Goal: Task Accomplishment & Management: Use online tool/utility

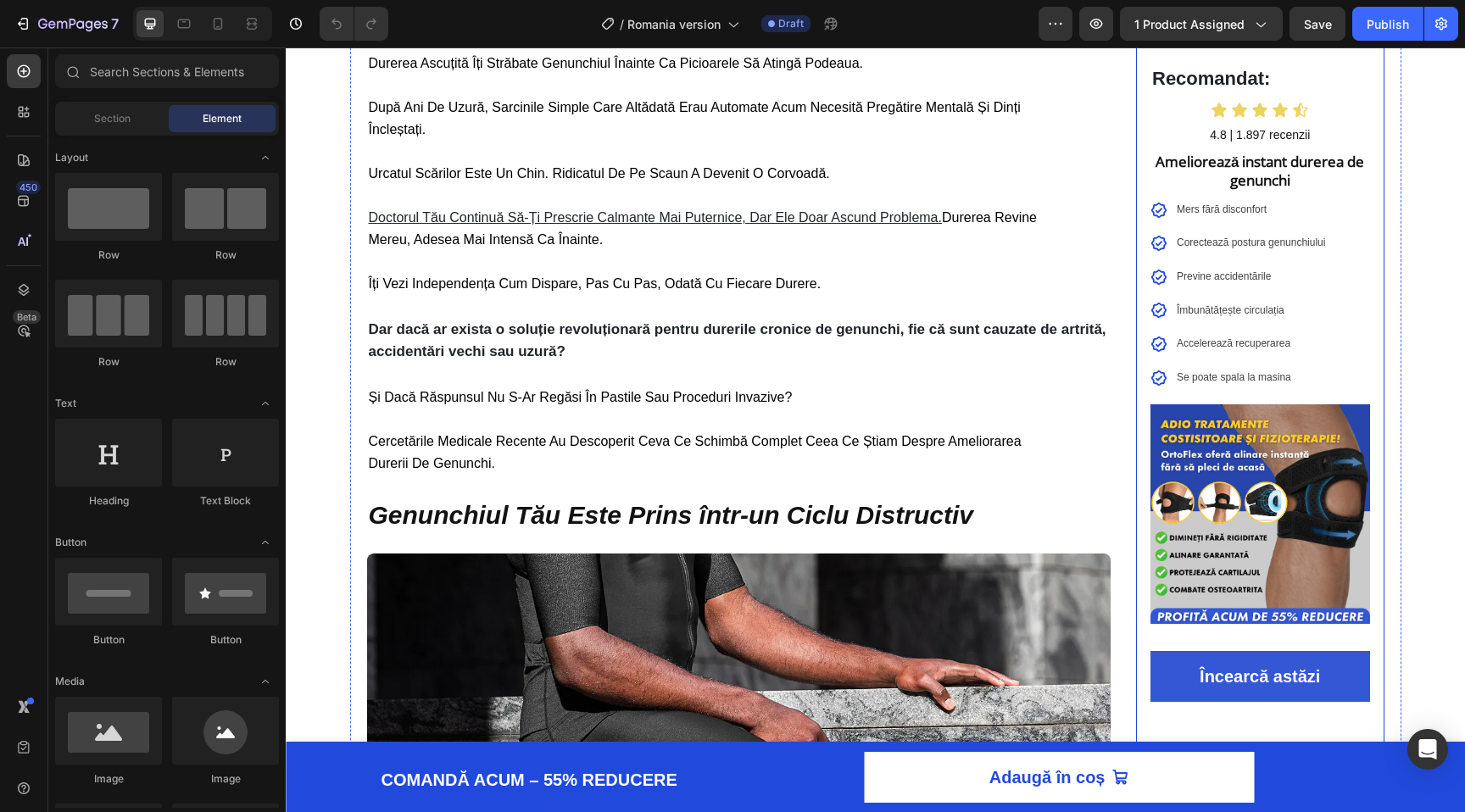
scroll to position [248, 0]
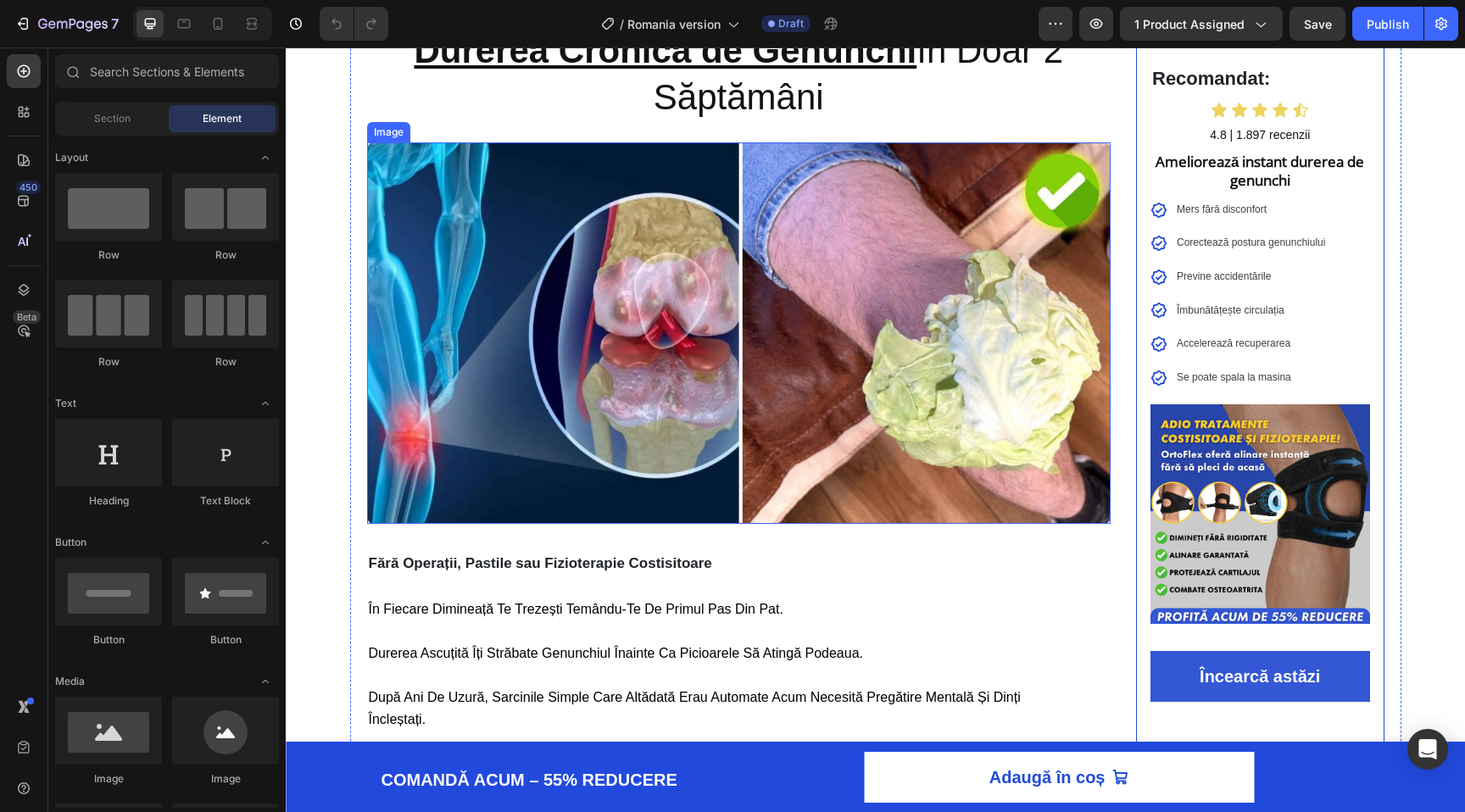
click at [671, 235] on img at bounding box center [739, 333] width 745 height 382
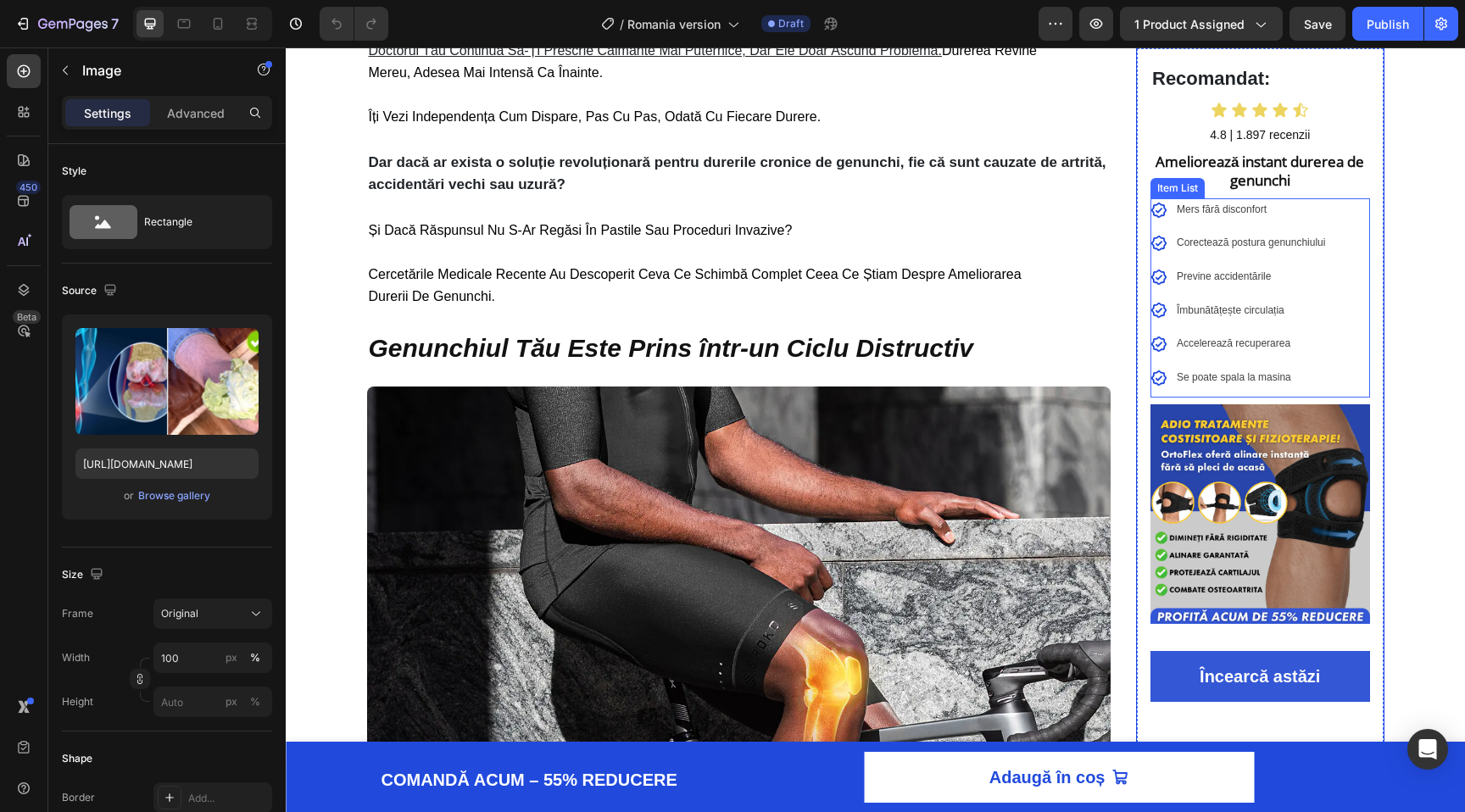
scroll to position [0, 0]
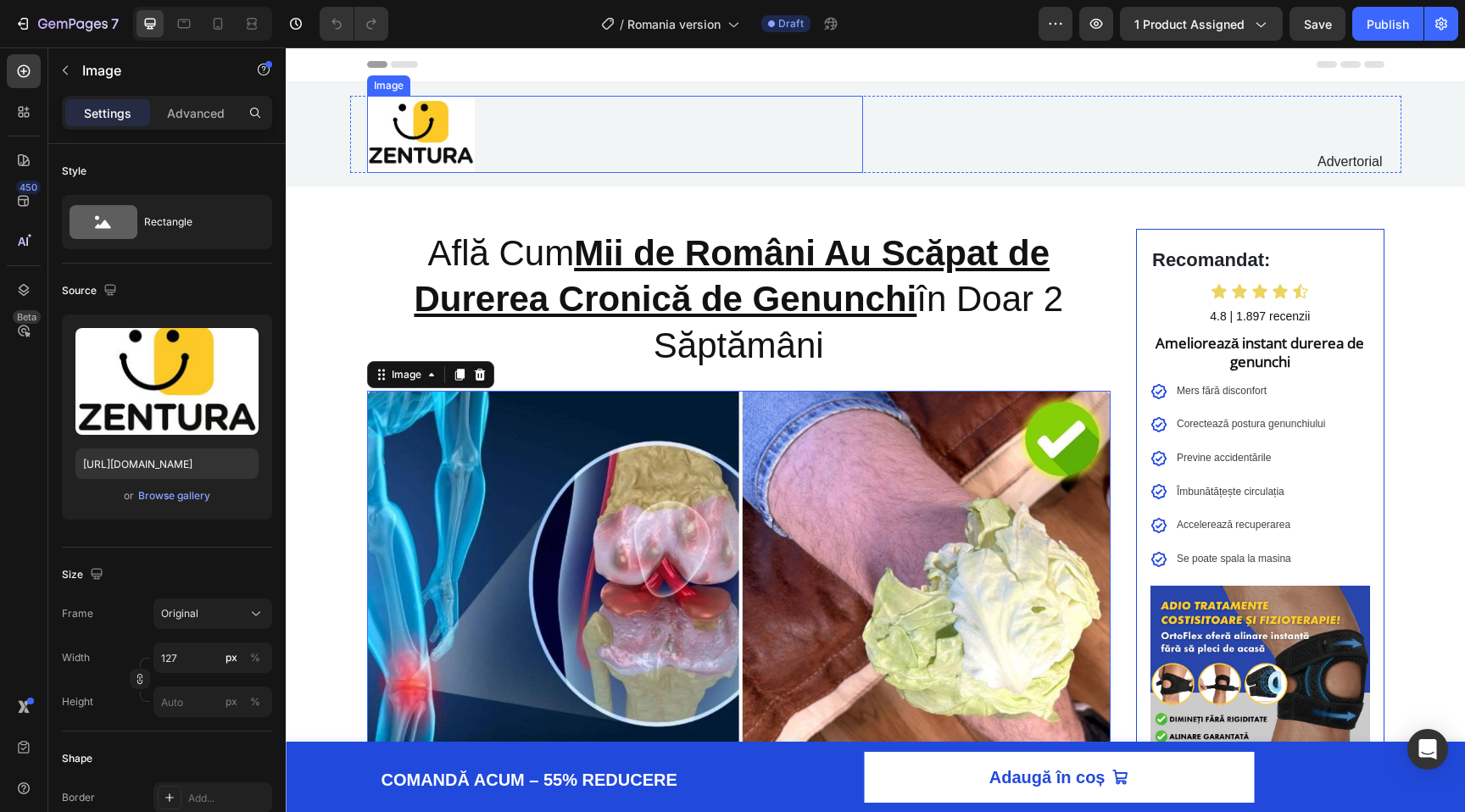
click at [688, 109] on div at bounding box center [614, 134] width 496 height 77
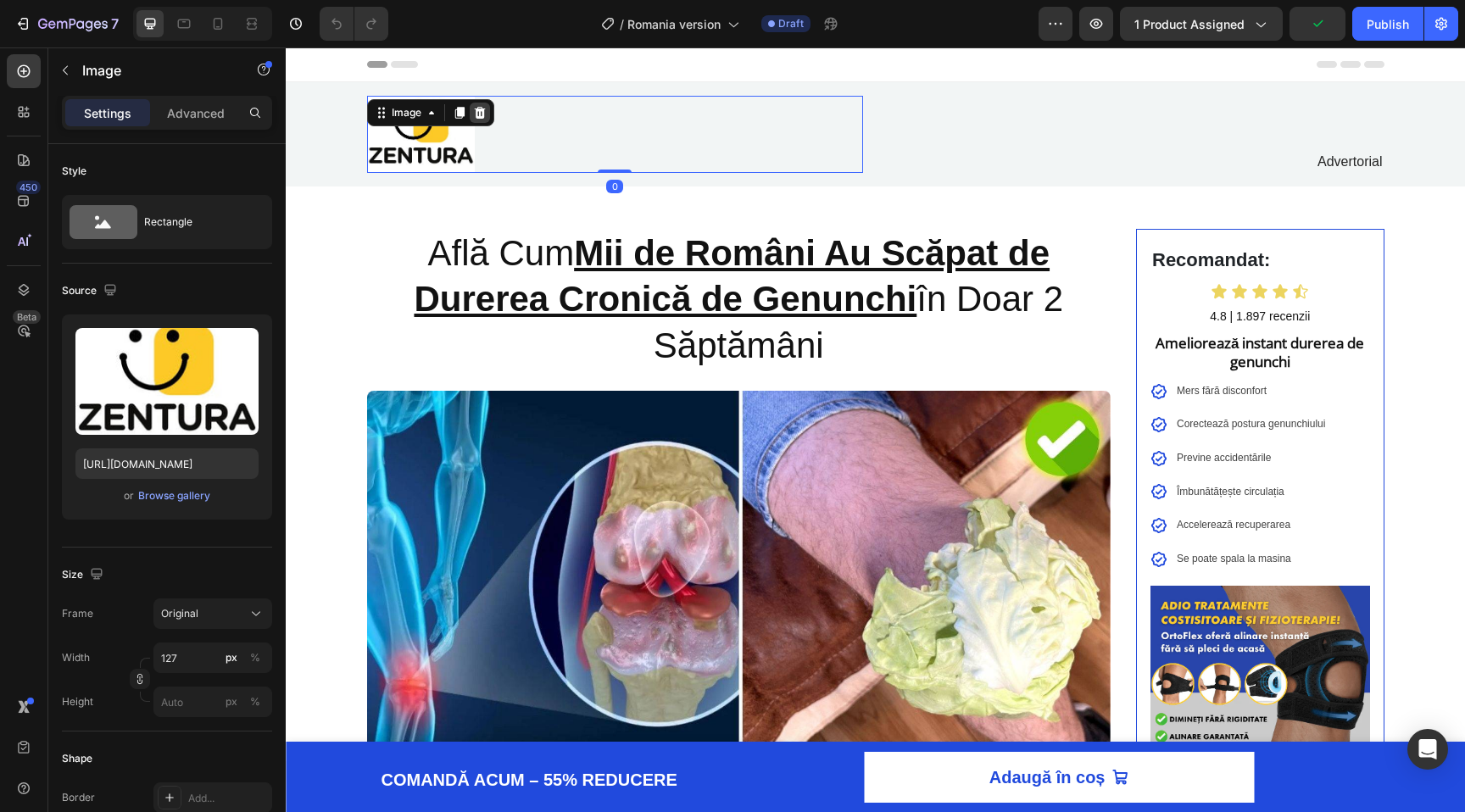
click at [485, 110] on icon at bounding box center [479, 113] width 13 height 13
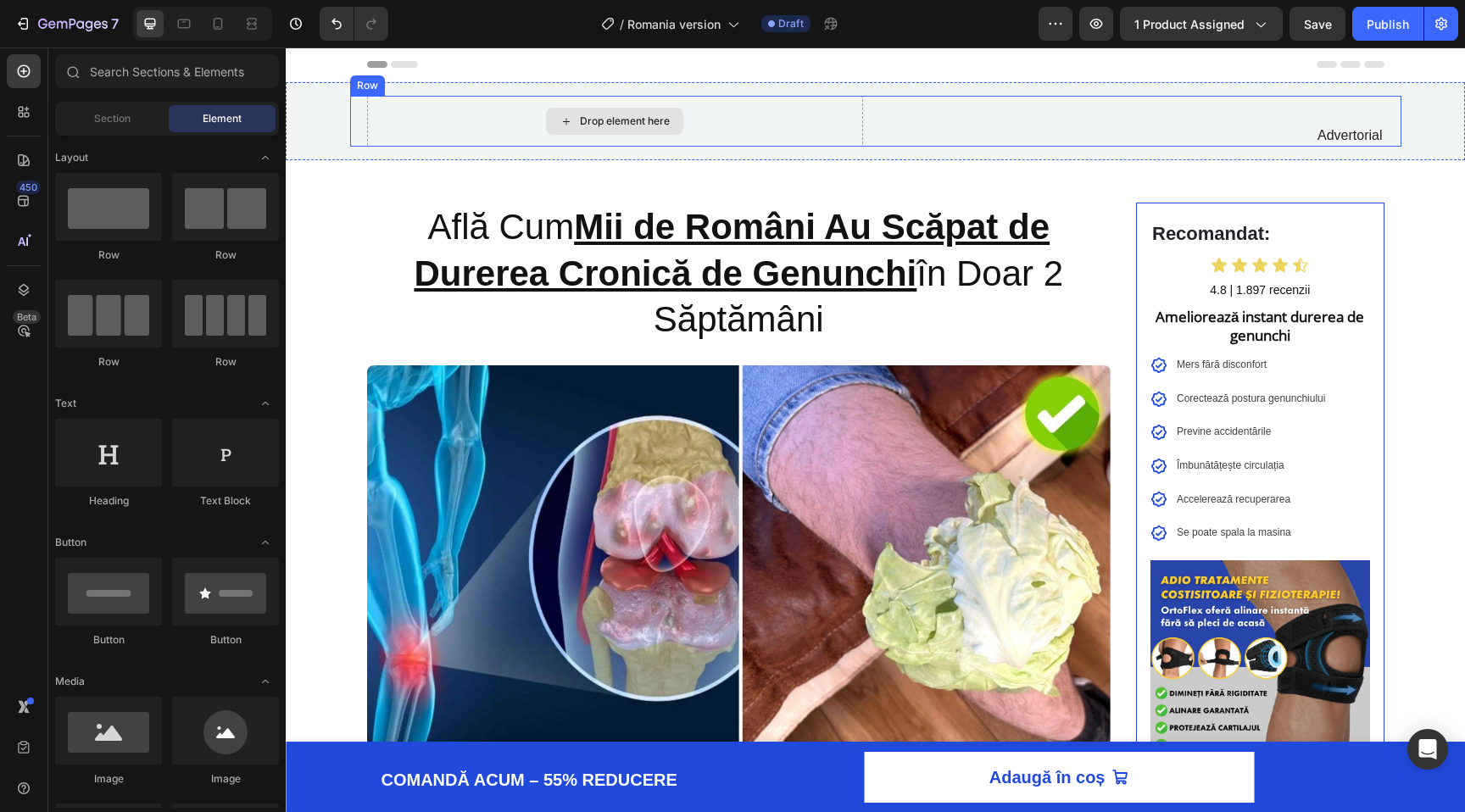
click at [787, 131] on div "Drop element here" at bounding box center [614, 121] width 496 height 51
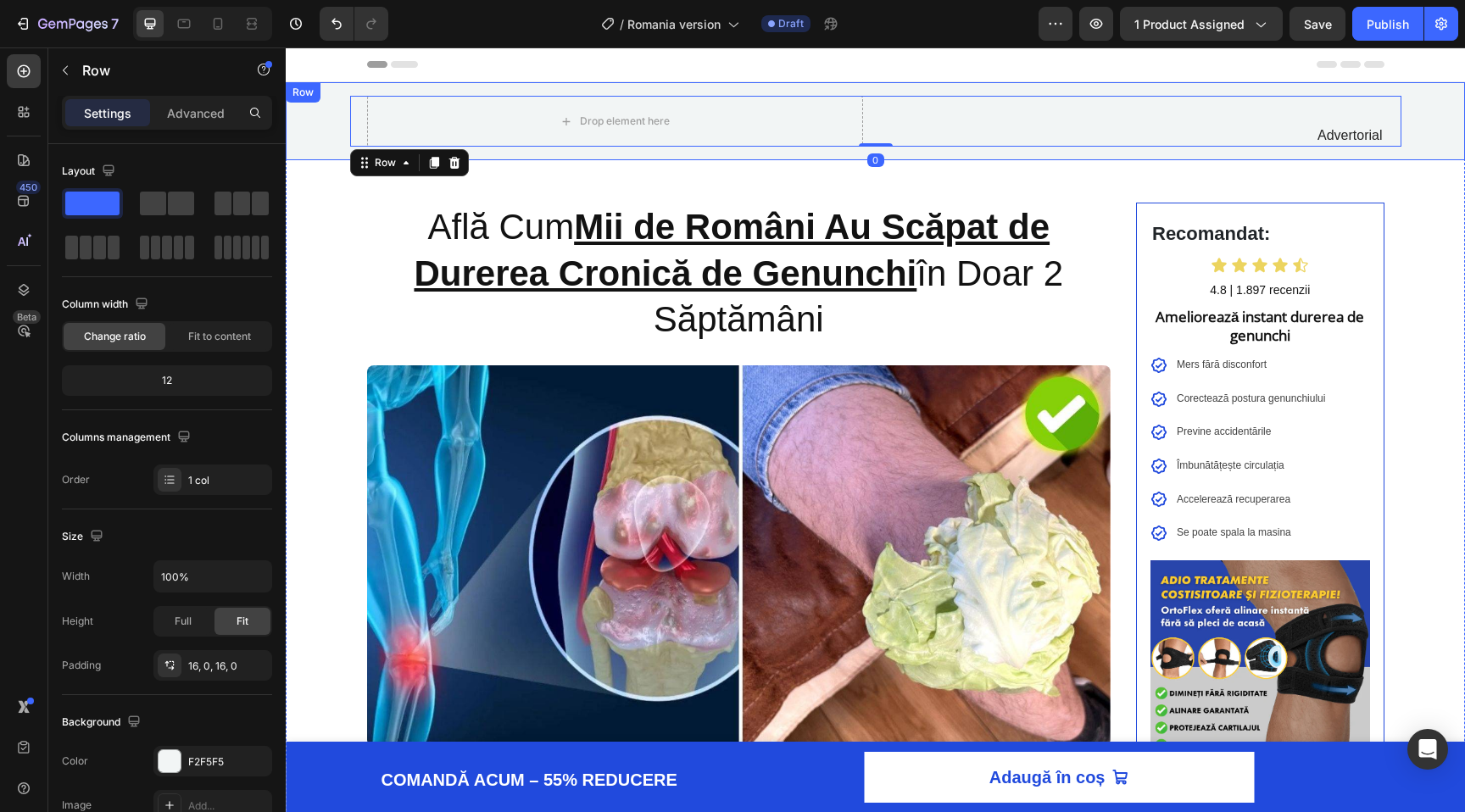
click at [312, 118] on div "Drop element here Advertorial Text Block Row 0" at bounding box center [876, 121] width 1180 height 51
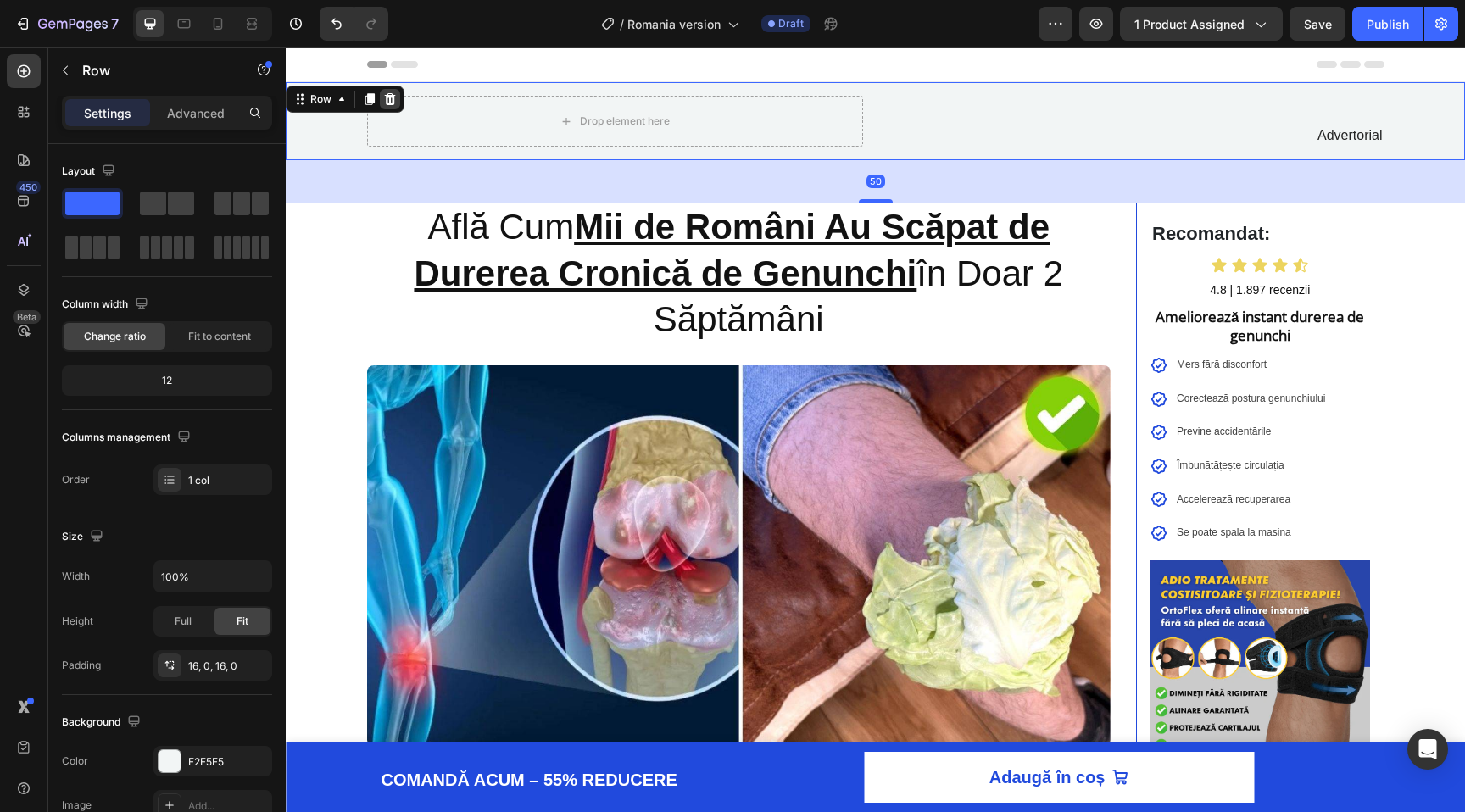
click at [392, 99] on icon at bounding box center [390, 99] width 11 height 12
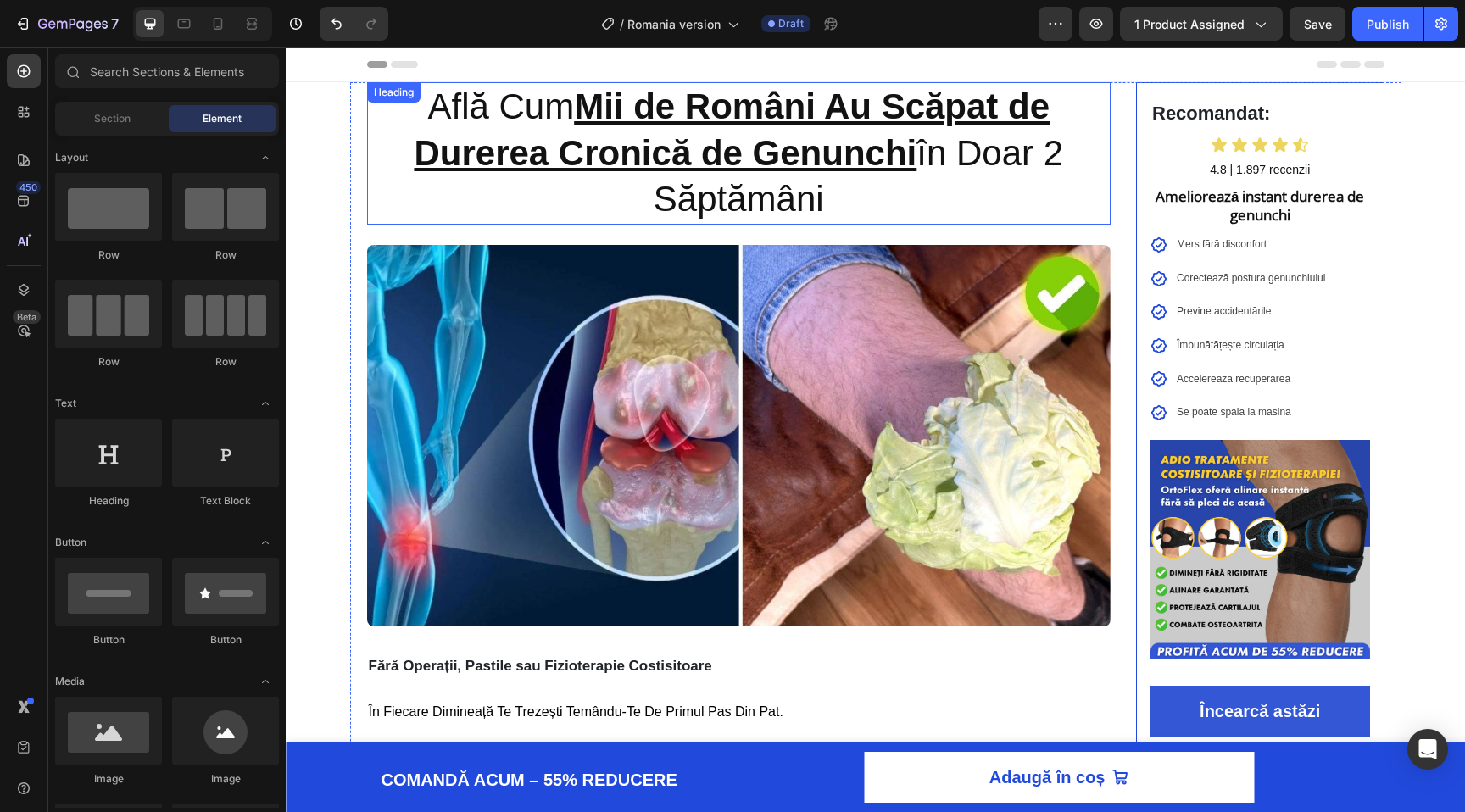
click at [570, 122] on h2 "Află Cum Mii de Români Au Scăpat de Durerea Cronică de Genunchi în Doar 2 Săptă…" at bounding box center [739, 153] width 745 height 142
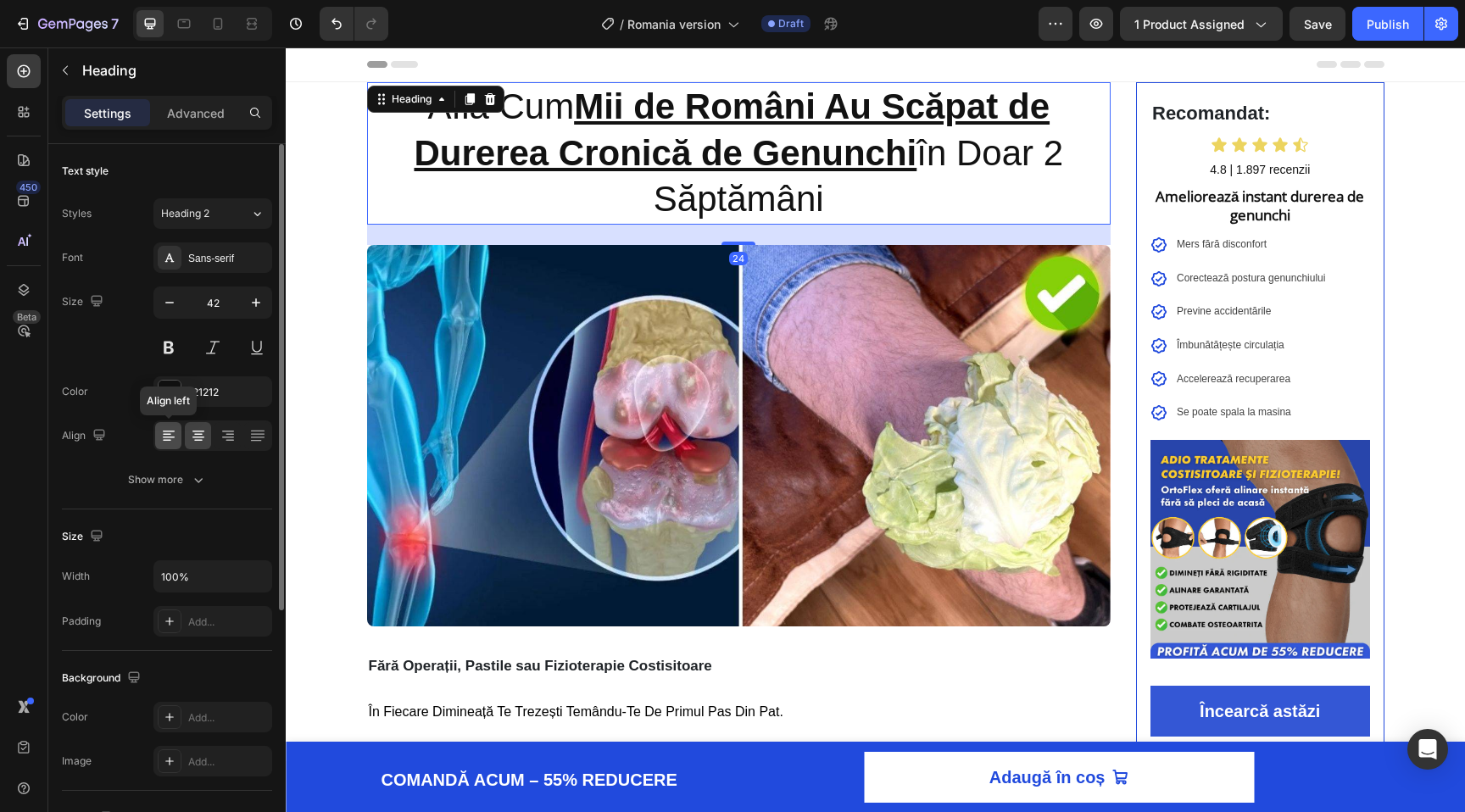
click at [177, 445] on div at bounding box center [169, 436] width 27 height 27
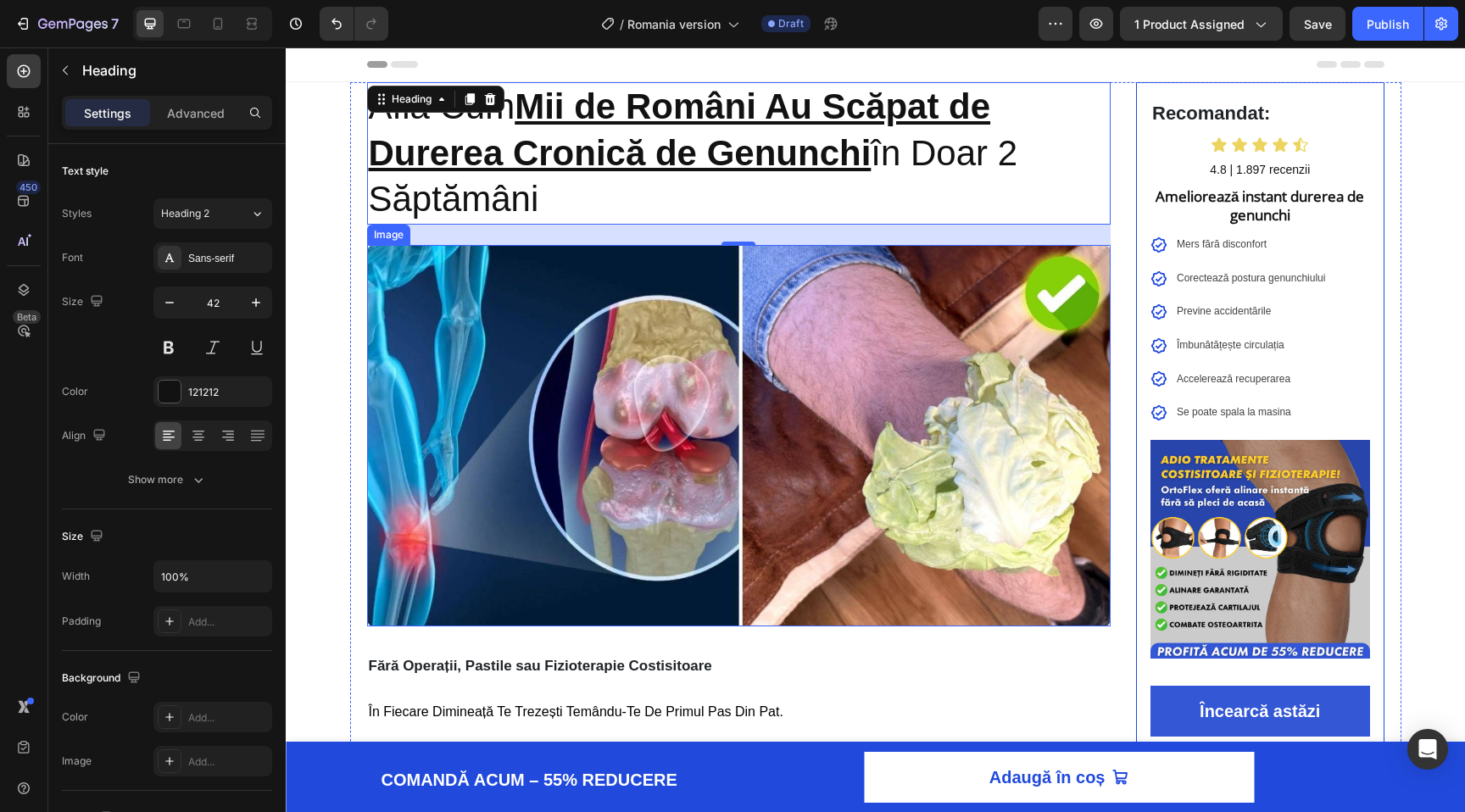
click at [516, 430] on img at bounding box center [739, 436] width 745 height 382
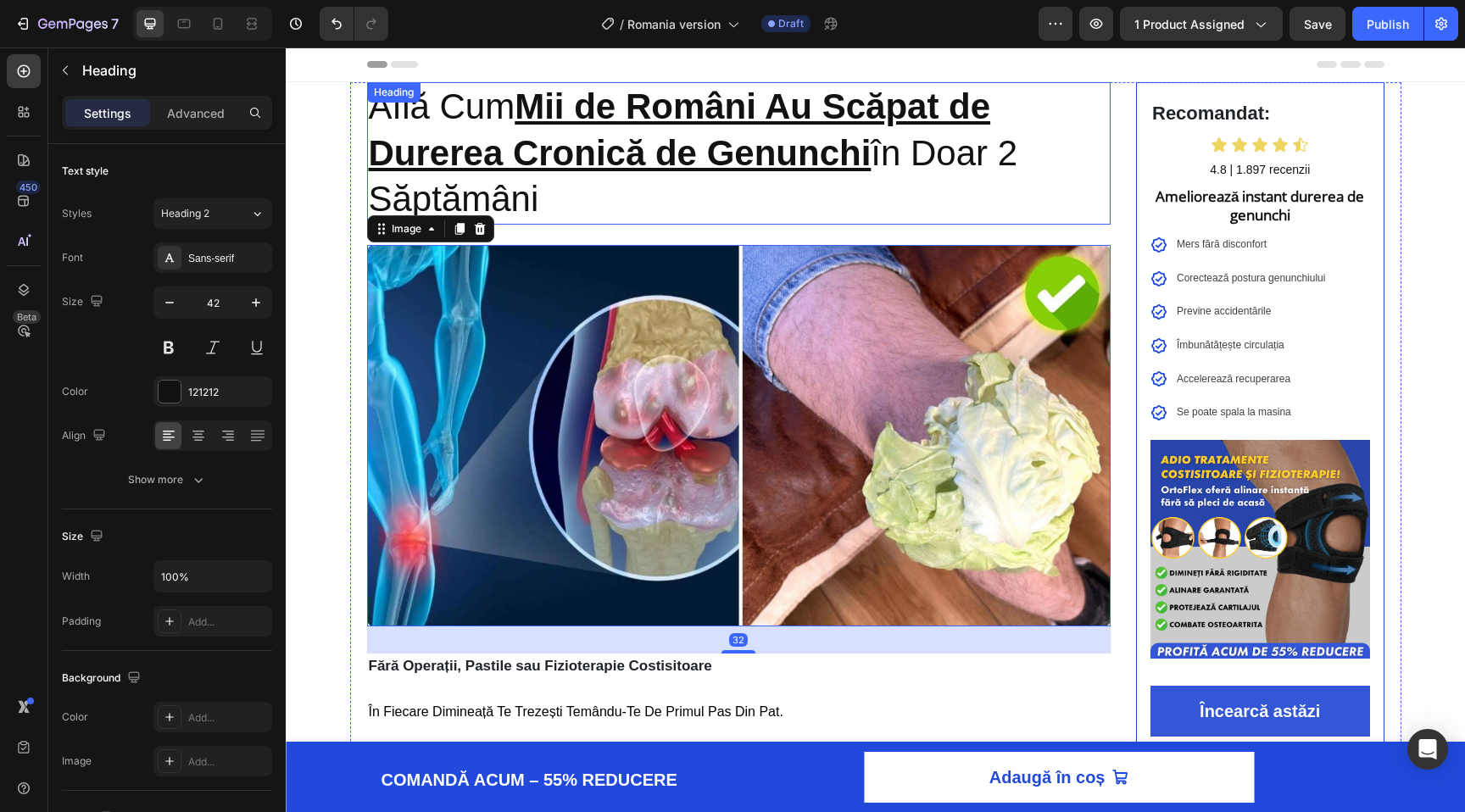
click at [557, 158] on u "Mii de Români Au Scăpat de Durerea Cronică de Genunchi" at bounding box center [679, 129] width 623 height 86
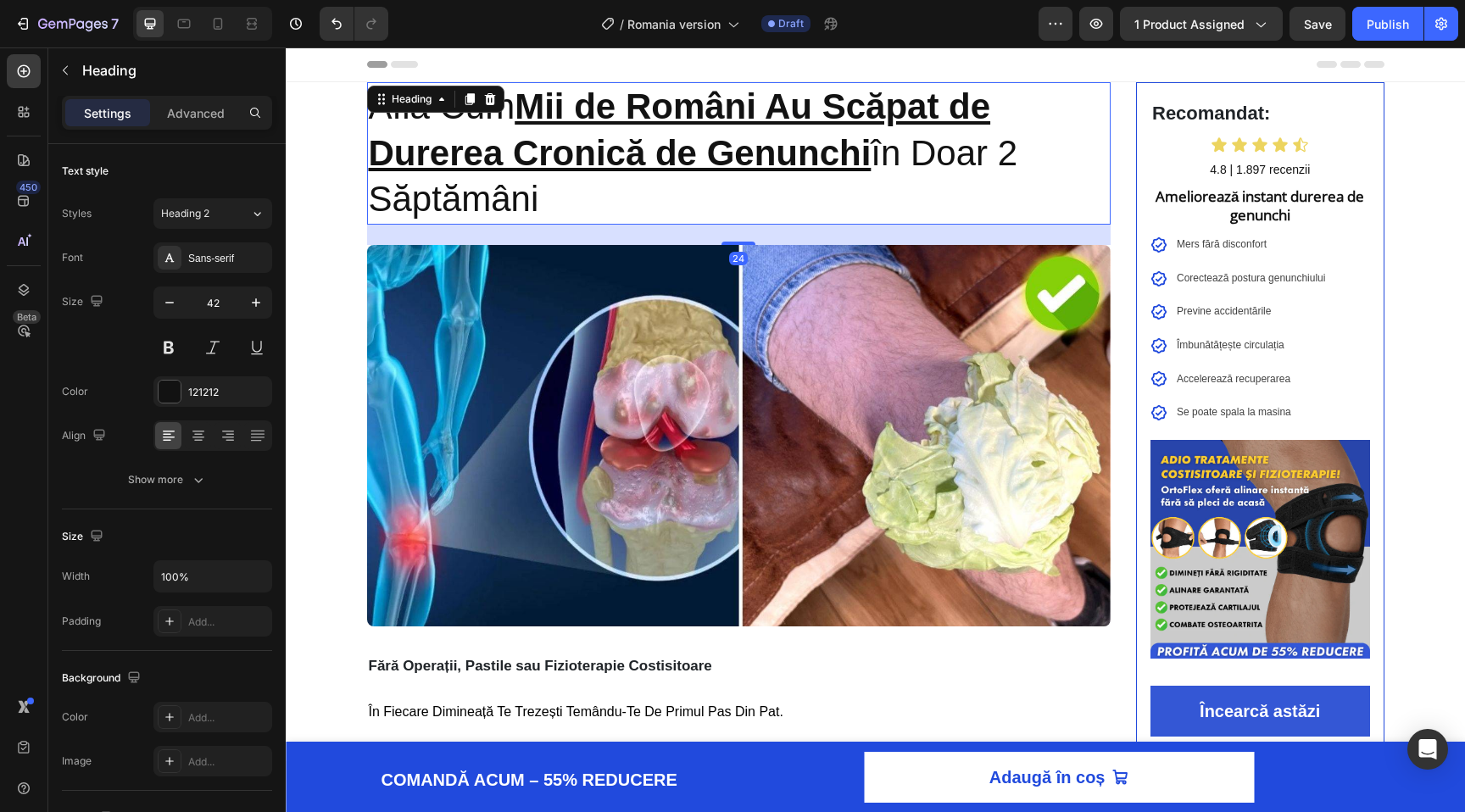
click at [442, 174] on h2 "Află Cum Mii de Români Au Scăpat de Durerea Cronică de Genunchi în Doar 2 Săptă…" at bounding box center [739, 153] width 745 height 142
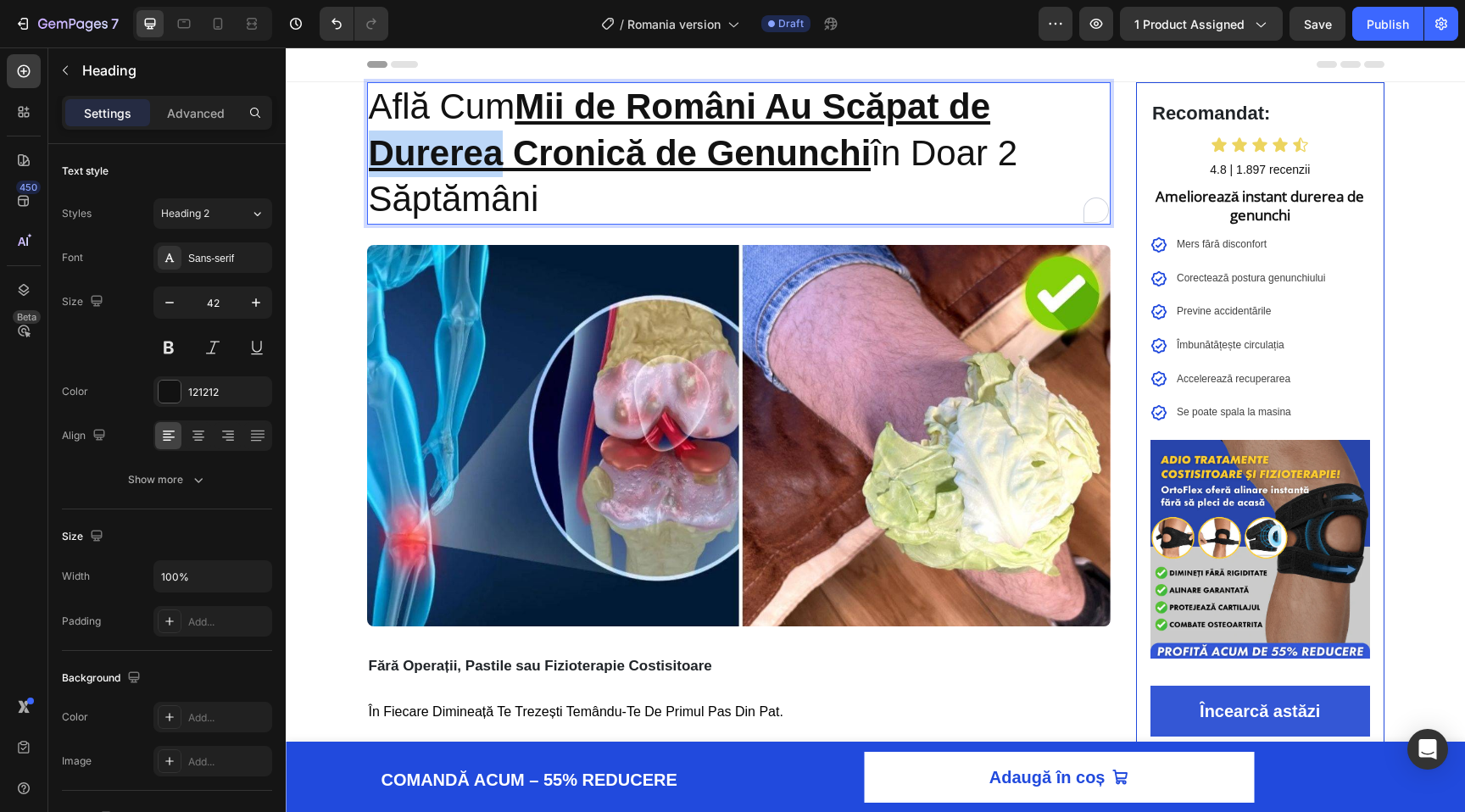
click at [442, 174] on p "Află Cum Mii de Români Au Scăpat de Durerea Cronică de Genunchi în Doar 2 Săptă…" at bounding box center [739, 153] width 741 height 139
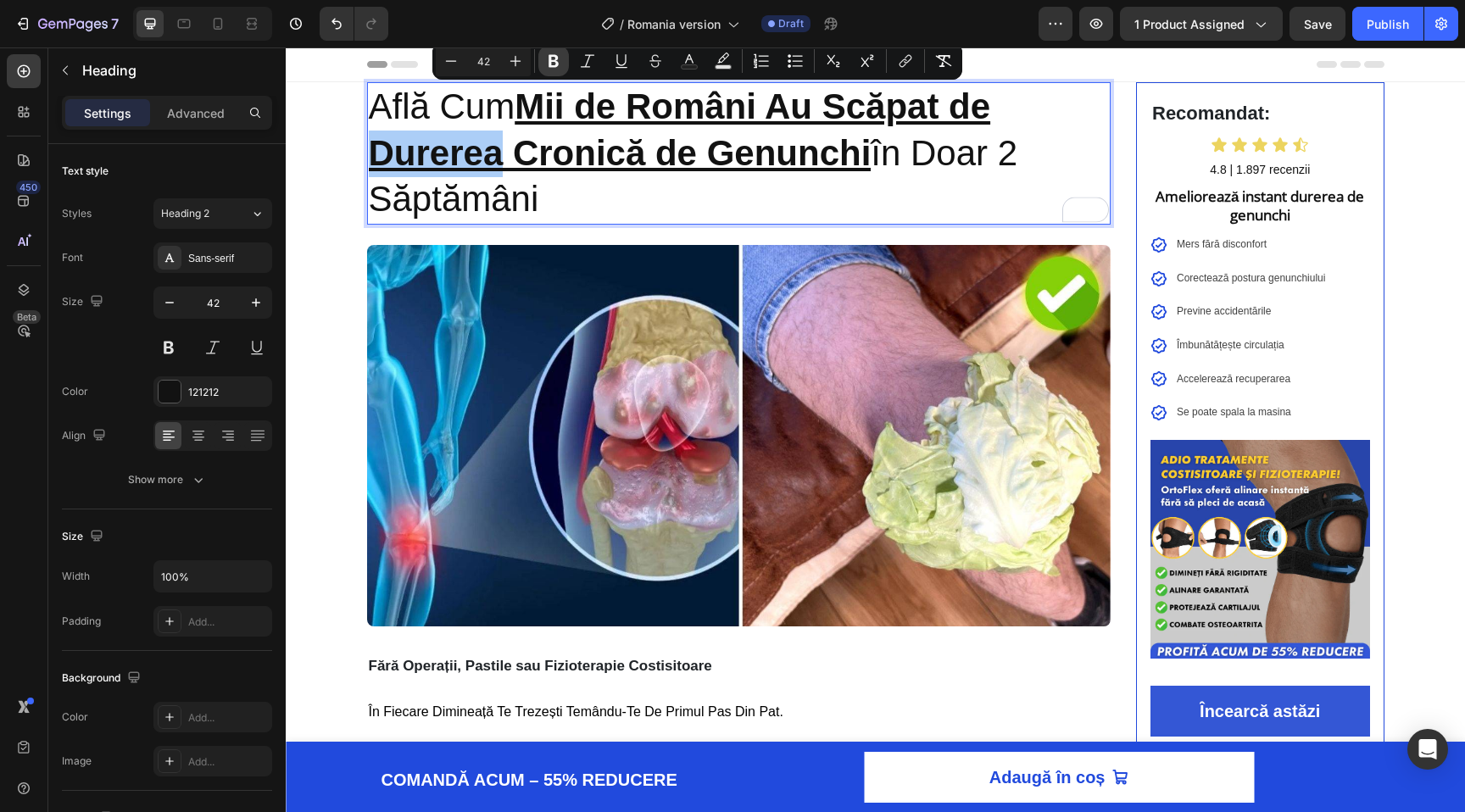
click at [556, 64] on icon "Editor contextual toolbar" at bounding box center [553, 61] width 10 height 12
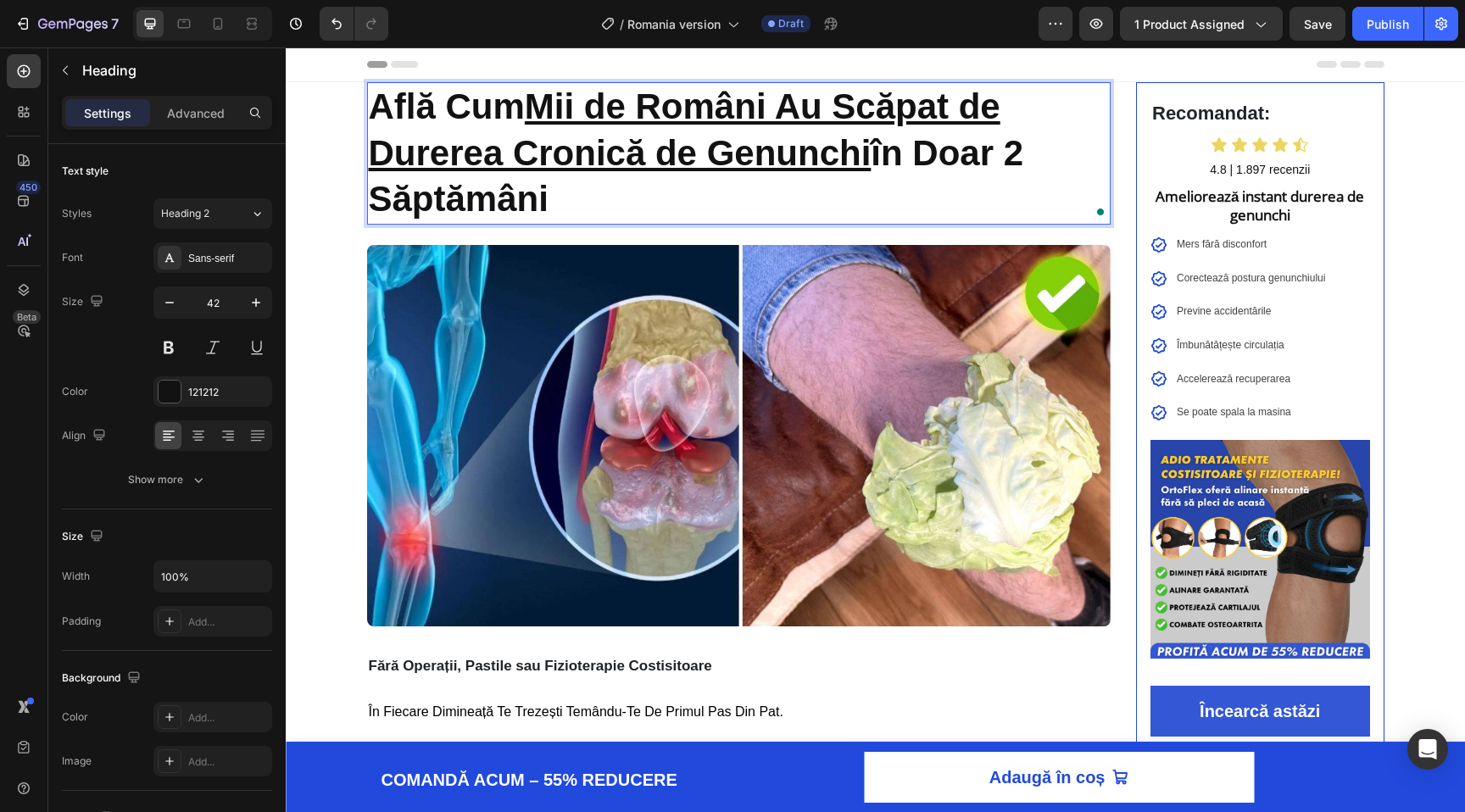
click at [647, 200] on p "Află Cum Mii de Români Au Scăpat de Durerea Cronică de Genunchi în Doar 2 Săptă…" at bounding box center [739, 153] width 741 height 139
click at [543, 104] on u "Mii de Români Au Scăpat de Durerea Cronică de Genunchi" at bounding box center [684, 129] width 632 height 86
click at [537, 106] on u "Mii de Români Au Scăpat de Durerea Cronică de Genunchi" at bounding box center [684, 129] width 632 height 86
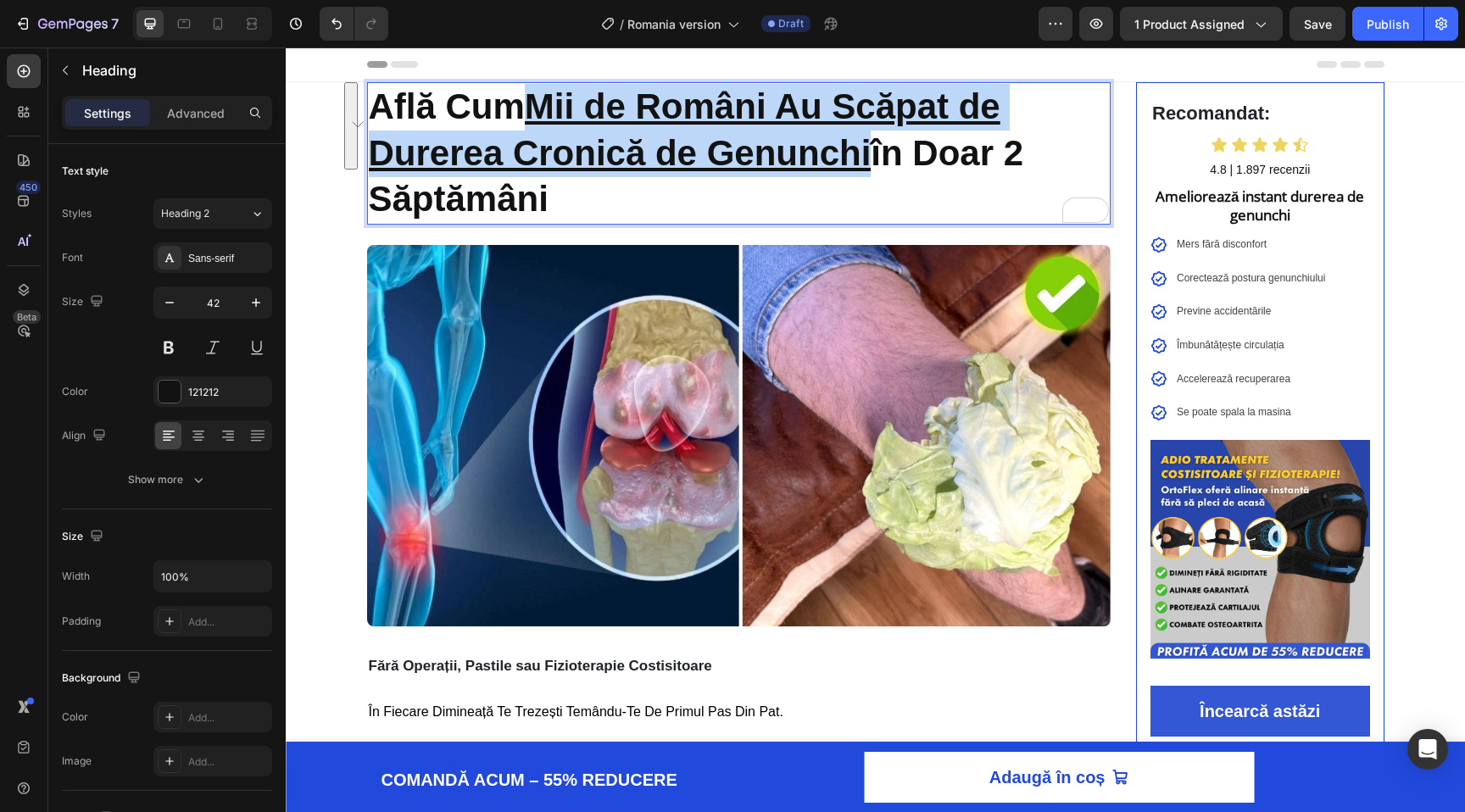
drag, startPoint x: 537, startPoint y: 106, endPoint x: 857, endPoint y: 152, distance: 323.3
click at [857, 152] on u "Mii de Români Au Scăpat de Durerea Cronică de Genunchi" at bounding box center [684, 129] width 632 height 86
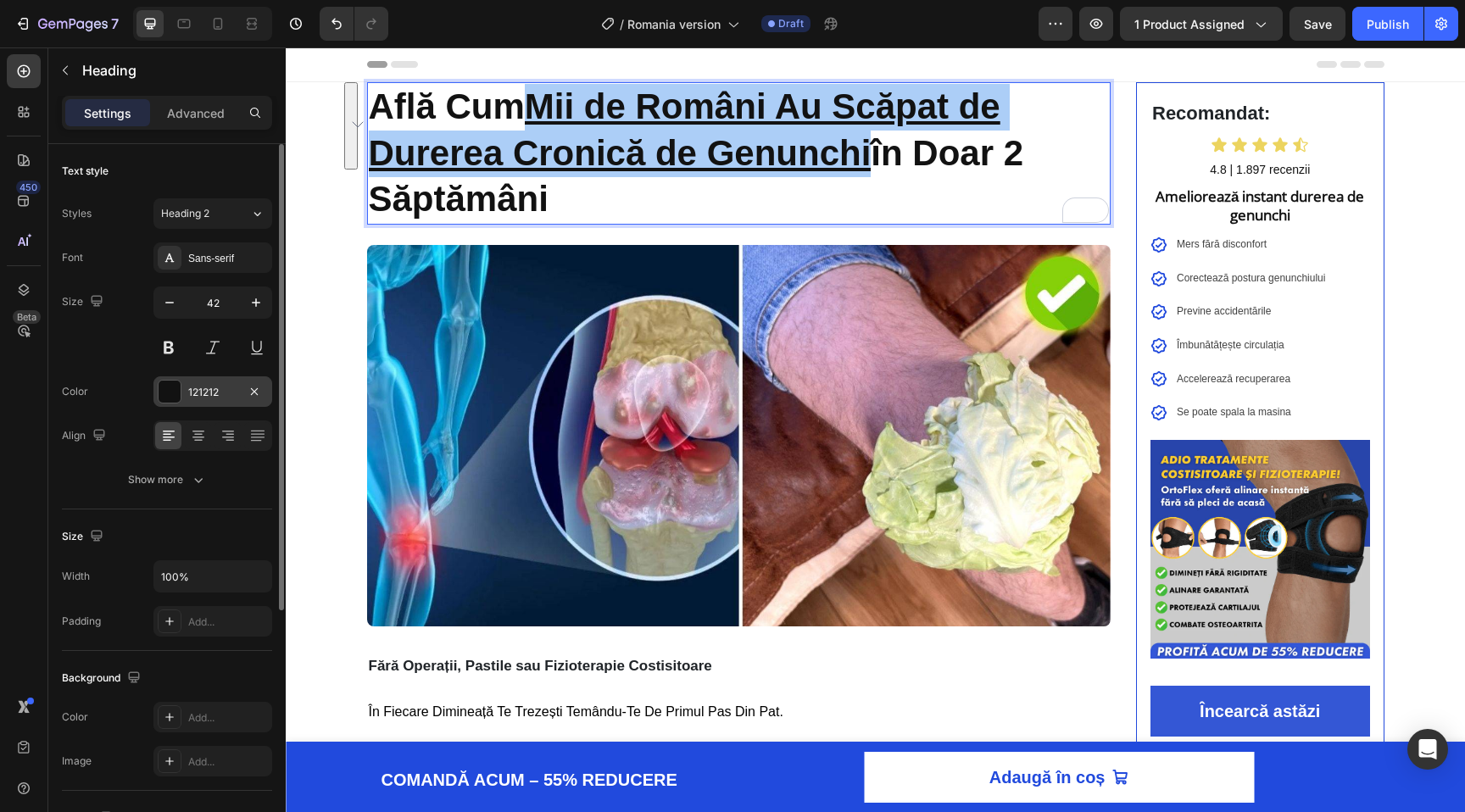
click at [169, 387] on div at bounding box center [169, 391] width 22 height 22
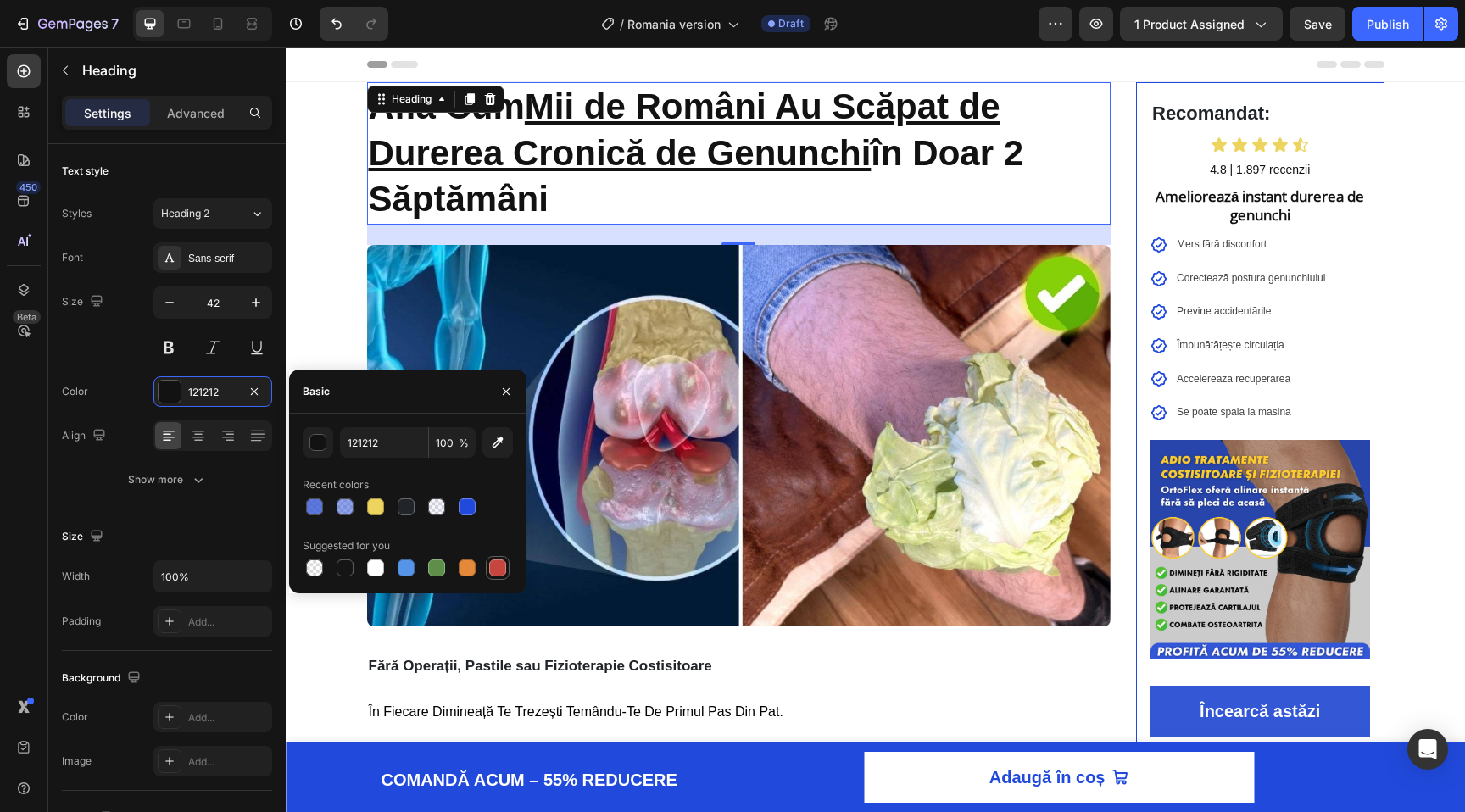
click at [498, 568] on div at bounding box center [497, 568] width 17 height 17
type input "C5453F"
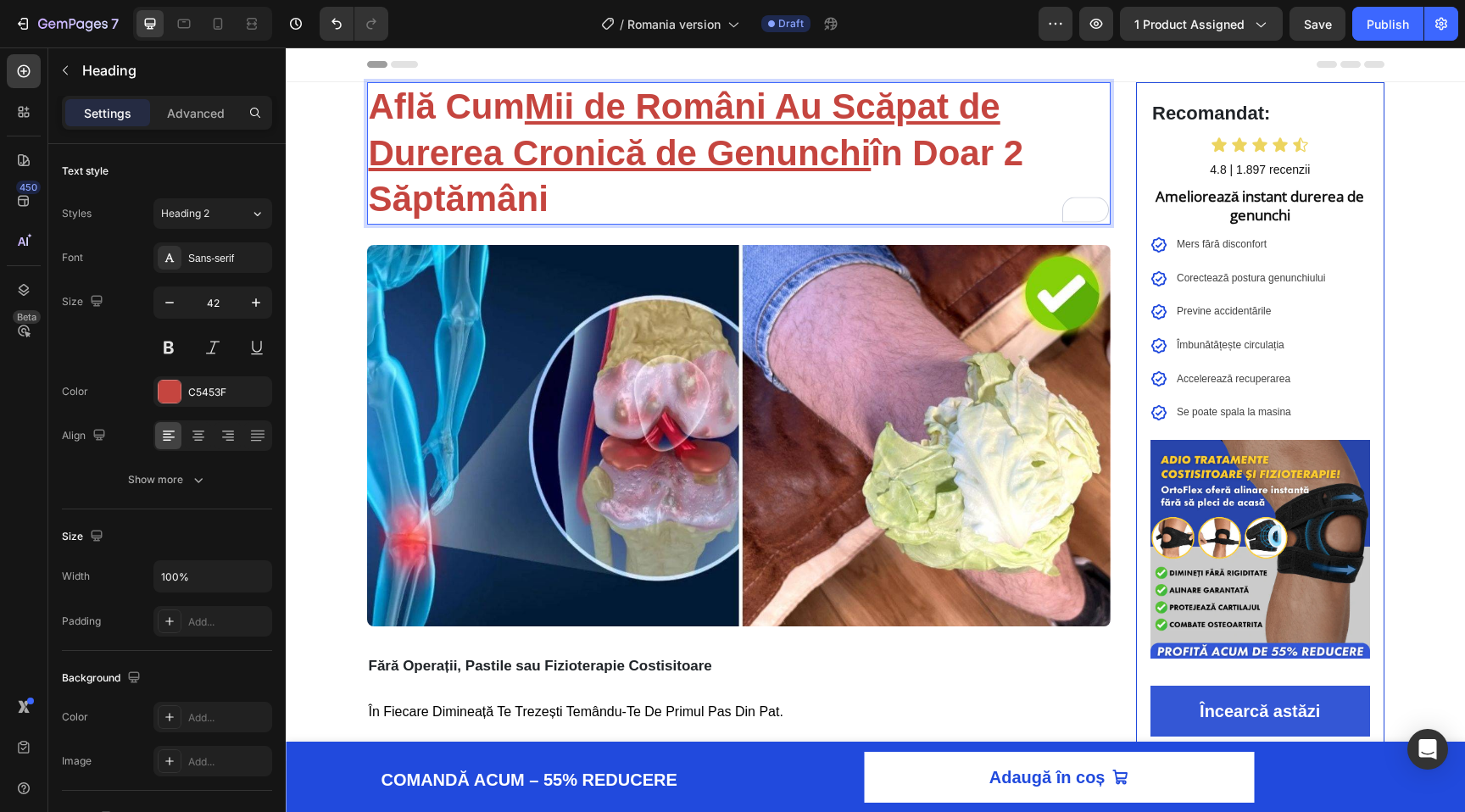
click at [552, 161] on u "Mii de Români Au Scăpat de Durerea Cronică de Genunchi" at bounding box center [684, 129] width 632 height 86
click at [385, 175] on p "Află Cum Mii de Români Au Scăpat de Durerea Cronică de Genunchi în Doar 2 Săptă…" at bounding box center [739, 153] width 741 height 139
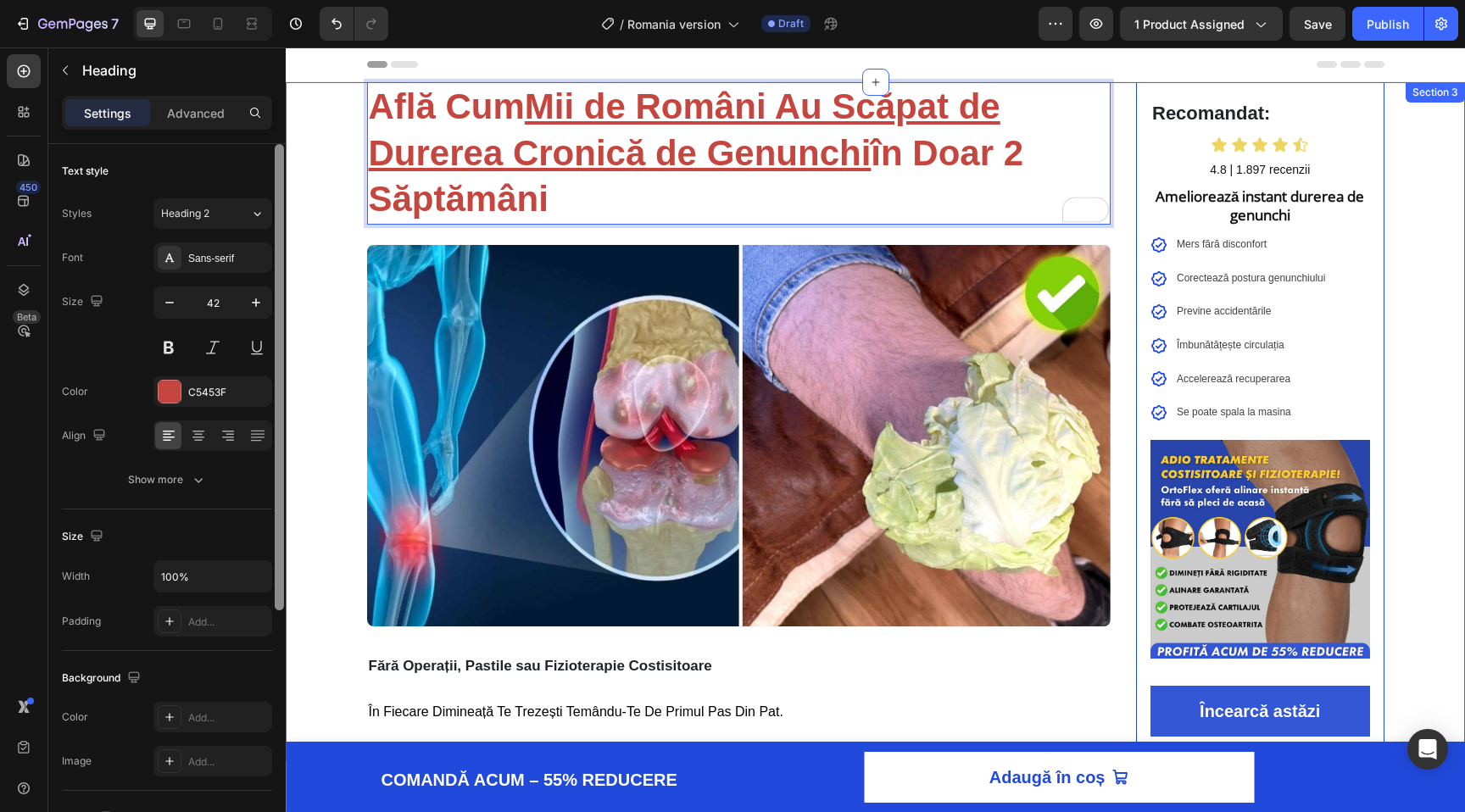
scroll to position [384, 0]
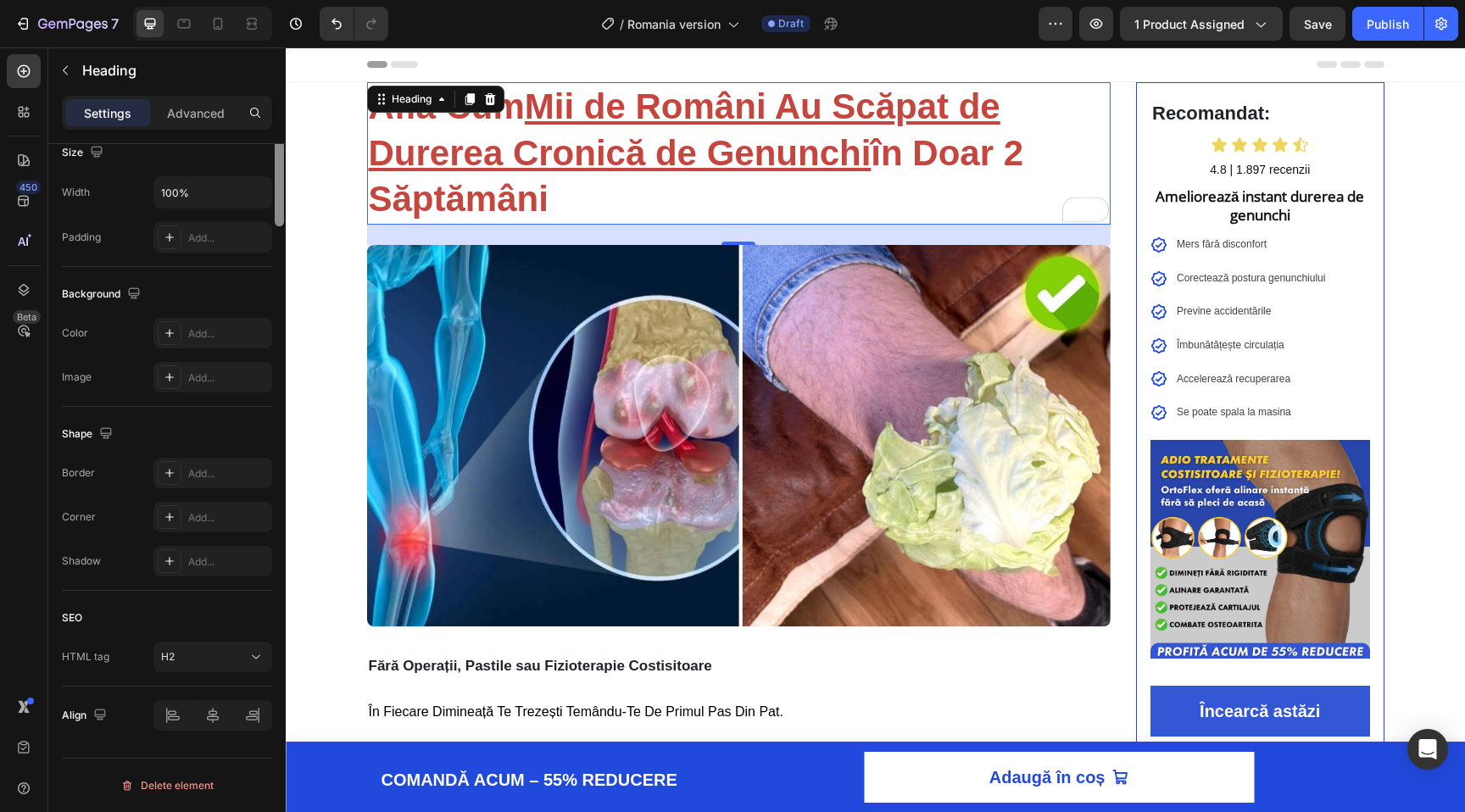
click at [285, 167] on div at bounding box center [279, 118] width 12 height 716
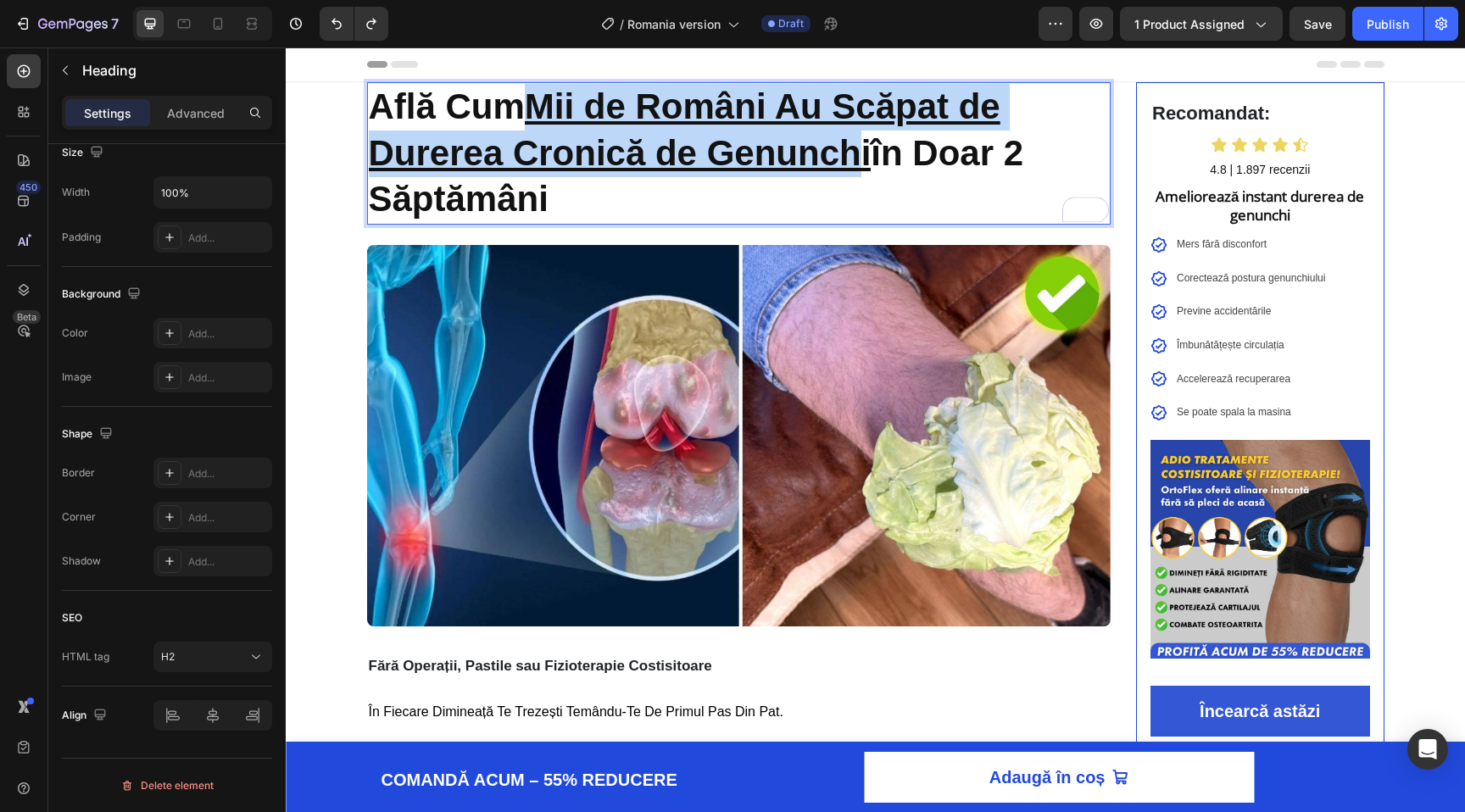
drag, startPoint x: 535, startPoint y: 108, endPoint x: 864, endPoint y: 157, distance: 332.6
click at [864, 157] on u "Mii de Români Au Scăpat de Durerea Cronică de Genunchi" at bounding box center [684, 129] width 632 height 86
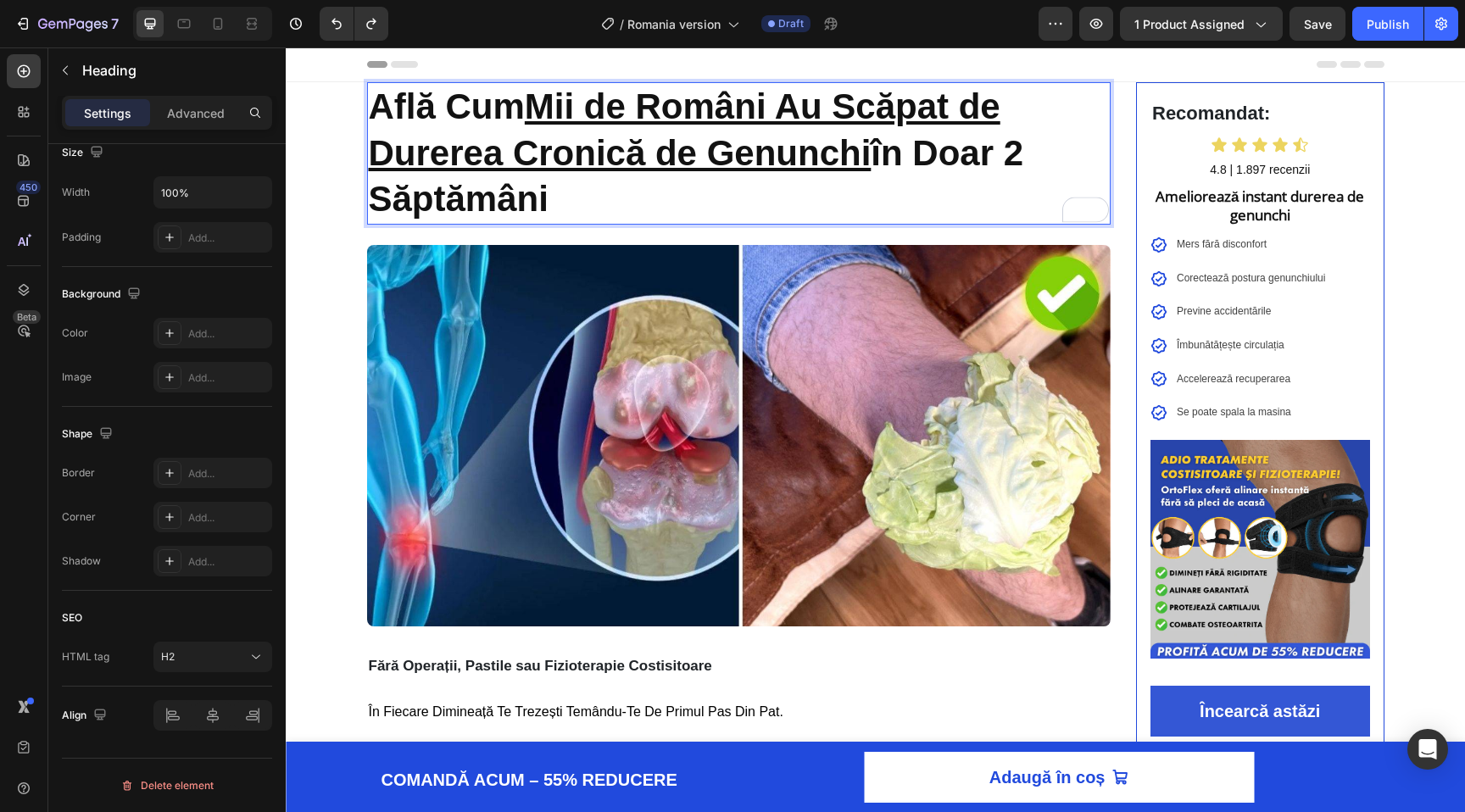
click at [869, 157] on u "Mii de Români Au Scăpat de Durerea Cronică de Genunchi" at bounding box center [684, 129] width 632 height 86
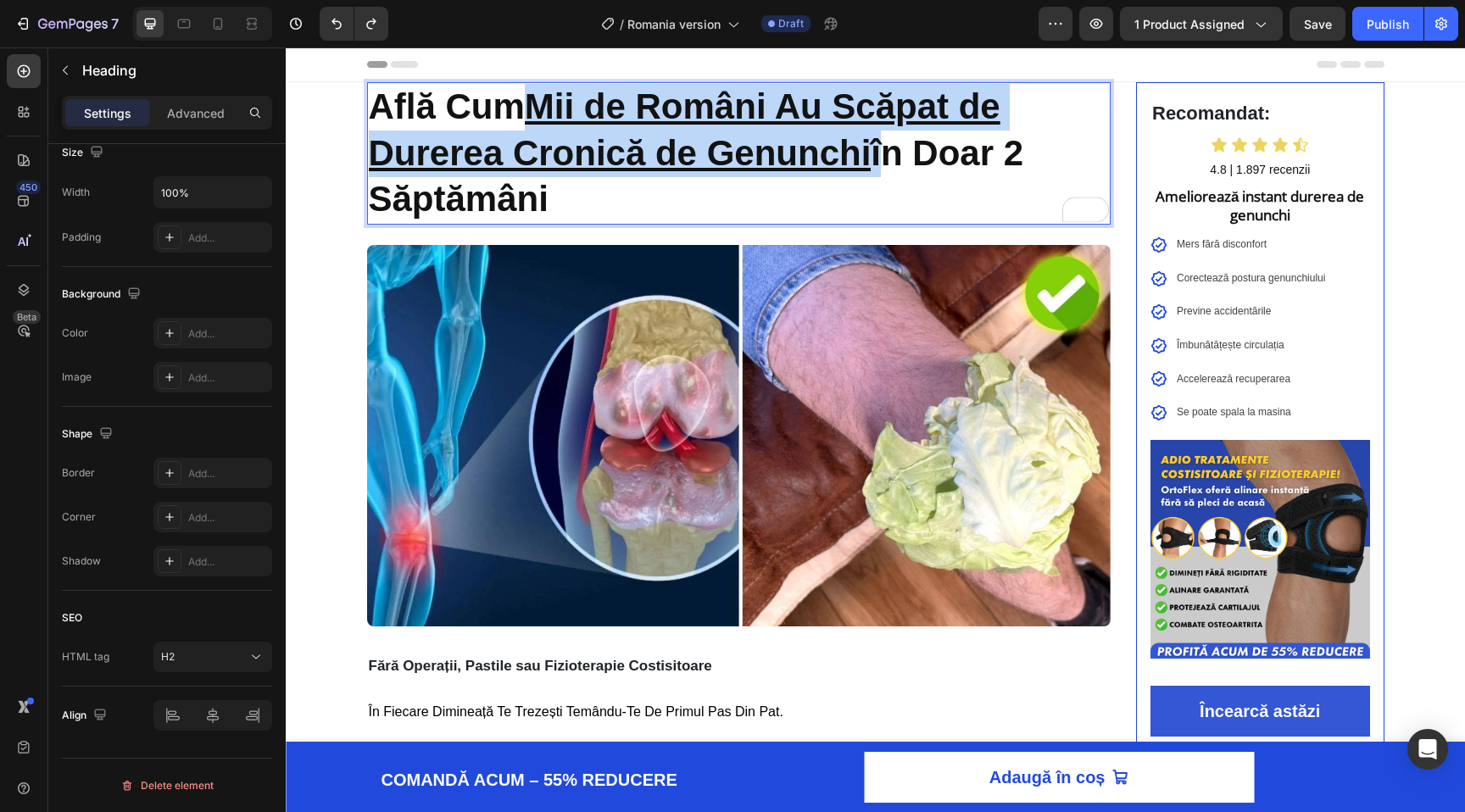
drag, startPoint x: 869, startPoint y: 157, endPoint x: 543, endPoint y: 110, distance: 329.4
click at [543, 110] on u "Mii de Români Au Scăpat de Durerea Cronică de Genunchi" at bounding box center [684, 129] width 632 height 86
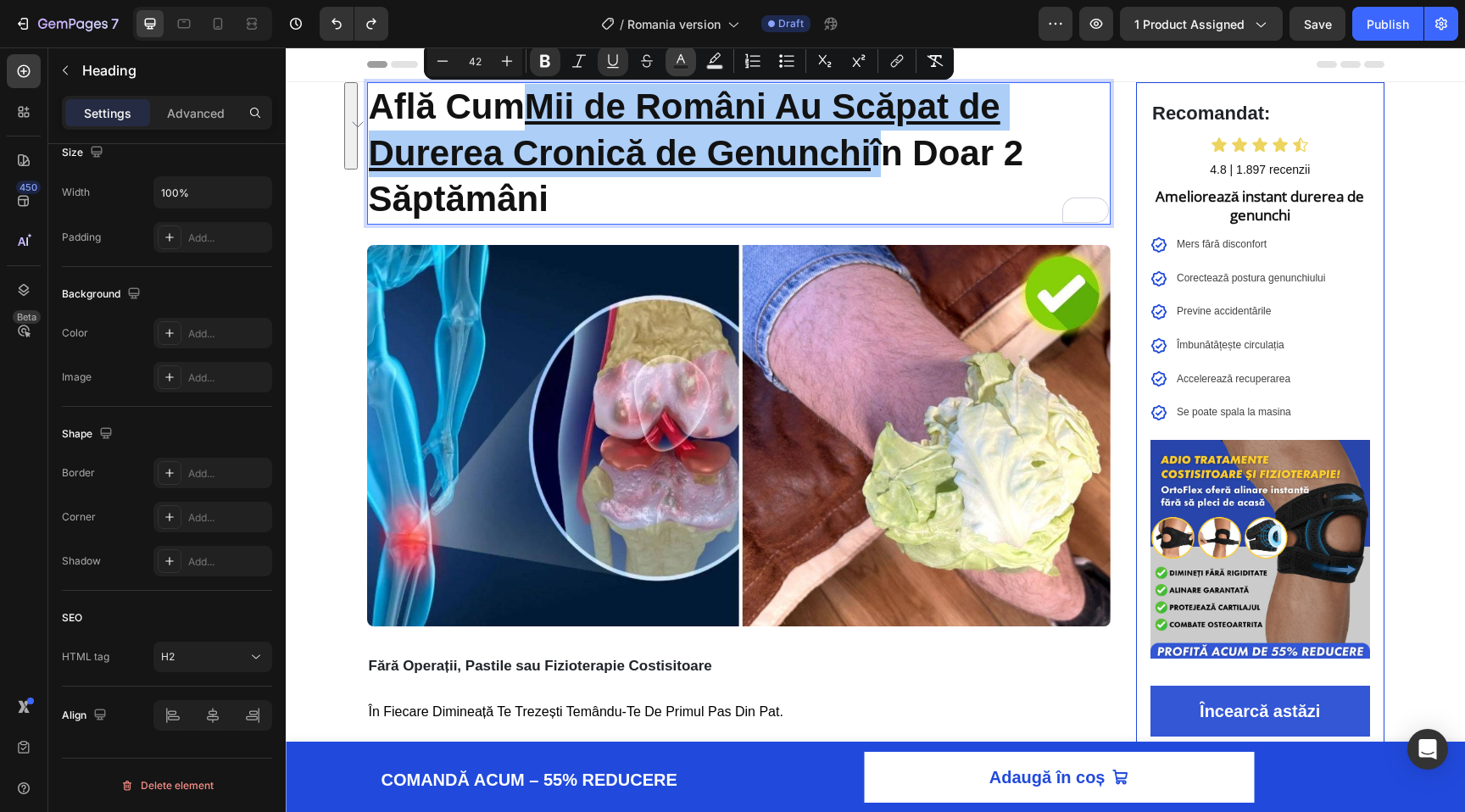
click at [692, 67] on button "Text Color" at bounding box center [680, 61] width 30 height 30
type input "121212"
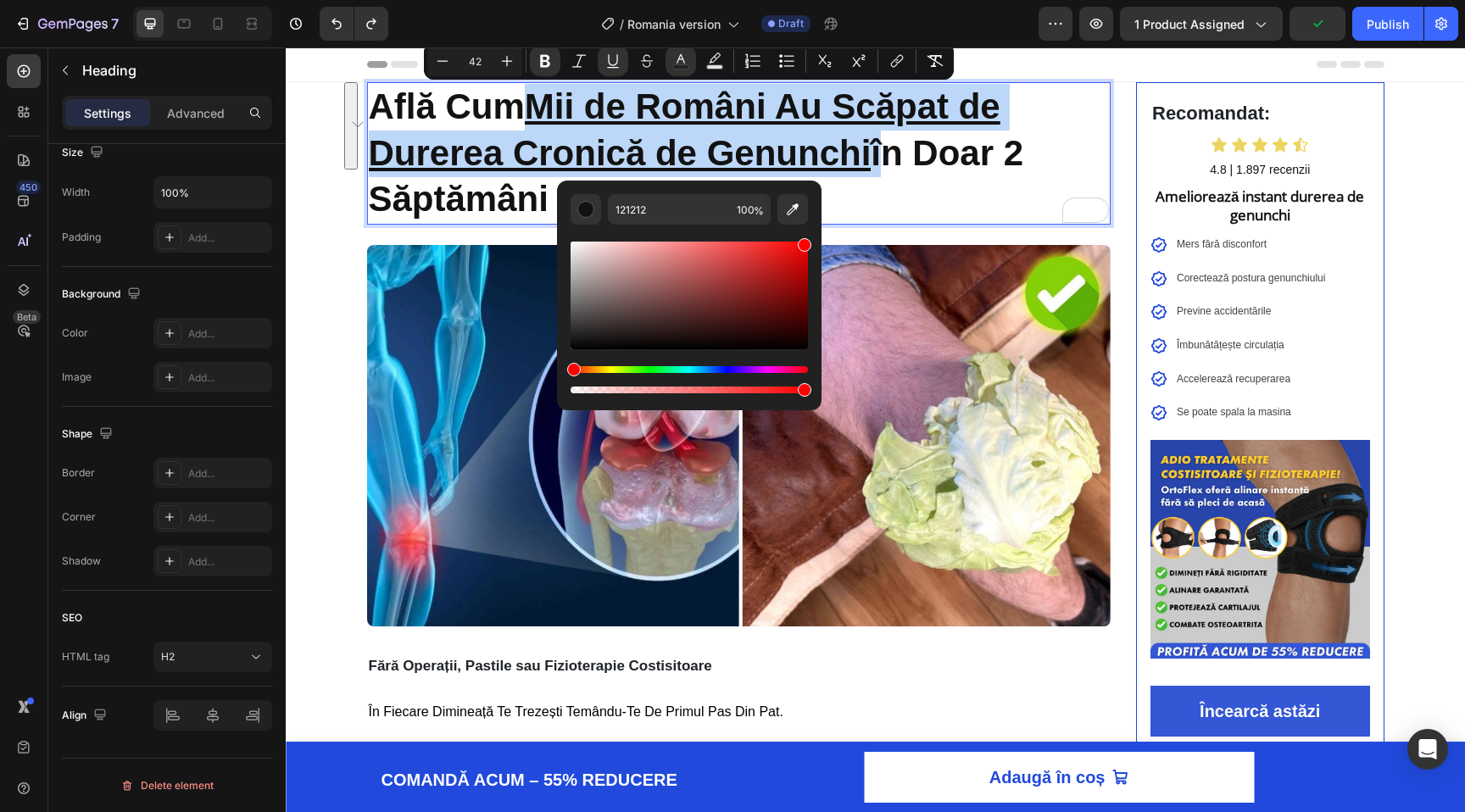
type input "FF0000"
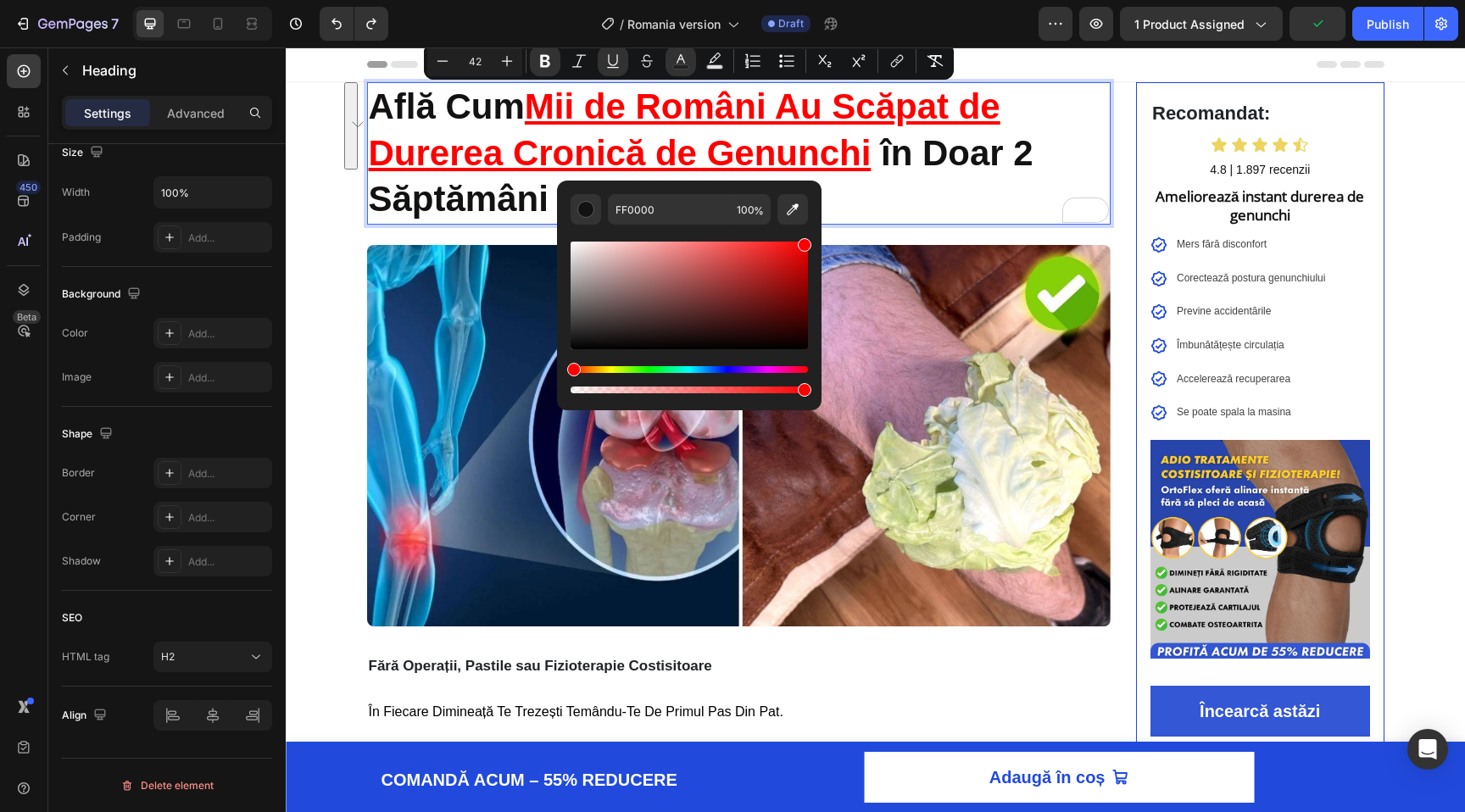
drag, startPoint x: 1019, startPoint y: 340, endPoint x: 853, endPoint y: 185, distance: 227.1
click at [870, 187] on p "Află Cum Mii de Români Au Scăpat de Durerea Cronică de Genunchi în Doar 2 Săptă…" at bounding box center [739, 153] width 741 height 139
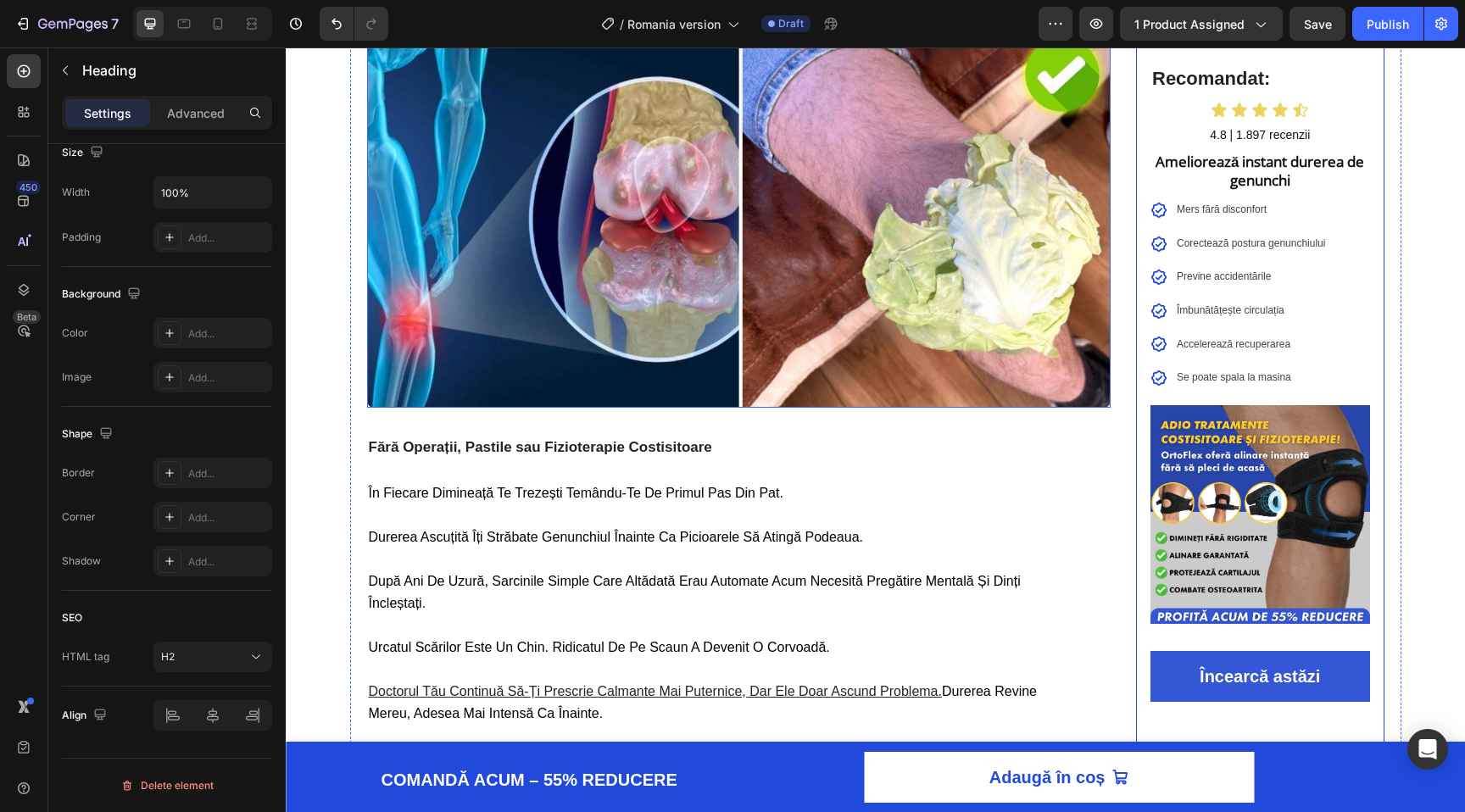
scroll to position [220, 0]
click at [465, 442] on p "Fără Operații, Pastile sau Fizioterapie Costisitoare" at bounding box center [739, 446] width 741 height 22
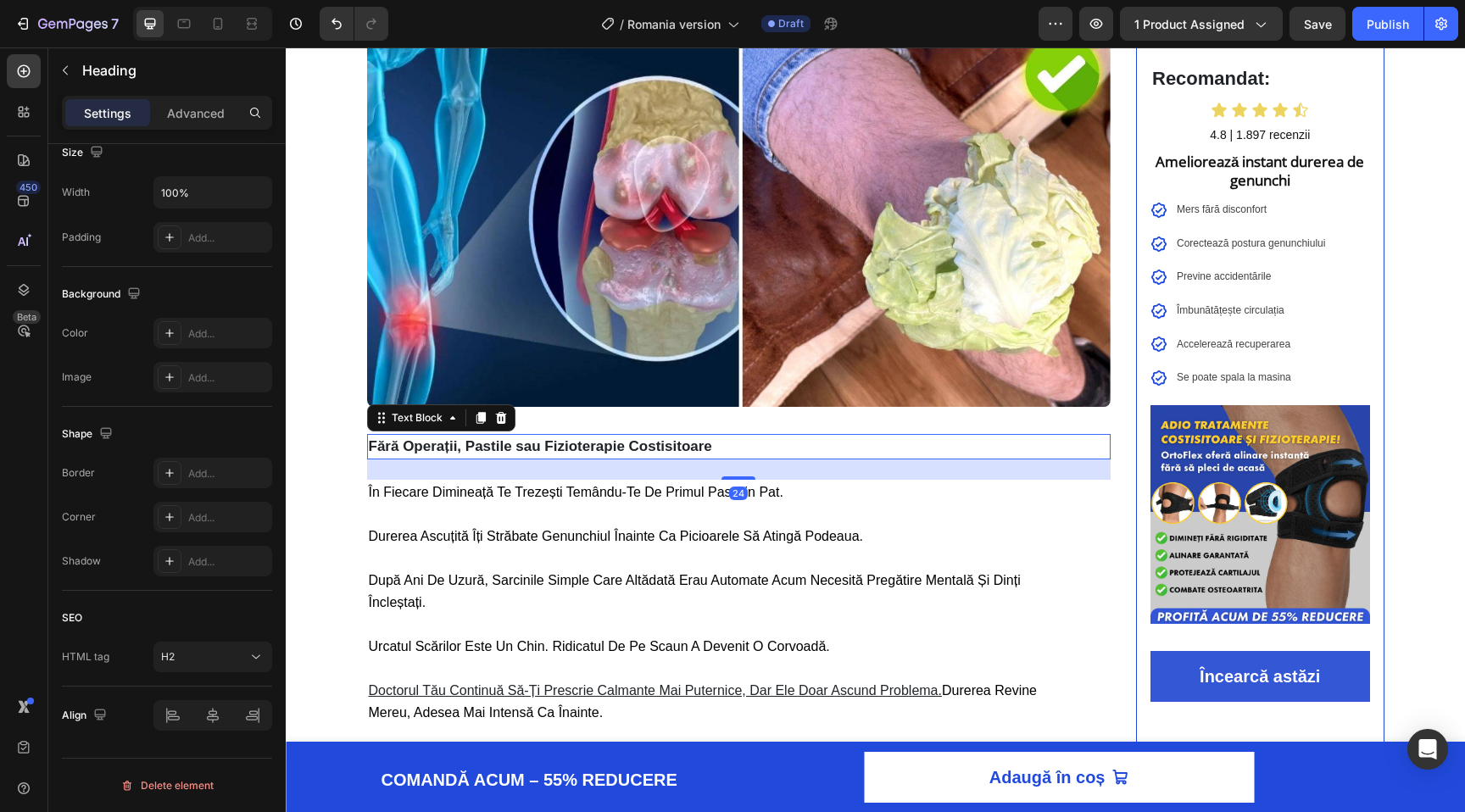
scroll to position [0, 0]
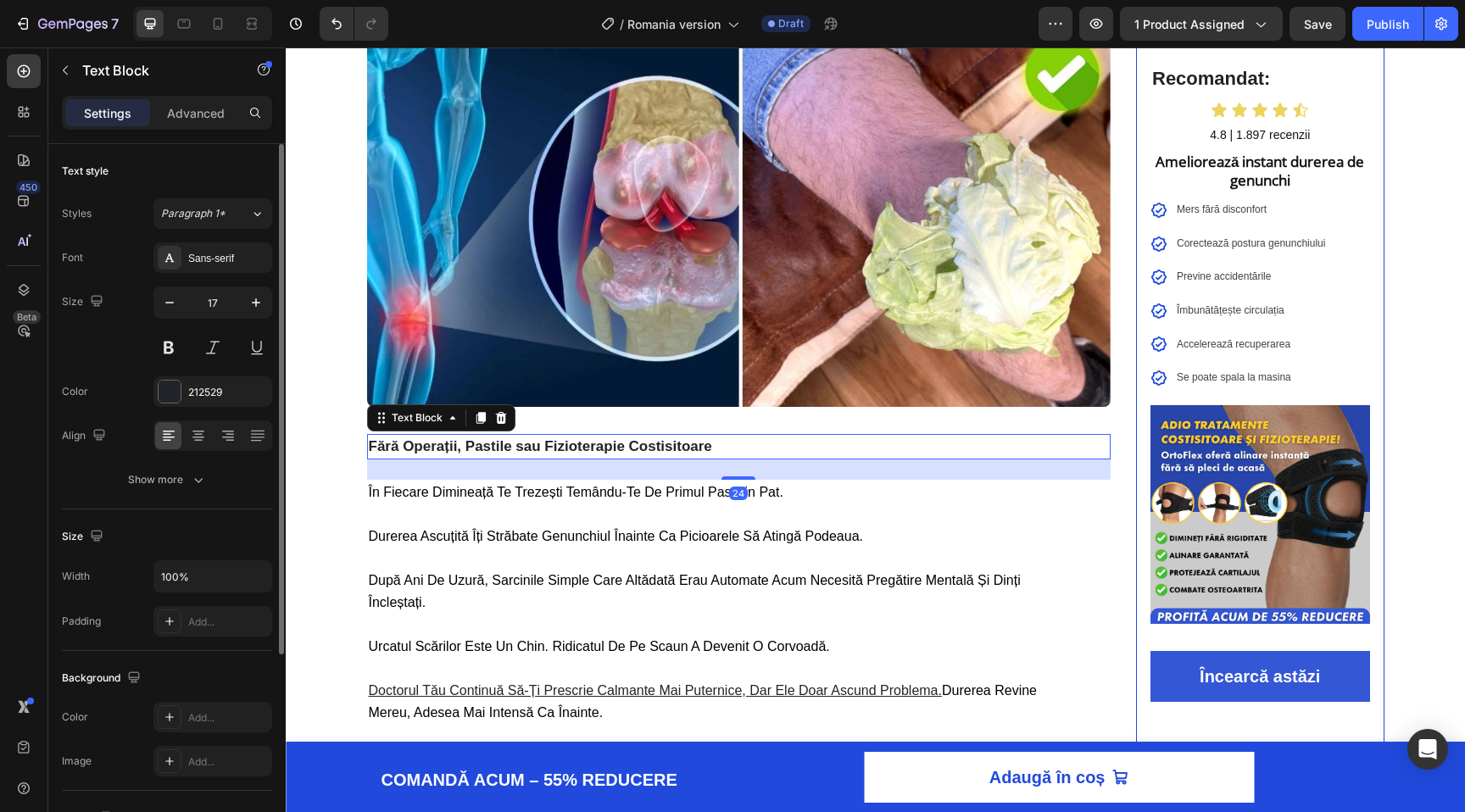
click at [465, 442] on p "Fără Operații, Pastile sau Fizioterapie Costisitoare" at bounding box center [739, 446] width 741 height 22
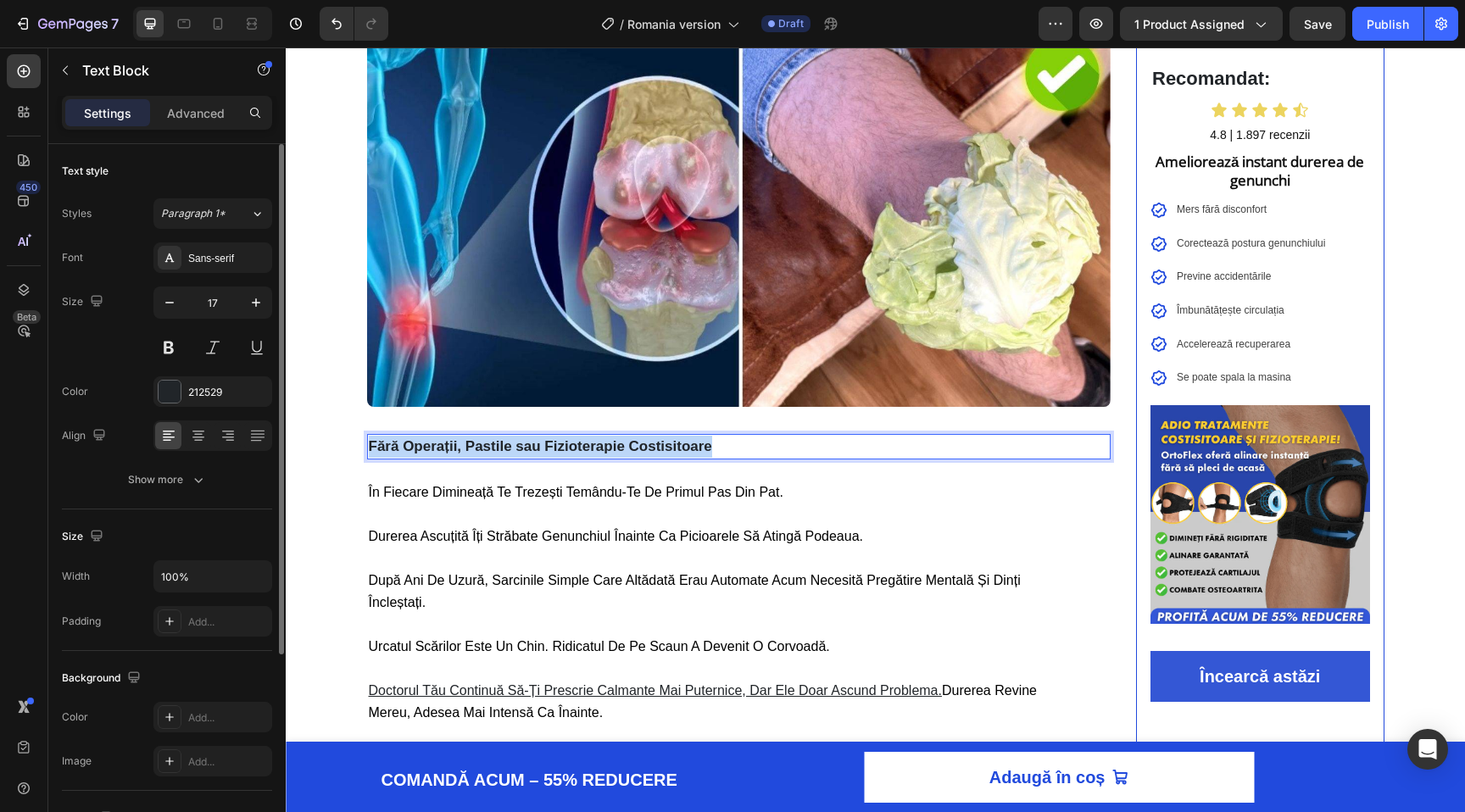
click at [465, 442] on p "Fără Operații, Pastile sau Fizioterapie Costisitoare" at bounding box center [739, 446] width 741 height 22
copy p "Fără Operații, Pastile sau Fizioterapie Costisitoare"
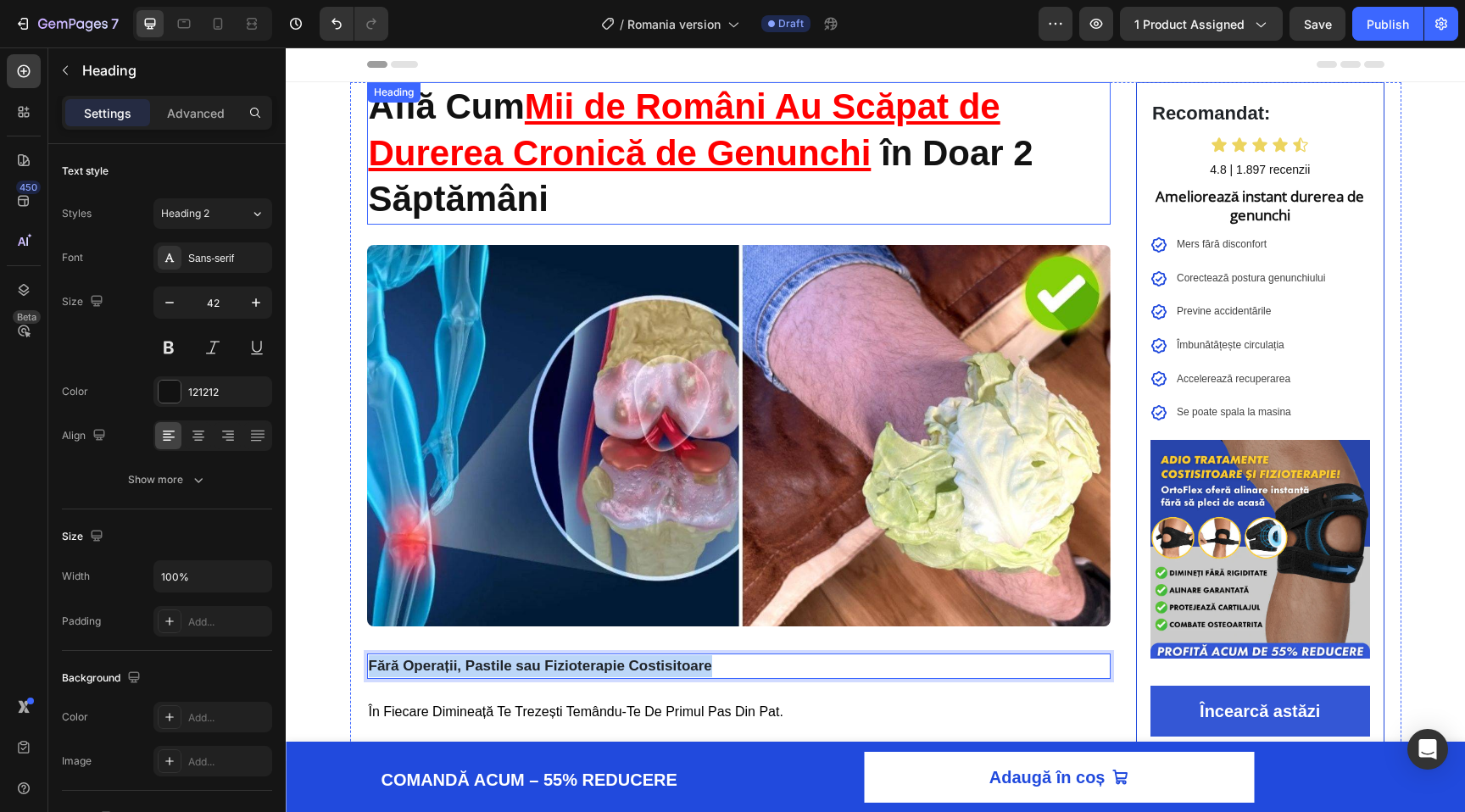
click at [599, 130] on p "⁠⁠⁠⁠⁠⁠⁠ Află Cum Mii de Români Au Scăpat de Durerea Cronică de Genunchi în Doar…" at bounding box center [739, 153] width 741 height 139
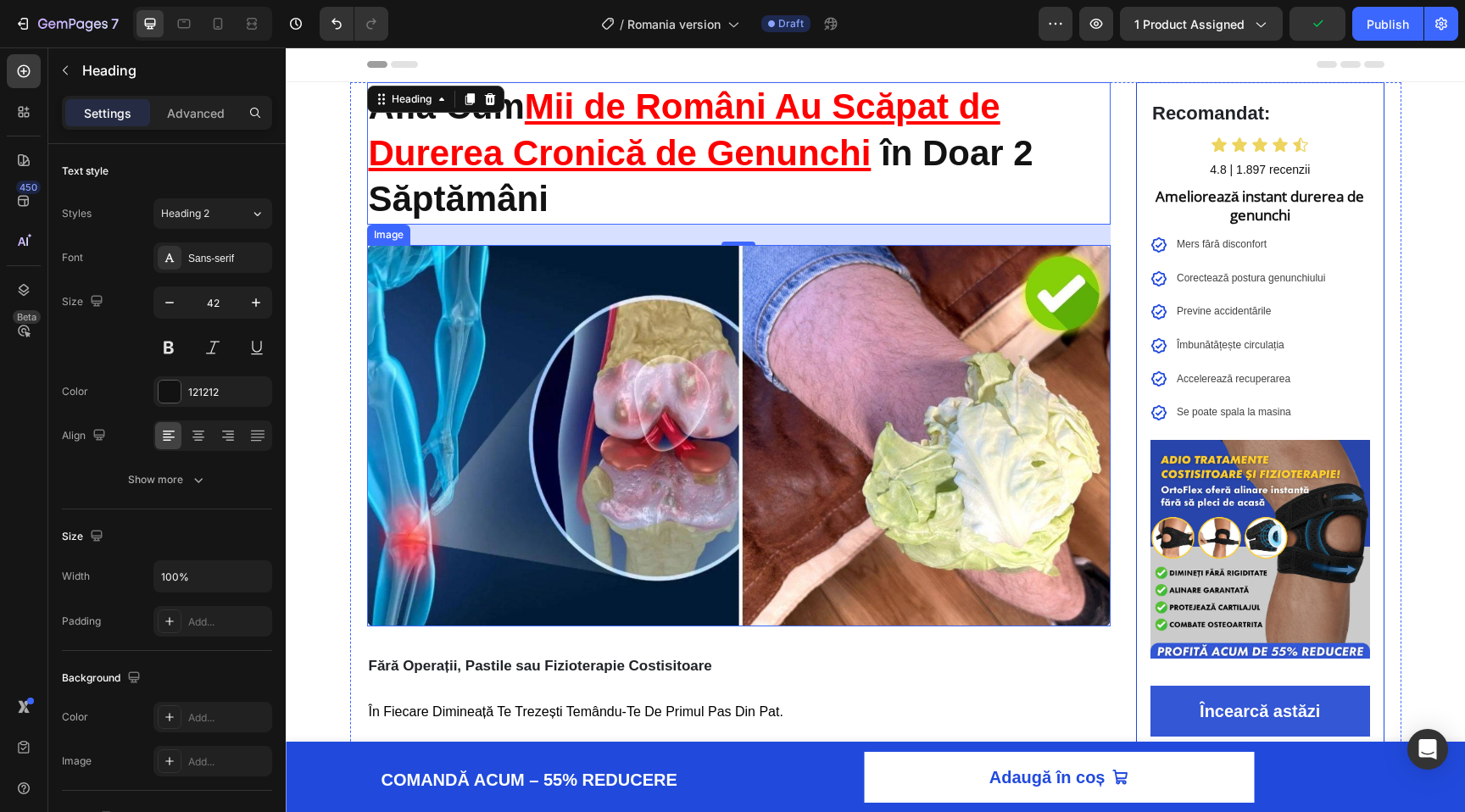
click at [635, 541] on img at bounding box center [739, 436] width 745 height 382
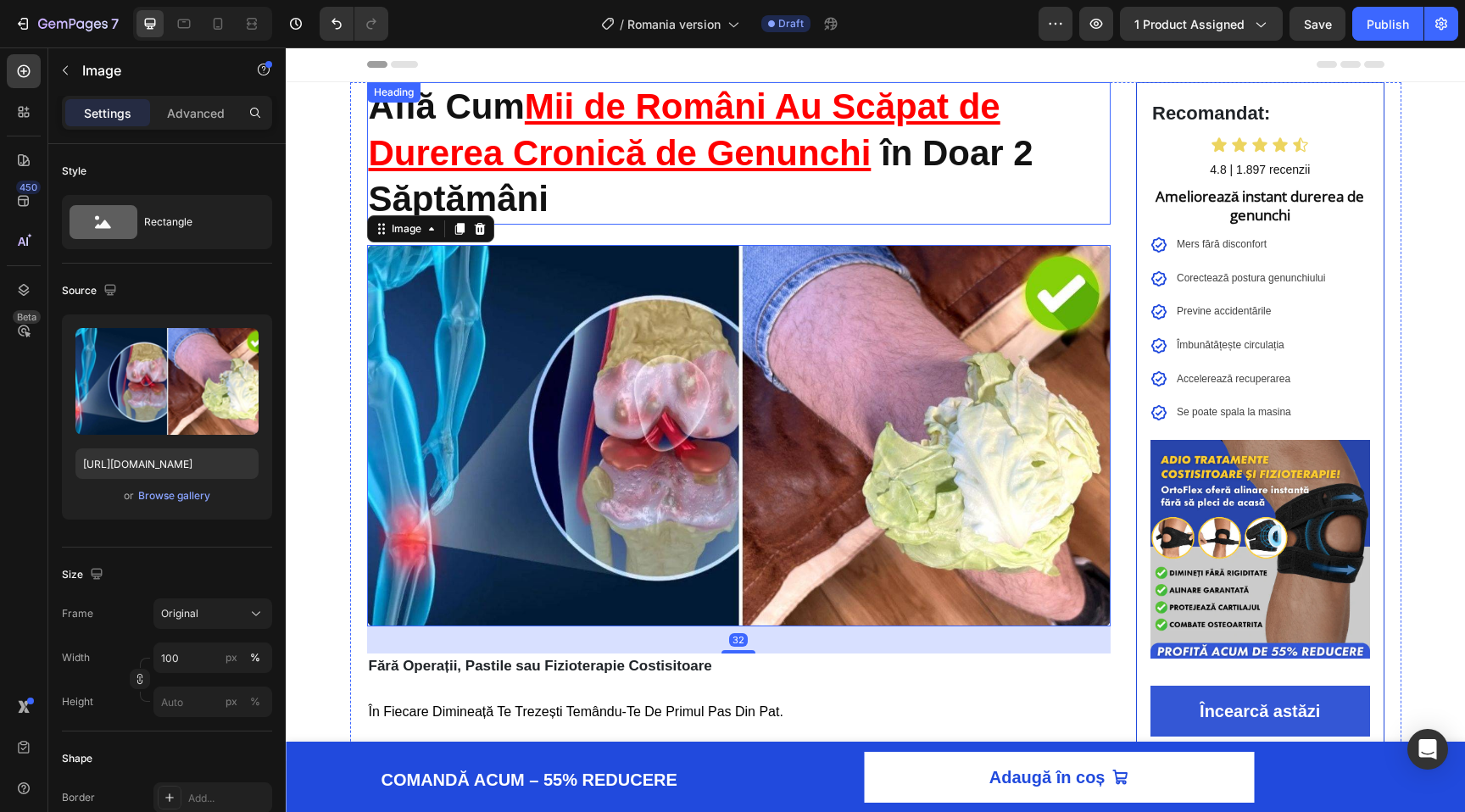
click at [568, 208] on p "⁠⁠⁠⁠⁠⁠⁠ Află Cum Mii de Români Au Scăpat de Durerea Cronică de Genunchi în Doar…" at bounding box center [739, 153] width 741 height 139
click at [754, 354] on img at bounding box center [739, 436] width 745 height 382
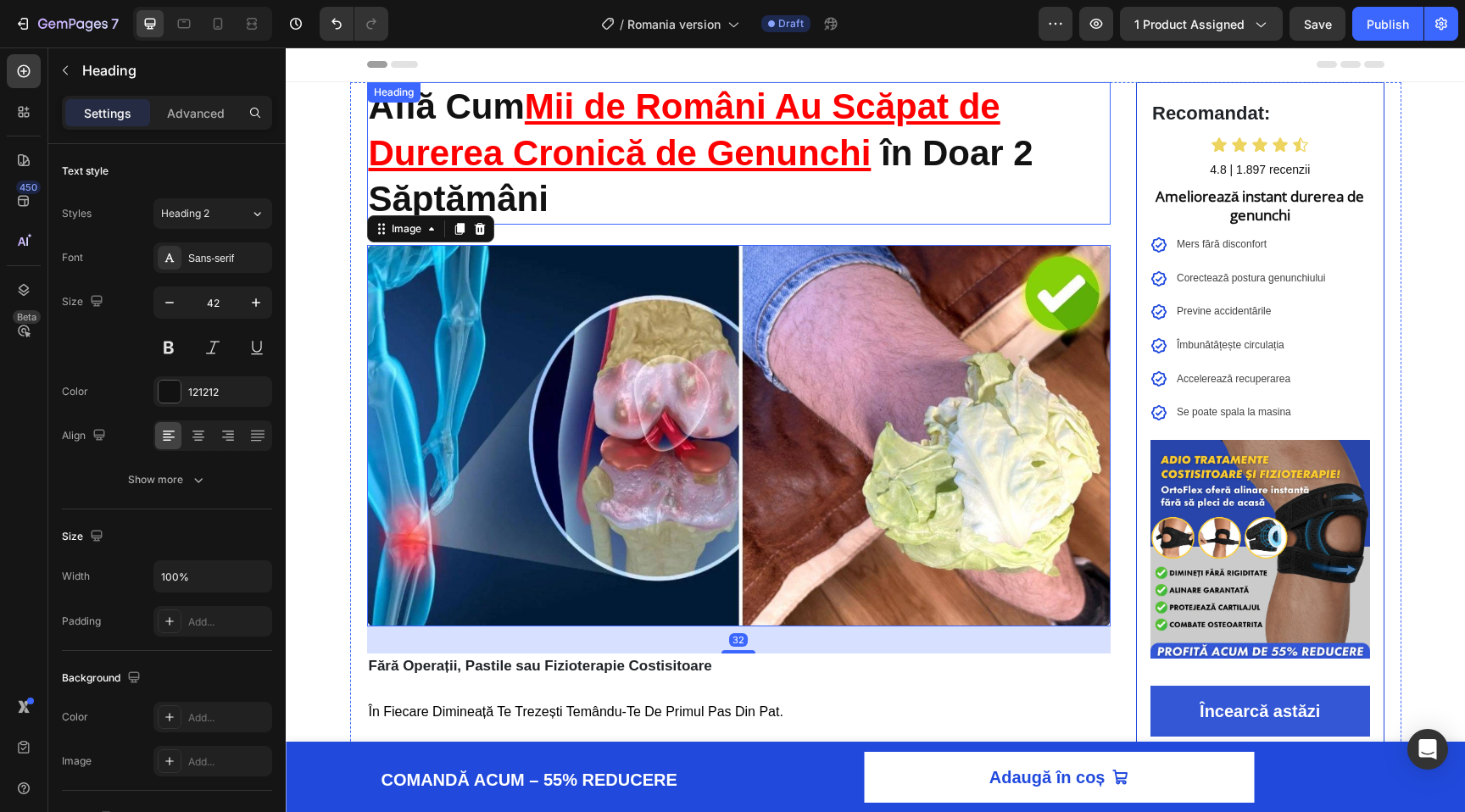
click at [674, 140] on u "Mii de Români Au Scăpat de Durerea Cronică de Genunchi" at bounding box center [684, 129] width 632 height 86
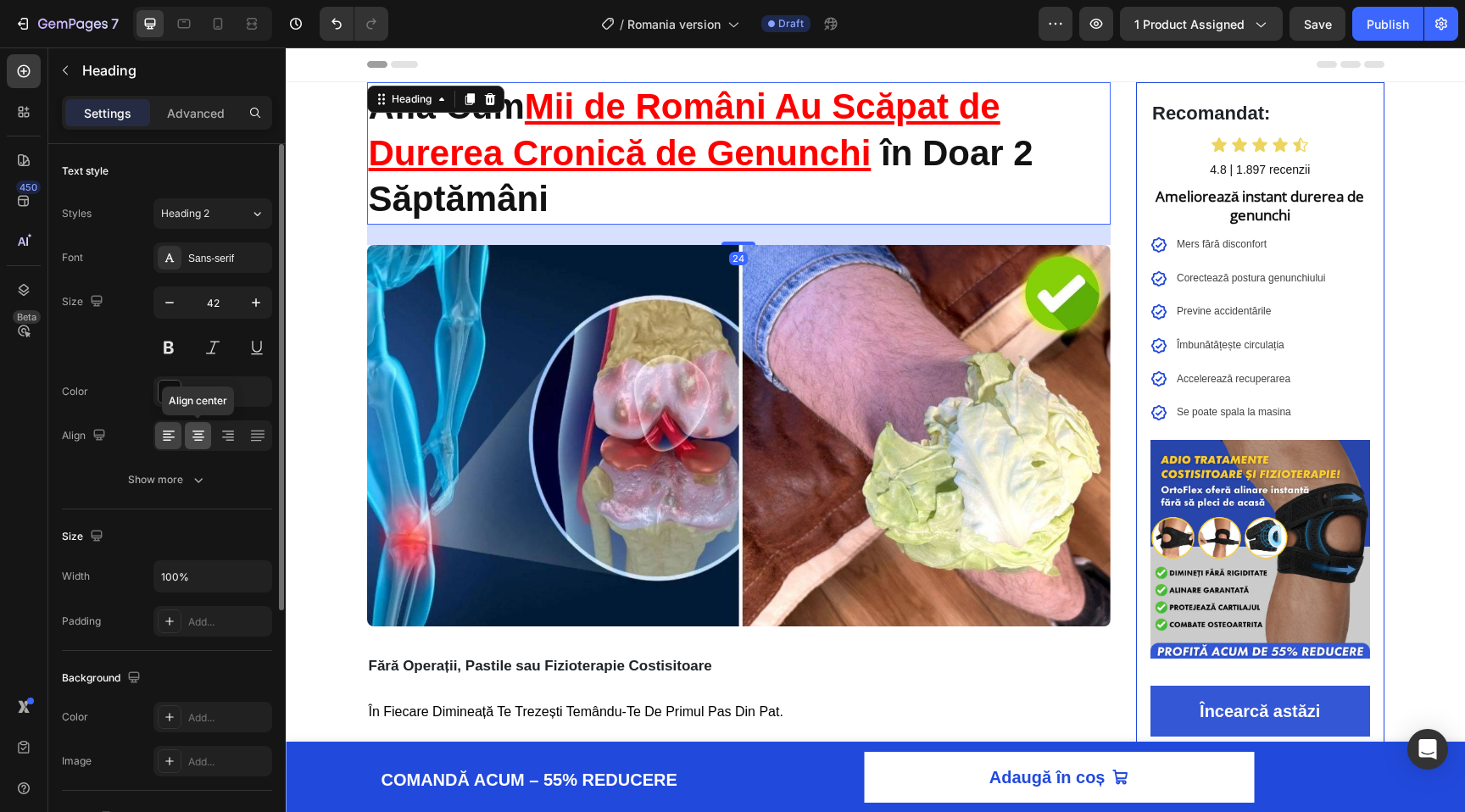
click at [206, 434] on icon at bounding box center [198, 436] width 17 height 17
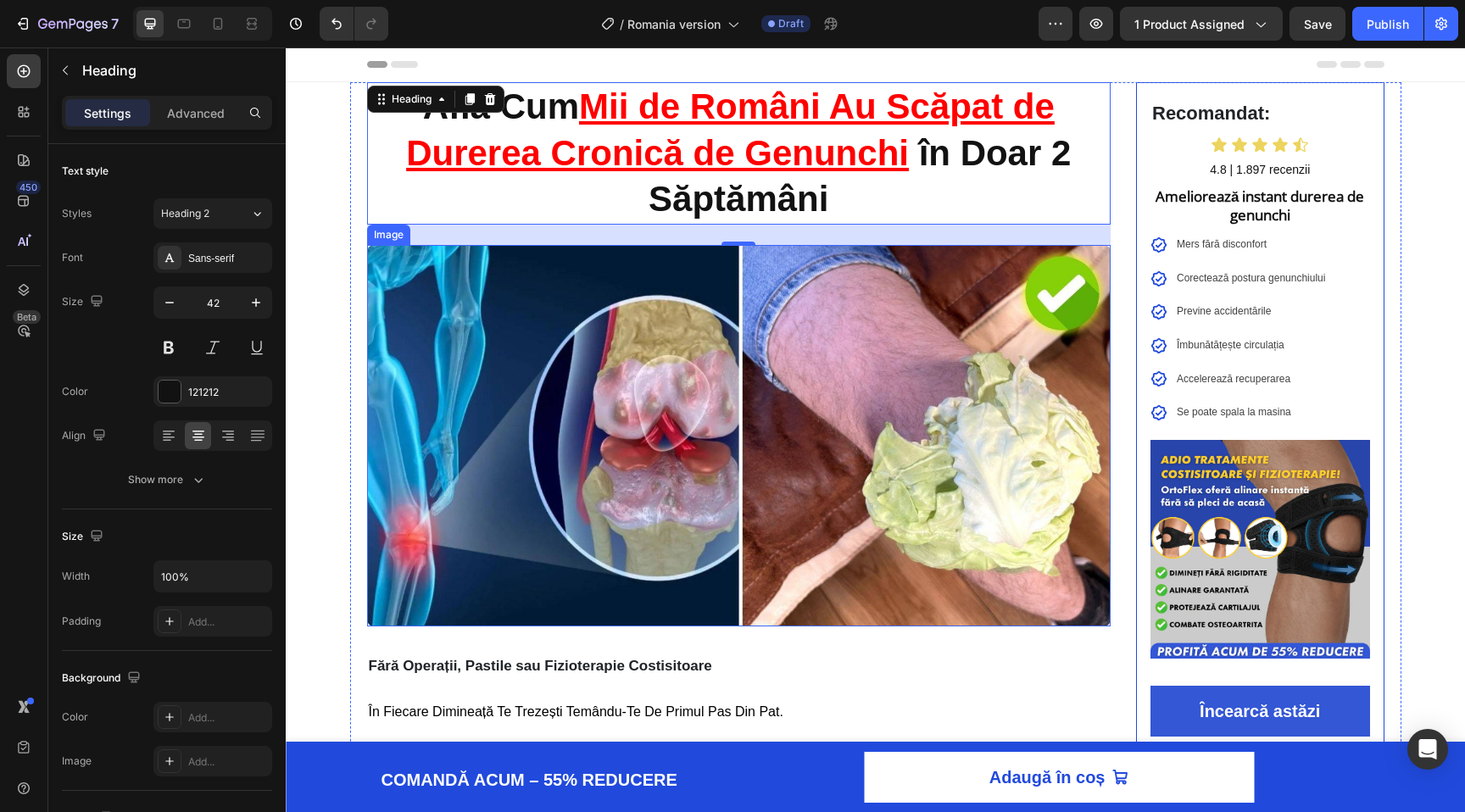
click at [660, 270] on img at bounding box center [739, 436] width 745 height 382
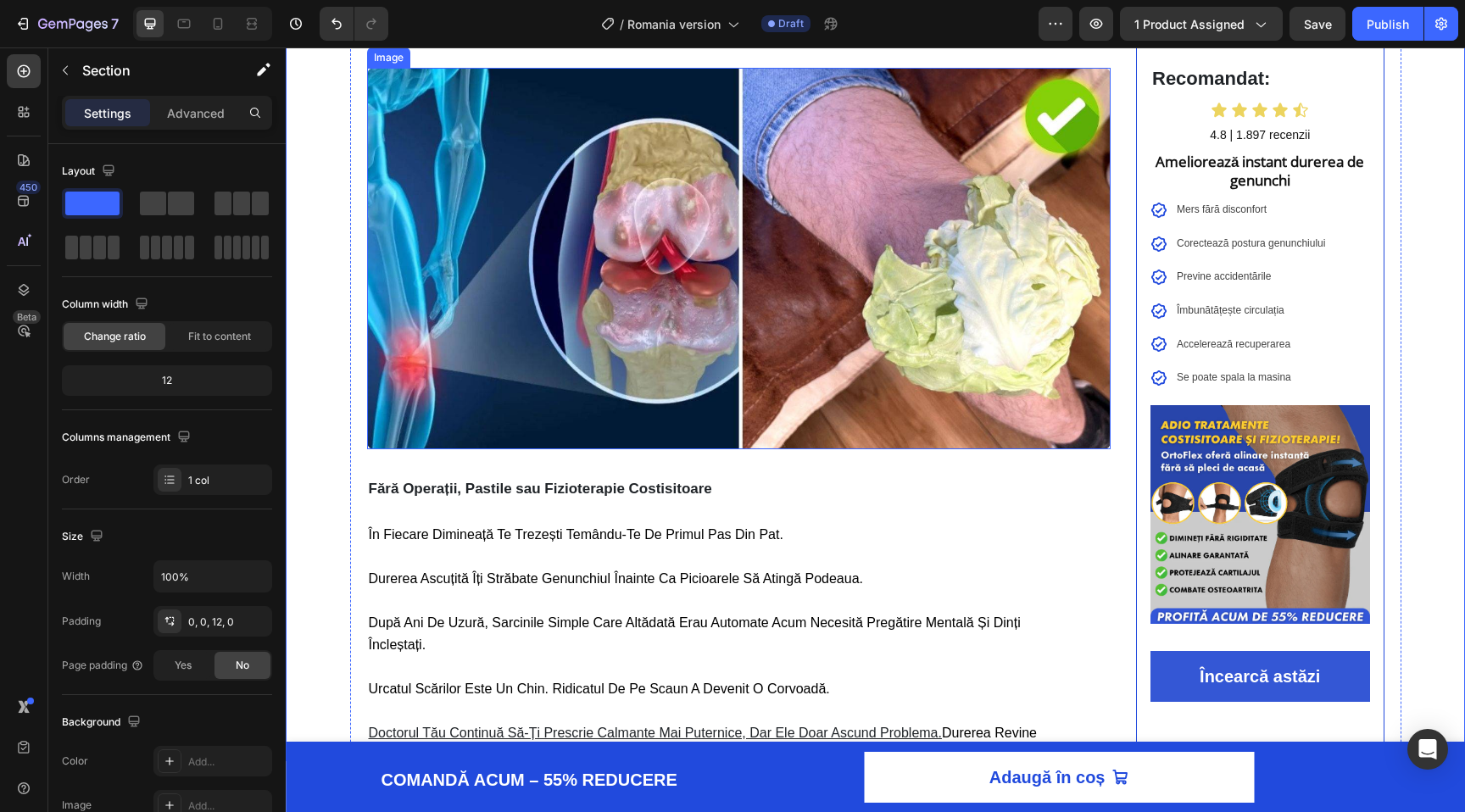
scroll to position [215, 0]
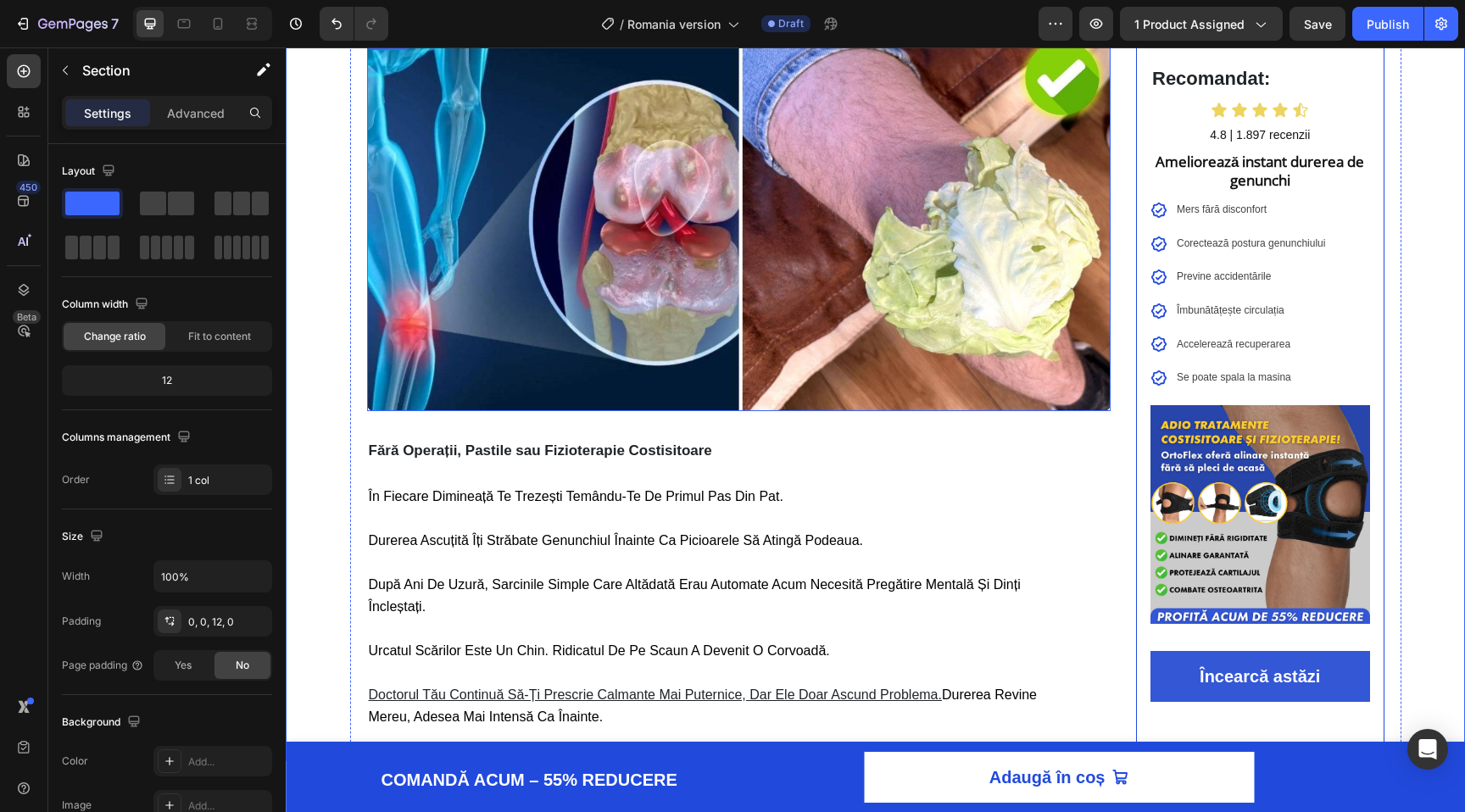
click at [513, 439] on div "Fără Operații, Pastile sau Fizioterapie Costisitoare" at bounding box center [739, 451] width 745 height 26
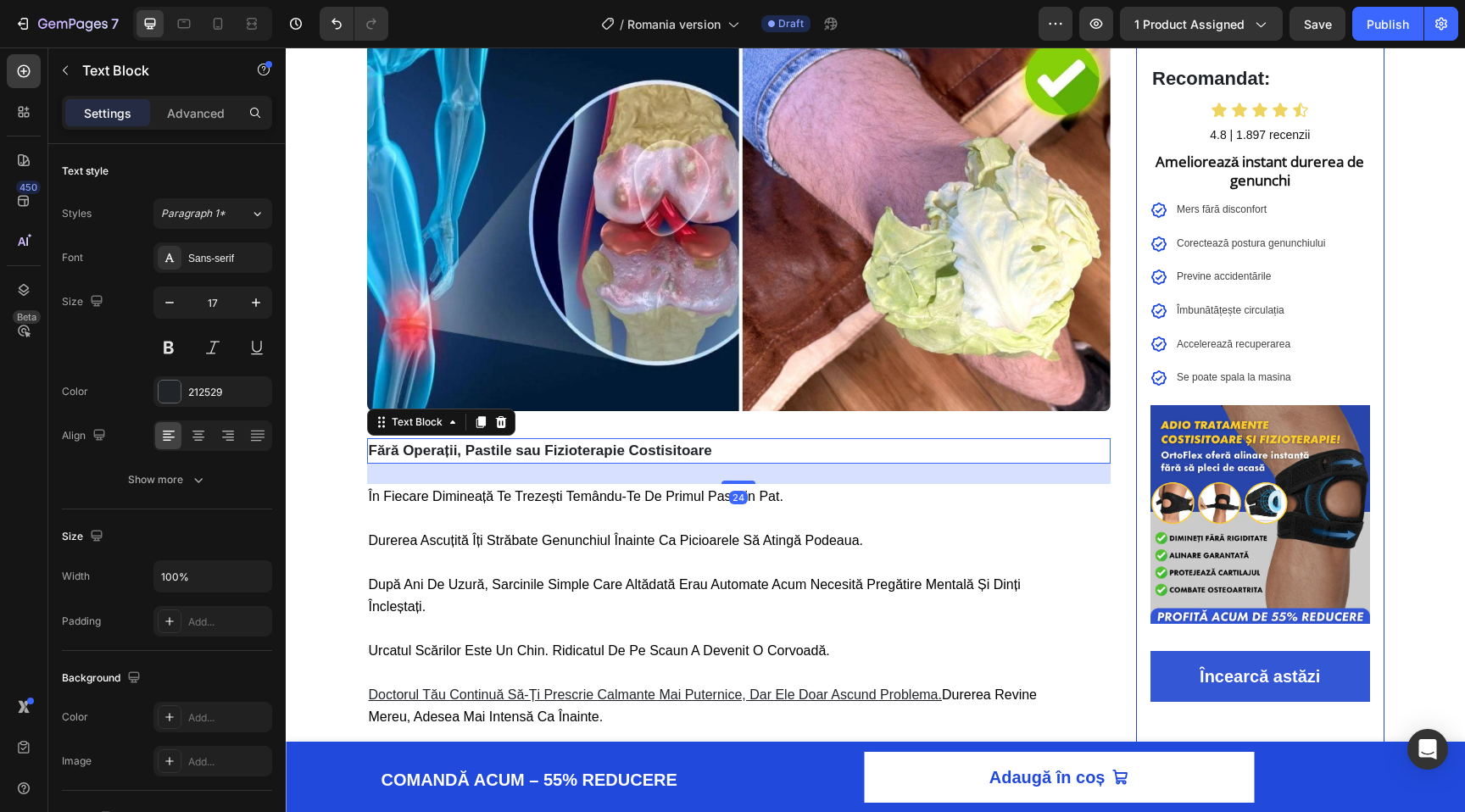
click at [513, 439] on div "Fără Operații, Pastile sau Fizioterapie Costisitoare" at bounding box center [739, 451] width 745 height 26
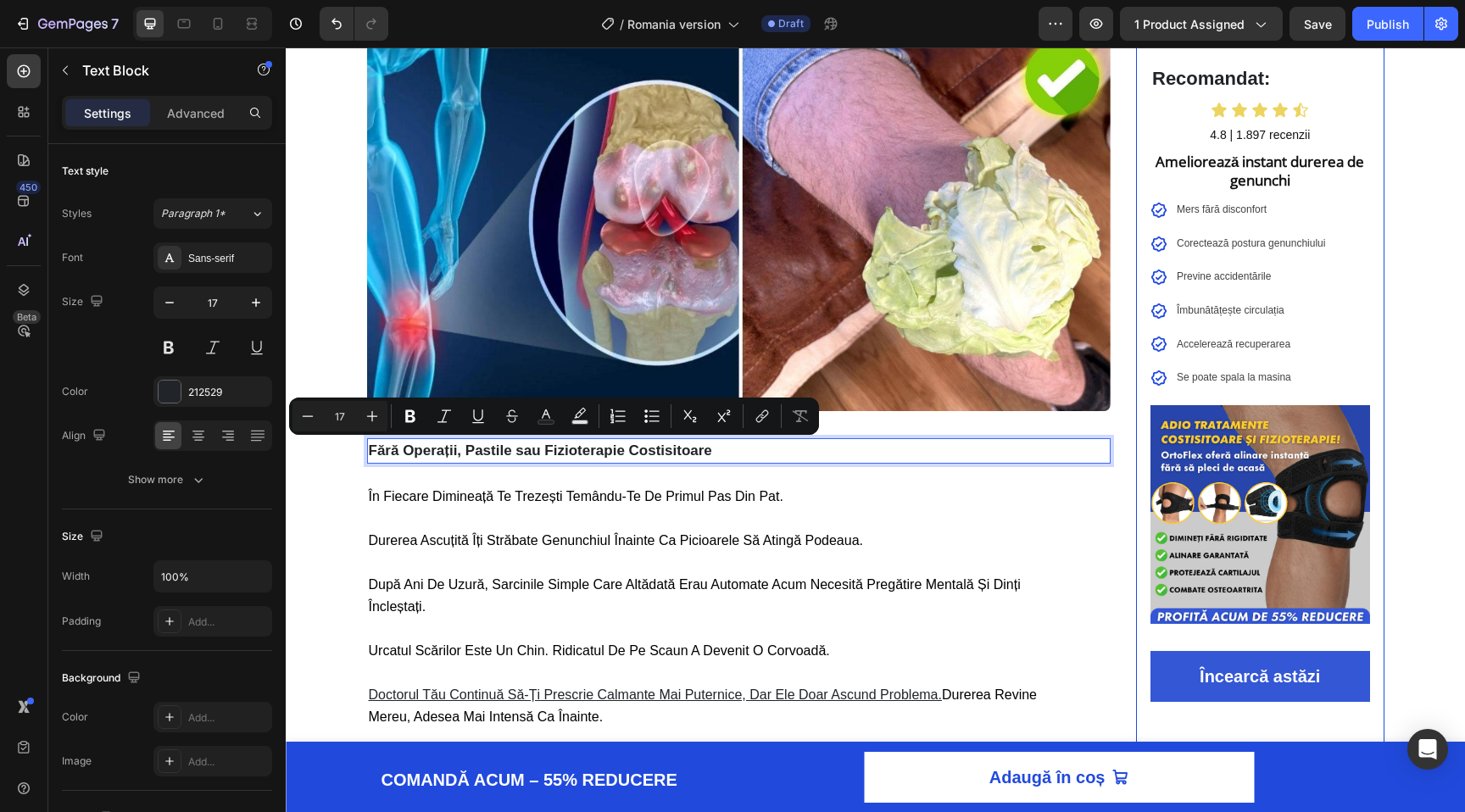
click at [513, 449] on p "Fără Operații, Pastile sau Fizioterapie Costisitoare" at bounding box center [739, 450] width 741 height 22
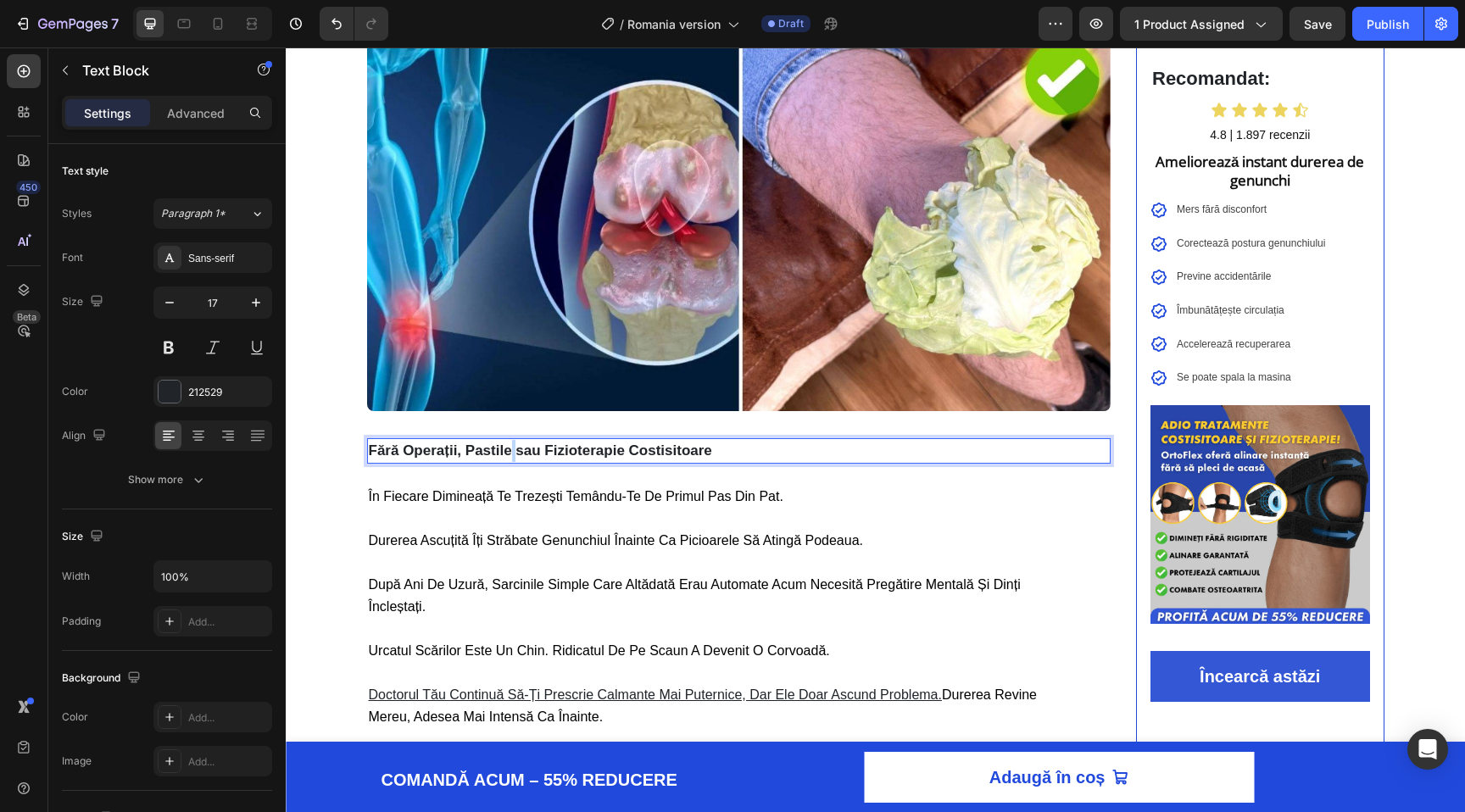
click at [513, 449] on p "Fără Operații, Pastile sau Fizioterapie Costisitoare" at bounding box center [739, 450] width 741 height 22
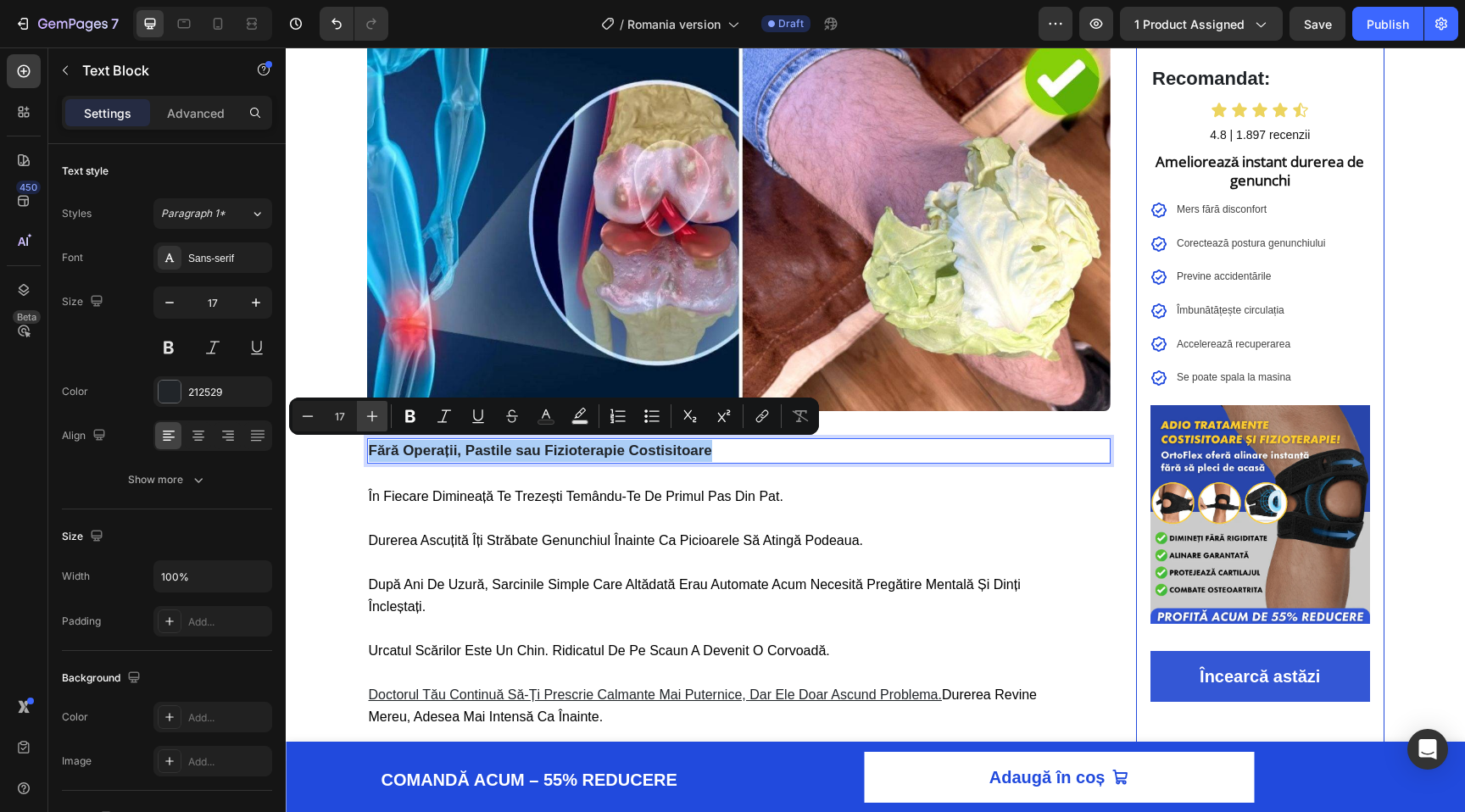
click at [383, 415] on button "Plus" at bounding box center [372, 416] width 30 height 30
click at [377, 415] on icon "Editor contextual toolbar" at bounding box center [372, 416] width 17 height 17
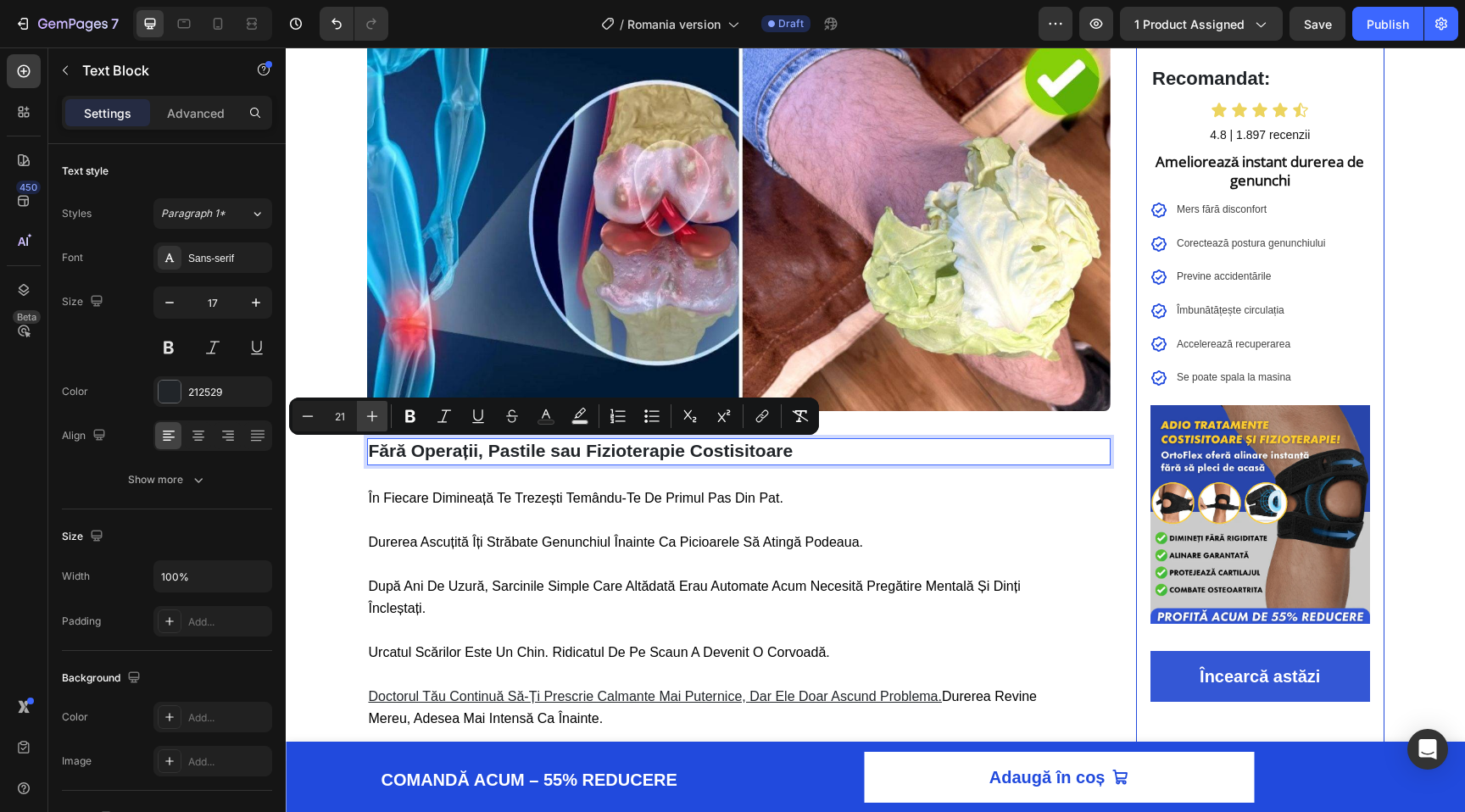
click at [377, 415] on icon "Editor contextual toolbar" at bounding box center [372, 416] width 17 height 17
type input "22"
click at [407, 415] on icon "Editor contextual toolbar" at bounding box center [410, 416] width 10 height 12
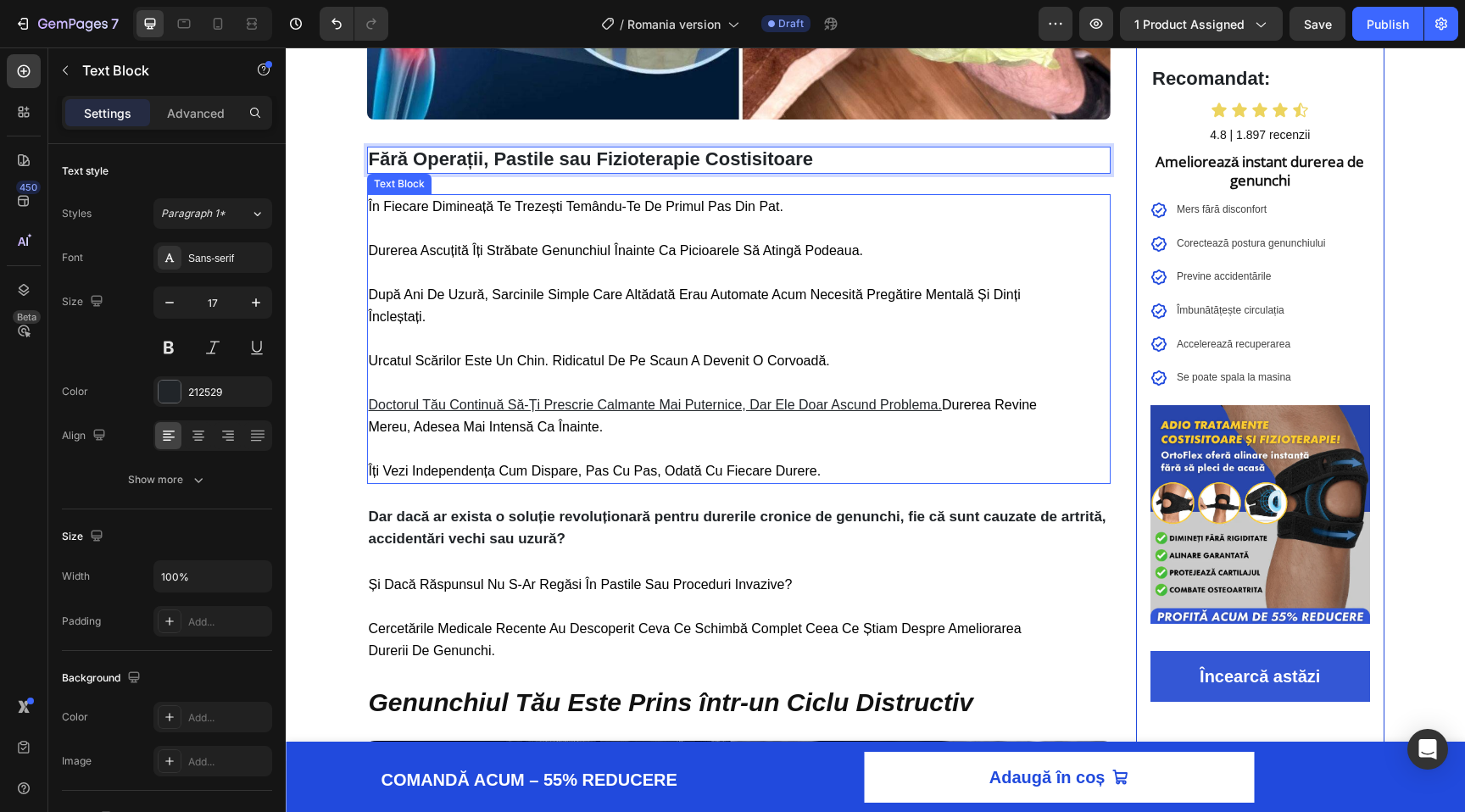
scroll to position [511, 0]
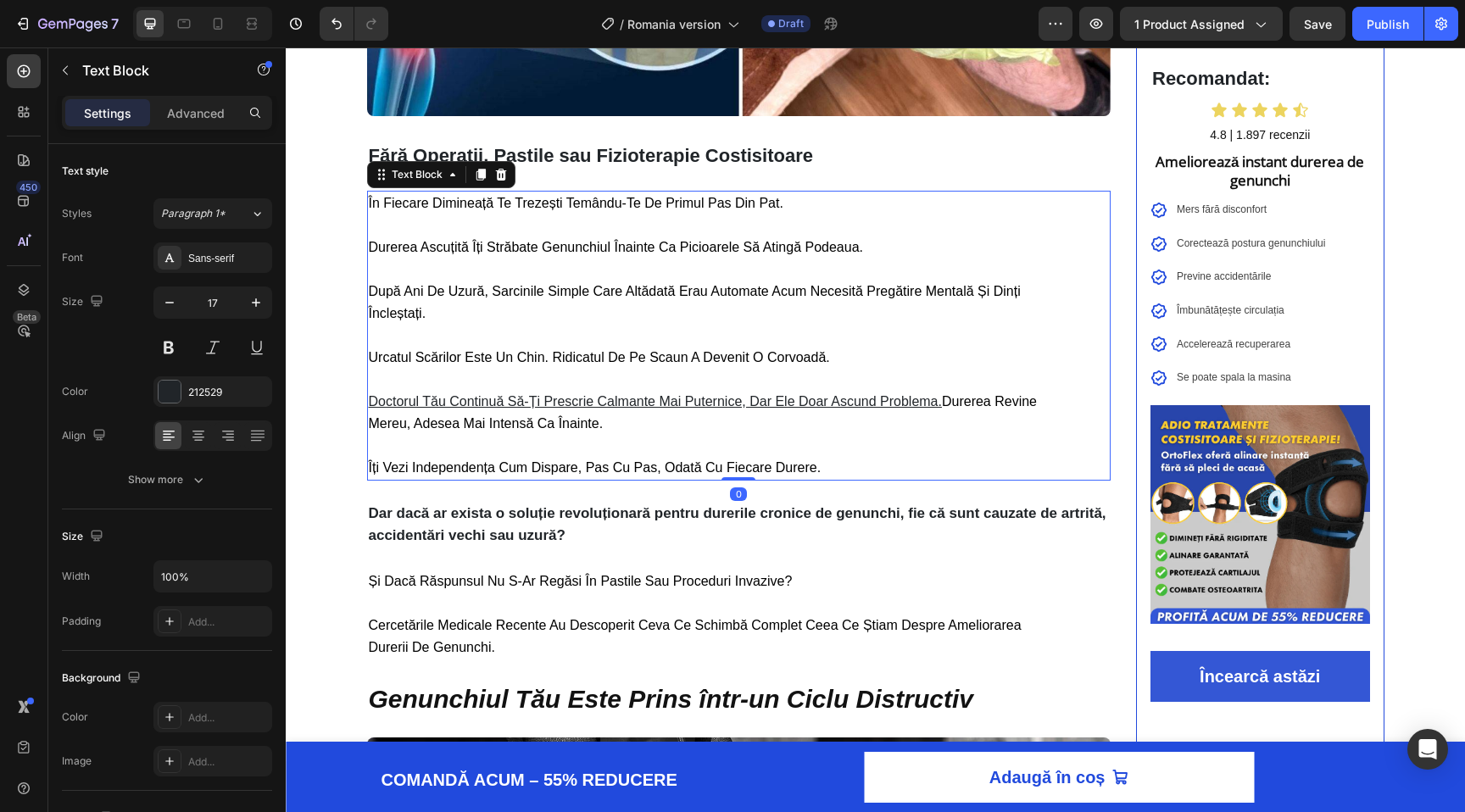
click at [541, 370] on p "doctorul tău continuă să-ți prescrie calmante mai puternice, dar ele doar ascun…" at bounding box center [705, 402] width 673 height 66
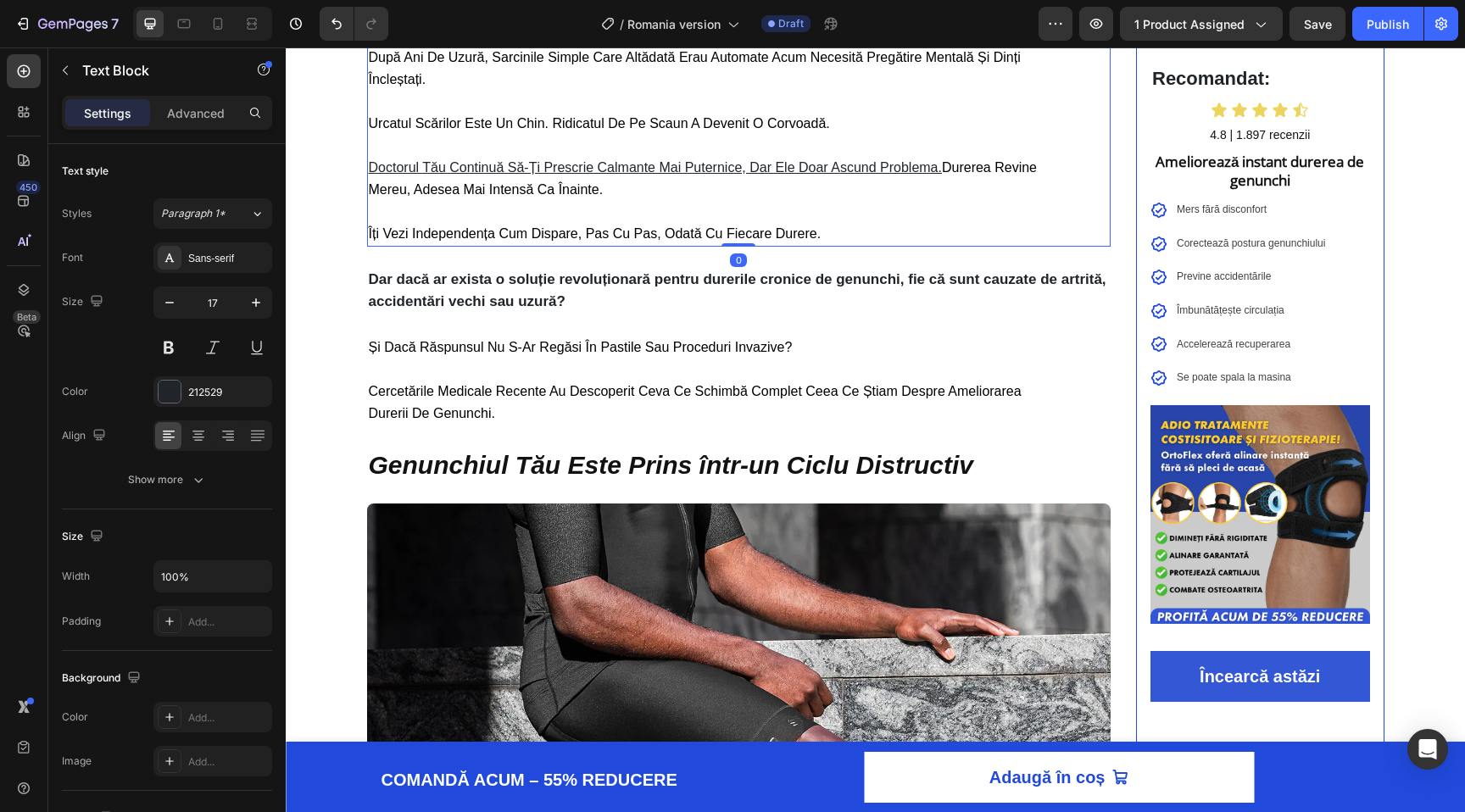
scroll to position [745, 0]
click at [541, 370] on p "cercetările medicale recente au descoperit ceva ce schimbă complet ceea ce știa…" at bounding box center [705, 391] width 673 height 66
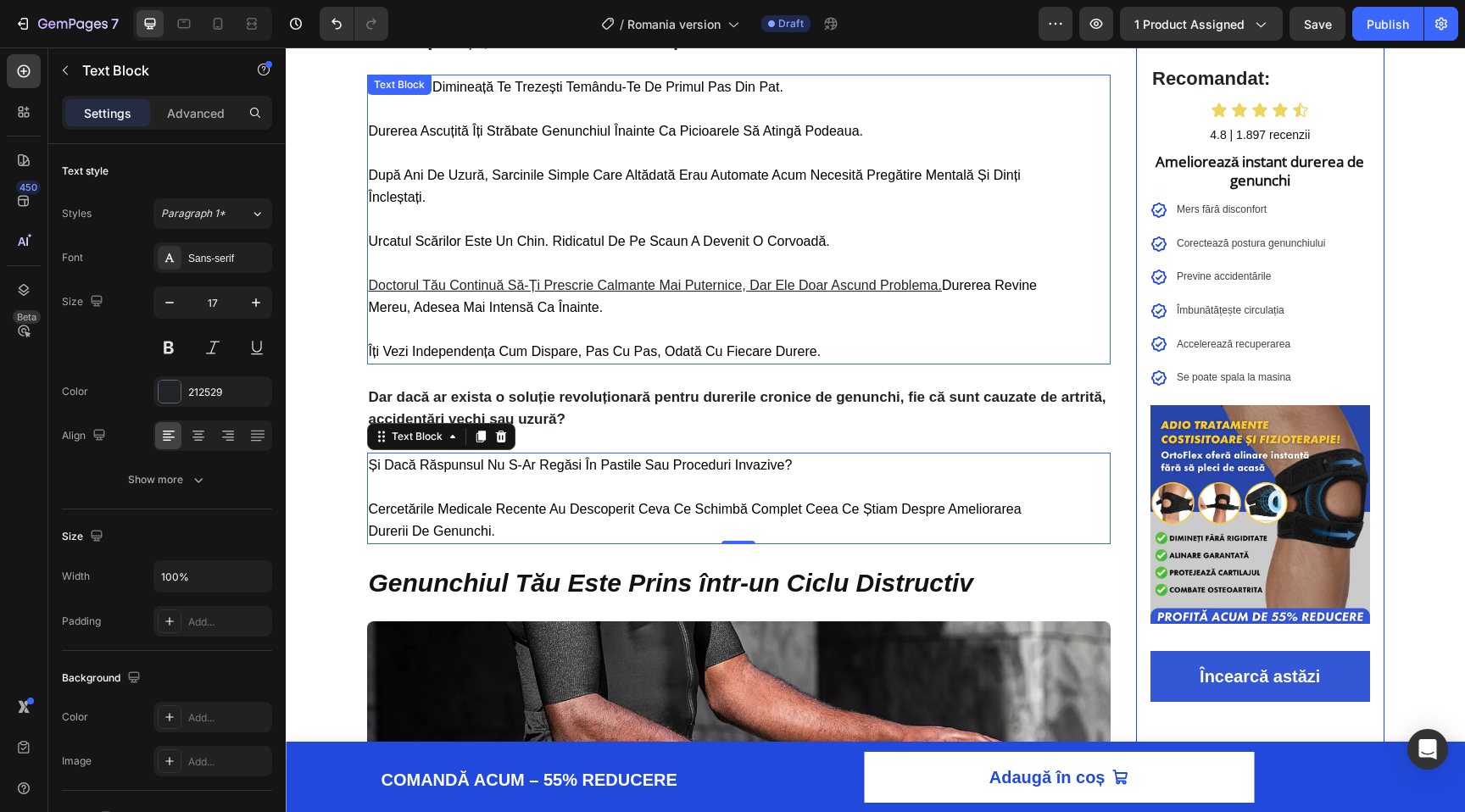
scroll to position [0, 0]
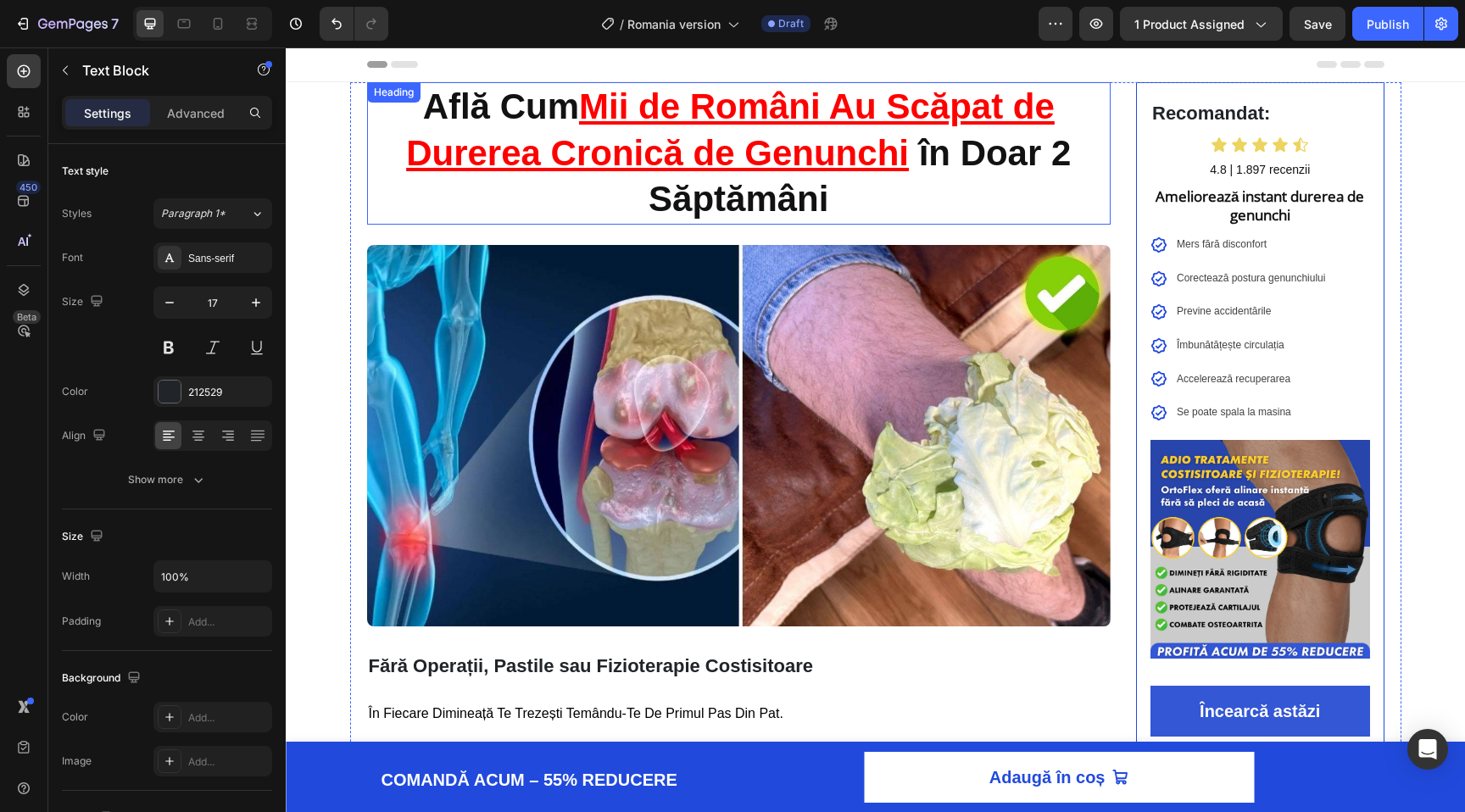
click at [608, 135] on u "Mii de Români Au Scăpat de Durerea Cronică de Genunchi" at bounding box center [731, 129] width 648 height 86
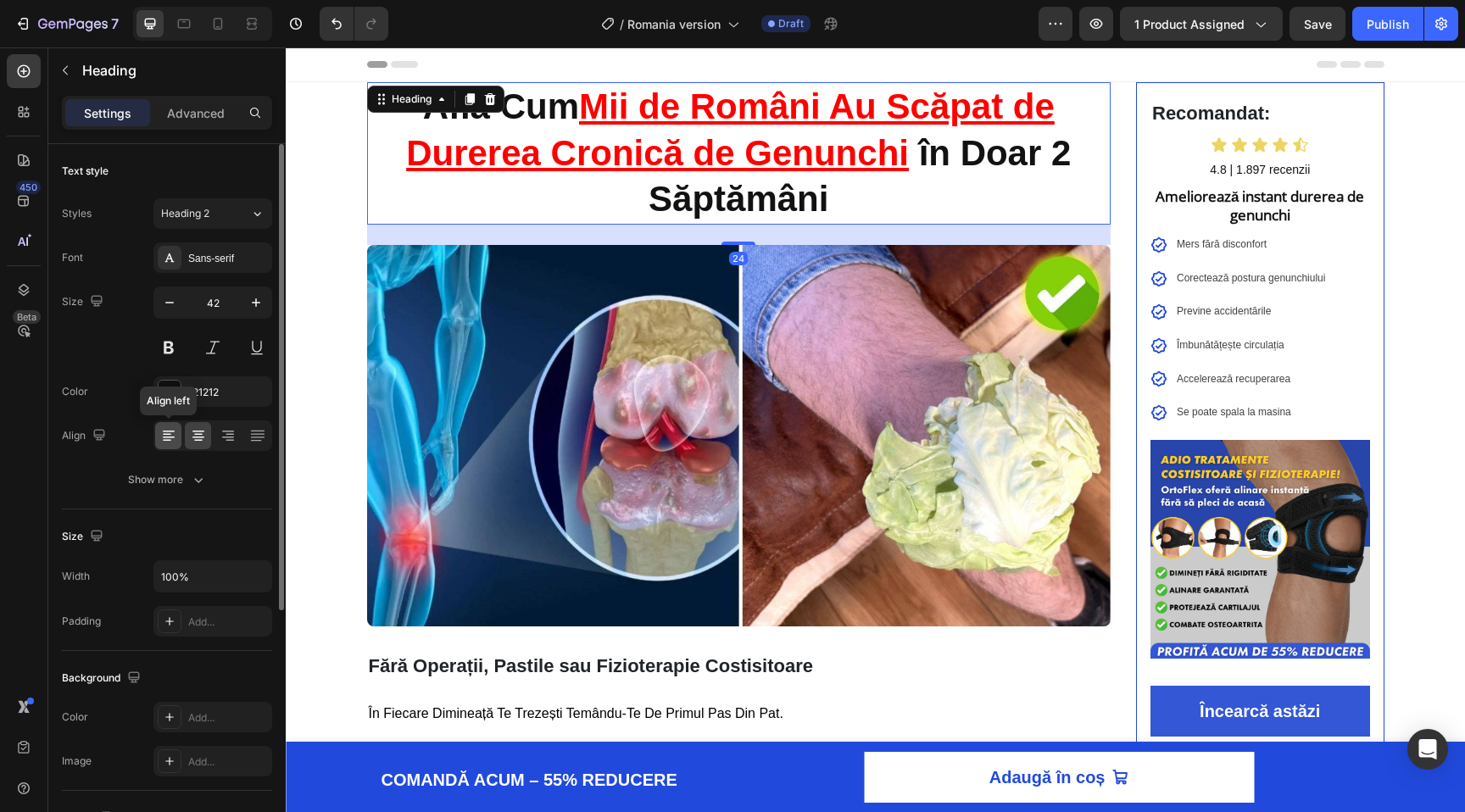
click at [162, 438] on icon at bounding box center [169, 436] width 17 height 17
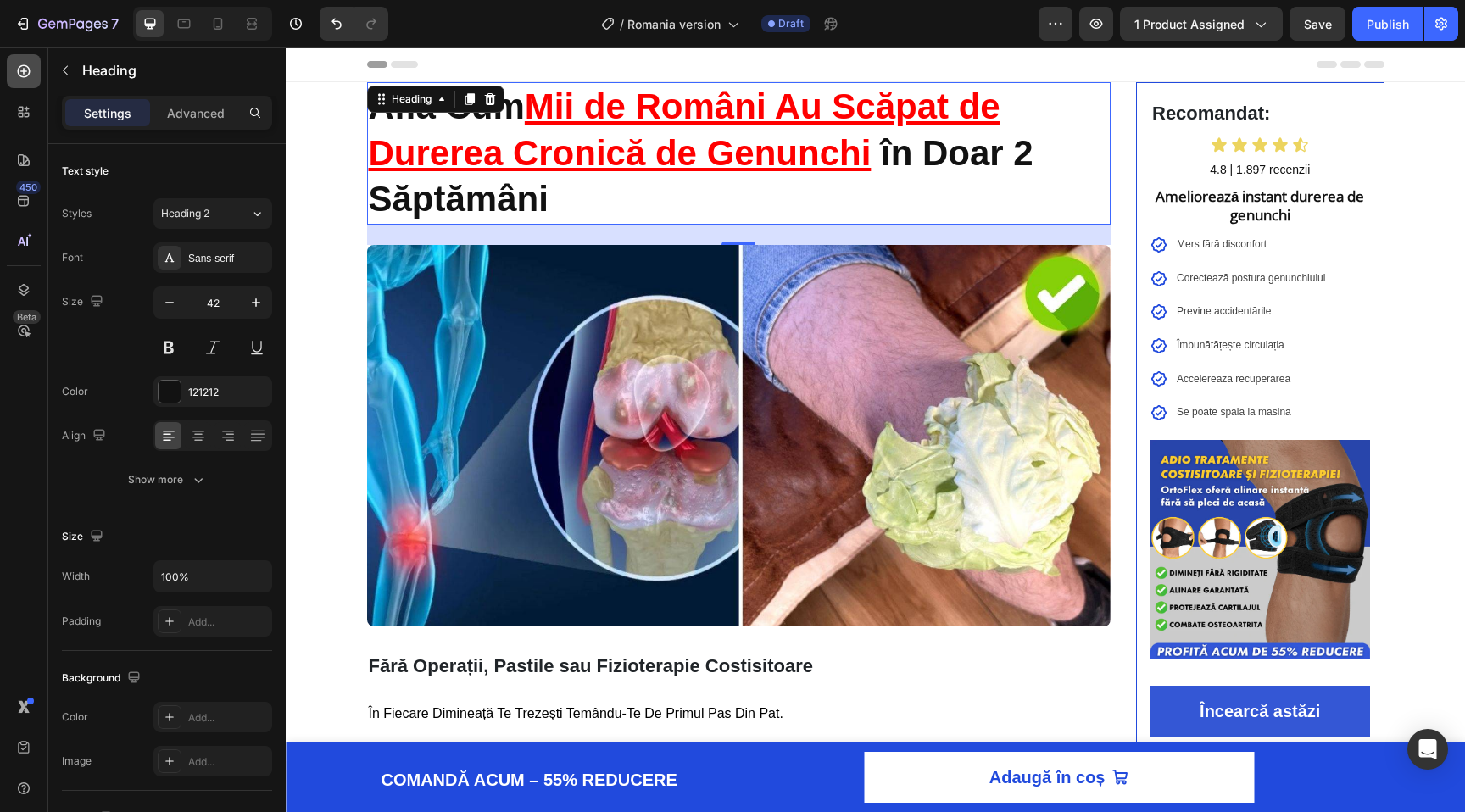
click at [13, 71] on div at bounding box center [24, 71] width 34 height 34
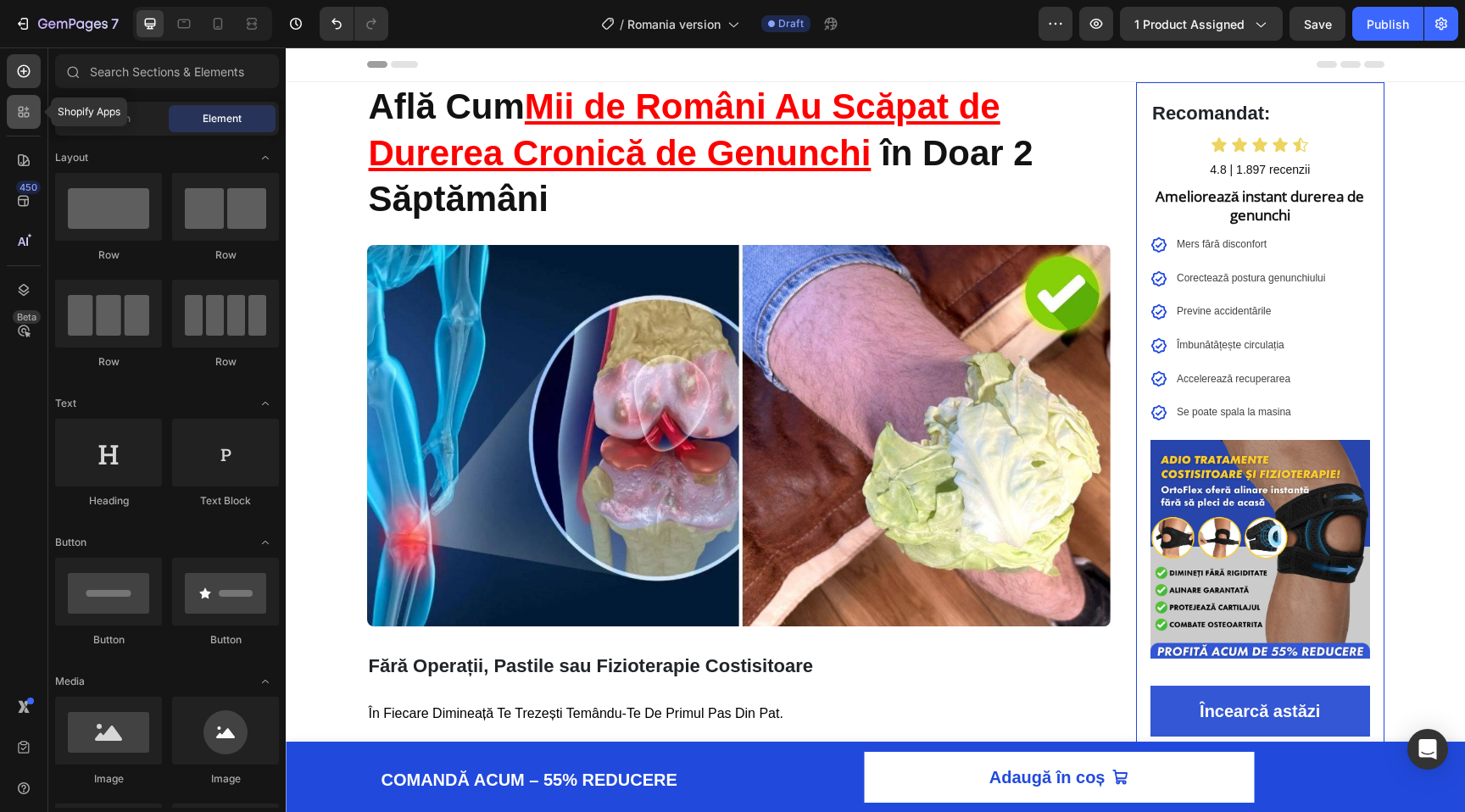
click at [16, 108] on icon at bounding box center [24, 112] width 17 height 17
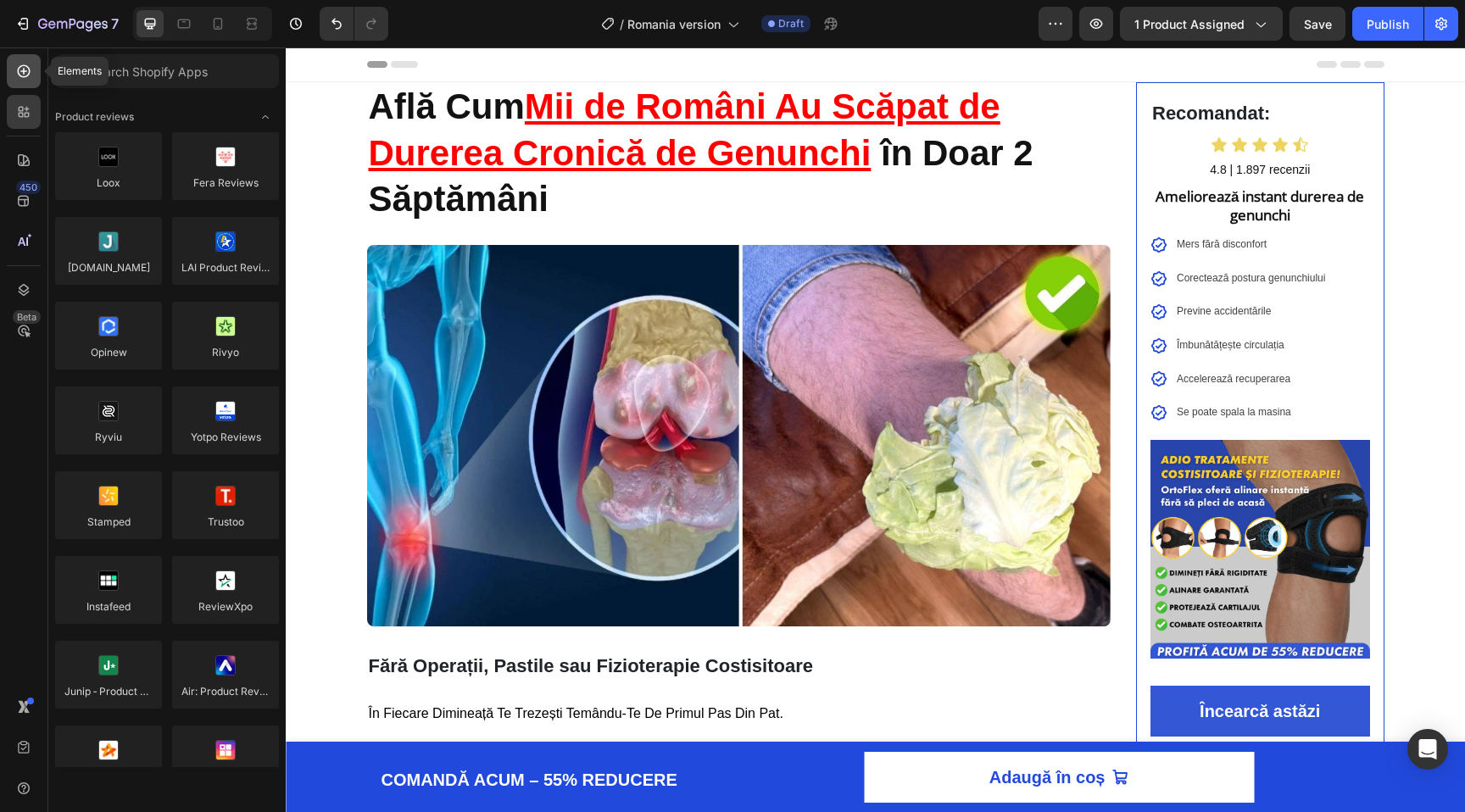
click at [27, 74] on icon at bounding box center [24, 71] width 17 height 17
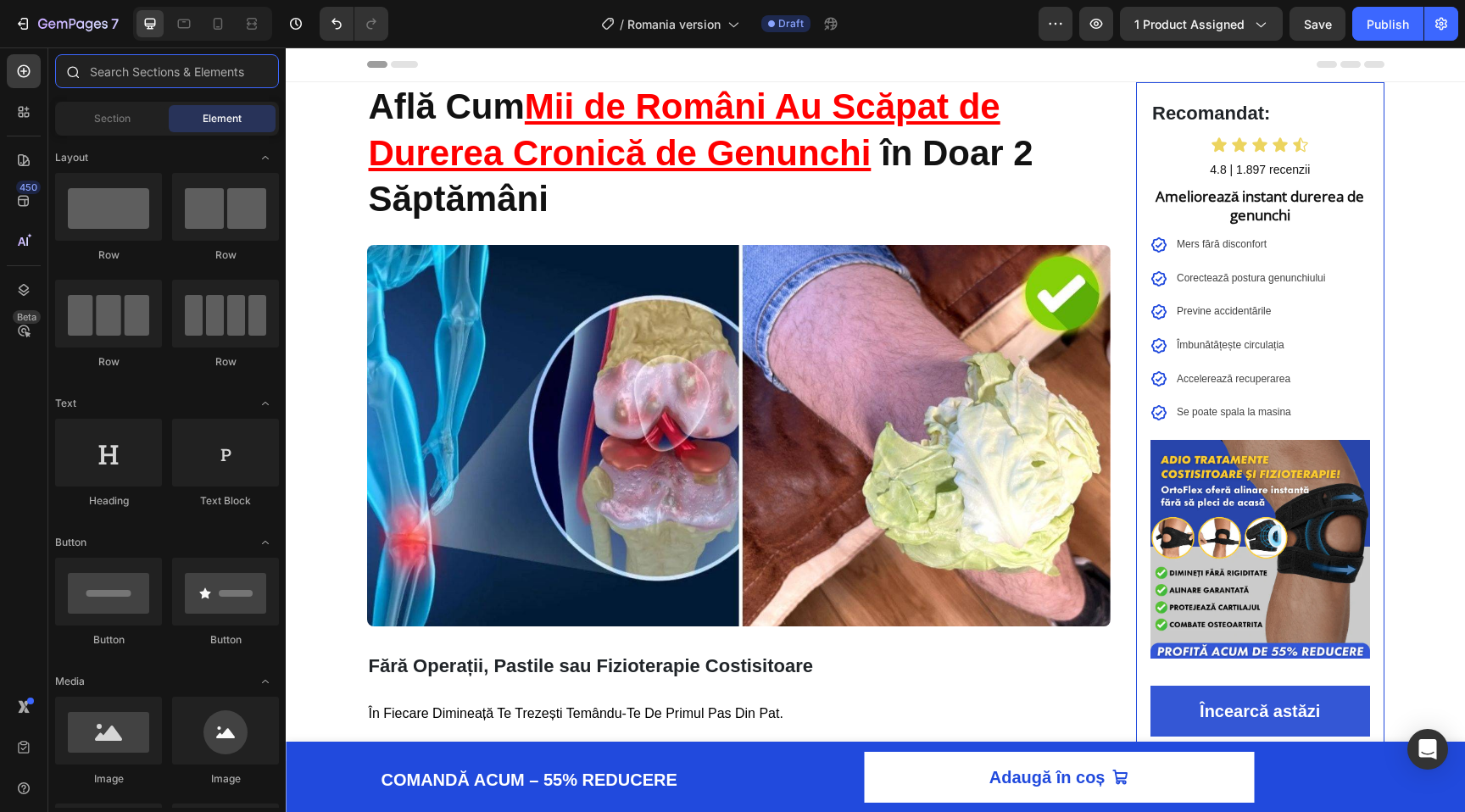
click at [109, 73] on input "text" at bounding box center [167, 71] width 224 height 34
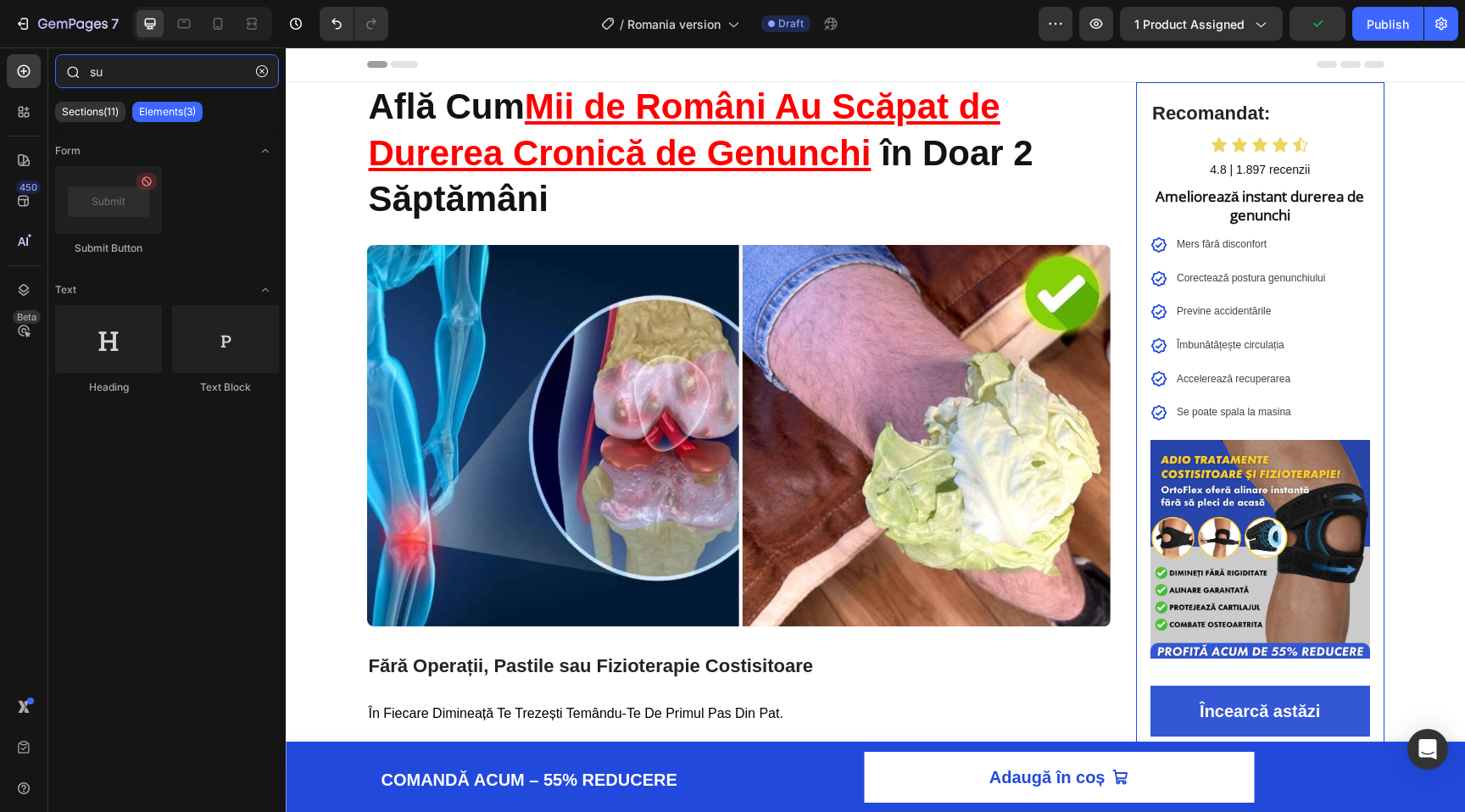
type input "s"
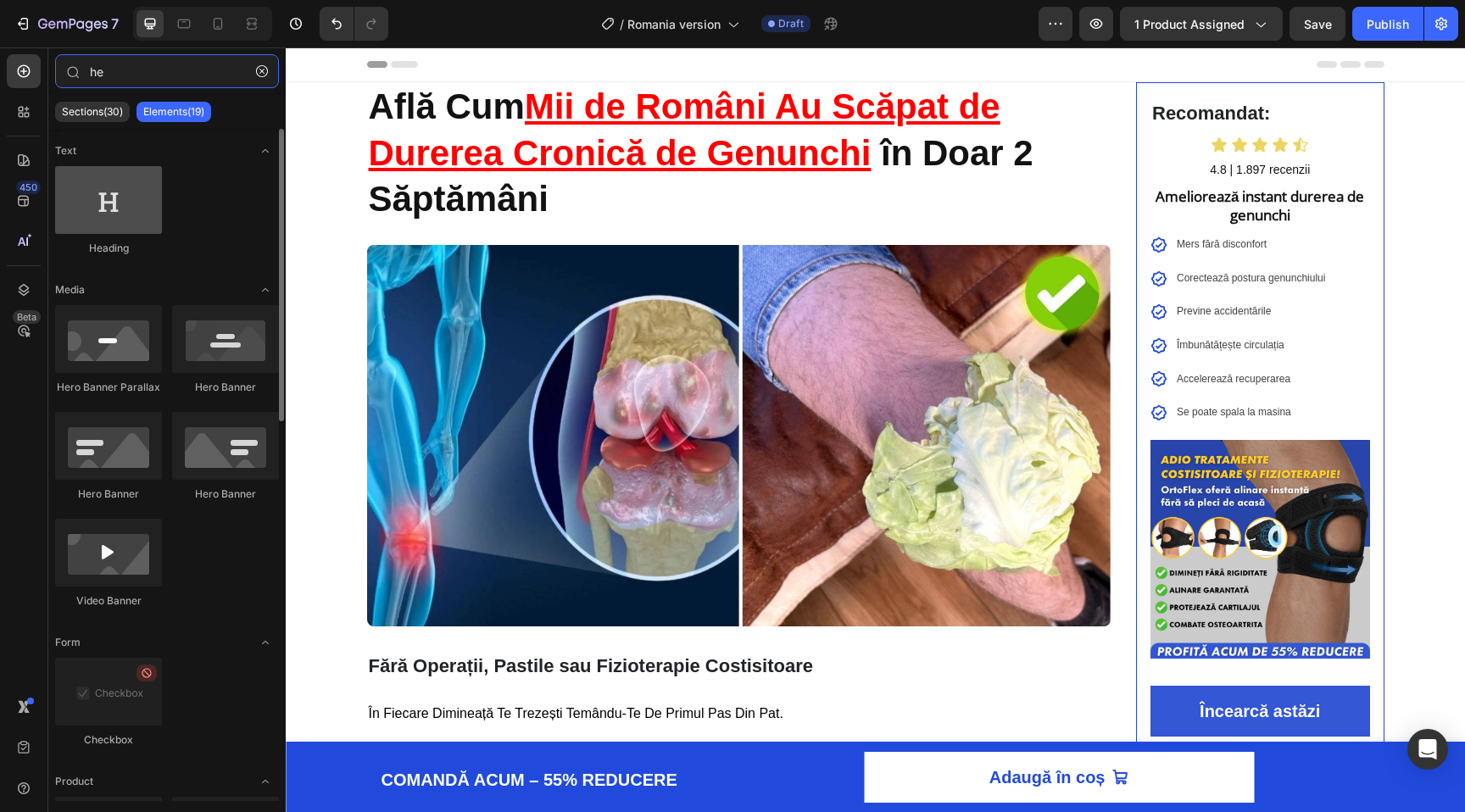
type input "he"
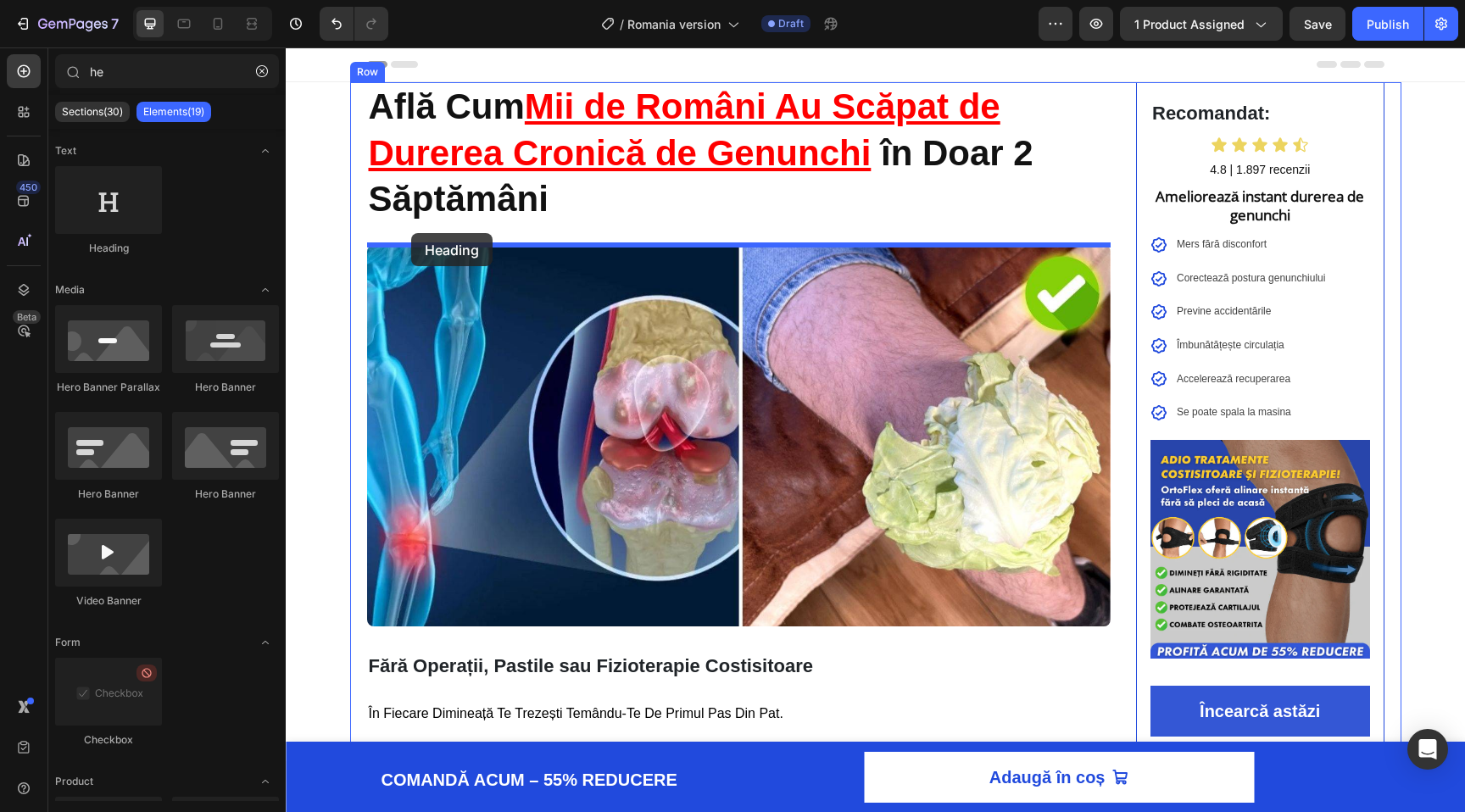
drag, startPoint x: 434, startPoint y: 262, endPoint x: 411, endPoint y: 233, distance: 37.0
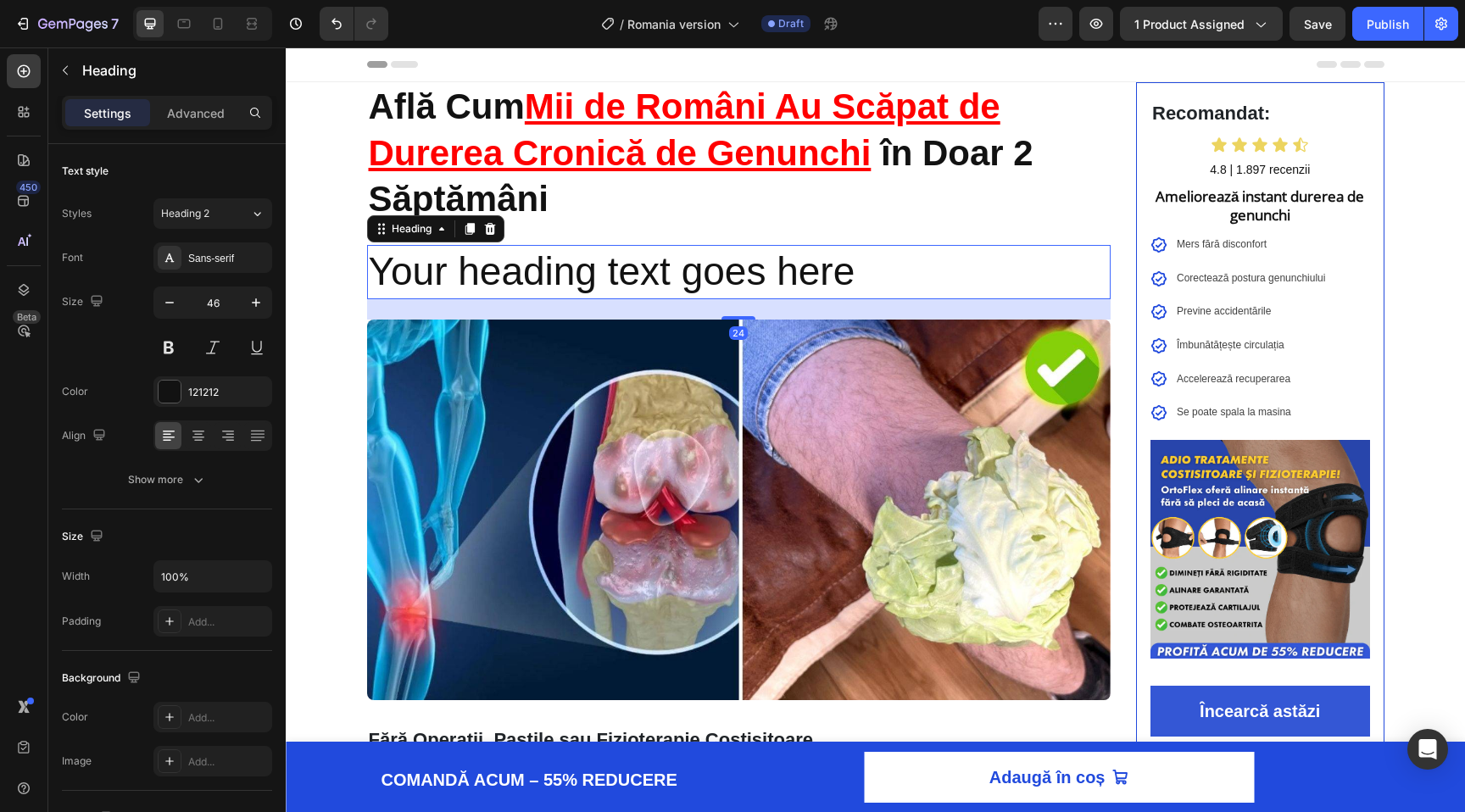
click at [423, 258] on h2 "Your heading text goes here" at bounding box center [739, 272] width 745 height 54
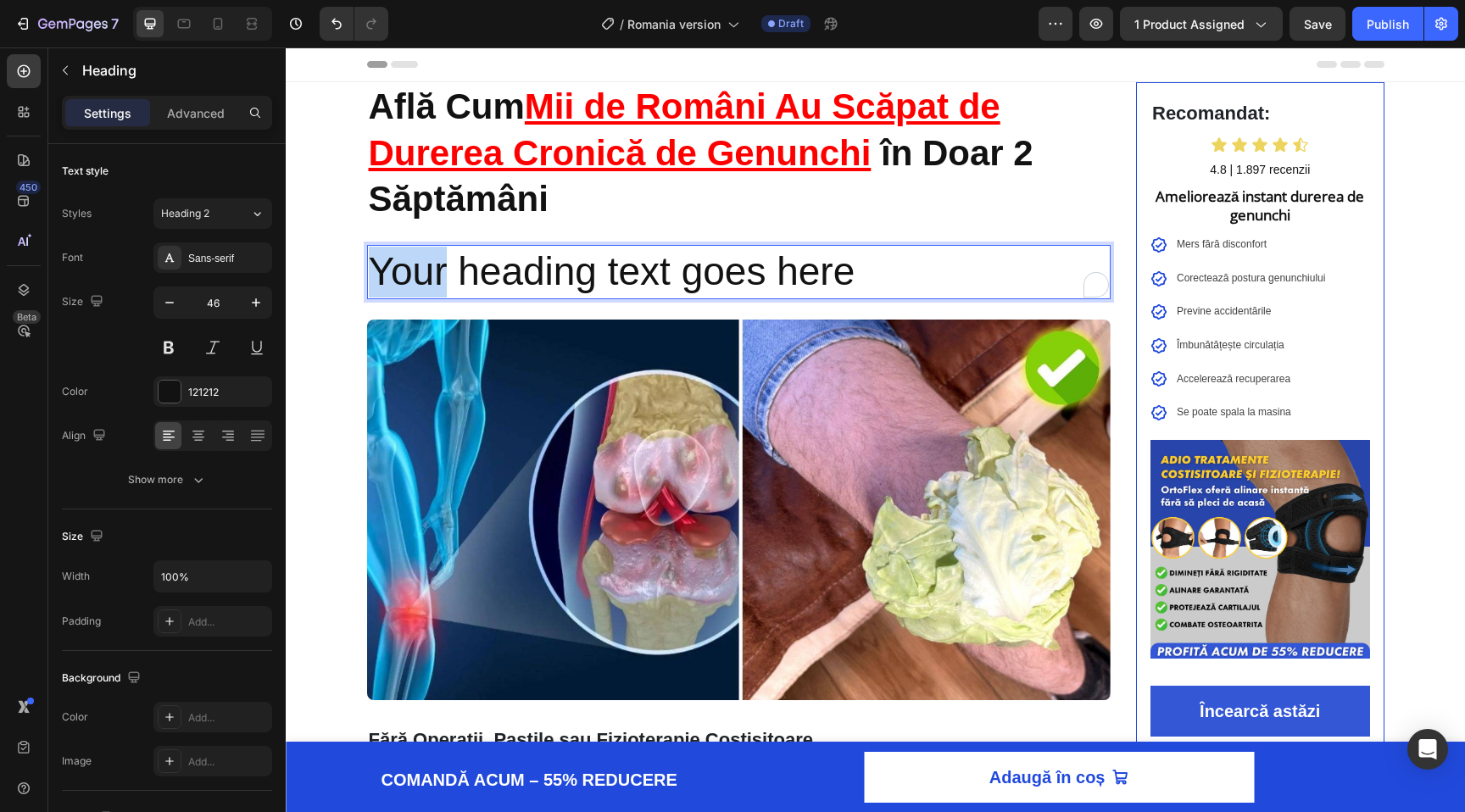
click at [423, 258] on p "Your heading text goes here" at bounding box center [739, 272] width 741 height 51
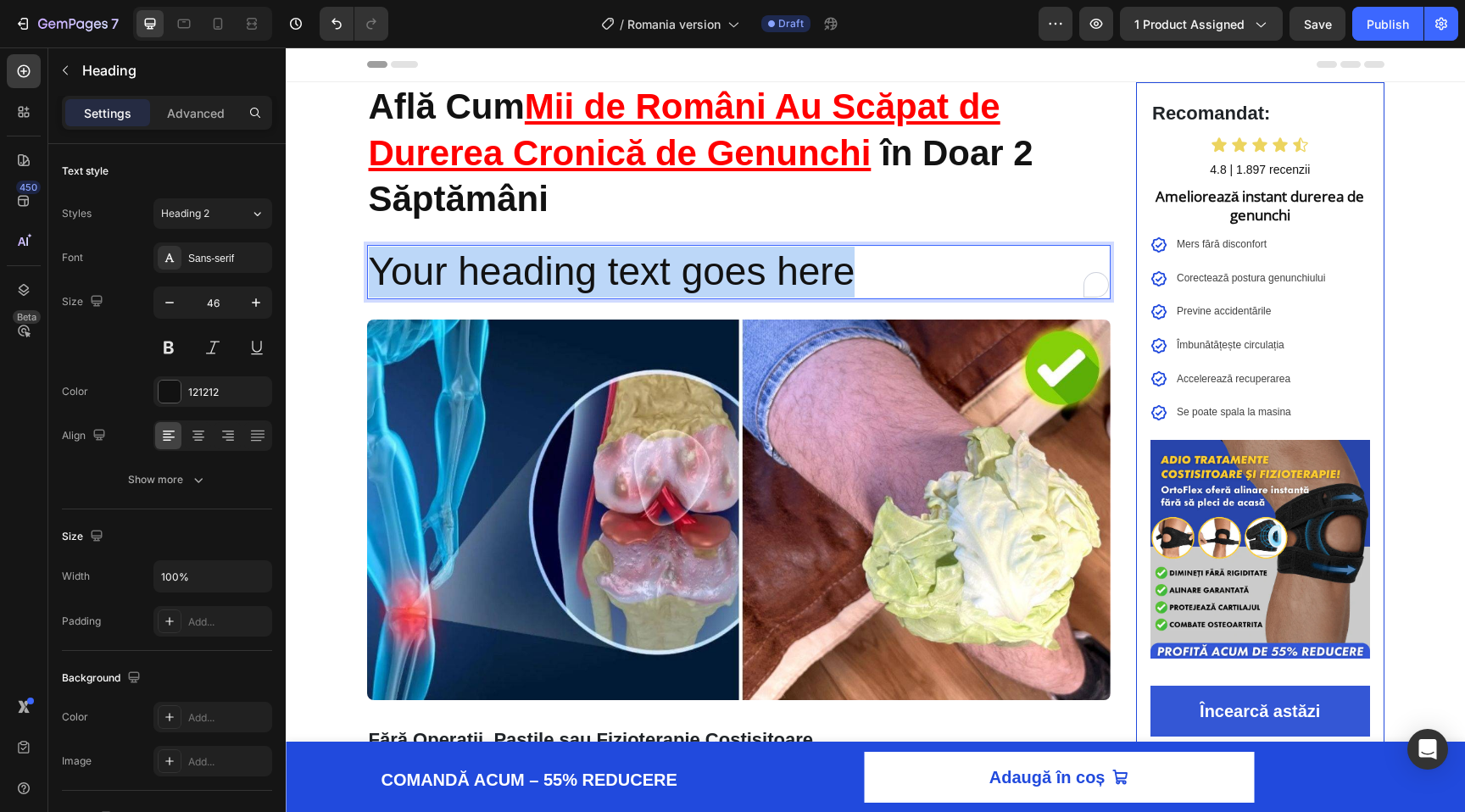
click at [423, 258] on p "Your heading text goes here" at bounding box center [739, 272] width 741 height 51
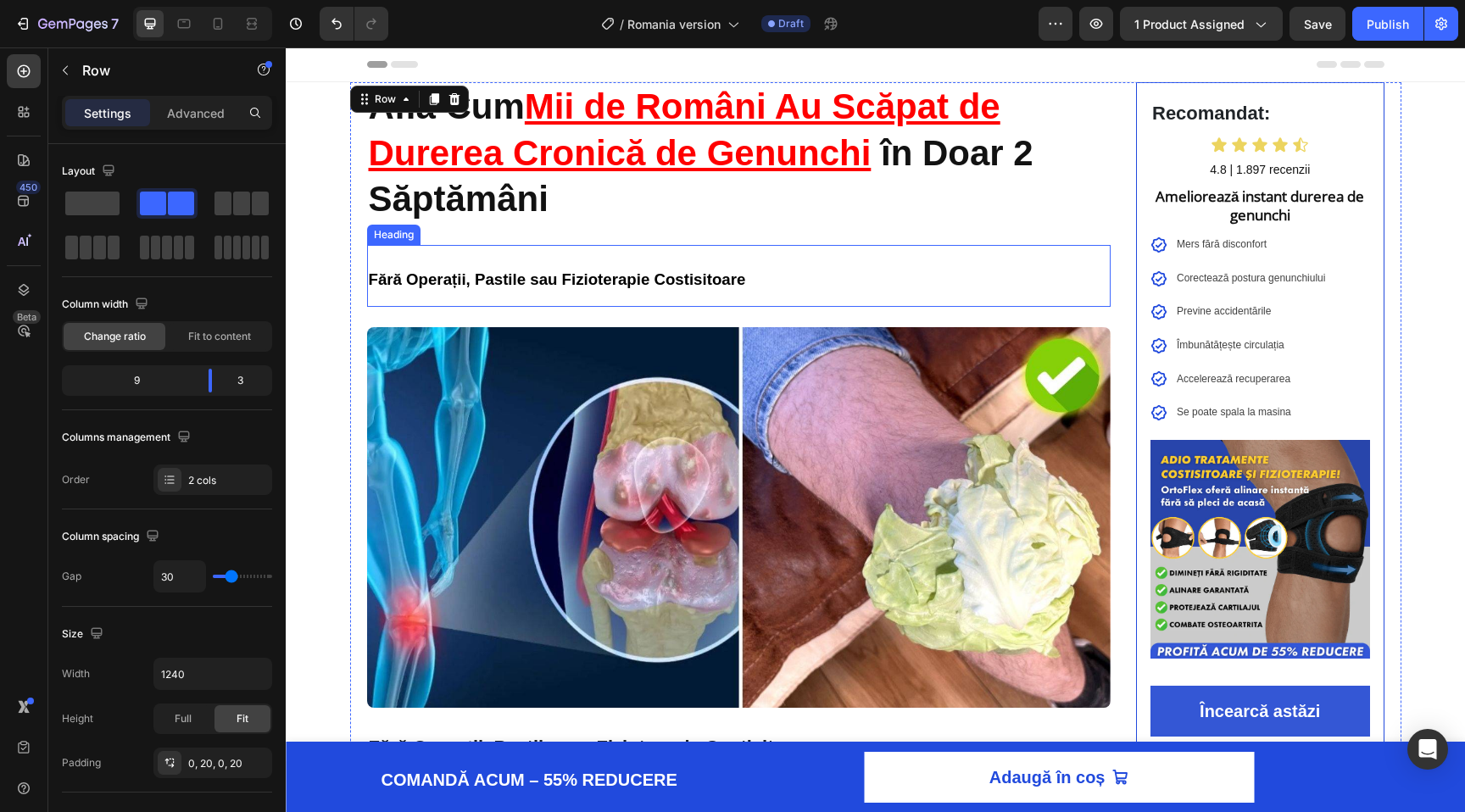
click at [556, 329] on img at bounding box center [739, 517] width 745 height 382
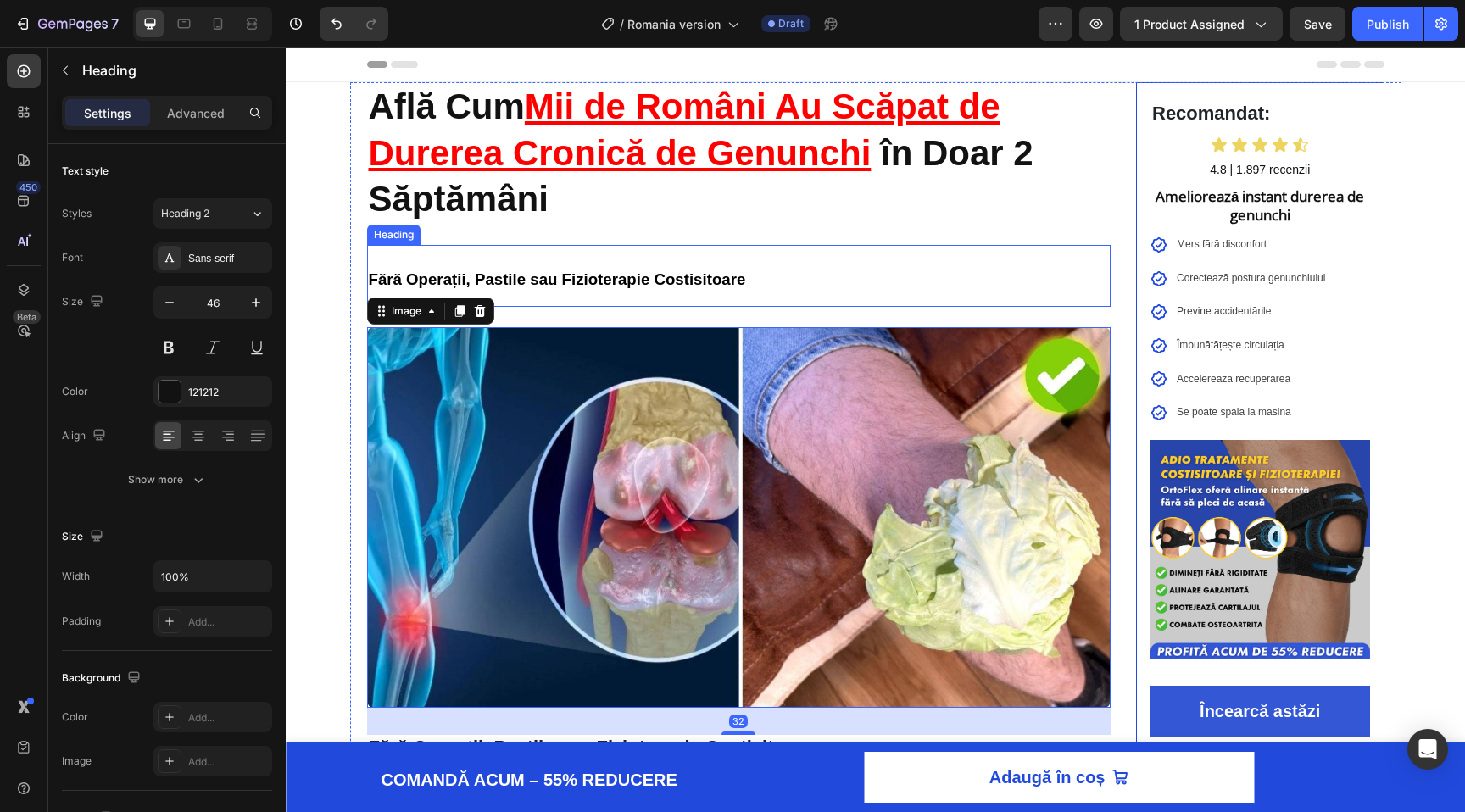
click at [556, 287] on strong "Fără Operații, Pastile sau Fizioterapie Costisitoare" at bounding box center [557, 279] width 377 height 18
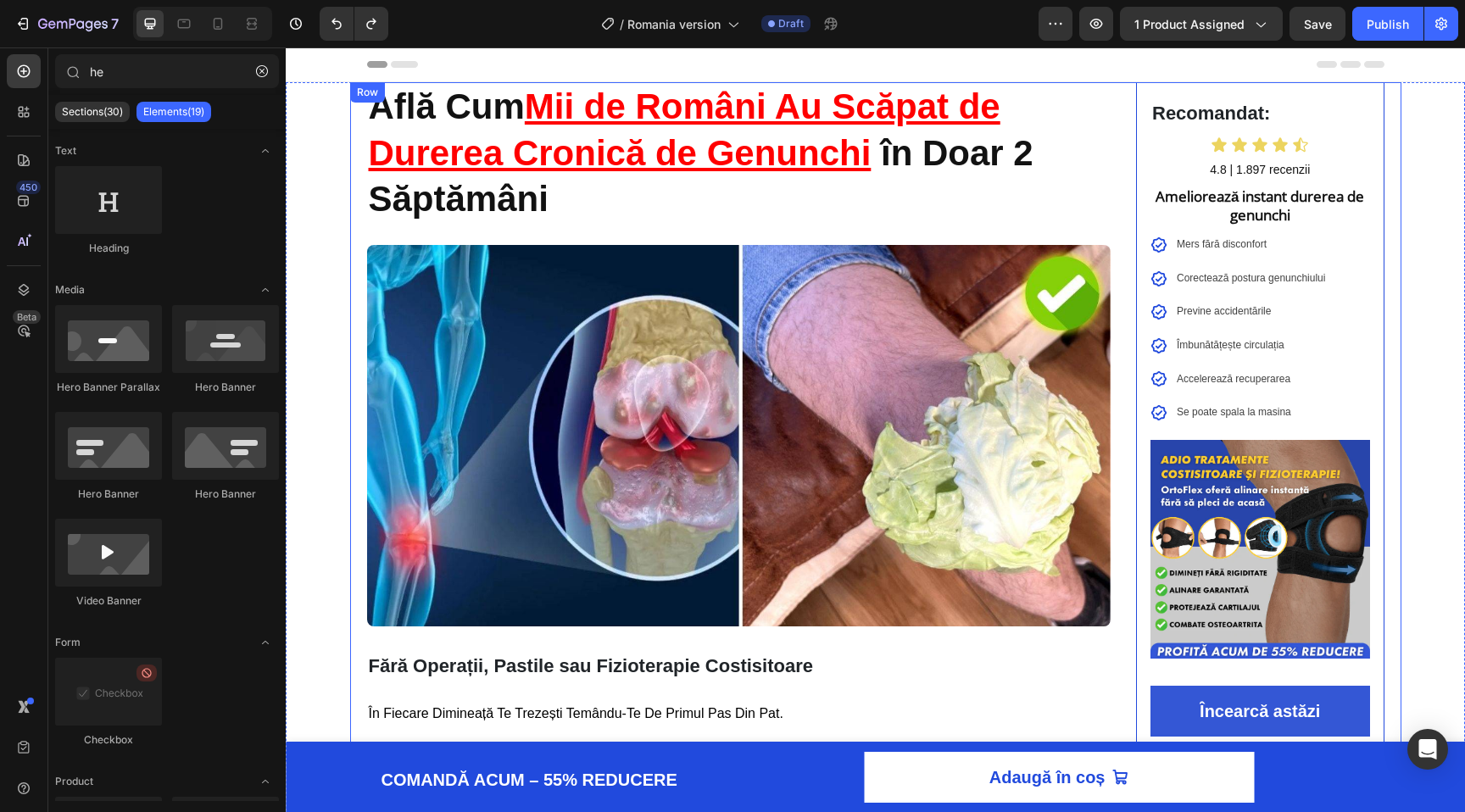
click at [526, 206] on strong "în Doar 2 Săptămâni" at bounding box center [700, 175] width 664 height 86
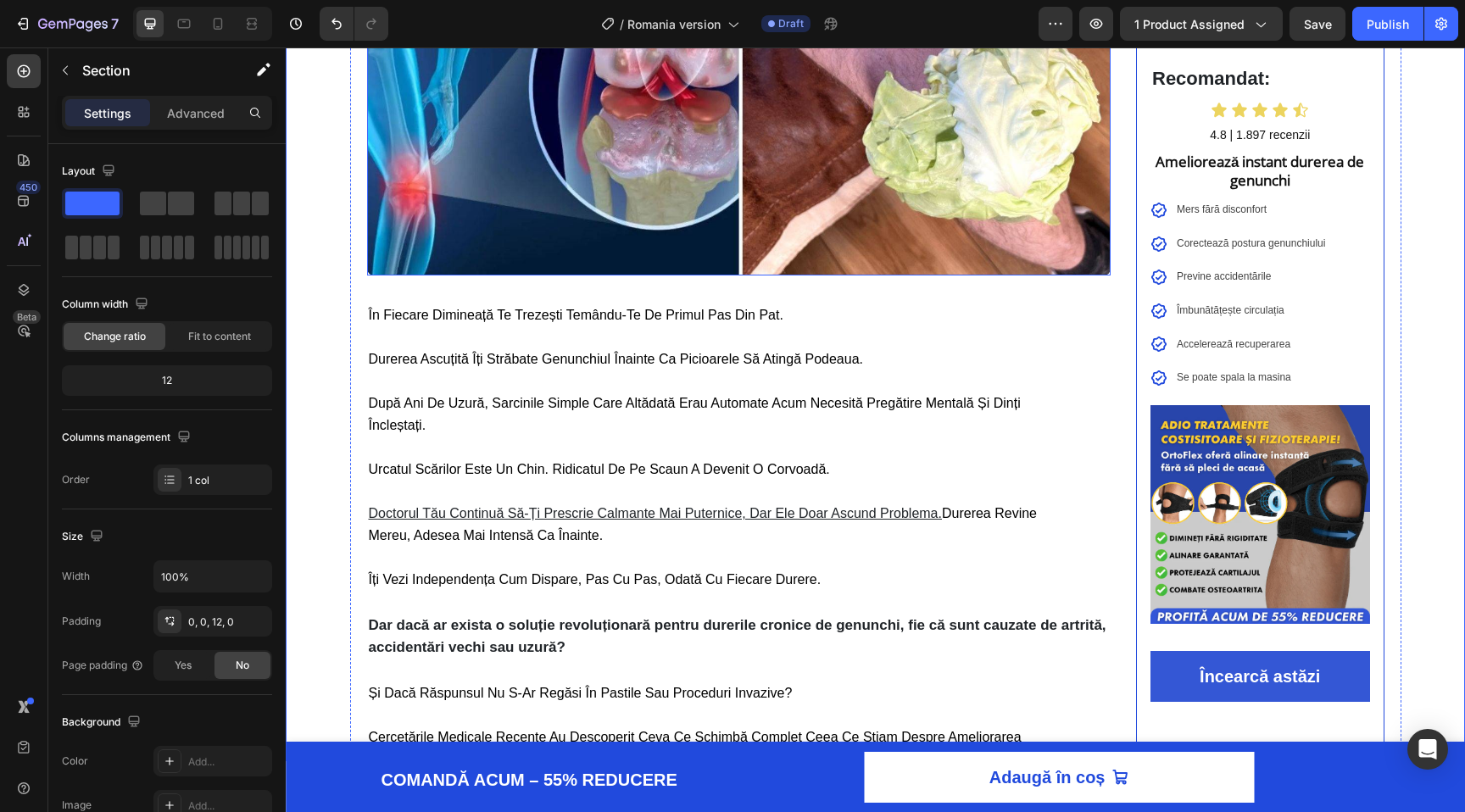
scroll to position [406, 0]
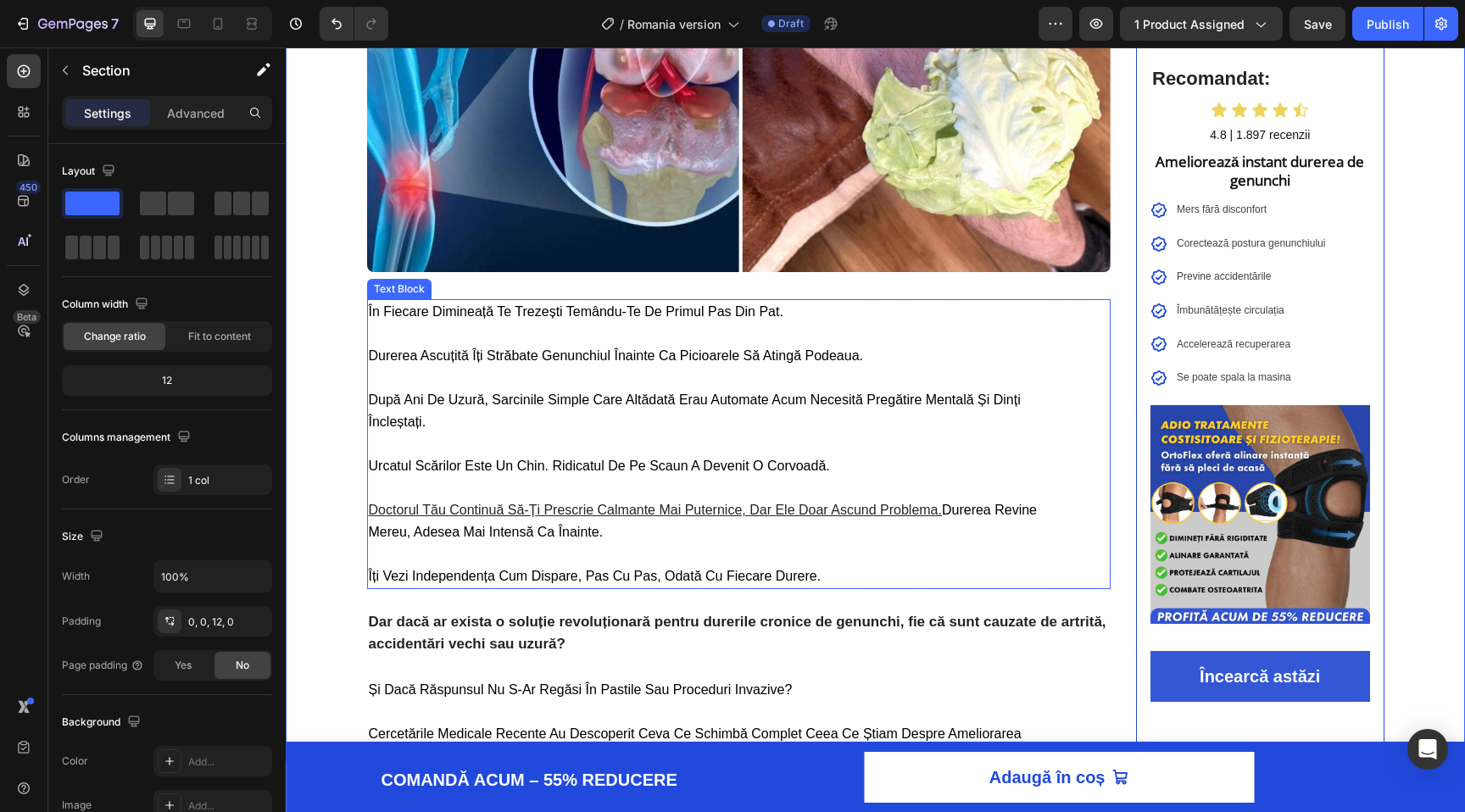
click at [572, 379] on p "după ani de uzură, sarcinile simple care altădată erau automate acum necesită p…" at bounding box center [705, 388] width 673 height 45
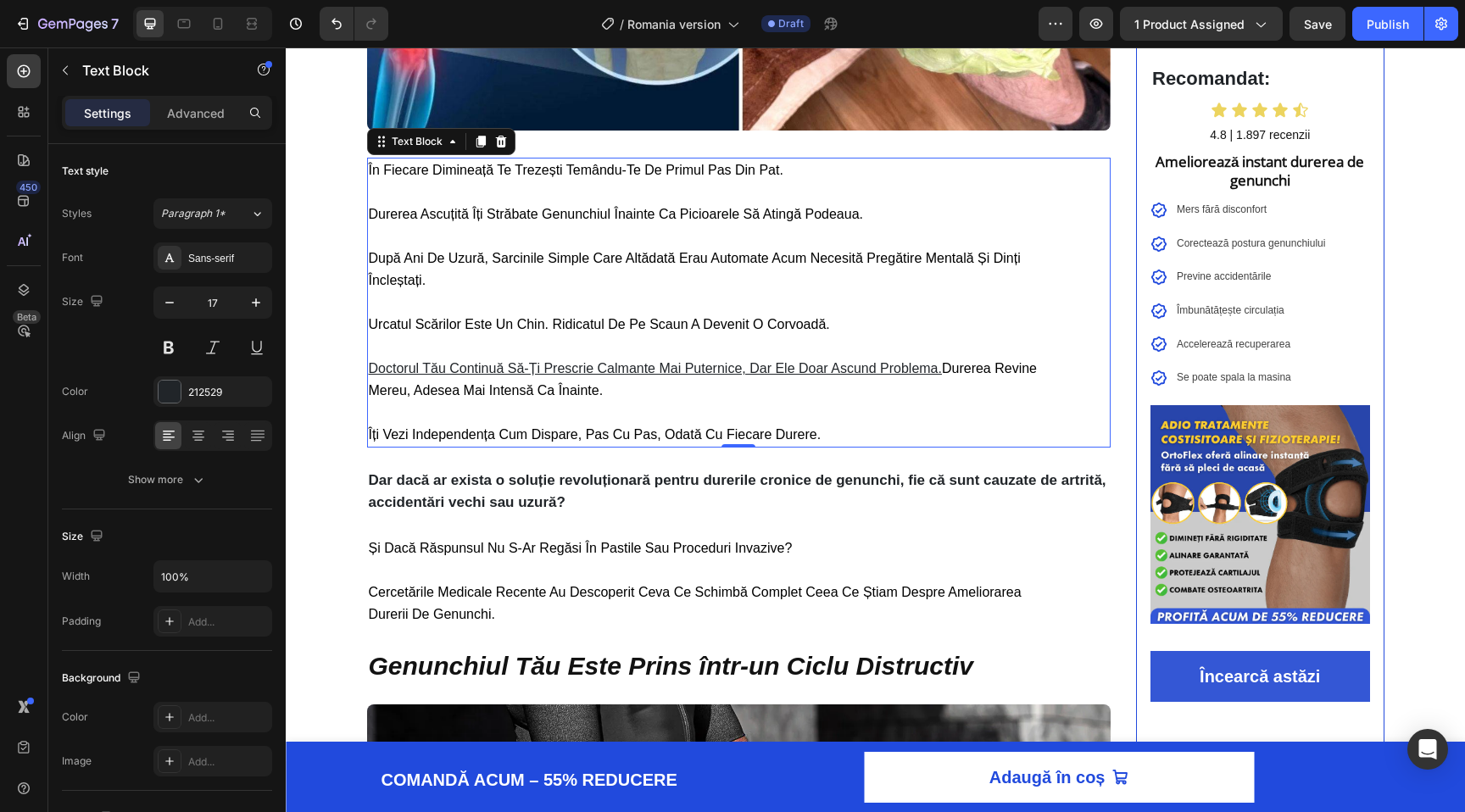
scroll to position [561, 0]
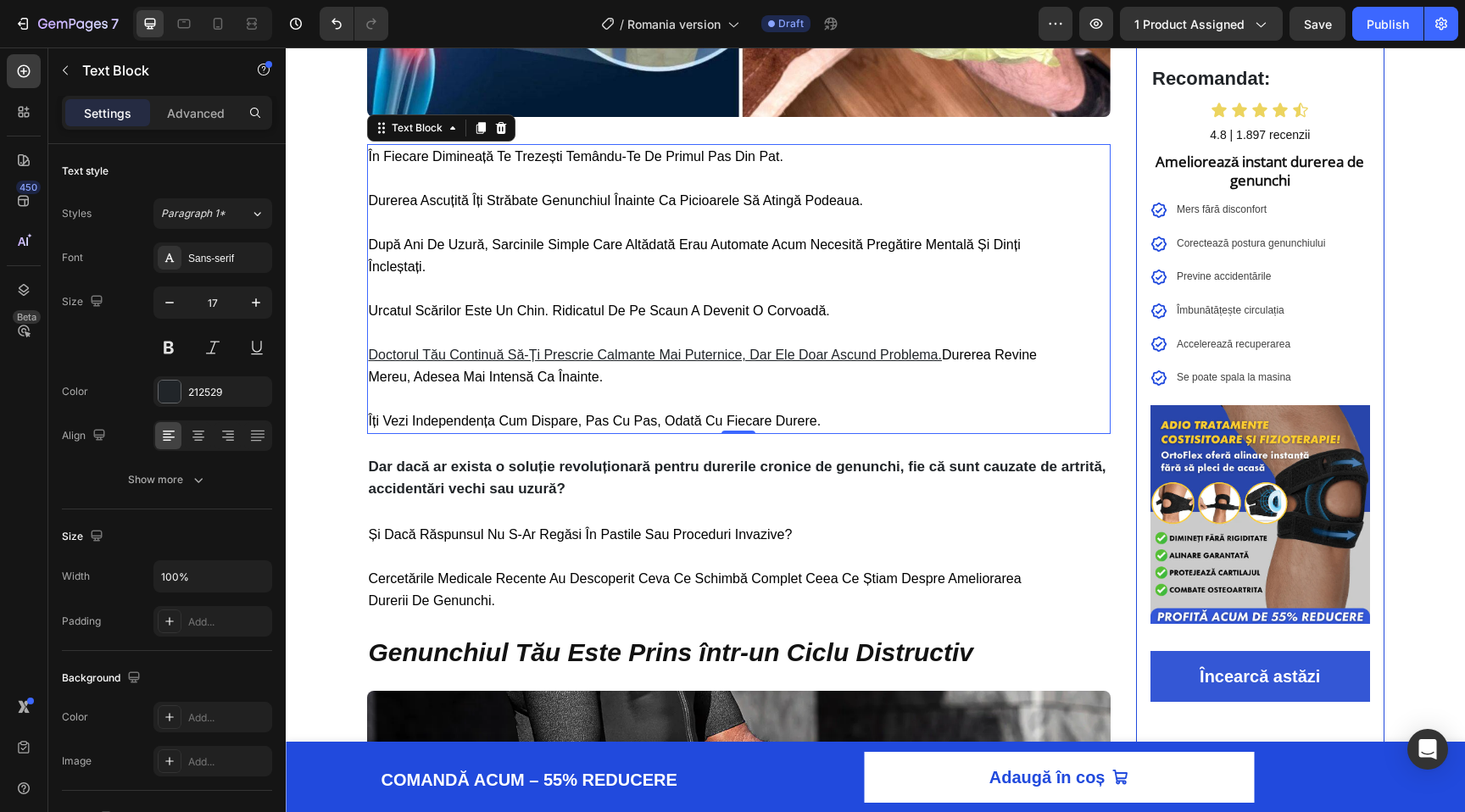
click at [450, 334] on p "doctorul tău continuă să-ți prescrie calmante mai puternice, dar ele doar ascun…" at bounding box center [705, 355] width 673 height 66
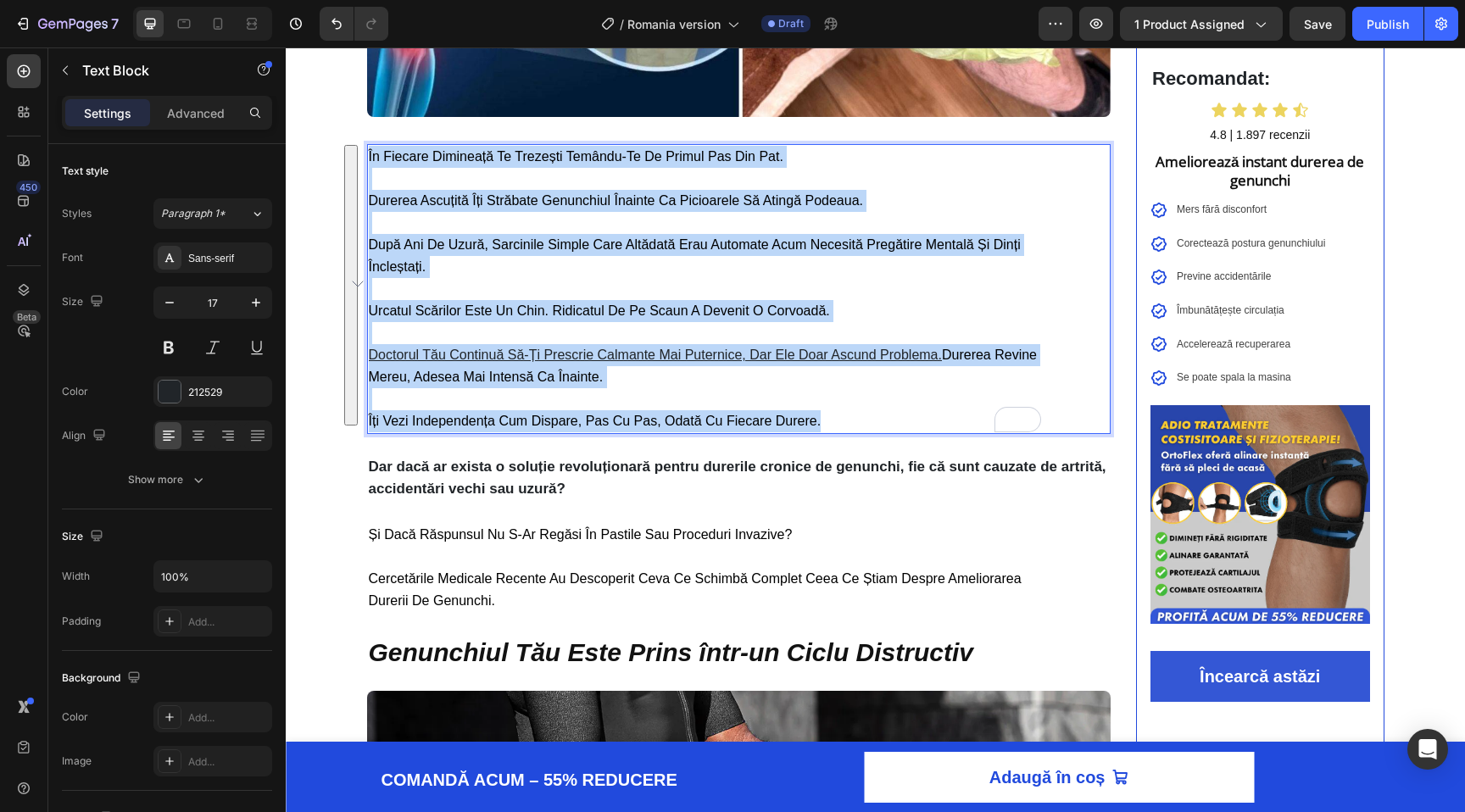
drag, startPoint x: 826, startPoint y: 415, endPoint x: 369, endPoint y: 158, distance: 524.3
click at [369, 158] on div "în fiecare dimineață te trezești temându-te de primul pas din pat. durerea ascu…" at bounding box center [705, 289] width 677 height 290
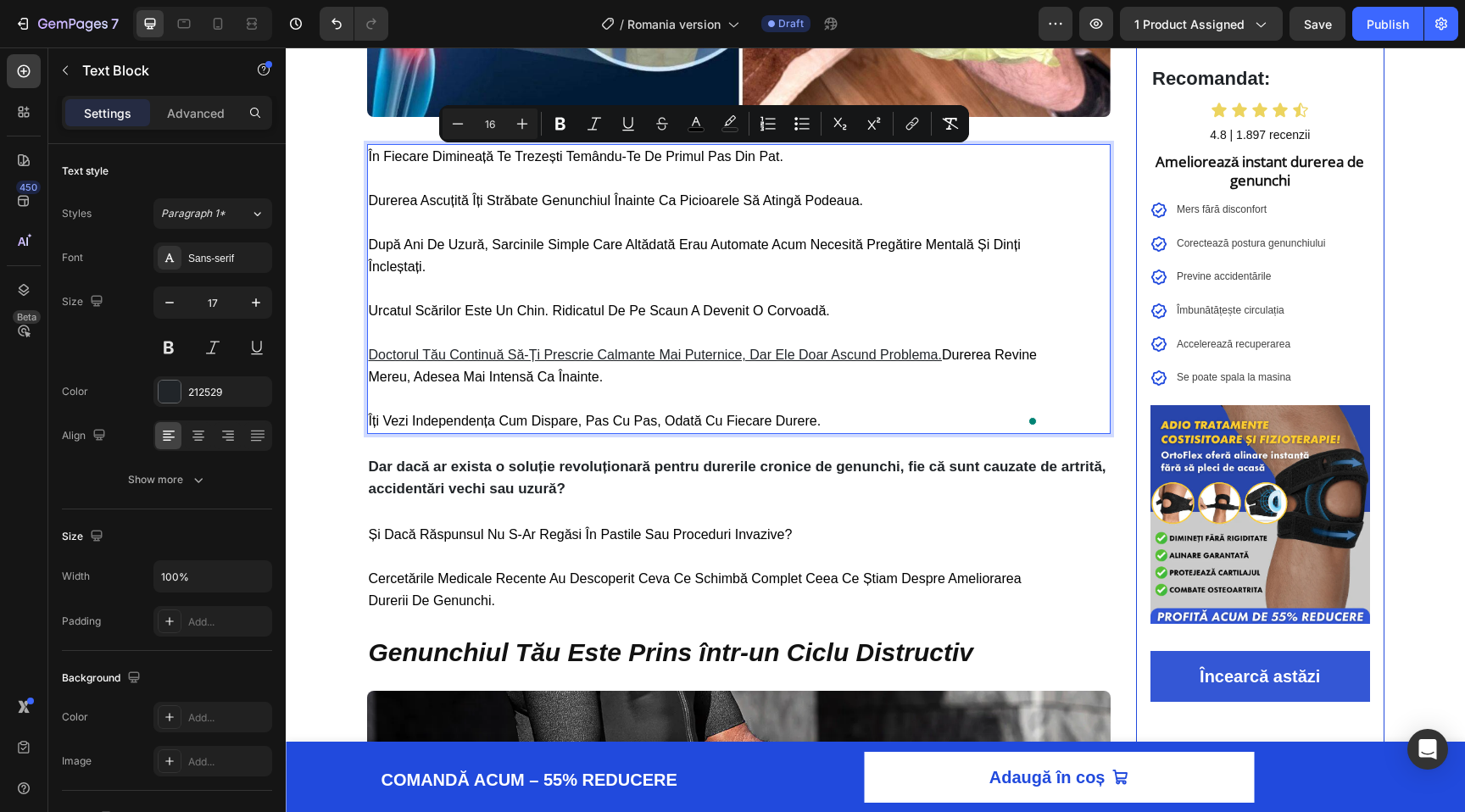
click at [777, 265] on p "încleștați." at bounding box center [705, 266] width 673 height 22
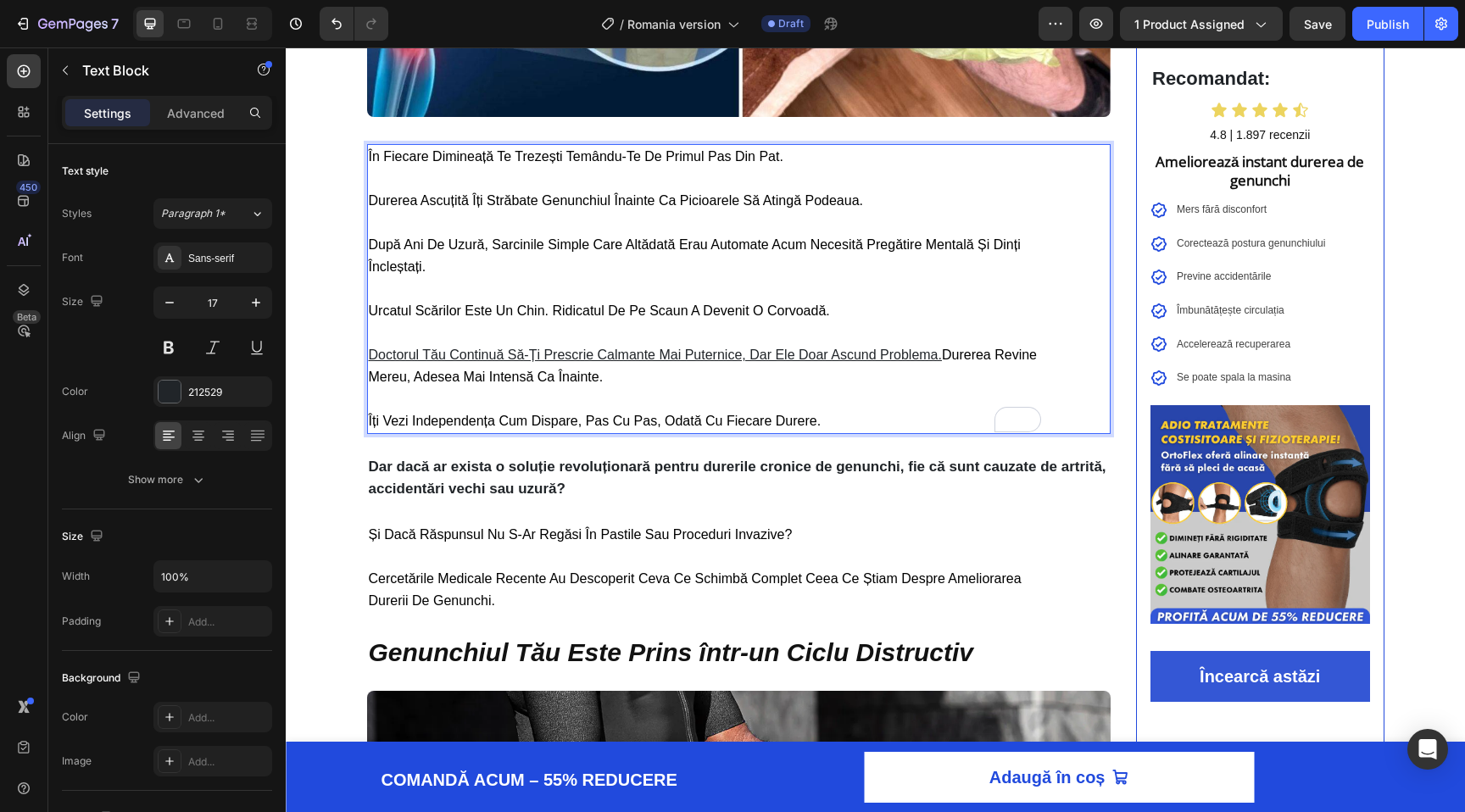
click at [638, 377] on p "doctorul tău continuă să-ți prescrie calmante mai puternice, dar ele doar ascun…" at bounding box center [705, 355] width 673 height 66
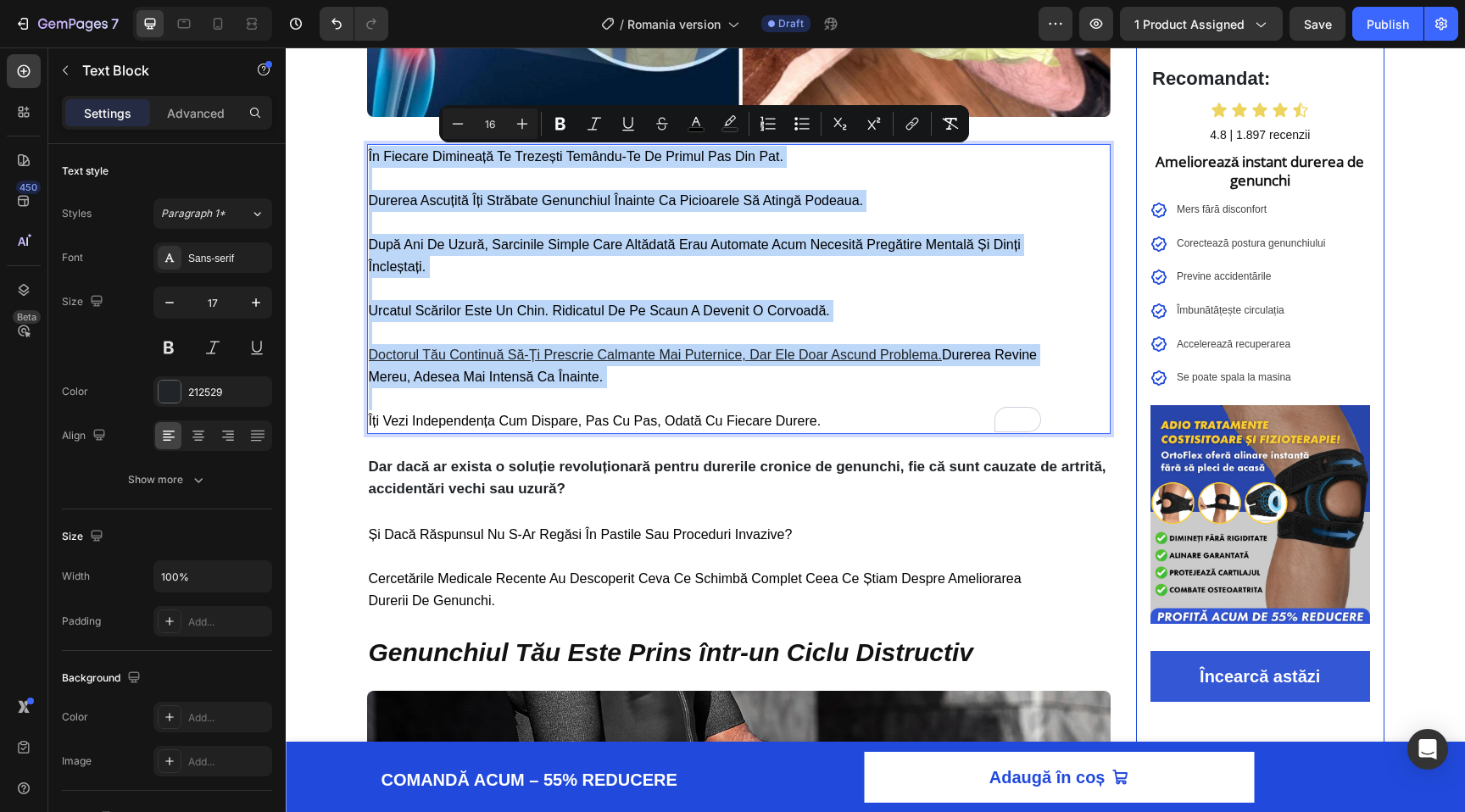
type input "11"
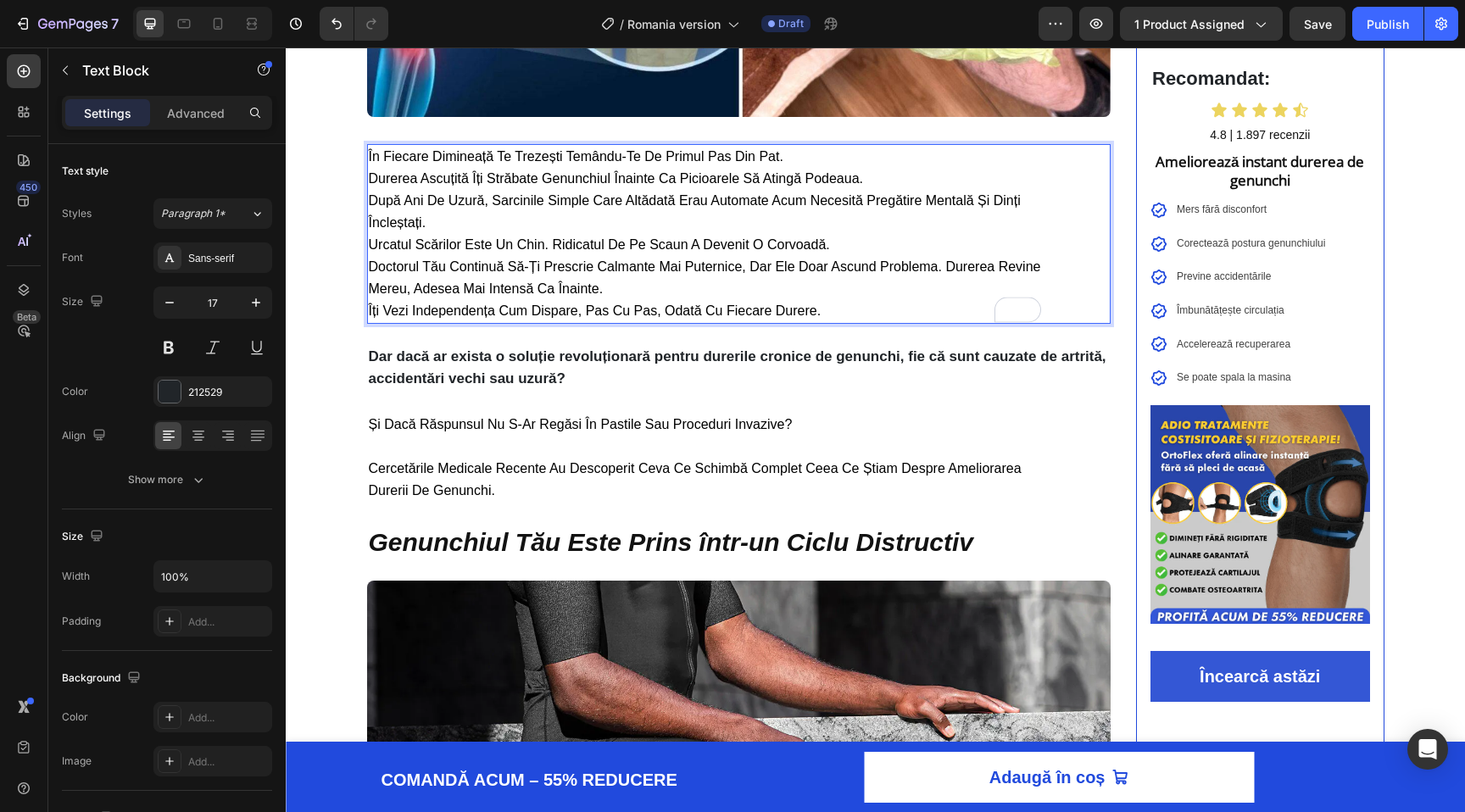
click at [392, 156] on span "În fiecare dimineață te trezești temându-te de primul pas din pat." at bounding box center [576, 155] width 415 height 14
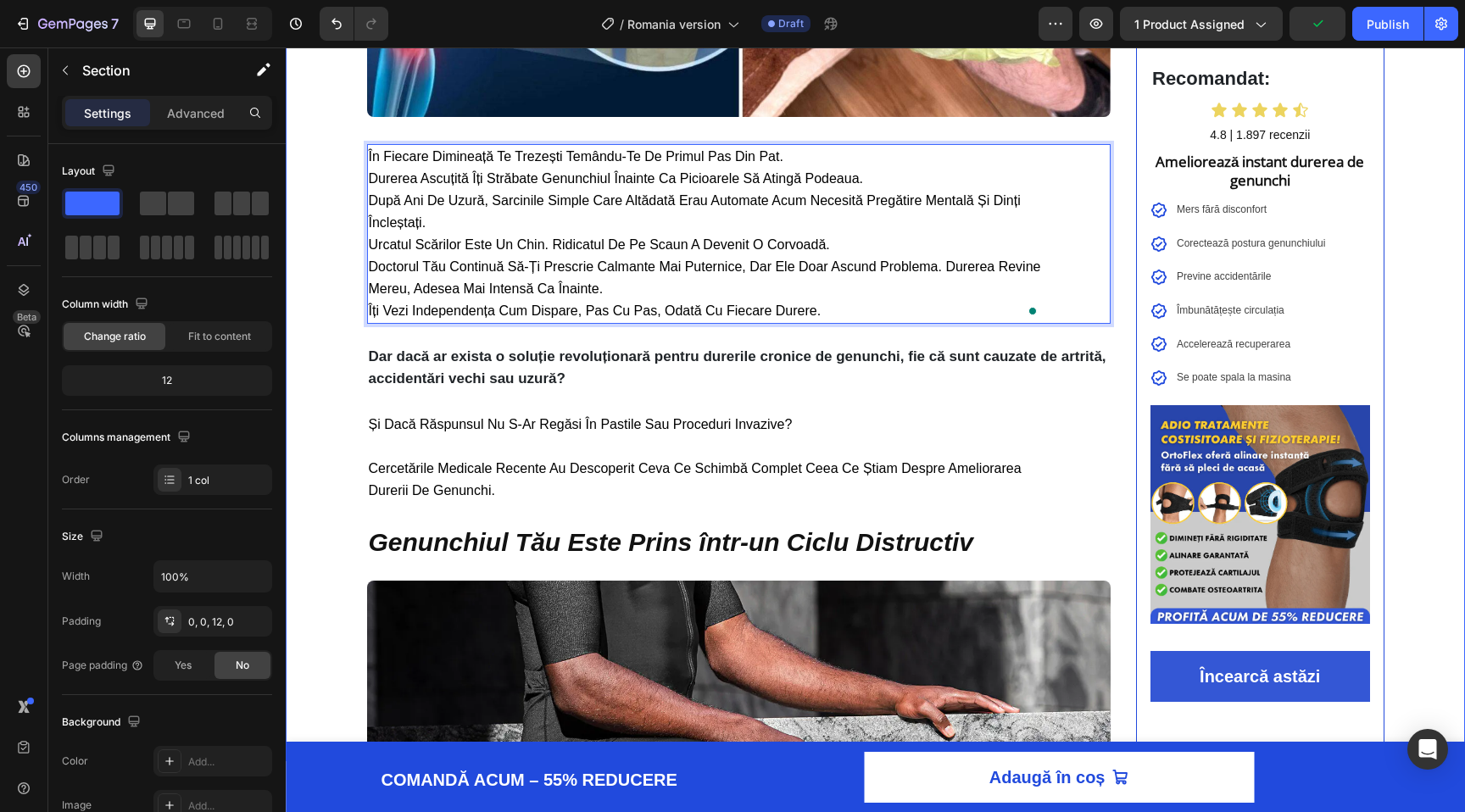
click at [310, 185] on div "⁠⁠⁠⁠⁠⁠⁠ Află Cum Mii de Români Au Scăpat de Durerea Cronică de Genunchi în Doar…" at bounding box center [876, 641] width 1180 height 2242
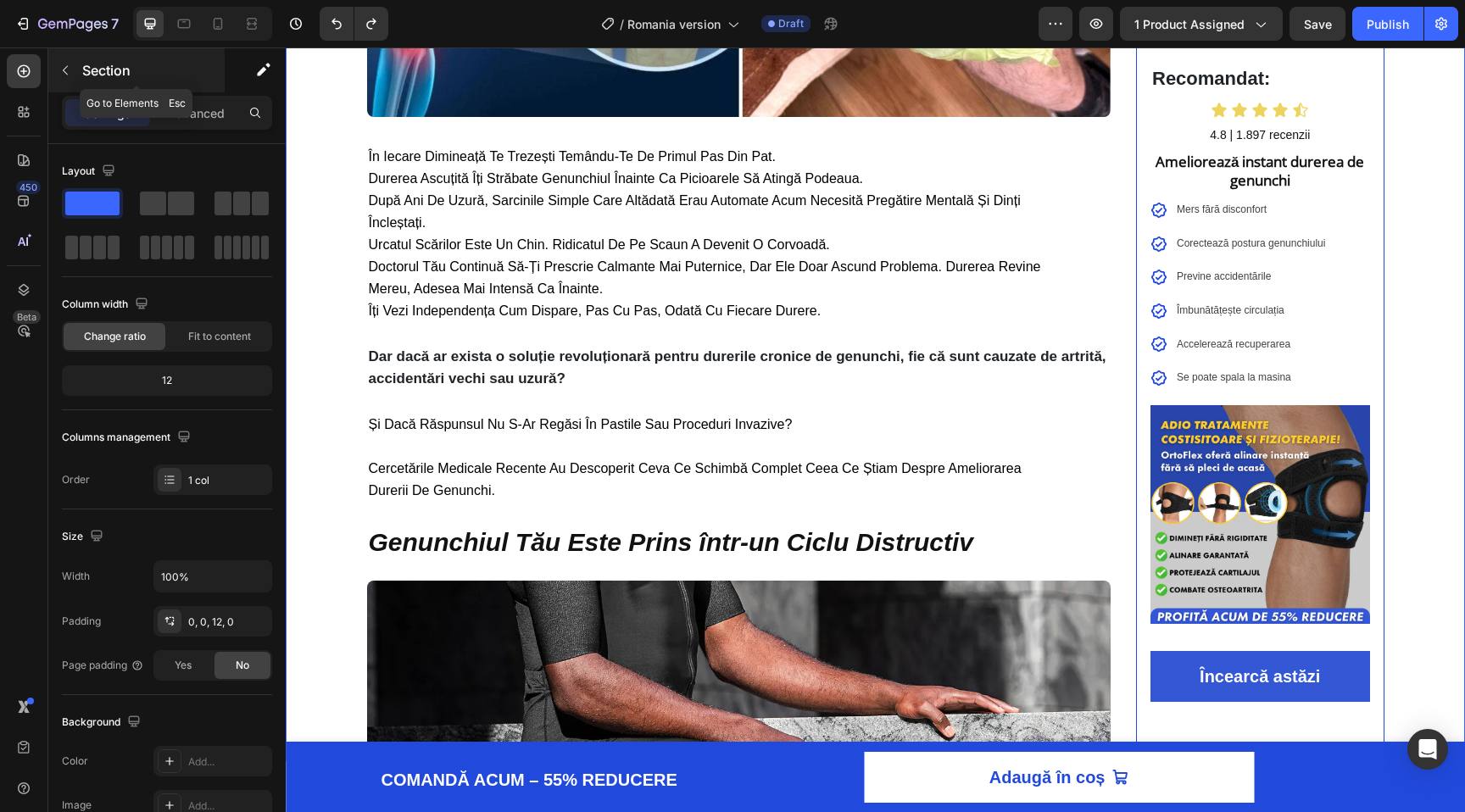
click at [72, 80] on button "button" at bounding box center [65, 70] width 27 height 27
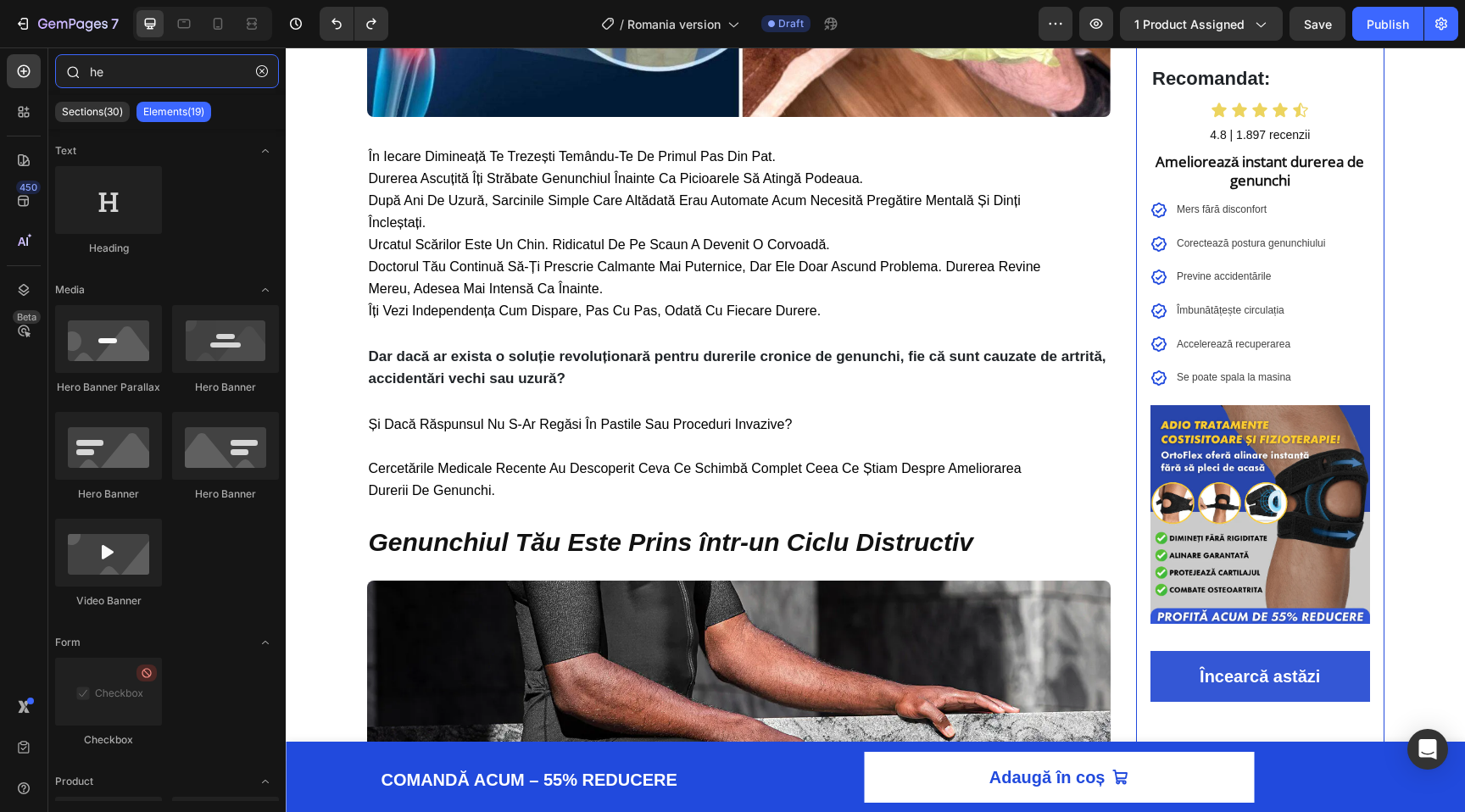
click at [143, 71] on input "he" at bounding box center [167, 71] width 224 height 34
type input "h"
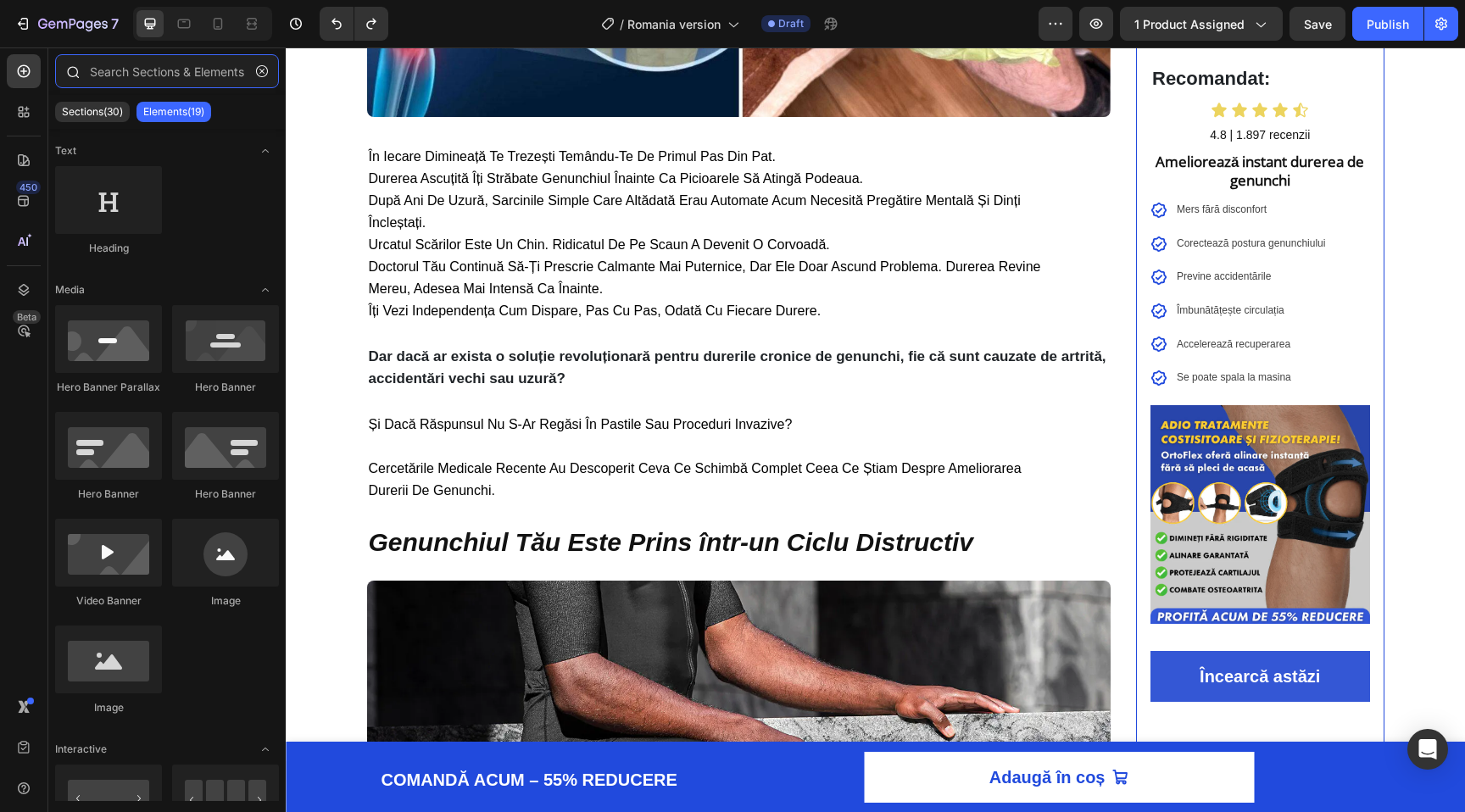
type input "["
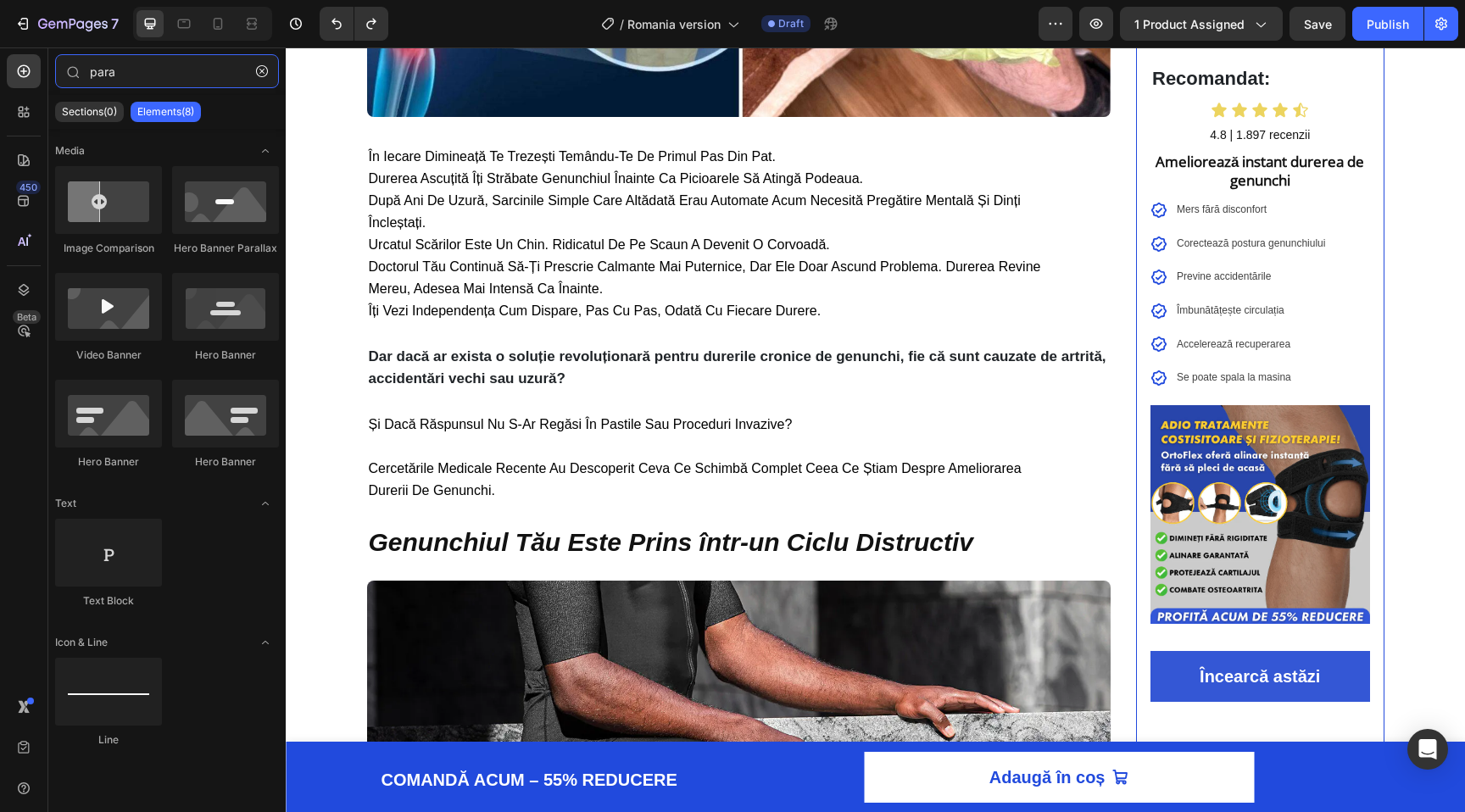
type input "para"
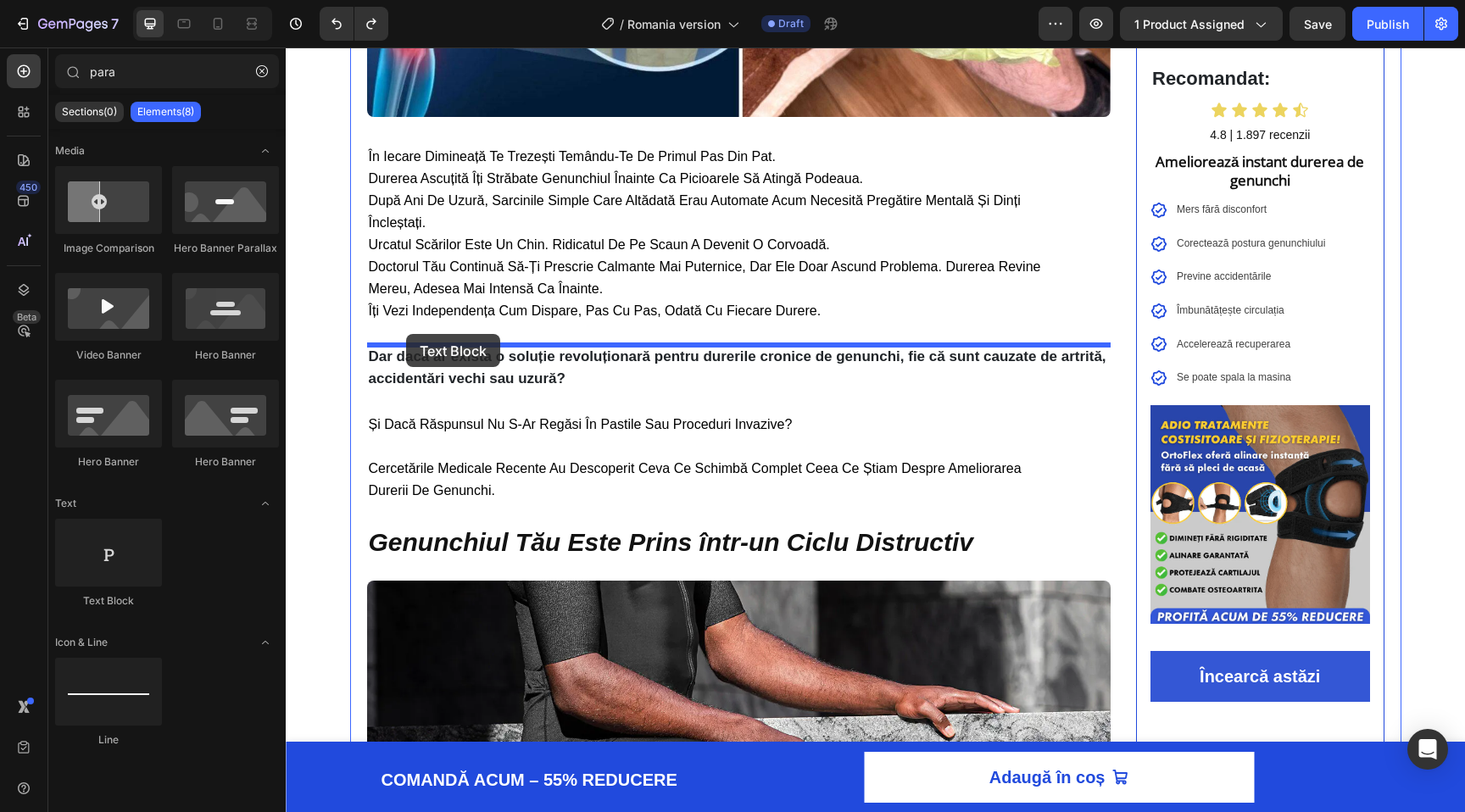
drag, startPoint x: 456, startPoint y: 600, endPoint x: 407, endPoint y: 334, distance: 270.5
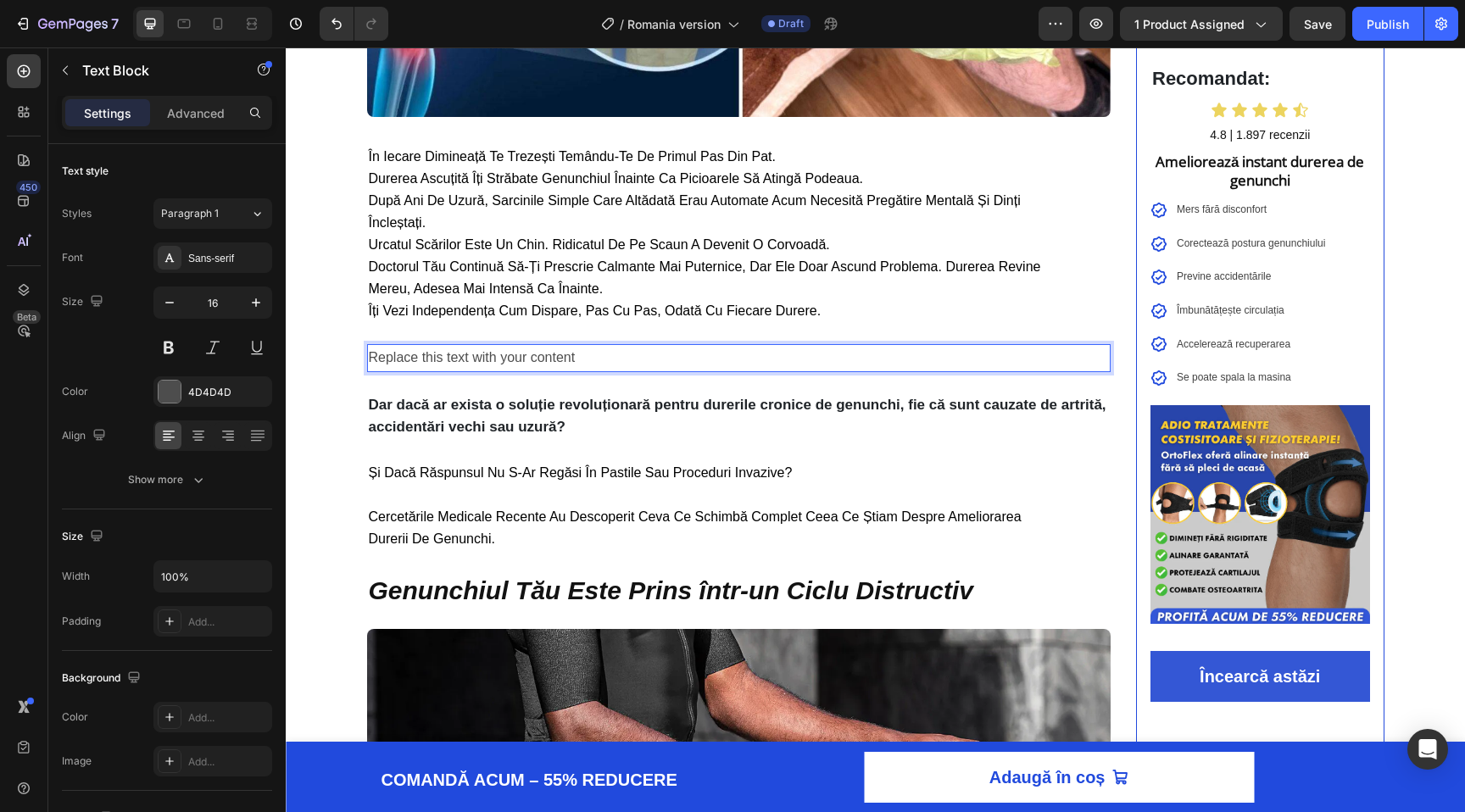
click at [432, 356] on div "Replace this text with your content" at bounding box center [739, 358] width 745 height 28
click at [432, 356] on p "Replace this text with your content" at bounding box center [739, 358] width 741 height 25
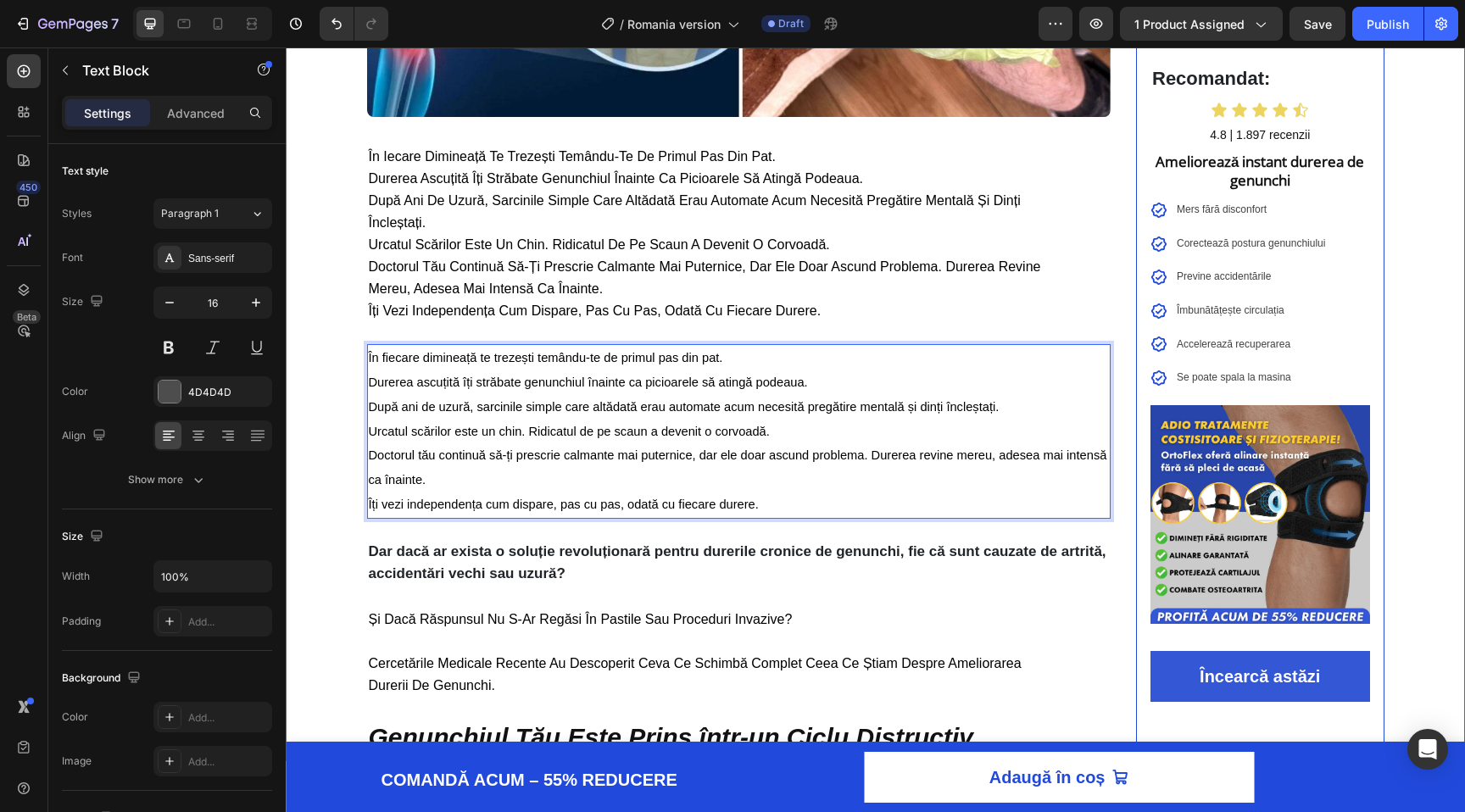
click at [322, 341] on div "⁠⁠⁠⁠⁠⁠⁠ Află Cum Mii de Români Au Scăpat de Durerea Cronică de Genunchi în Doar…" at bounding box center [876, 738] width 1180 height 2436
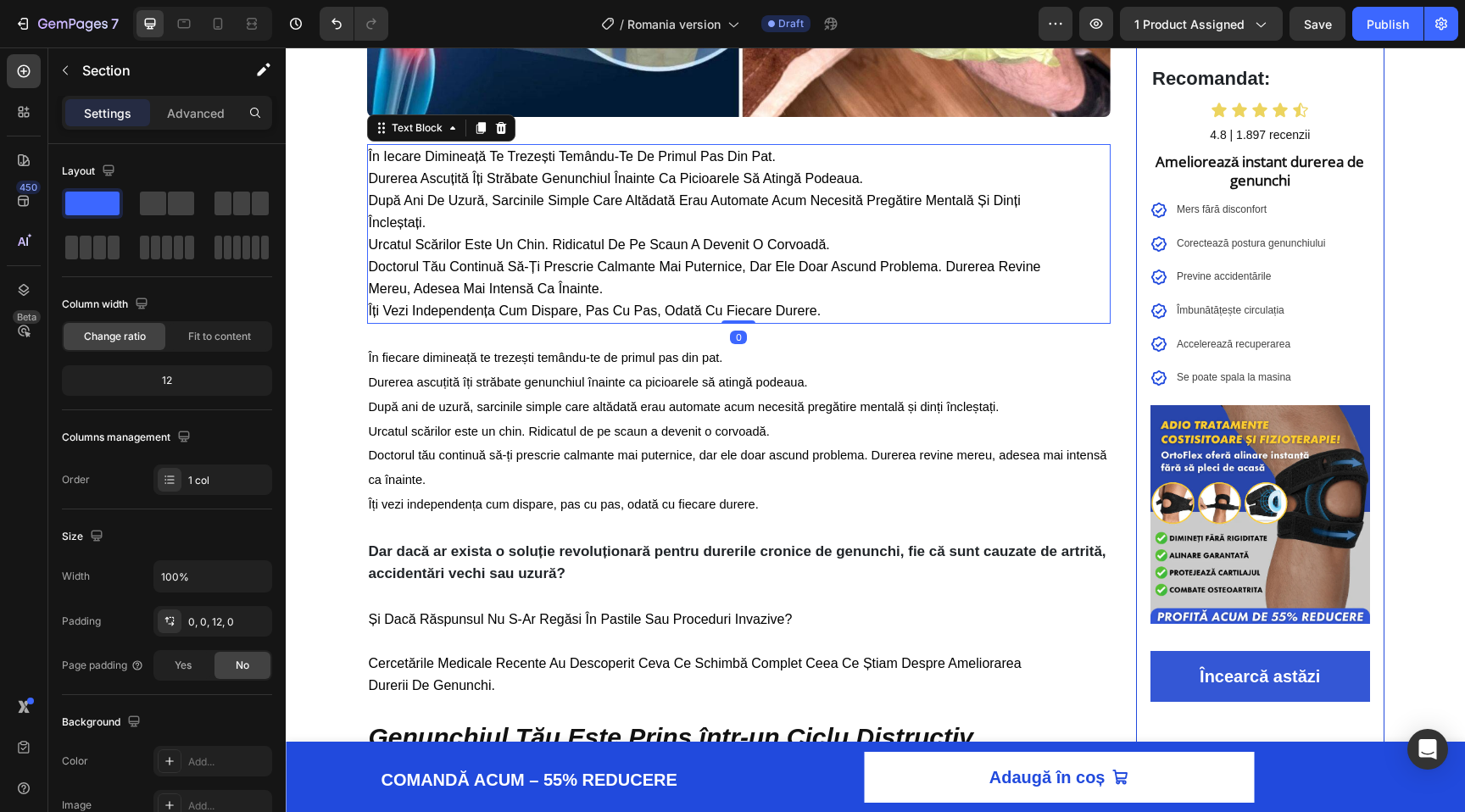
click at [443, 268] on span "doctorul tău continuă să-ți prescrie calmante mai puternice, dar ele doar ascun…" at bounding box center [704, 278] width 672 height 36
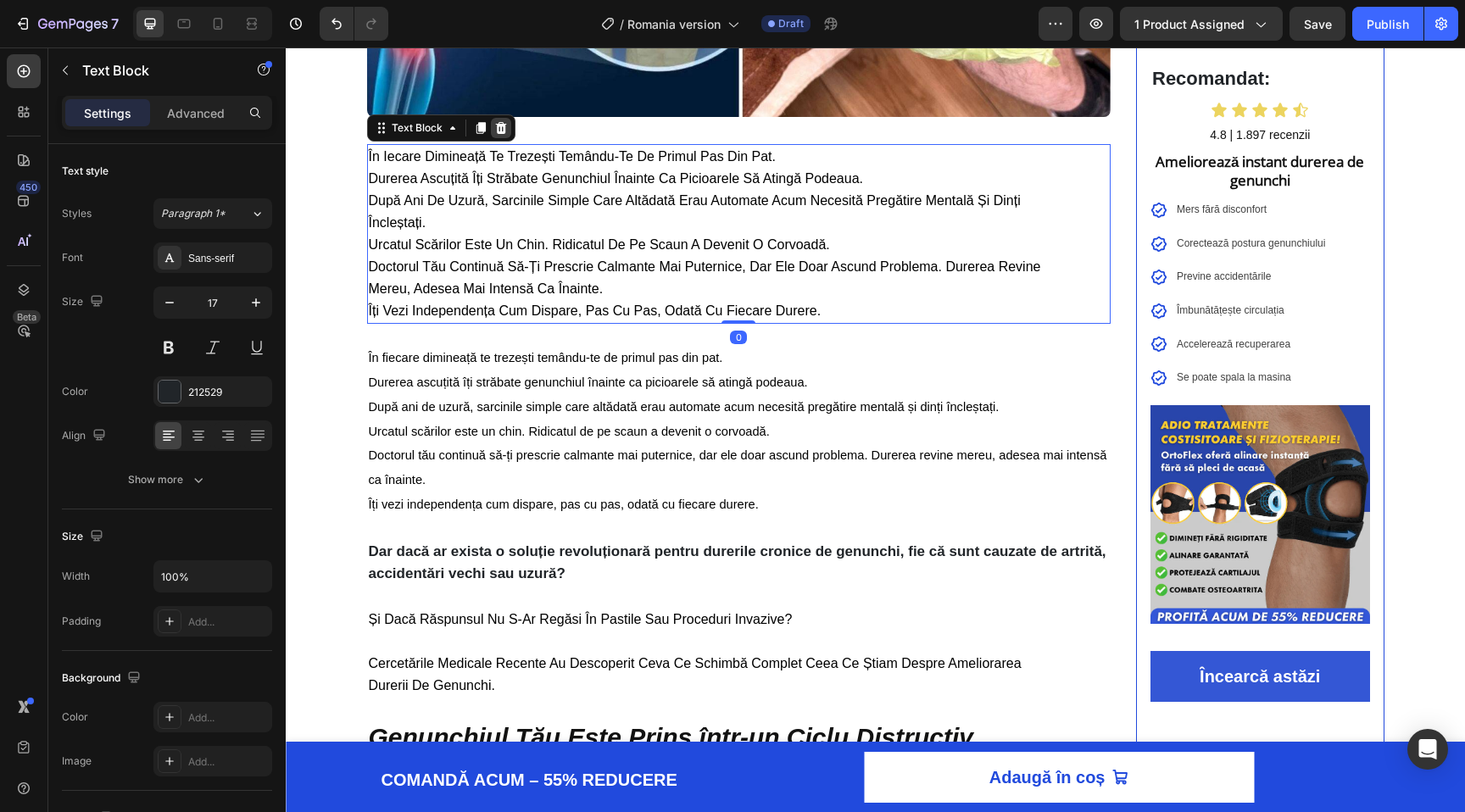
click at [503, 130] on icon at bounding box center [501, 128] width 11 height 12
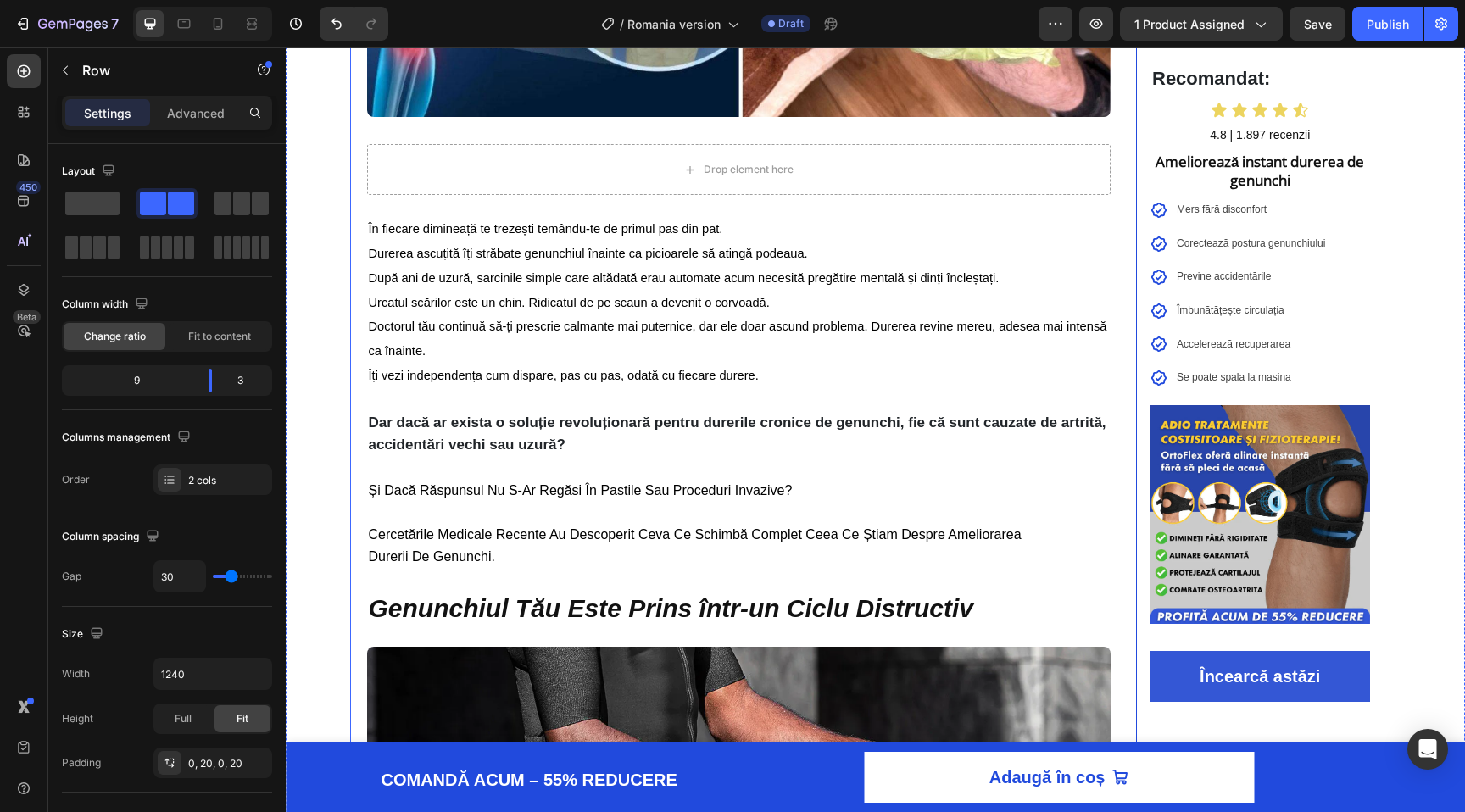
click at [548, 208] on div "⁠⁠⁠⁠⁠⁠⁠ Află Cum Mii de Români Au Scăpat de Durerea Cronică de Genunchi în Doar…" at bounding box center [739, 674] width 745 height 2307
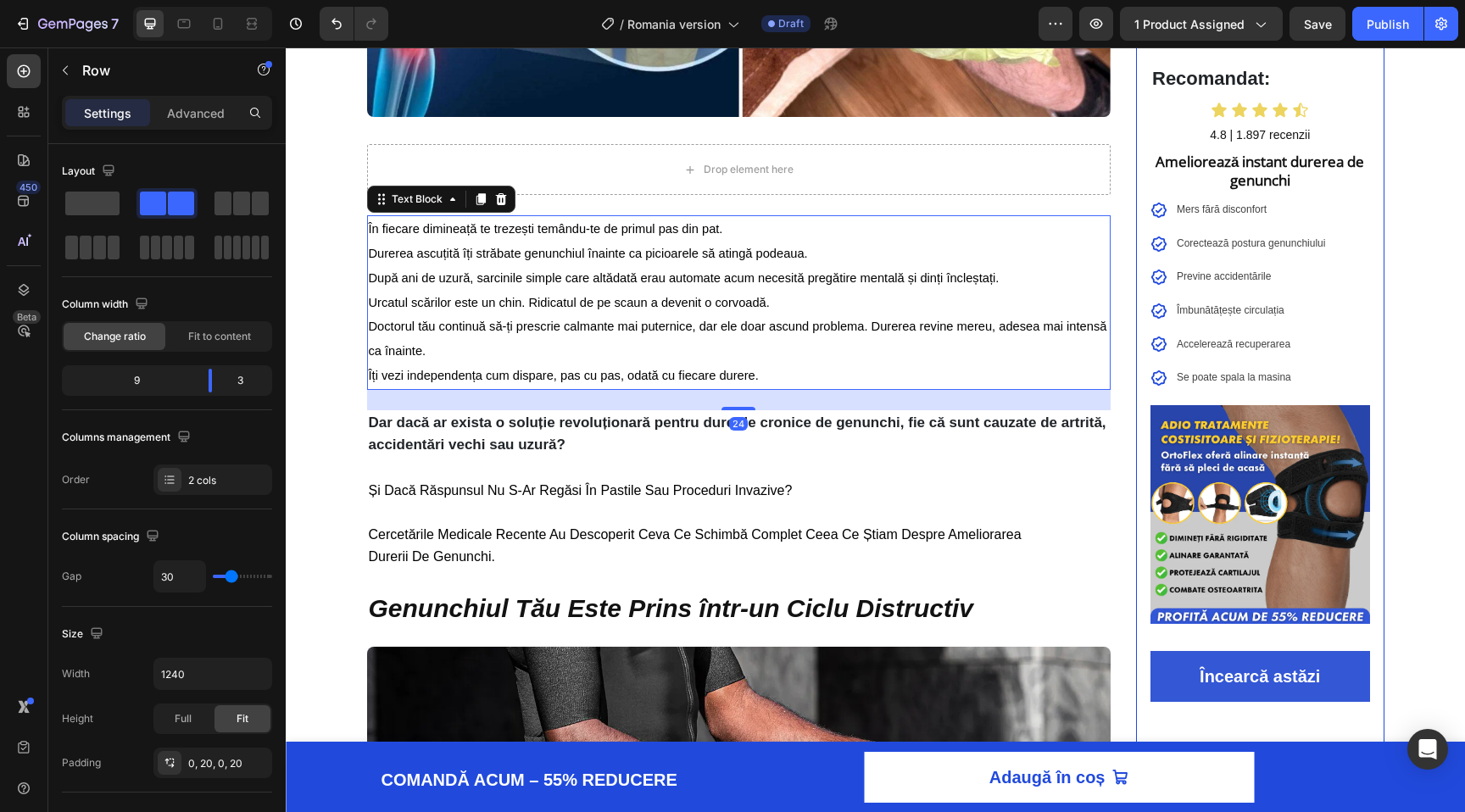
click at [502, 290] on p "După ani de uzură, sarcinile simple care altădată erau automate acum necesită p…" at bounding box center [739, 279] width 741 height 25
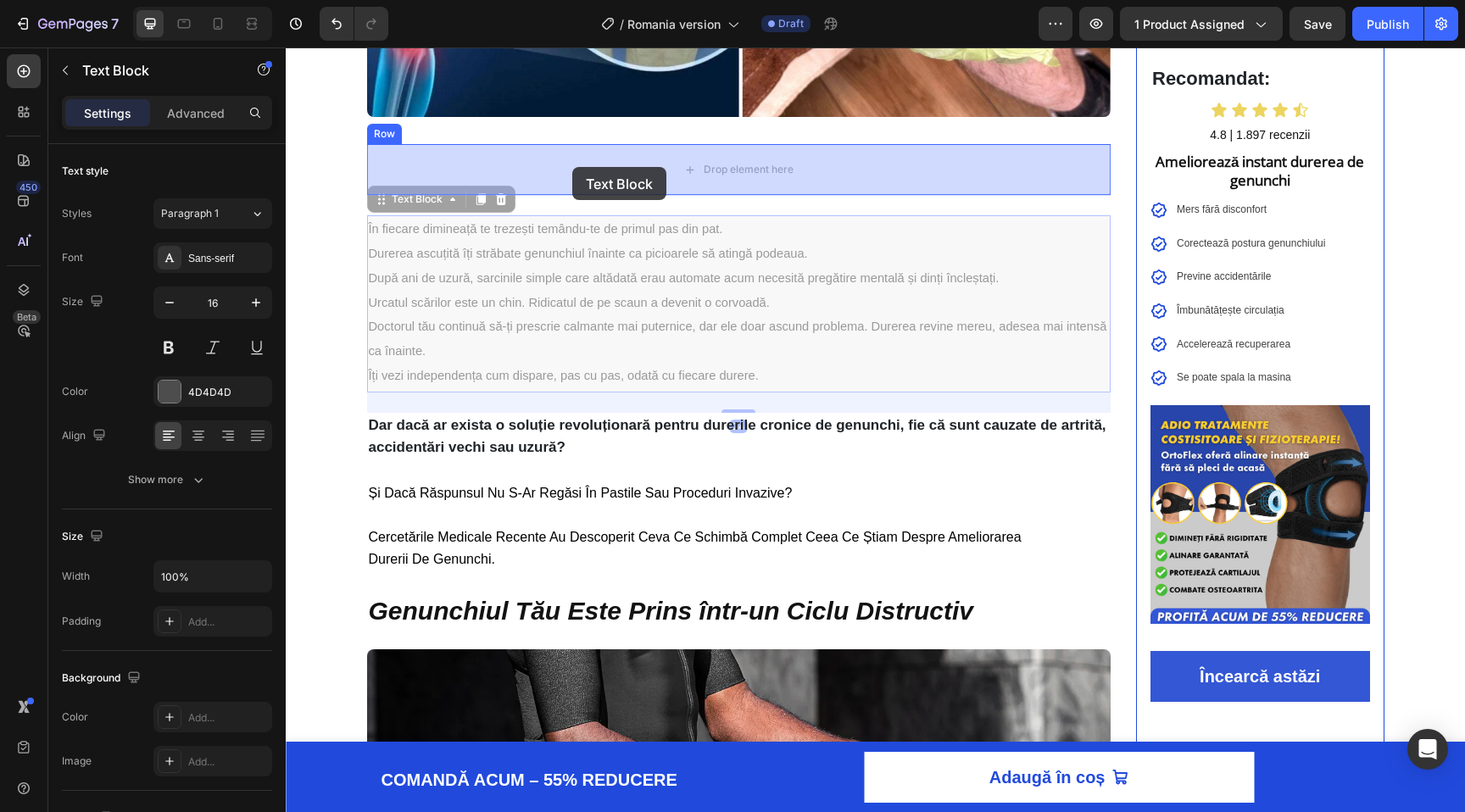
drag, startPoint x: 386, startPoint y: 202, endPoint x: 572, endPoint y: 166, distance: 189.5
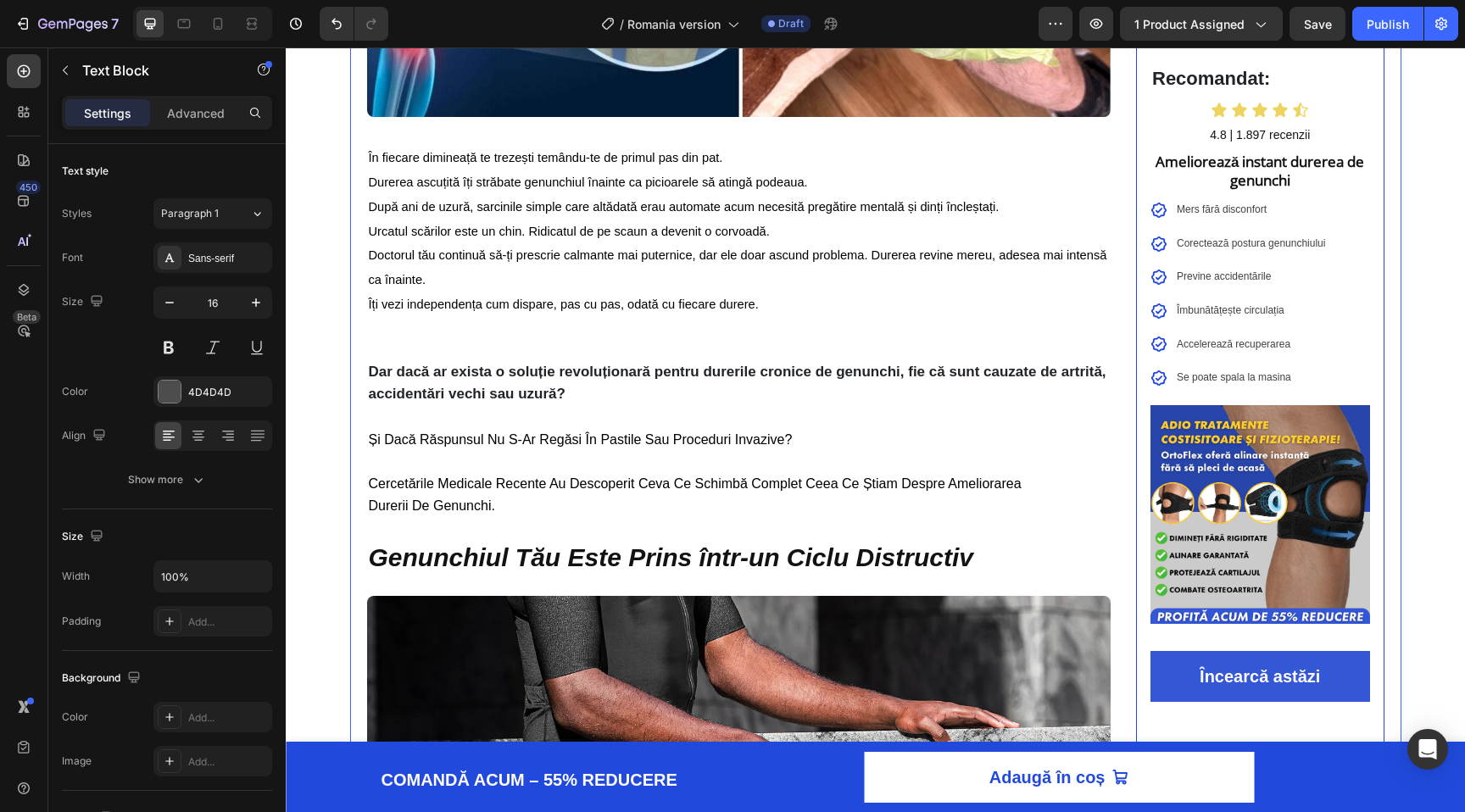
click at [355, 293] on div "⁠⁠⁠⁠⁠⁠⁠ Află Cum Mii de Români Au Scăpat de Durerea Cronică de Genunchi în Doar…" at bounding box center [876, 649] width 1051 height 2257
click at [588, 296] on p "Îți vezi independența cum dispare, pas cu pas, odată cu fiecare durere." at bounding box center [739, 305] width 741 height 25
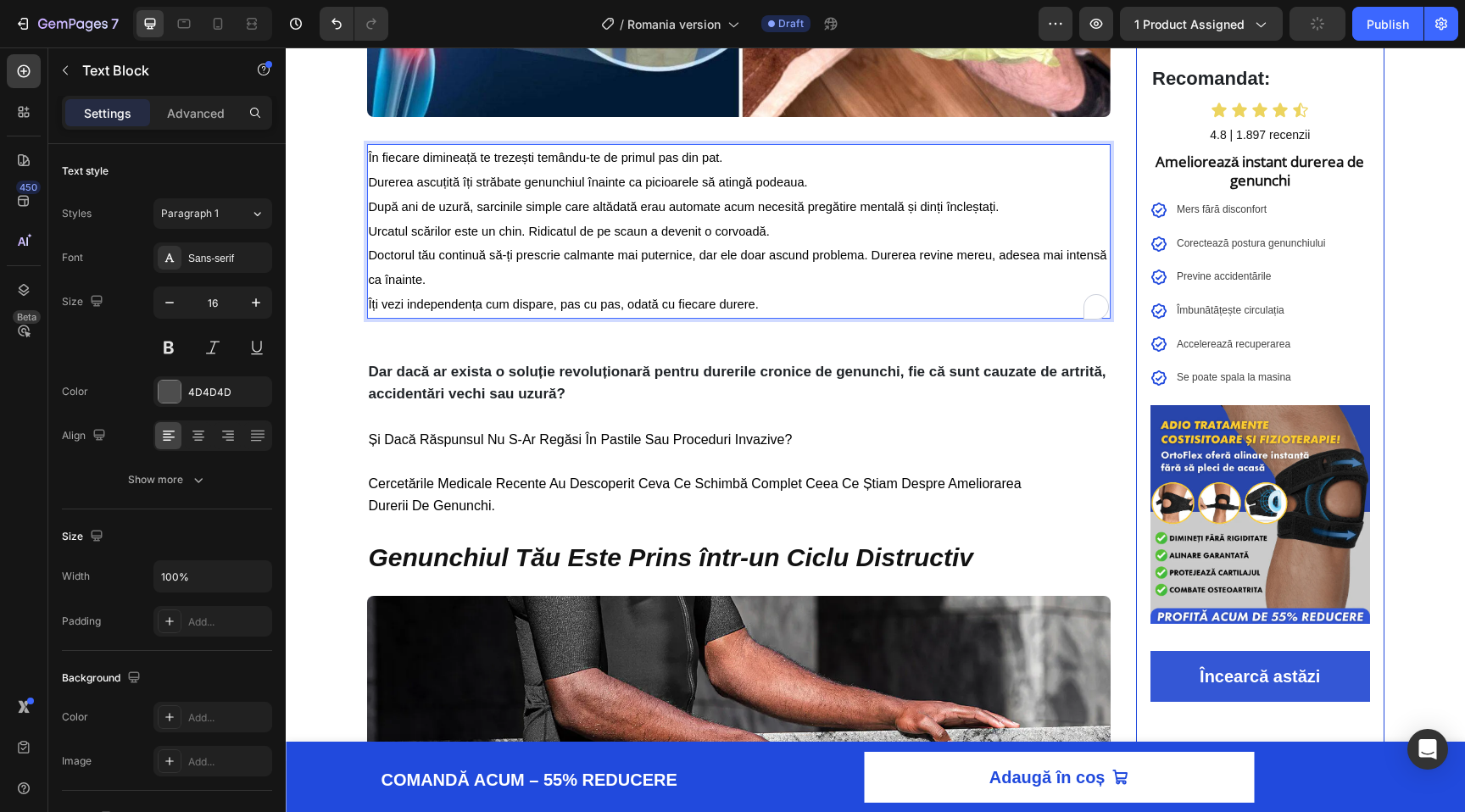
click at [572, 281] on p "Doctorul tău continuă să-ți prescrie calmante mai puternice, dar ele doar ascun…" at bounding box center [739, 268] width 741 height 49
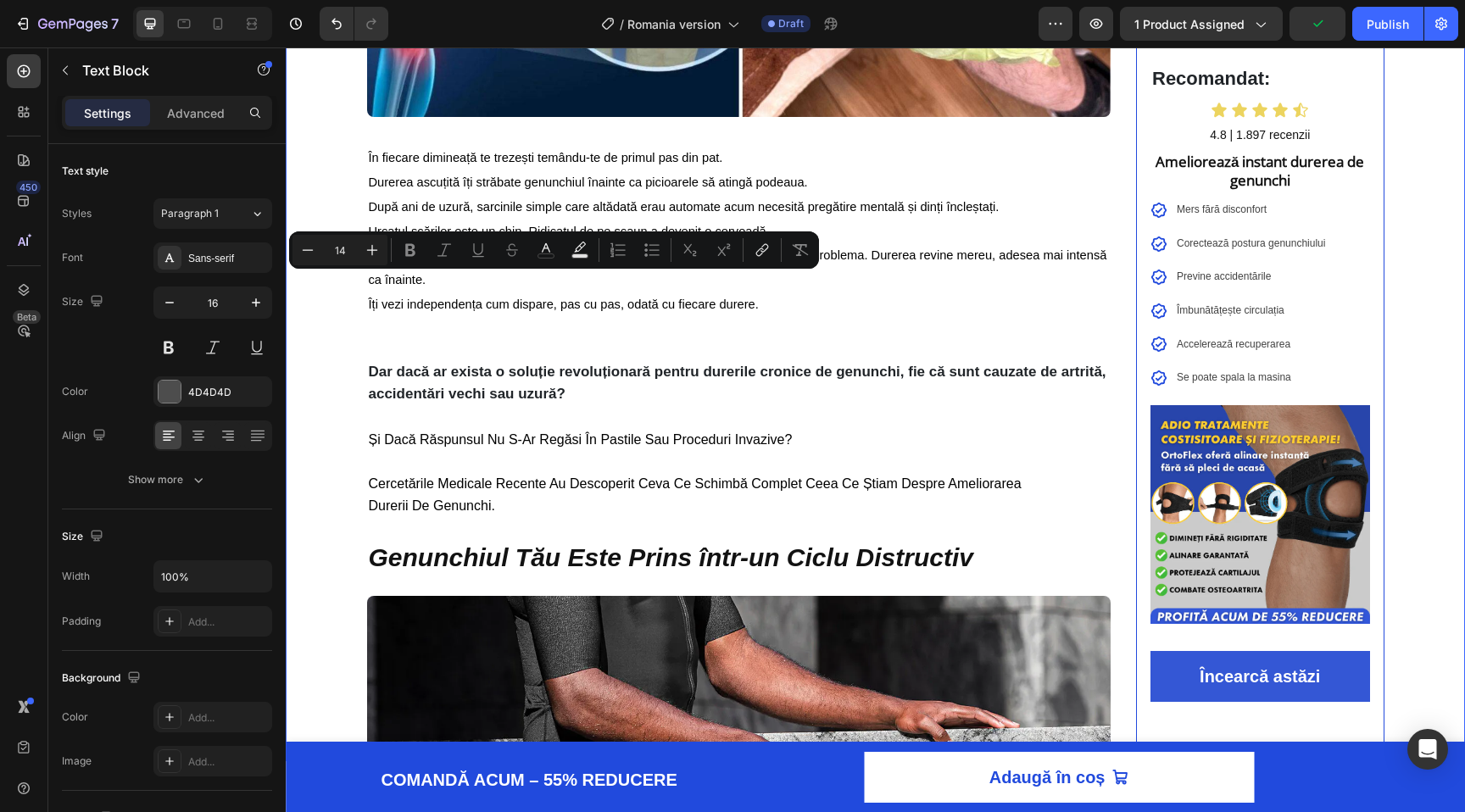
click at [335, 188] on div "⁠⁠⁠⁠⁠⁠⁠ Află Cum Mii de Români Au Scăpat de Durerea Cronică de Genunchi în Doar…" at bounding box center [876, 649] width 1180 height 2257
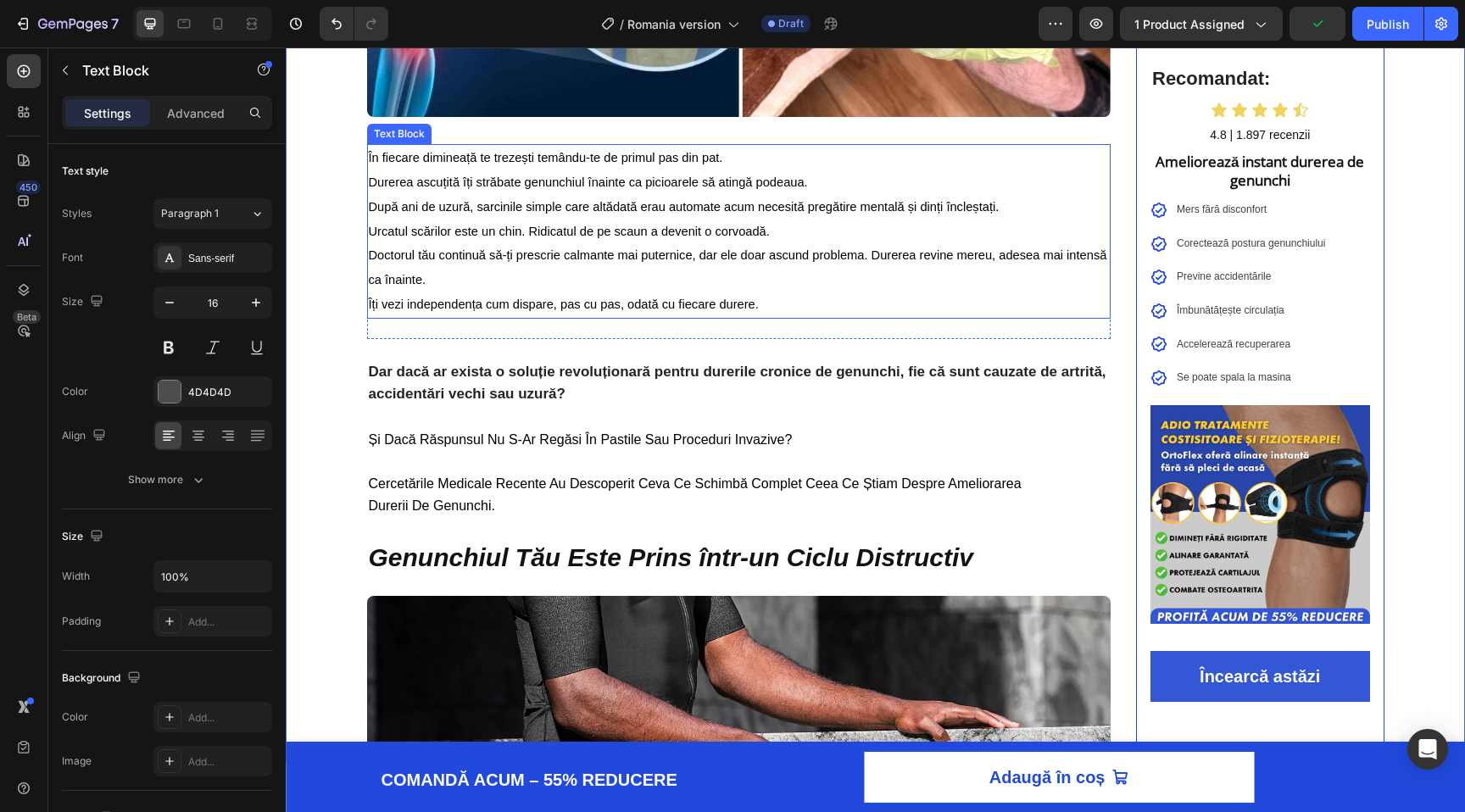
click at [425, 188] on span "Durerea ascuțită îți străbate genunchiul înainte ca picioarele să atingă podeau…" at bounding box center [588, 182] width 439 height 13
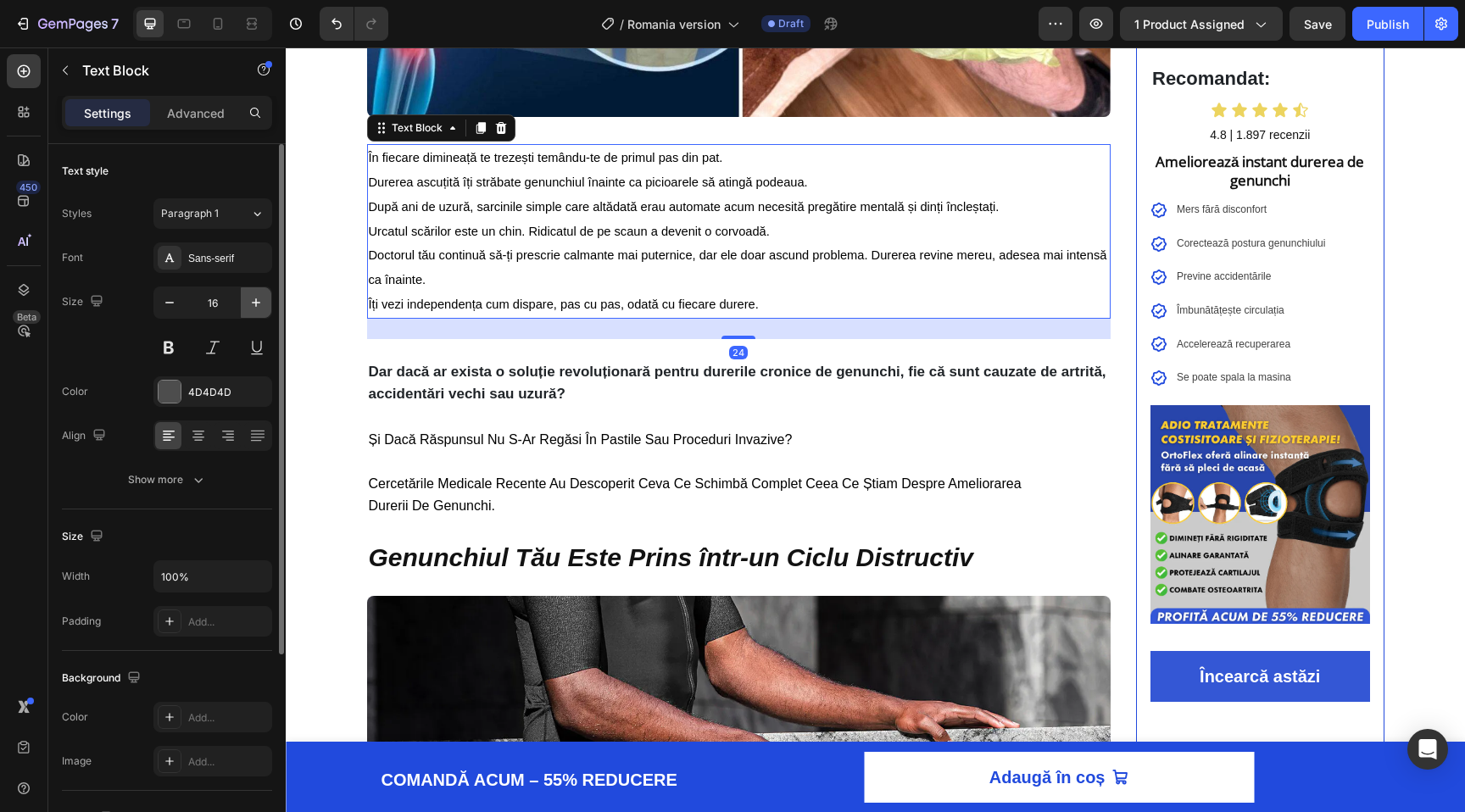
click at [257, 306] on icon "button" at bounding box center [256, 302] width 17 height 17
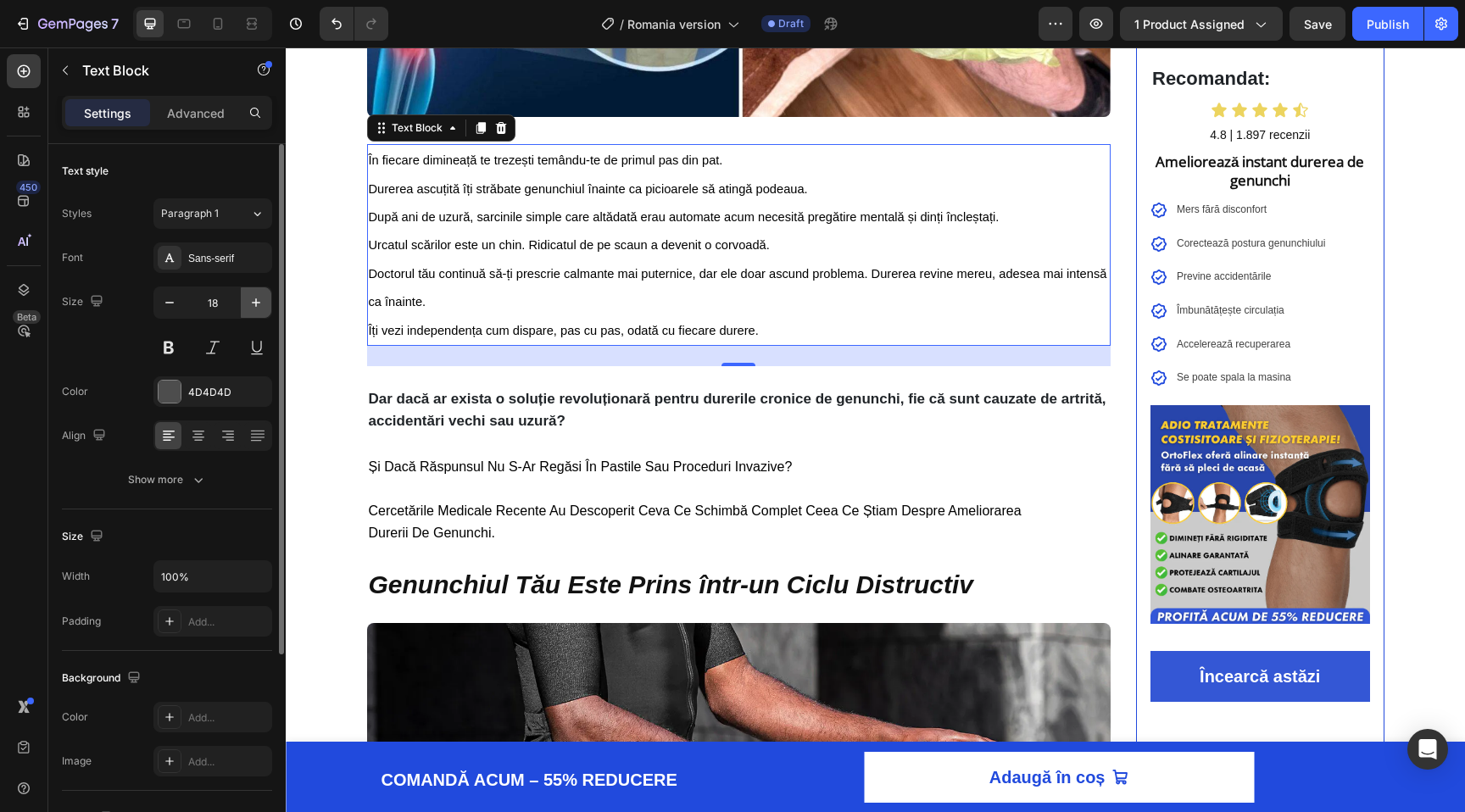
click at [248, 306] on icon "button" at bounding box center [256, 302] width 17 height 17
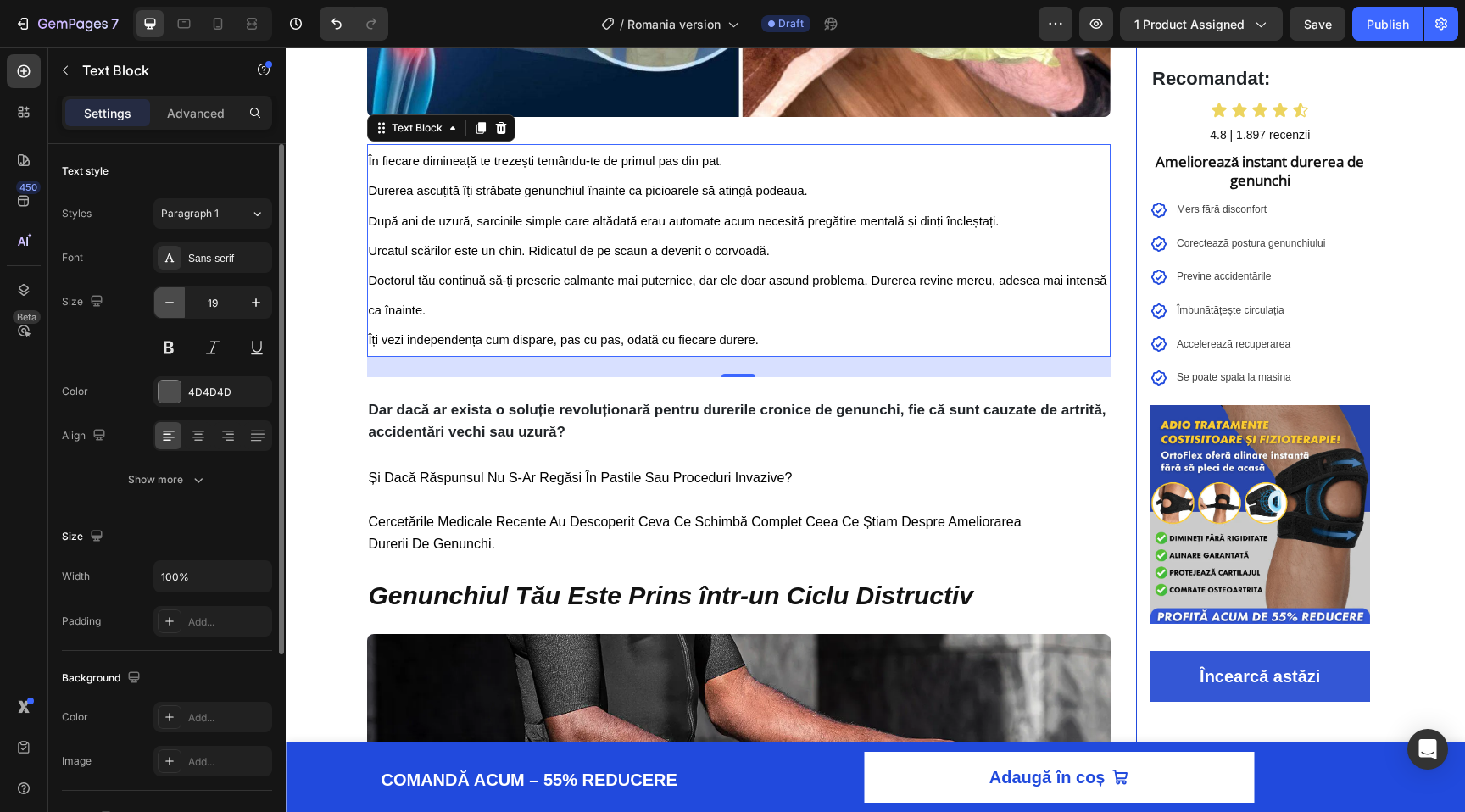
click at [166, 307] on icon "button" at bounding box center [170, 302] width 17 height 17
type input "18"
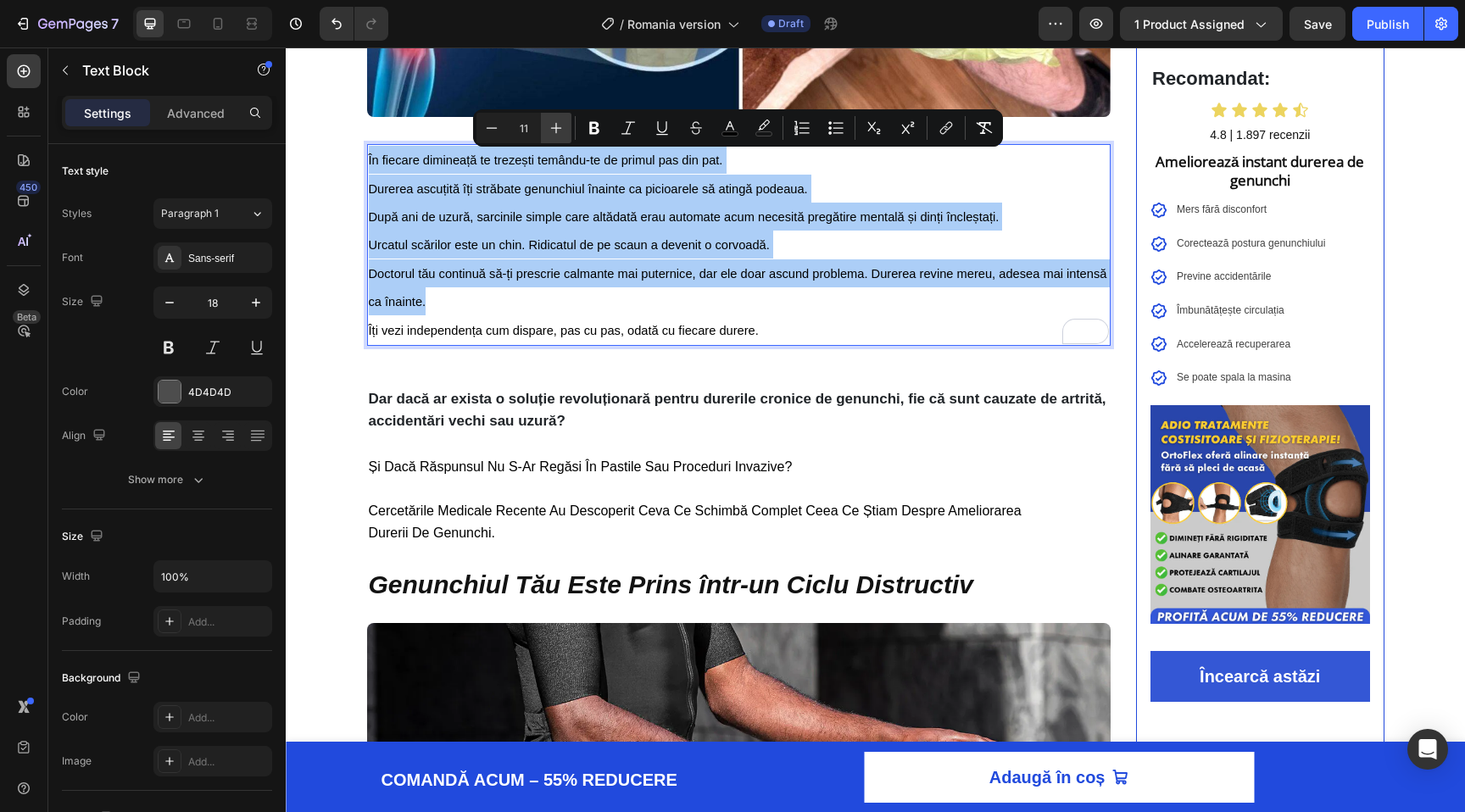
click at [554, 133] on icon "Editor contextual toolbar" at bounding box center [556, 128] width 17 height 17
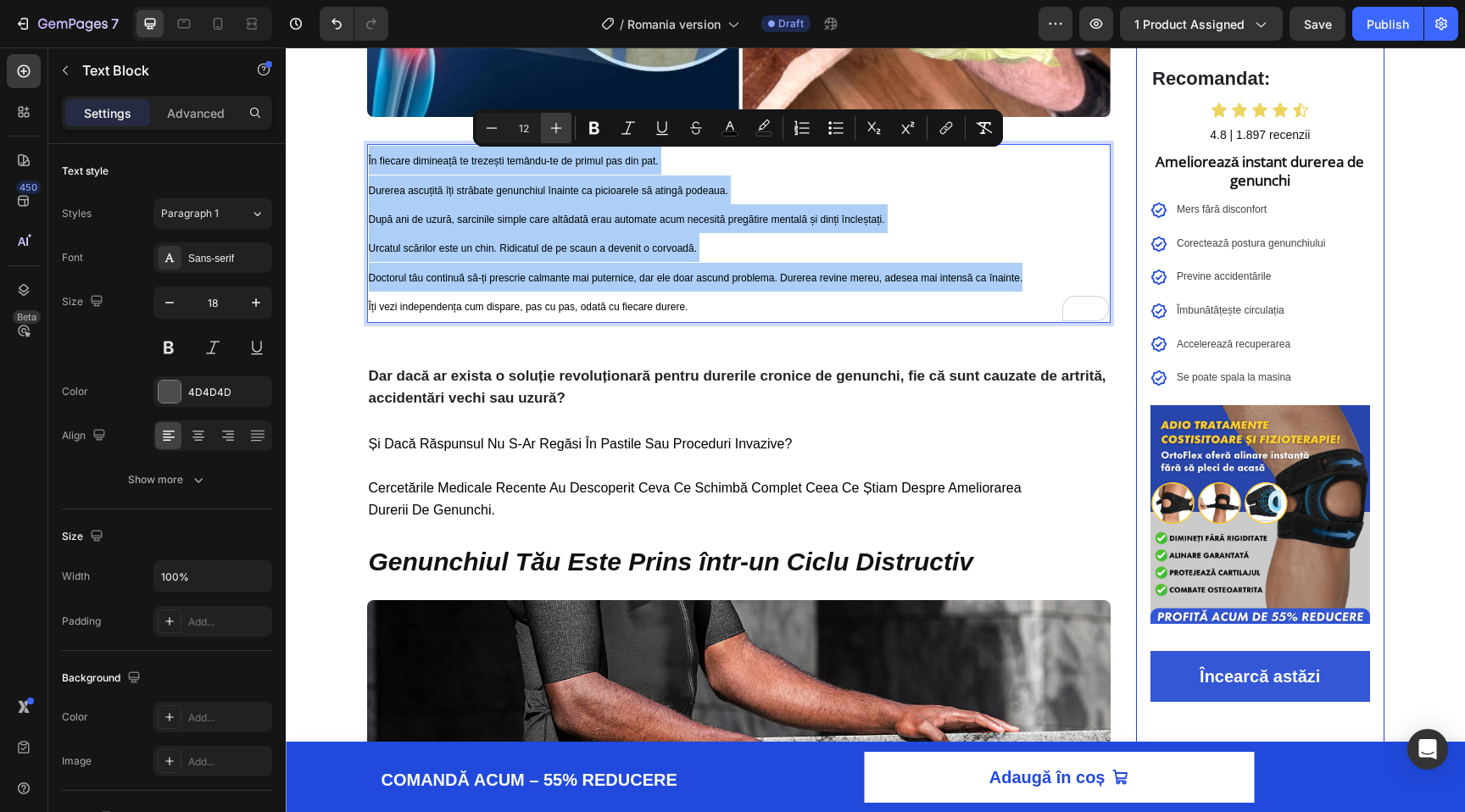
click at [554, 133] on icon "Editor contextual toolbar" at bounding box center [556, 128] width 17 height 17
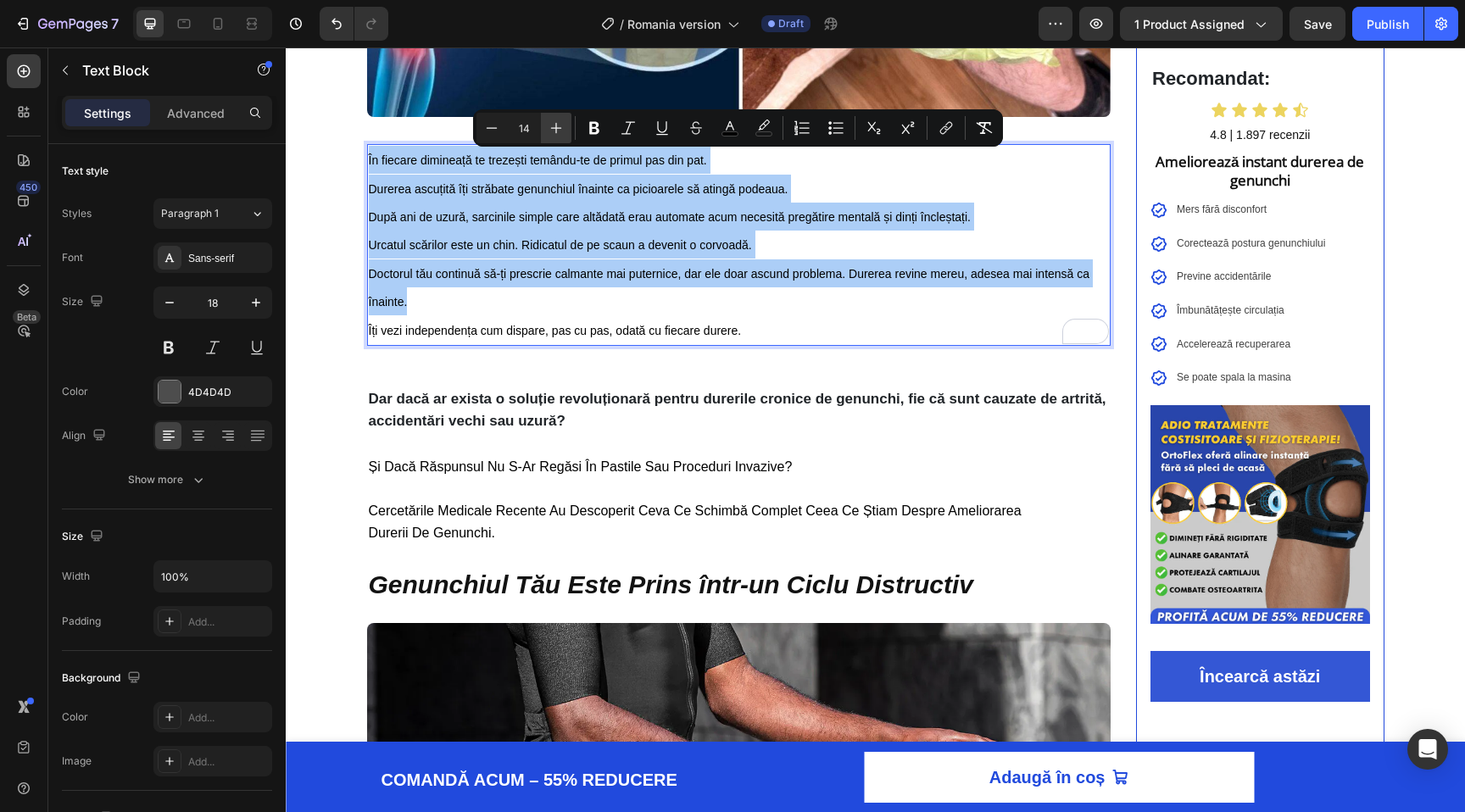
click at [554, 133] on icon "Editor contextual toolbar" at bounding box center [556, 128] width 17 height 17
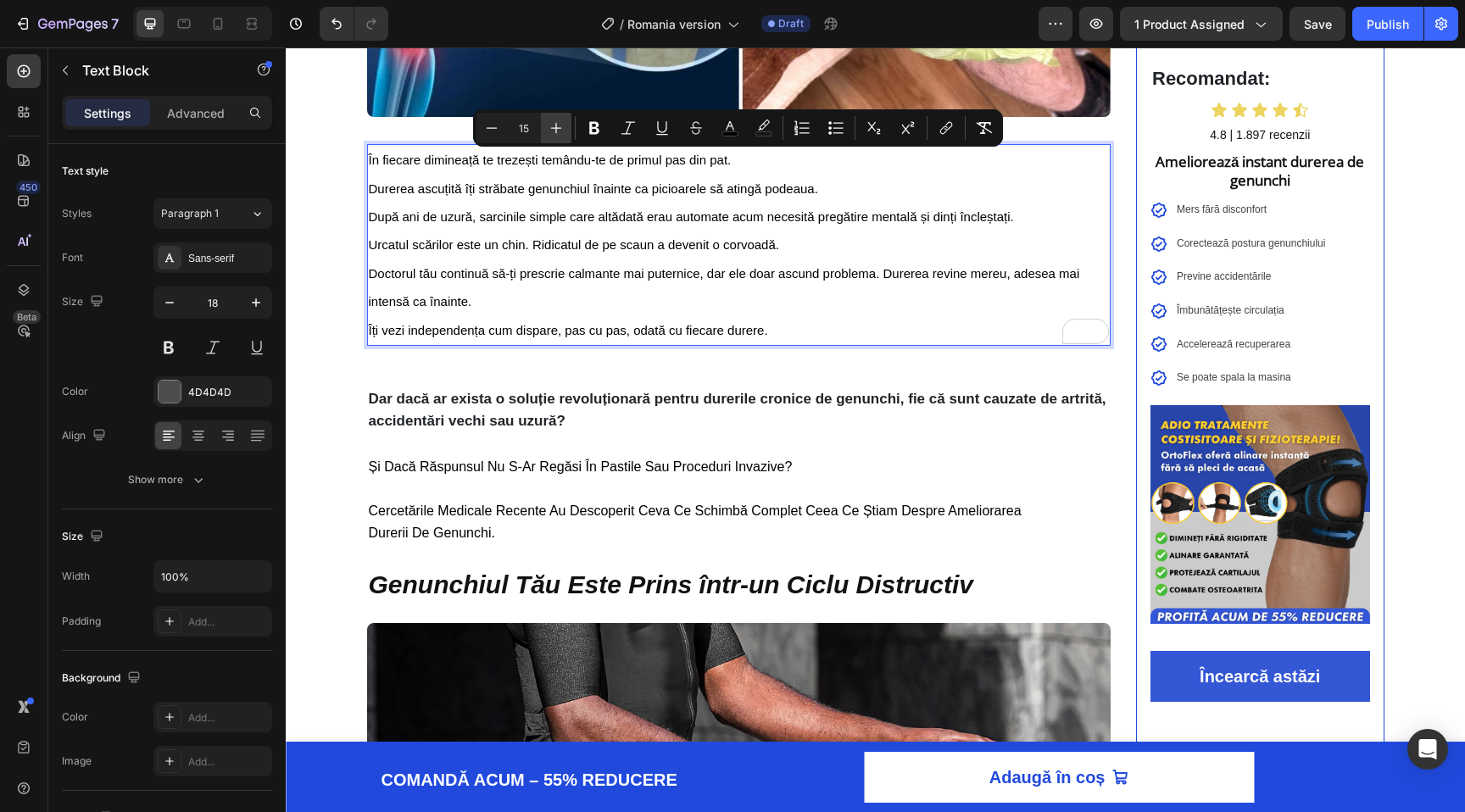
click at [554, 133] on icon "Editor contextual toolbar" at bounding box center [556, 128] width 17 height 17
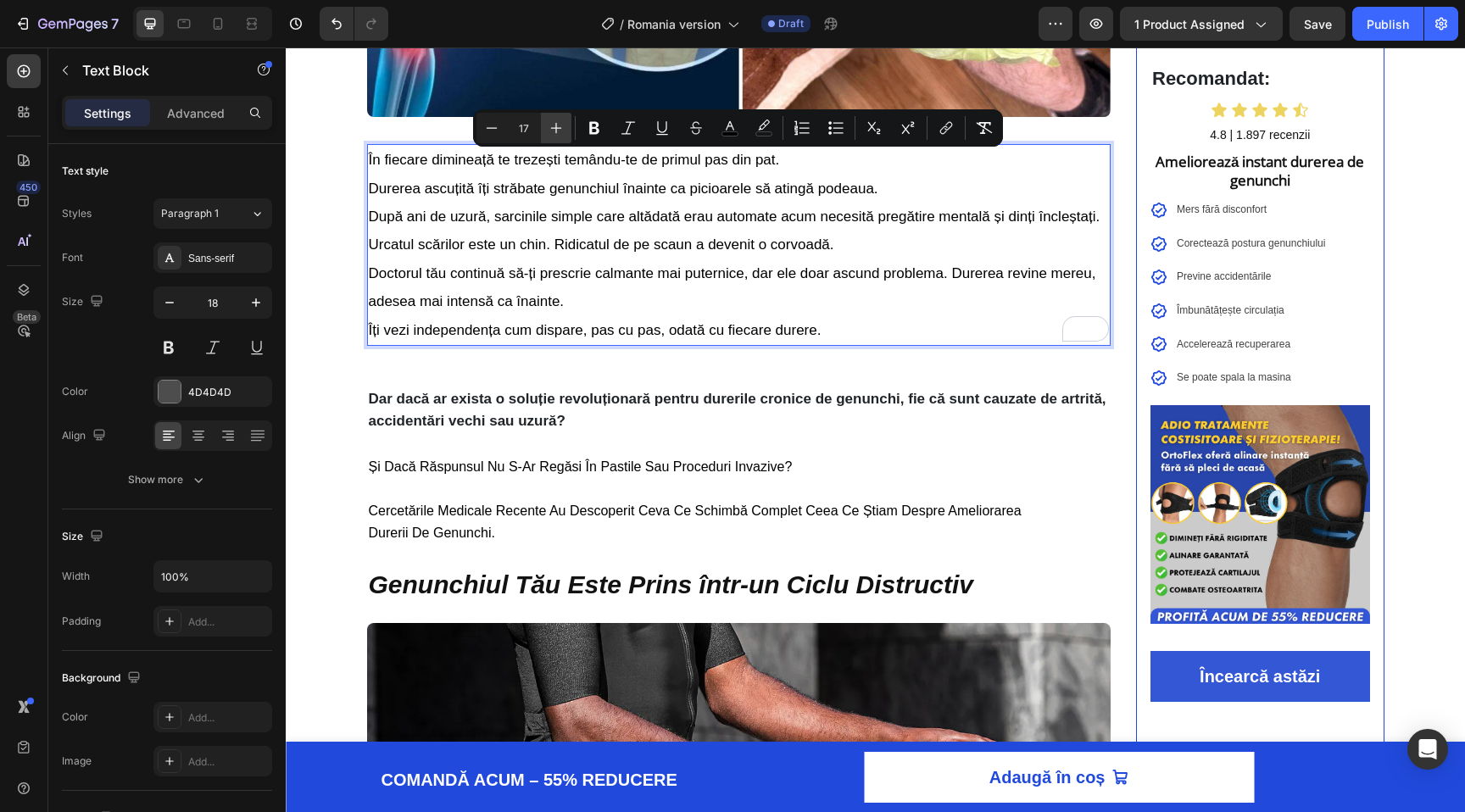
click at [554, 133] on icon "Editor contextual toolbar" at bounding box center [556, 128] width 17 height 17
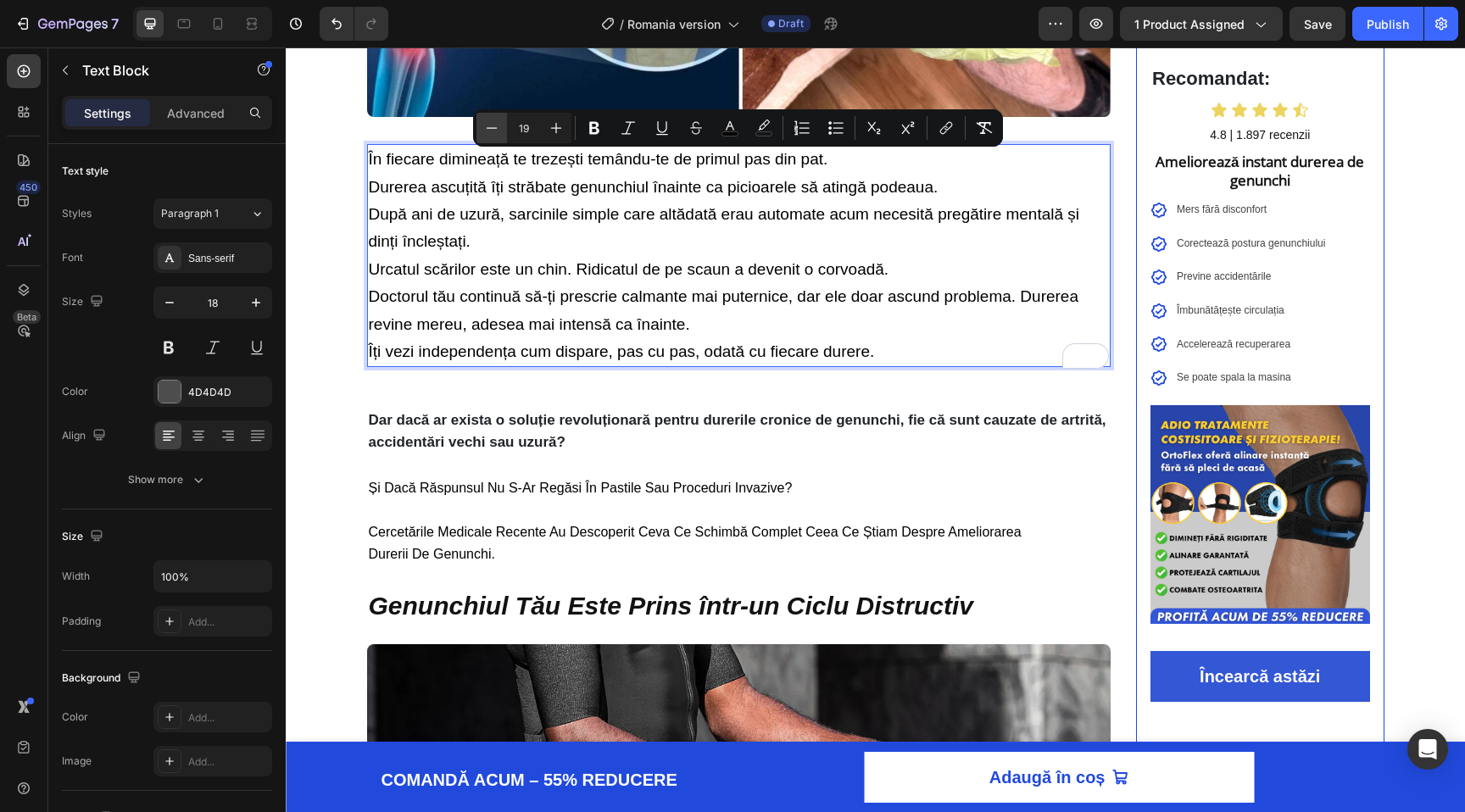
click at [498, 132] on icon "Editor contextual toolbar" at bounding box center [492, 128] width 17 height 17
click at [493, 134] on icon "Editor contextual toolbar" at bounding box center [492, 128] width 17 height 17
type input "17"
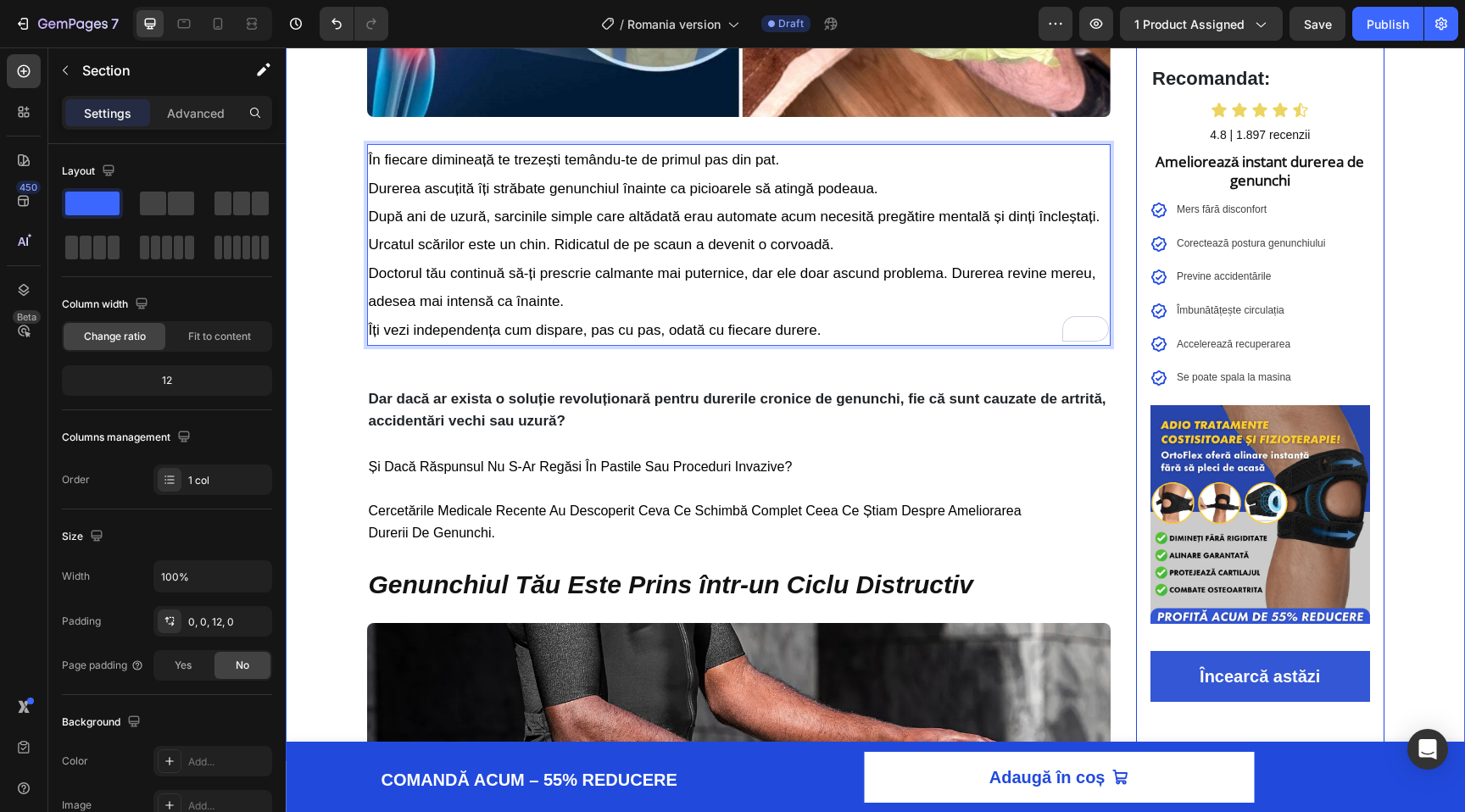
click at [332, 179] on div "⁠⁠⁠⁠⁠⁠⁠ Află Cum Mii de Români Au Scăpat de Durerea Cronică de Genunchi în Doar…" at bounding box center [876, 662] width 1180 height 2284
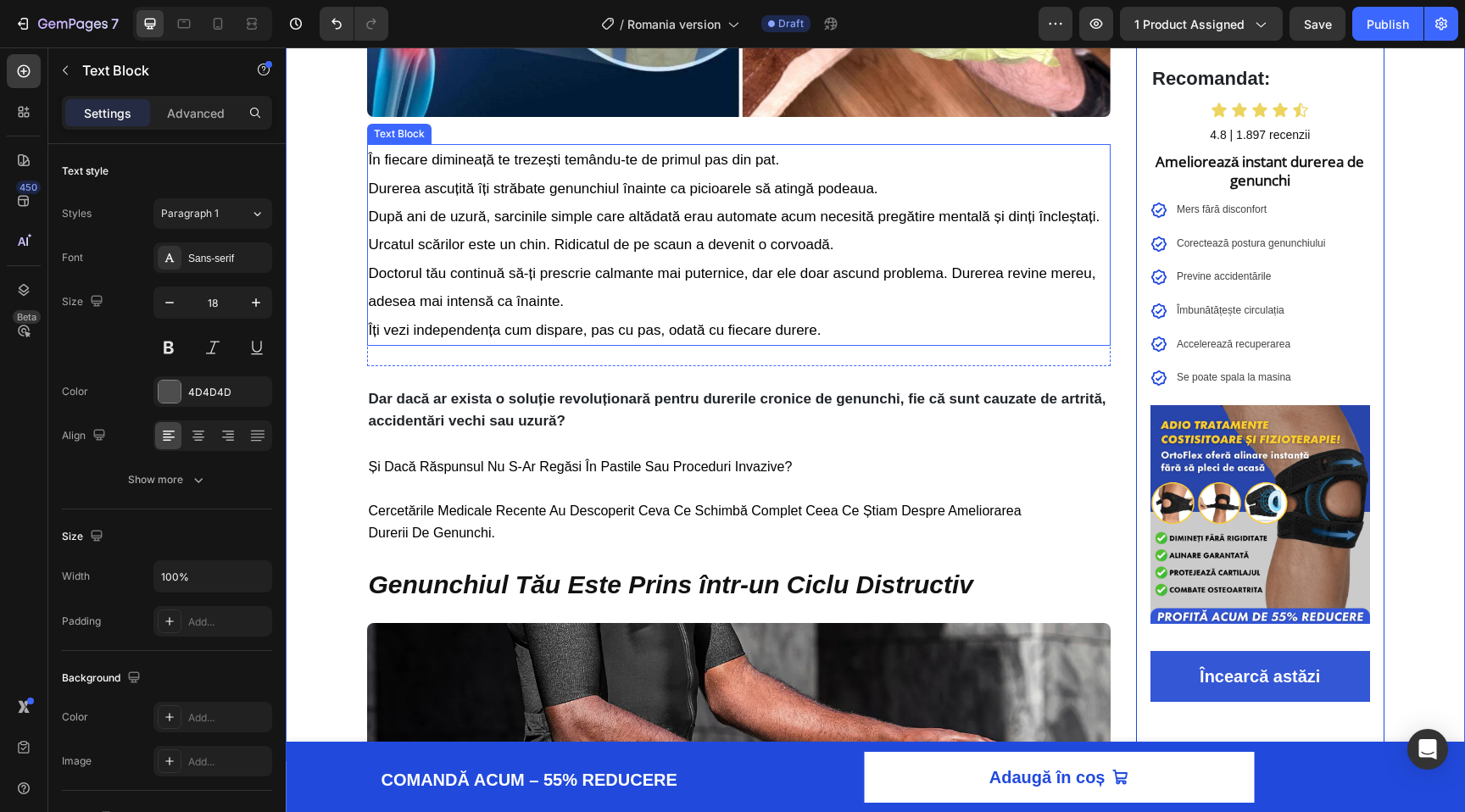
click at [566, 173] on p "În fiecare dimineață te trezești temându-te de primul pas din pat." at bounding box center [739, 160] width 741 height 28
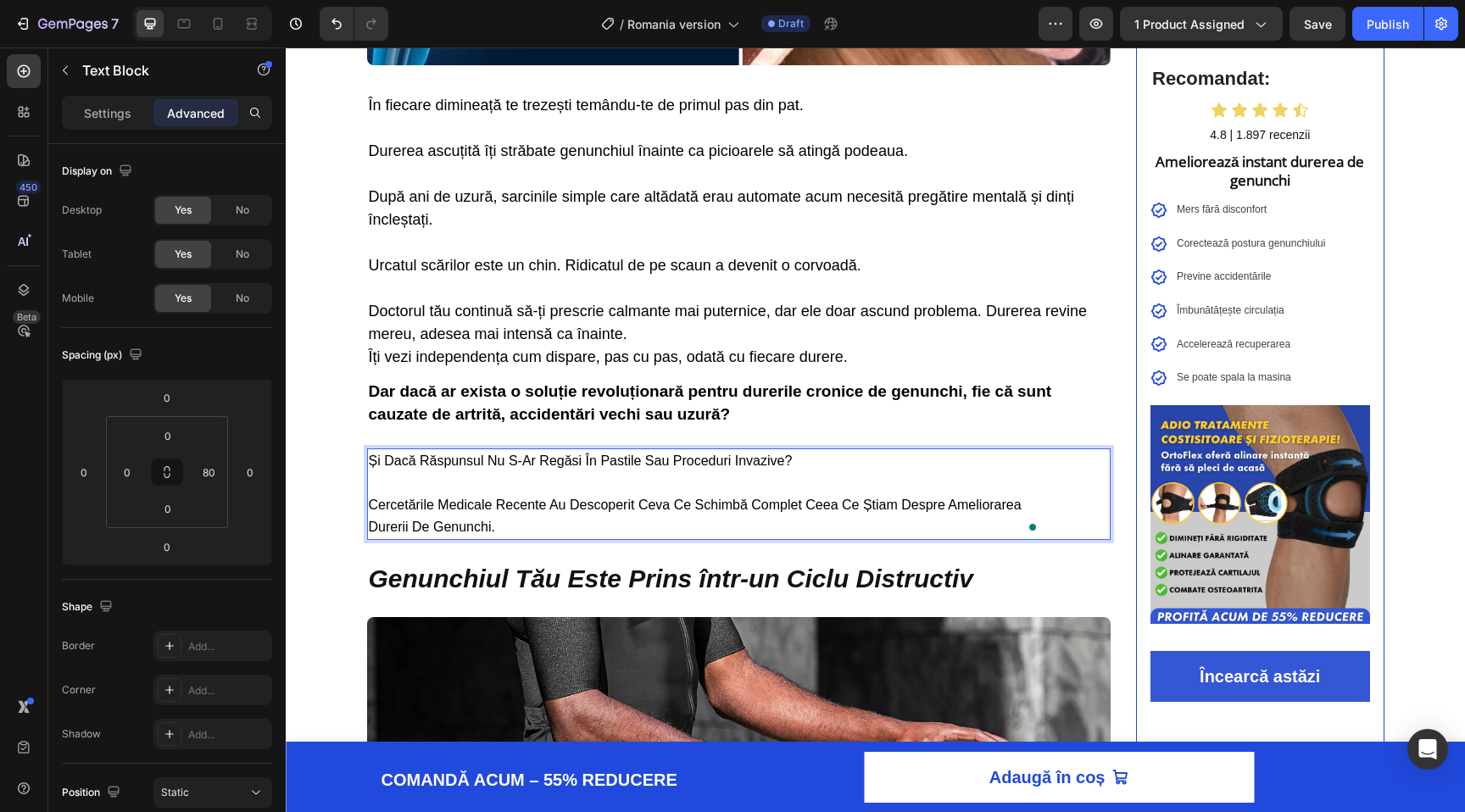
click at [616, 512] on span "cercetările medicale recente au descoperit ceva ce schimbă complet ceea ce știa…" at bounding box center [695, 515] width 653 height 36
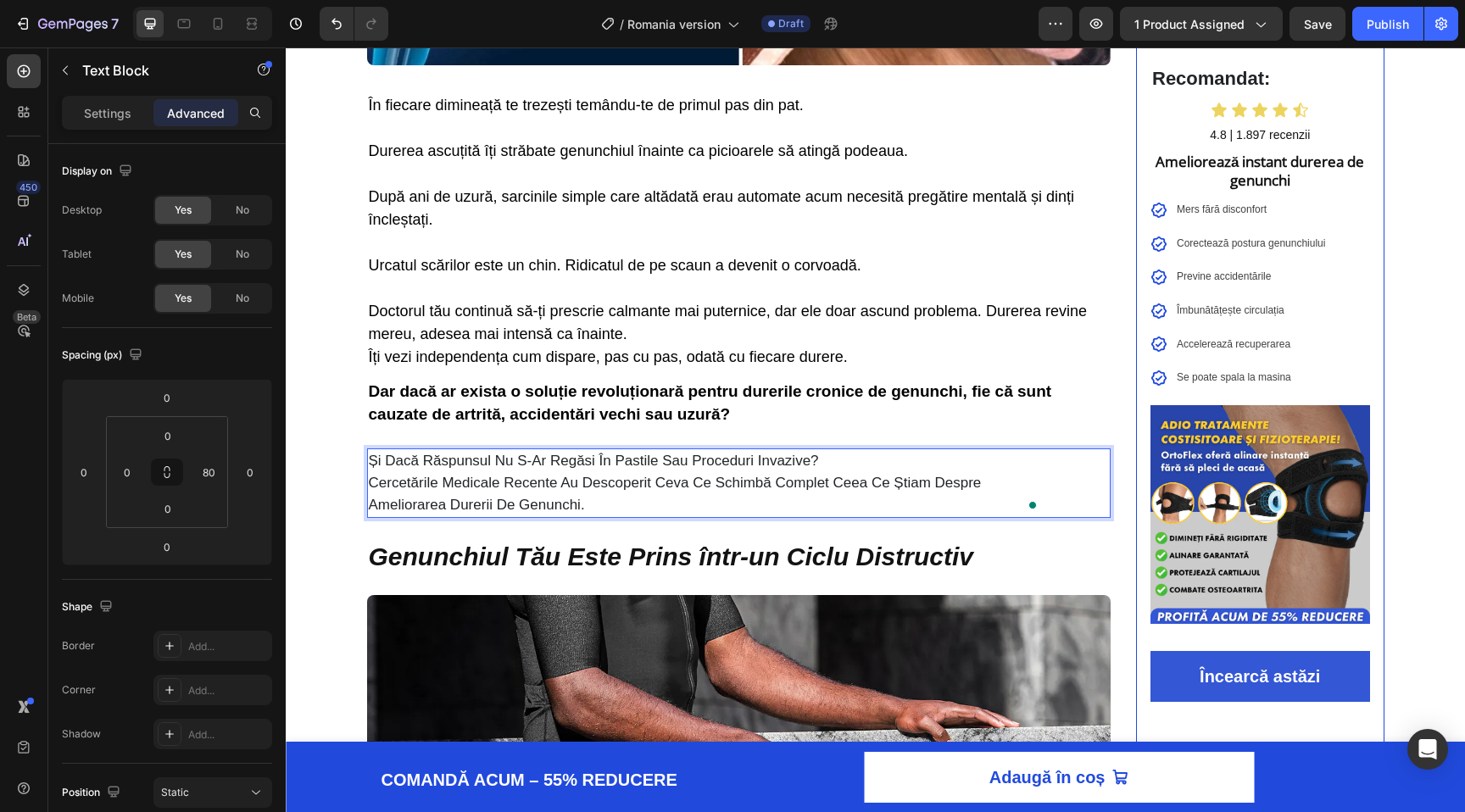
click at [349, 463] on div "⁠⁠⁠⁠⁠⁠⁠ Află Cum Mii de Români Au Scăpat de Durerea Cronică de Genunchi în Doar…" at bounding box center [876, 623] width 1180 height 2308
click at [490, 464] on p "Și dacă răspunsul nu s-ar regăsi în pastile sau proceduri invazive? Cercetările…" at bounding box center [705, 483] width 673 height 66
click at [499, 437] on icon at bounding box center [501, 432] width 11 height 12
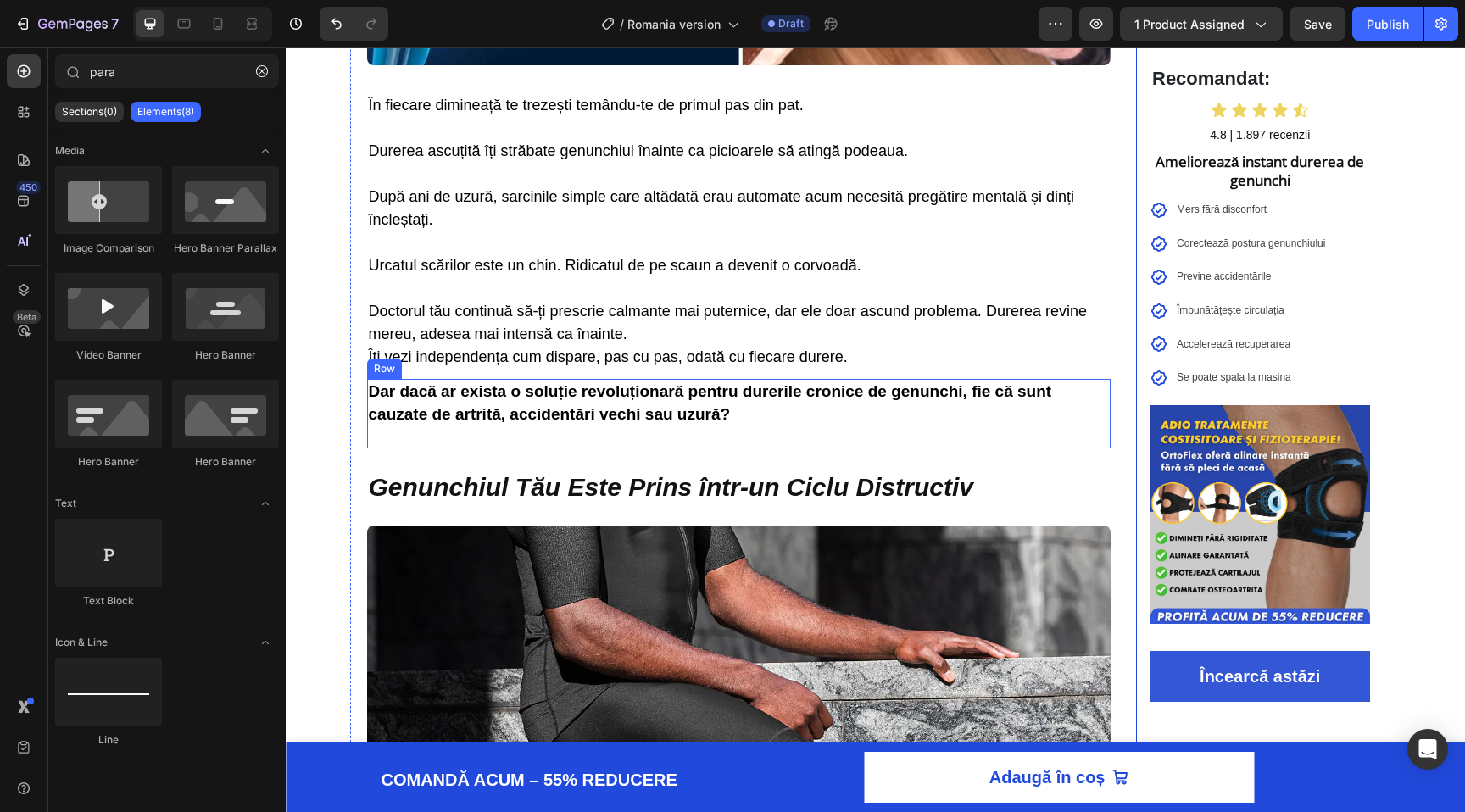
click at [584, 448] on div "Dar dacă ar exista o soluție revoluționară pentru durerile cronice de genunchi,…" at bounding box center [739, 413] width 745 height 69
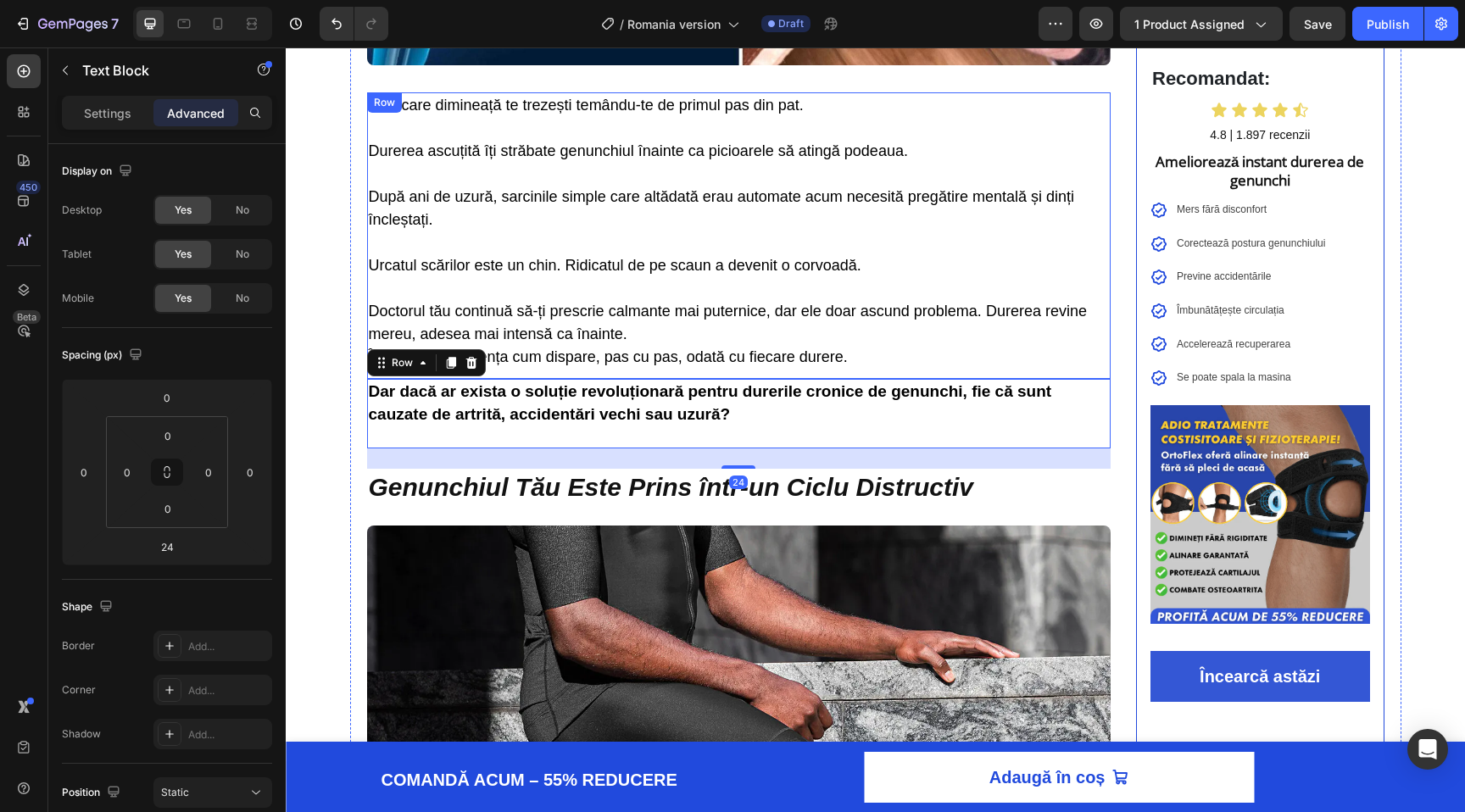
click at [570, 406] on span "Dar dacă ar exista o soluție revoluționară pentru durerile cronice de genunchi,…" at bounding box center [710, 403] width 683 height 41
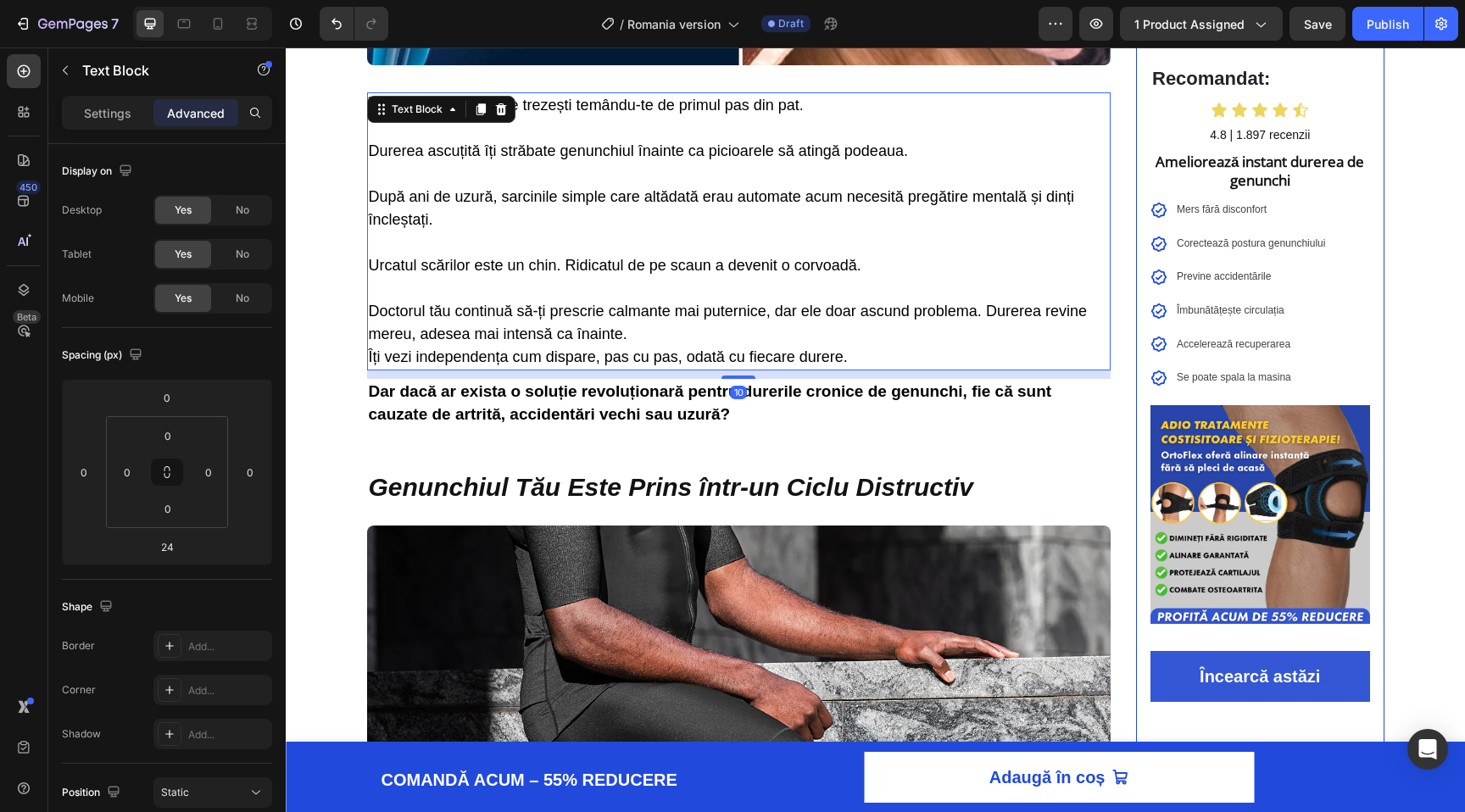
click at [525, 155] on span "Durerea ascuțită îți străbate genunchiul înainte ca picioarele să atingă podeau…" at bounding box center [638, 151] width 539 height 17
click at [488, 109] on div at bounding box center [480, 109] width 20 height 20
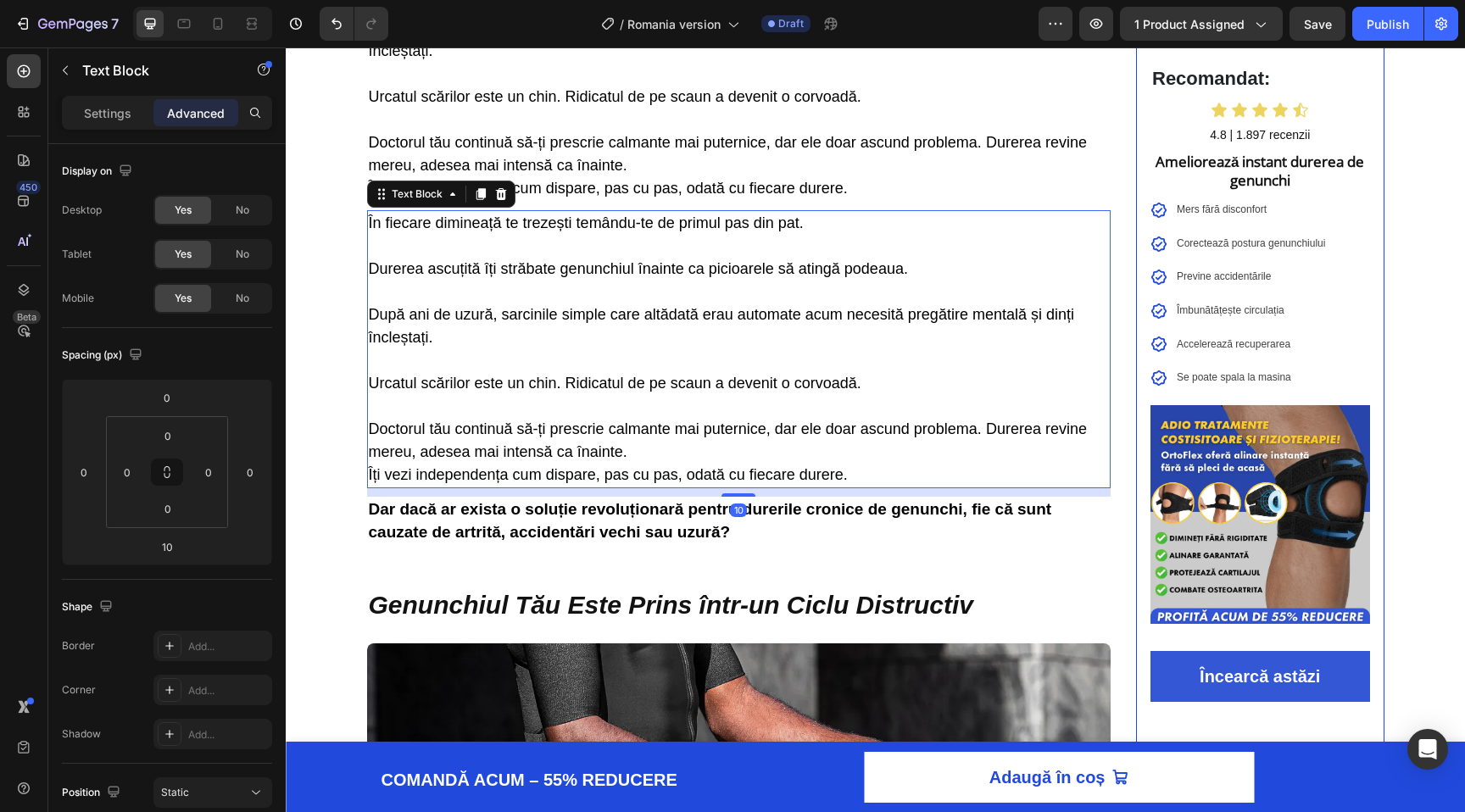
scroll to position [783, 0]
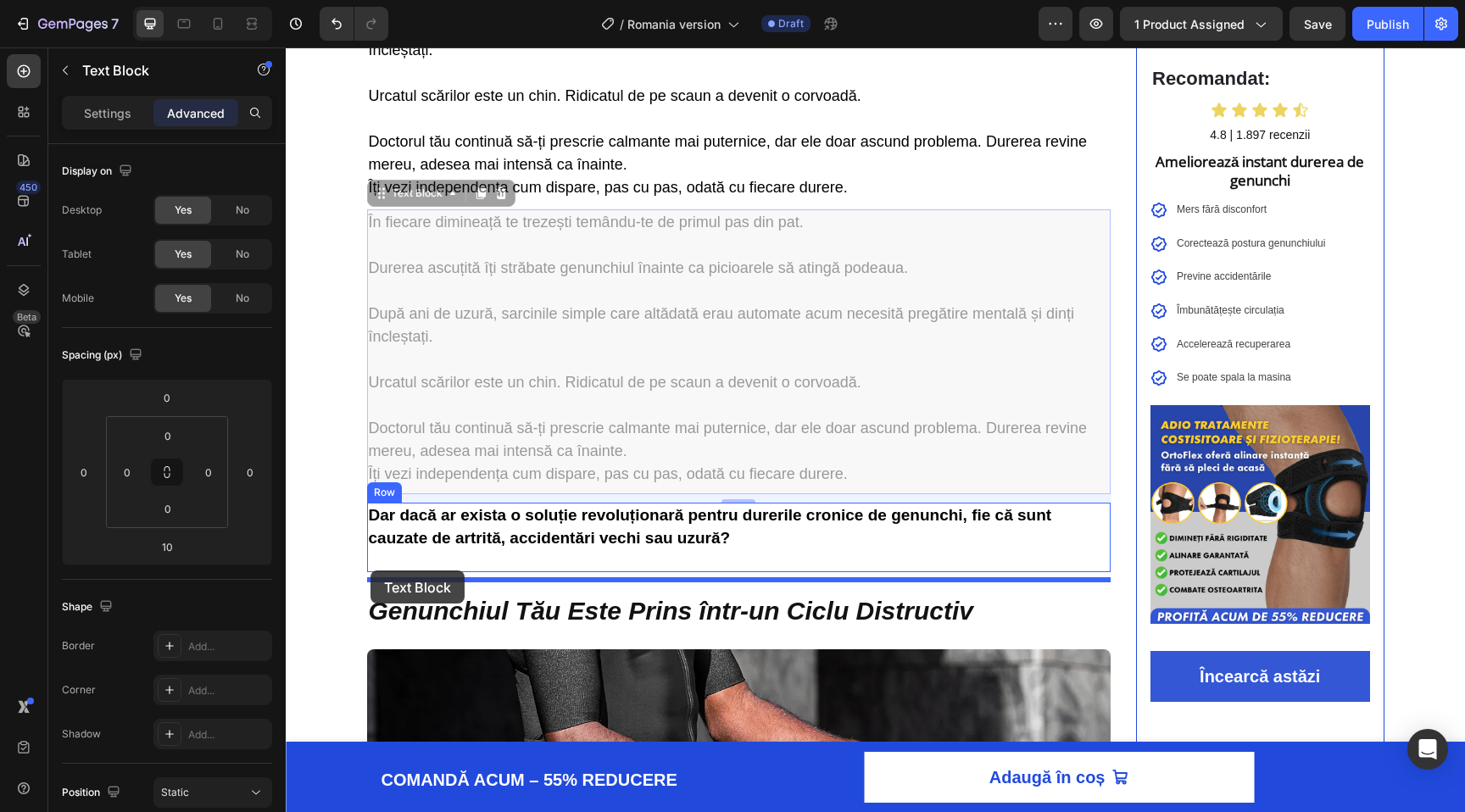
drag, startPoint x: 379, startPoint y: 202, endPoint x: 371, endPoint y: 570, distance: 368.1
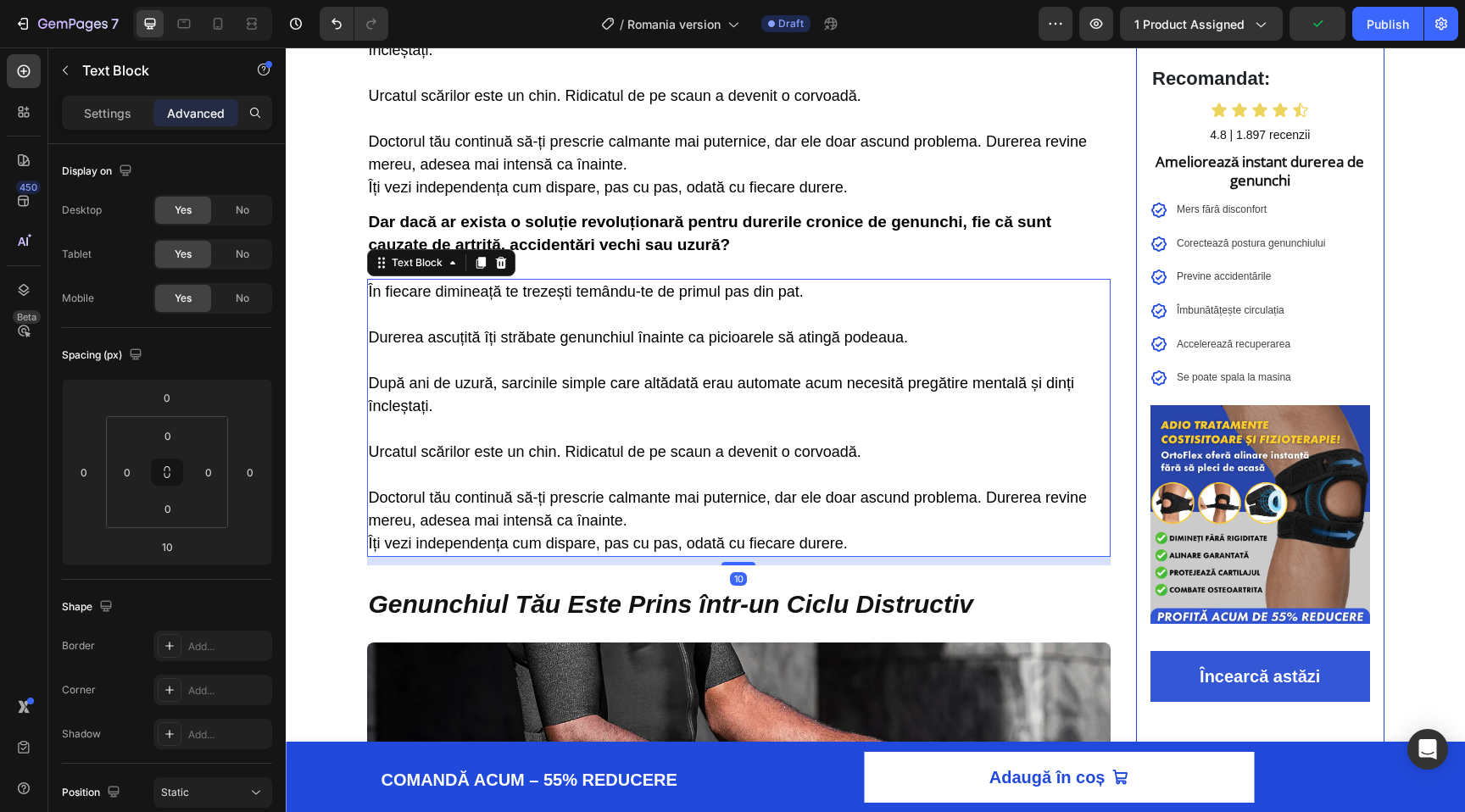
click at [460, 460] on span "Urcatul scărilor este un chin. Ridicatul de pe scaun a devenit o corvoadă." at bounding box center [615, 452] width 493 height 17
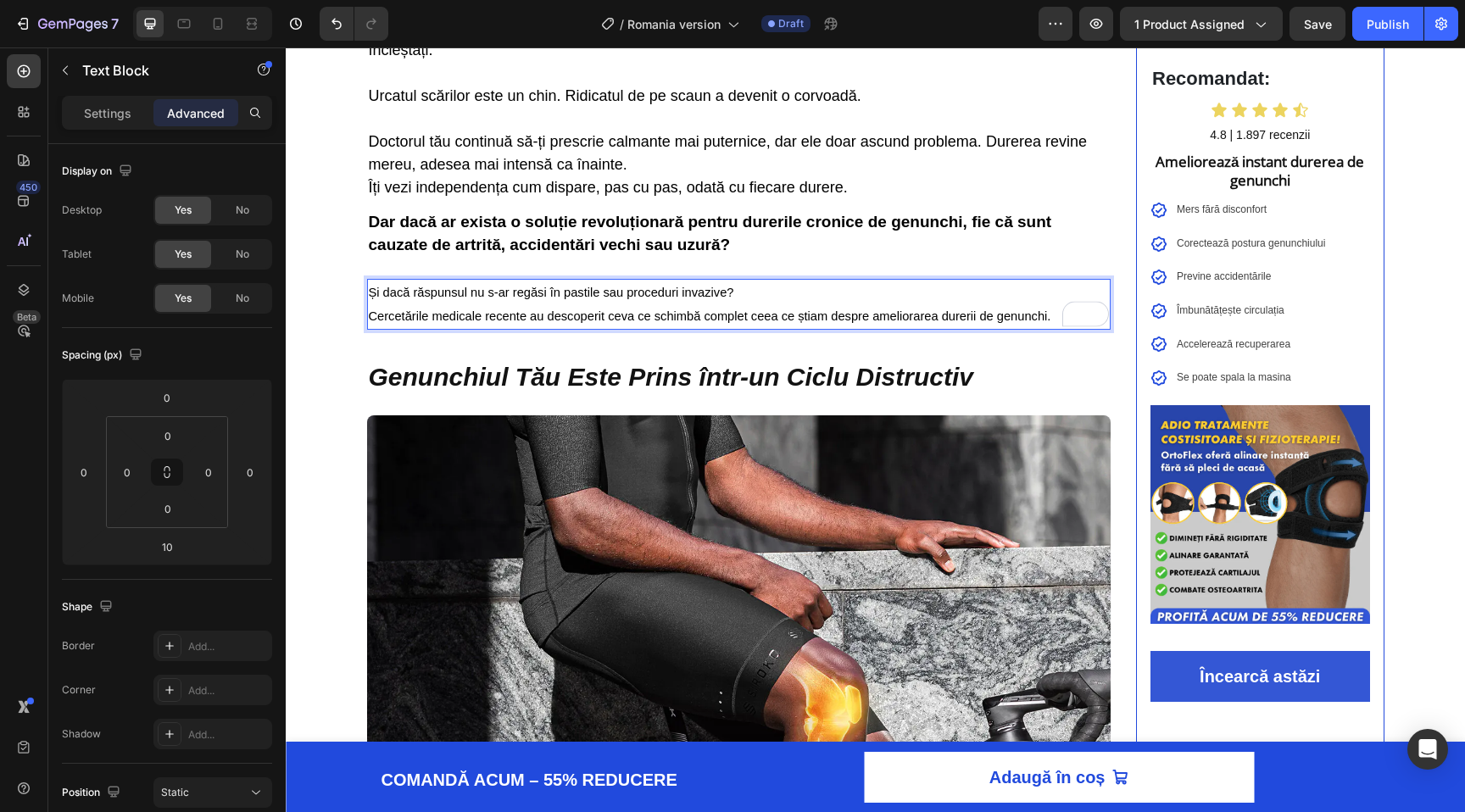
click at [732, 291] on p "Și dacă răspunsul nu s-ar regăsi în pastile sau proceduri invazive?" at bounding box center [739, 292] width 741 height 24
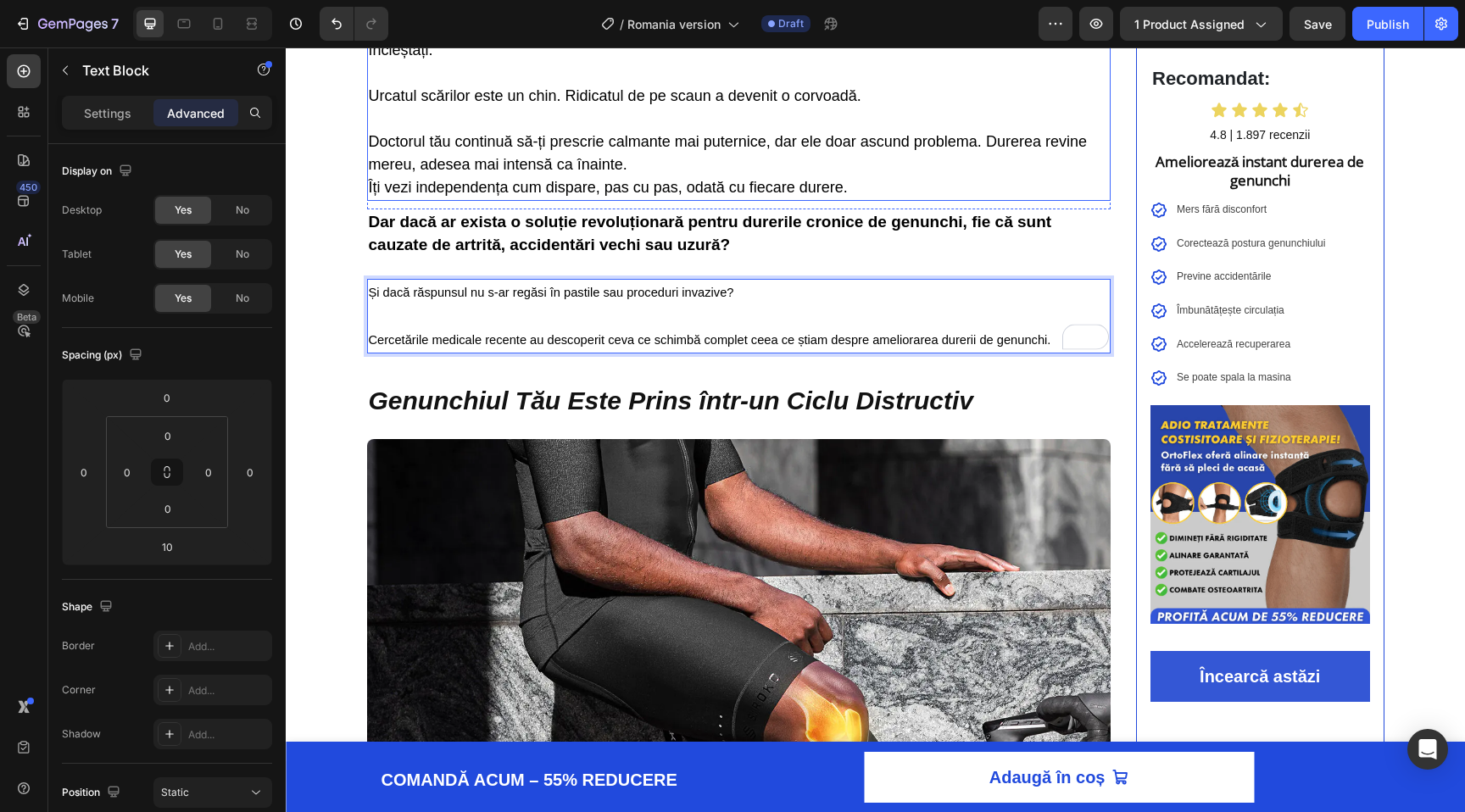
click at [541, 143] on span "Doctorul tău continuă să-ți prescrie calmante mai puternice, dar ele doar ascun…" at bounding box center [728, 153] width 718 height 40
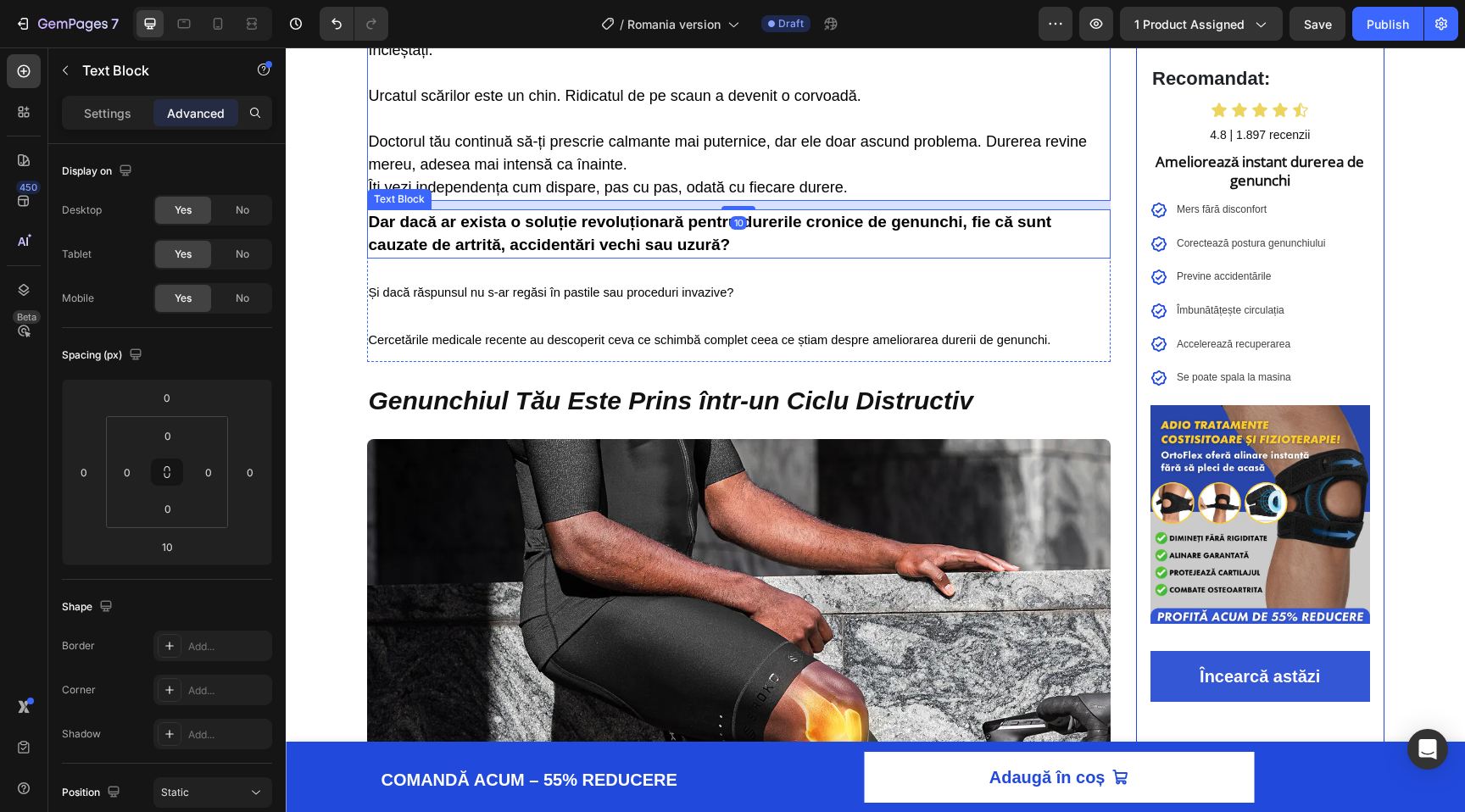
click at [624, 259] on div "Dar dacă ar exista o soluție revoluționară pentru durerile cronice de genunchi,…" at bounding box center [739, 234] width 745 height 49
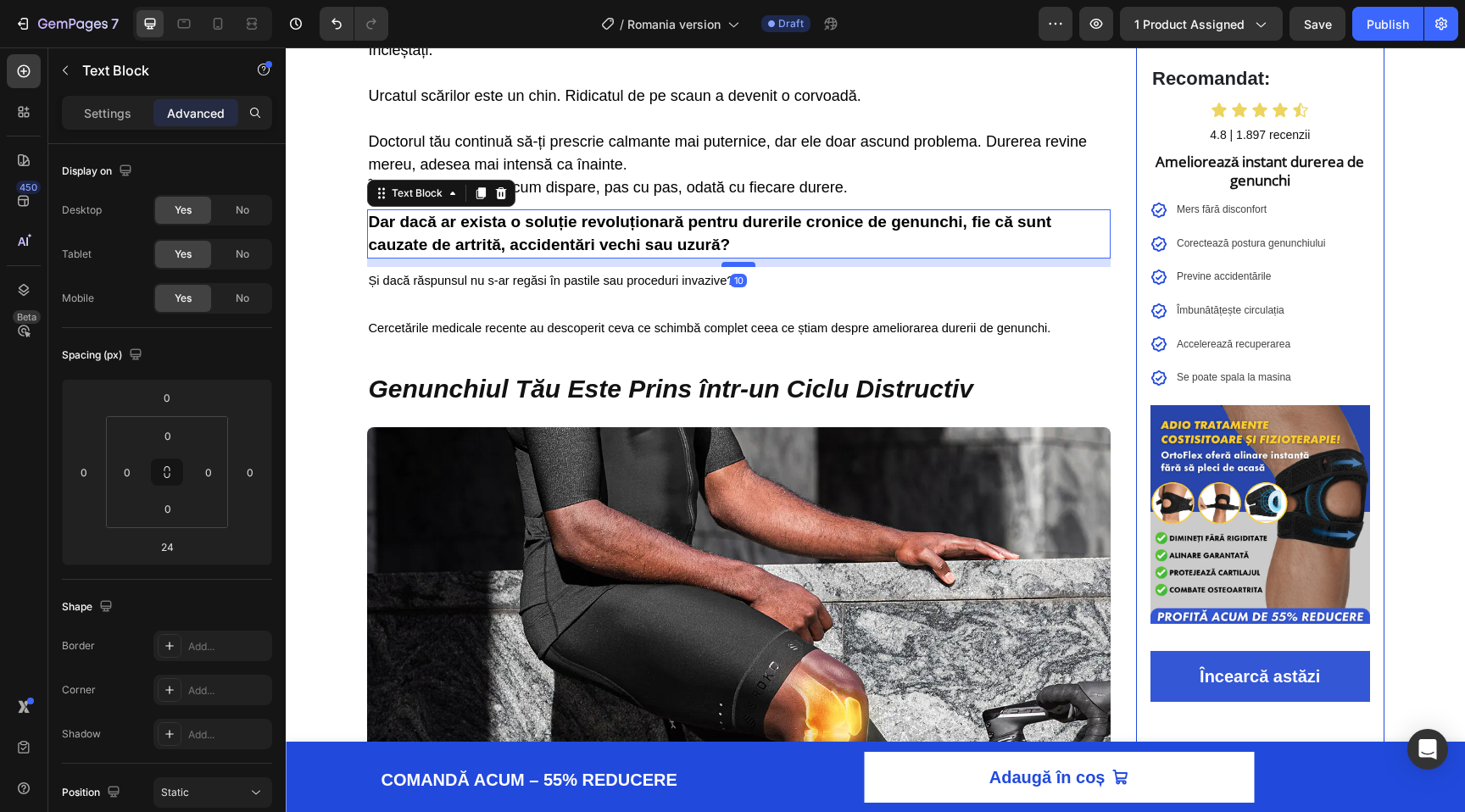
drag, startPoint x: 735, startPoint y: 285, endPoint x: 736, endPoint y: 273, distance: 12.0
click at [736, 267] on div at bounding box center [738, 263] width 34 height 5
type input "10"
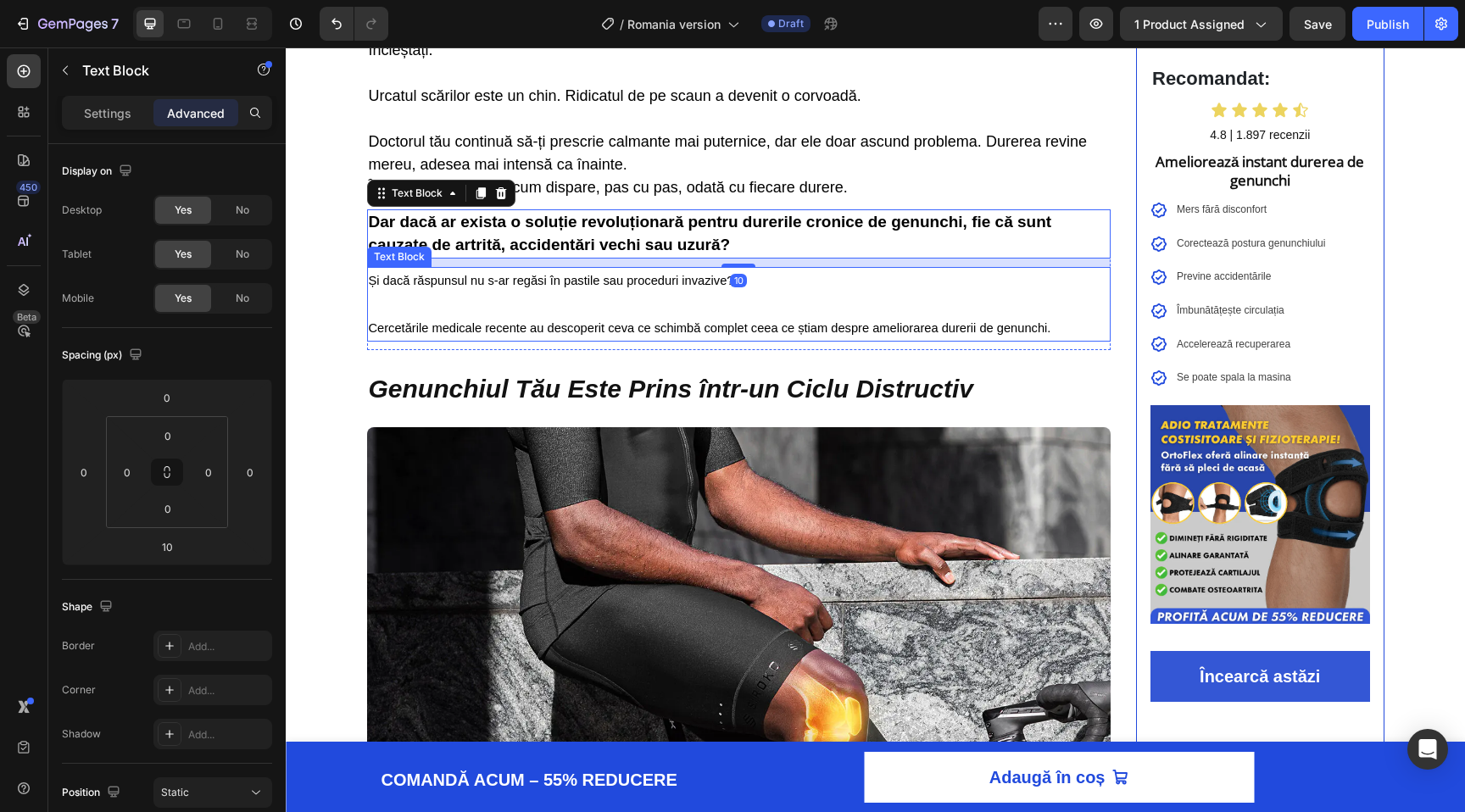
click at [608, 333] on span "Cercetările medicale recente au descoperit ceva ce schimbă complet ceea ce știa…" at bounding box center [710, 328] width 682 height 13
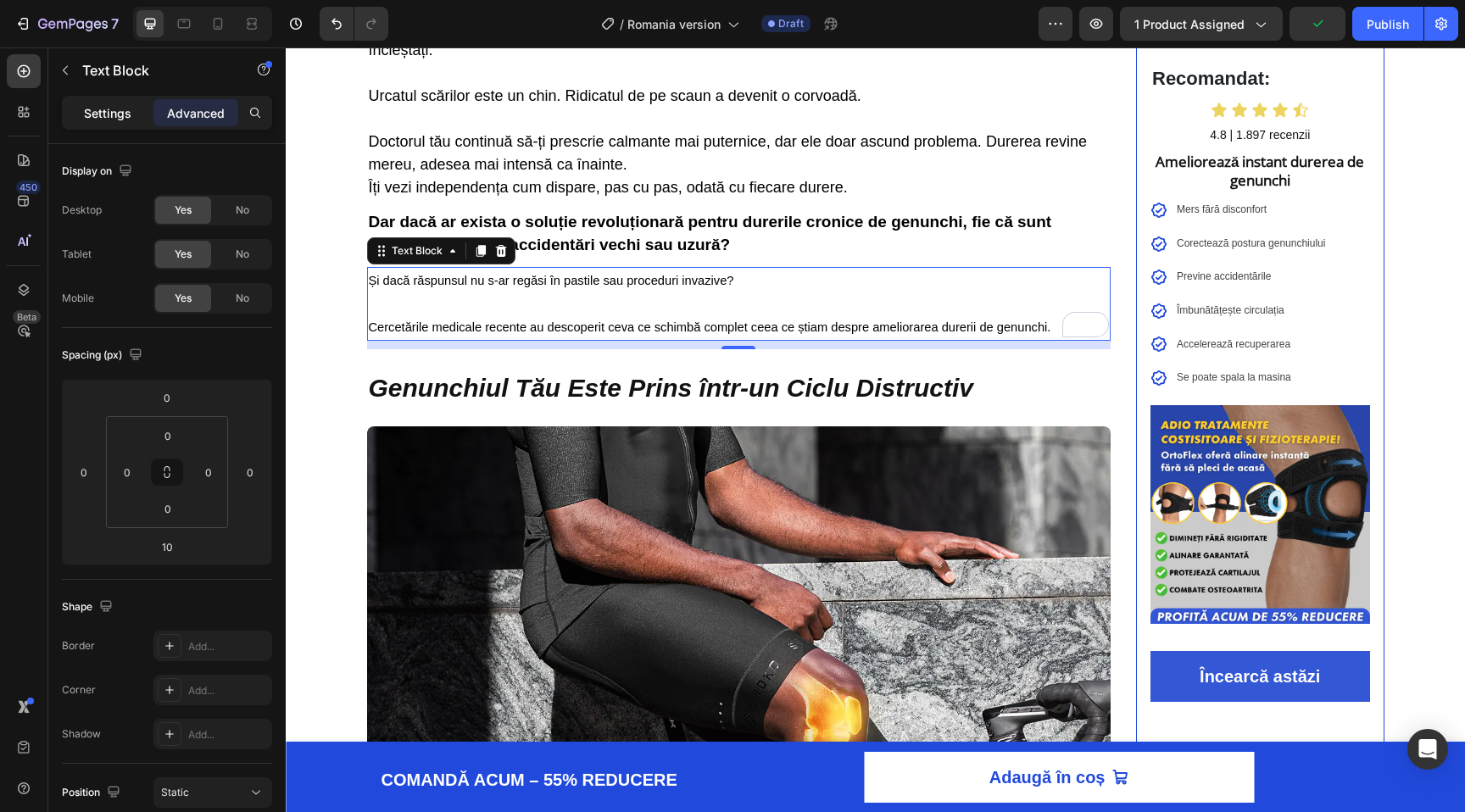
click at [125, 116] on p "Settings" at bounding box center [108, 113] width 47 height 18
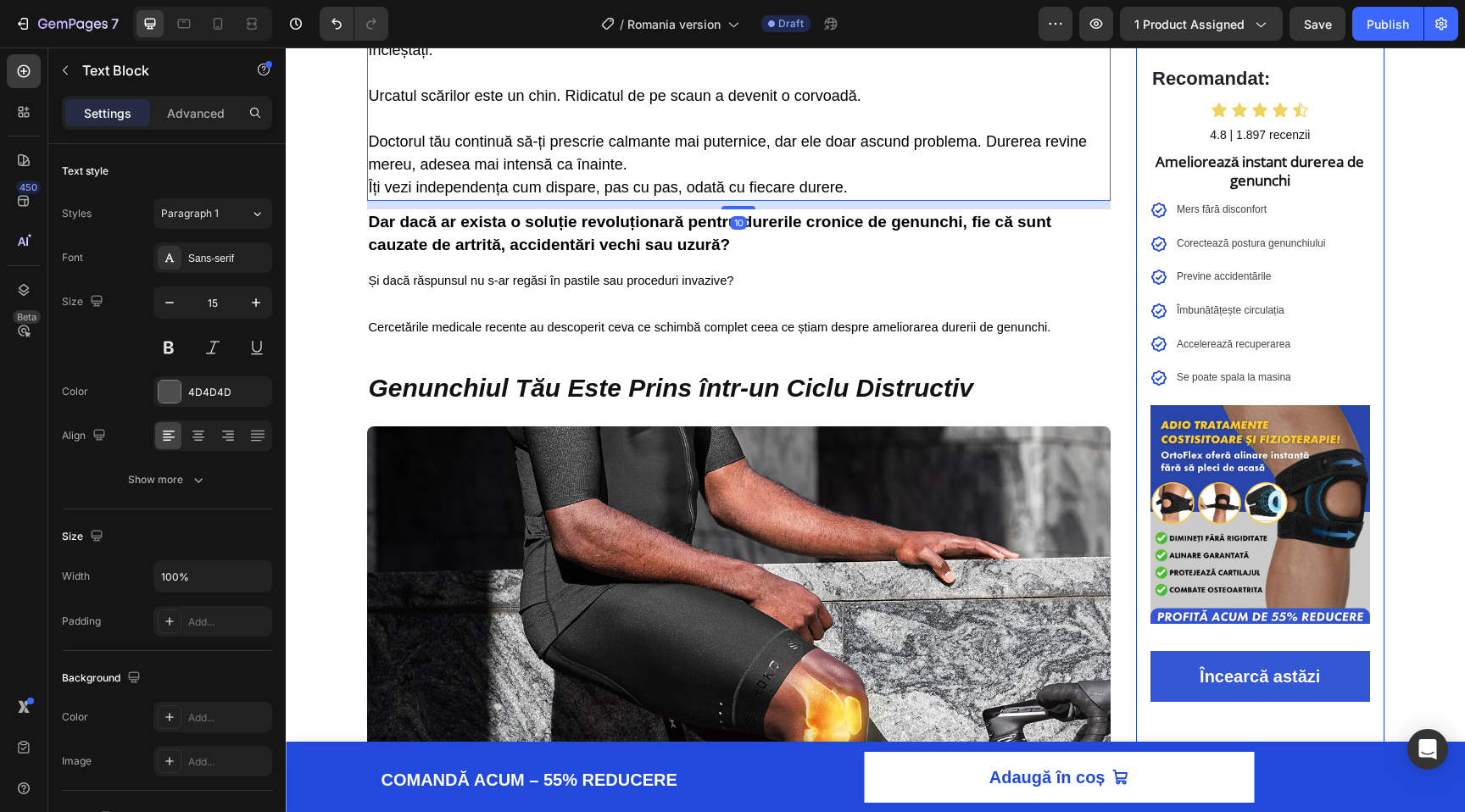
click at [434, 115] on p "Urcatul scărilor este un chin. Ridicatul de pe scaun a devenit o corvoadă." at bounding box center [739, 107] width 741 height 45
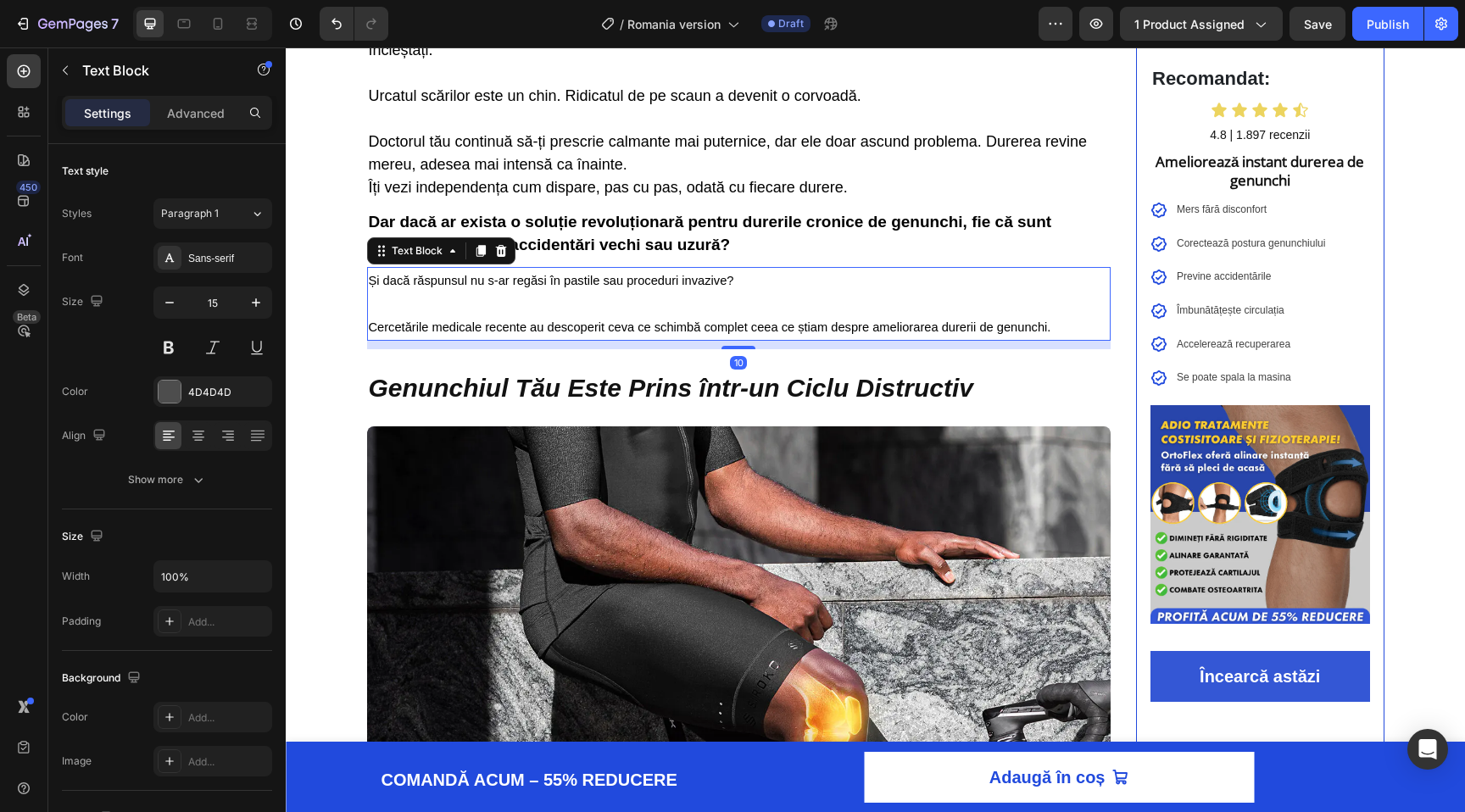
click at [478, 304] on p "Și dacă răspunsul nu s-ar regăsi în pastile sau proceduri invazive?" at bounding box center [739, 292] width 741 height 46
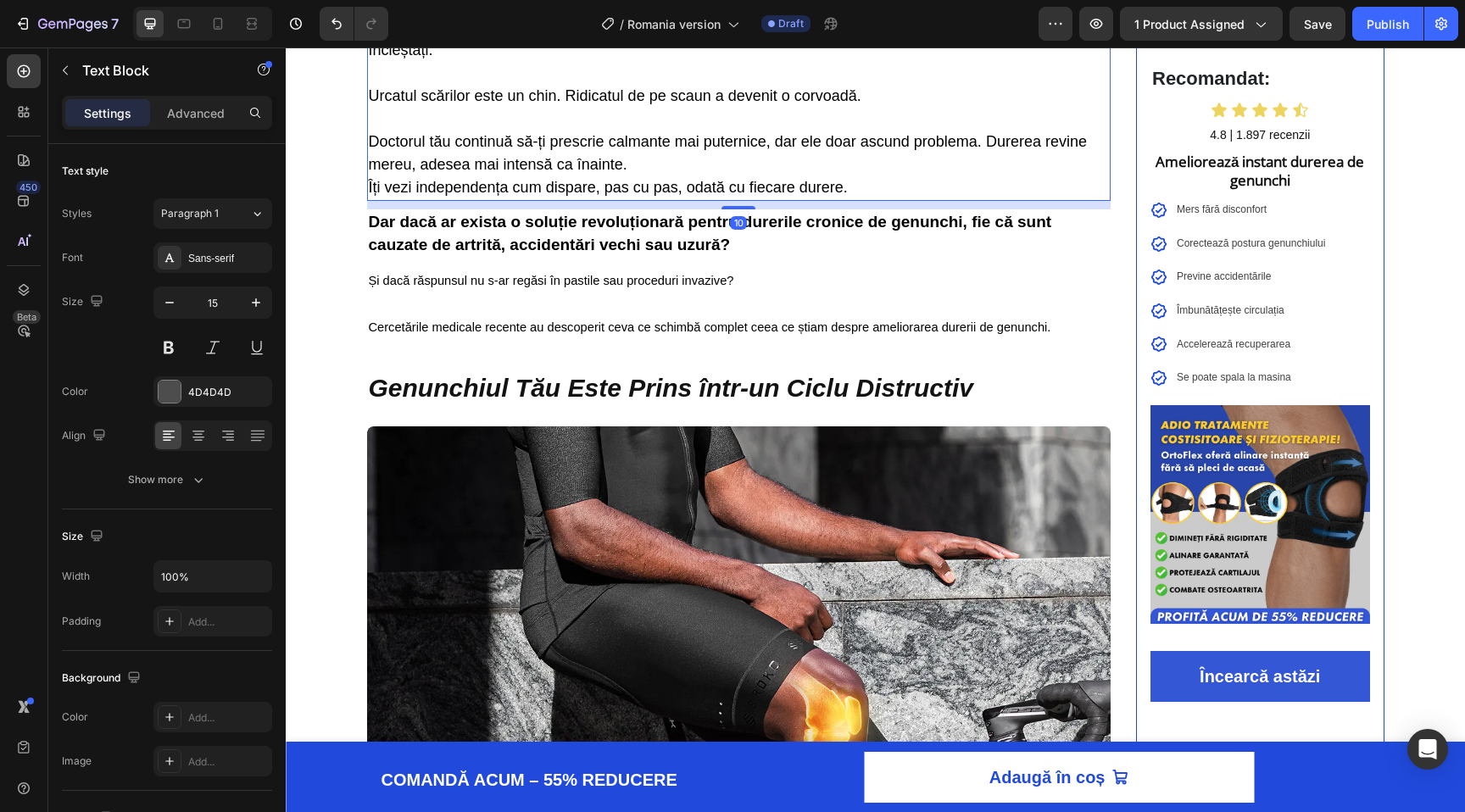
click at [477, 189] on span "Îți vezi independența cum dispare, pas cu pas, odată cu fiecare durere." at bounding box center [608, 188] width 479 height 17
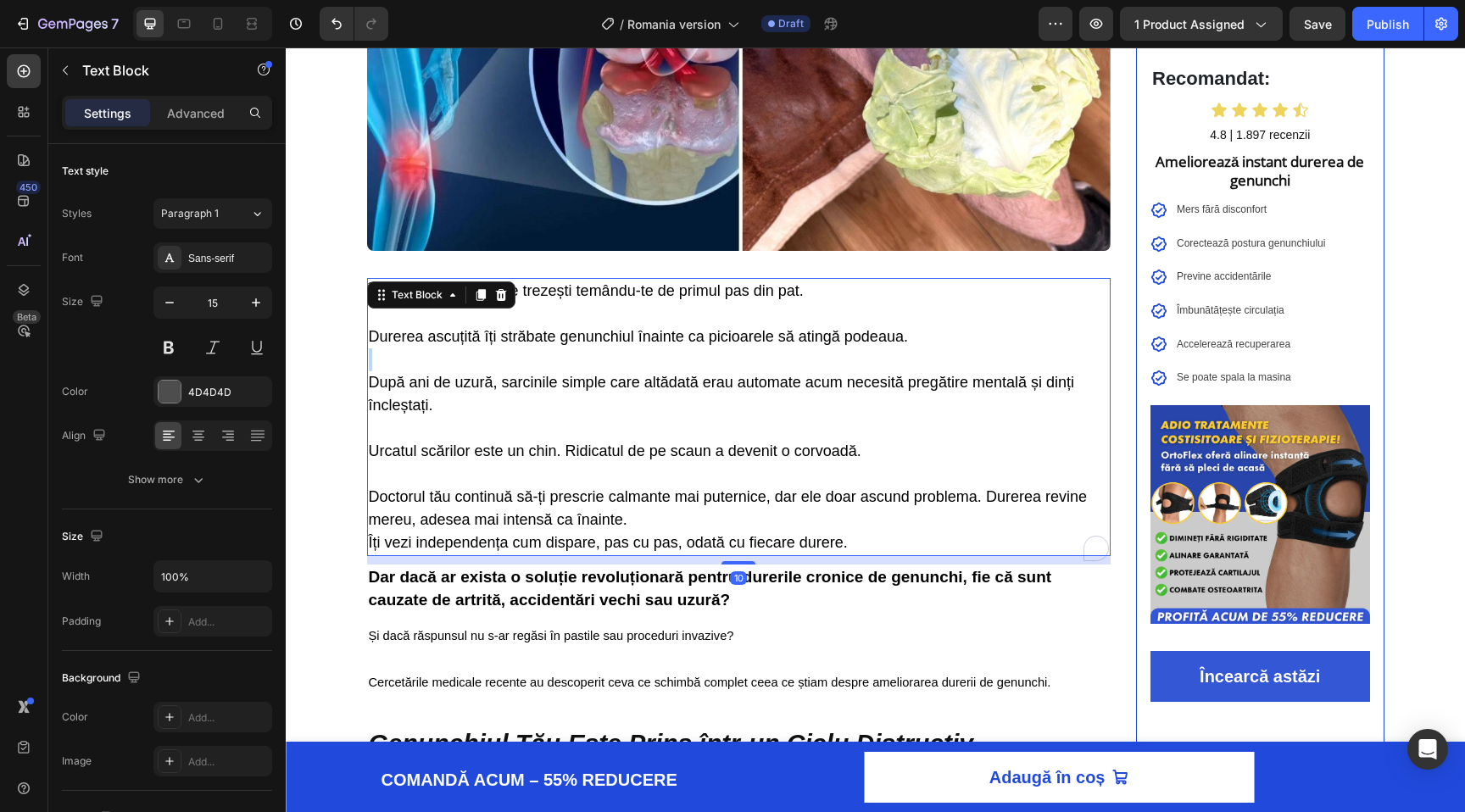
click at [477, 189] on div "⁠⁠⁠⁠⁠⁠⁠ Află Cum Mii de Români Au Scăpat de Durerea Cronică de Genunchi în Doar…" at bounding box center [739, 809] width 745 height 2309
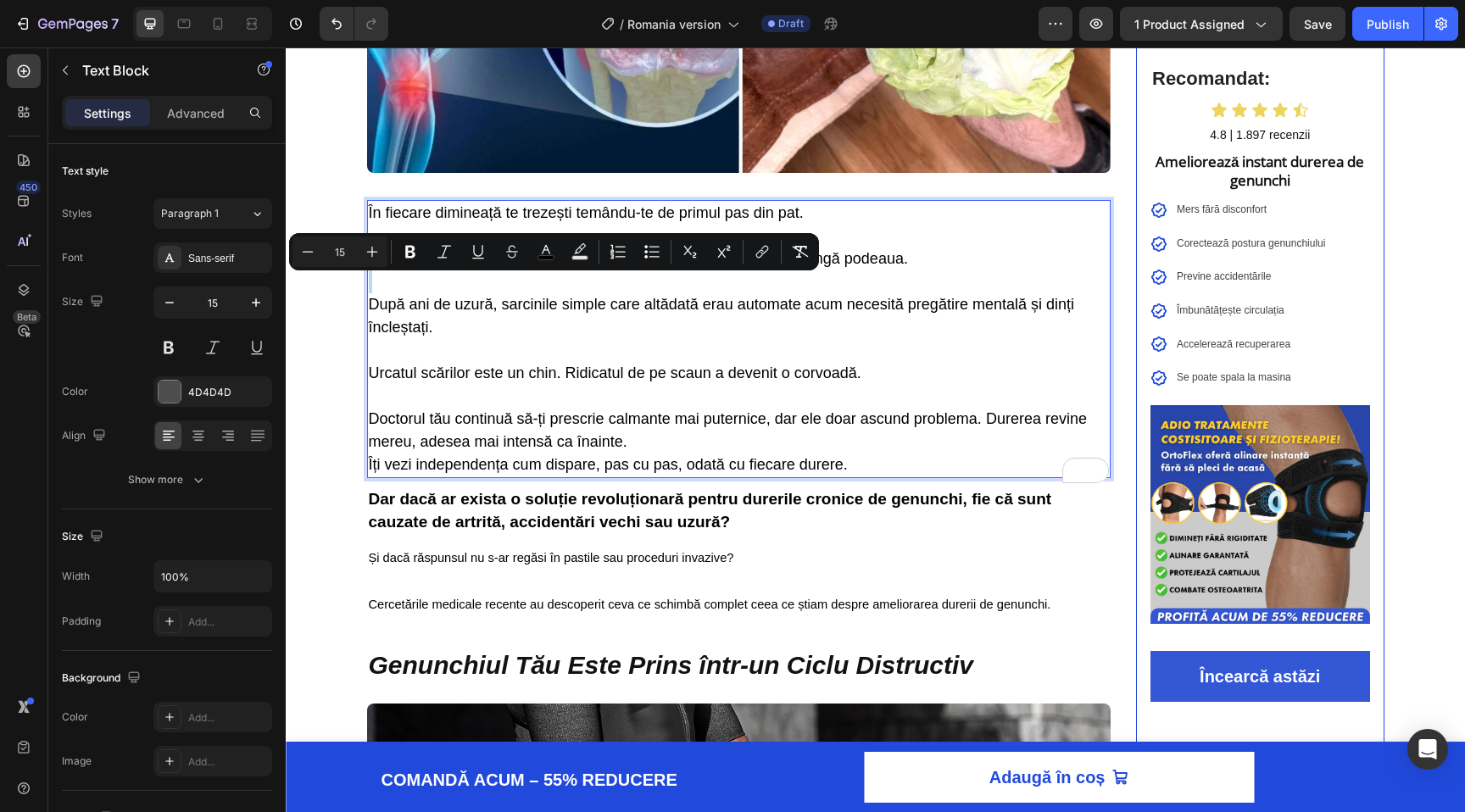
scroll to position [535, 0]
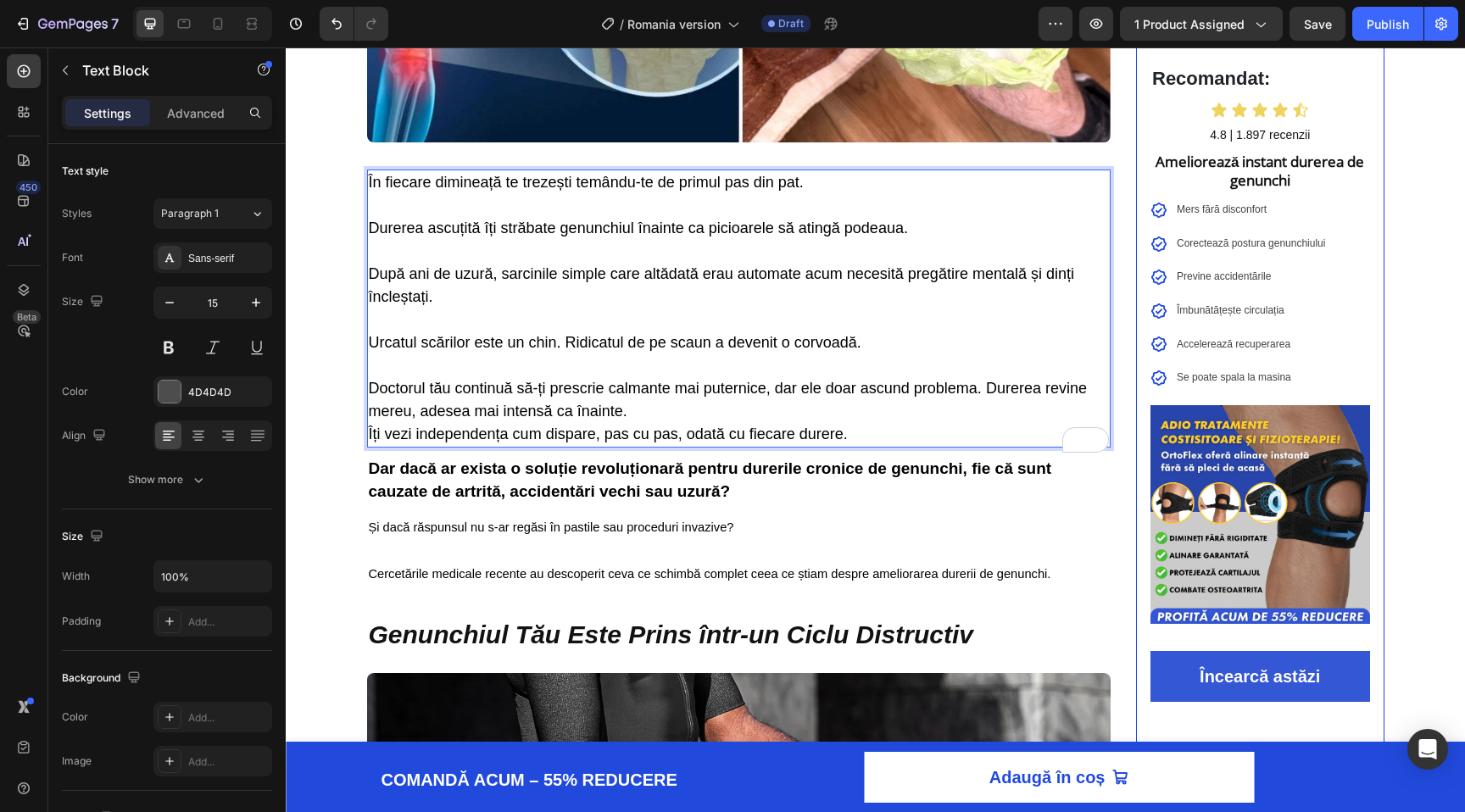
click at [592, 436] on span "Îți vezi independența cum dispare, pas cu pas, odată cu fiecare durere." at bounding box center [608, 434] width 479 height 17
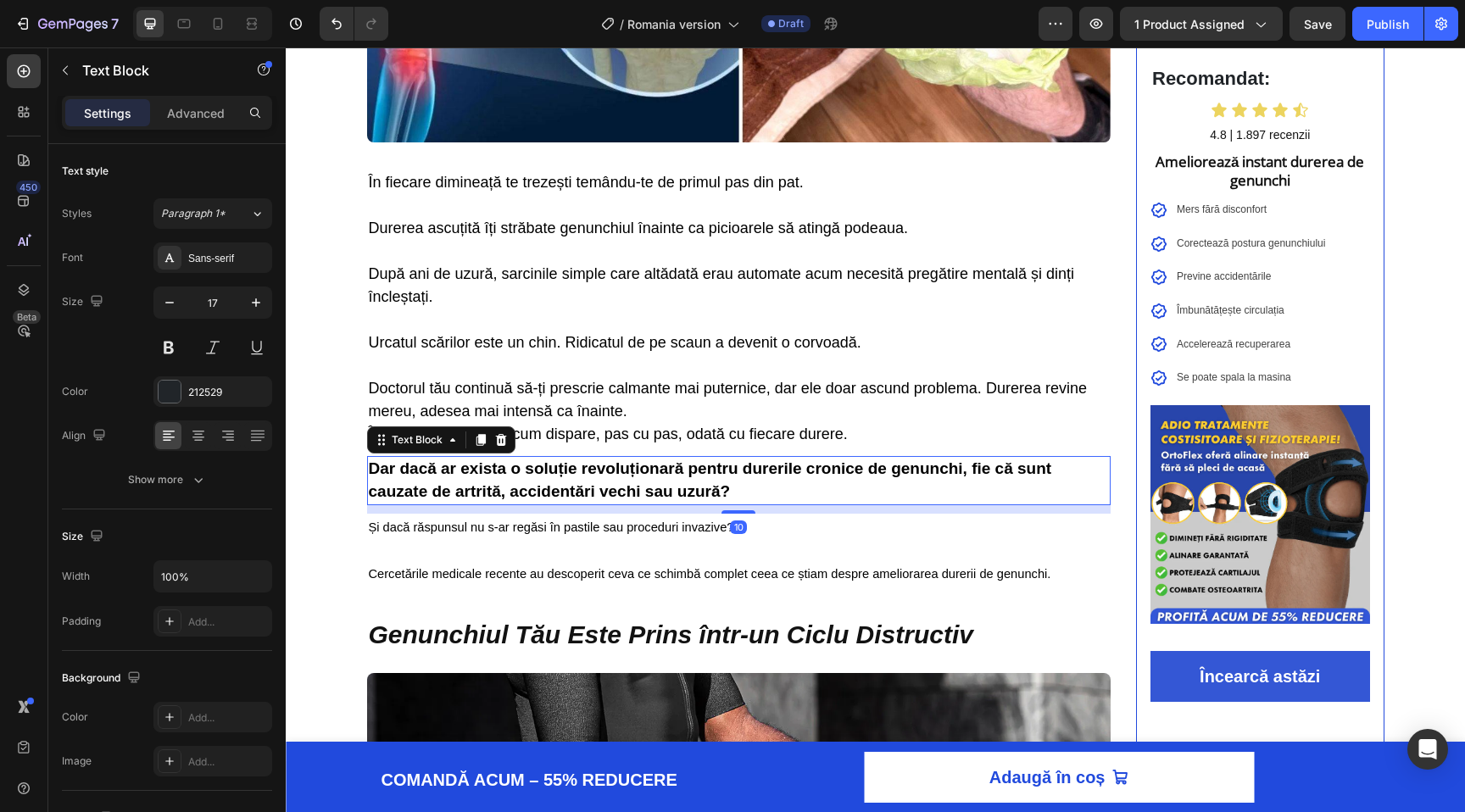
click at [532, 500] on span "Dar dacă ar exista o soluție revoluționară pentru durerile cronice de genunchi,…" at bounding box center [710, 479] width 683 height 41
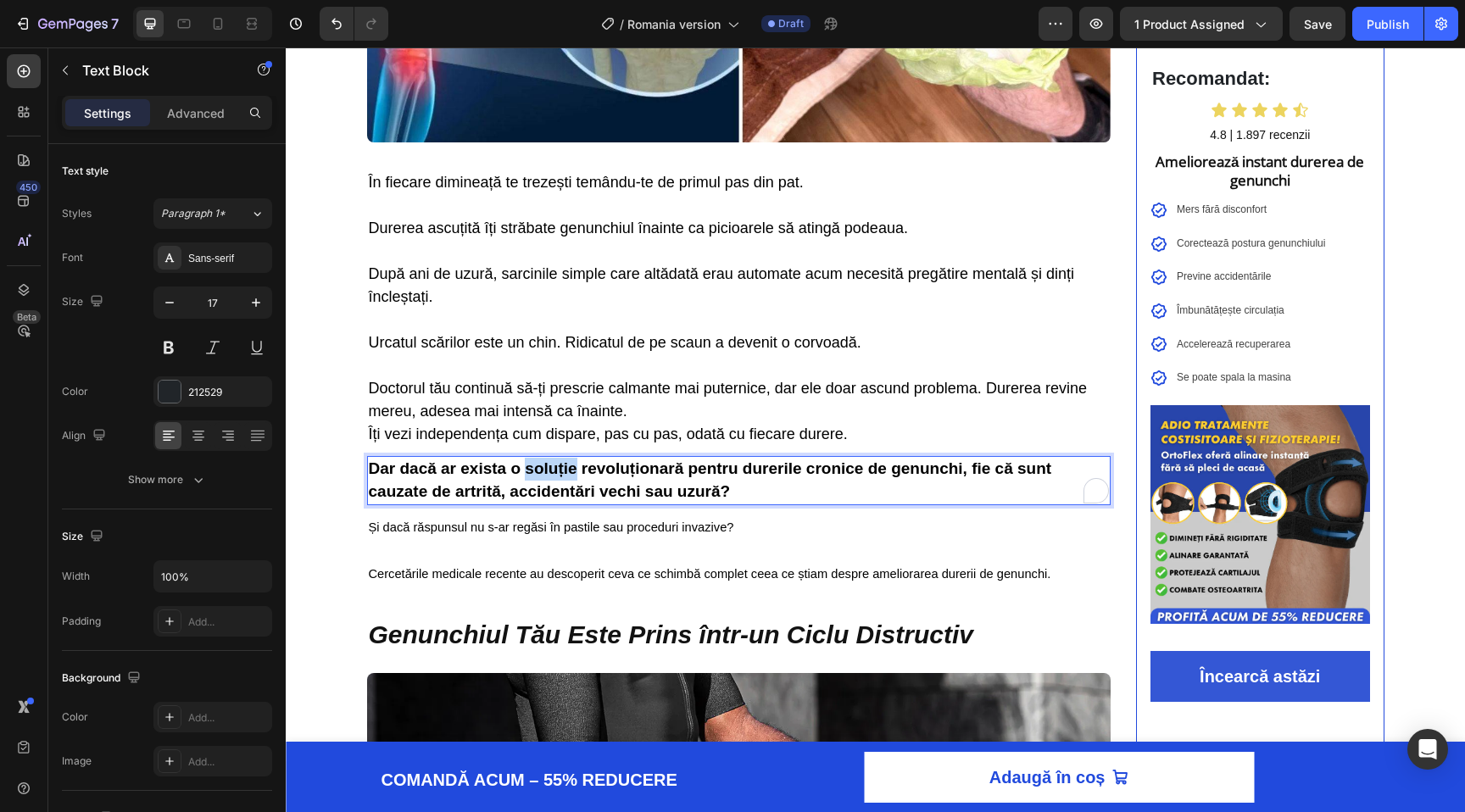
click at [532, 487] on p "Dar dacă ar exista o soluție revoluționară pentru durerile cronice de genunchi,…" at bounding box center [739, 480] width 741 height 45
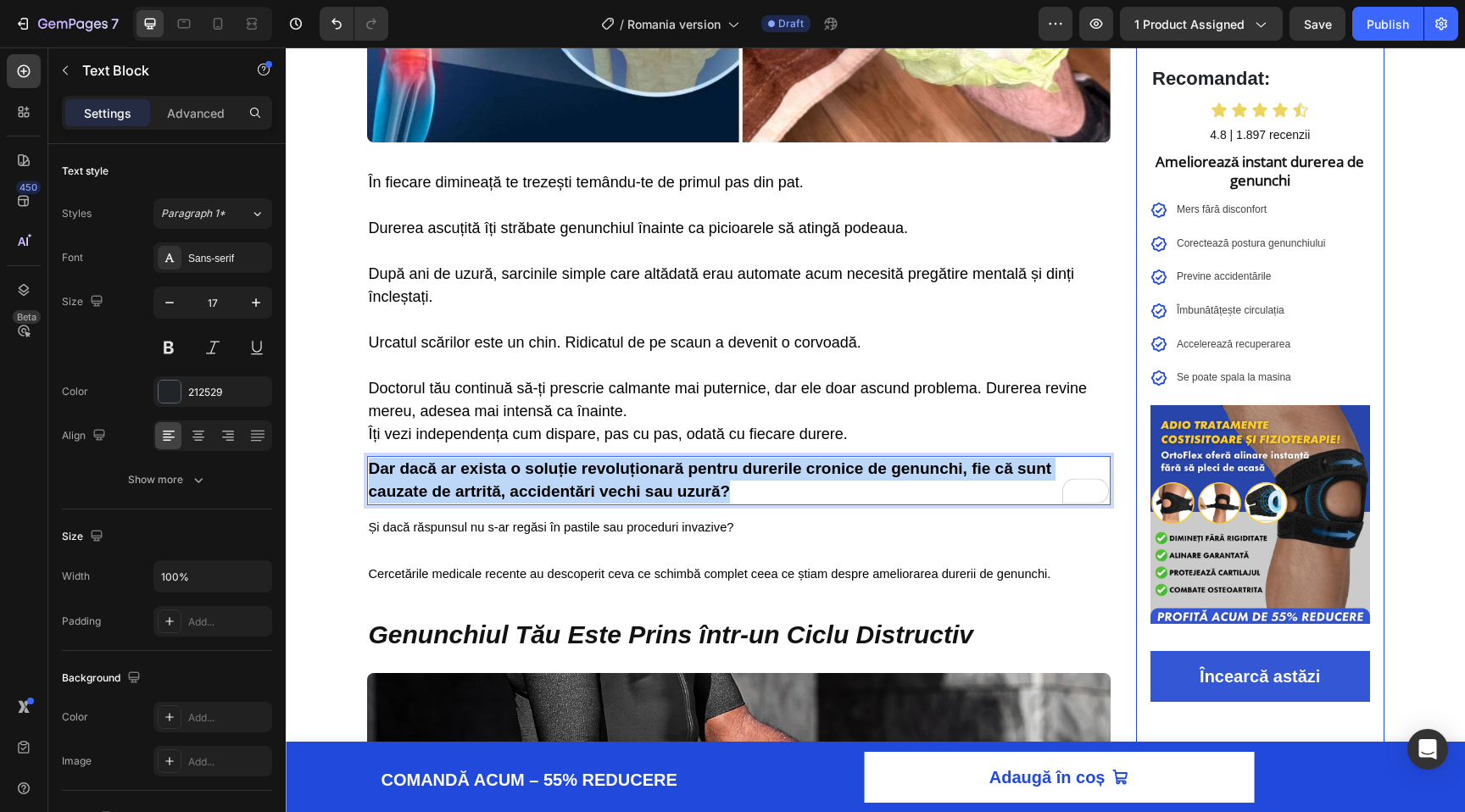
click at [532, 487] on p "Dar dacă ar exista o soluție revoluționară pentru durerile cronice de genunchi,…" at bounding box center [739, 480] width 741 height 45
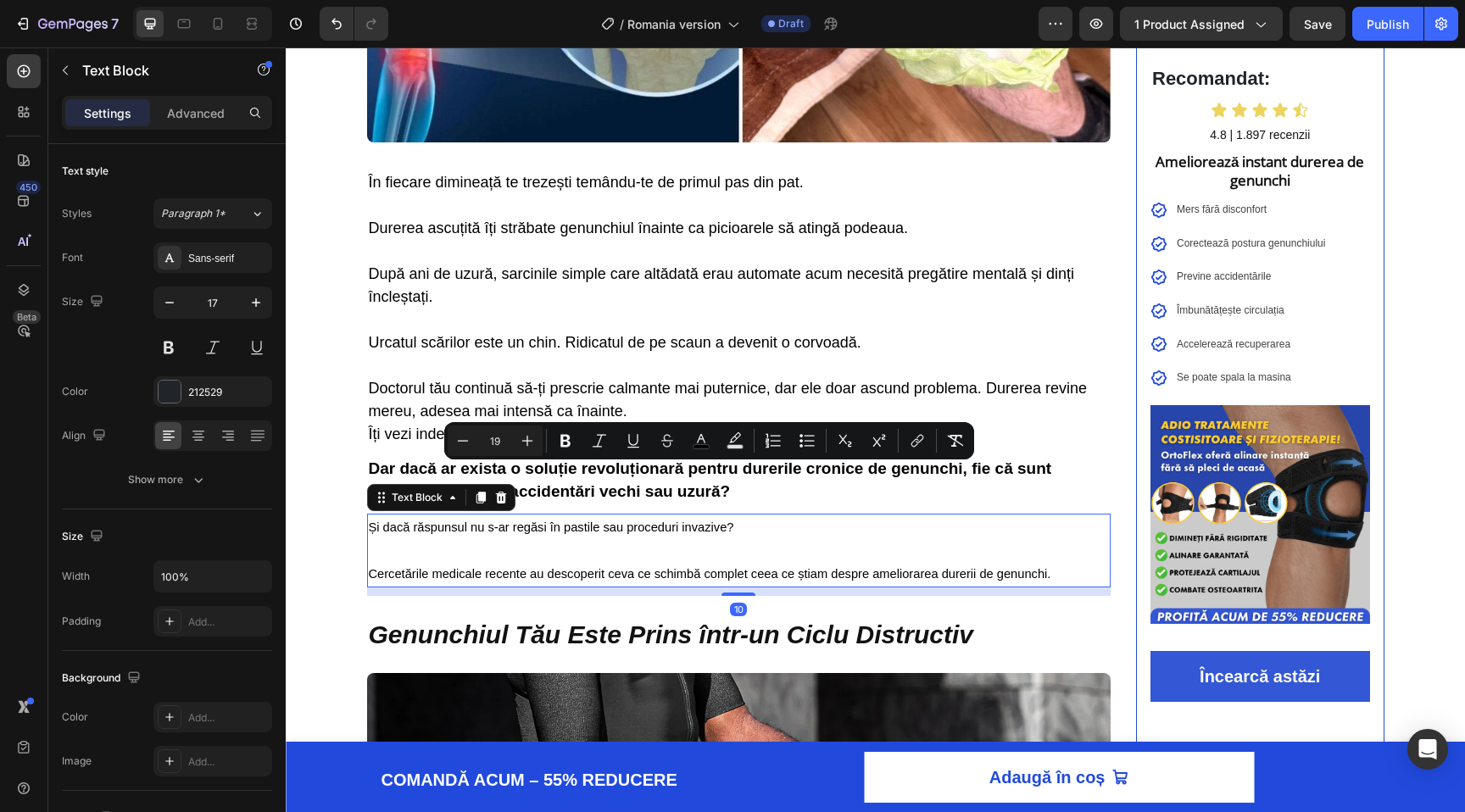
click at [528, 545] on p "Și dacă răspunsul nu s-ar regăsi în pastile sau proceduri invazive?" at bounding box center [739, 538] width 741 height 46
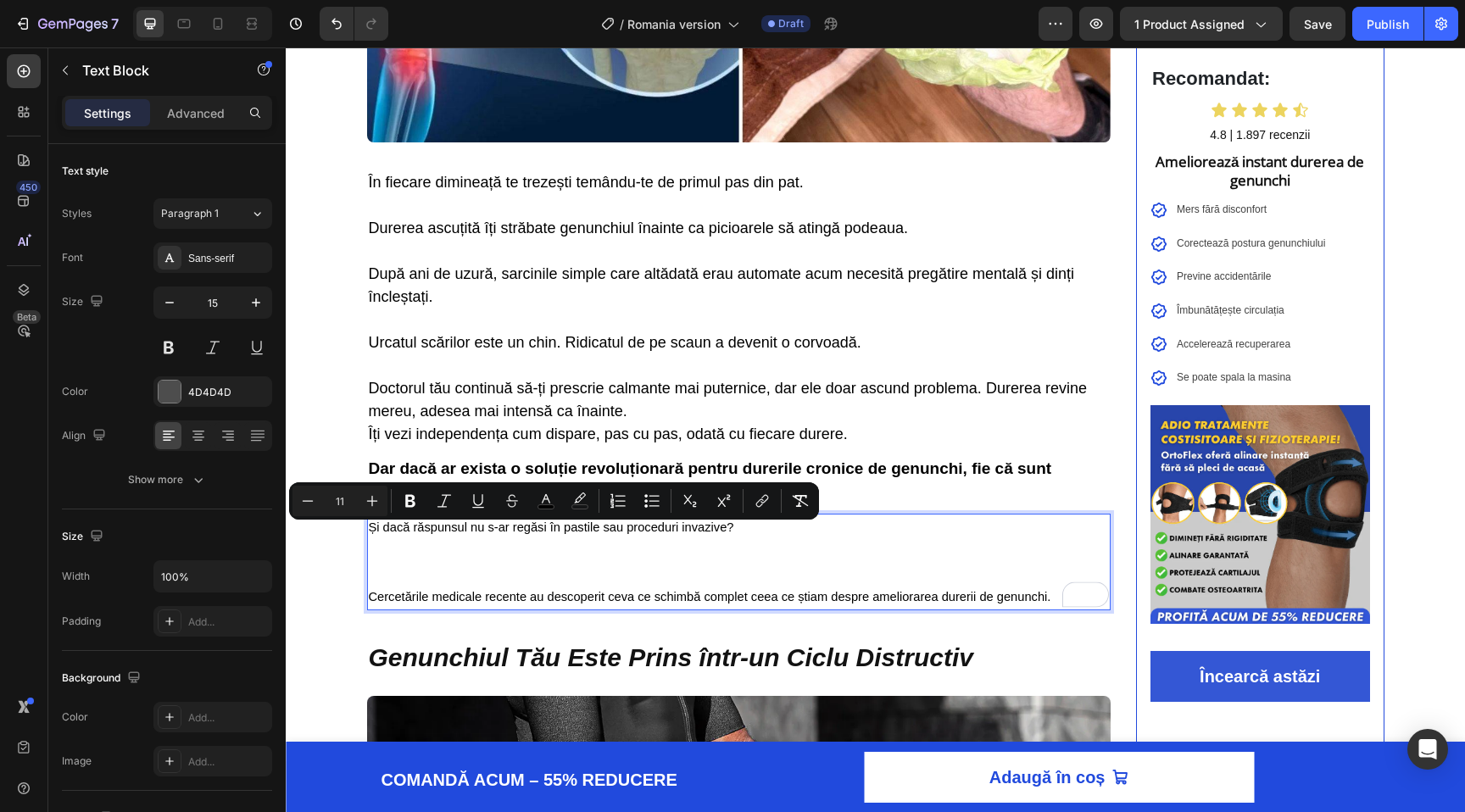
click at [528, 545] on p "Și dacă răspunsul nu s-ar regăsi în pastile sau proceduri invazive?" at bounding box center [739, 550] width 741 height 69
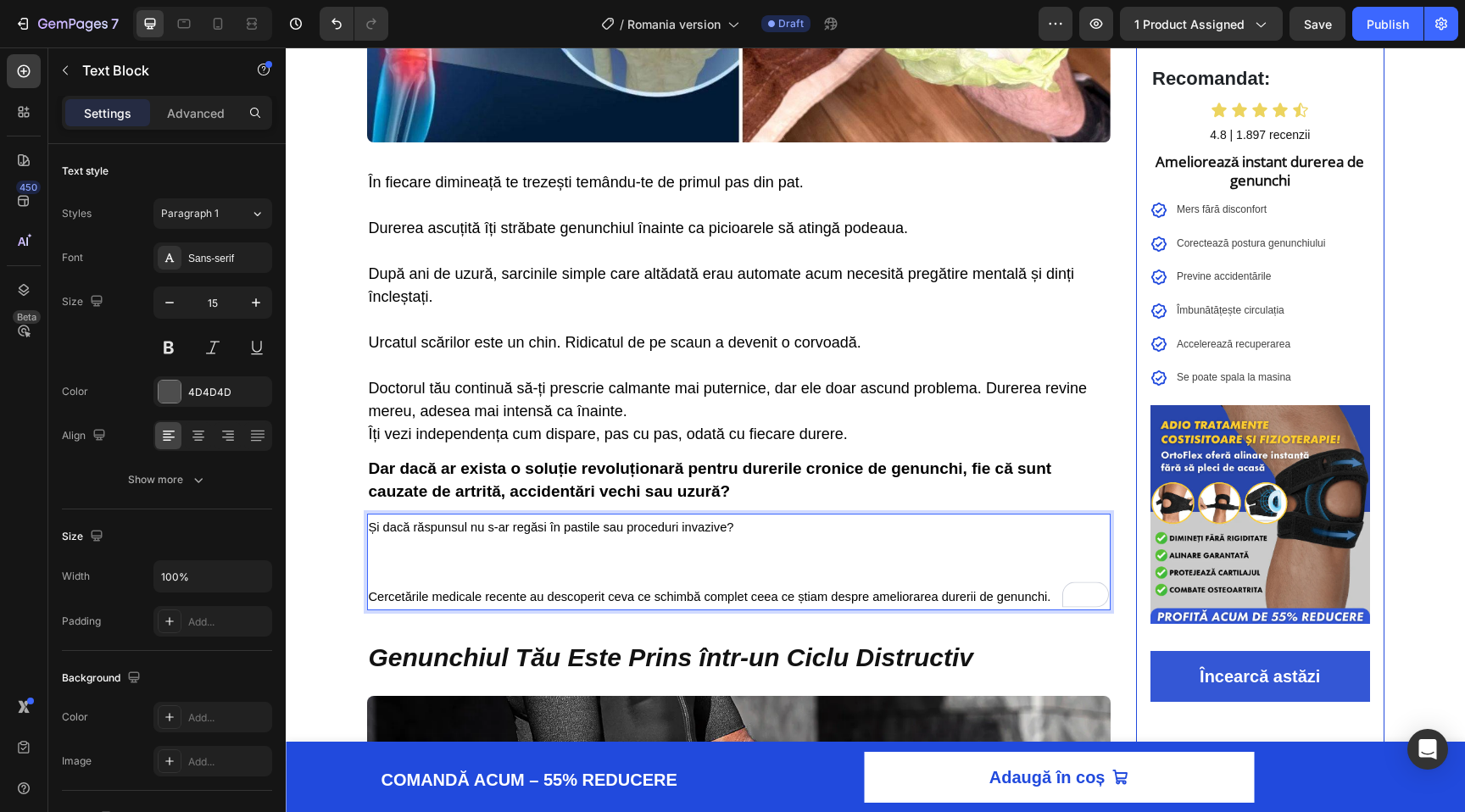
click at [530, 576] on p "Și dacă răspunsul nu s-ar regăsi în pastile sau proceduri invazive? ⁠⁠⁠⁠⁠⁠⁠" at bounding box center [739, 550] width 741 height 69
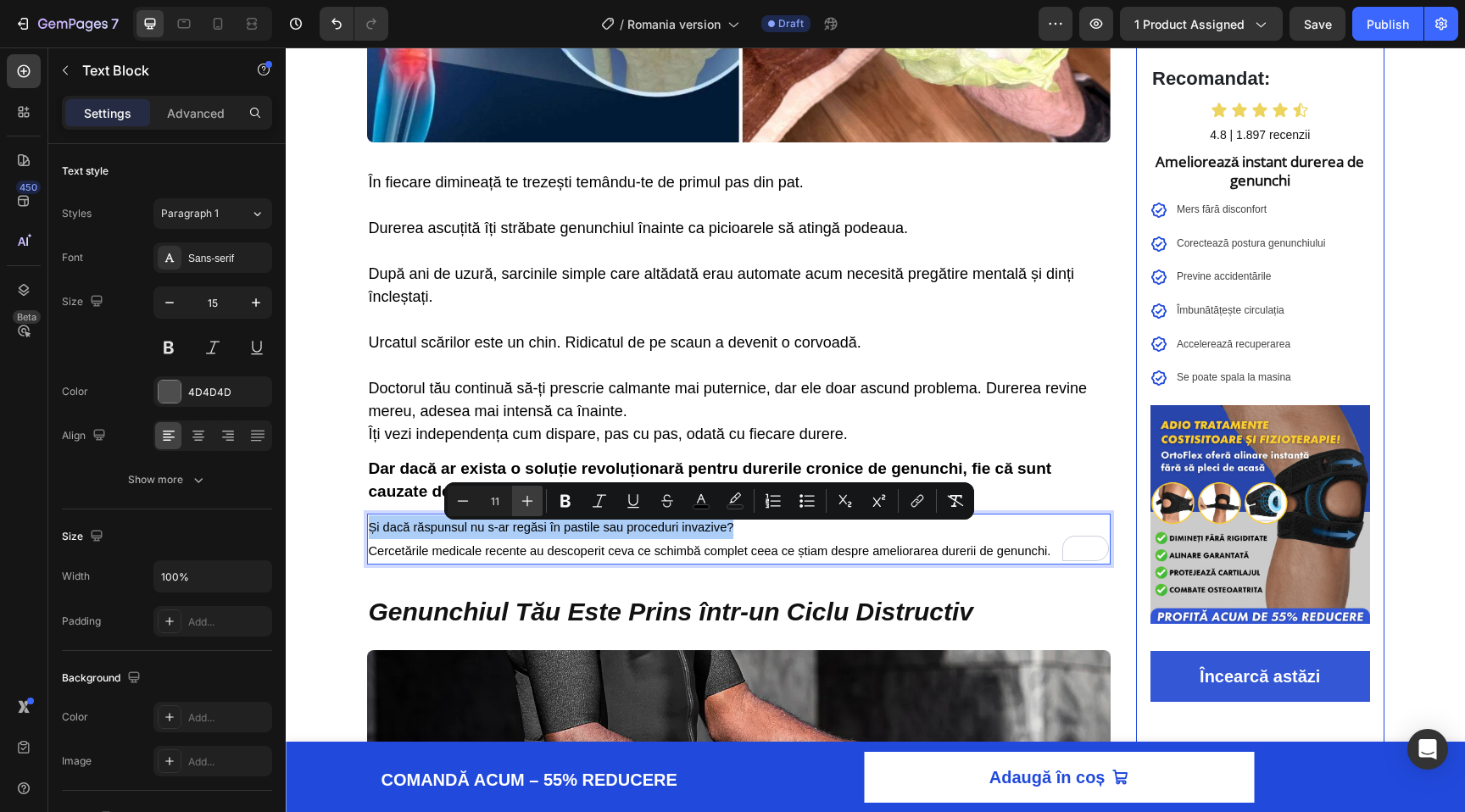
click at [531, 500] on icon "Editor contextual toolbar" at bounding box center [528, 501] width 11 height 11
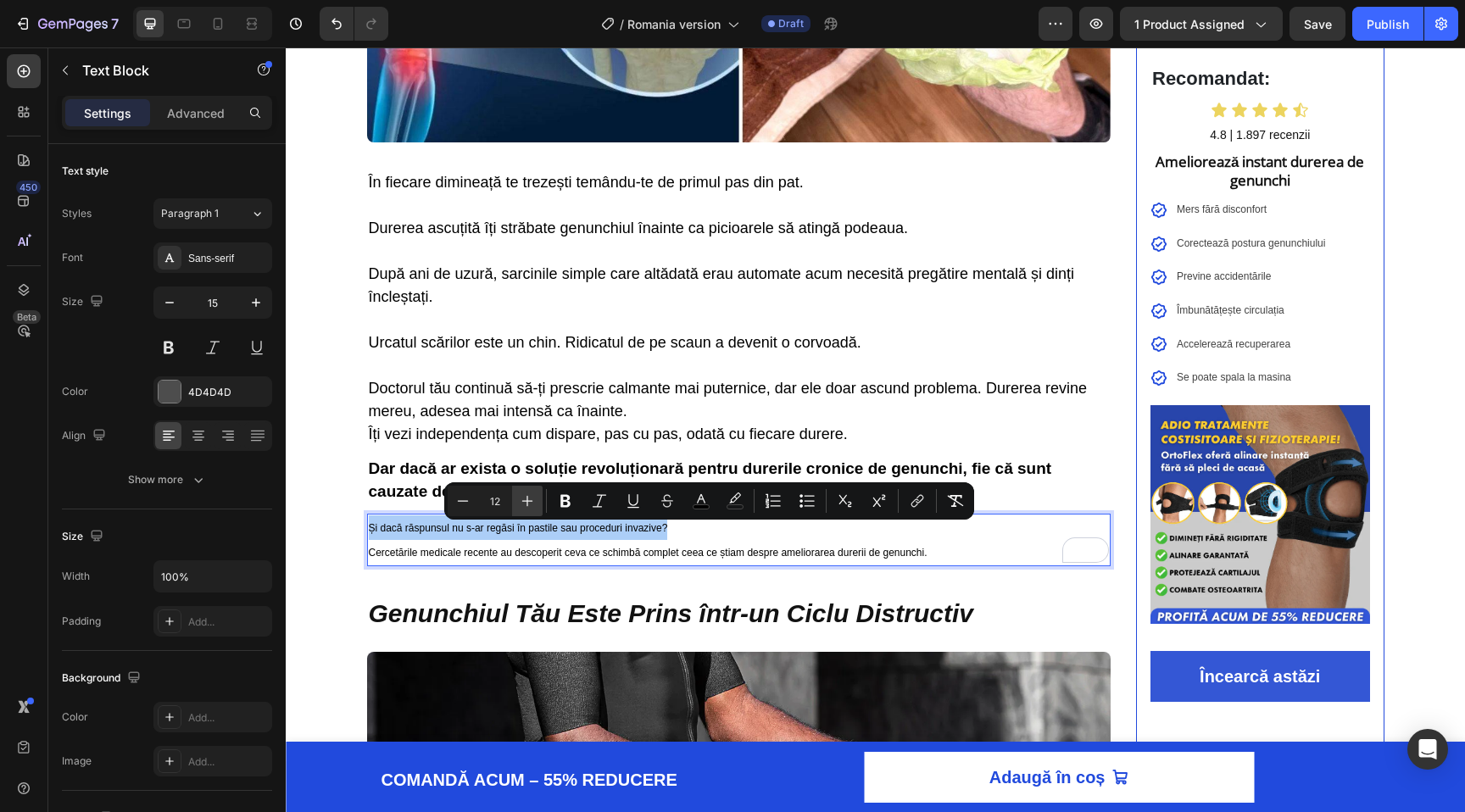
click at [531, 500] on icon "Editor contextual toolbar" at bounding box center [528, 501] width 11 height 11
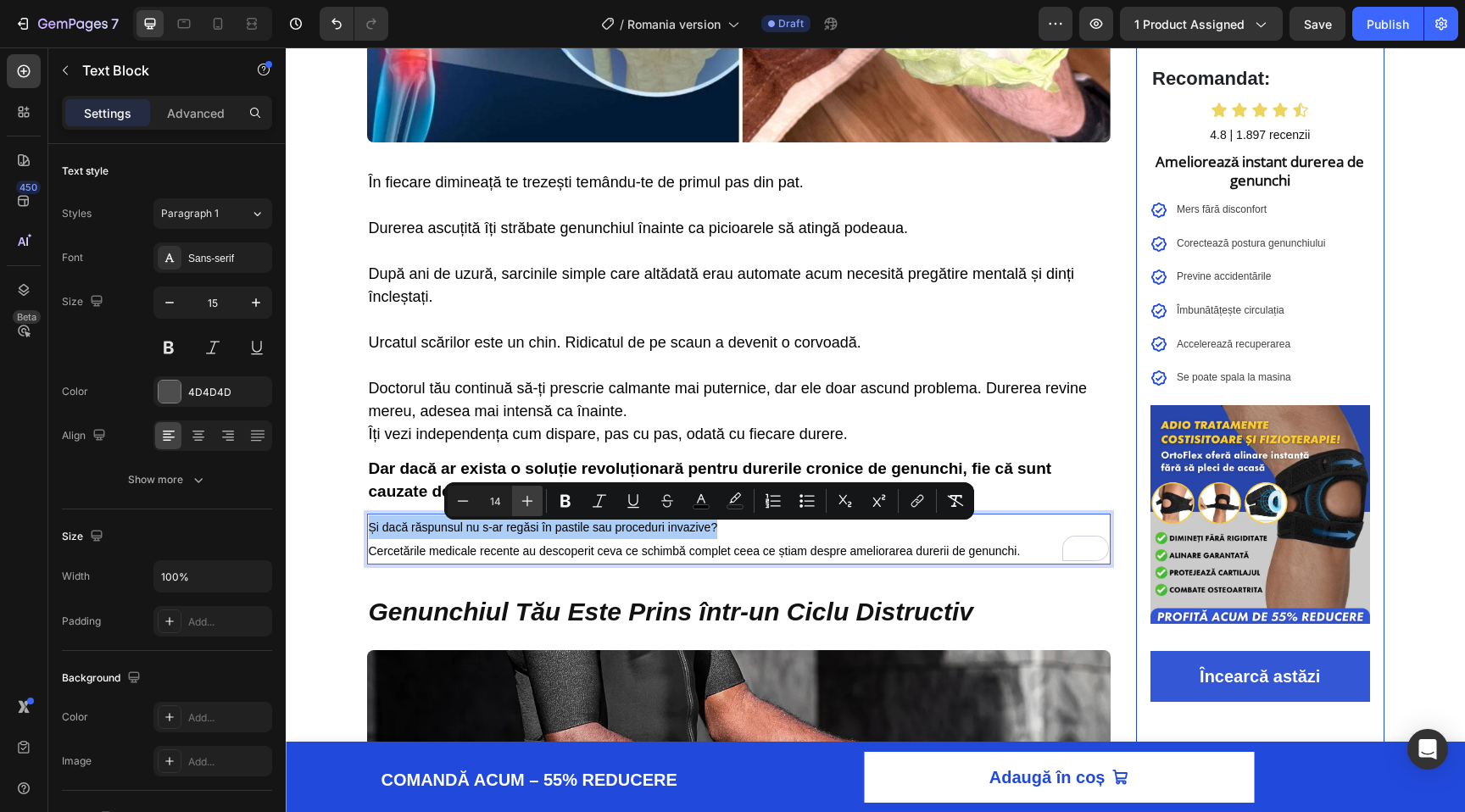
click at [531, 500] on icon "Editor contextual toolbar" at bounding box center [528, 501] width 11 height 11
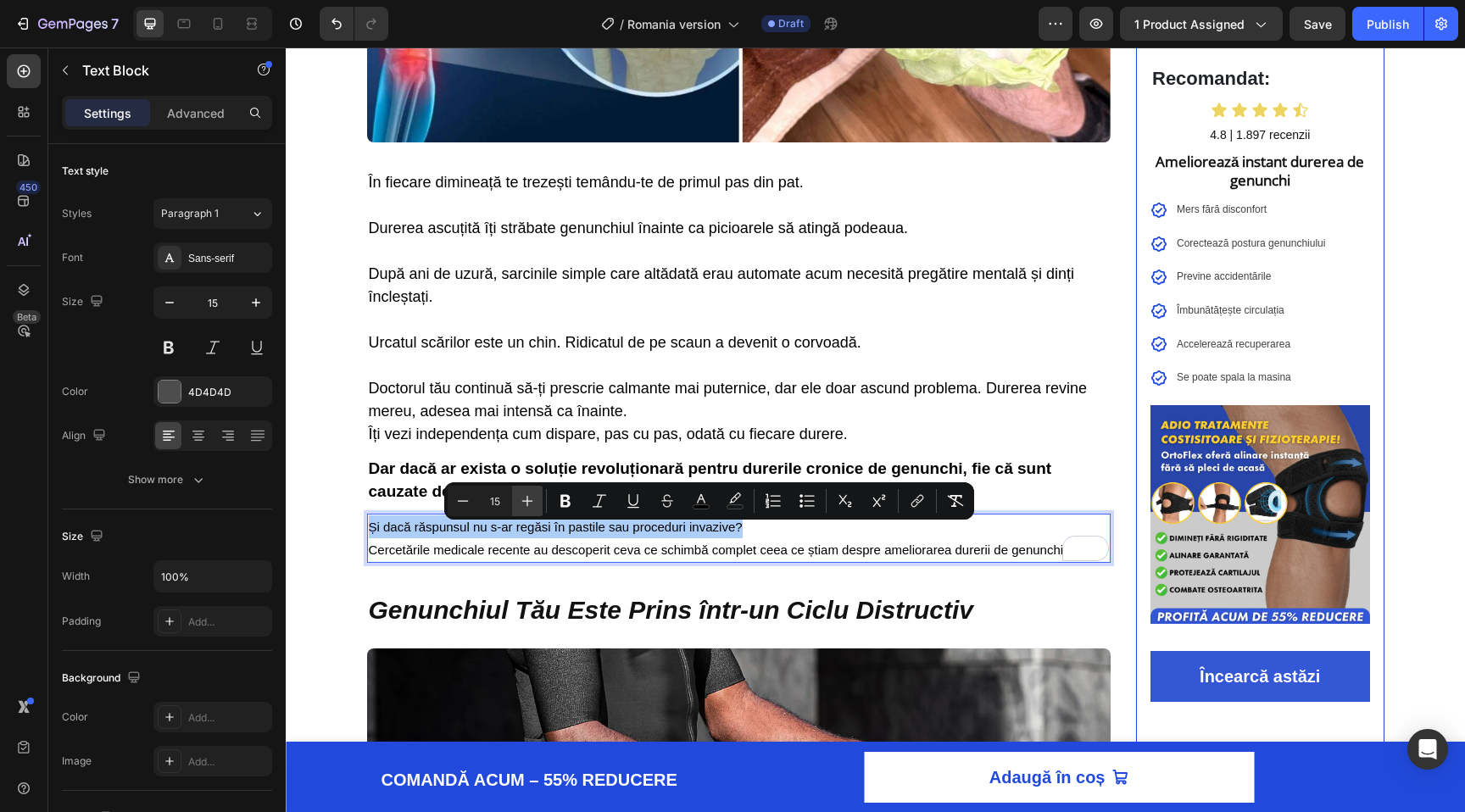
click at [531, 500] on icon "Editor contextual toolbar" at bounding box center [528, 501] width 11 height 11
type input "17"
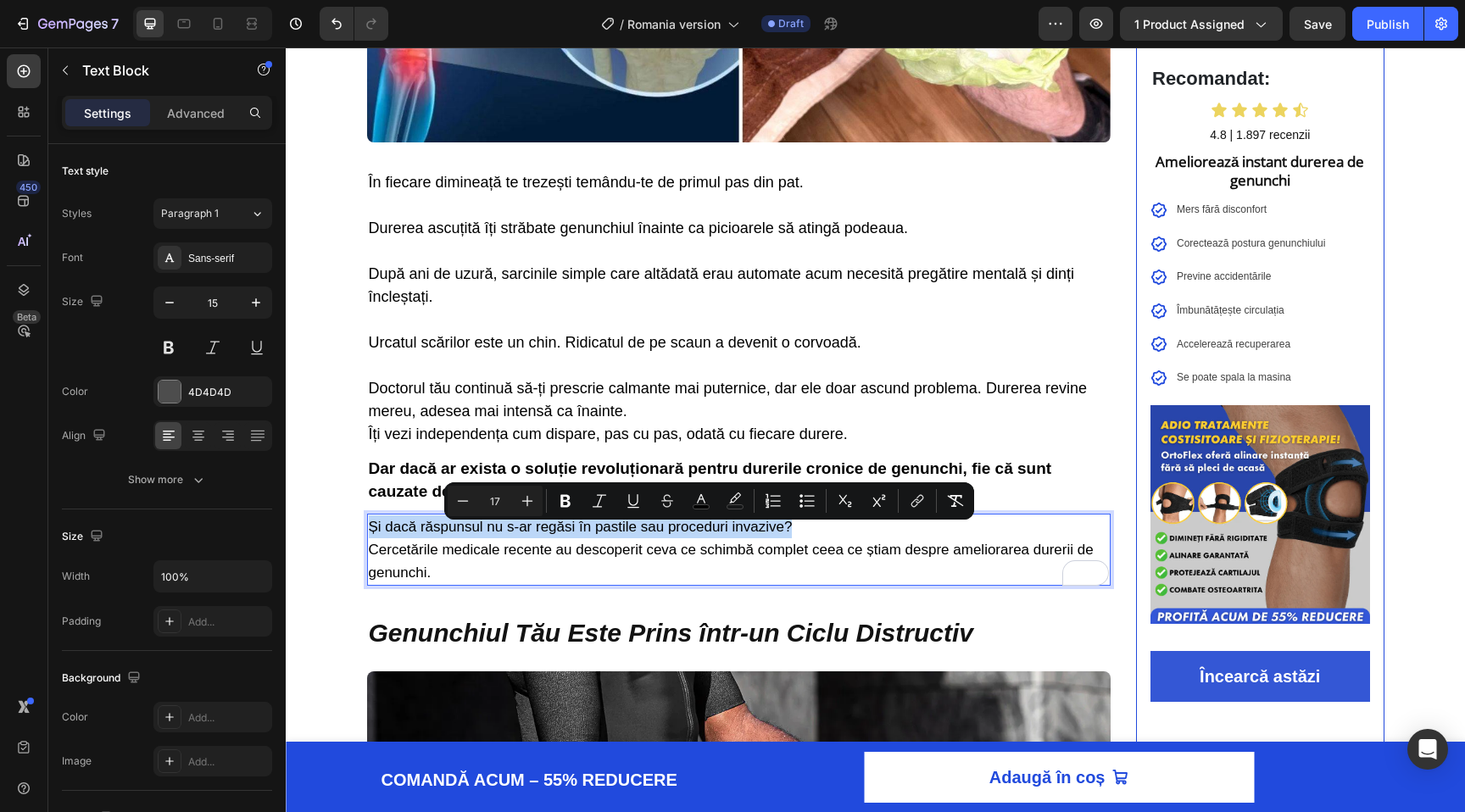
click at [481, 578] on p "Cercetările medicale recente au descoperit ceva ce schimbă complet ceea ce știa…" at bounding box center [739, 561] width 741 height 45
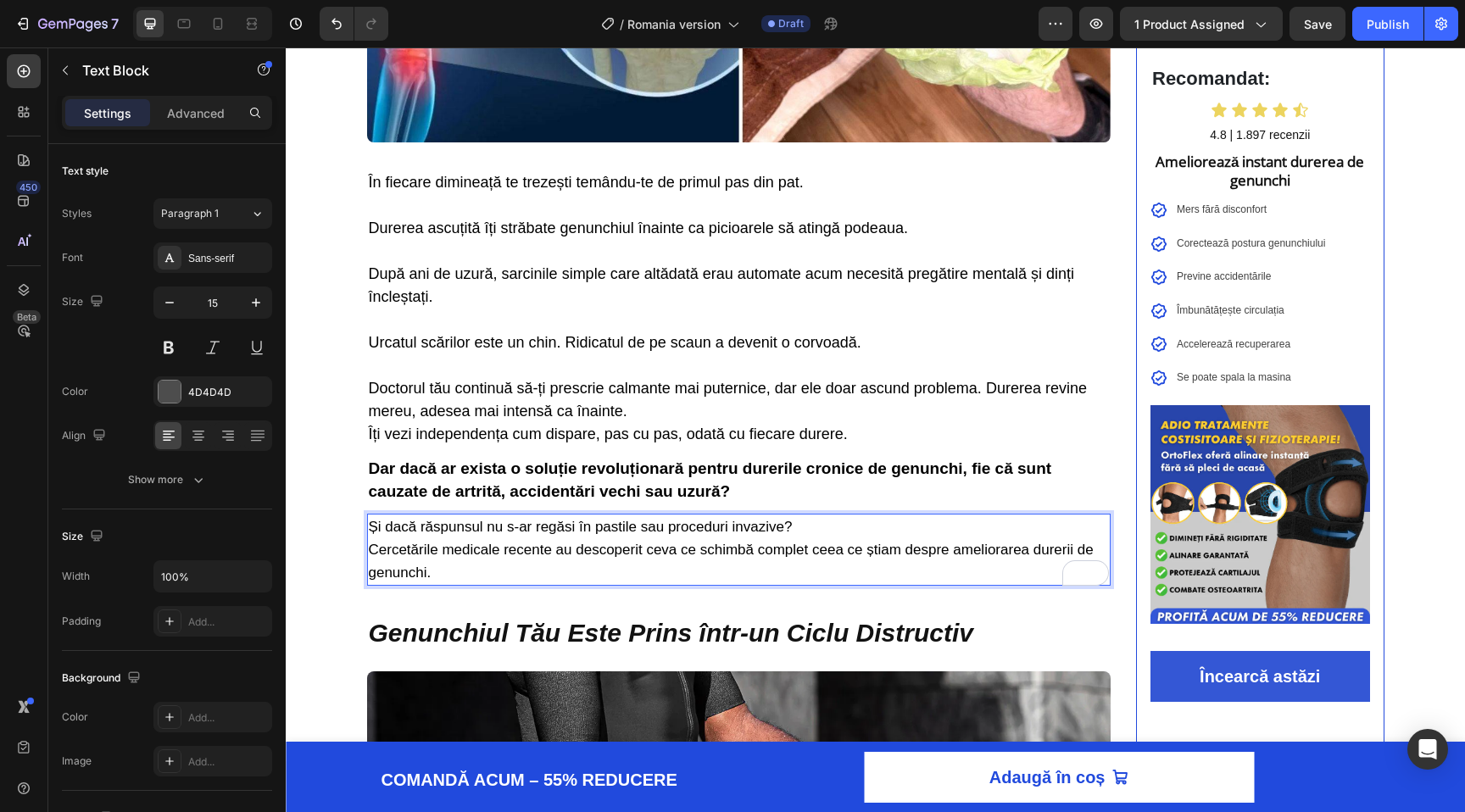
click at [828, 538] on p "Și dacă răspunsul nu s-ar regăsi în pastile sau proceduri invazive?" at bounding box center [739, 527] width 741 height 23
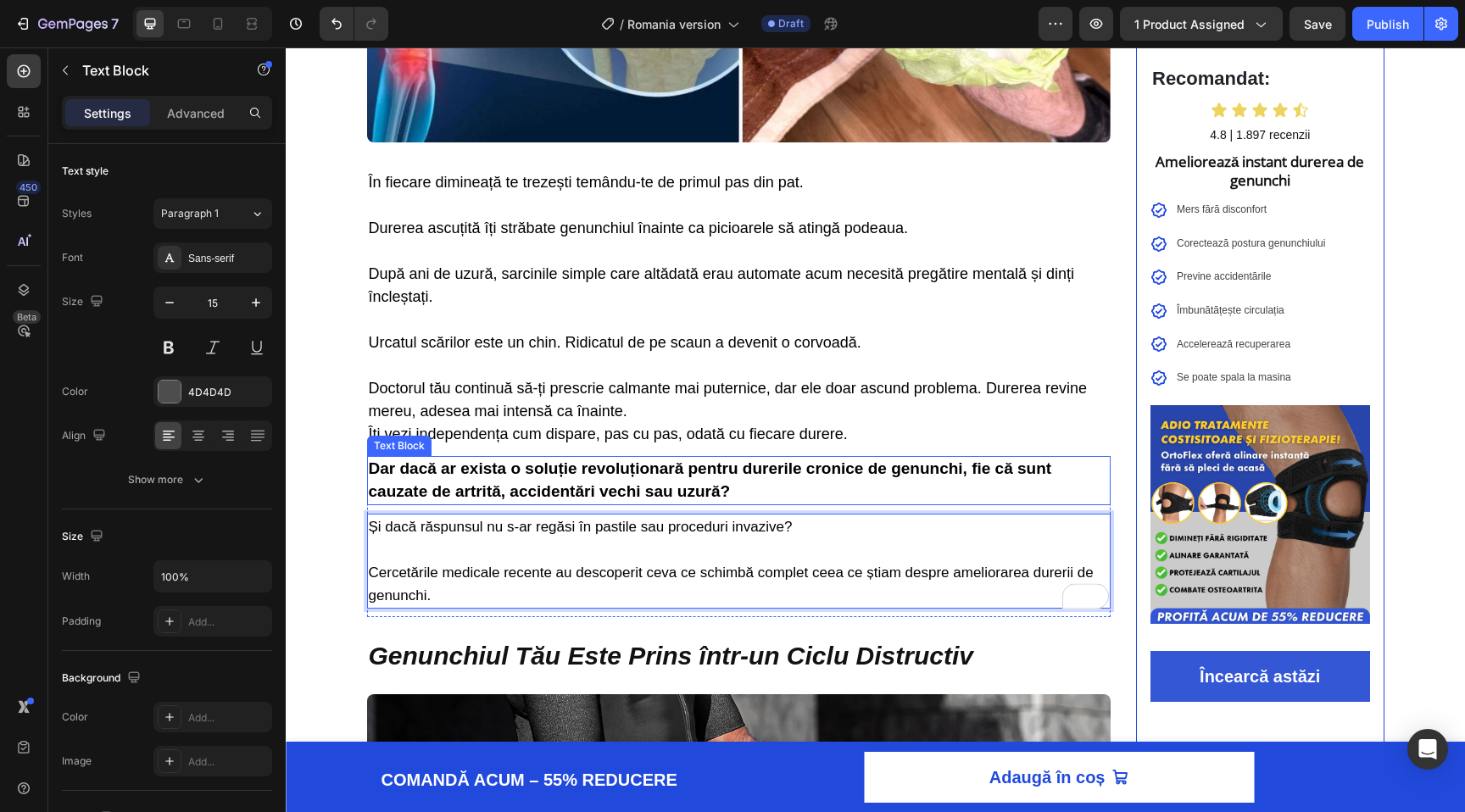
click at [339, 475] on div "⁠⁠⁠⁠⁠⁠⁠ Află Cum Mii de Români Au Scăpat de Durerea Cronică de Genunchi în Doar…" at bounding box center [876, 712] width 1180 height 2331
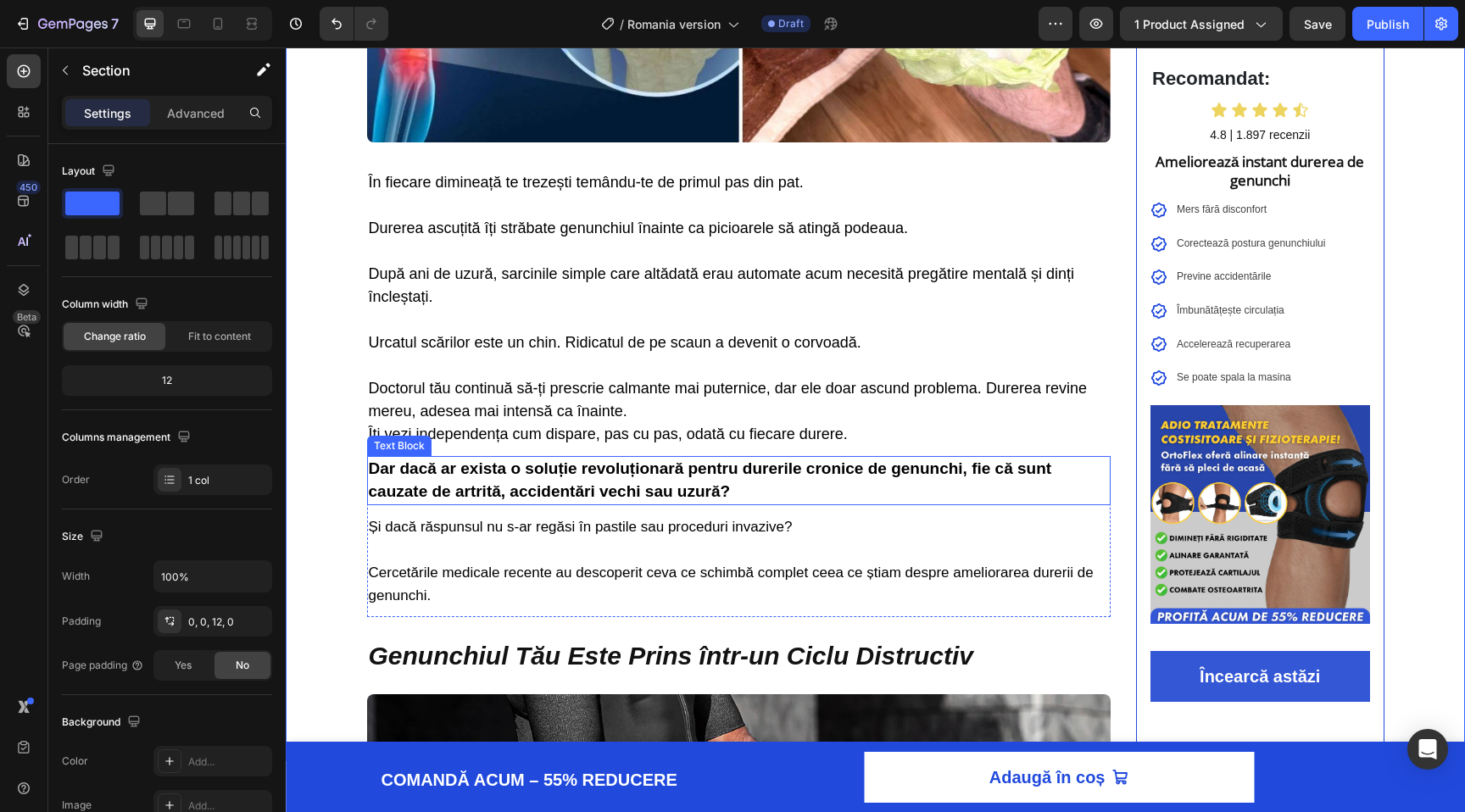
click at [529, 494] on span "Dar dacă ar exista o soluție revoluționară pentru durerile cronice de genunchi,…" at bounding box center [710, 479] width 683 height 41
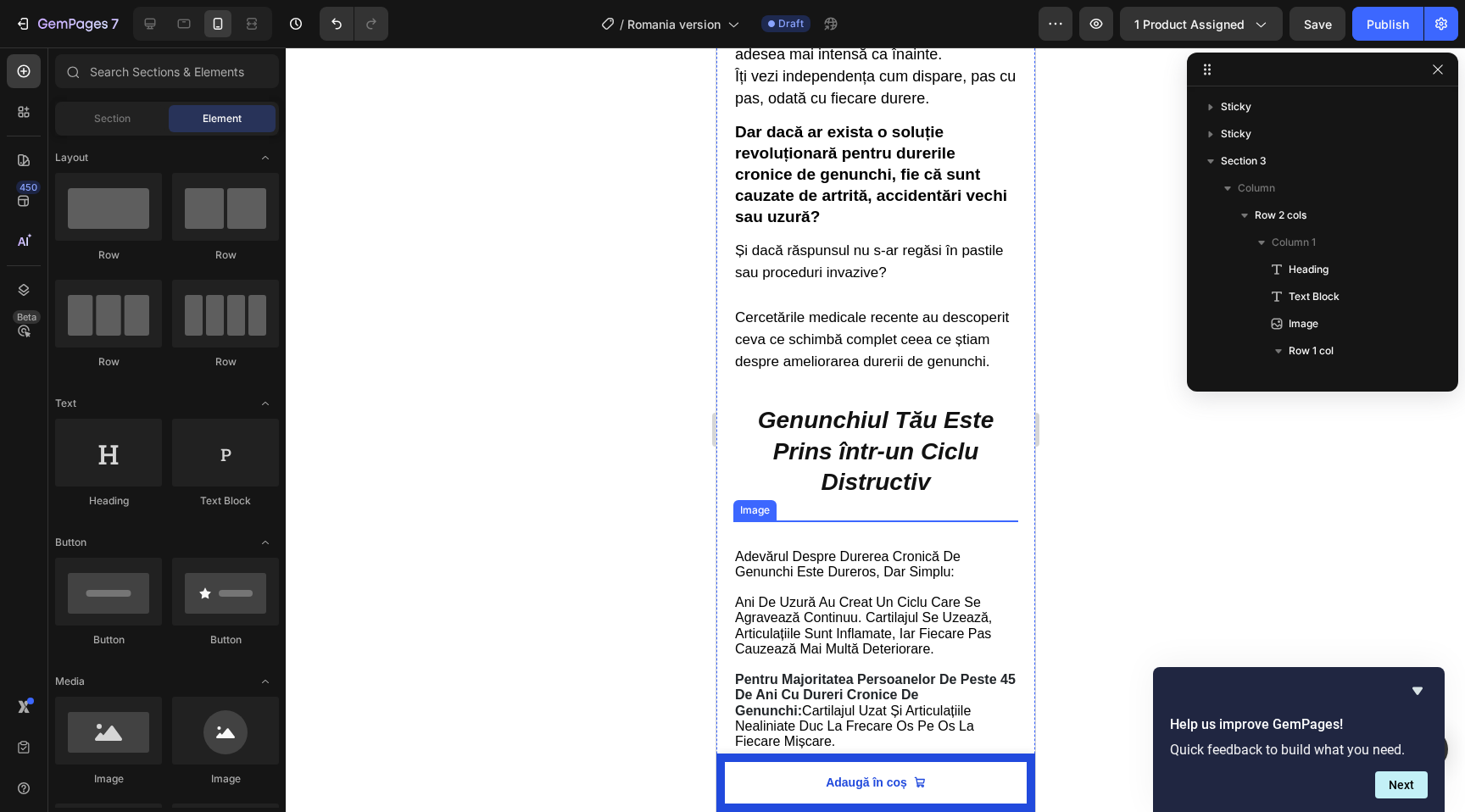
scroll to position [185, 0]
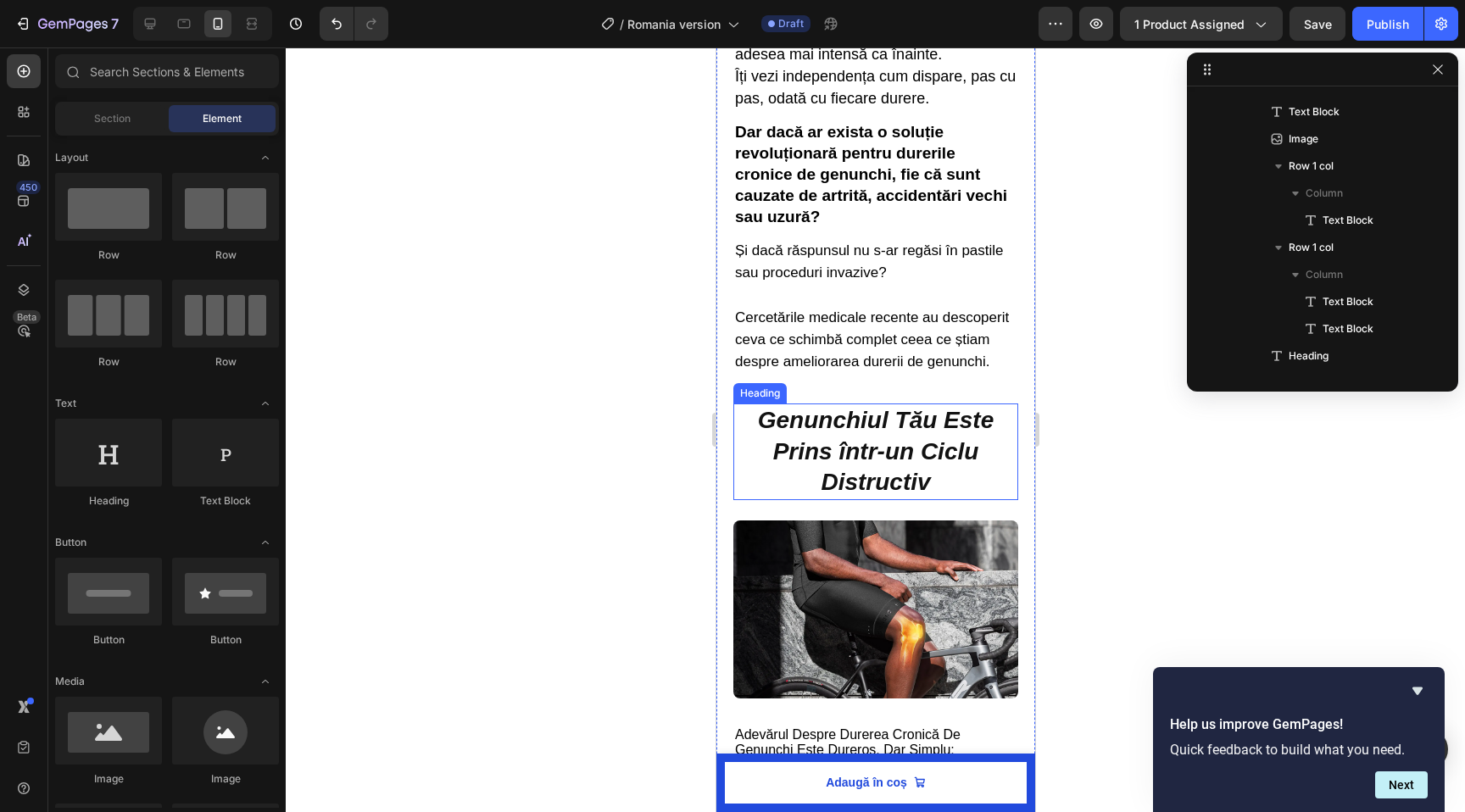
click at [864, 470] on h2 "Genunchiul Tău Este Prins într-un Ciclu Distructiv" at bounding box center [875, 451] width 285 height 96
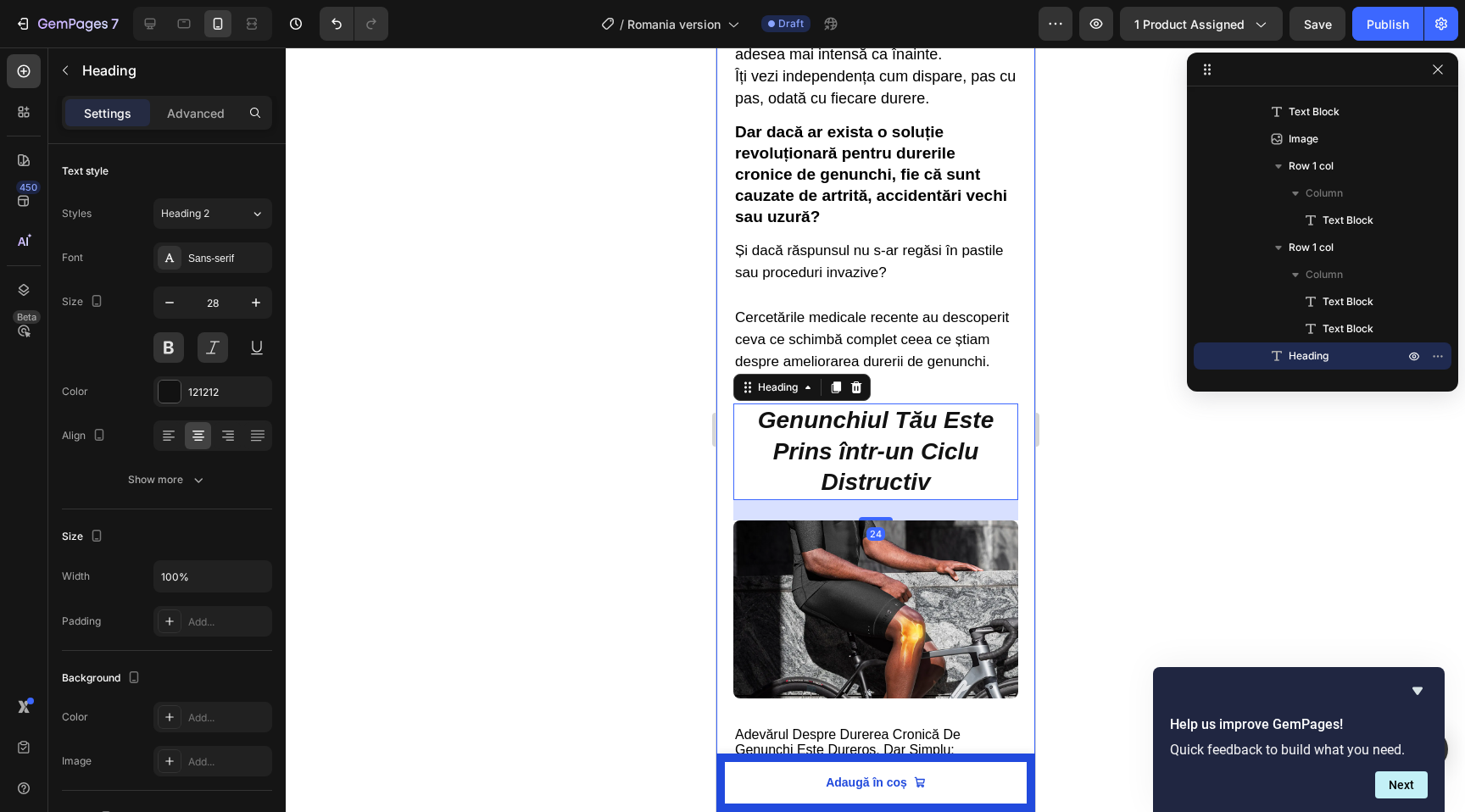
click at [601, 326] on div at bounding box center [876, 429] width 1180 height 765
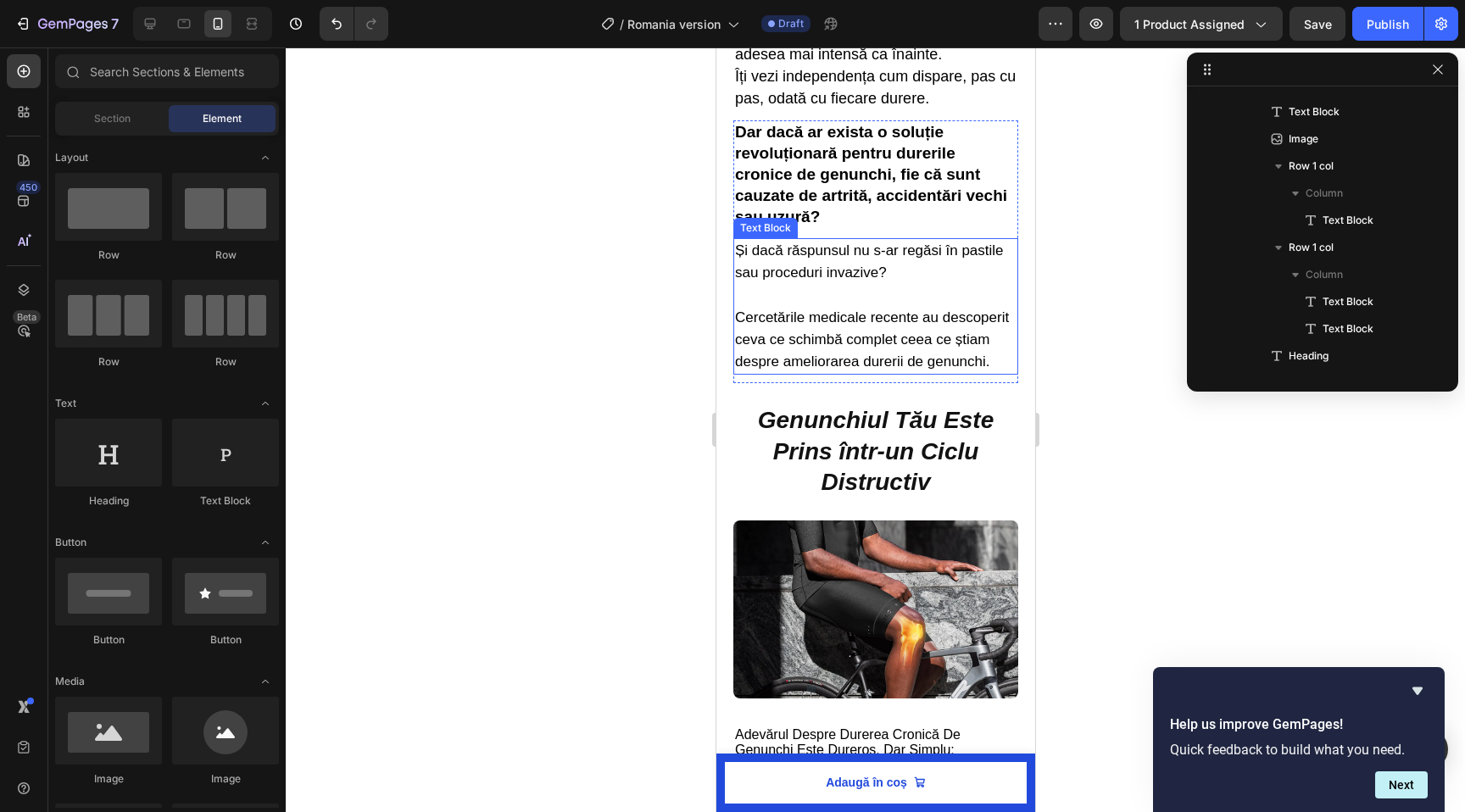
scroll to position [0, 0]
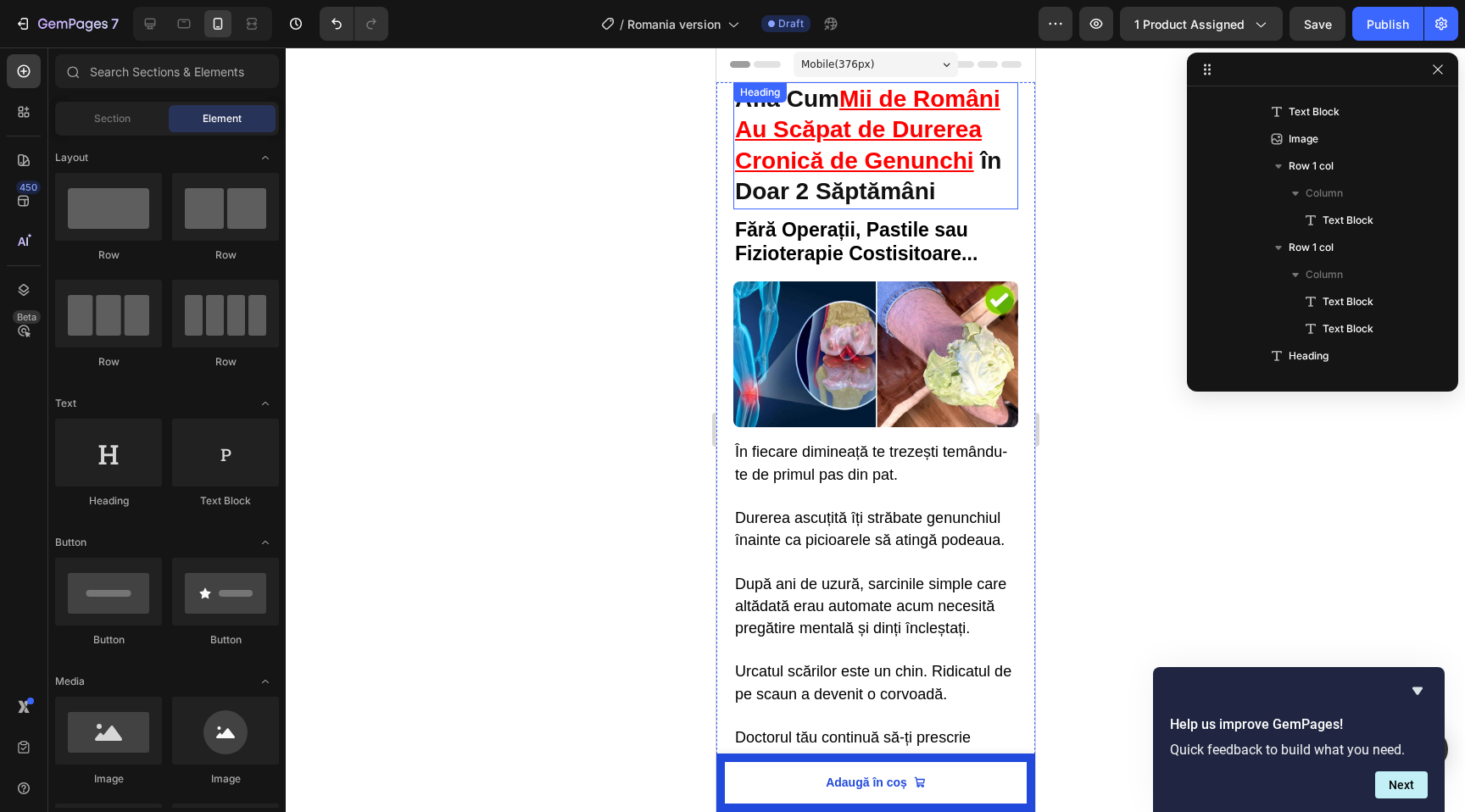
click at [867, 158] on u "Mii de Români Au Scăpat de Durerea Cronică de Genunchi" at bounding box center [867, 129] width 265 height 88
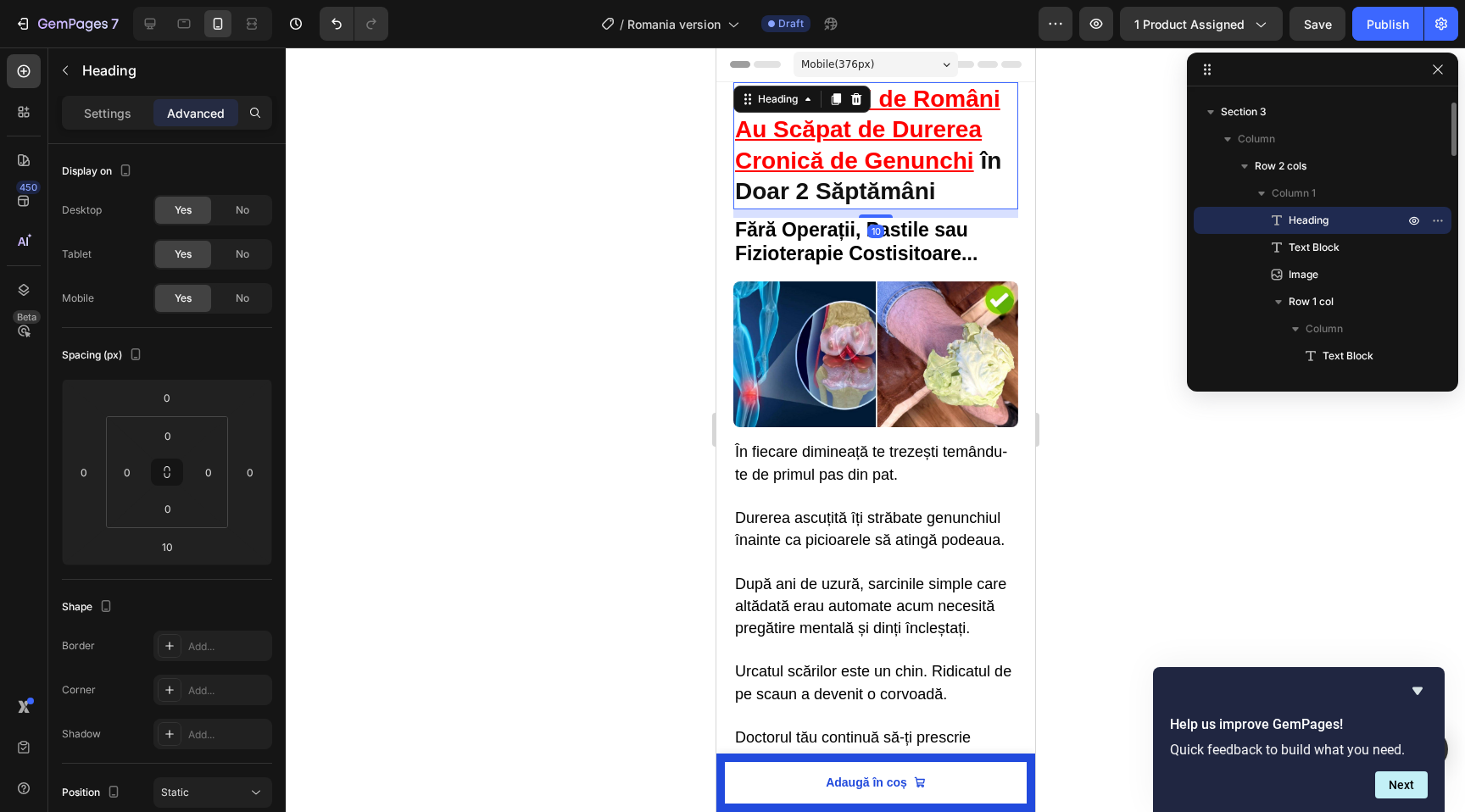
click at [591, 246] on div at bounding box center [876, 429] width 1180 height 765
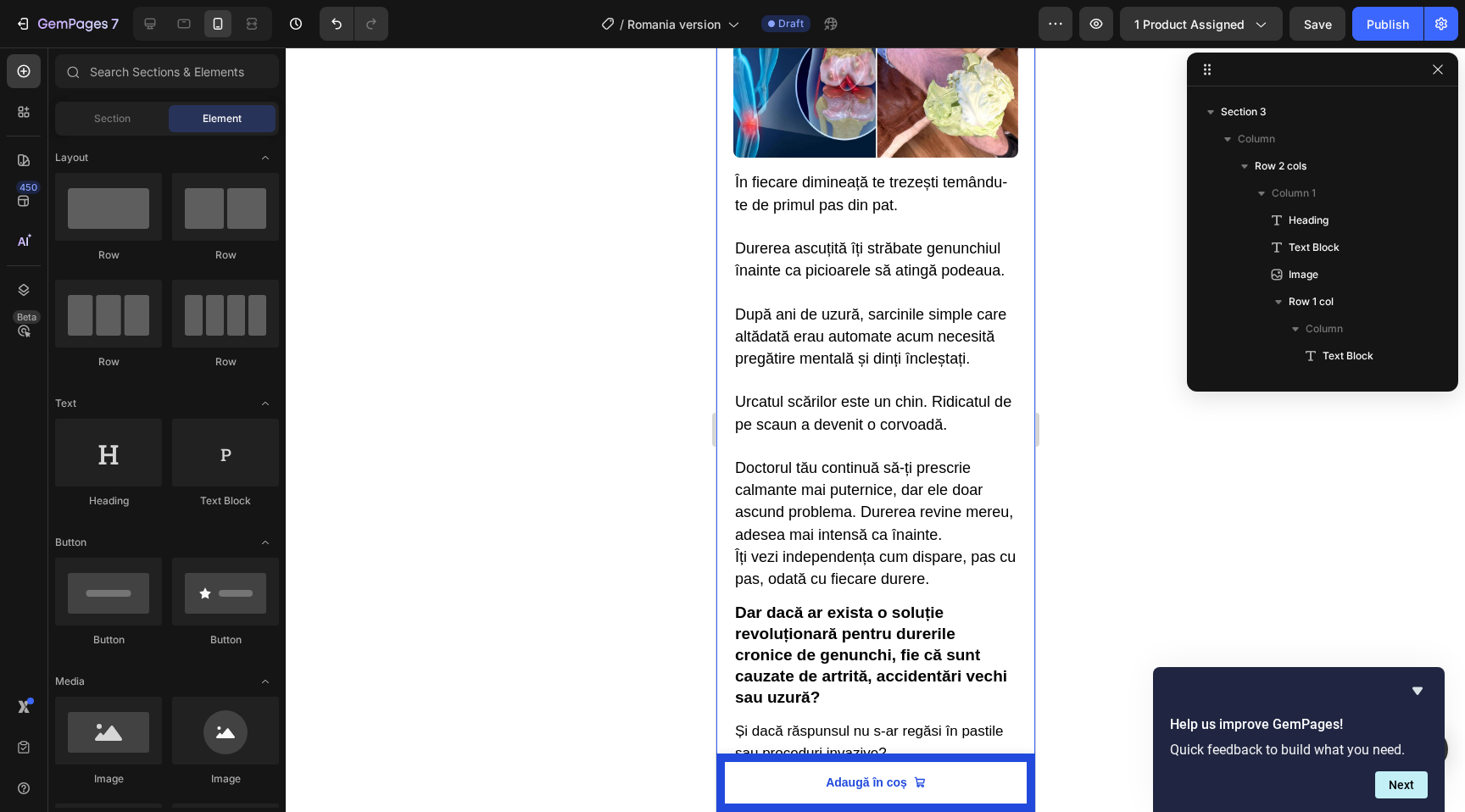
scroll to position [565, 0]
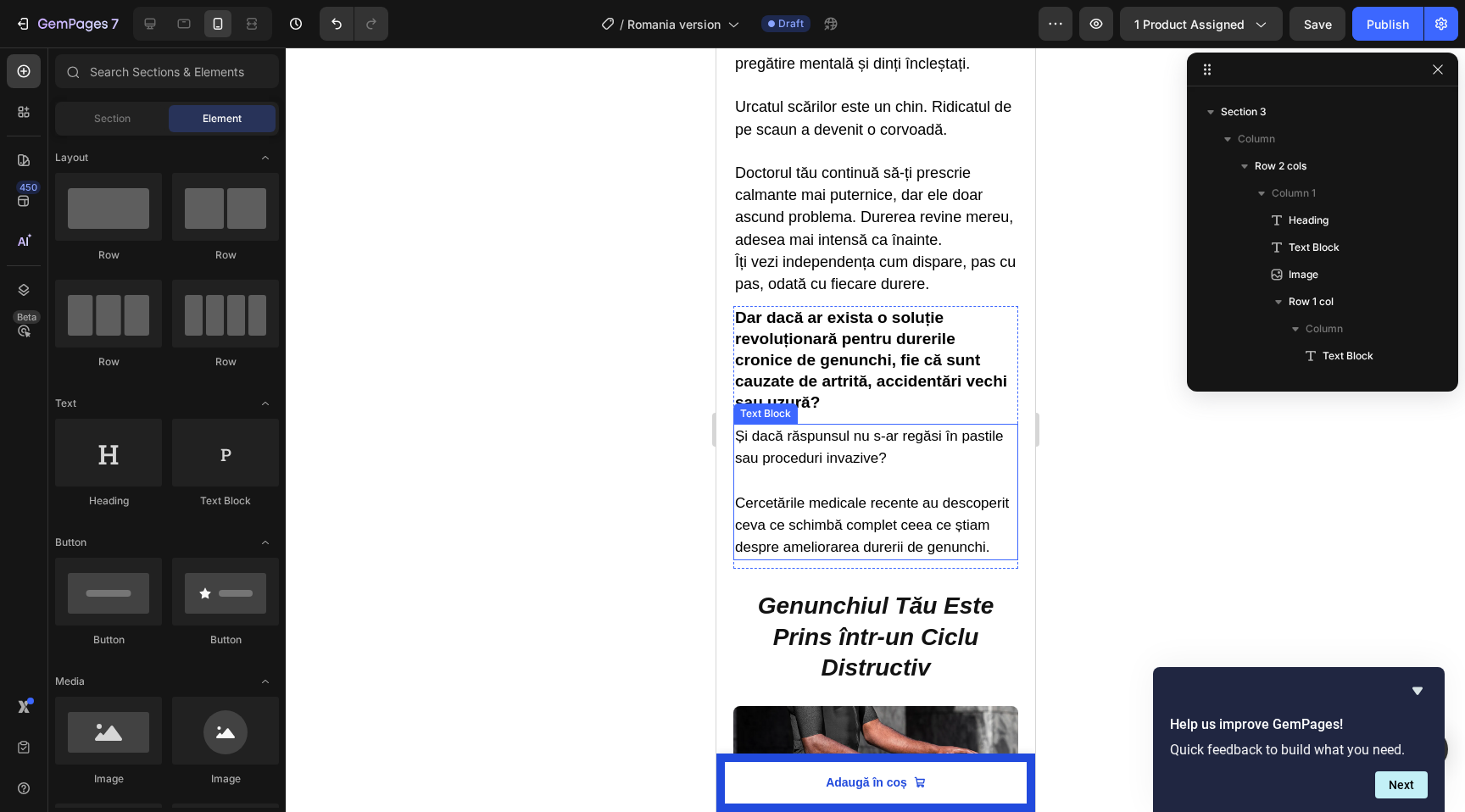
click at [918, 666] on h2 "Genunchiul Tău Este Prins într-un Ciclu Distructiv" at bounding box center [875, 637] width 285 height 96
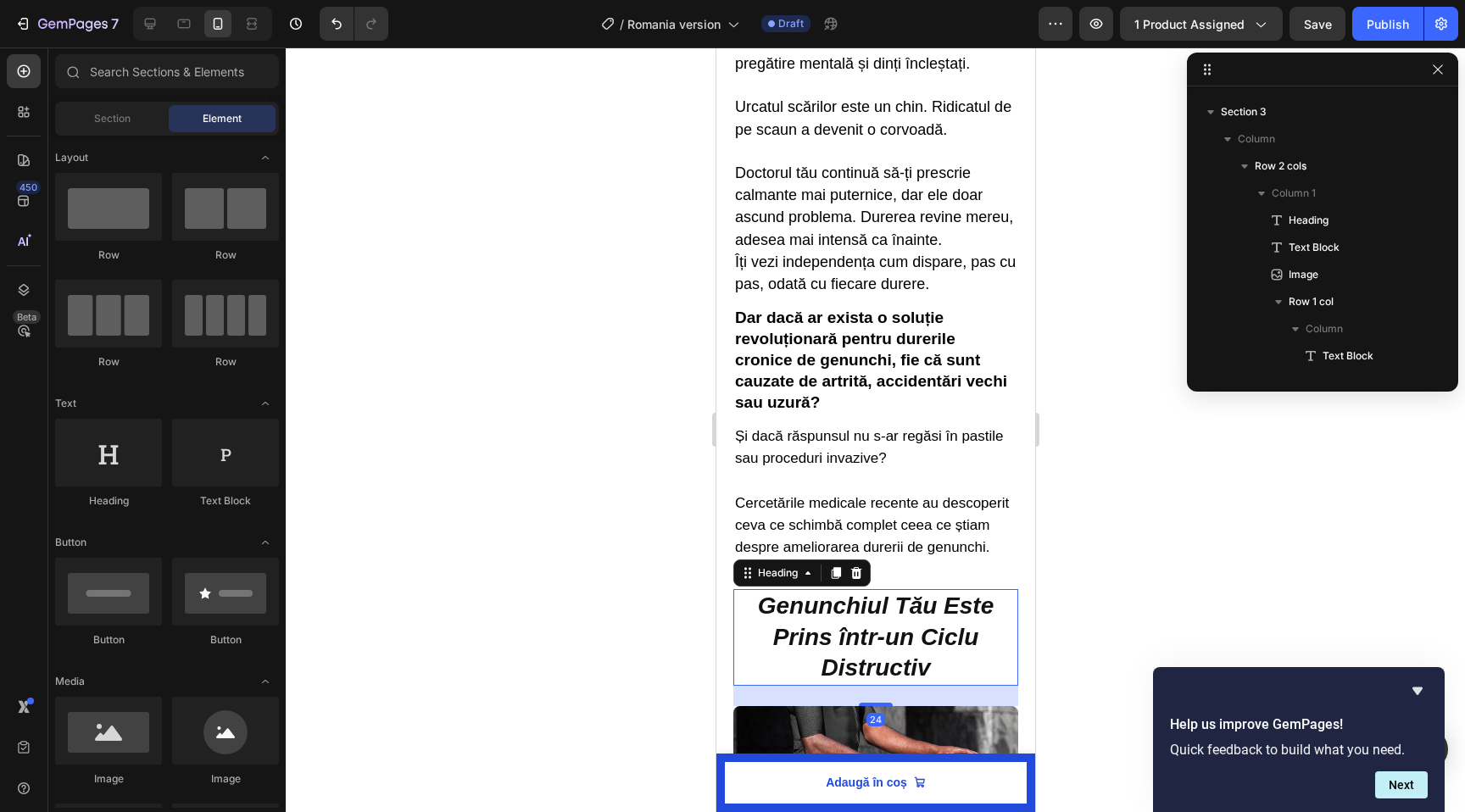
scroll to position [320, 0]
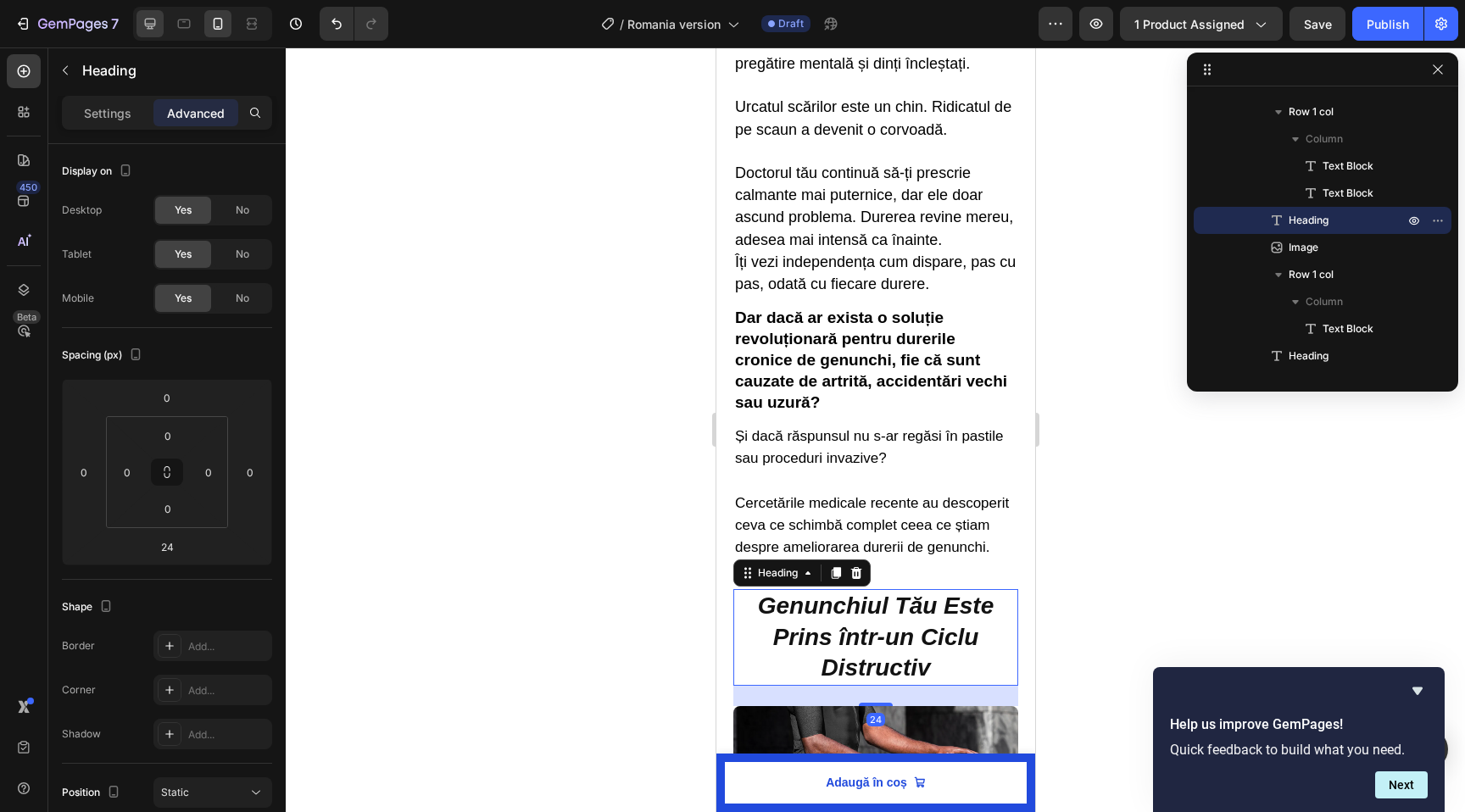
click at [151, 25] on icon at bounding box center [150, 24] width 17 height 17
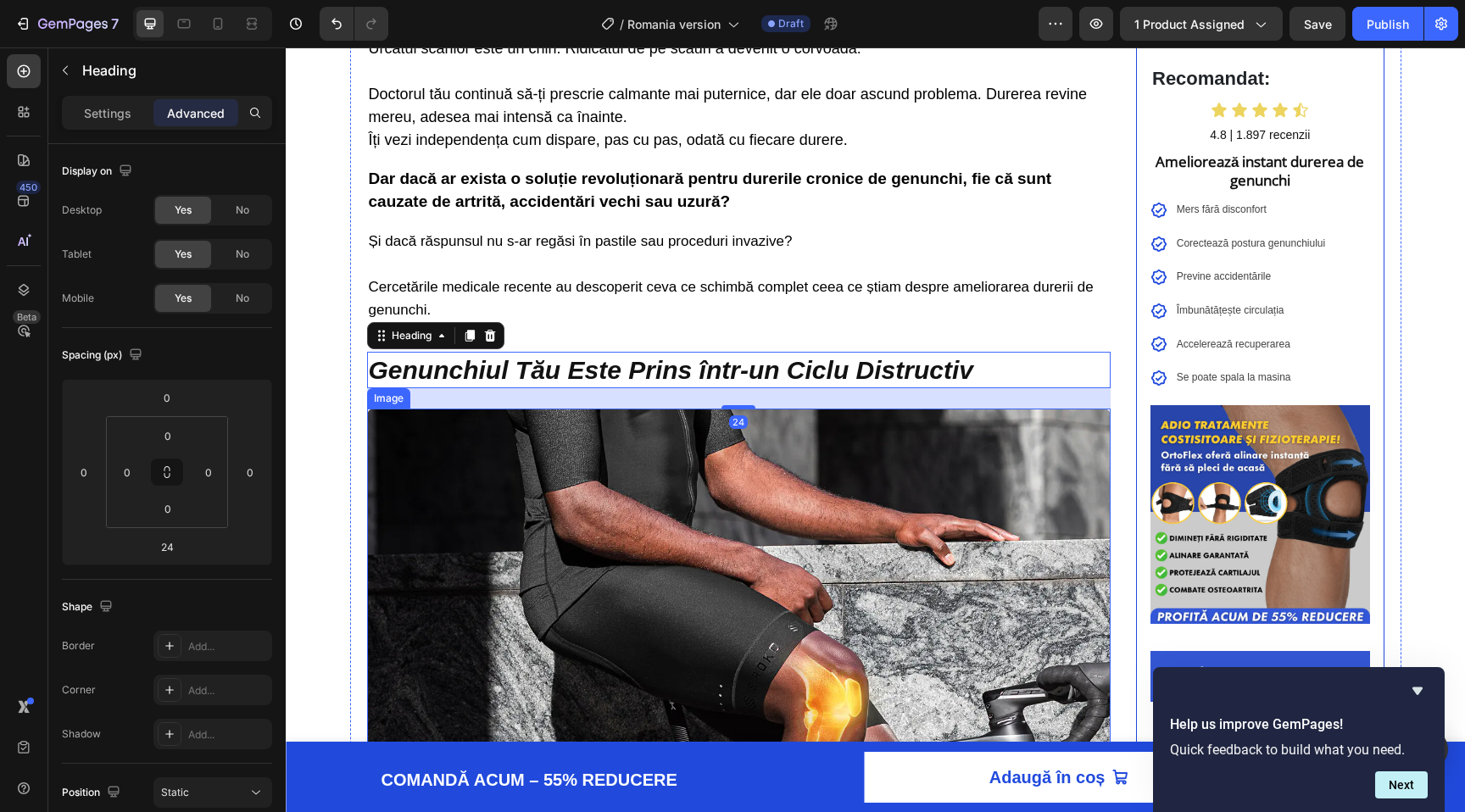
scroll to position [793, 0]
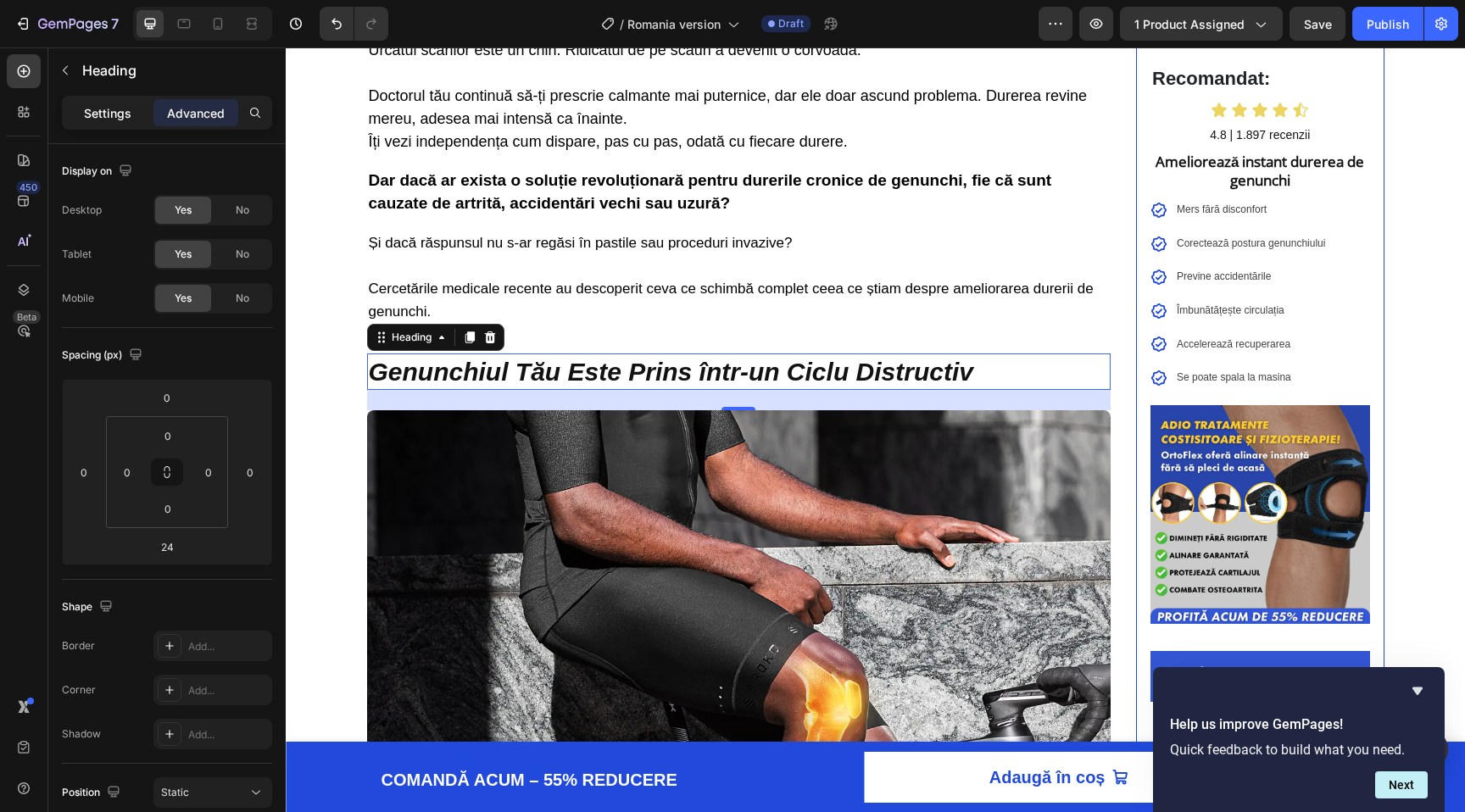
click at [112, 117] on p "Settings" at bounding box center [108, 113] width 47 height 18
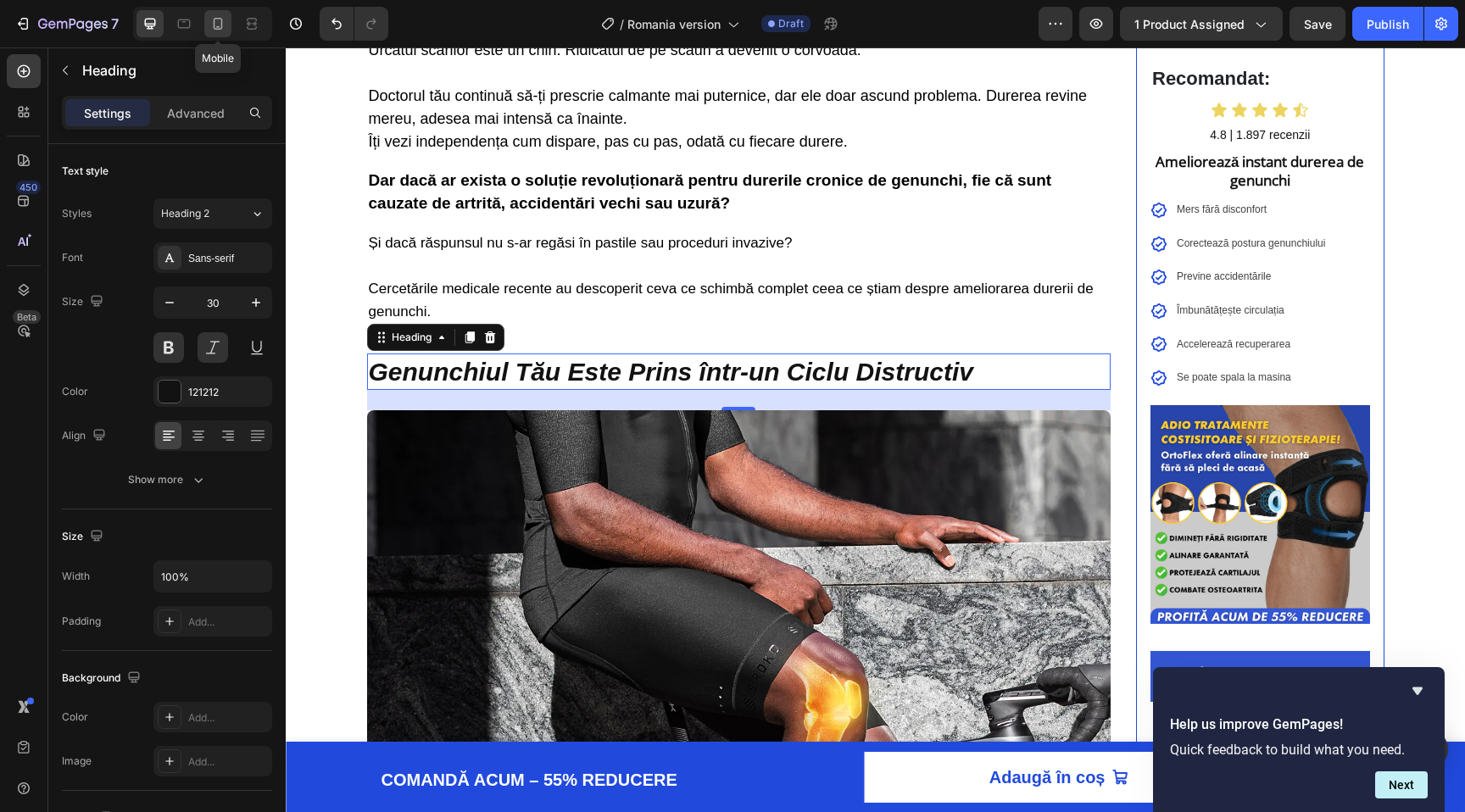
click at [210, 30] on icon at bounding box center [218, 24] width 17 height 17
type input "28"
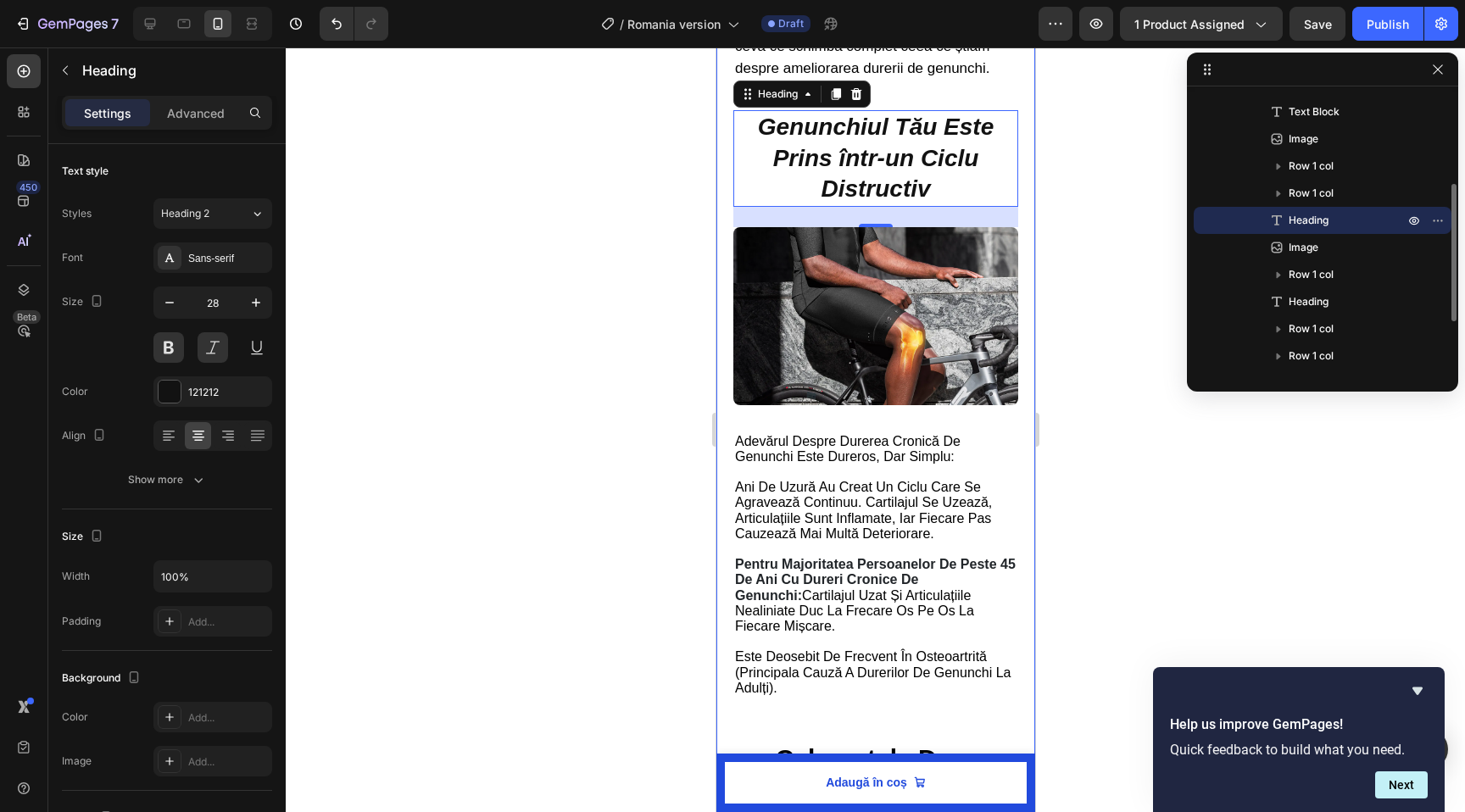
scroll to position [1043, 0]
click at [165, 436] on icon at bounding box center [169, 436] width 17 height 17
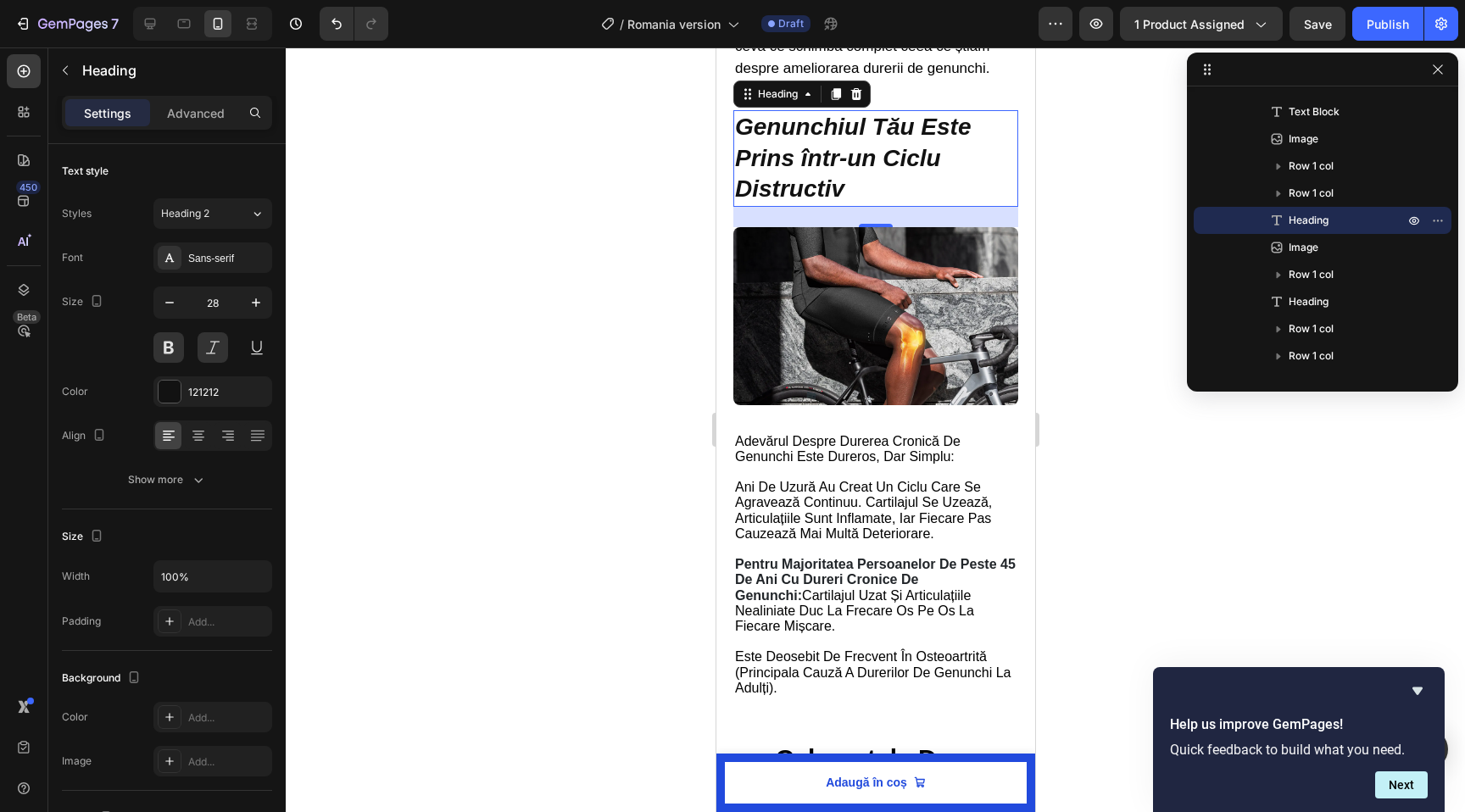
click at [595, 396] on div at bounding box center [876, 429] width 1180 height 765
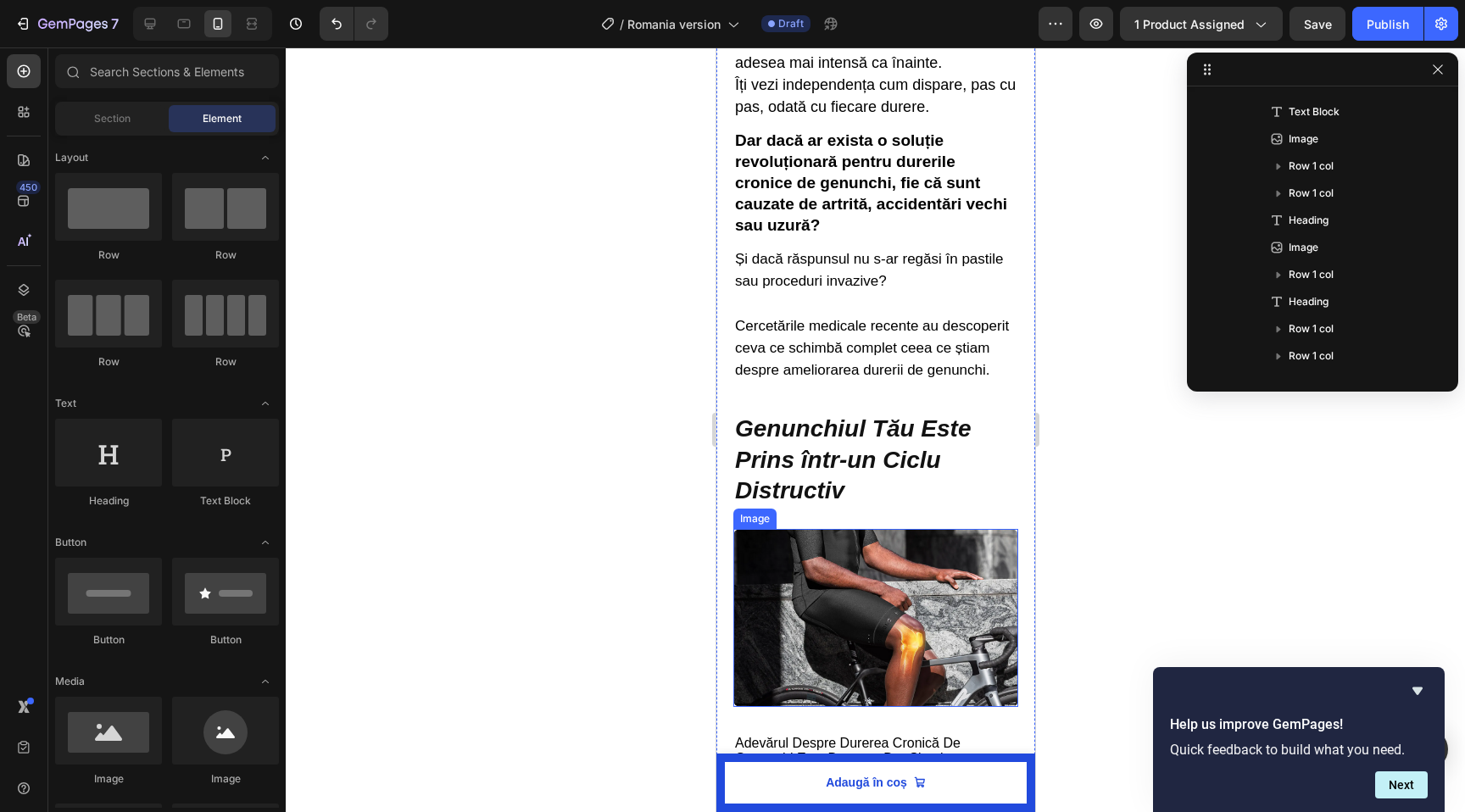
scroll to position [737, 0]
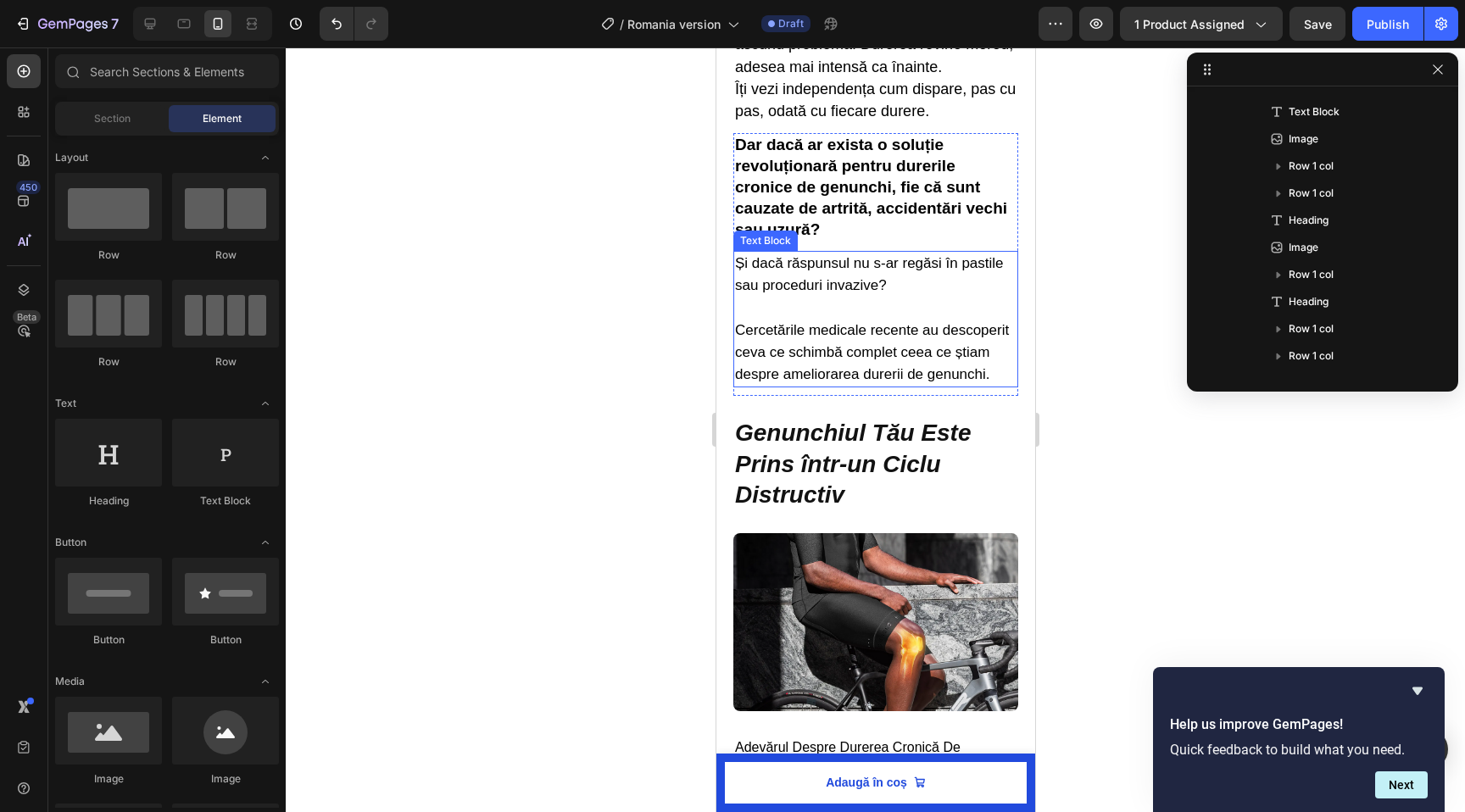
click at [833, 367] on span "Cercetările medicale recente au descoperit ceva ce schimbă complet ceea ce știa…" at bounding box center [871, 352] width 274 height 61
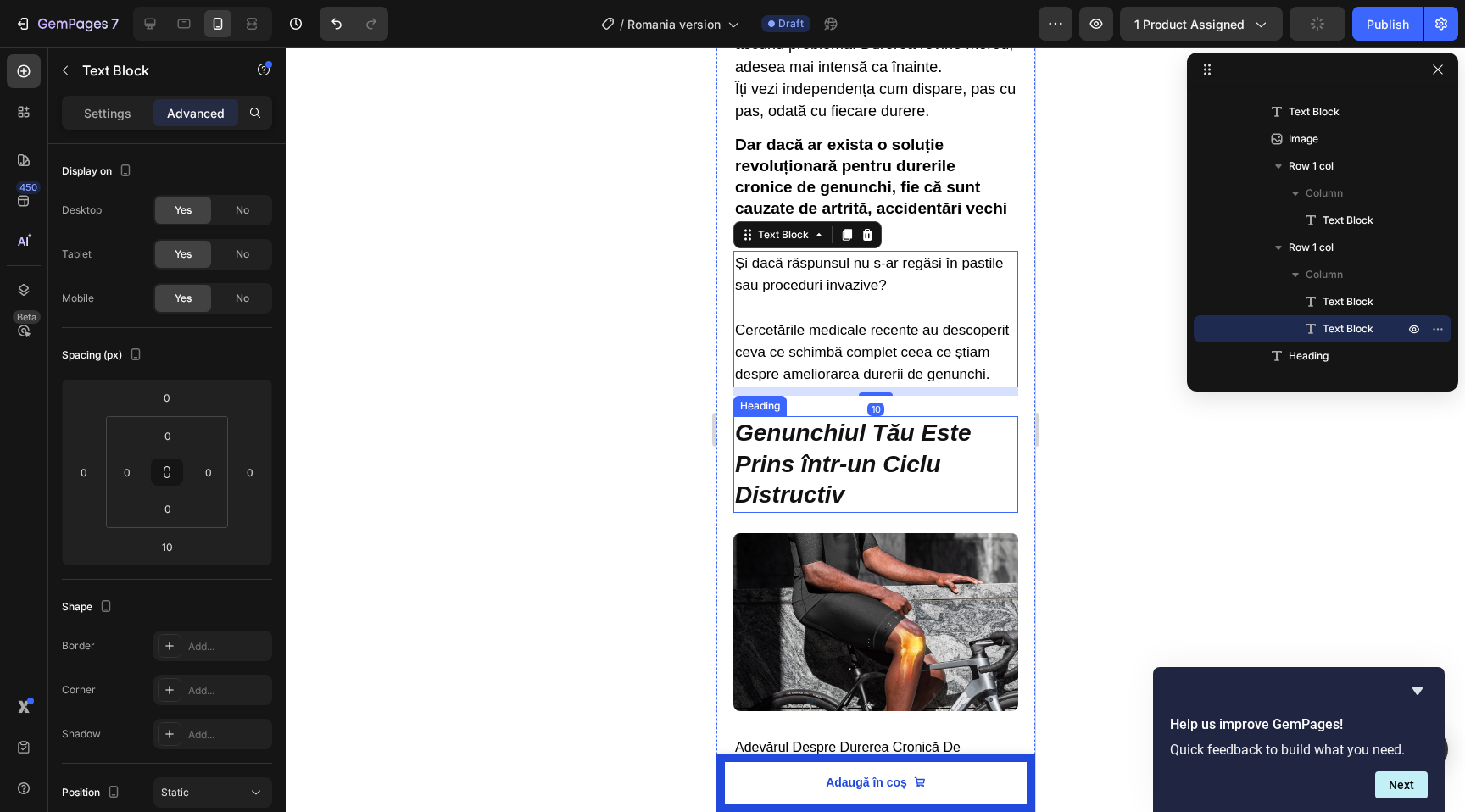
click at [853, 436] on h2 "Genunchiul Tău Este Prins într-un Ciclu Distructiv" at bounding box center [875, 463] width 285 height 96
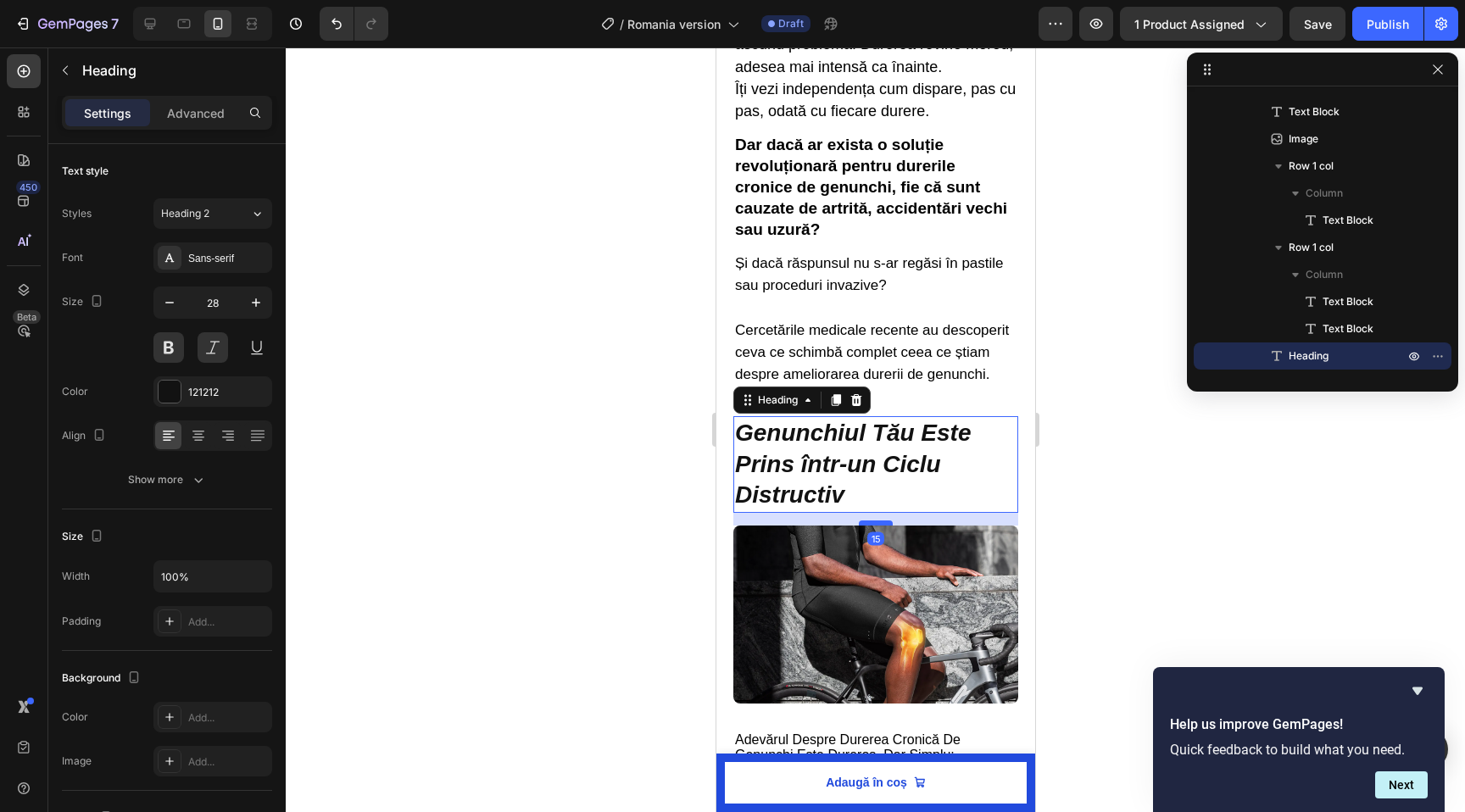
click at [882, 520] on div at bounding box center [875, 522] width 34 height 5
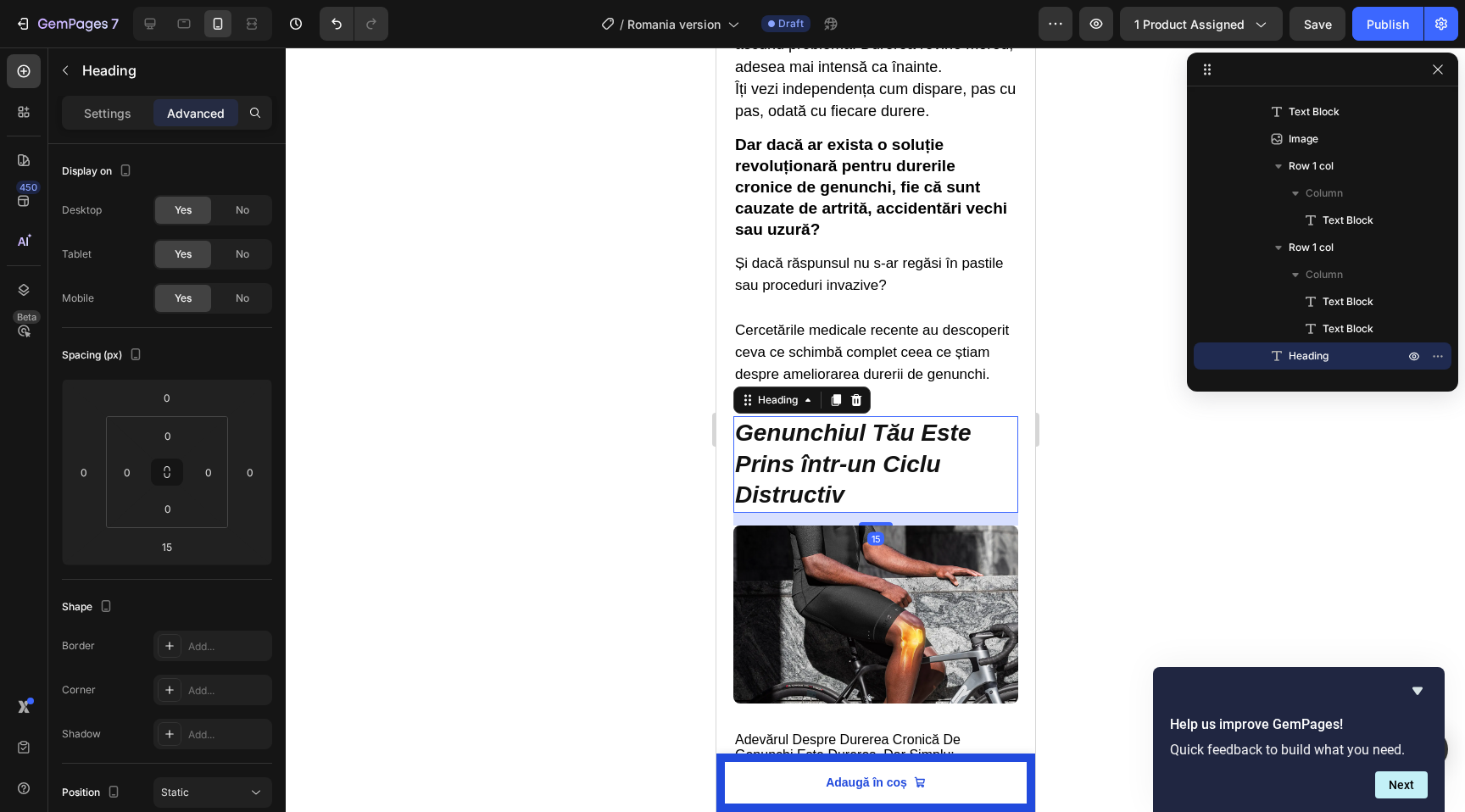
click at [607, 473] on div at bounding box center [876, 429] width 1180 height 765
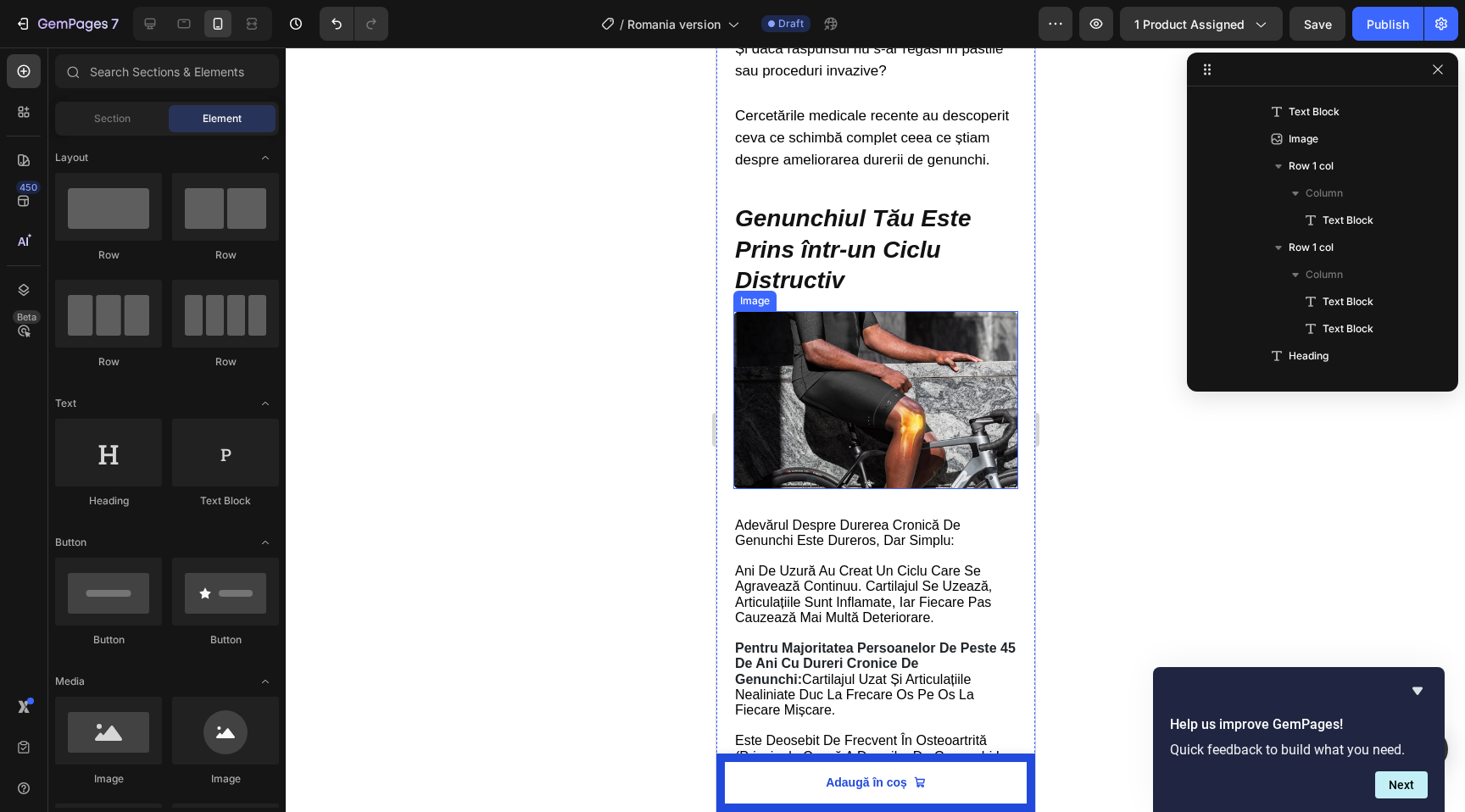
scroll to position [954, 0]
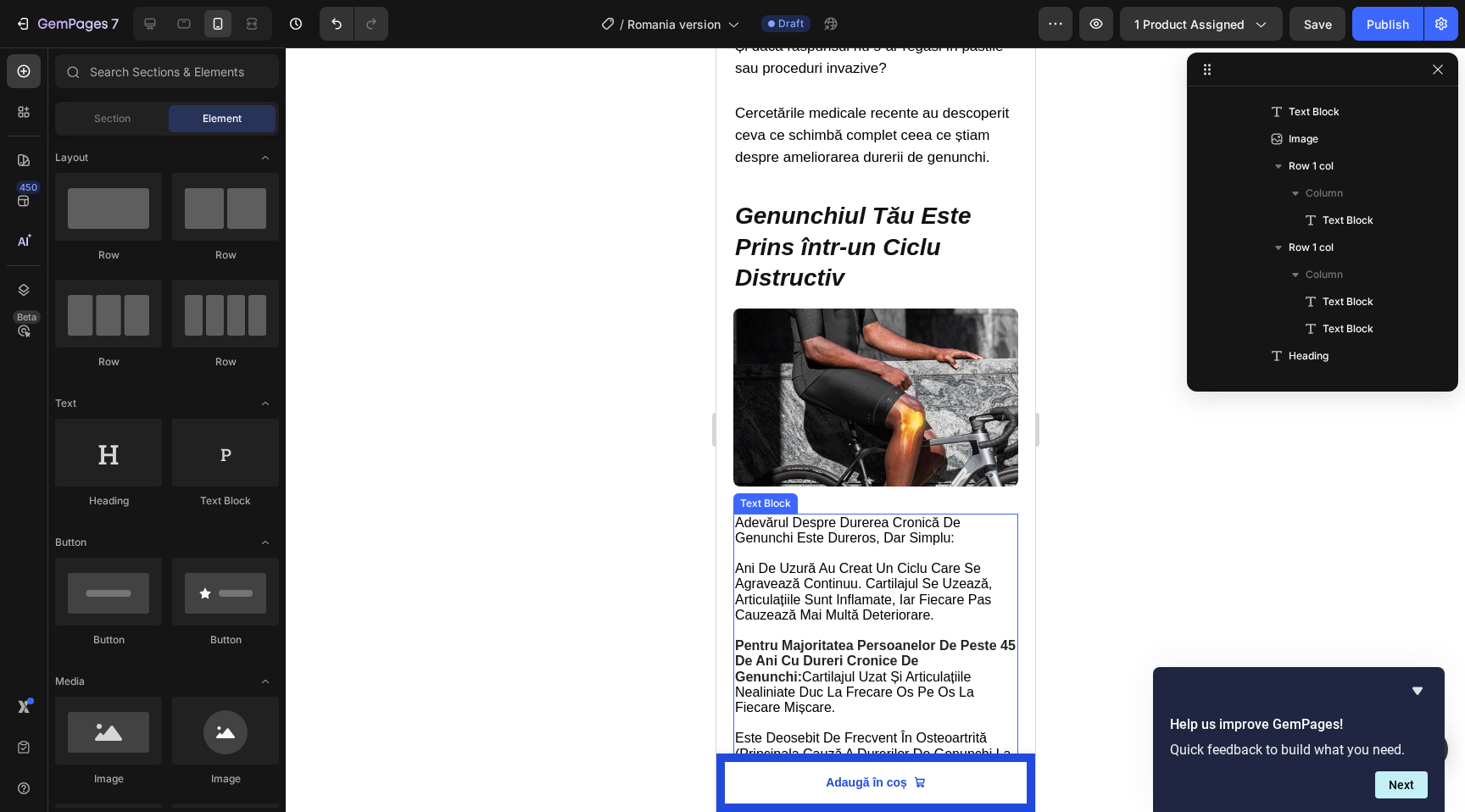
click at [828, 417] on img at bounding box center [875, 398] width 285 height 178
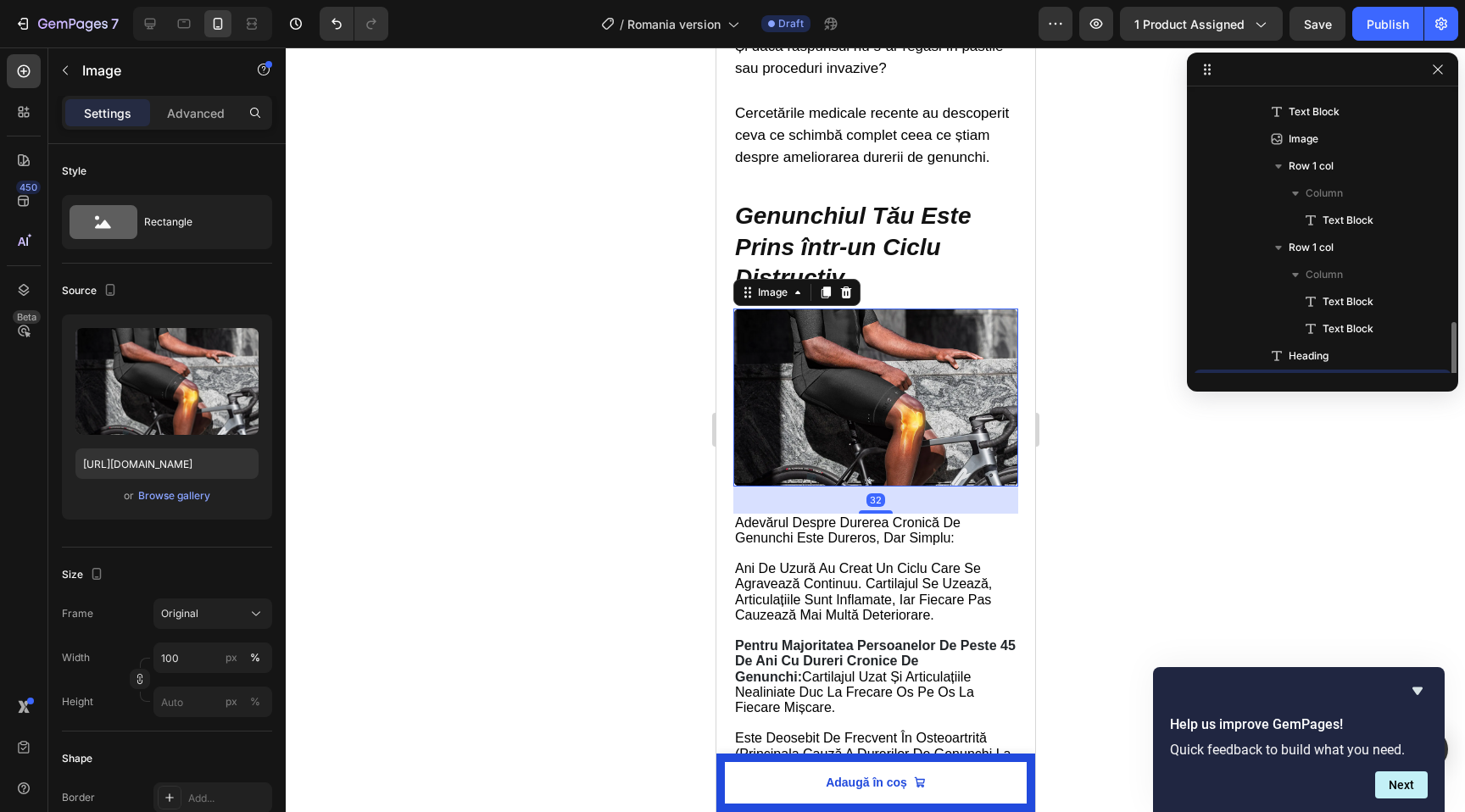
scroll to position [348, 0]
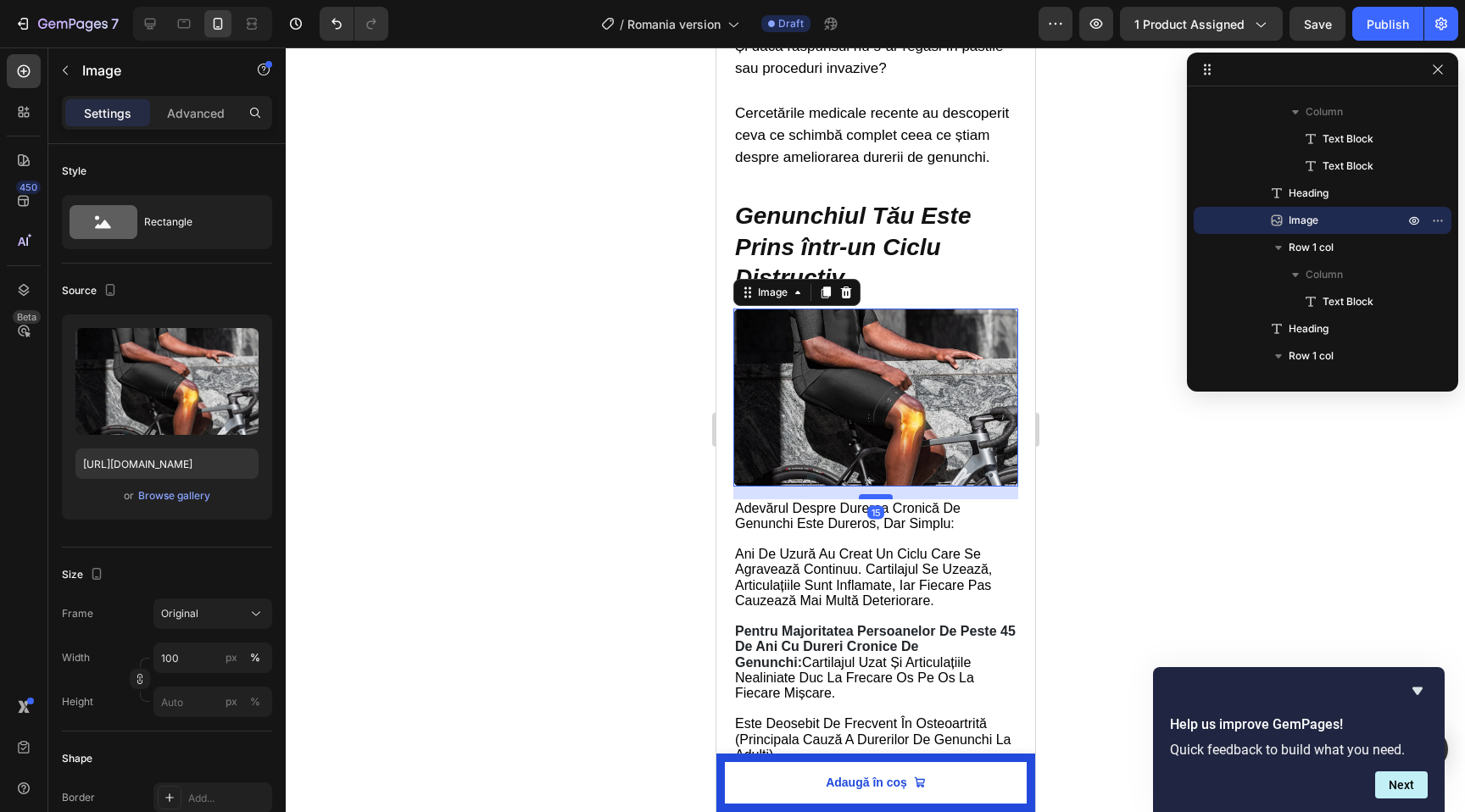
drag, startPoint x: 880, startPoint y: 508, endPoint x: 890, endPoint y: 494, distance: 17.2
click at [890, 495] on div at bounding box center [875, 496] width 34 height 5
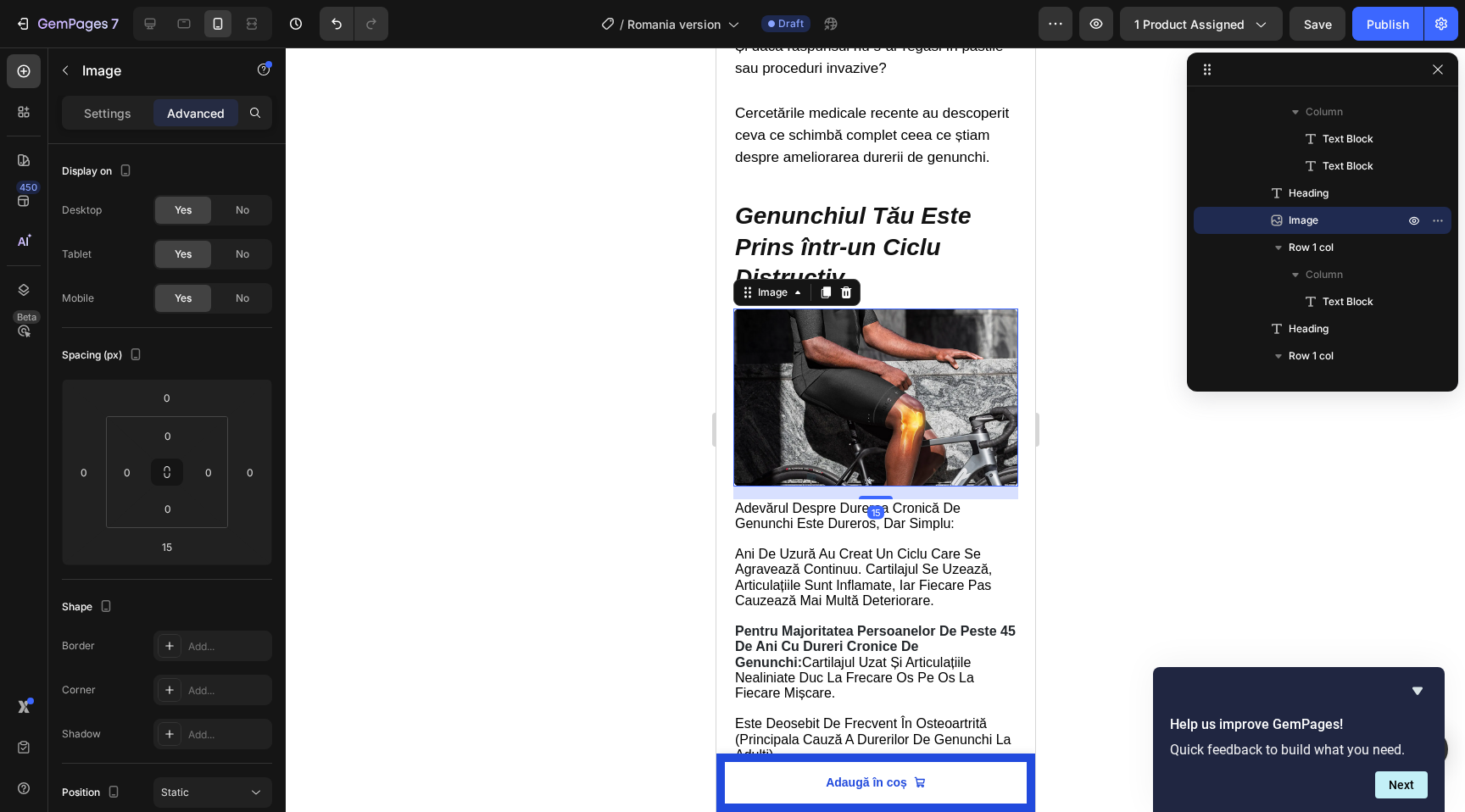
click at [588, 462] on div at bounding box center [876, 429] width 1180 height 765
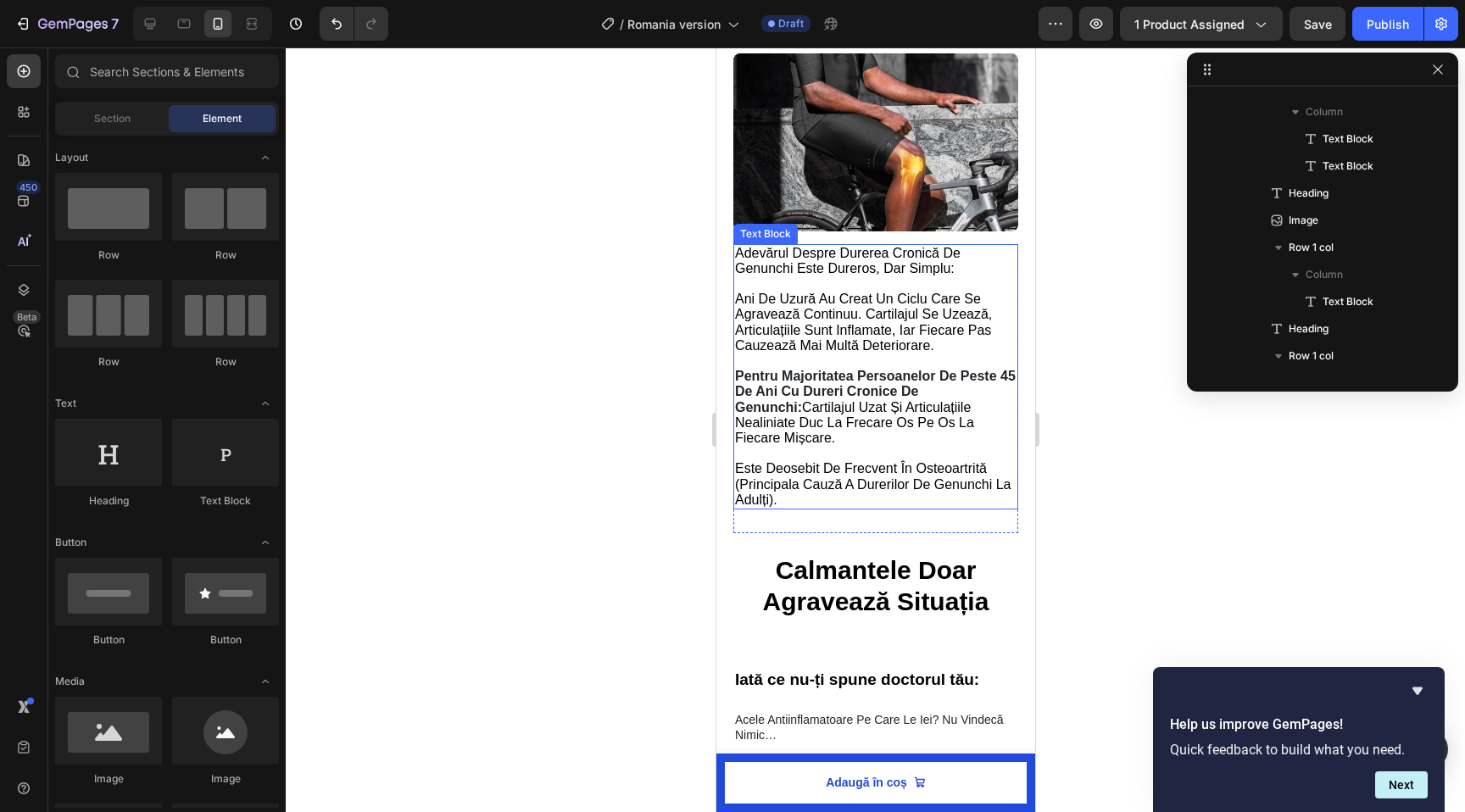
scroll to position [1214, 0]
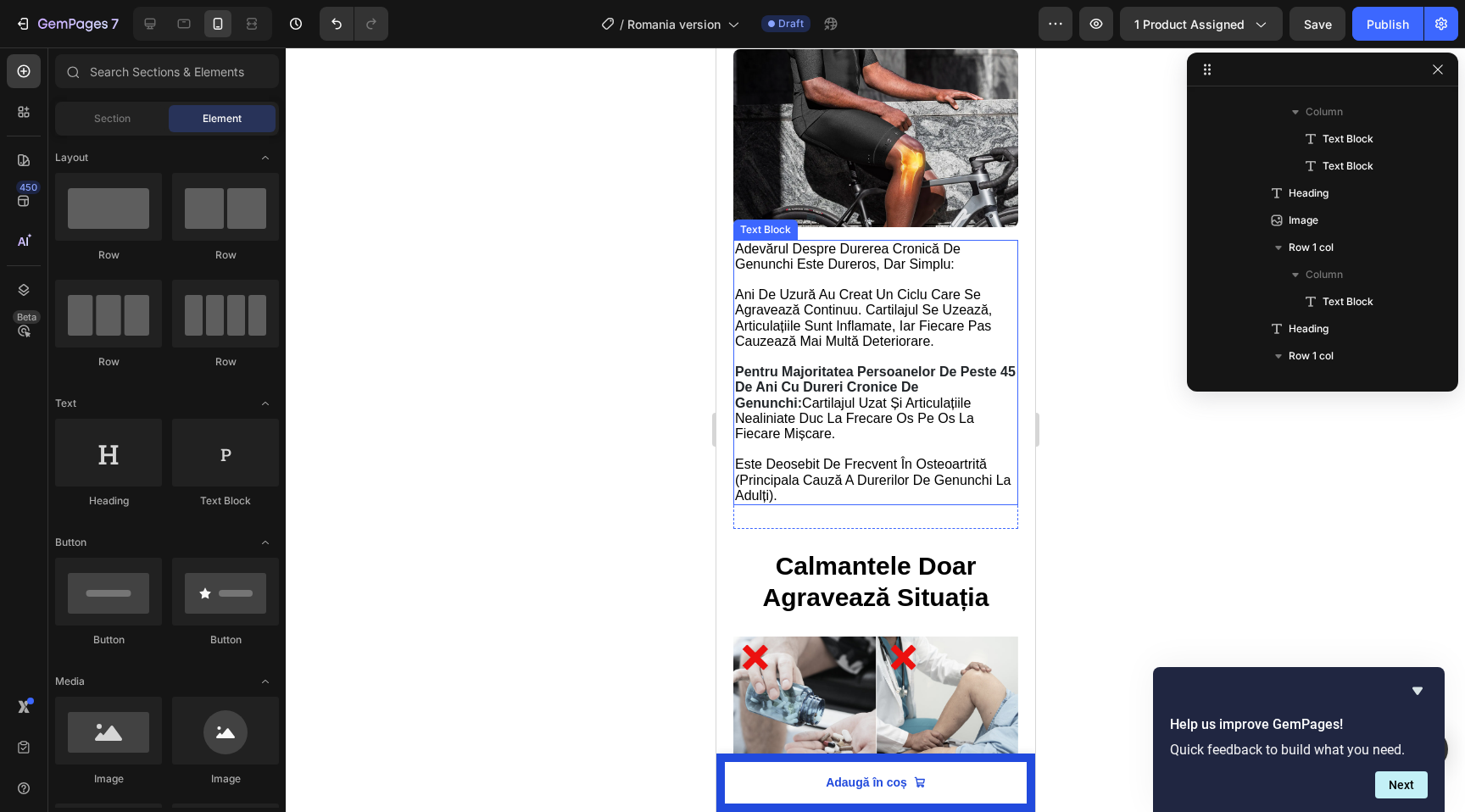
click at [797, 406] on span "cartilajul uzat și articulațiile nealiniate duc la frecare os pe os la fiecare …" at bounding box center [854, 418] width 239 height 45
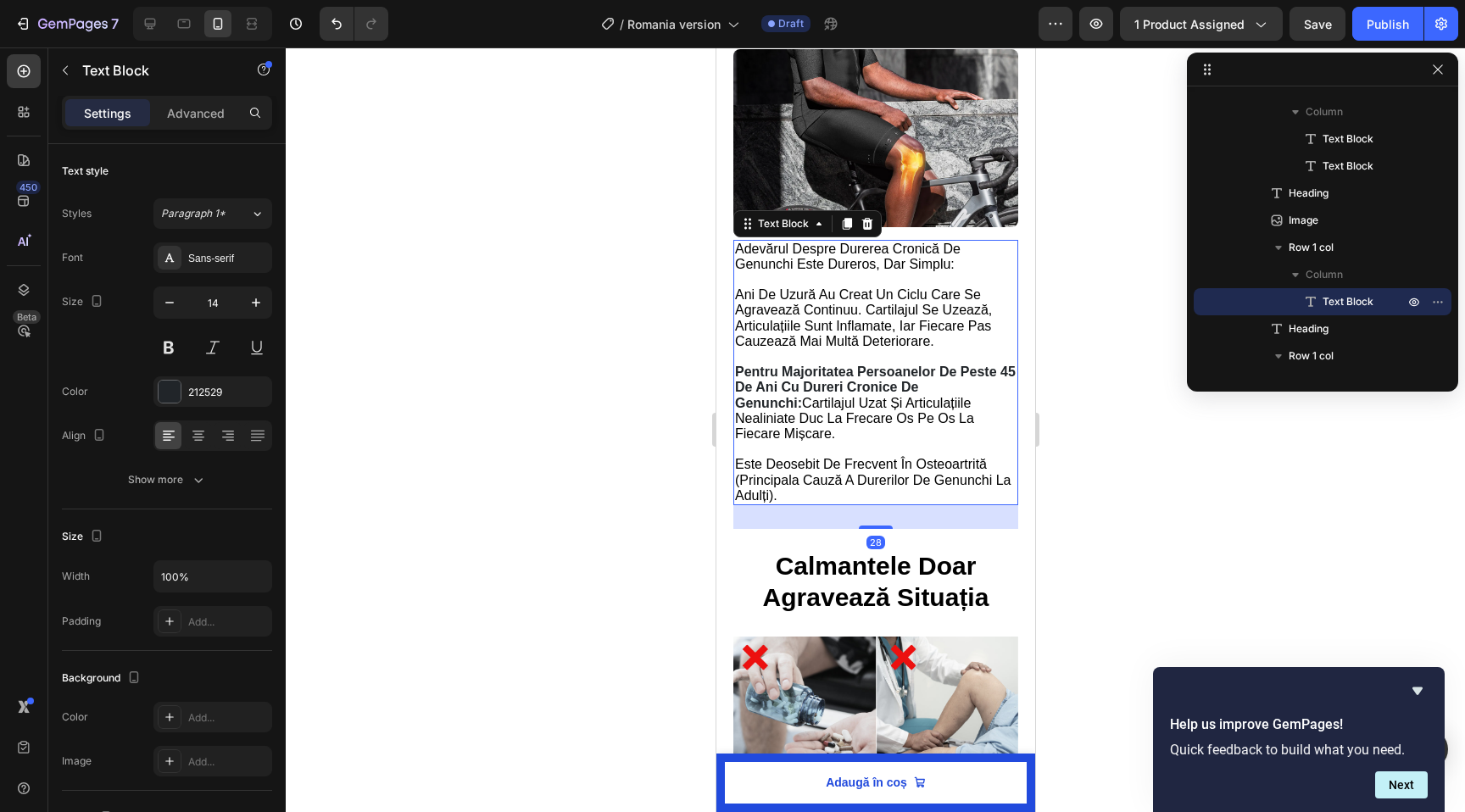
click at [798, 425] on span "cartilajul uzat și articulațiile nealiniate duc la frecare os pe os la fiecare …" at bounding box center [854, 418] width 239 height 45
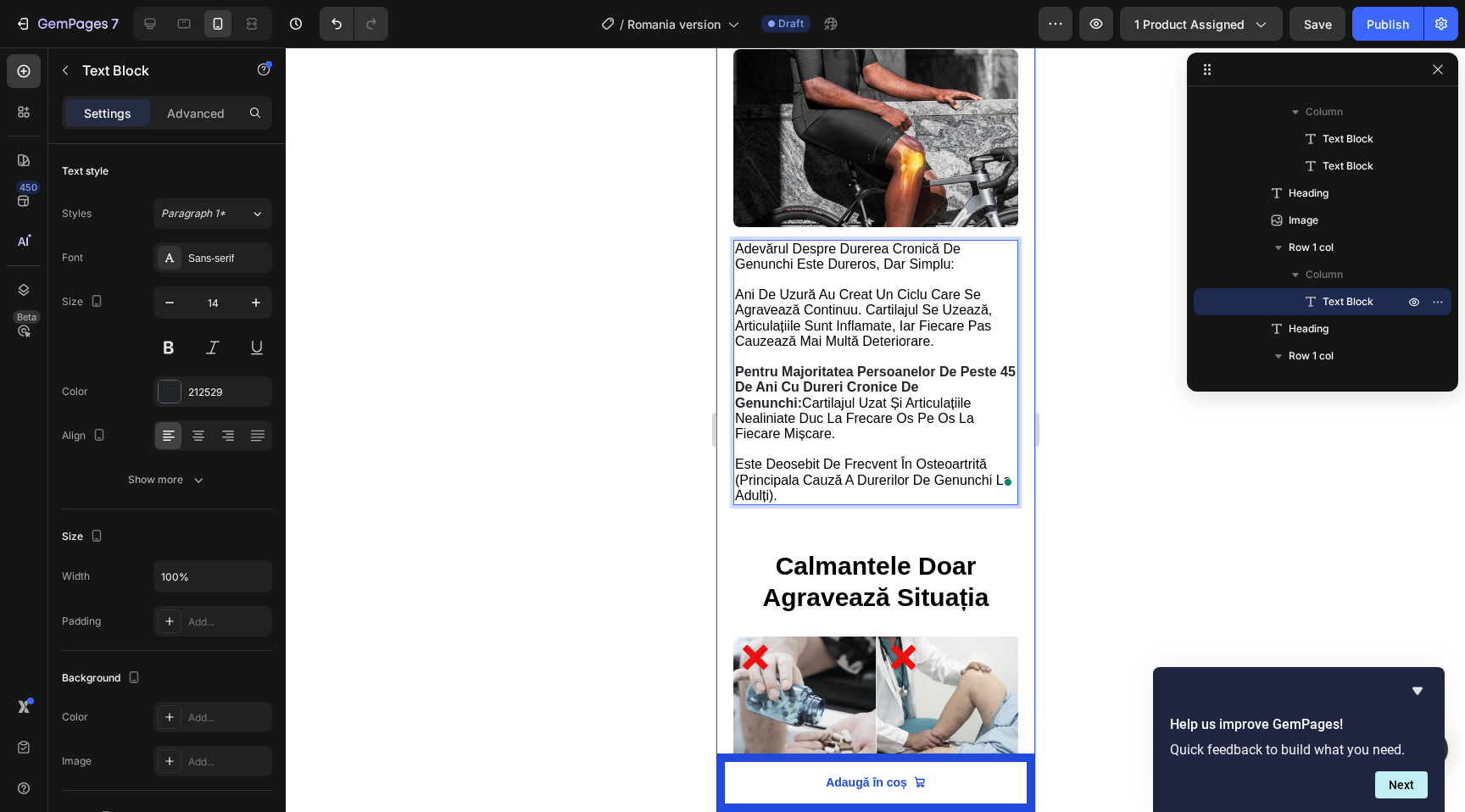
click at [879, 555] on strong "Calmantele Doar Agravează Situația" at bounding box center [875, 581] width 226 height 60
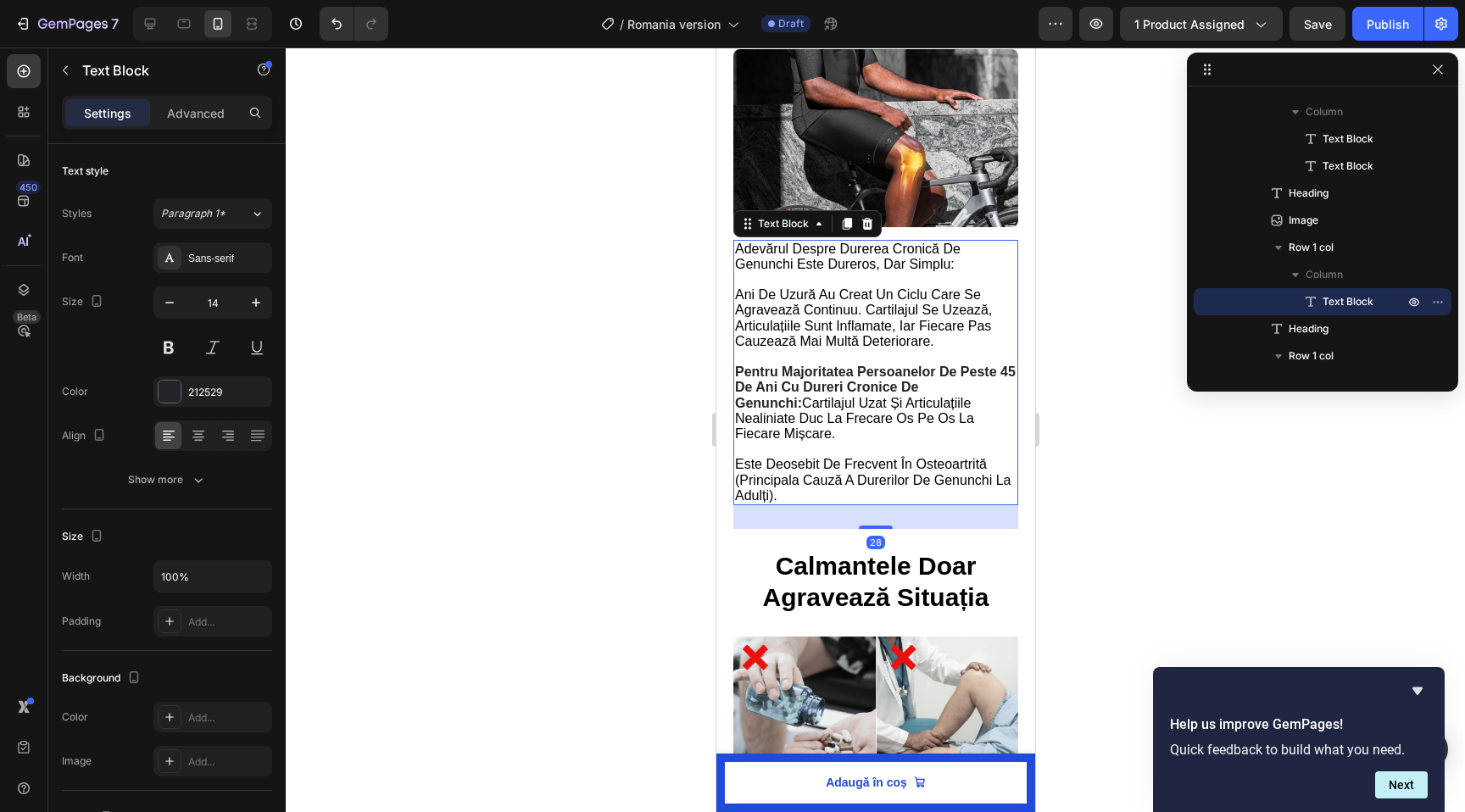
click at [879, 457] on span "este deosebit de frecvent în osteoartrită (principala cauză a durerilor de genu…" at bounding box center [873, 478] width 277 height 45
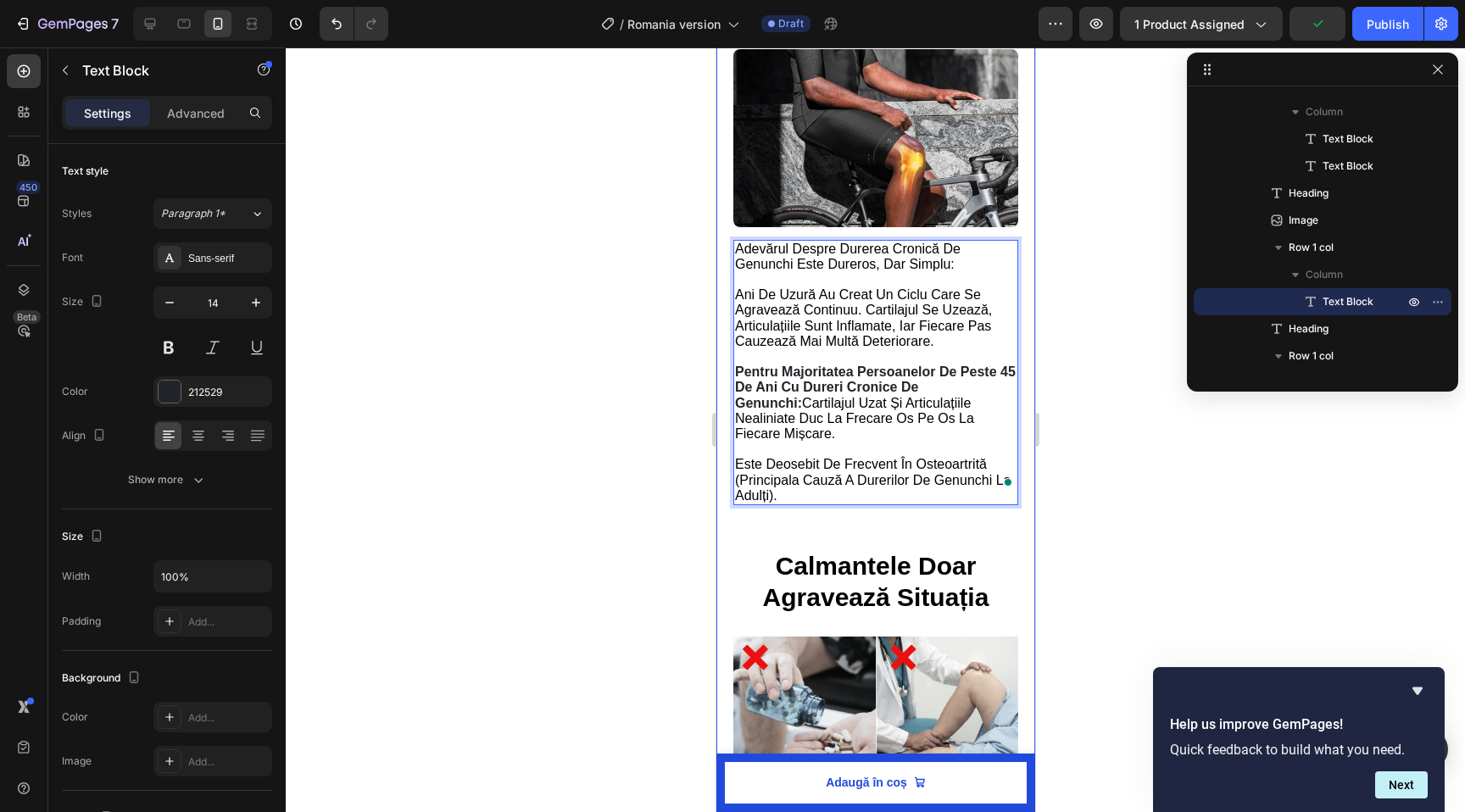
click at [624, 315] on div at bounding box center [876, 429] width 1180 height 765
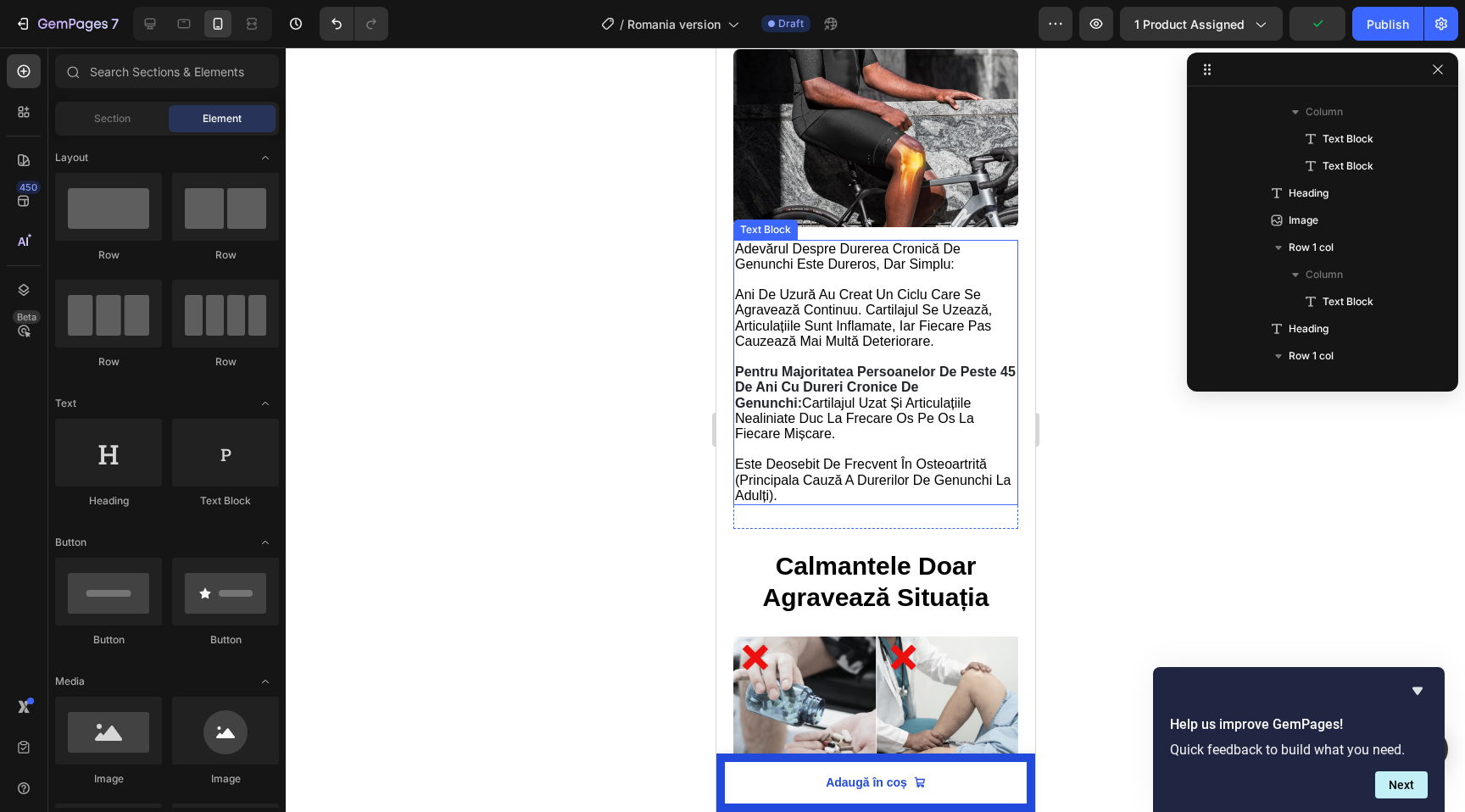
click at [798, 334] on span "ani de uzură au creat un ciclu care se agravează continuu. cartilajul se uzează…" at bounding box center [862, 317] width 257 height 61
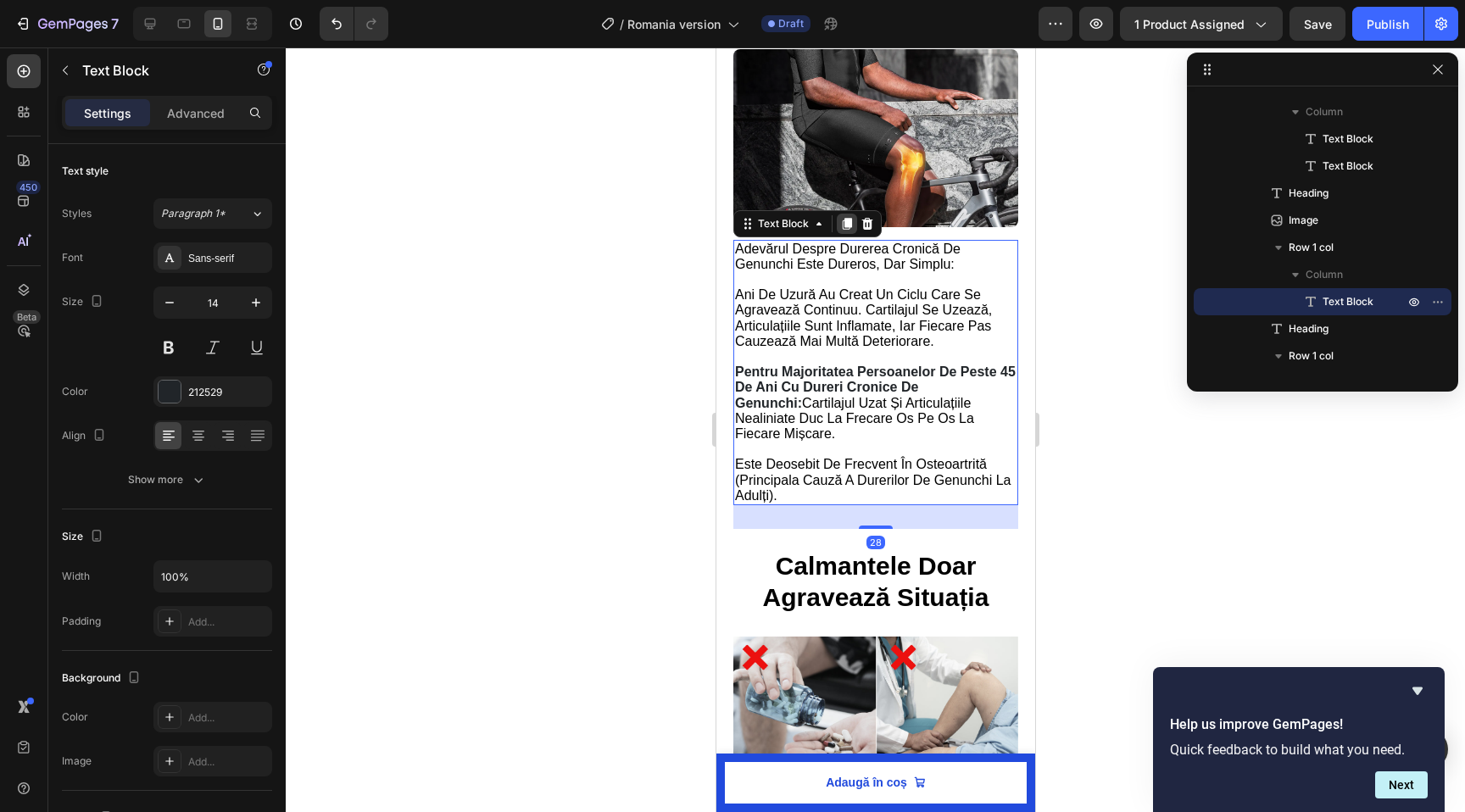
click at [850, 221] on icon at bounding box center [846, 224] width 13 height 13
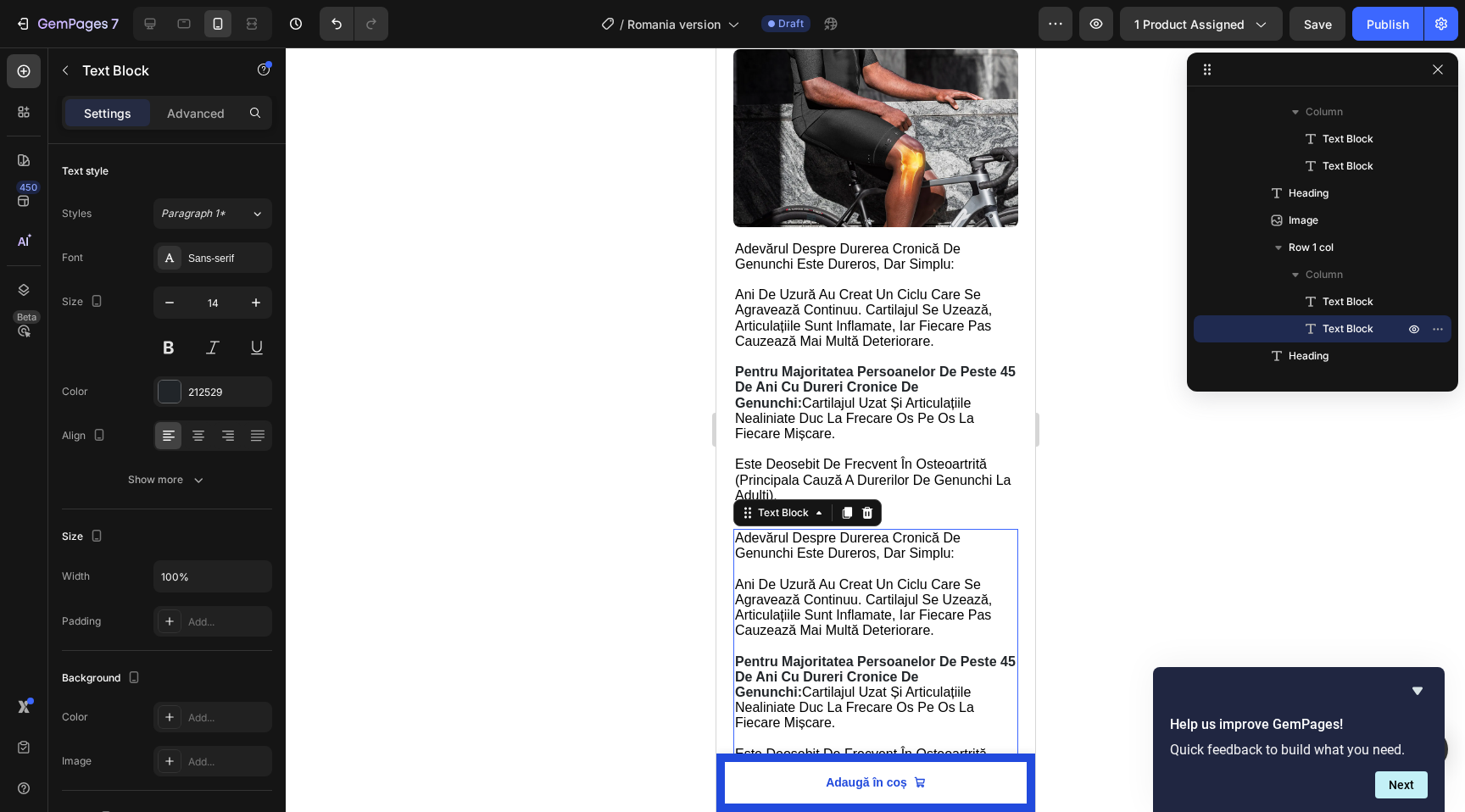
click at [804, 544] on span "adevărul despre durerea cronică de genunchi este dureros, dar simplu:" at bounding box center [847, 545] width 226 height 29
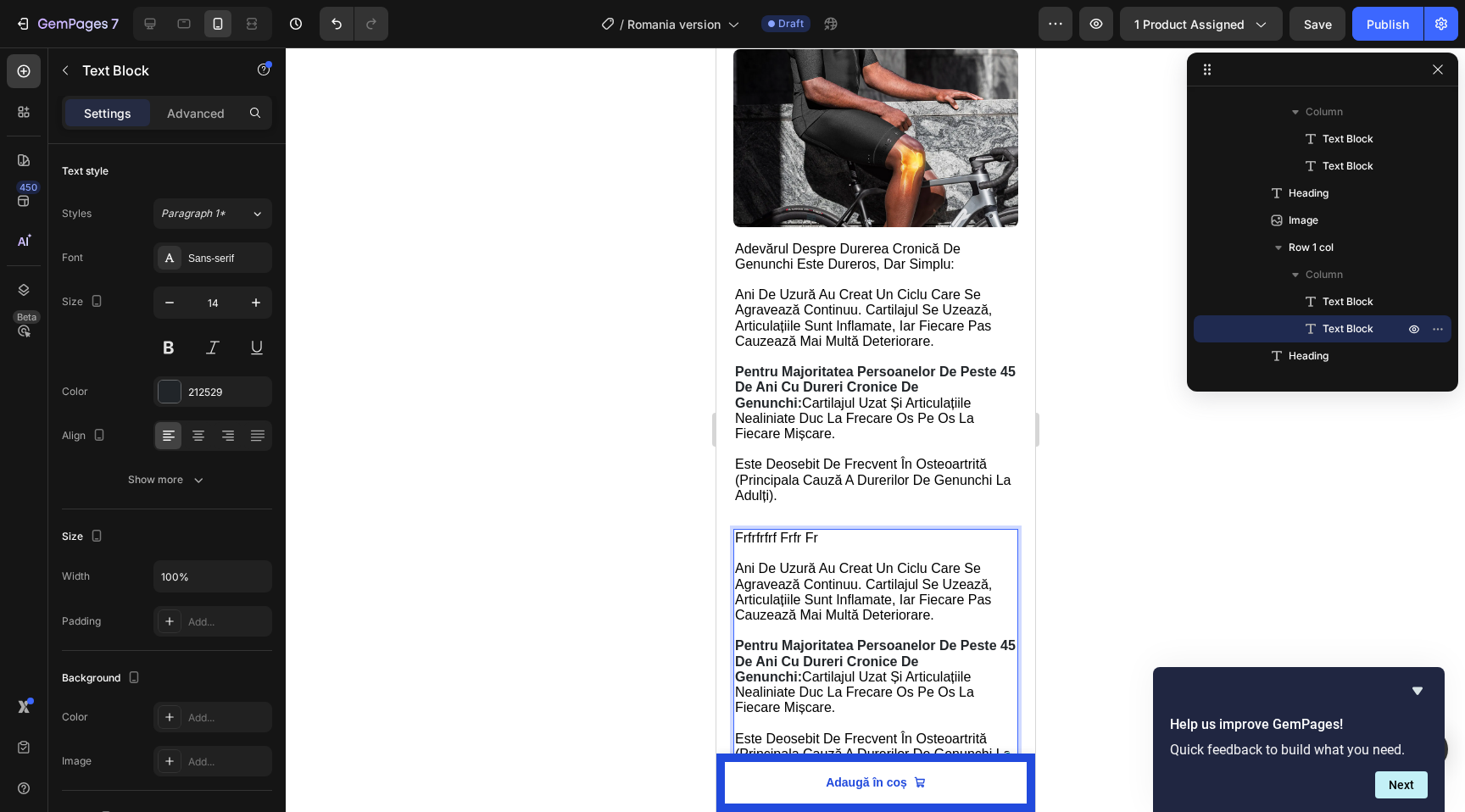
click at [795, 546] on p "ani de uzură au creat un ciclu care se agravează continuu. cartilajul se uzează…" at bounding box center [875, 584] width 281 height 77
click at [795, 546] on p "⁠⁠⁠⁠⁠⁠⁠ ani de uzură au creat un ciclu care se agravează continuu. cartilajul s…" at bounding box center [875, 584] width 281 height 77
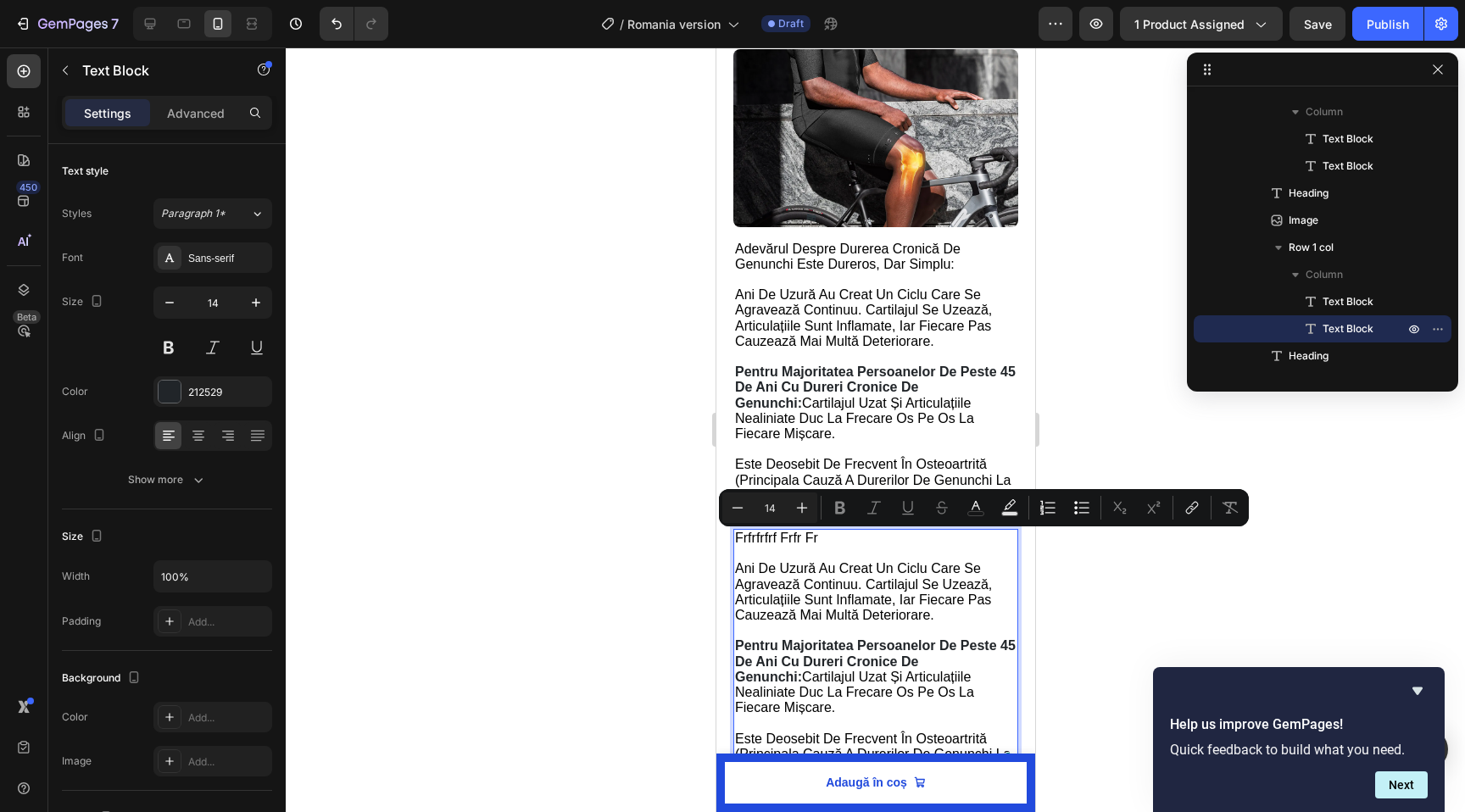
click at [560, 540] on div at bounding box center [876, 429] width 1180 height 765
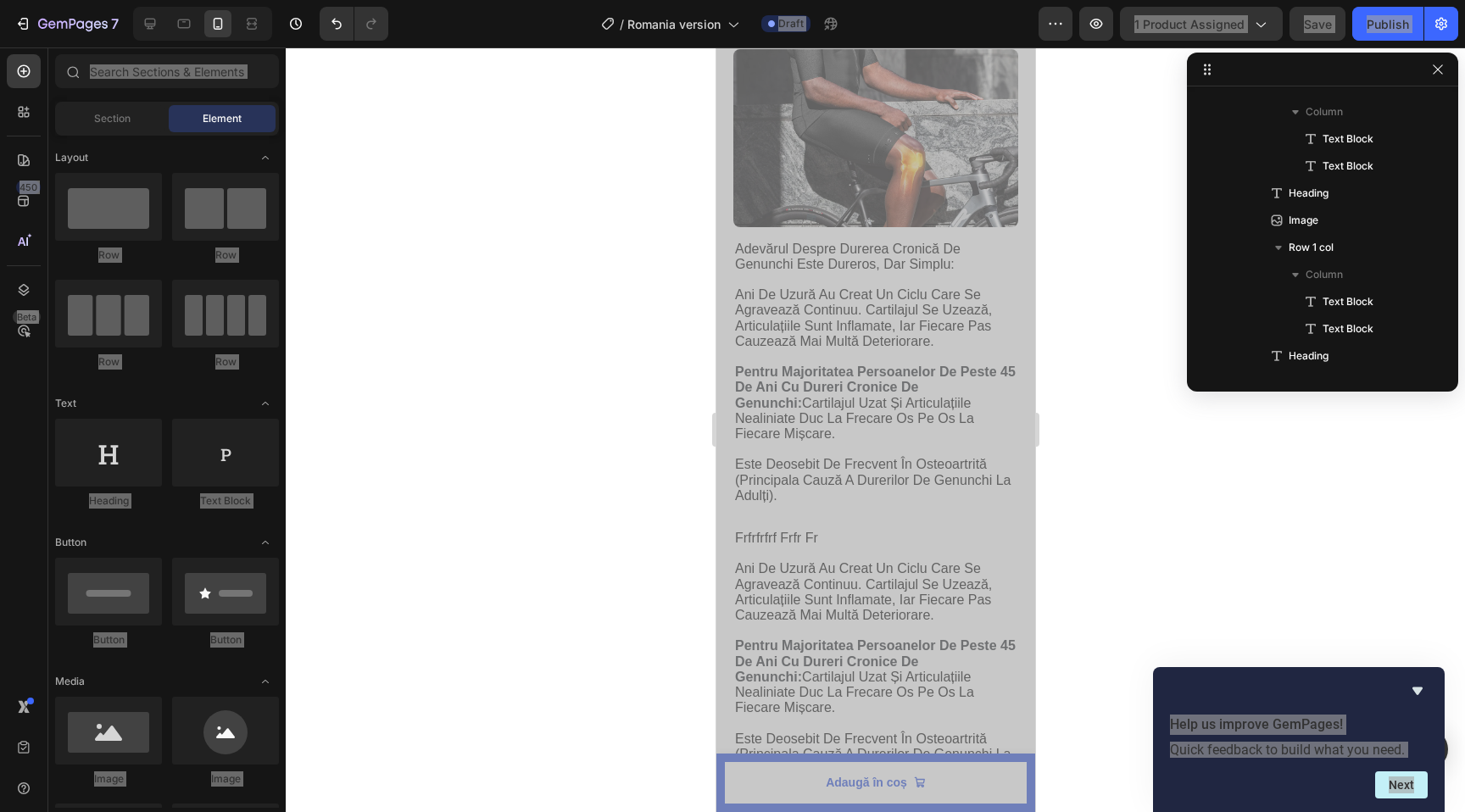
click at [752, 584] on span "ani de uzură au creat un ciclu care se agravează continuu. cartilajul se uzează…" at bounding box center [862, 591] width 257 height 61
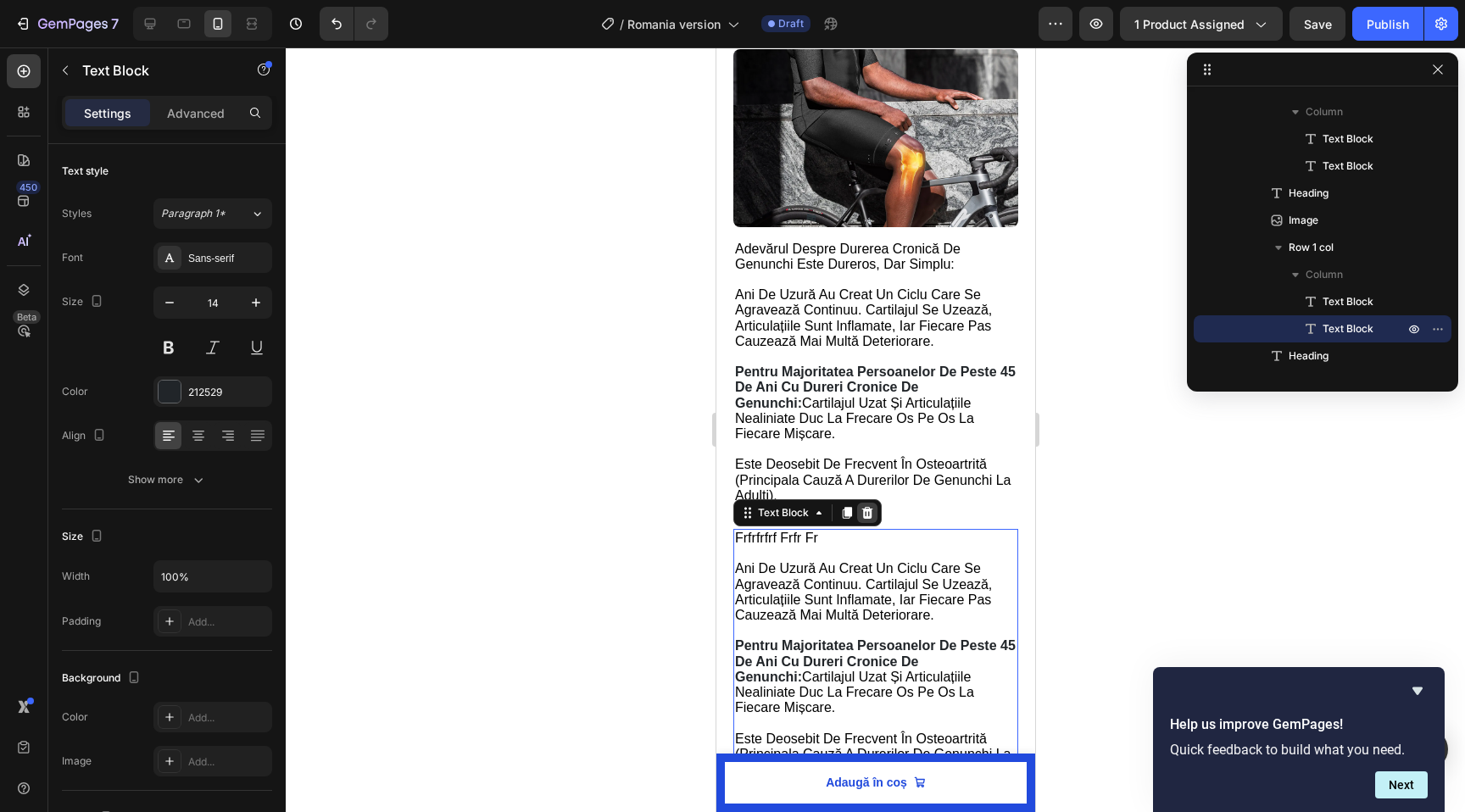
click at [870, 506] on icon at bounding box center [866, 513] width 13 height 13
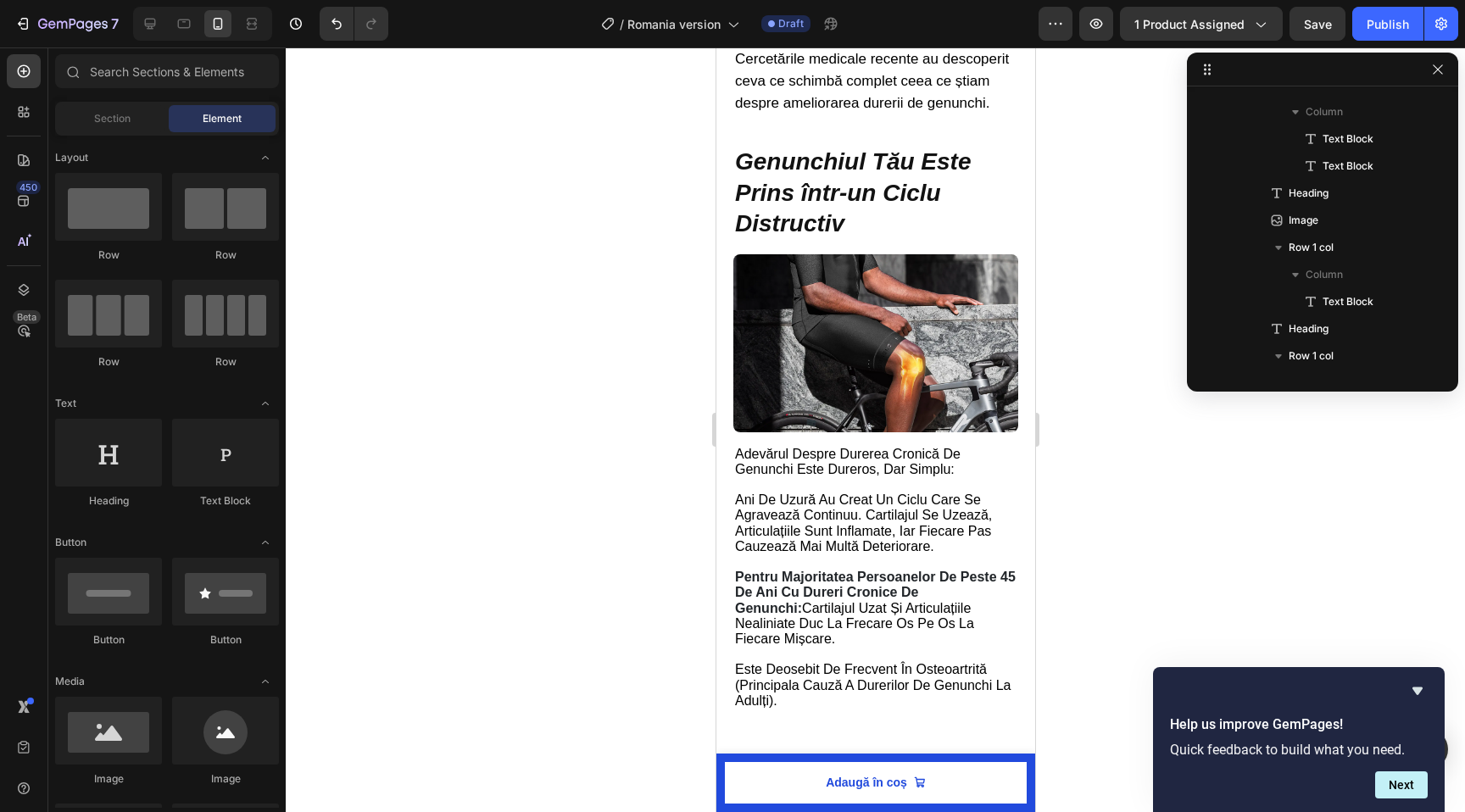
click at [858, 520] on span "ani de uzură au creat un ciclu care se agravează continuu. cartilajul se uzează…" at bounding box center [862, 523] width 257 height 61
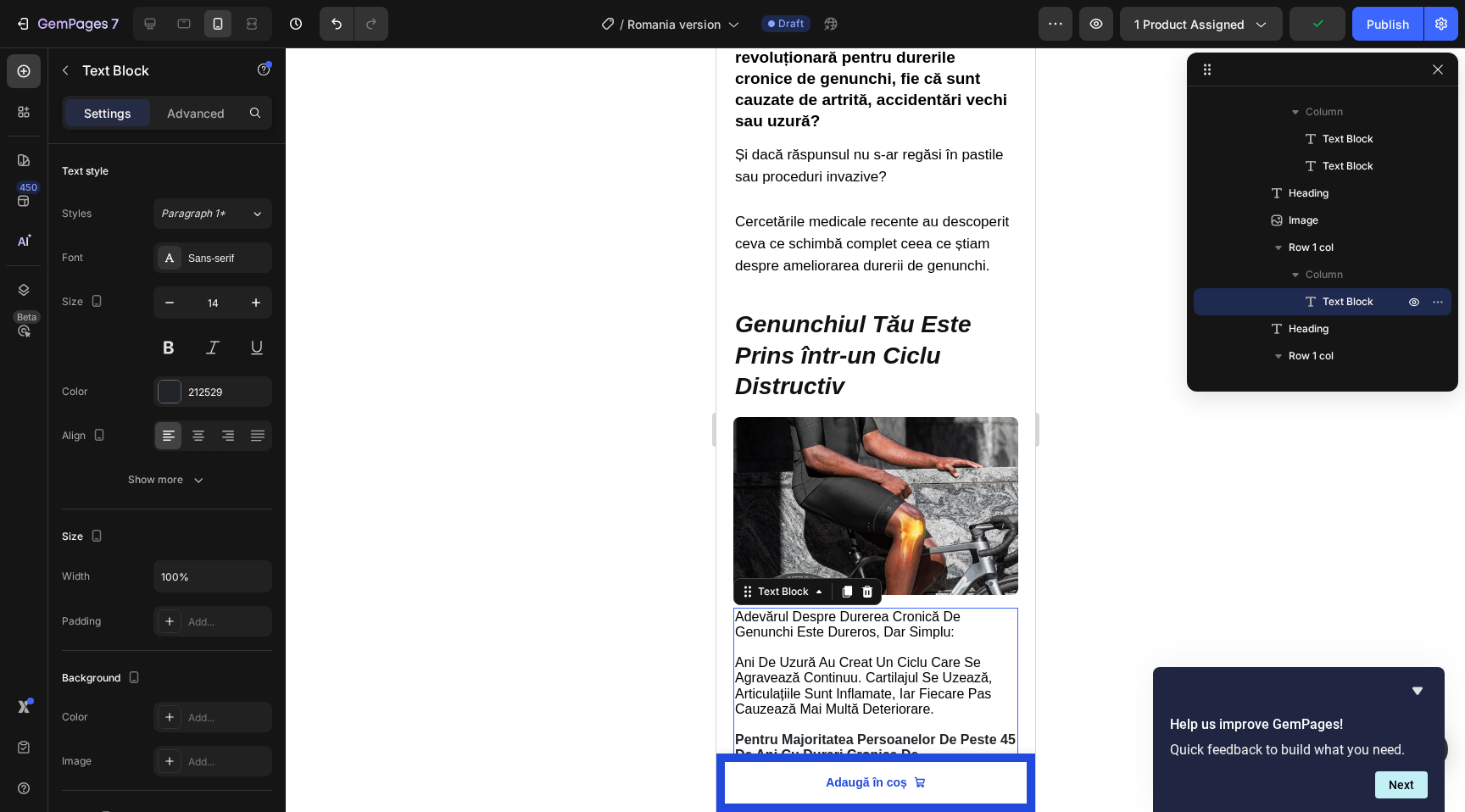
scroll to position [641, 0]
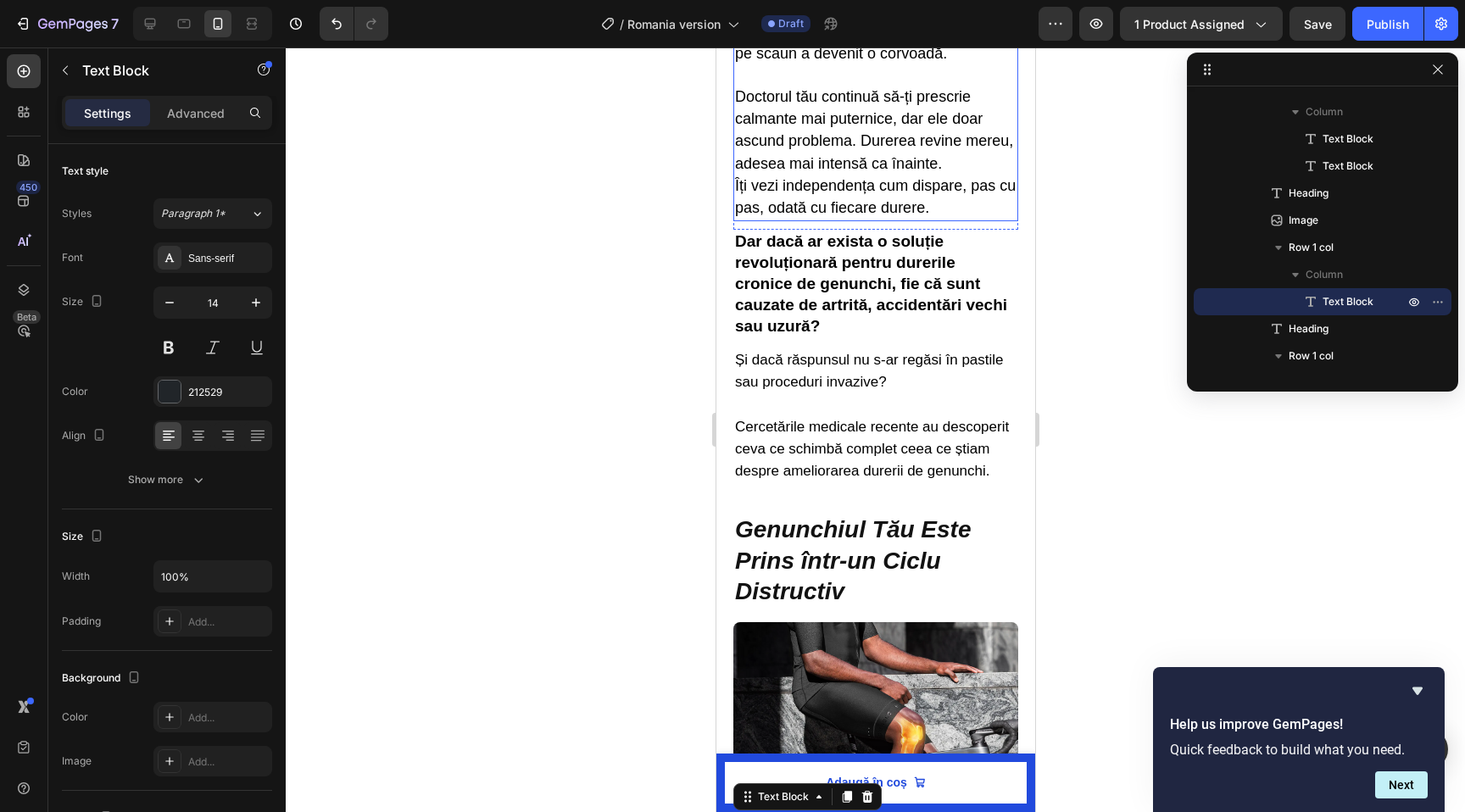
click at [794, 175] on p "Îți vezi independența cum dispare, pas cu pas, odată cu fiecare durere." at bounding box center [875, 197] width 281 height 45
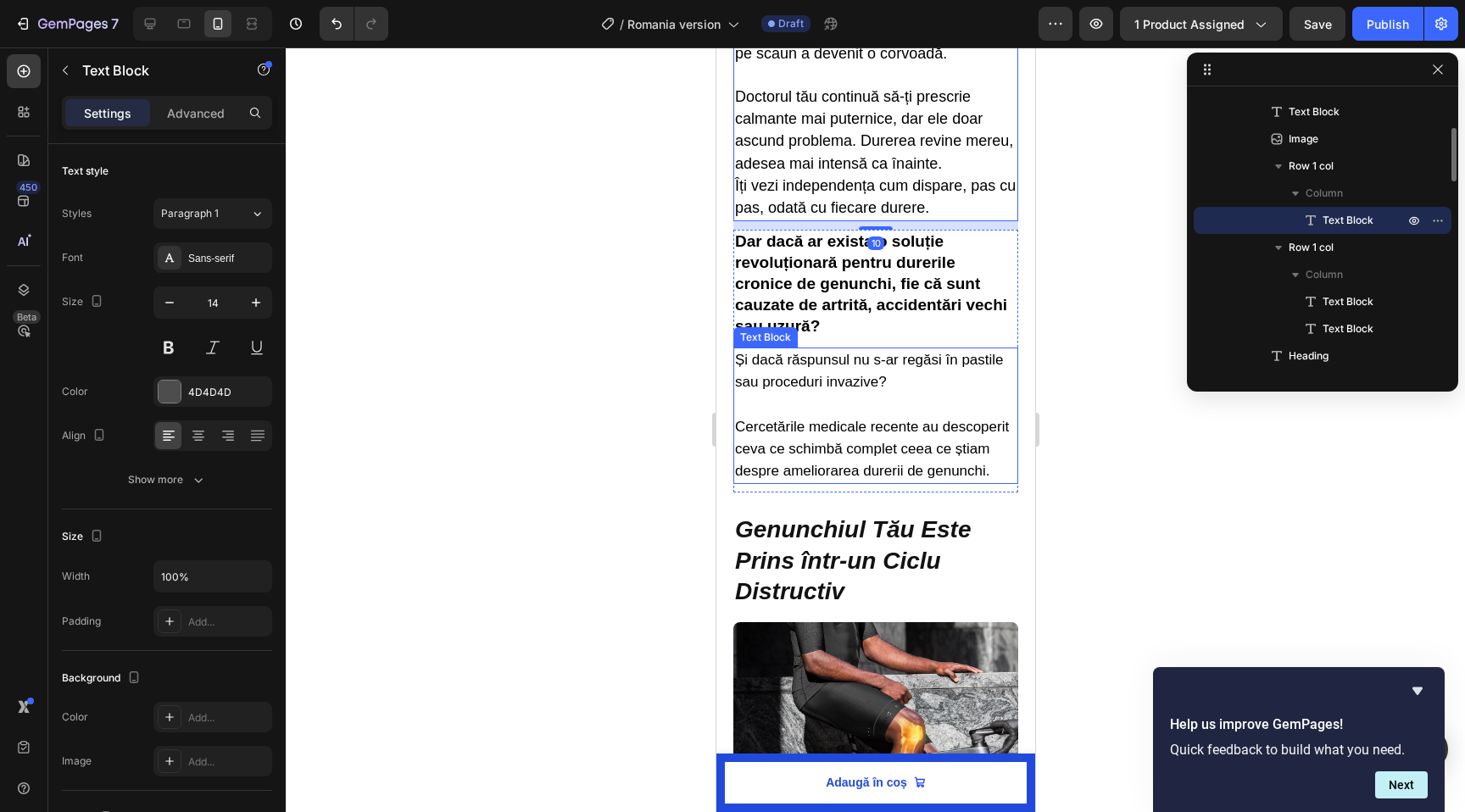
click at [791, 440] on span "Cercetările medicale recente au descoperit ceva ce schimbă complet ceea ce știa…" at bounding box center [871, 449] width 274 height 61
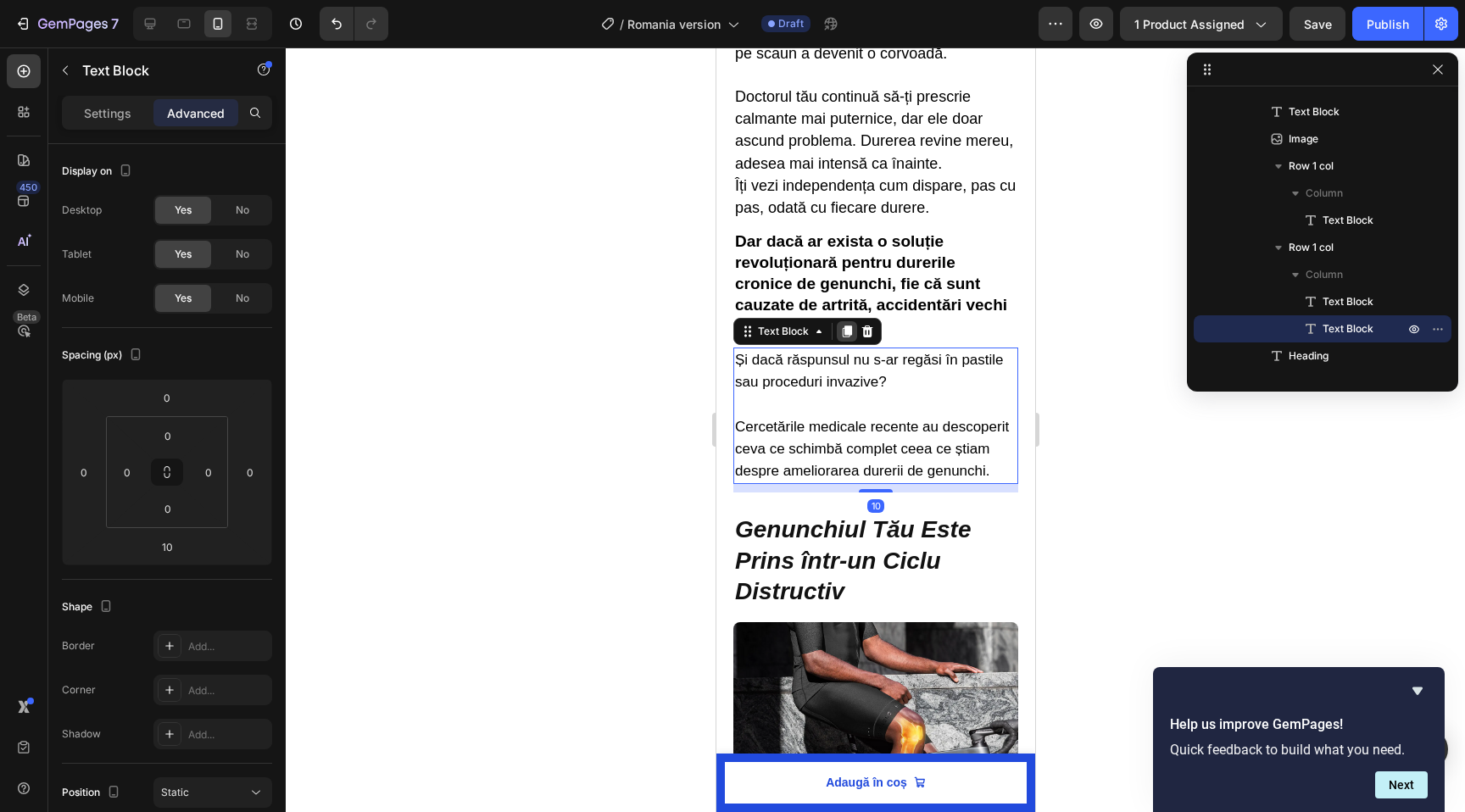
click at [842, 330] on icon at bounding box center [846, 332] width 9 height 12
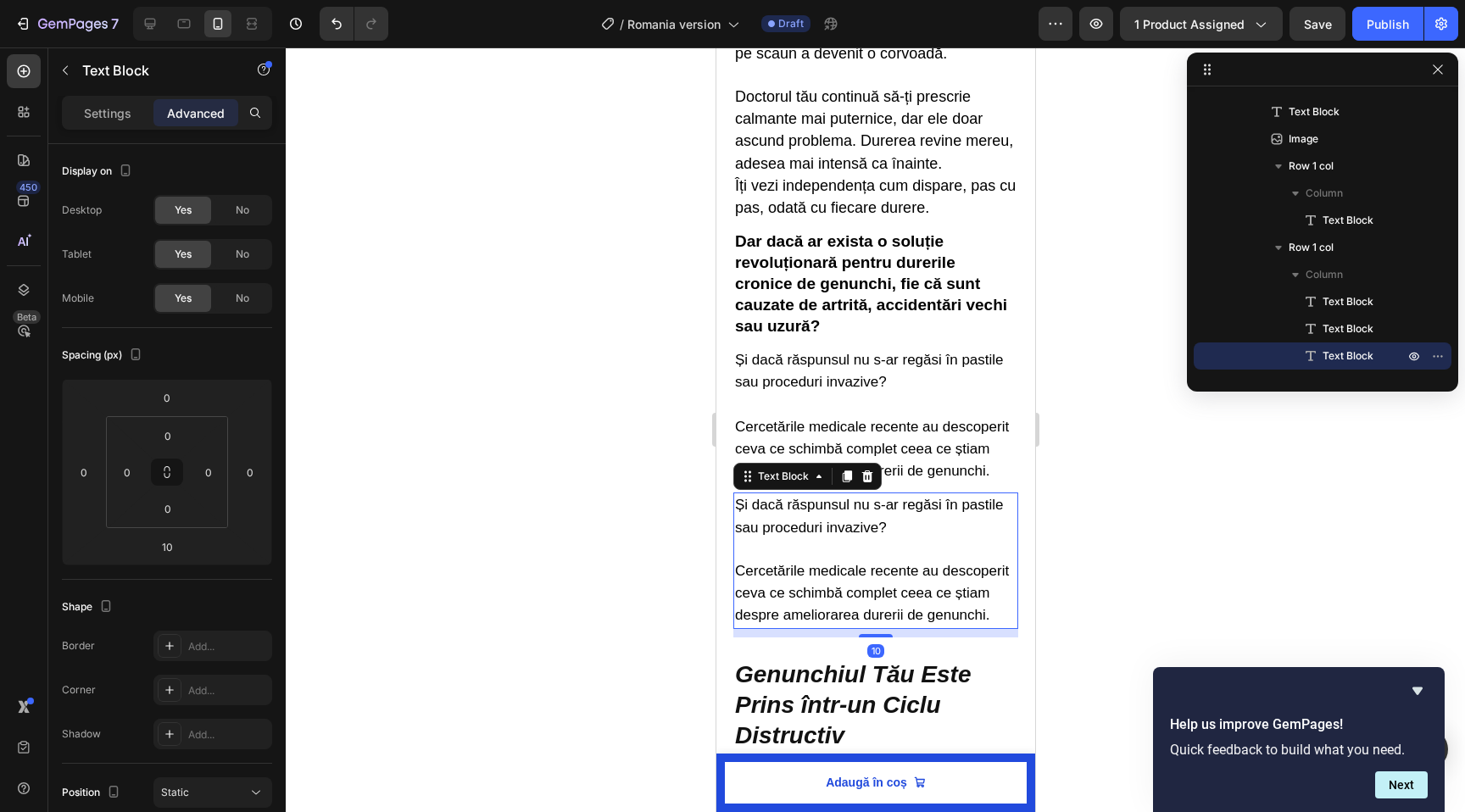
scroll to position [840, 0]
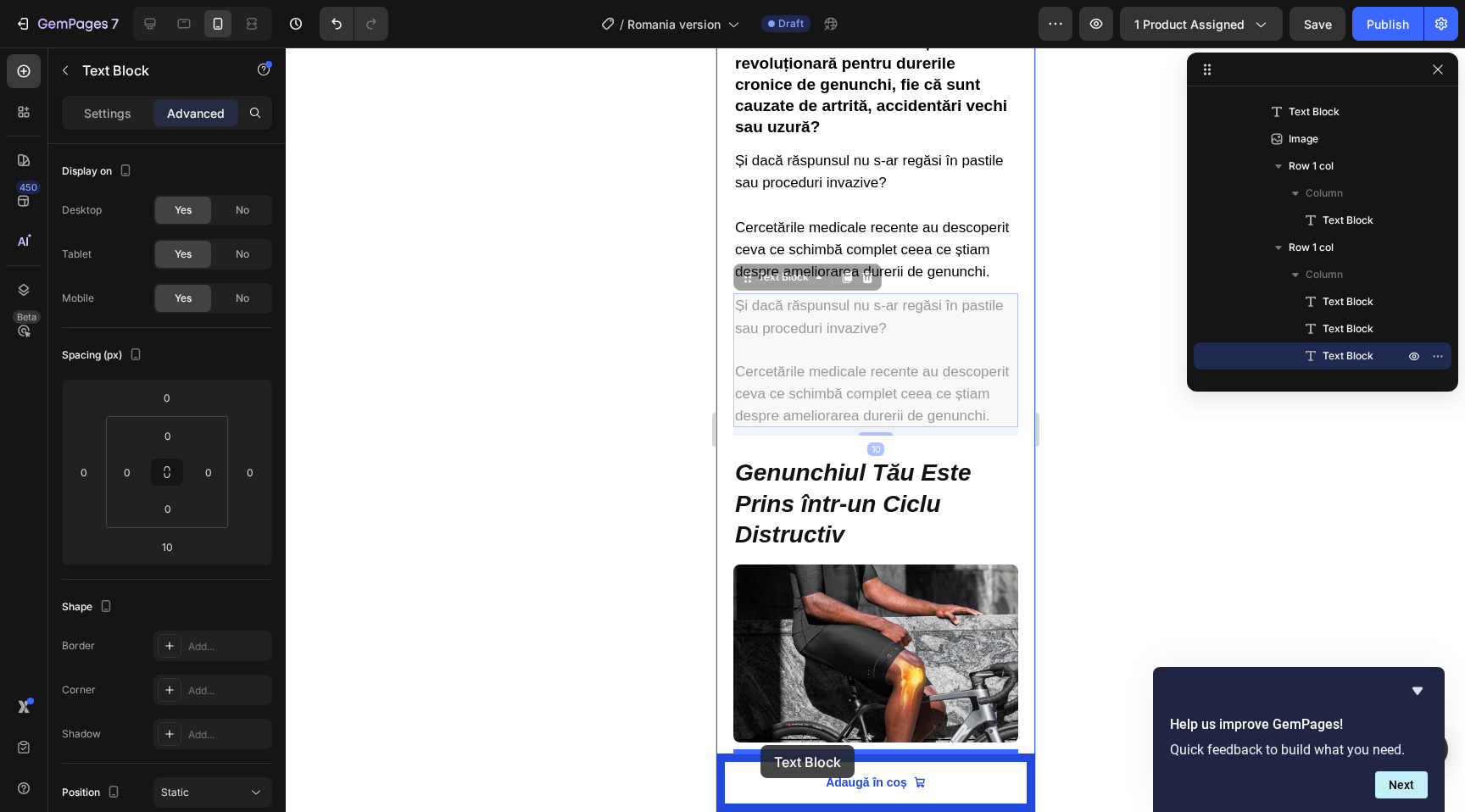
drag, startPoint x: 748, startPoint y: 276, endPoint x: 760, endPoint y: 745, distance: 469.2
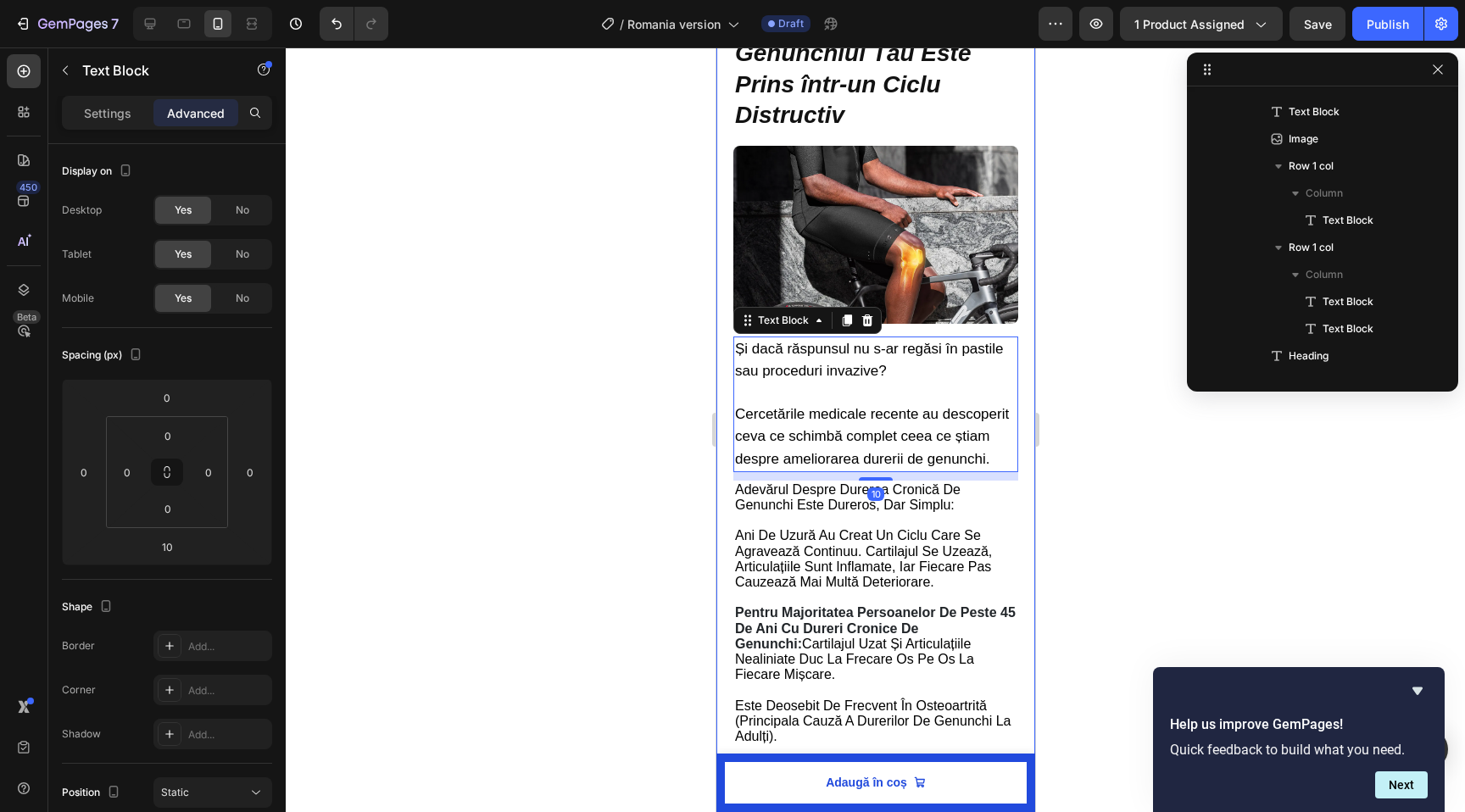
scroll to position [1144, 0]
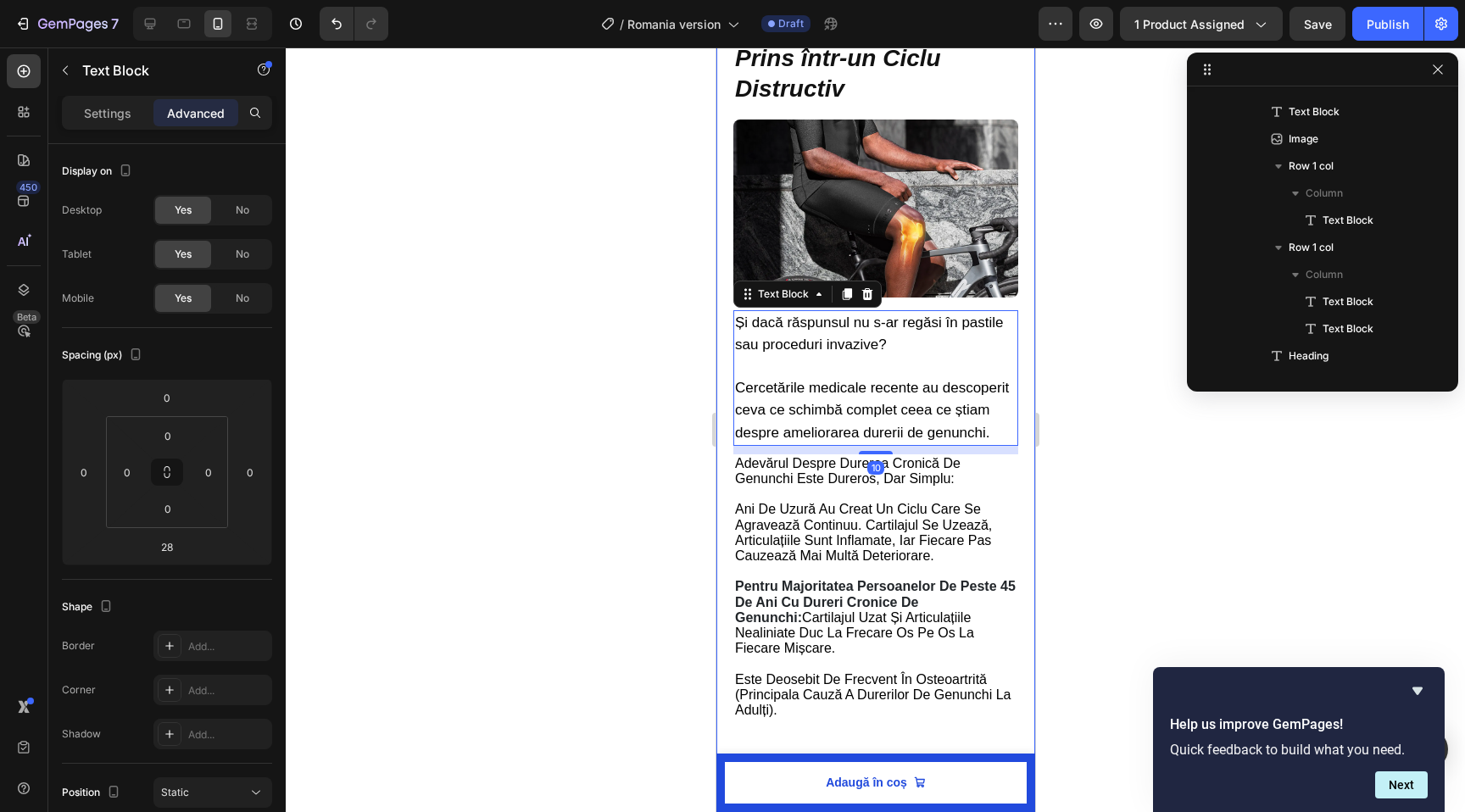
click at [782, 567] on p "To enrich screen reader interactions, please activate Accessibility in Grammarl…" at bounding box center [875, 571] width 281 height 15
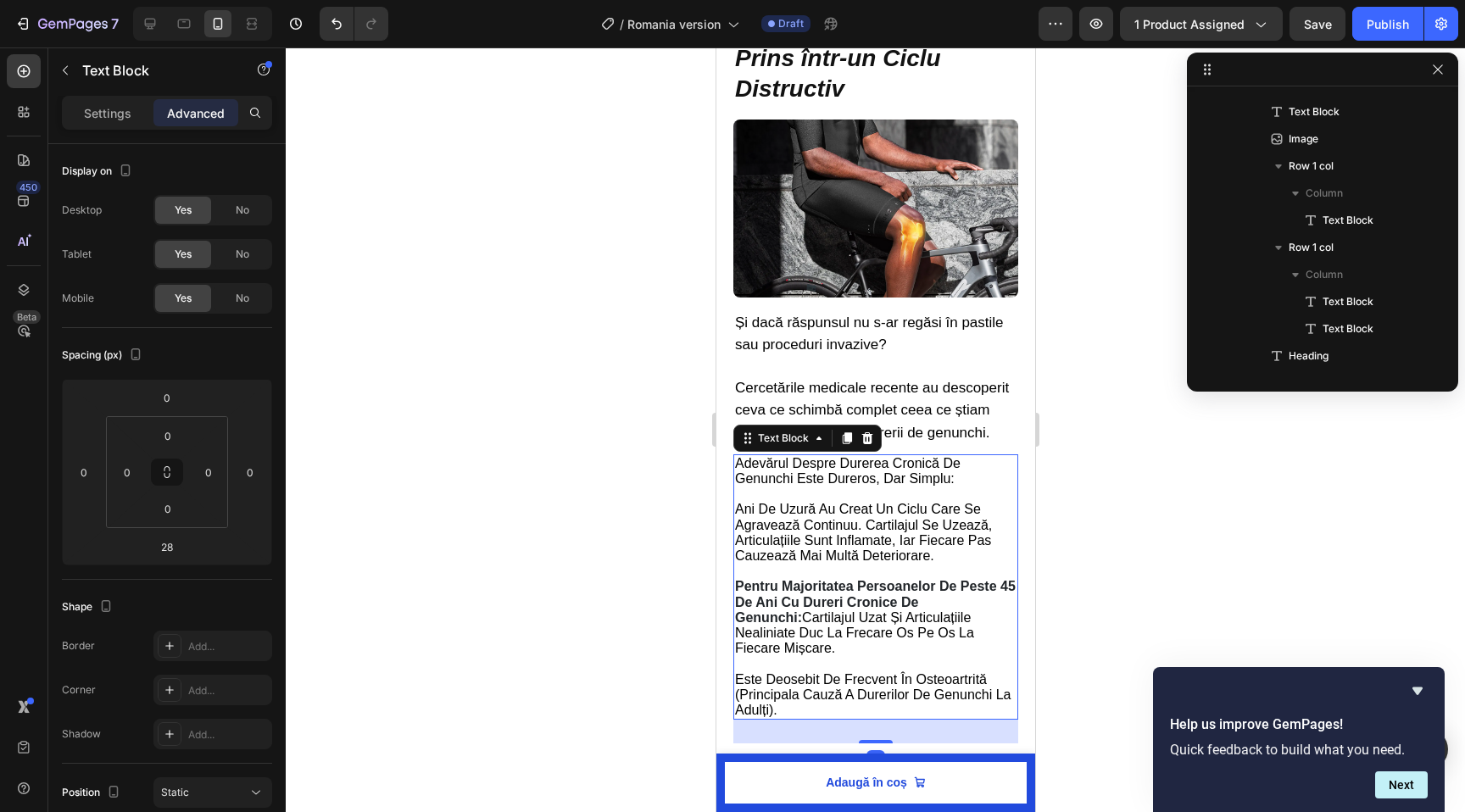
scroll to position [456, 0]
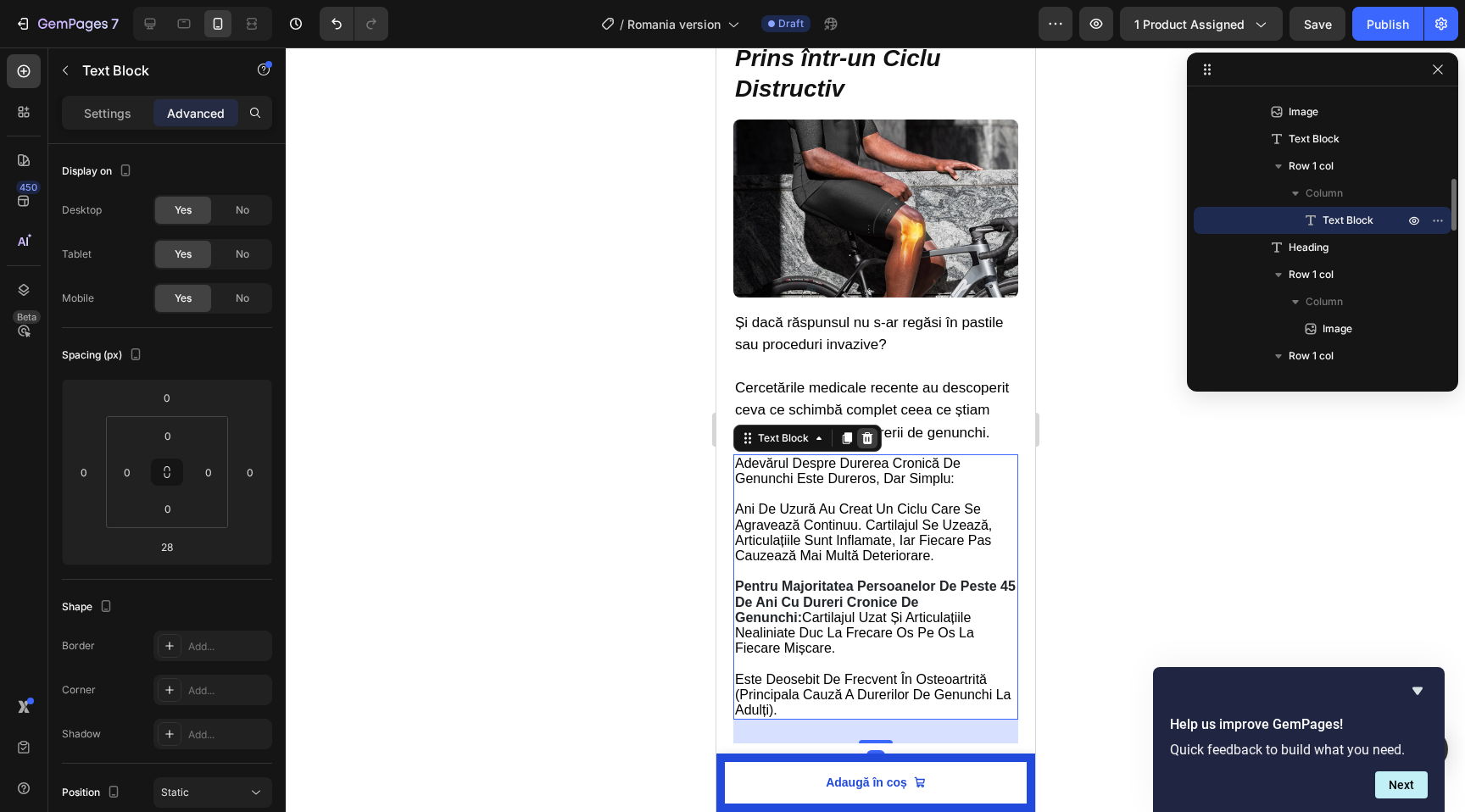
click at [865, 439] on icon at bounding box center [866, 438] width 13 height 13
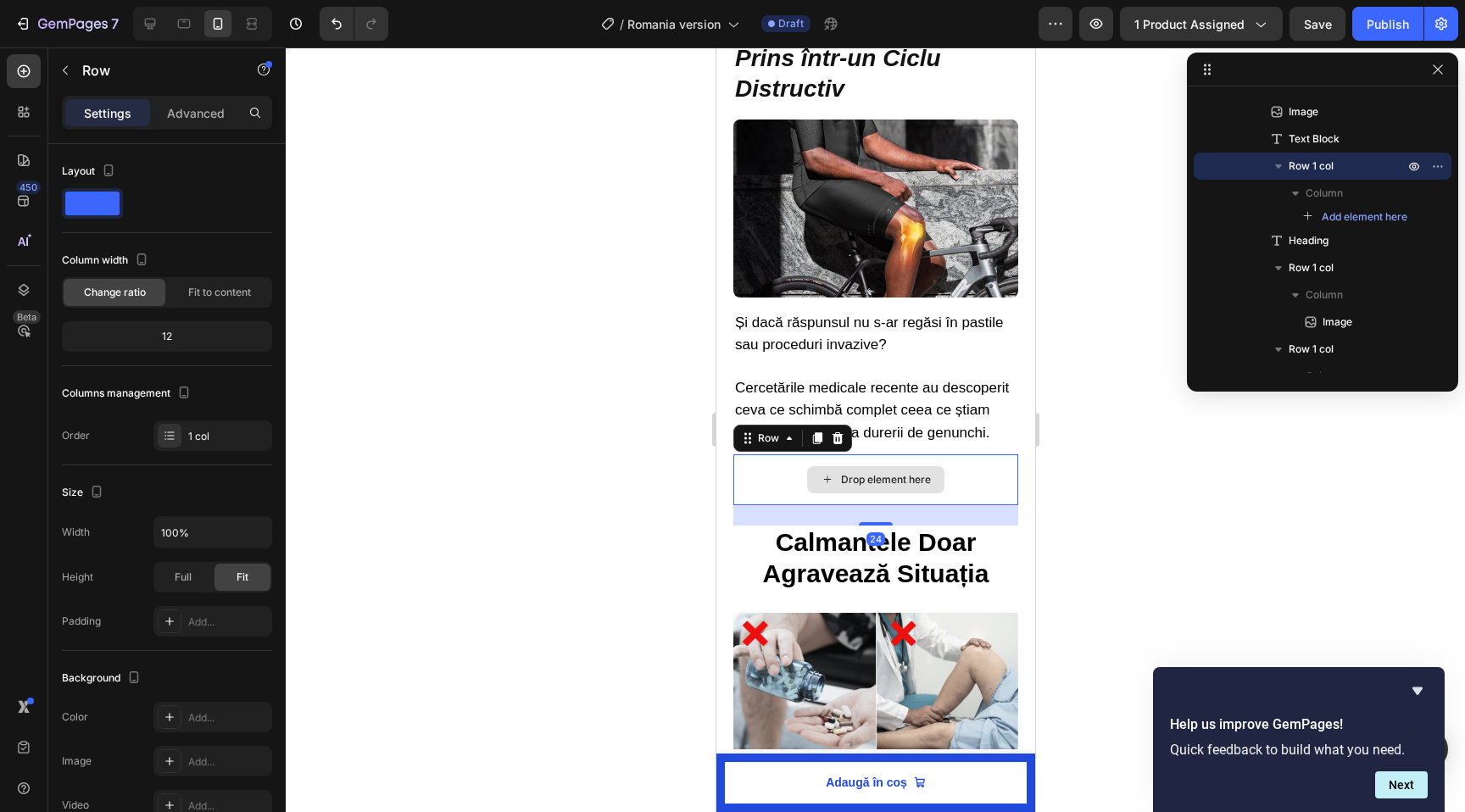
click at [853, 492] on div "Drop element here" at bounding box center [875, 480] width 285 height 51
click at [820, 352] on p "Și dacă răspunsul nu s-ar regăsi în pastile sau proceduri invazive?" at bounding box center [875, 345] width 281 height 66
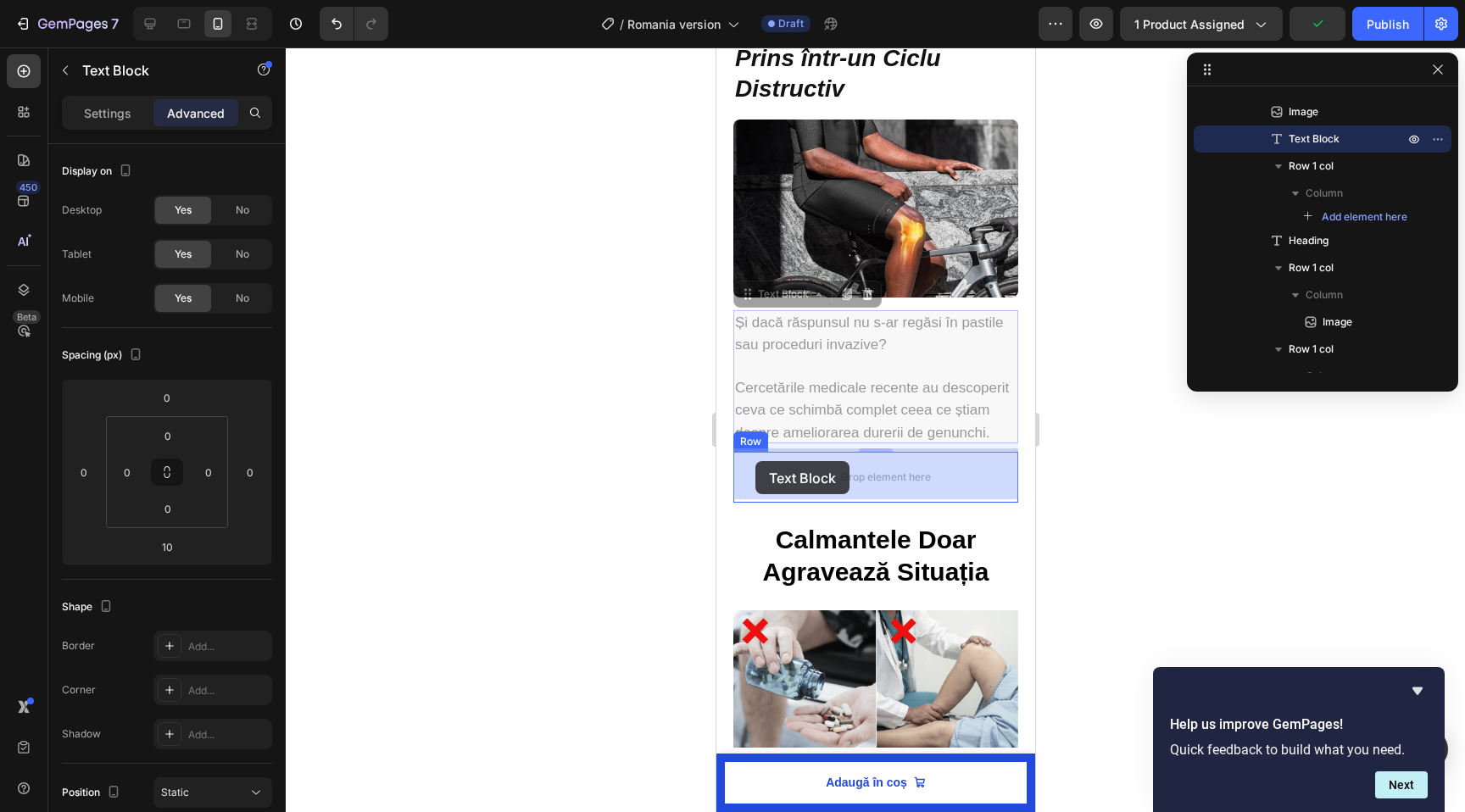
drag, startPoint x: 745, startPoint y: 295, endPoint x: 753, endPoint y: 461, distance: 166.2
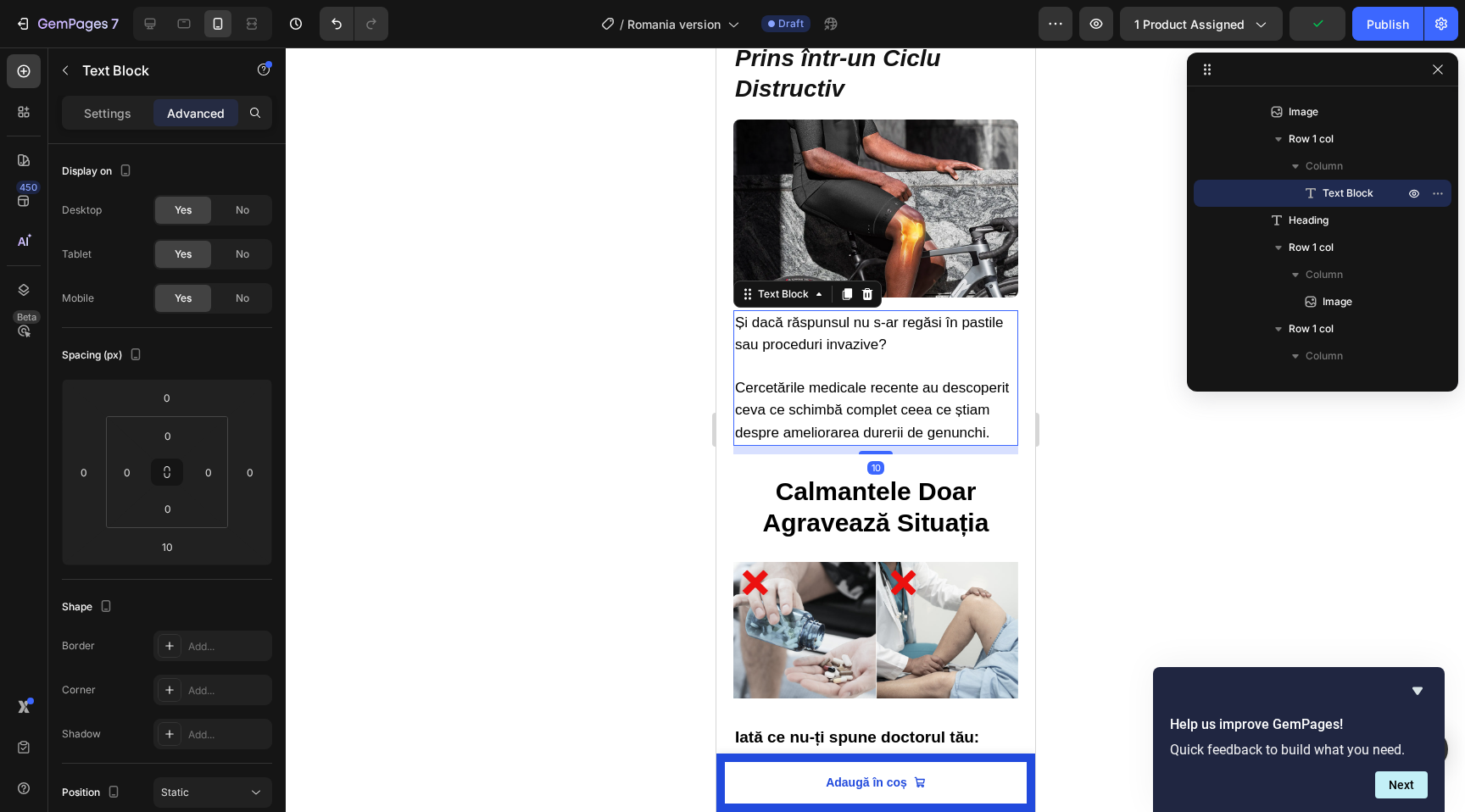
click at [634, 436] on div at bounding box center [876, 429] width 1180 height 765
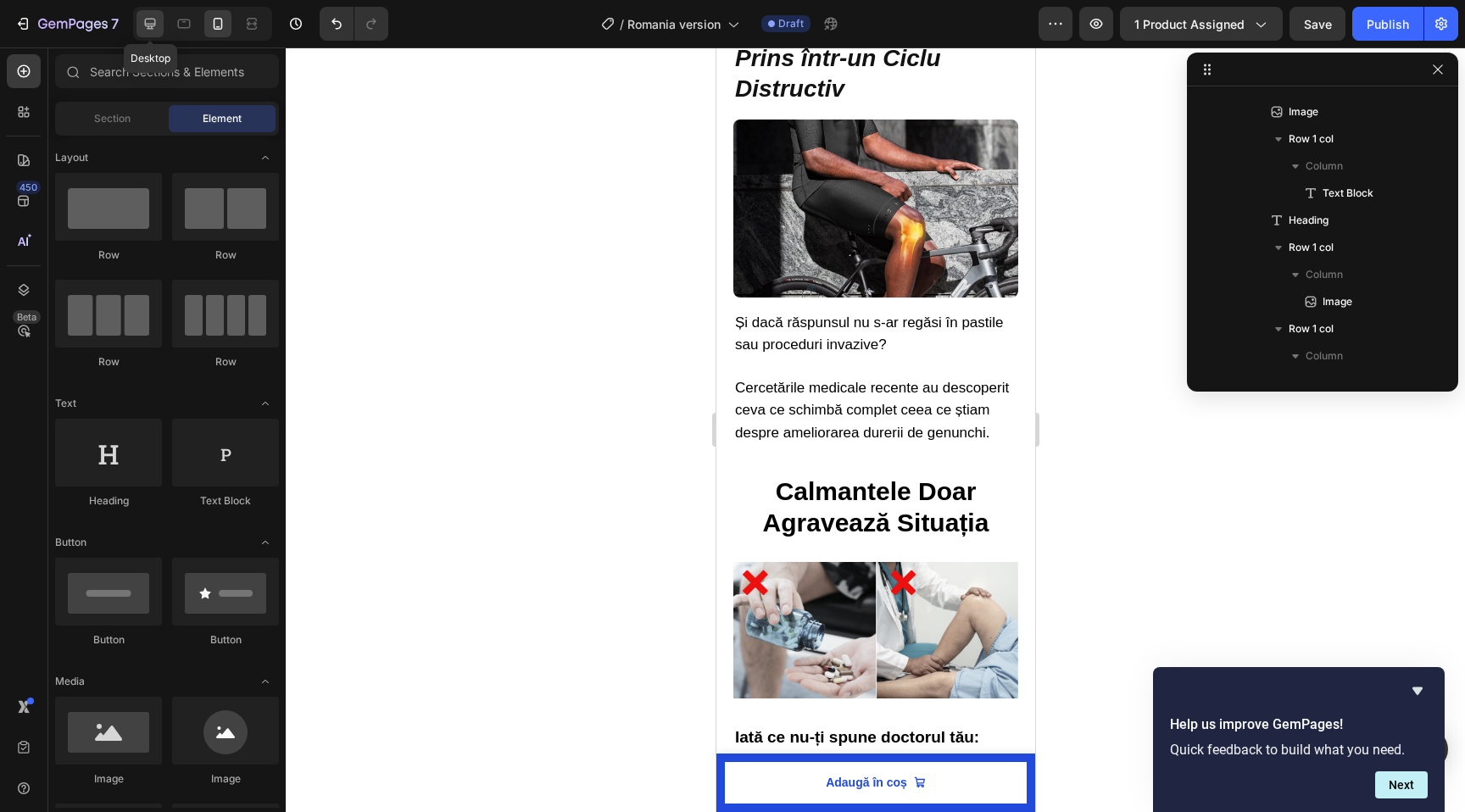
click at [139, 25] on div at bounding box center [150, 24] width 27 height 27
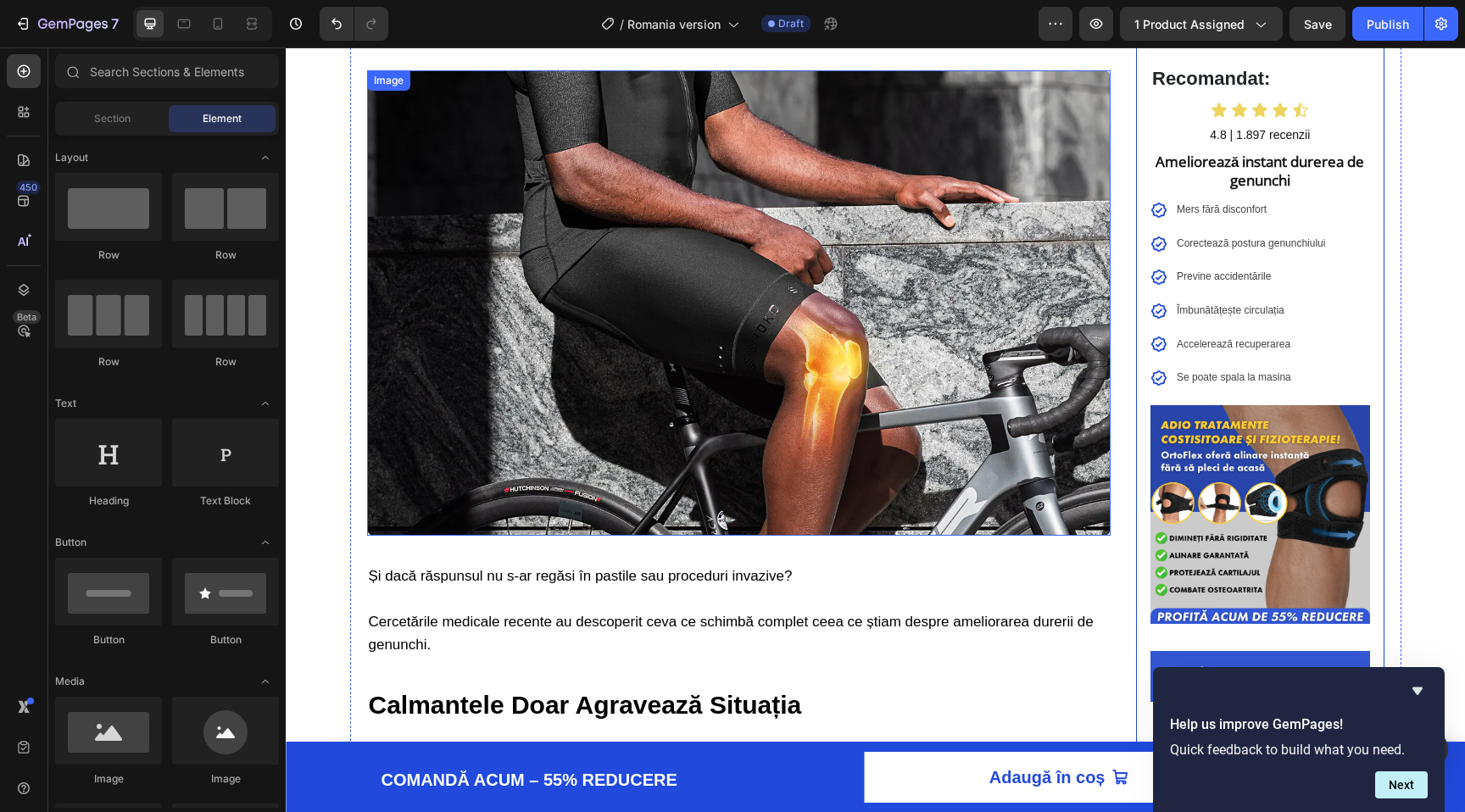
scroll to position [1309, 0]
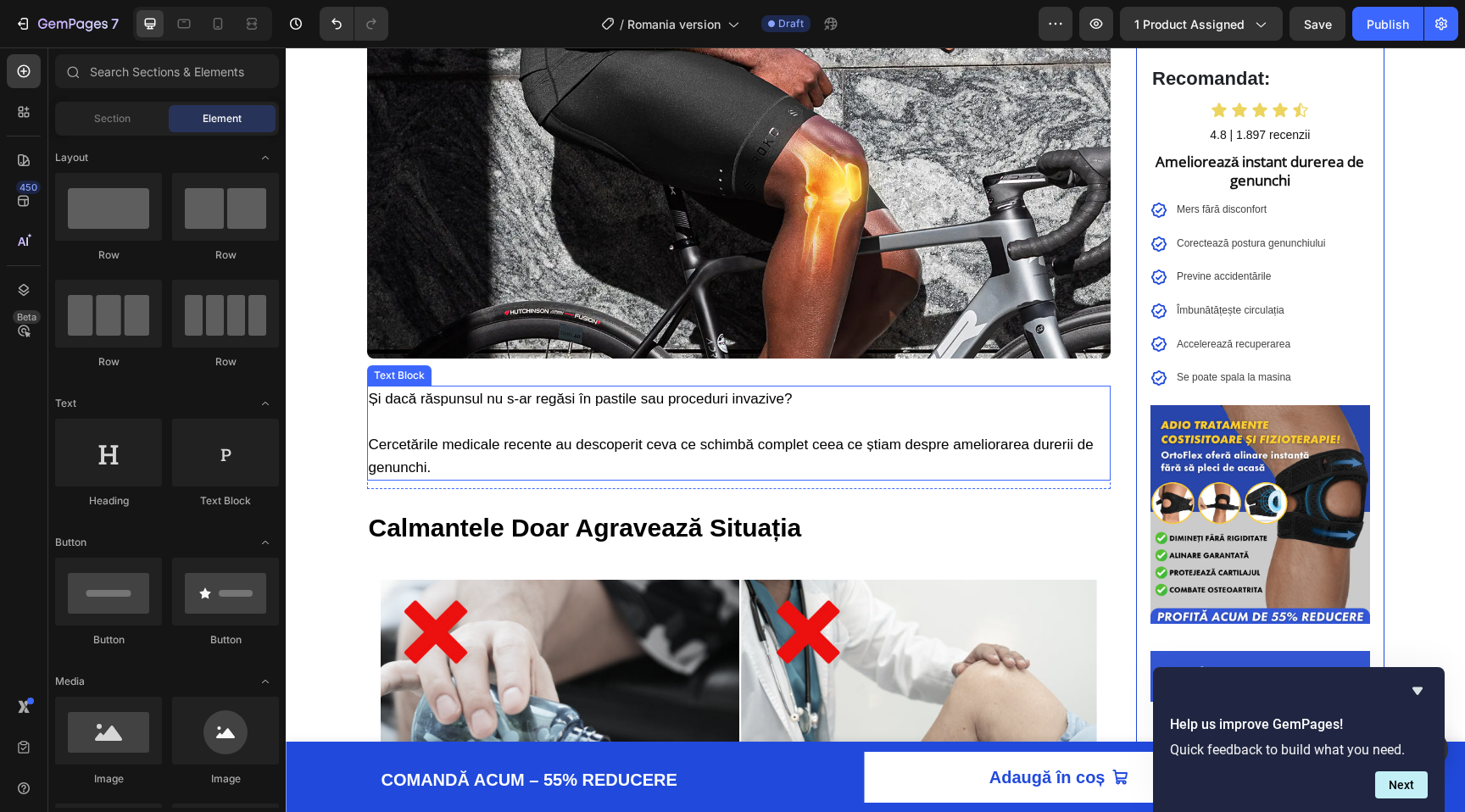
click at [616, 416] on p "Și dacă răspunsul nu s-ar regăsi în pastile sau proceduri invazive?" at bounding box center [739, 410] width 741 height 45
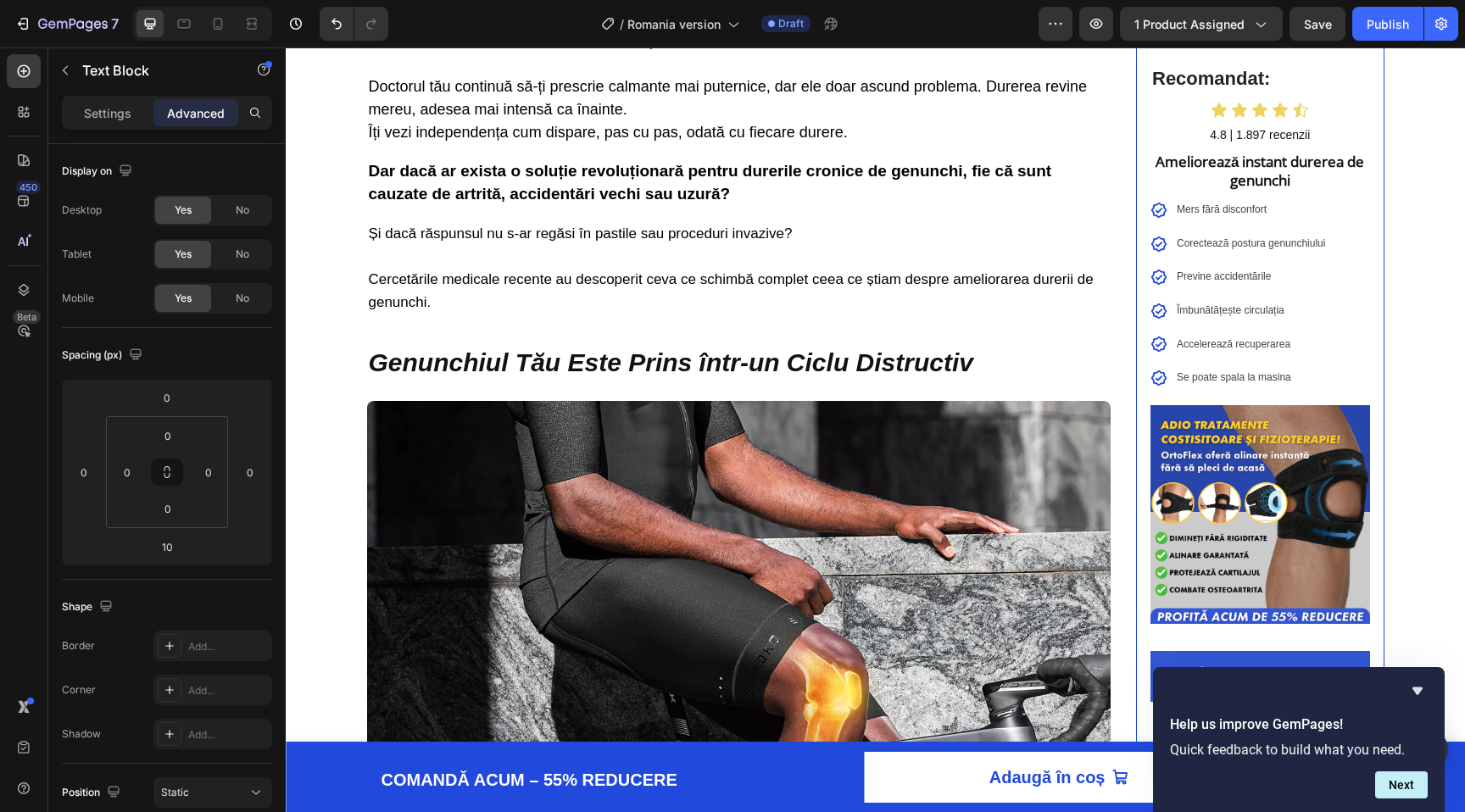
scroll to position [782, 0]
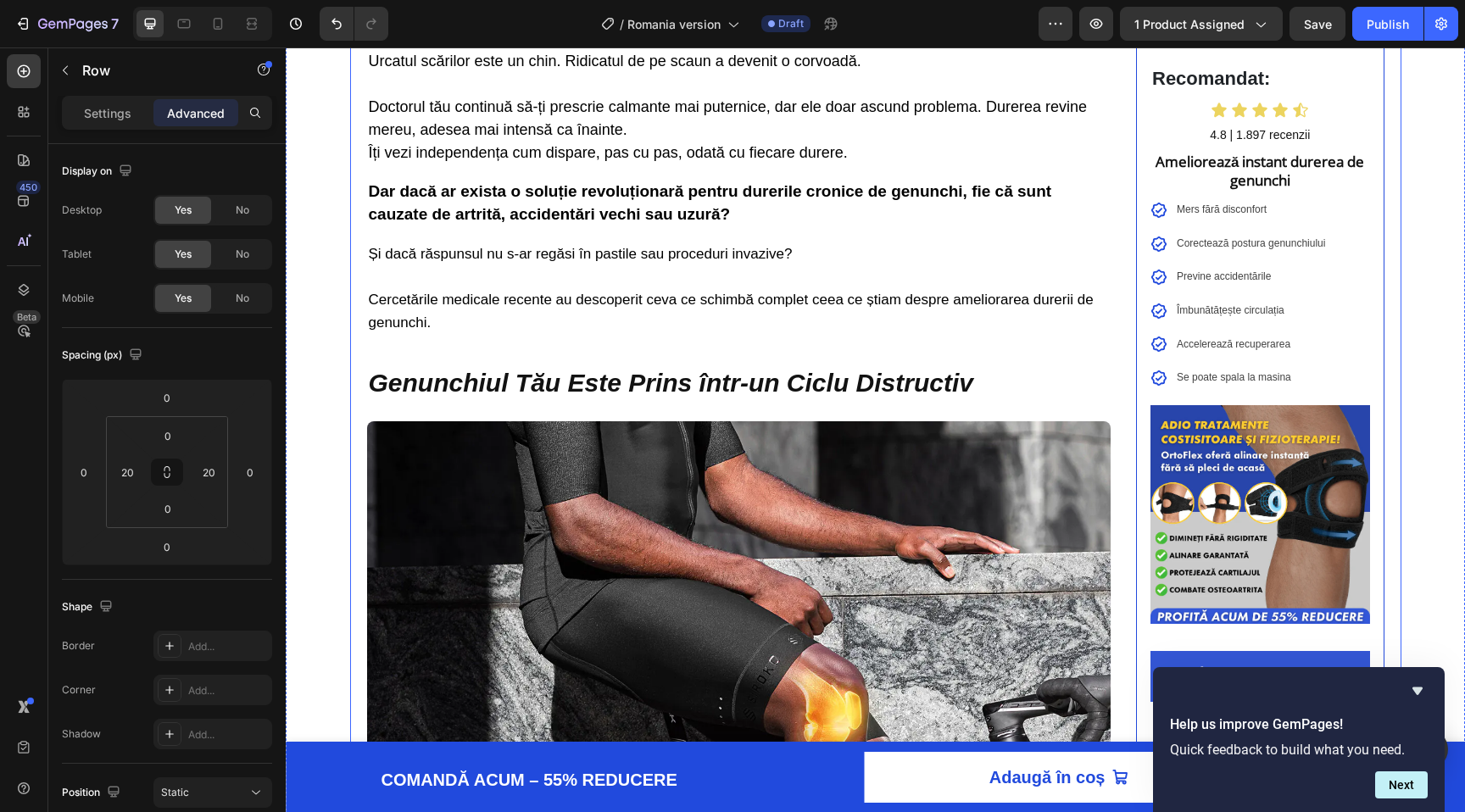
click at [576, 364] on div "⁠⁠⁠⁠⁠⁠⁠ Află Cum Mii de Români Au Scăpat de Durerea Cronică de Genunchi în Doar…" at bounding box center [739, 575] width 745 height 2550
click at [503, 320] on p "Cercetările medicale recente au descoperit ceva ce schimbă complet ceea ce știa…" at bounding box center [739, 311] width 741 height 45
click at [630, 358] on div "⁠⁠⁠⁠⁠⁠⁠ Află Cum Mii de Români Au Scăpat de Durerea Cronică de Genunchi în Doar…" at bounding box center [739, 575] width 745 height 2550
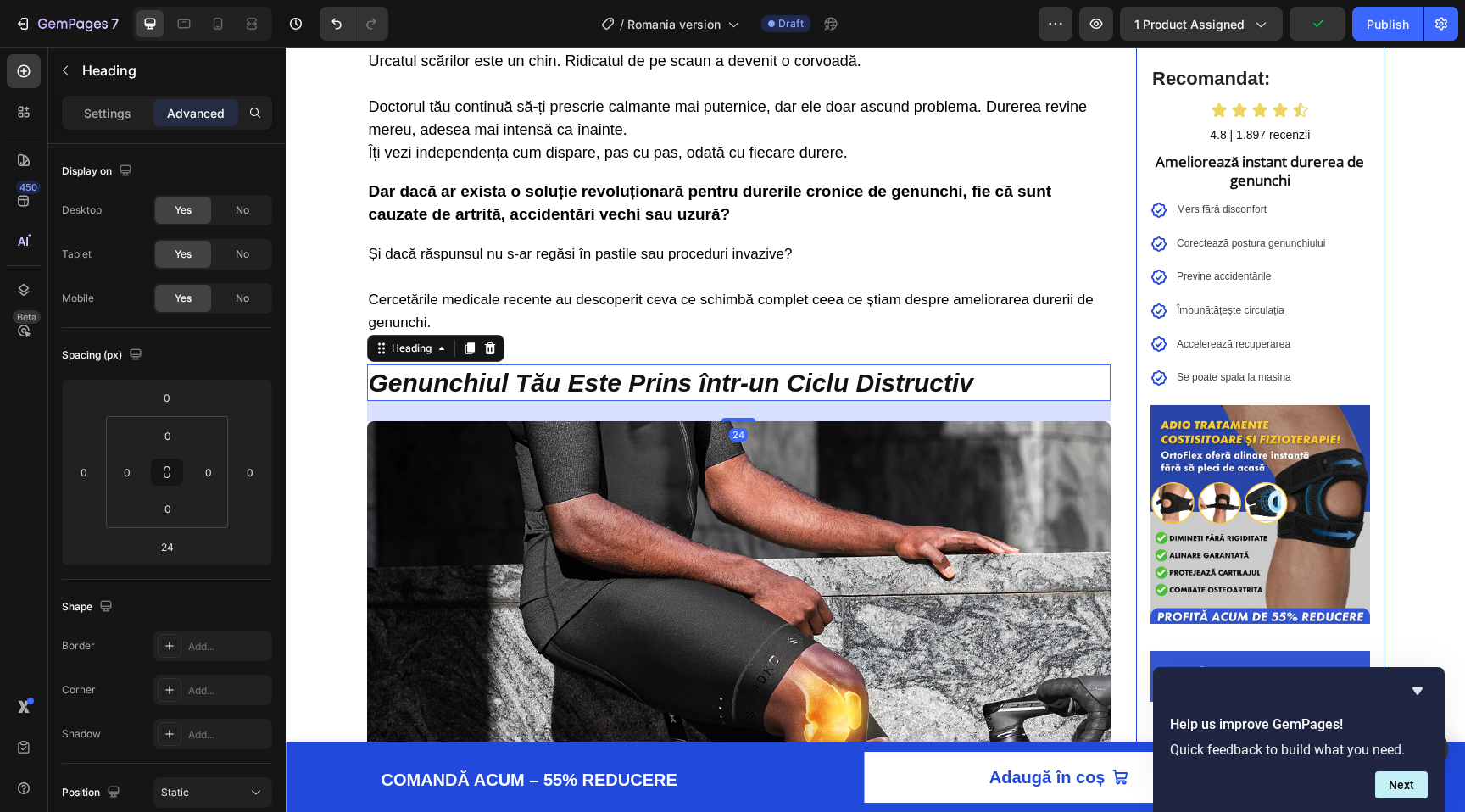
click at [630, 388] on h2 "Genunchiul Tău Este Prins într-un Ciclu Distructiv" at bounding box center [739, 383] width 745 height 36
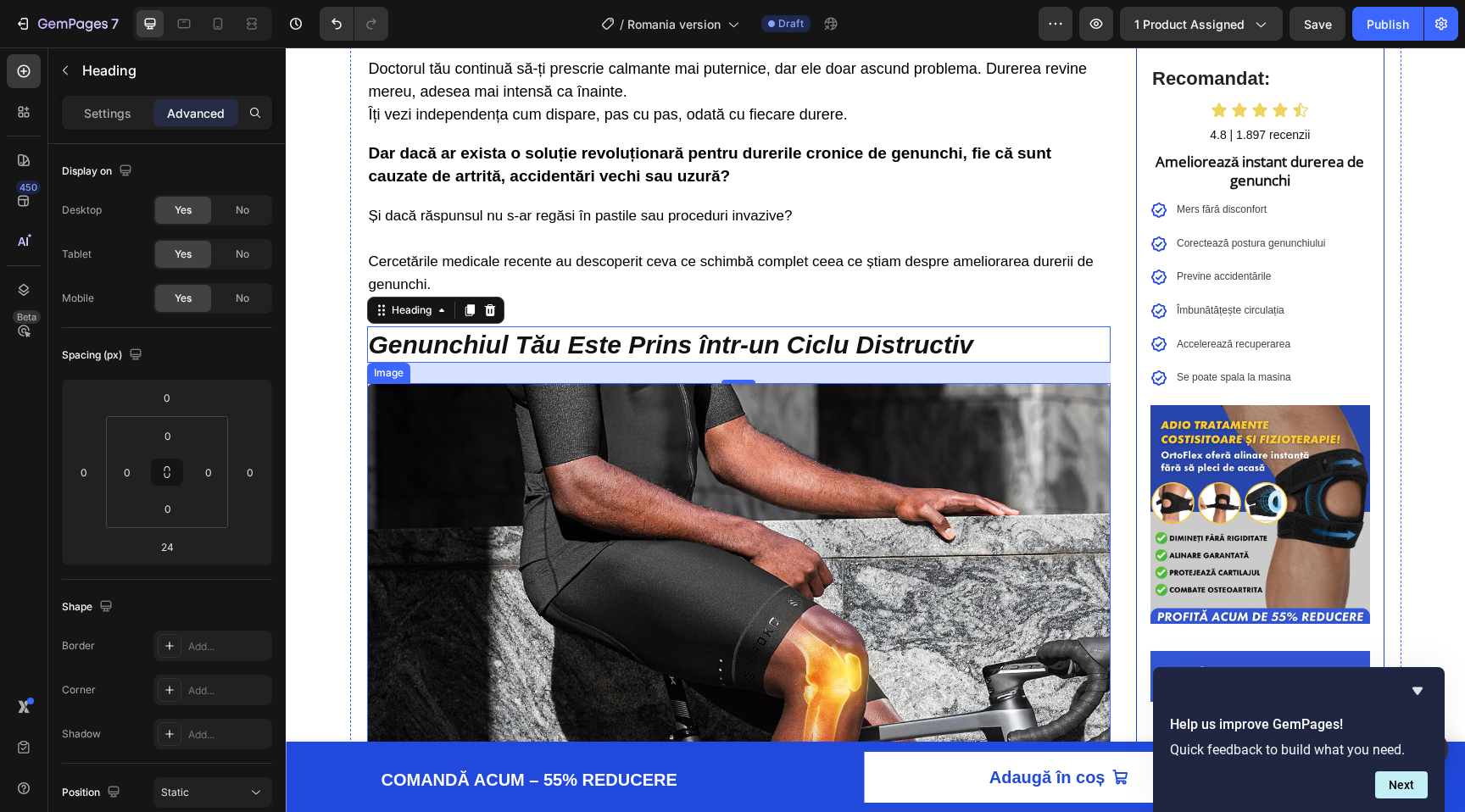
scroll to position [938, 0]
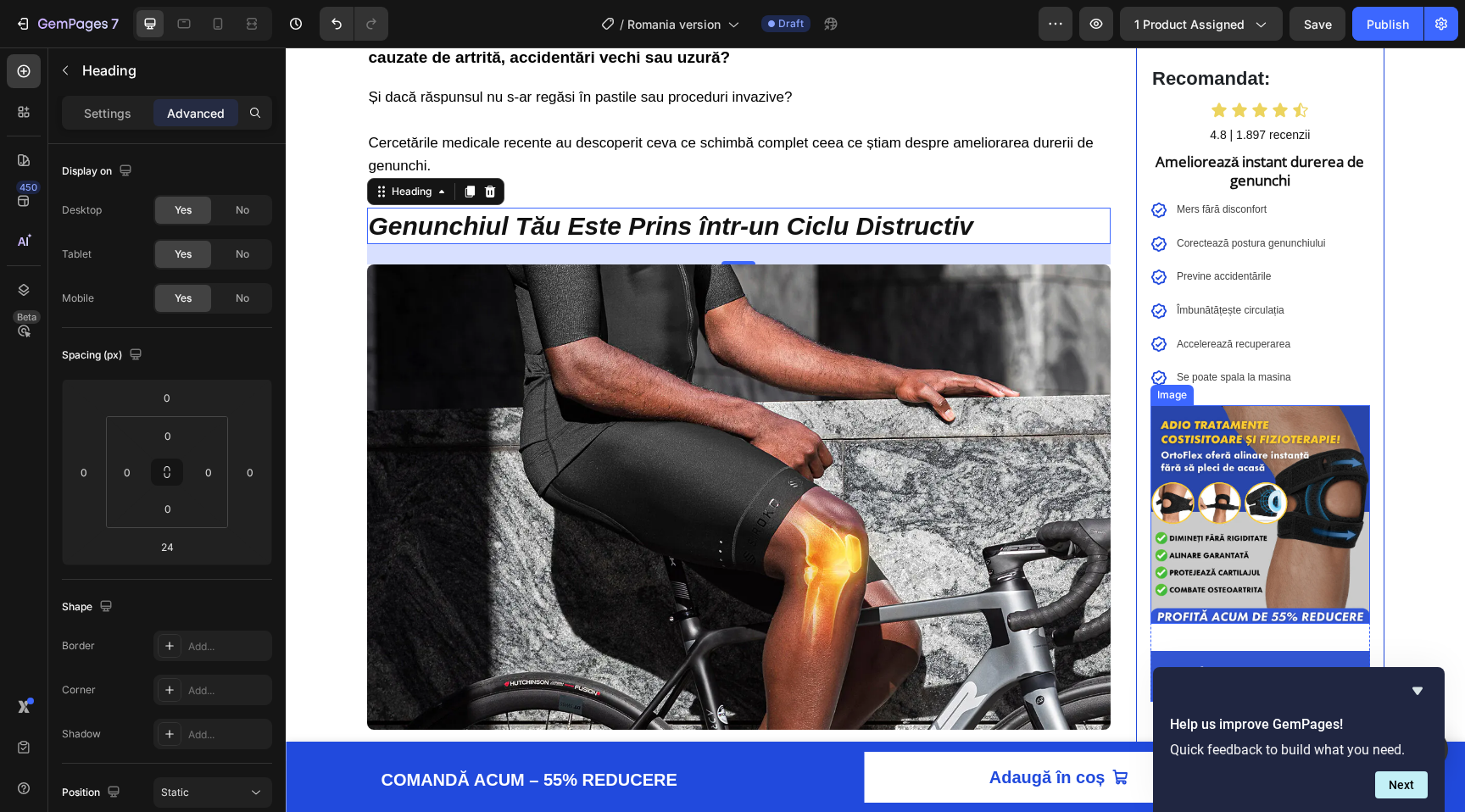
click at [1184, 510] on img at bounding box center [1260, 515] width 220 height 220
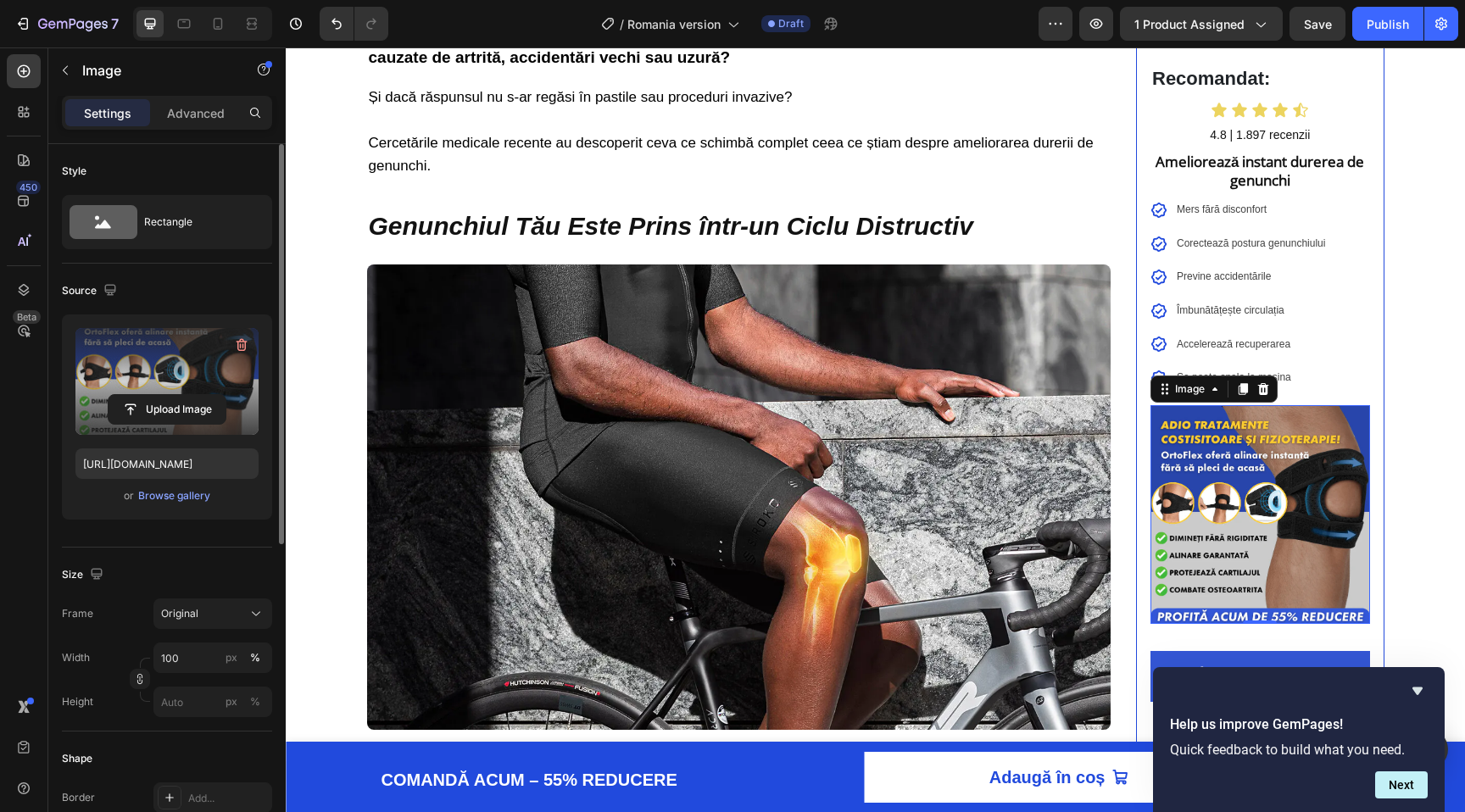
click at [154, 376] on label at bounding box center [167, 381] width 183 height 107
click at [154, 395] on input "file" at bounding box center [167, 409] width 117 height 28
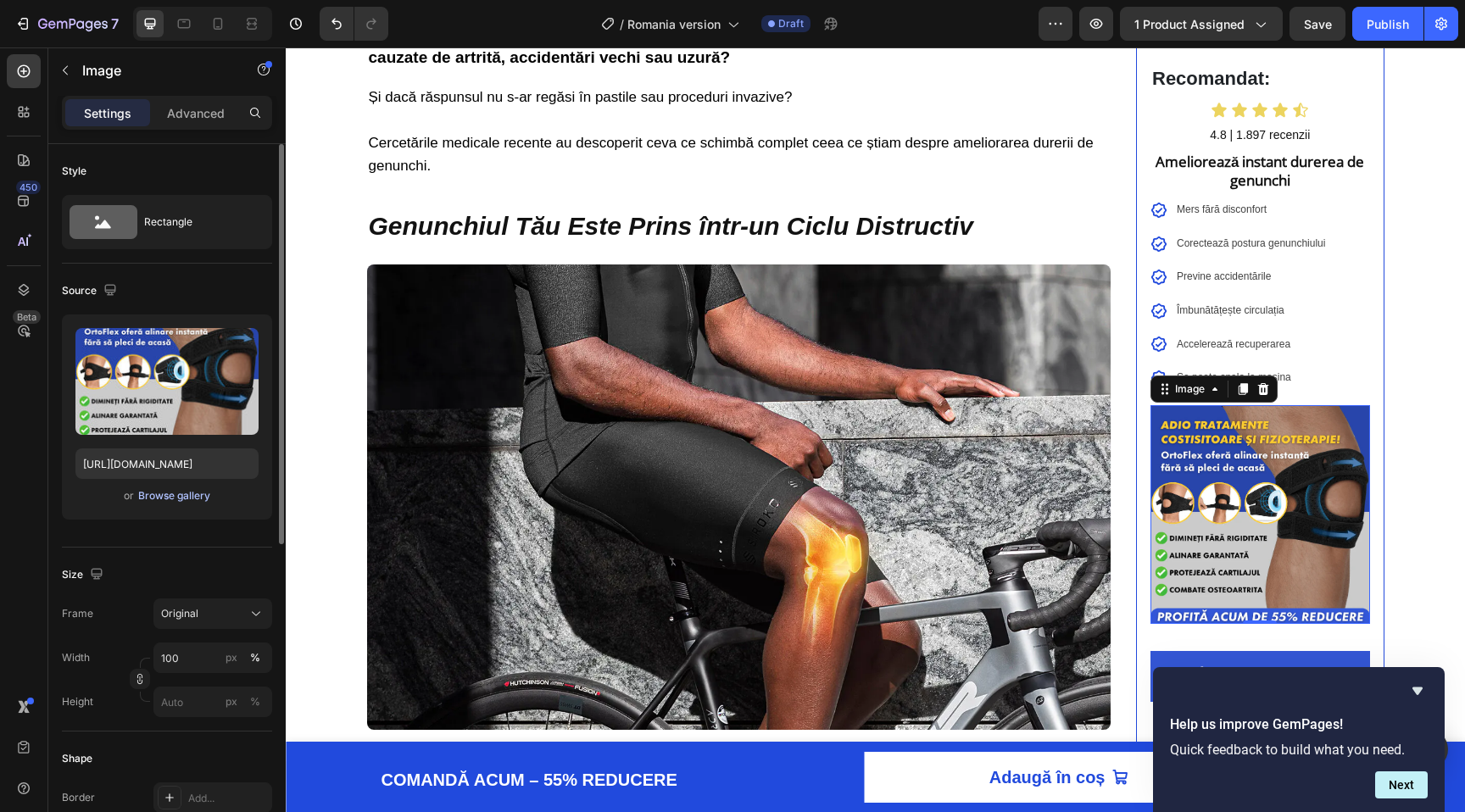
click at [164, 503] on div "Browse gallery" at bounding box center [174, 496] width 72 height 15
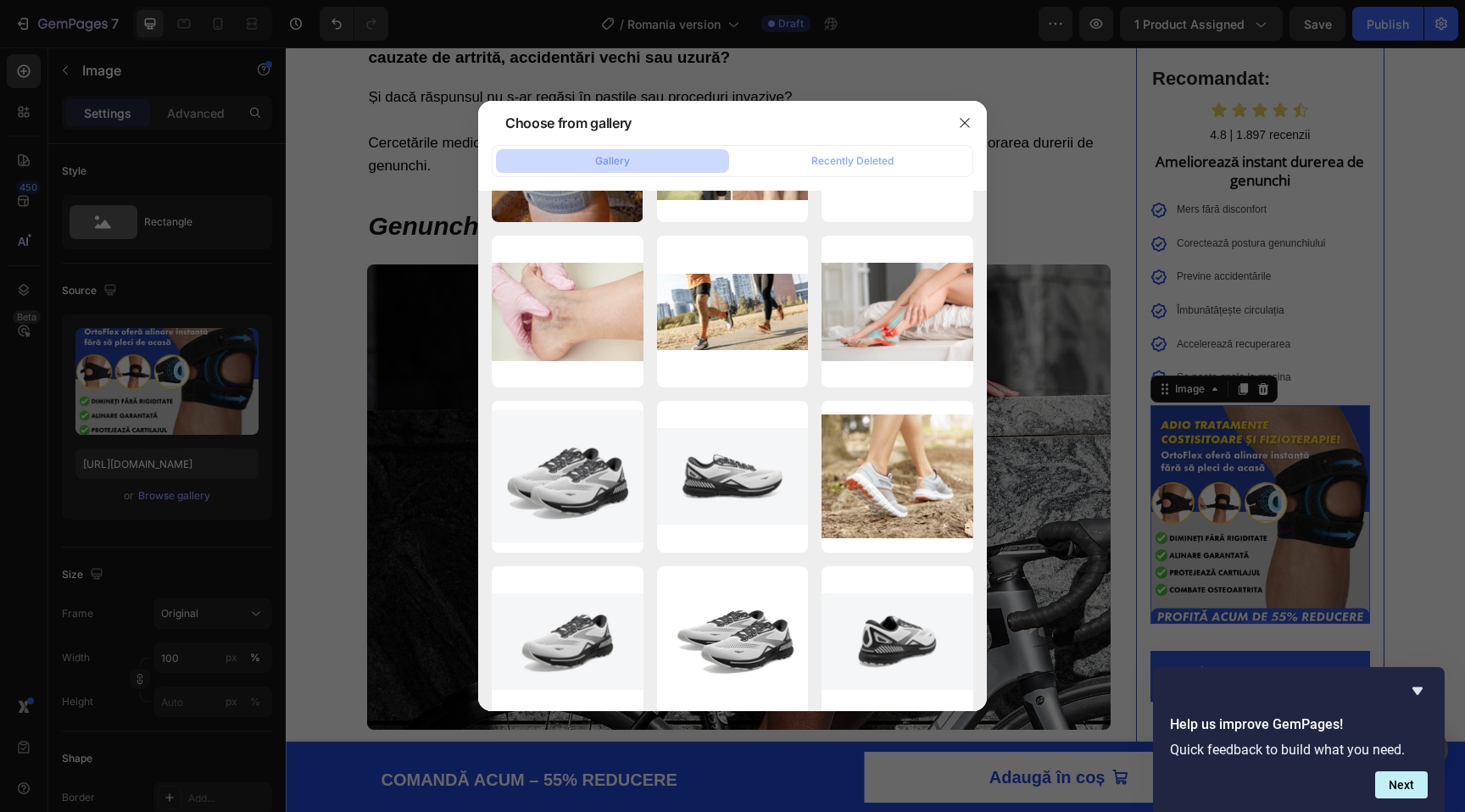
scroll to position [0, 0]
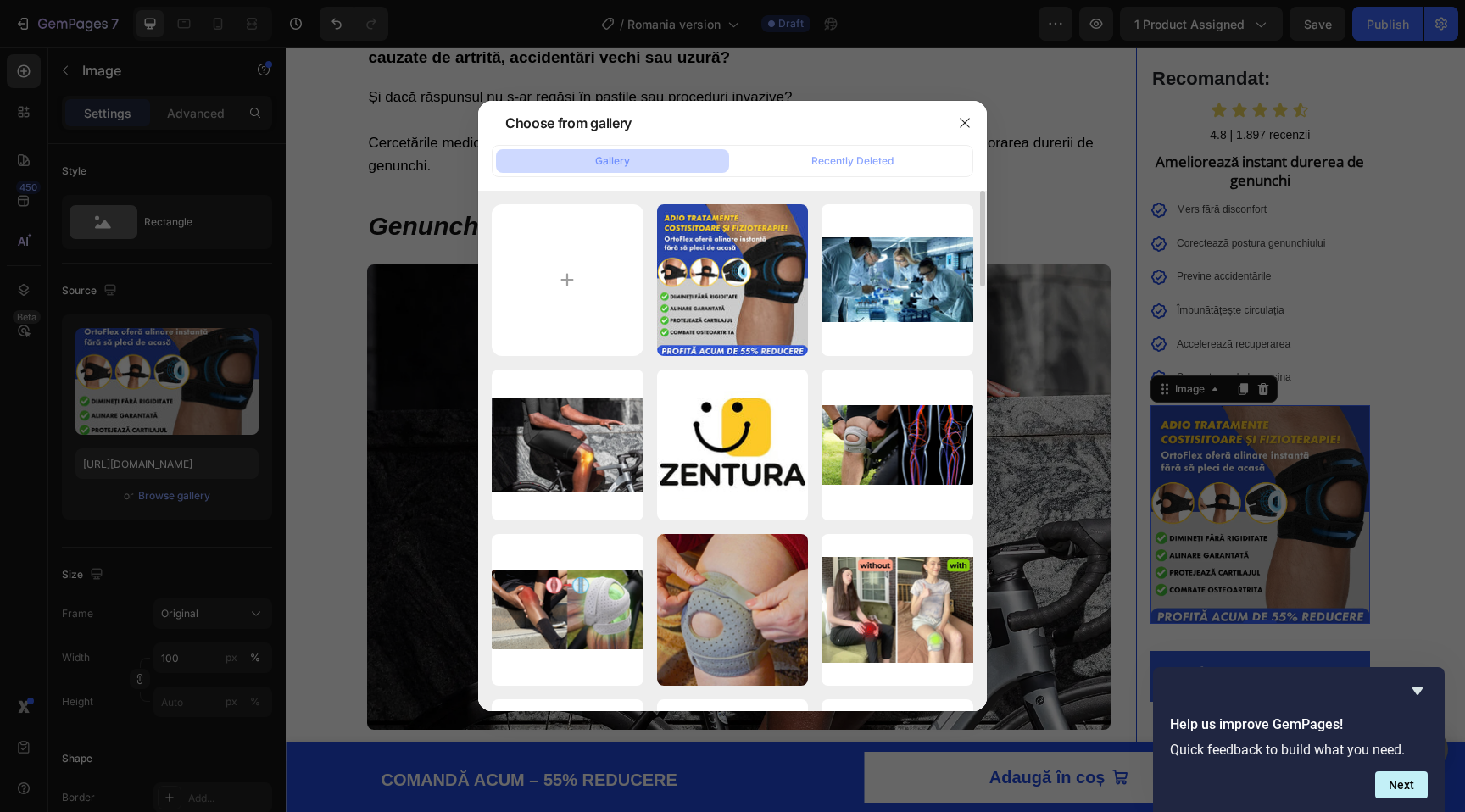
click at [876, 173] on div "Gallery Recently Deleted" at bounding box center [732, 161] width 481 height 32
click at [876, 167] on div "Recently Deleted" at bounding box center [852, 161] width 82 height 15
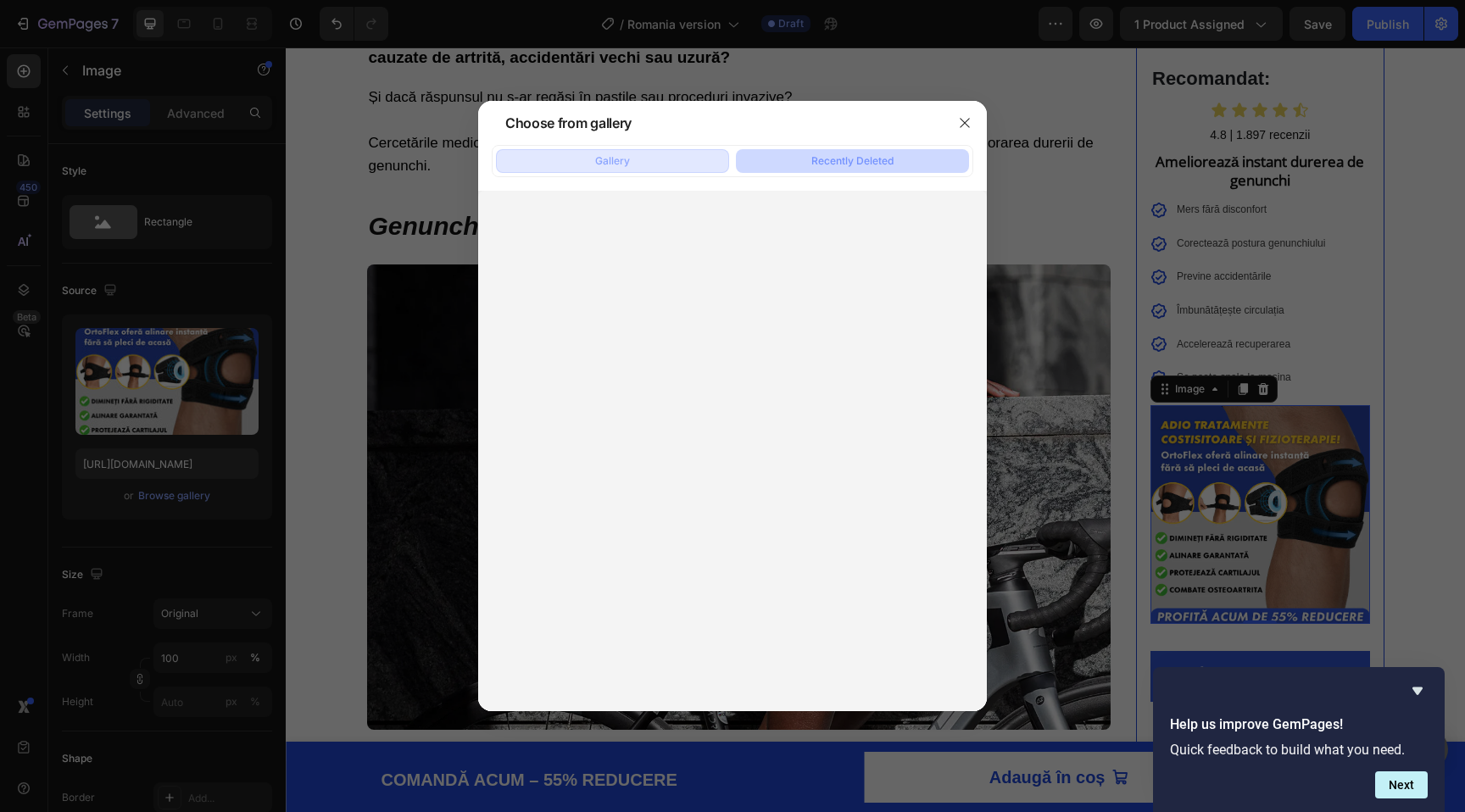
click at [645, 159] on button "Gallery" at bounding box center [612, 160] width 233 height 24
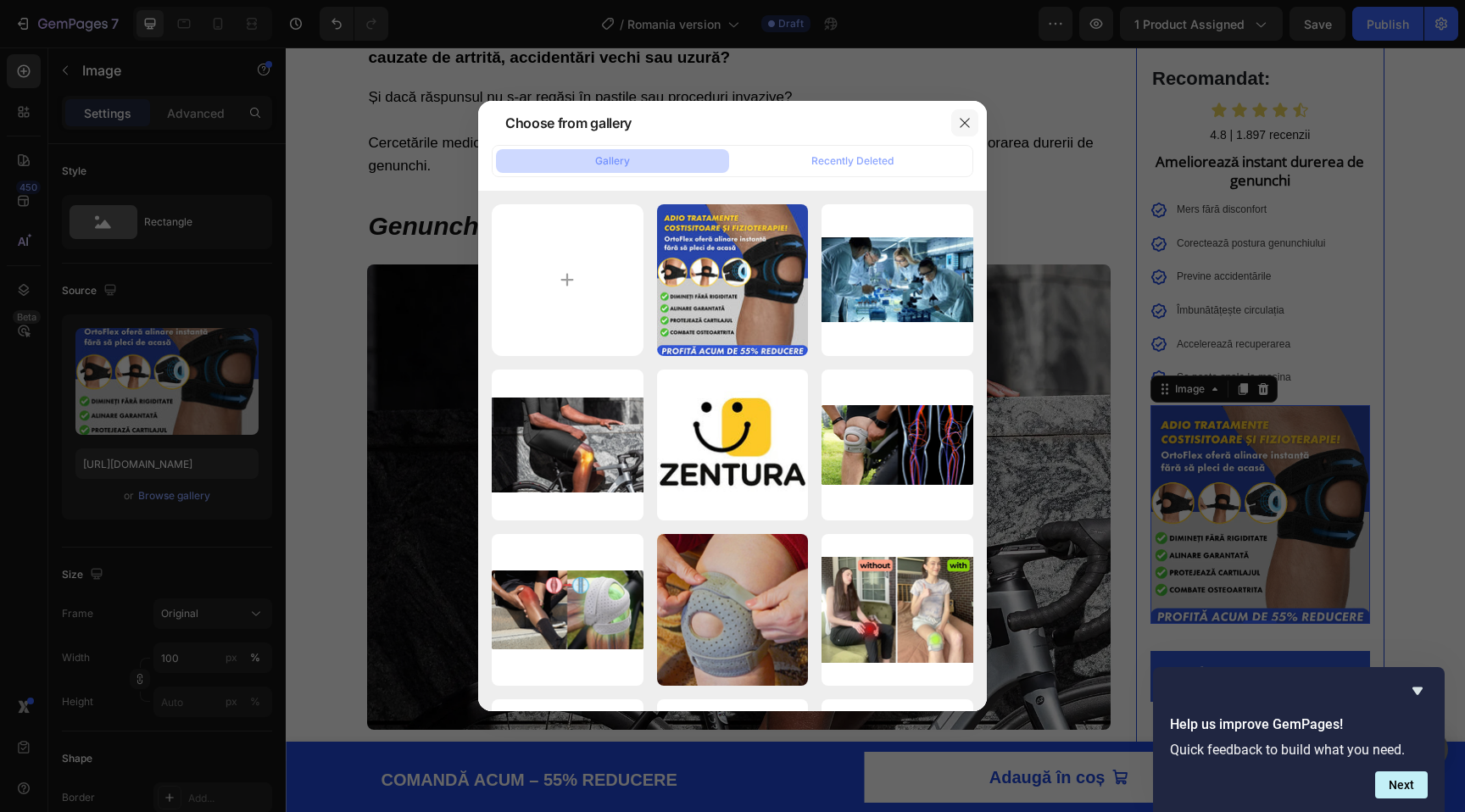
click at [951, 130] on button "button" at bounding box center [965, 122] width 27 height 27
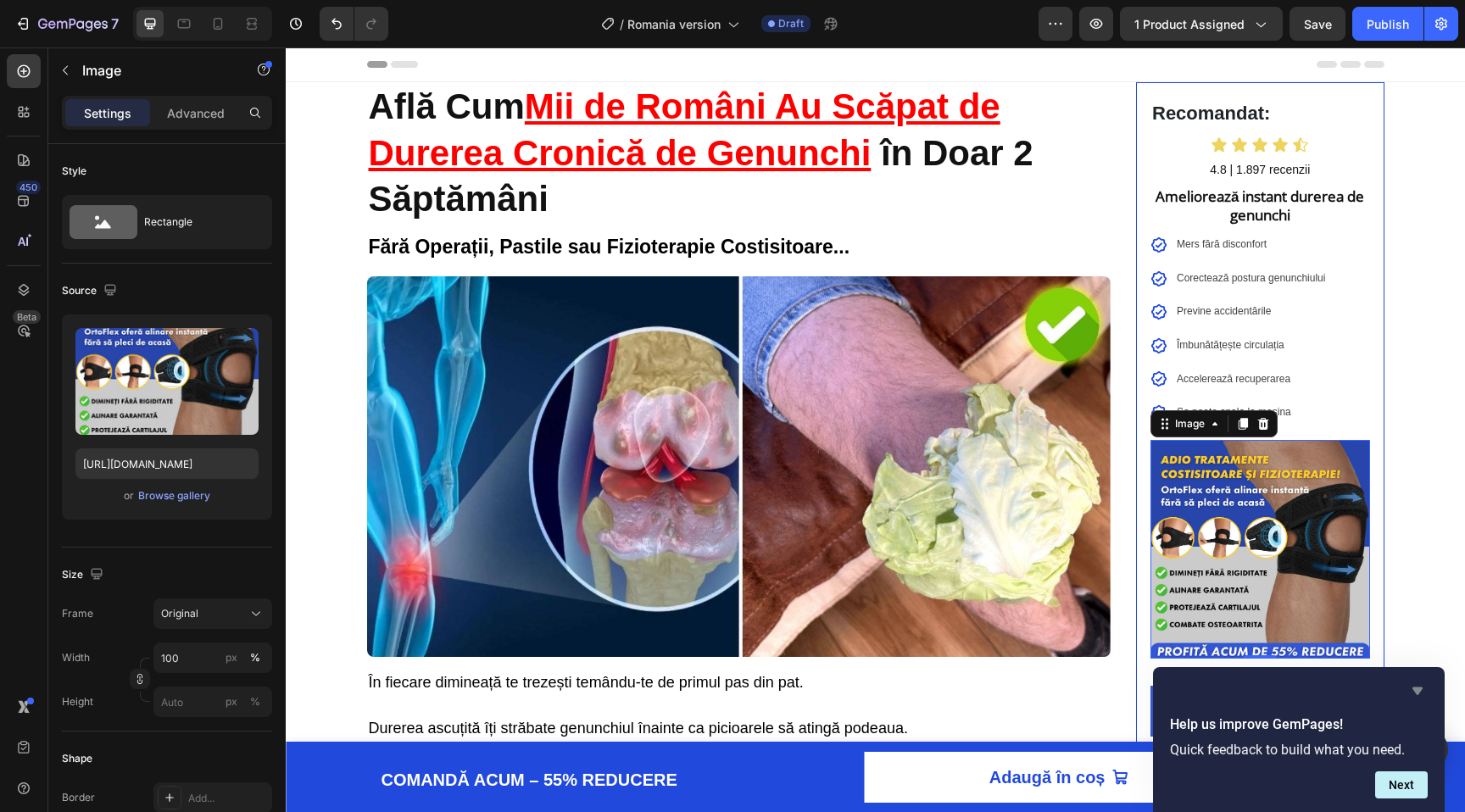
click at [1413, 683] on icon "Hide survey" at bounding box center [1417, 690] width 20 height 20
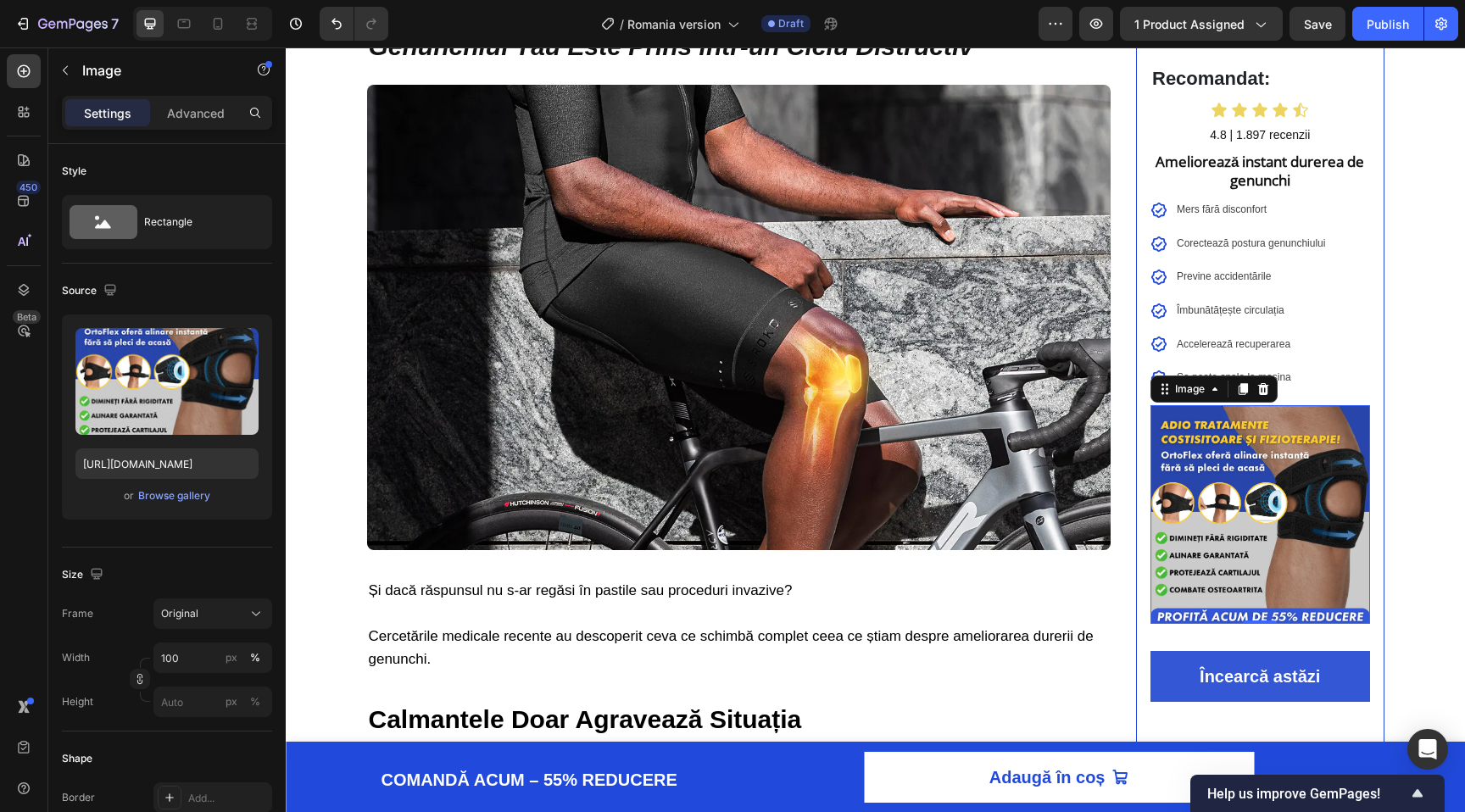
scroll to position [1119, 0]
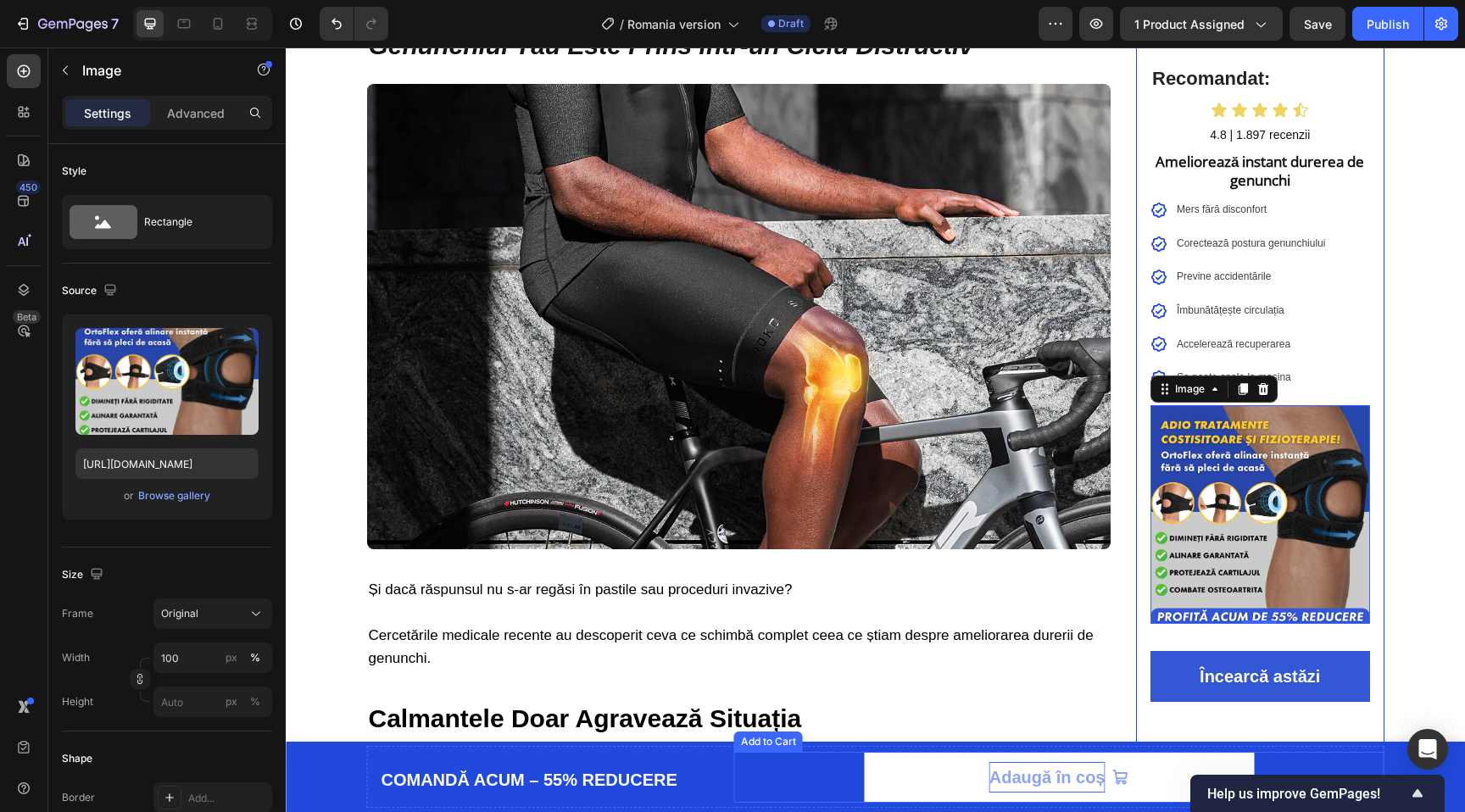
click at [1026, 785] on div "Adaugă în coș" at bounding box center [1047, 777] width 117 height 30
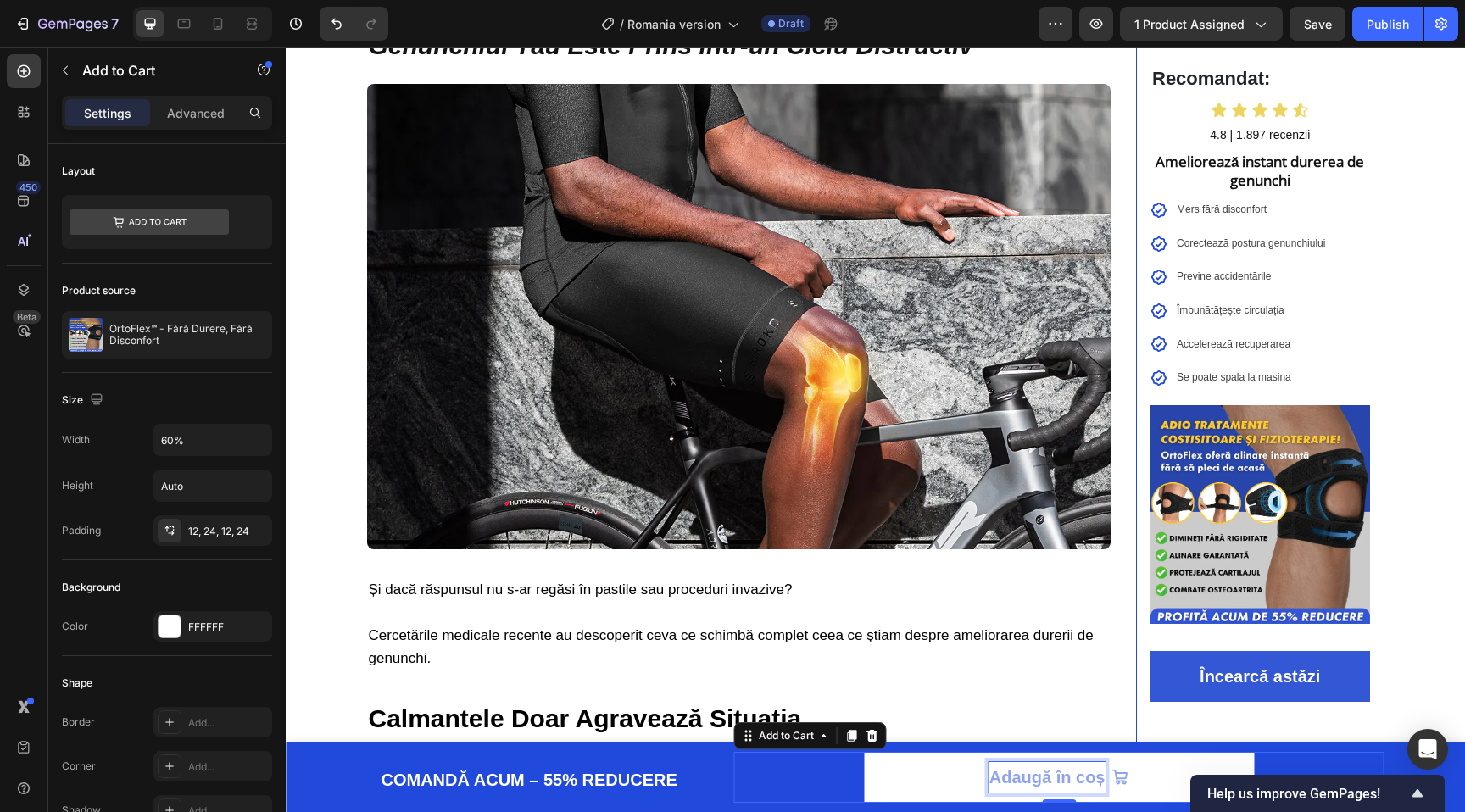
click at [1044, 772] on div "Adaugă în coș" at bounding box center [1047, 777] width 117 height 30
click at [1044, 772] on p "Adaugă în coș" at bounding box center [1047, 777] width 117 height 30
click at [864, 752] on button "COMANDA" at bounding box center [1059, 778] width 390 height 51
click at [864, 752] on button "COMANDA CU" at bounding box center [1059, 778] width 390 height 51
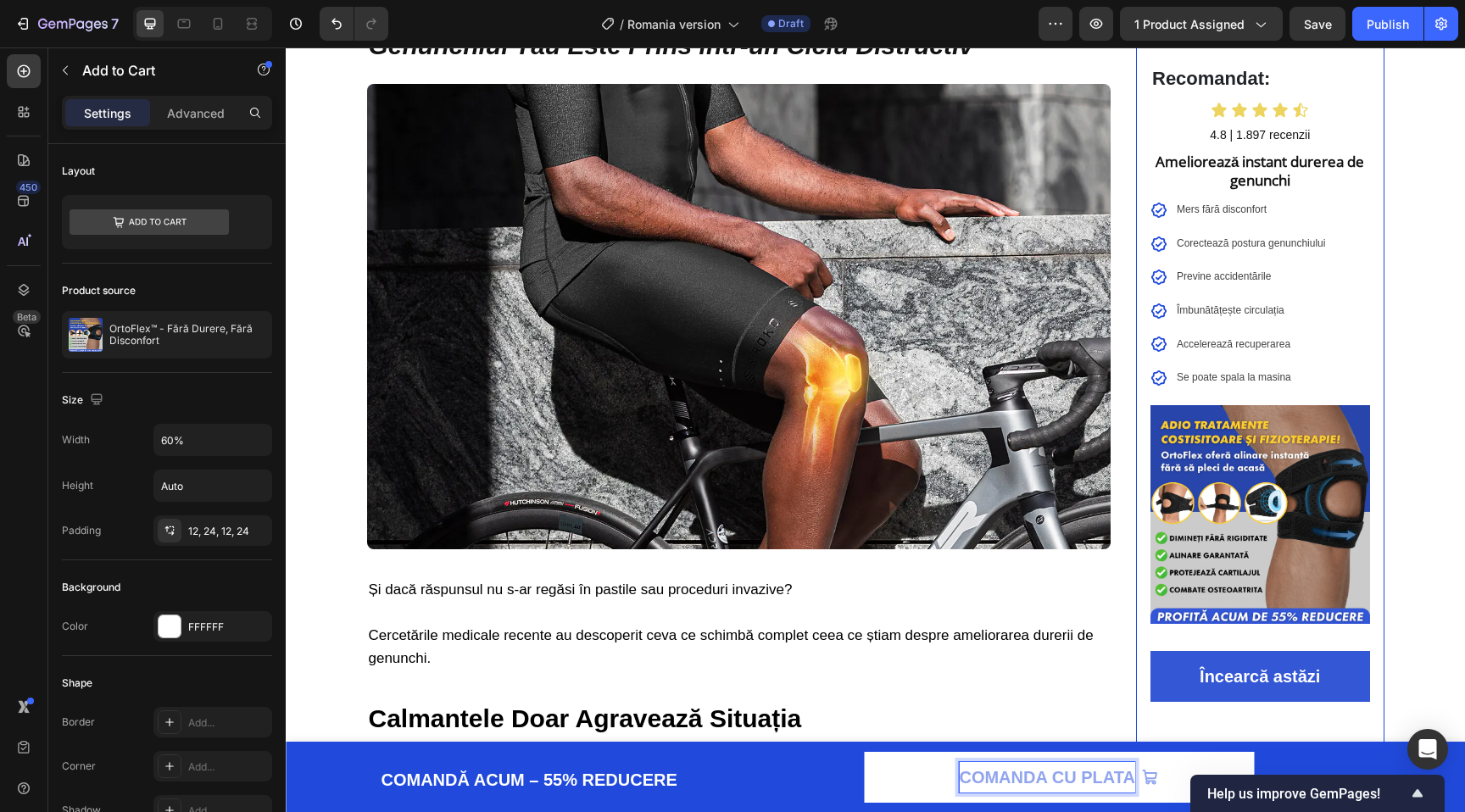
click at [864, 752] on button "COMANDA CU PLATA" at bounding box center [1059, 778] width 390 height 51
click at [864, 752] on button "COMANDA CU PLATA LA" at bounding box center [1059, 778] width 390 height 51
click at [864, 752] on button "COMANDA CU PLATA LA LIVRARE" at bounding box center [1059, 778] width 390 height 51
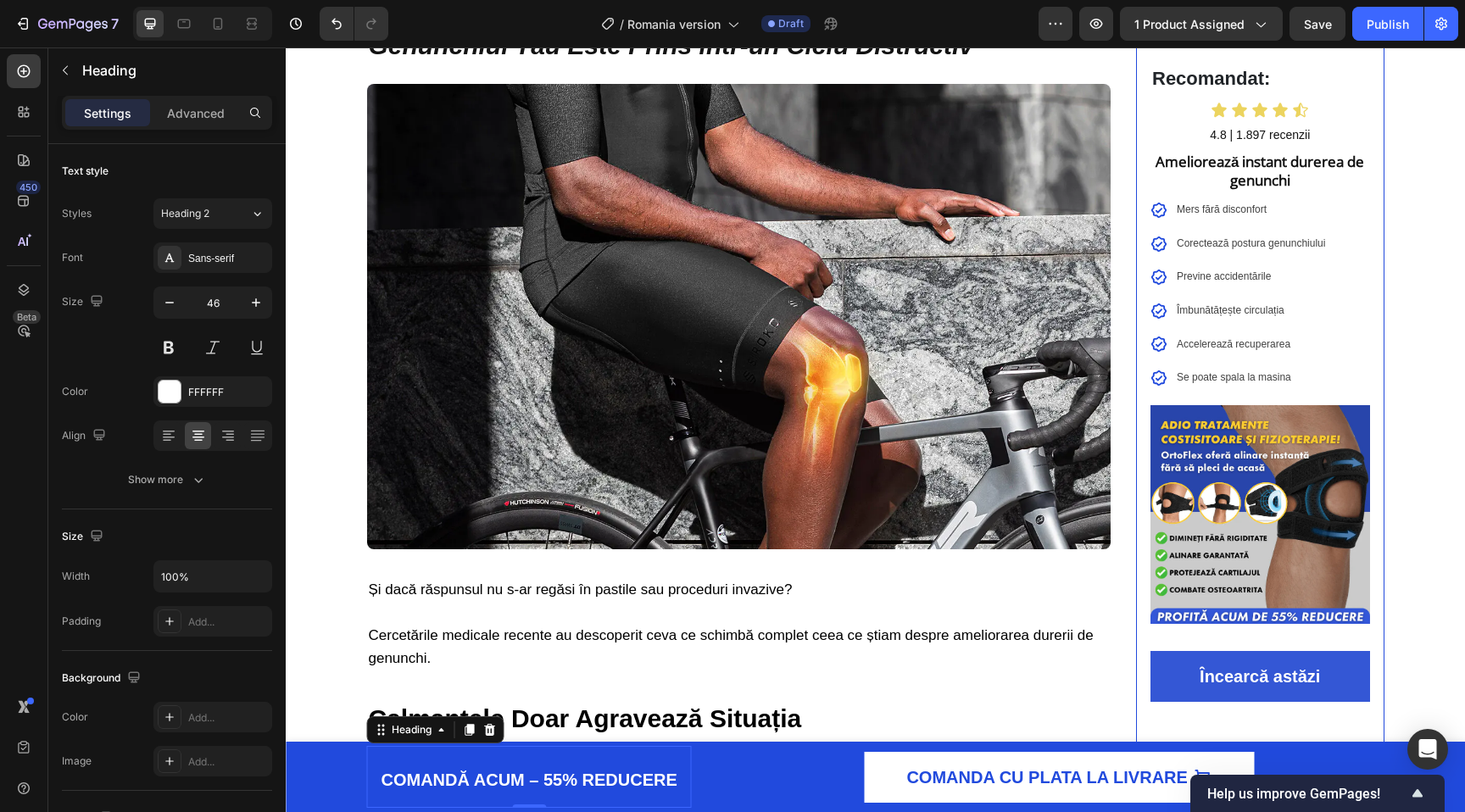
click at [463, 759] on h2 "COMANDĂ ACUM – 55% REDUCERE" at bounding box center [529, 776] width 325 height 62
click at [444, 780] on strong "COMANDĂ ACUM – 55% REDUCERE" at bounding box center [530, 780] width 296 height 19
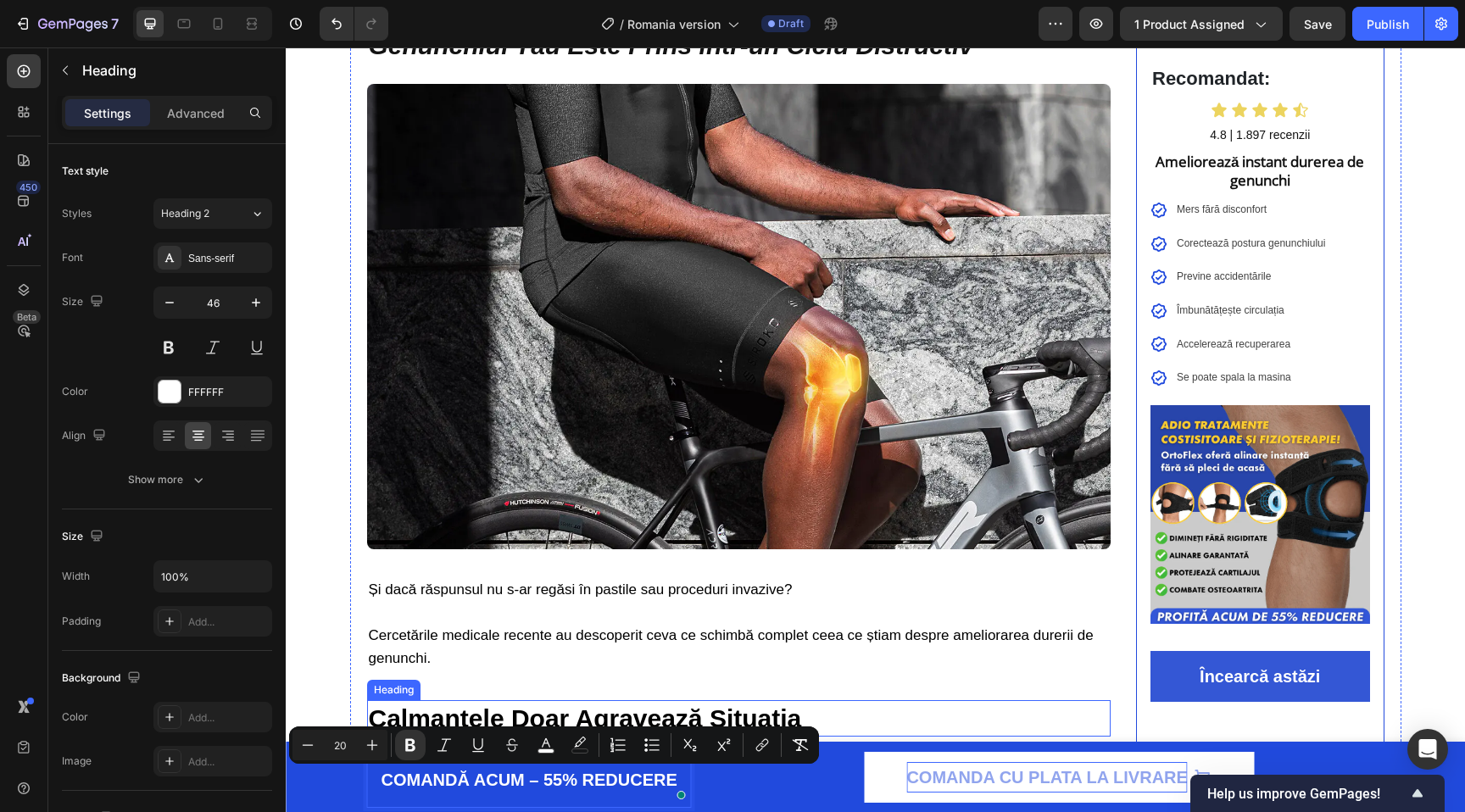
click at [960, 768] on p "COMANDA CU PLATA LA LIVRARE" at bounding box center [1046, 777] width 280 height 30
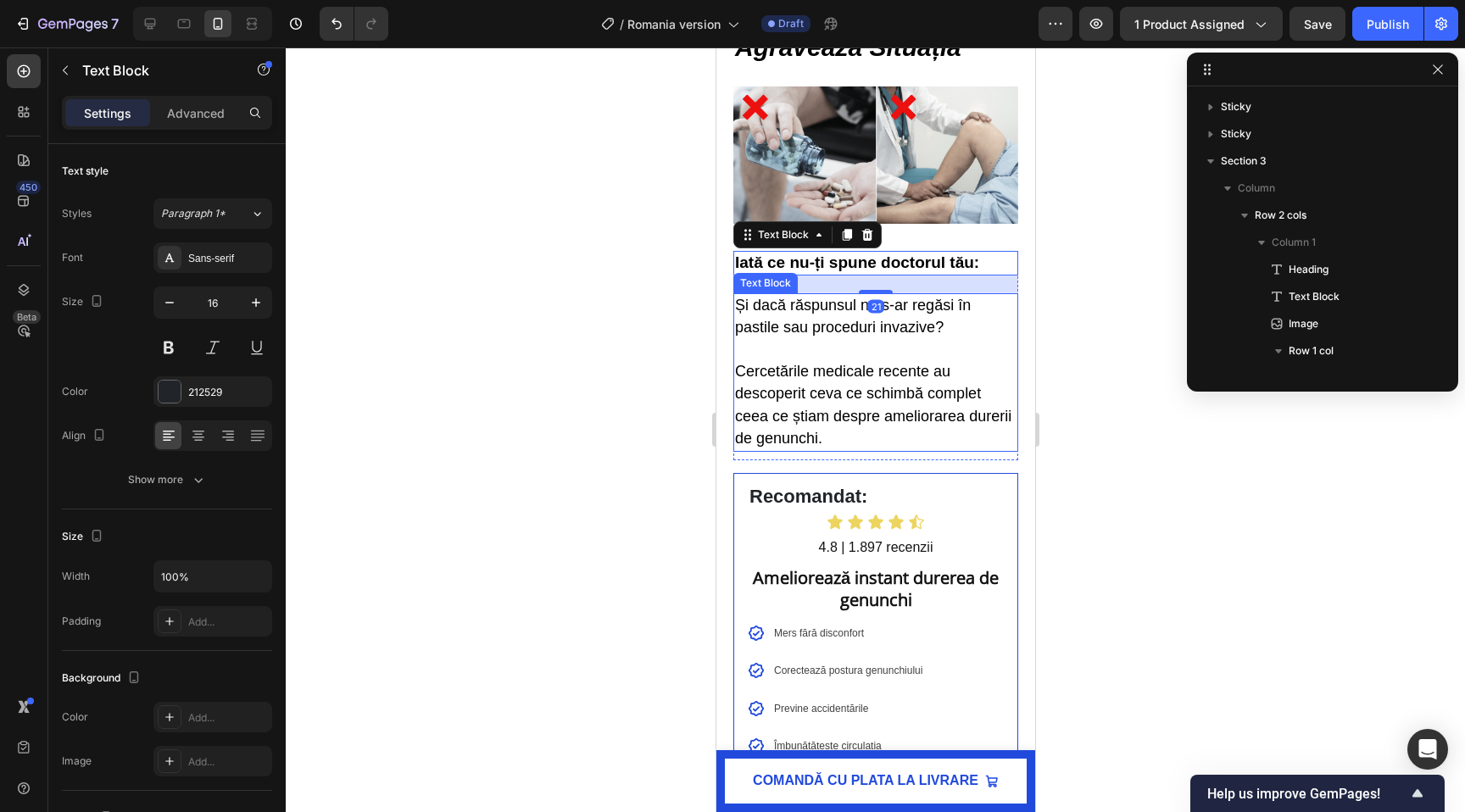
scroll to position [673, 0]
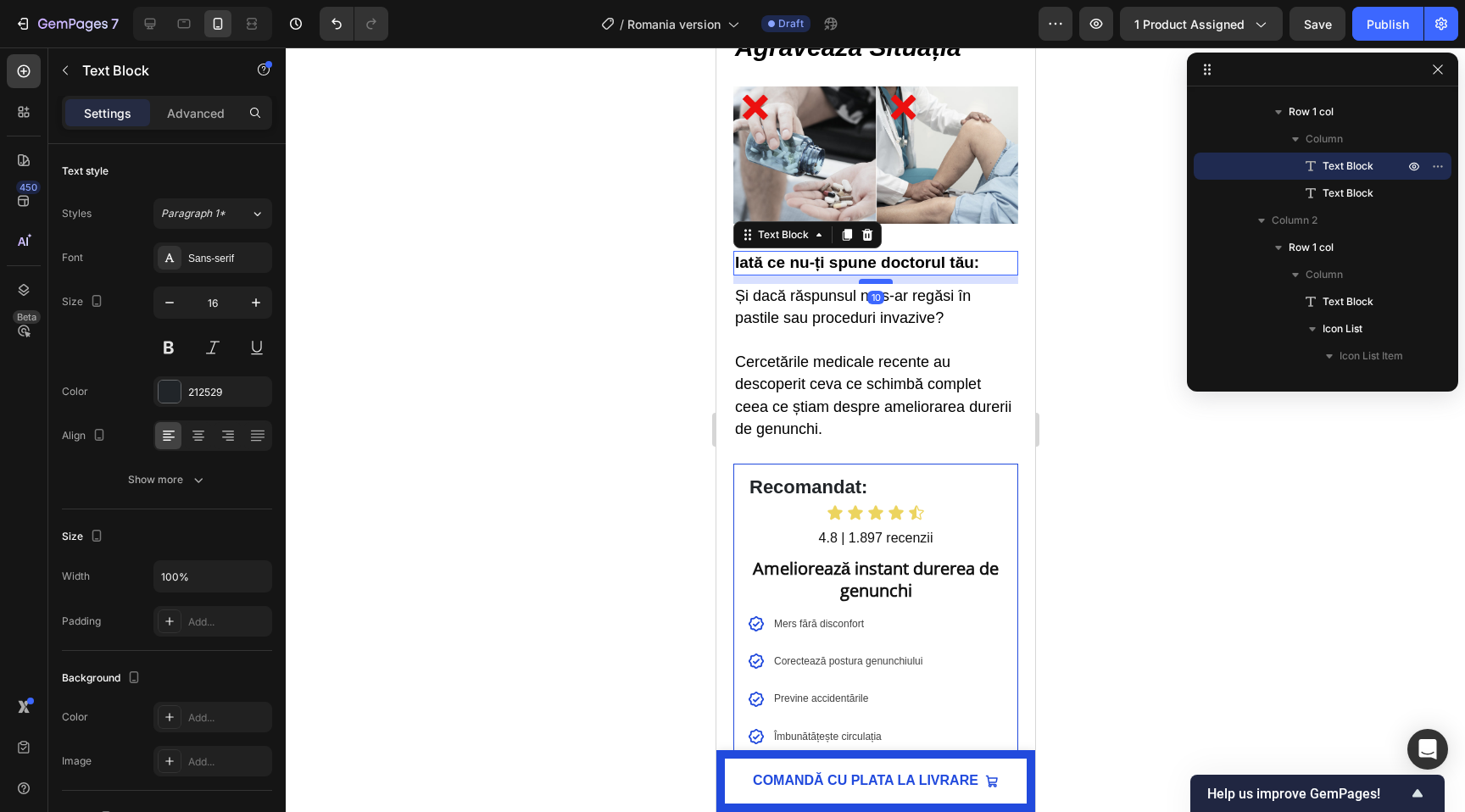
drag, startPoint x: 882, startPoint y: 463, endPoint x: 881, endPoint y: 455, distance: 8.1
click at [881, 284] on div at bounding box center [875, 280] width 34 height 5
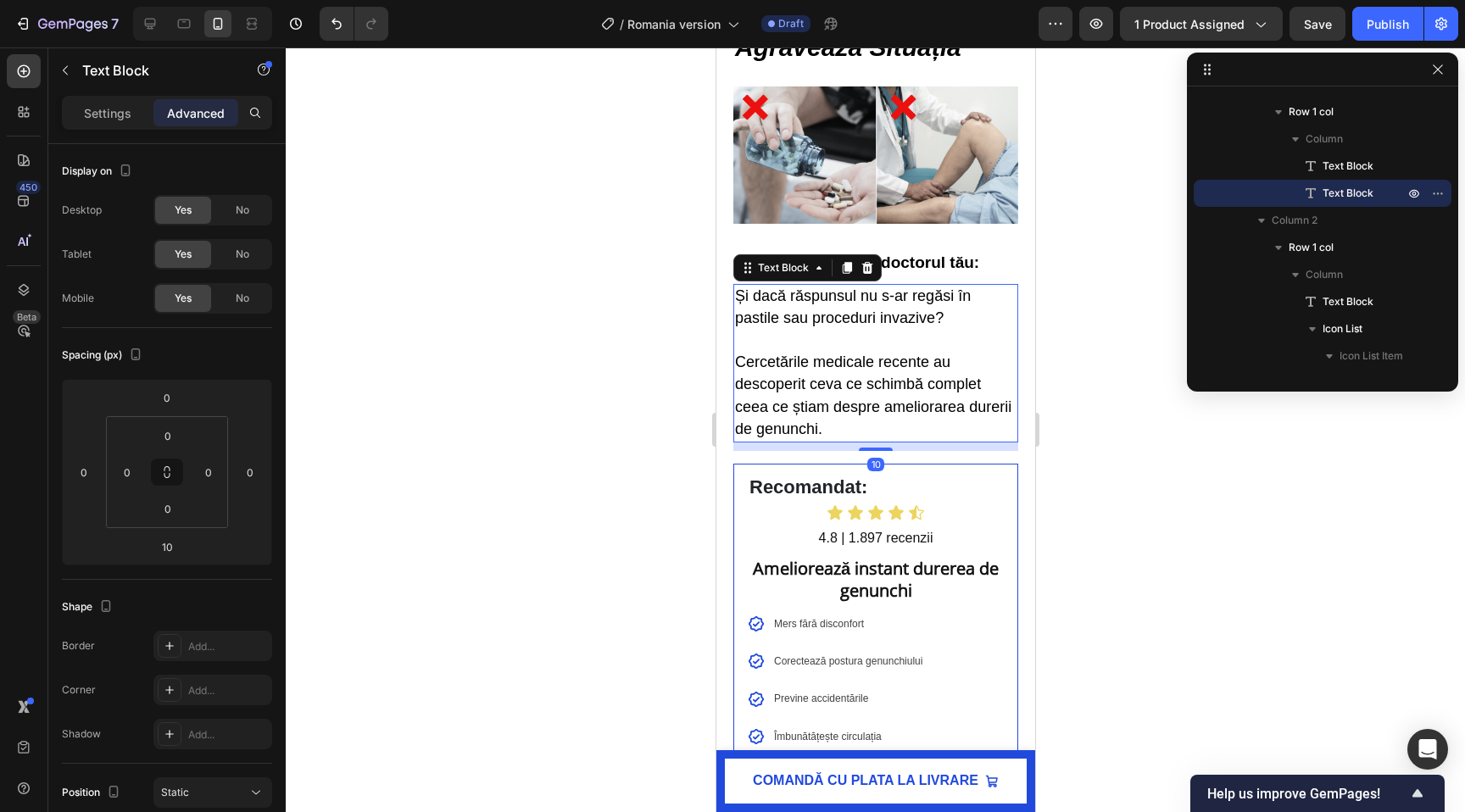
click at [889, 326] on span "Și dacă răspunsul nu s-ar regăsi în pastile sau proceduri invazive?" at bounding box center [852, 306] width 236 height 39
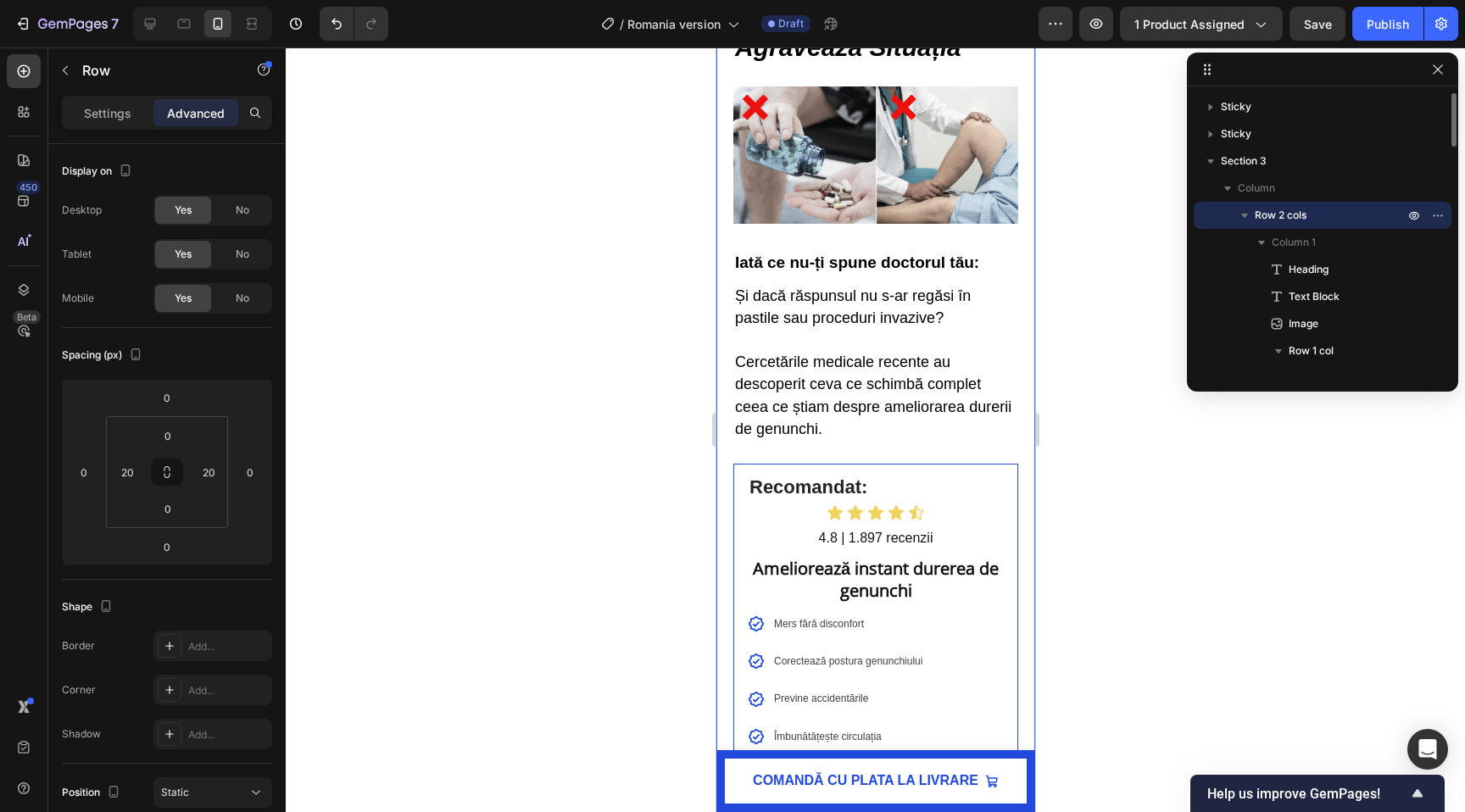
click at [940, 224] on img at bounding box center [875, 154] width 285 height 137
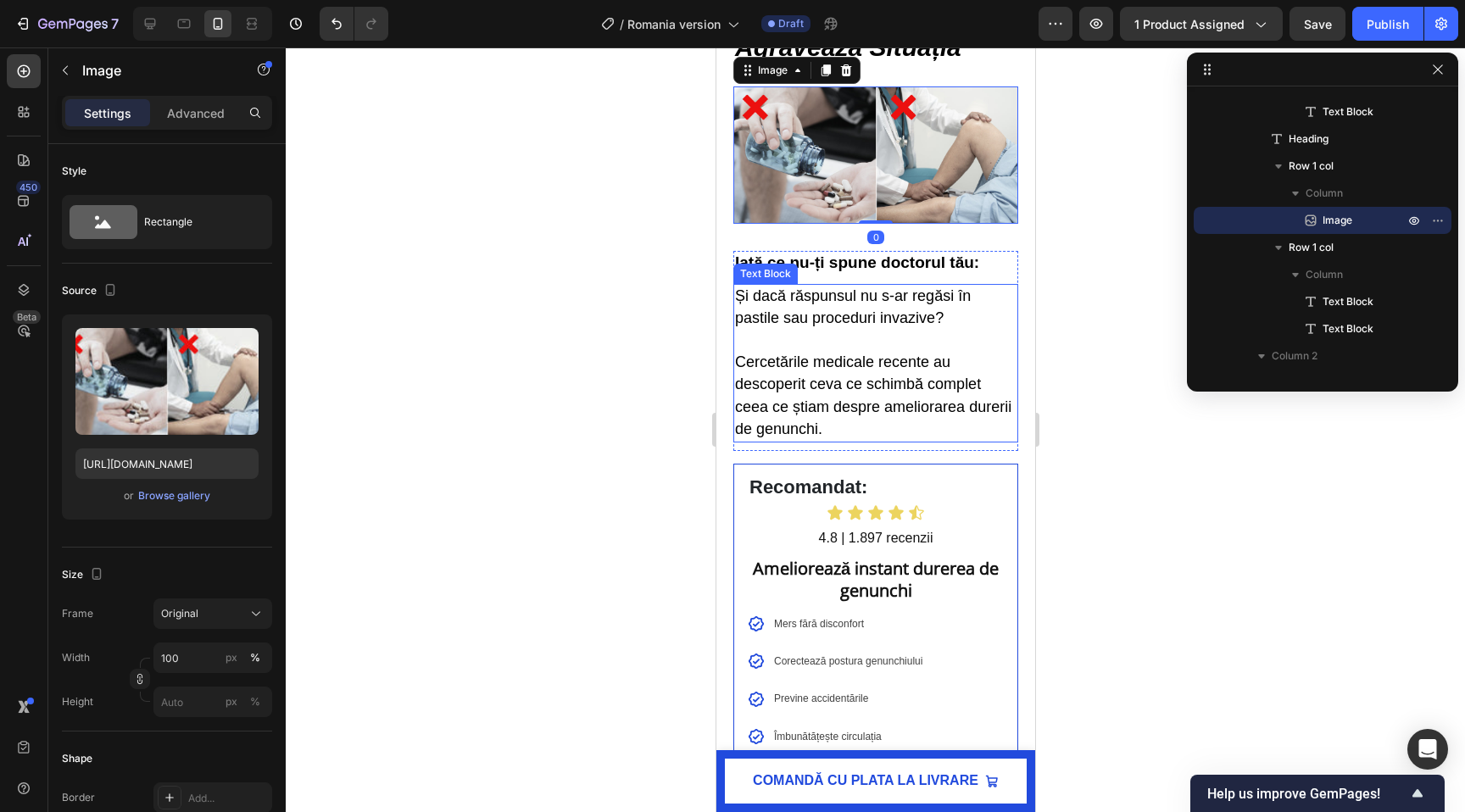
click at [874, 326] on span "Și dacă răspunsul nu s-ar regăsi în pastile sau proceduri invazive?" at bounding box center [852, 306] width 236 height 39
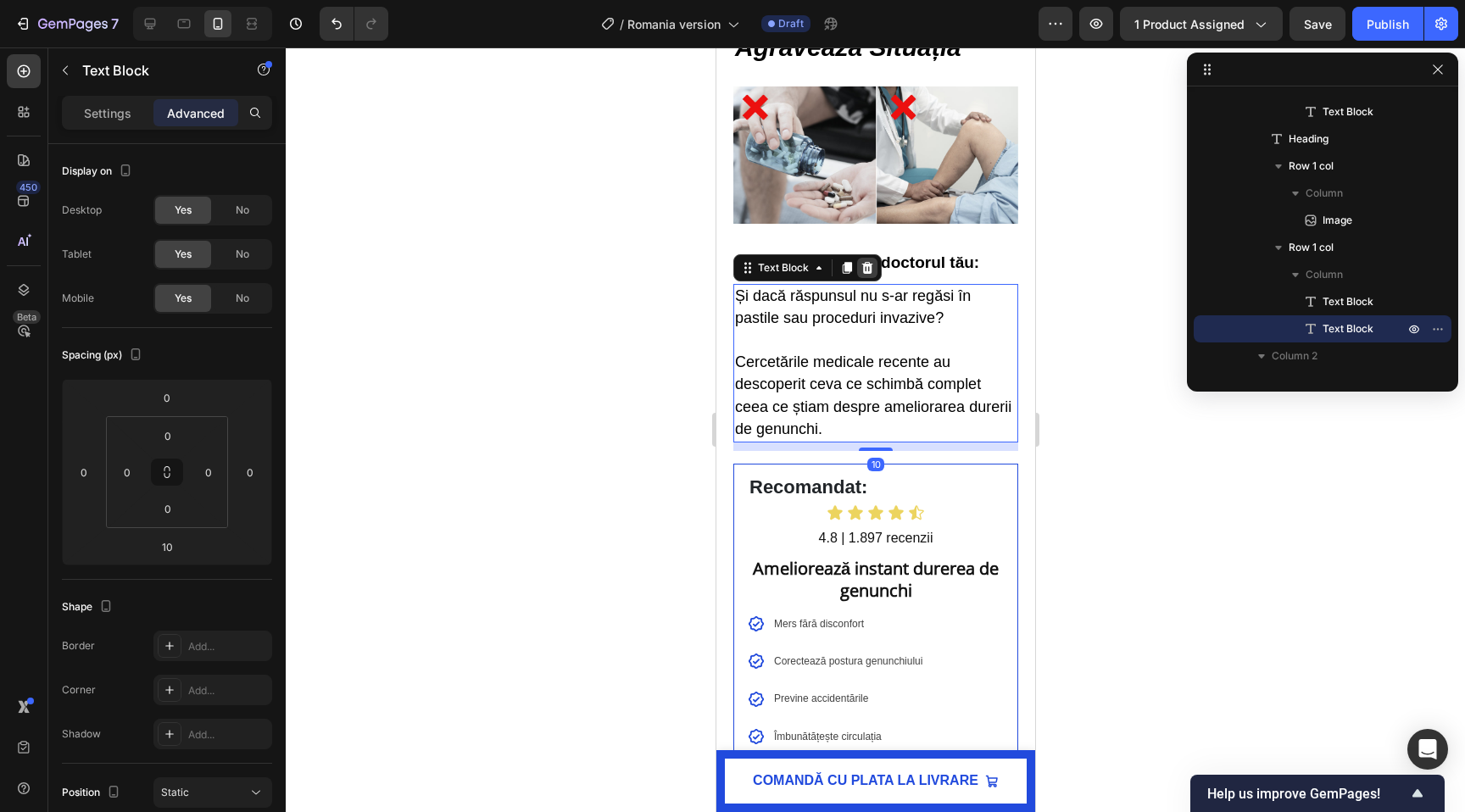
click at [861, 275] on icon at bounding box center [866, 268] width 13 height 13
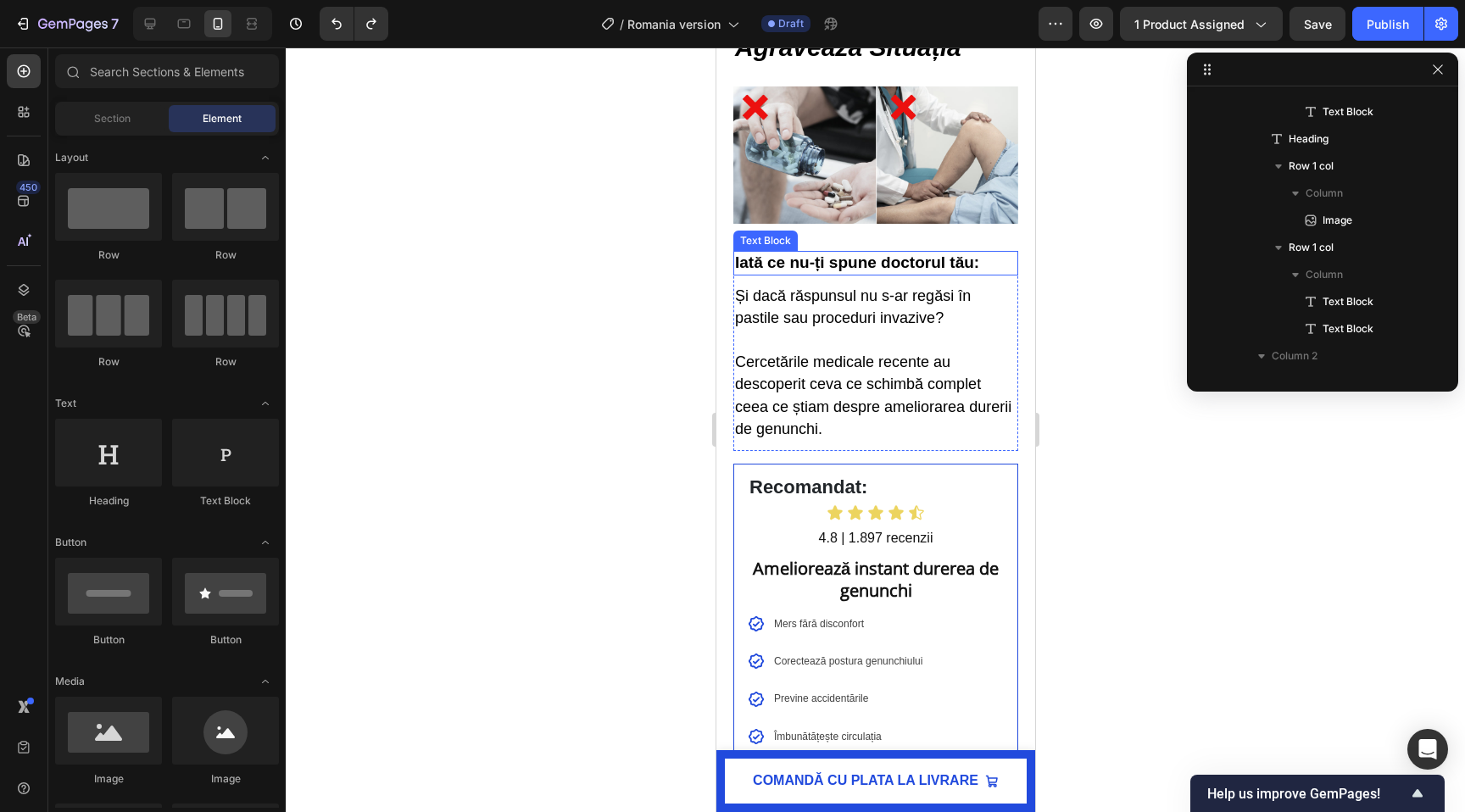
click at [945, 271] on strong "Iată ce nu-ți spune doctorul tău:" at bounding box center [857, 262] width 244 height 18
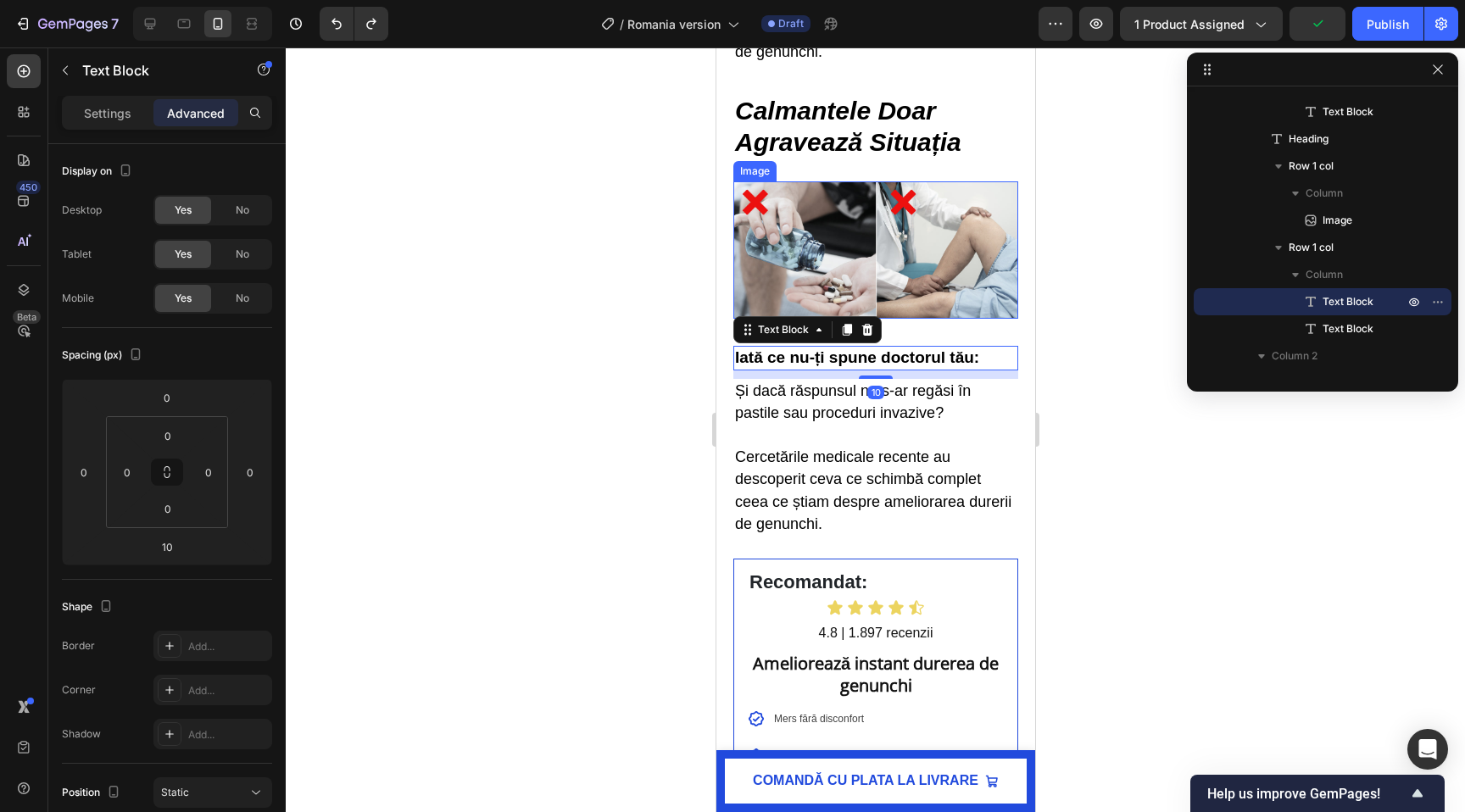
scroll to position [1370, 0]
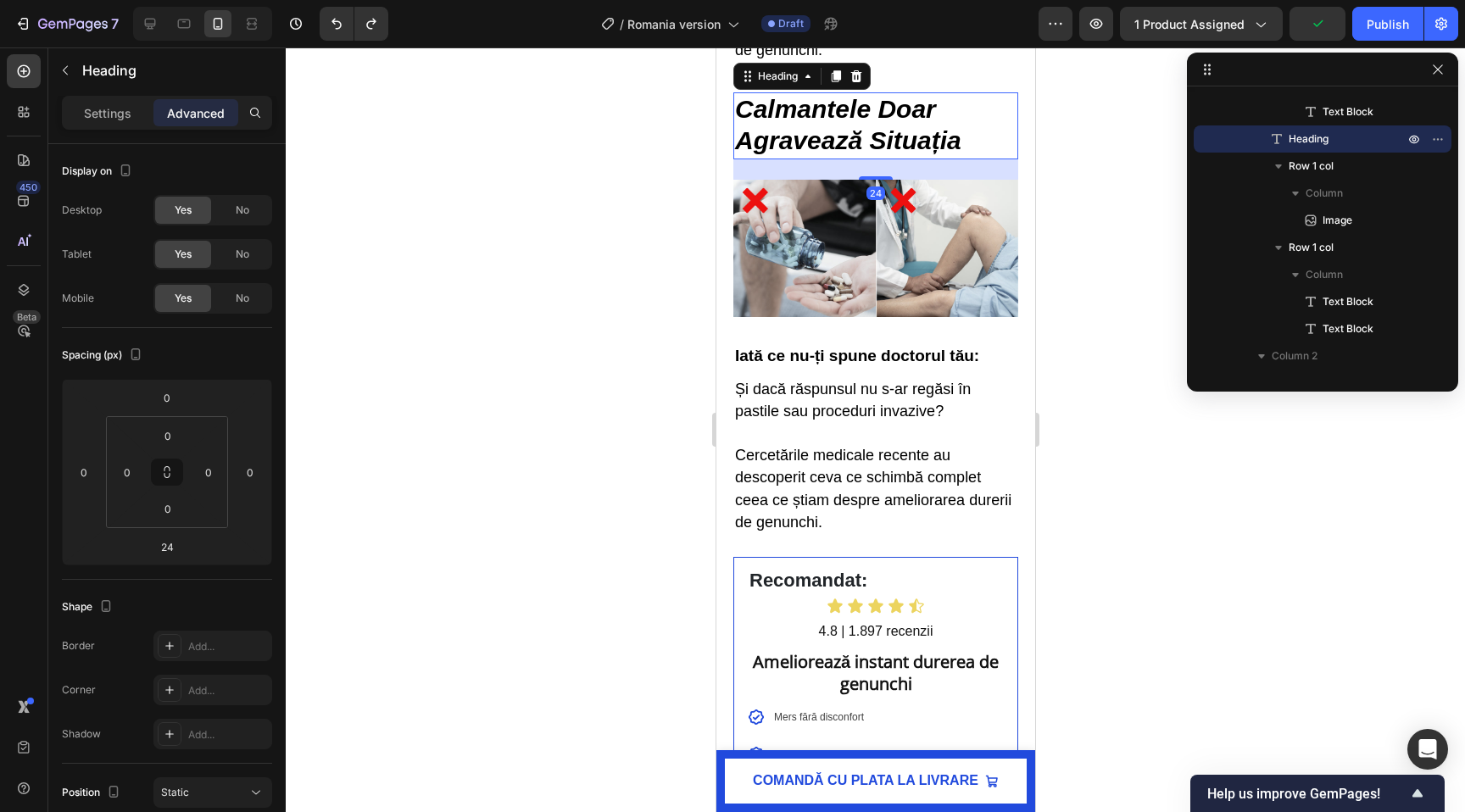
click at [854, 154] on strong "Calmantele Doar Agravează Situația" at bounding box center [847, 124] width 226 height 60
click at [875, 180] on div "24" at bounding box center [875, 169] width 285 height 20
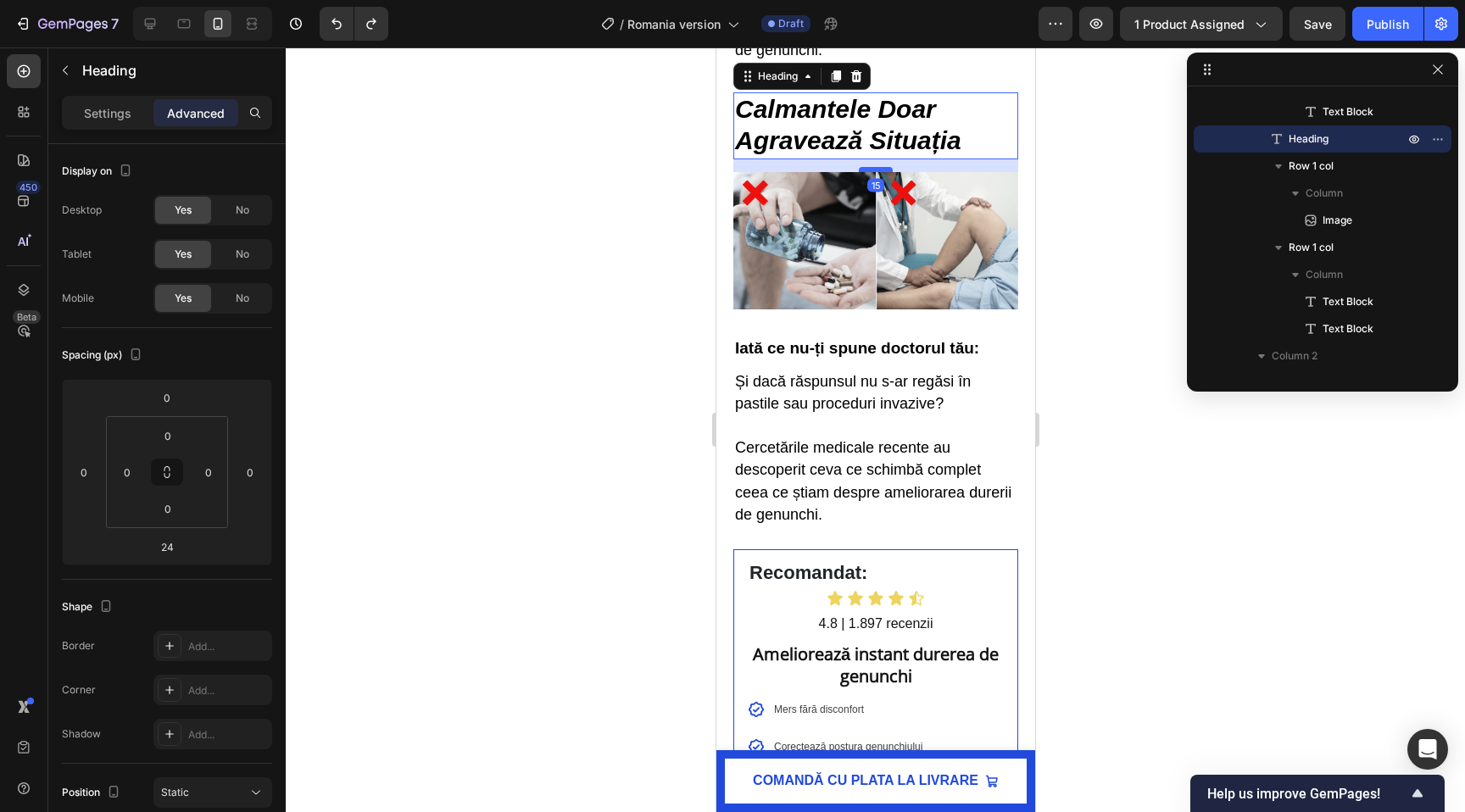
click at [875, 172] on div at bounding box center [875, 169] width 34 height 5
type input "15"
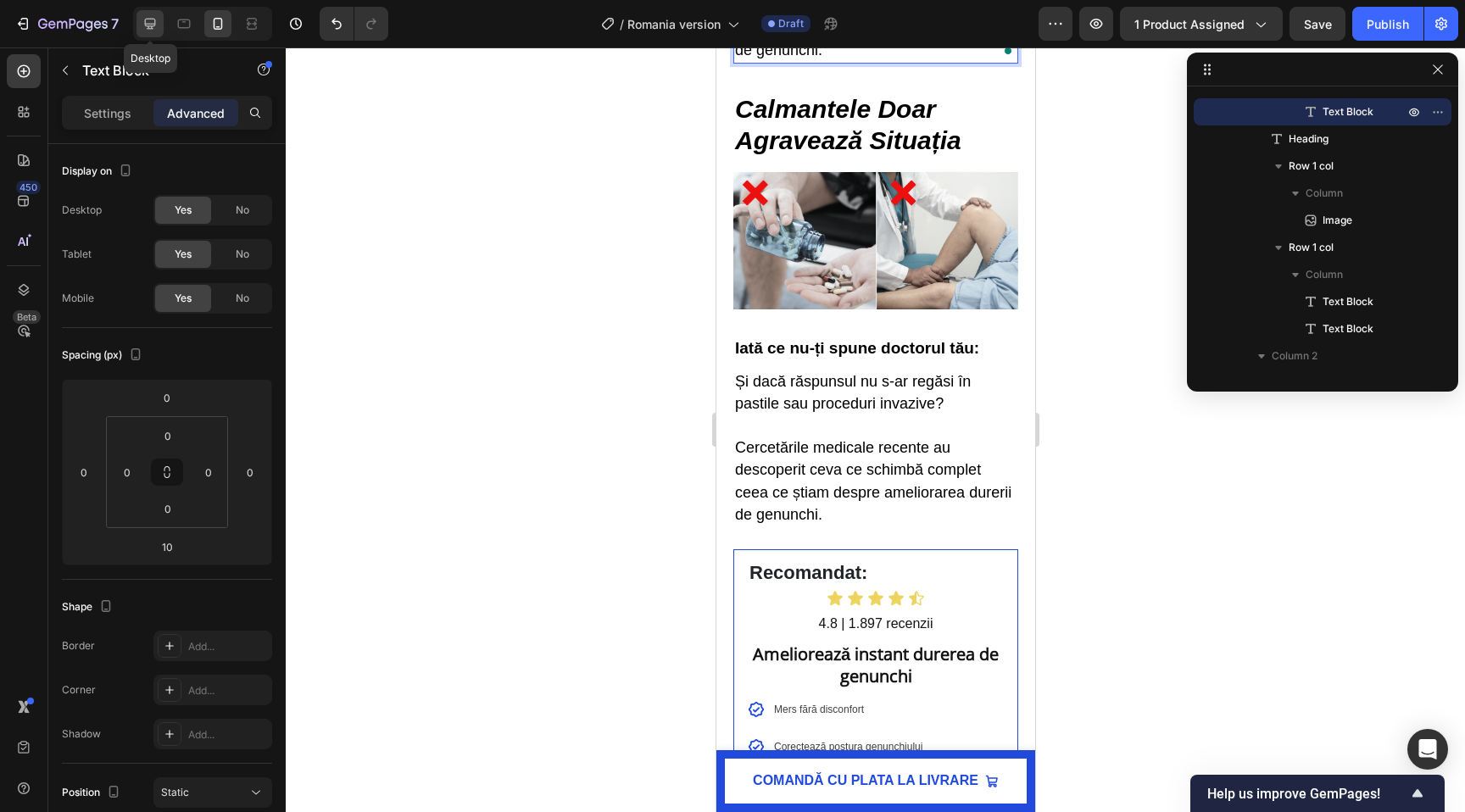
click at [141, 22] on icon at bounding box center [150, 24] width 17 height 17
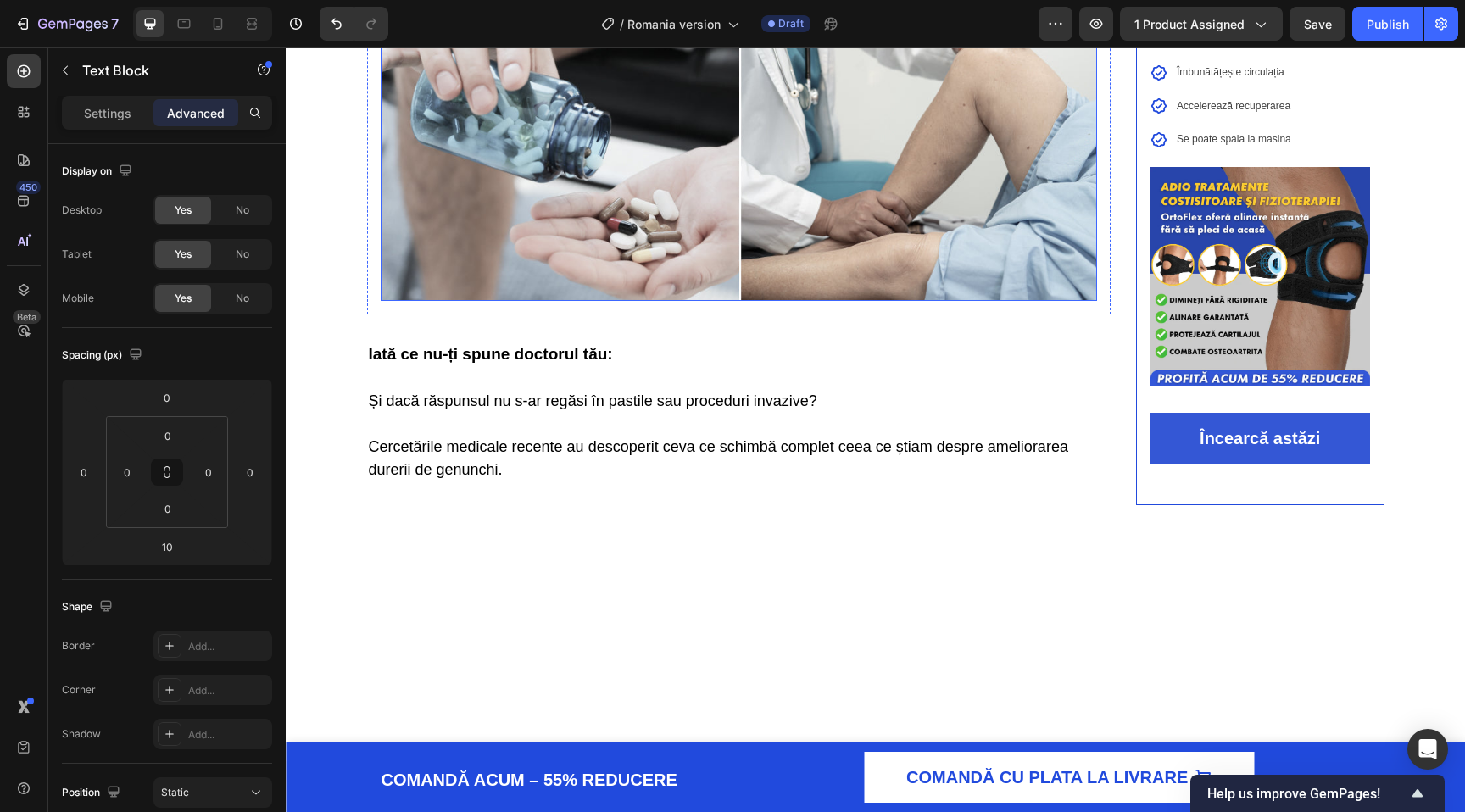
scroll to position [1482, 0]
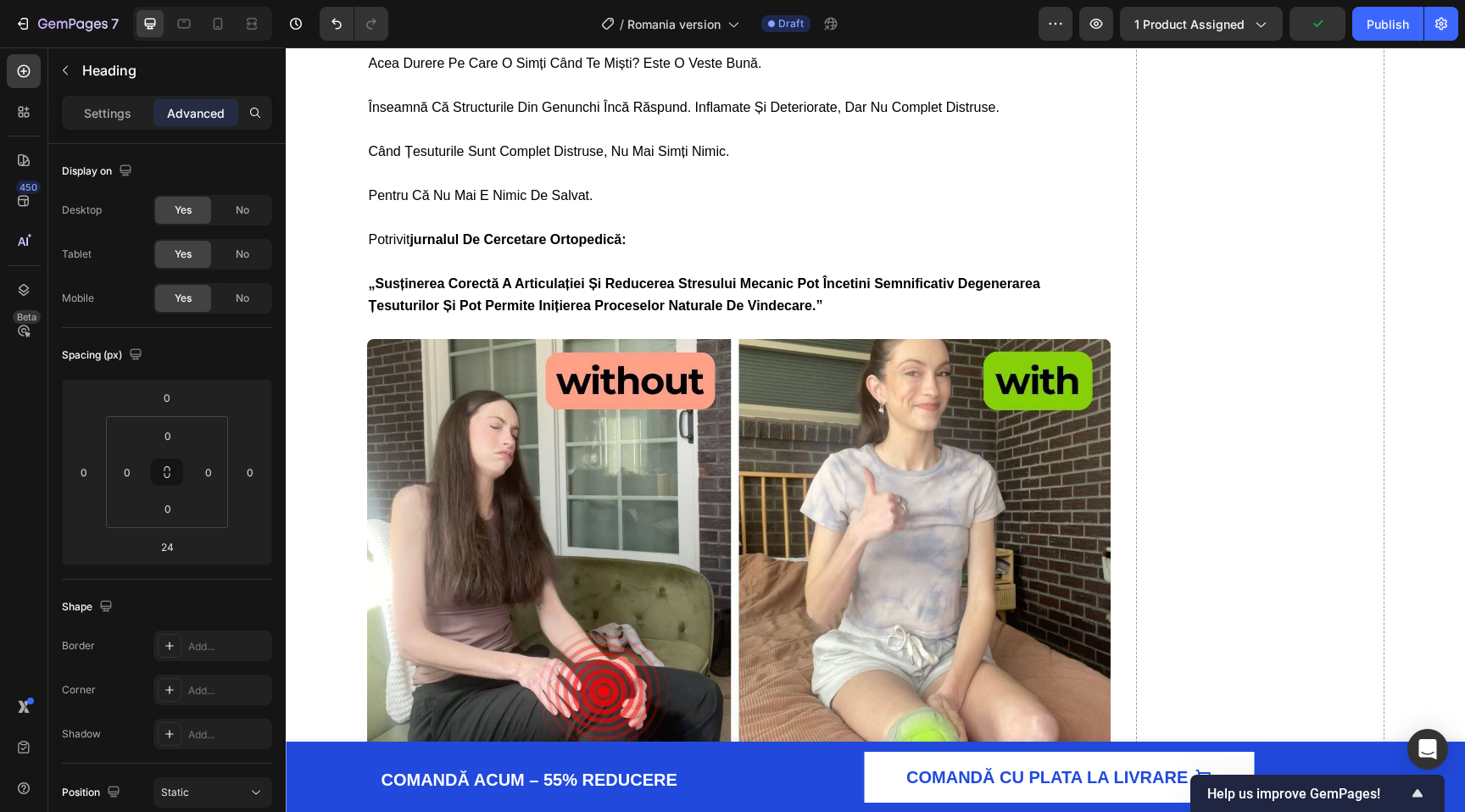
scroll to position [2021, 0]
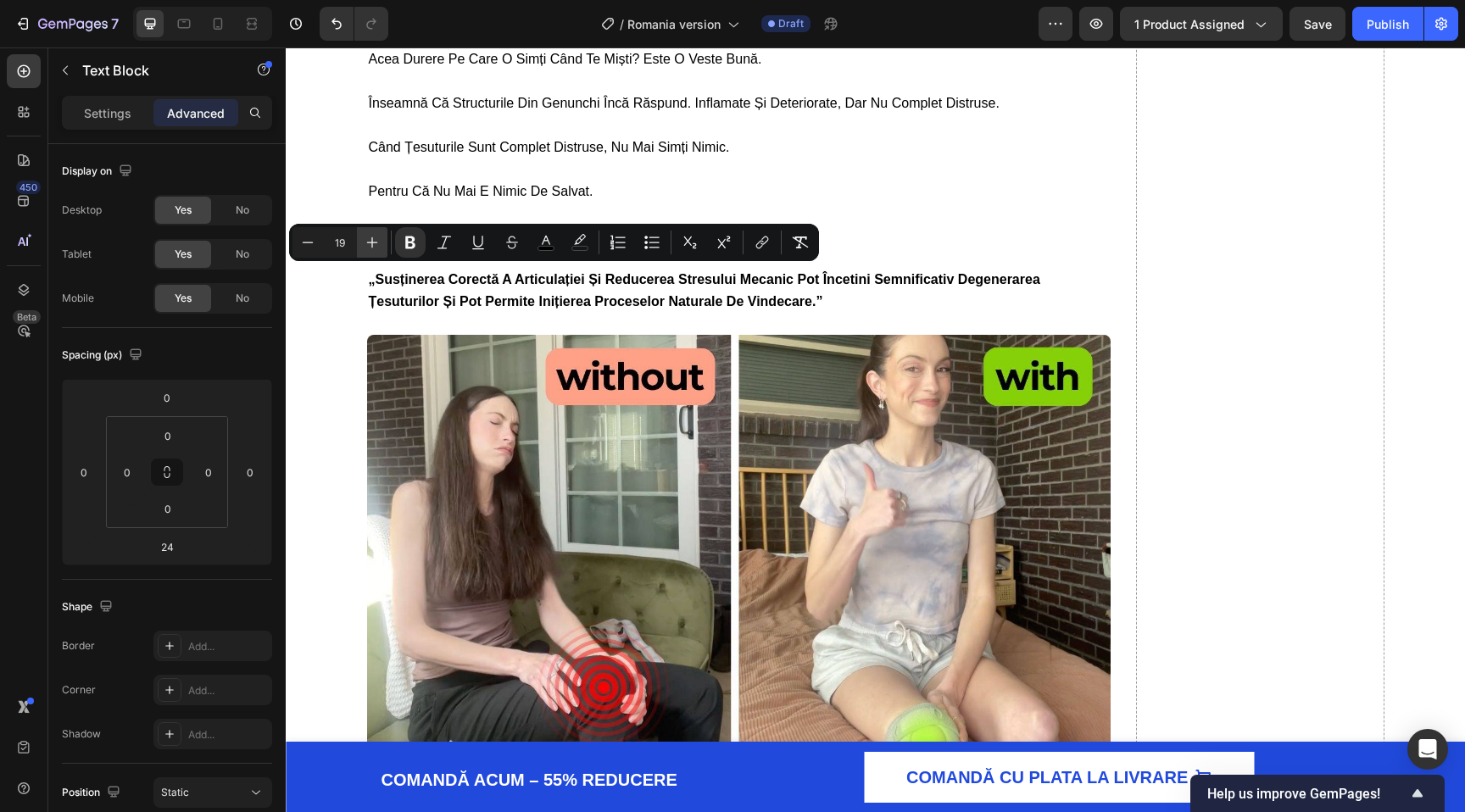
click at [371, 240] on icon "Editor contextual toolbar" at bounding box center [372, 243] width 17 height 17
type input "21"
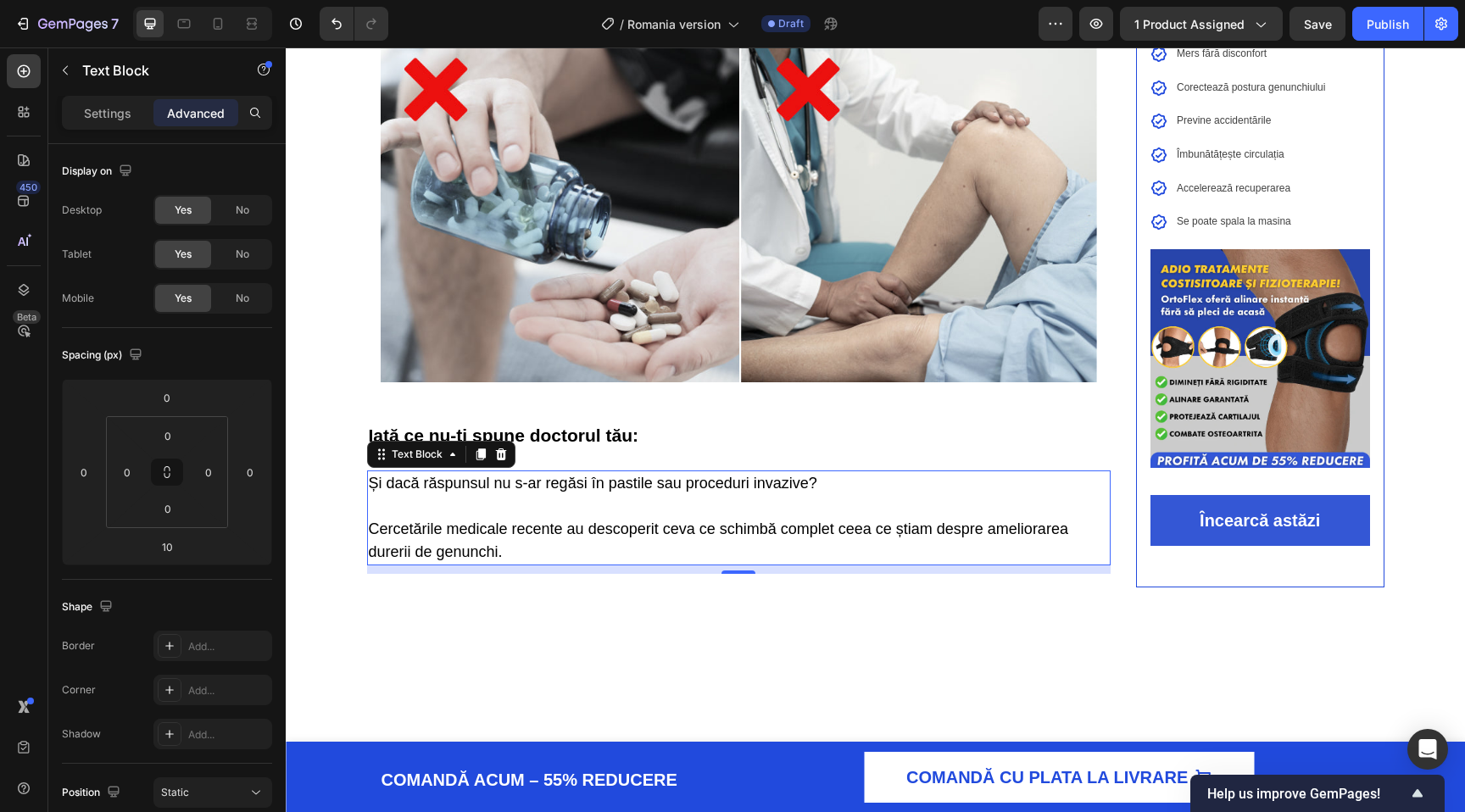
scroll to position [1442, 0]
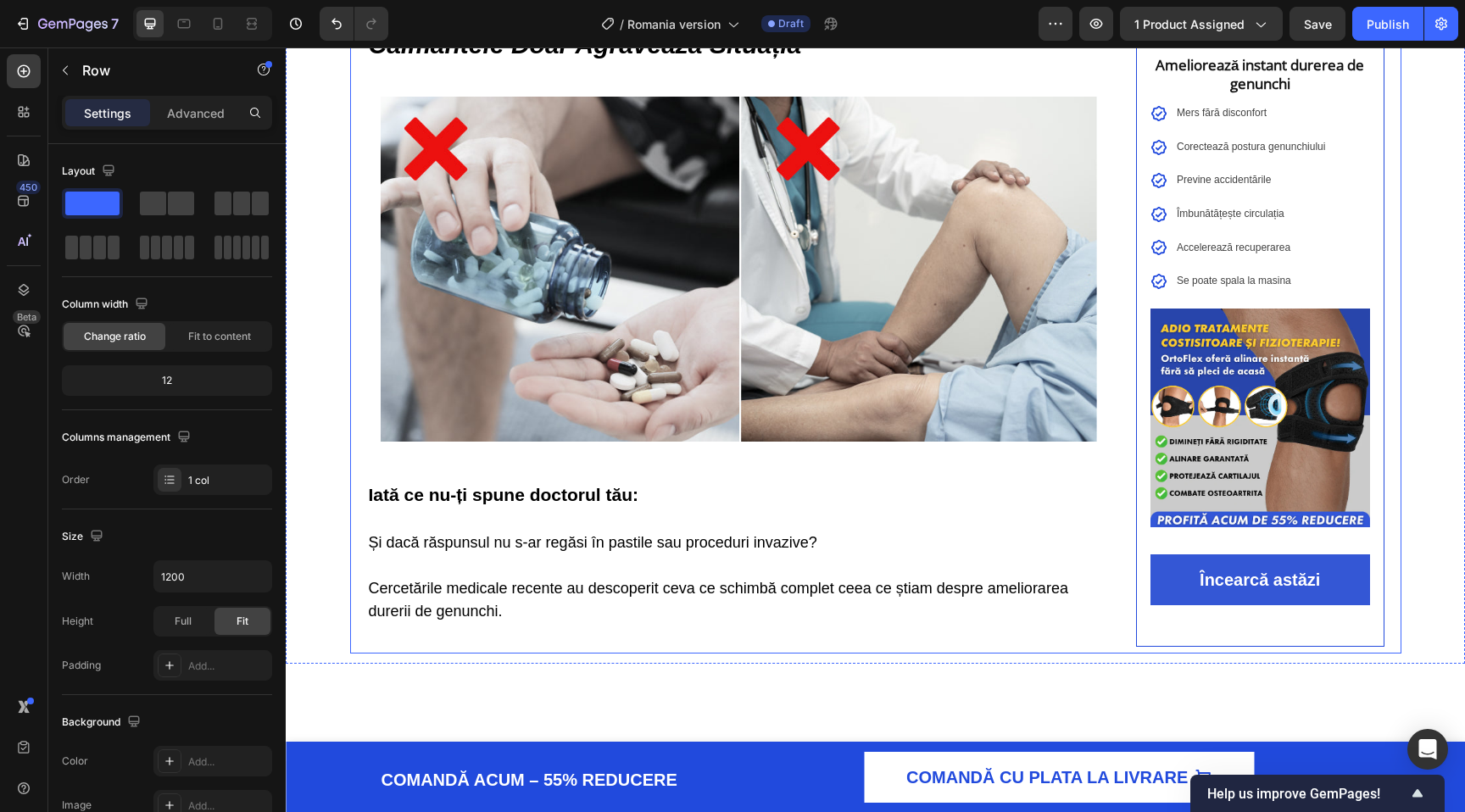
click at [736, 27] on div "24" at bounding box center [739, 15] width 745 height 20
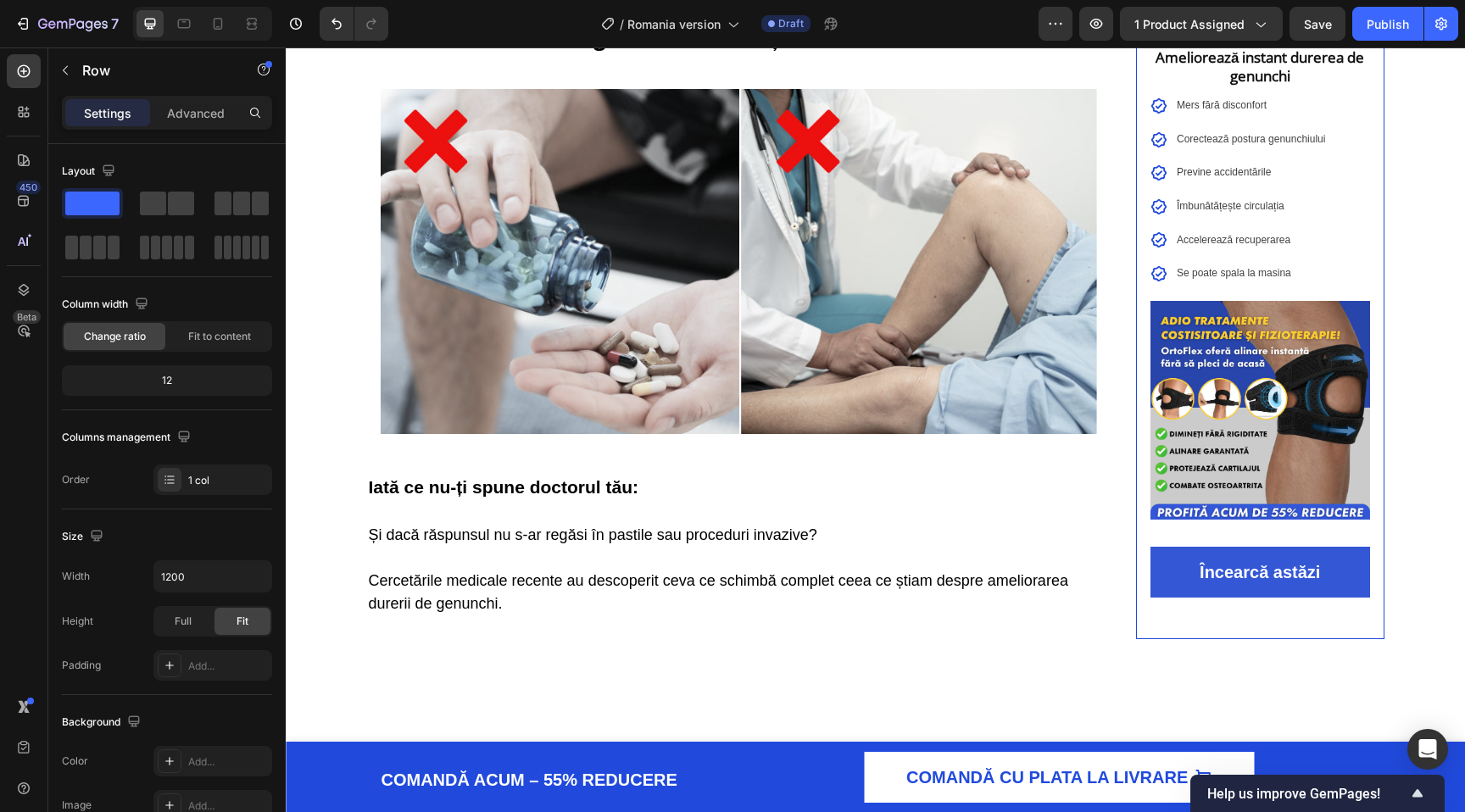
click at [741, 19] on div at bounding box center [738, 15] width 34 height 5
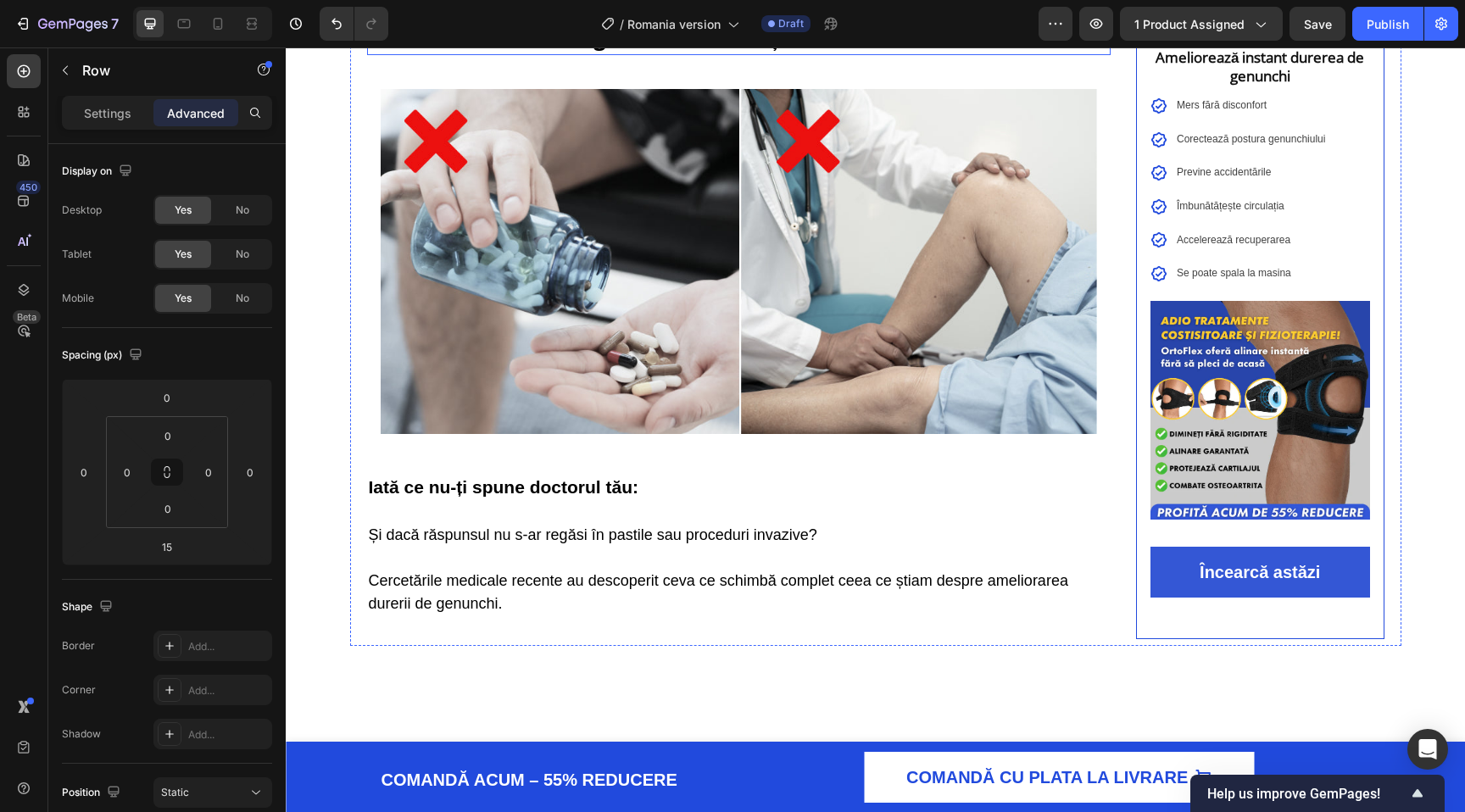
click at [850, 53] on p "⁠⁠⁠⁠⁠⁠⁠ Calmantele Doar Agravează Situația" at bounding box center [739, 36] width 741 height 33
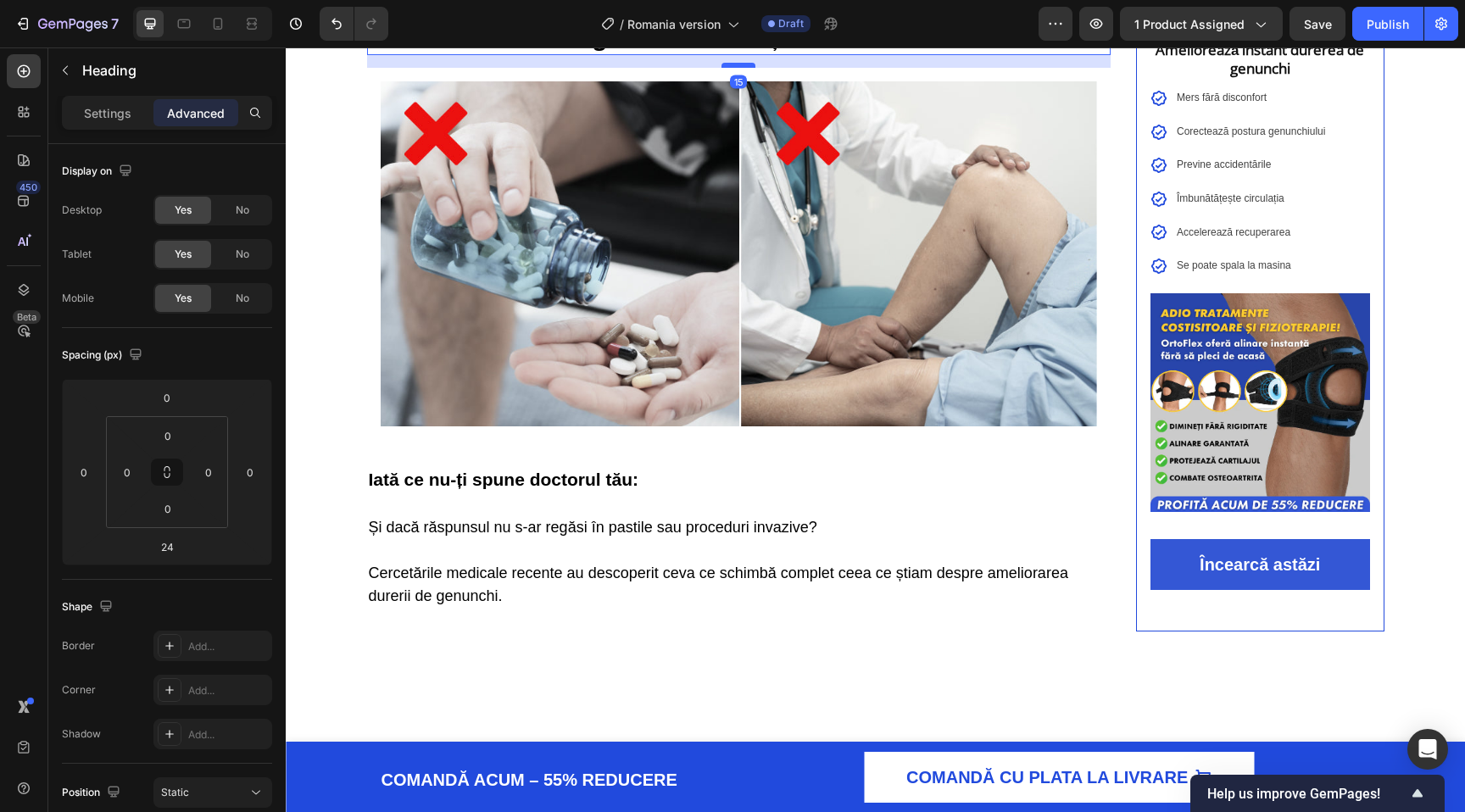
click at [746, 68] on div at bounding box center [738, 64] width 34 height 5
type input "15"
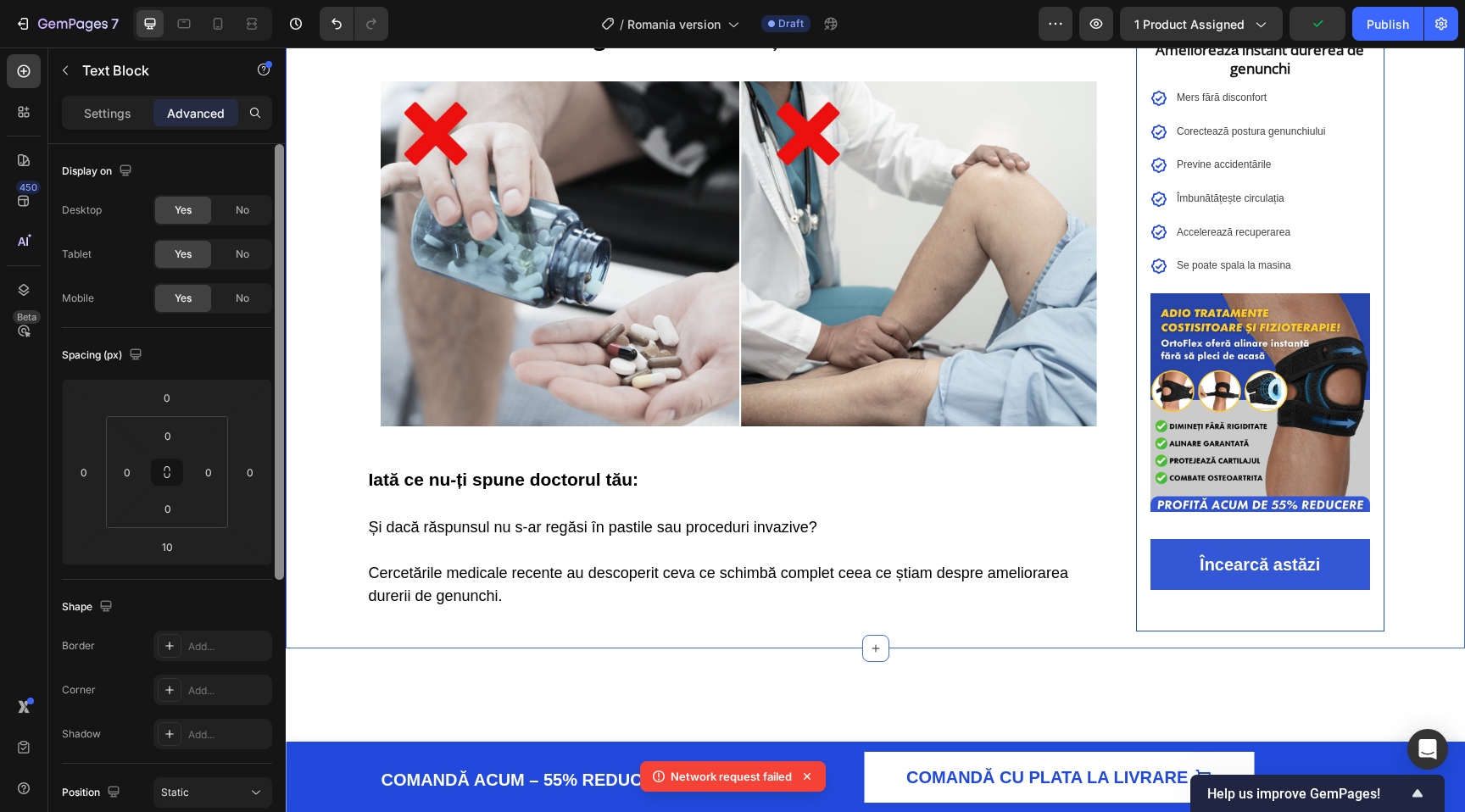
click at [279, 232] on div at bounding box center [280, 362] width 9 height 436
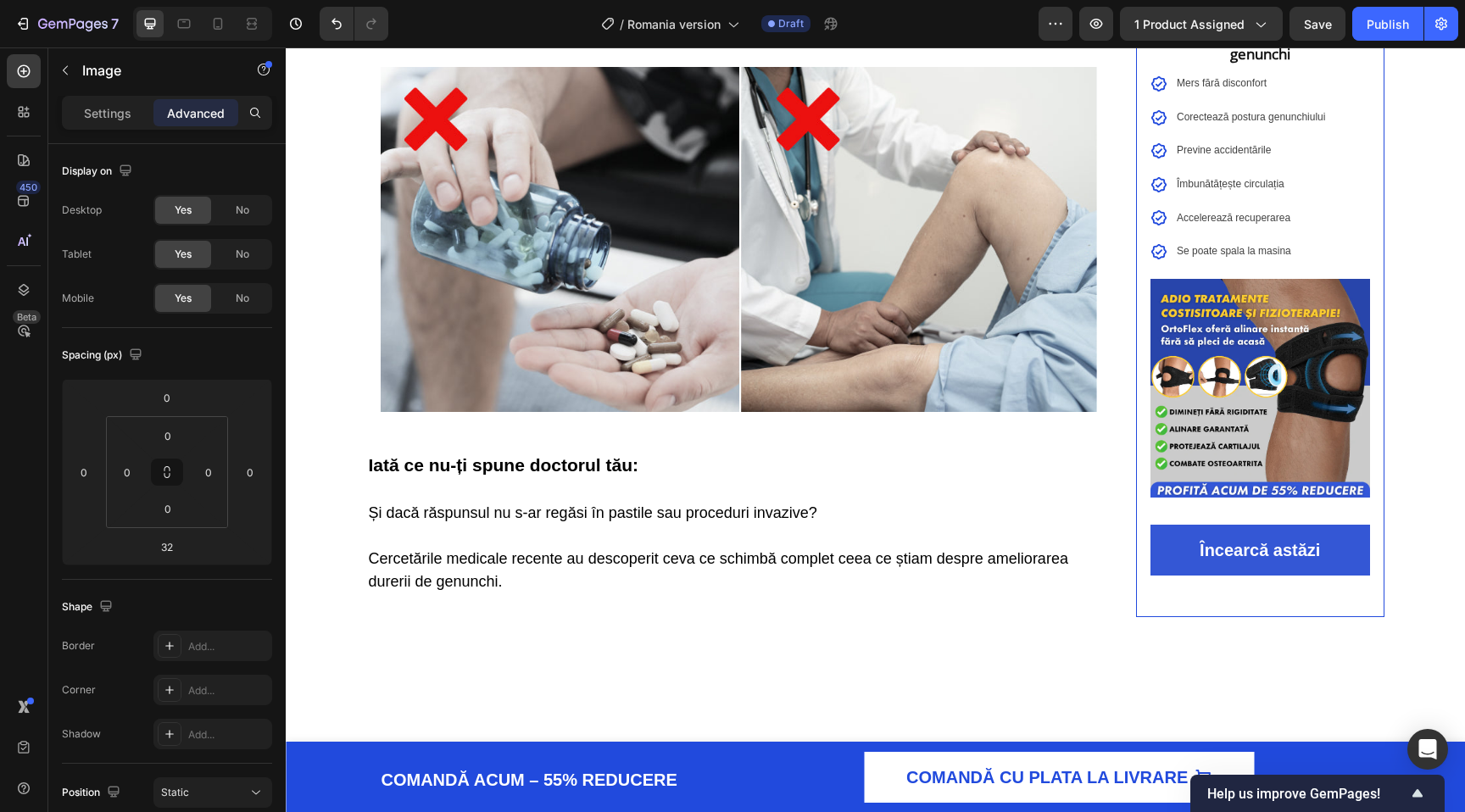
drag, startPoint x: 743, startPoint y: 258, endPoint x: 752, endPoint y: 244, distance: 16.6
type input "15"
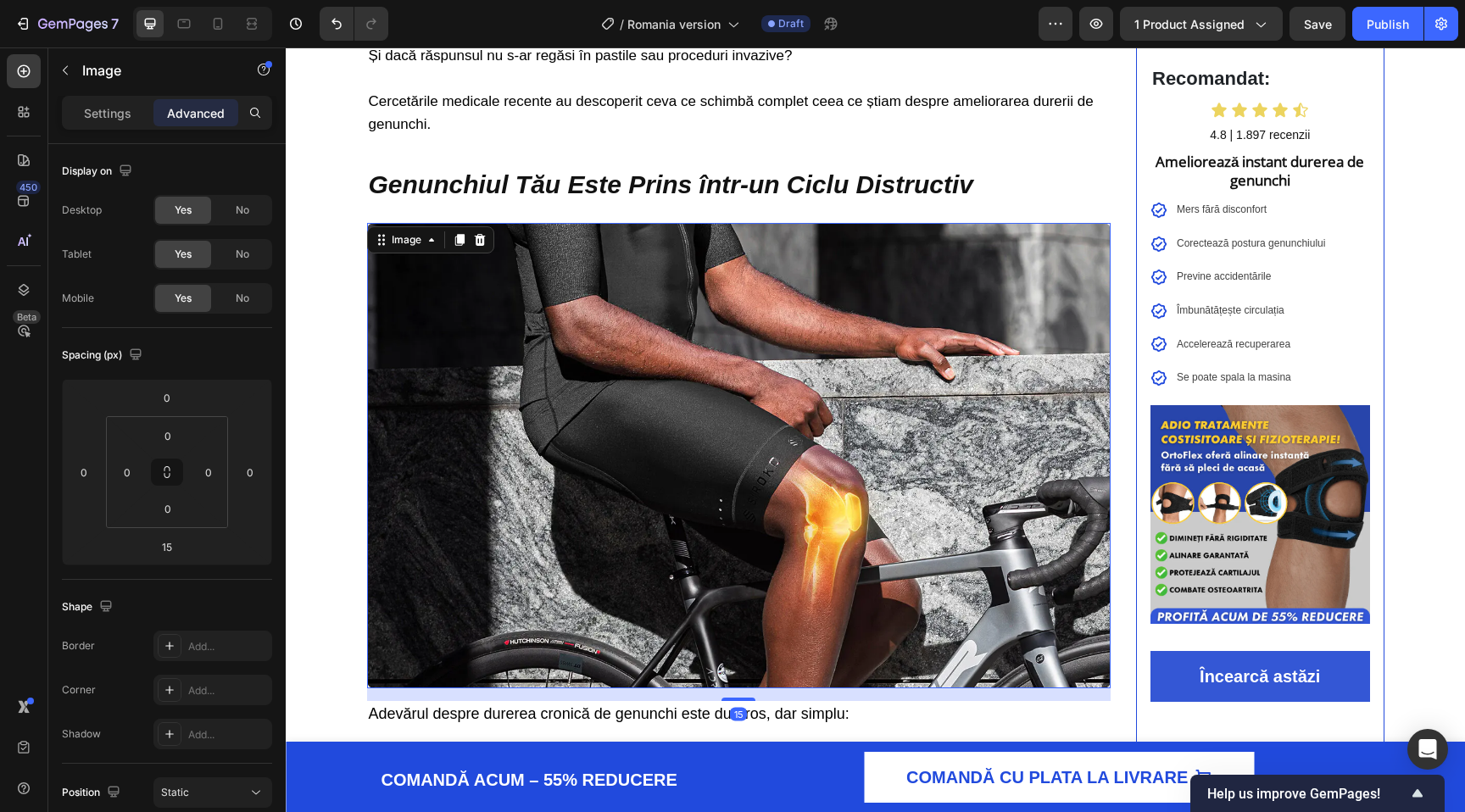
scroll to position [979, 0]
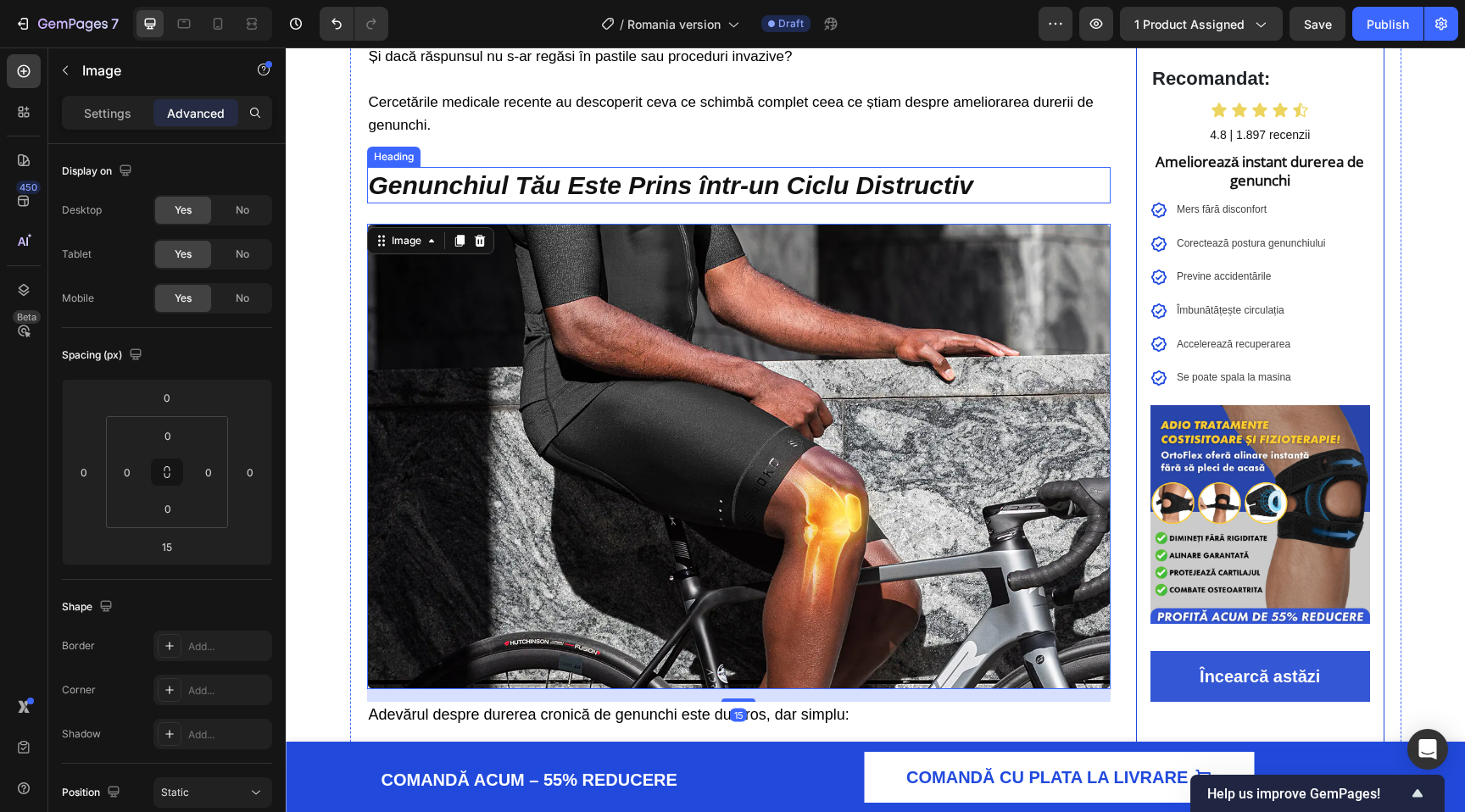
click at [479, 177] on p "Genunchiul Tău Este Prins într-un Ciclu Distructiv" at bounding box center [739, 185] width 741 height 33
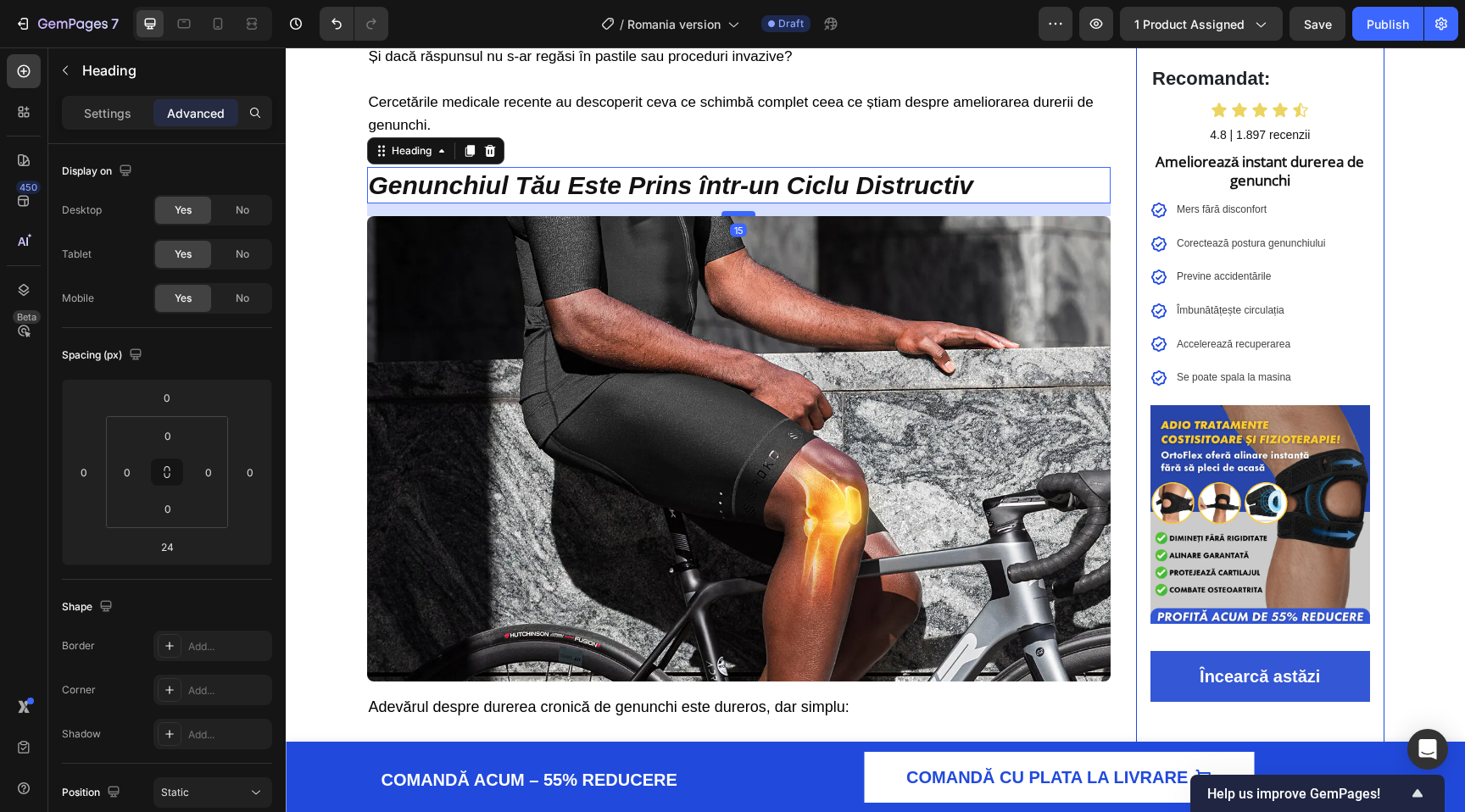
click at [745, 216] on div at bounding box center [738, 213] width 34 height 5
type input "15"
click at [325, 257] on div "Află Cum Mii de Români Au Scăpat de Durerea Cronică de Genunchi în Doar 2 Săptă…" at bounding box center [876, 323] width 1180 height 2442
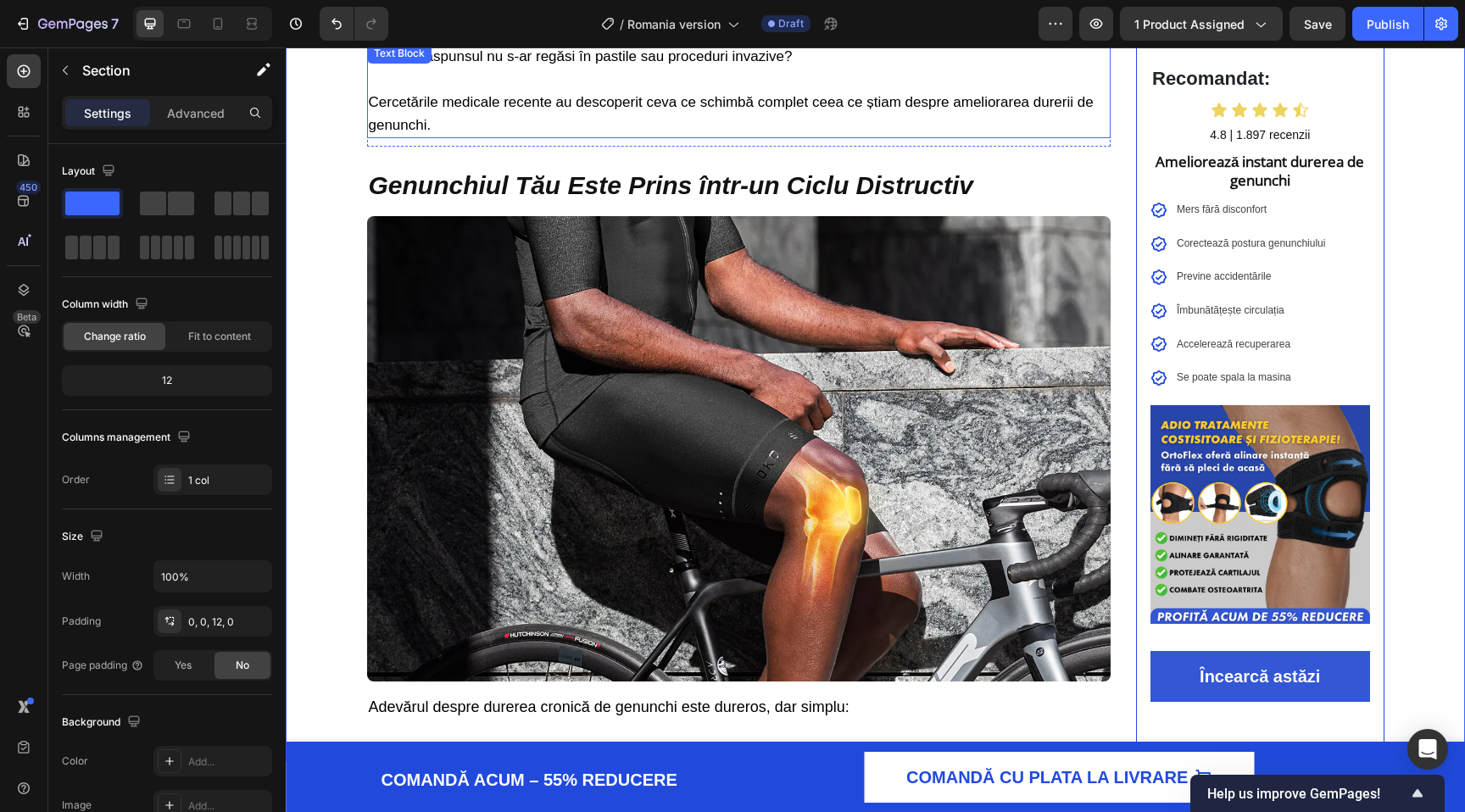
click at [459, 121] on p "Cercetările medicale recente au descoperit ceva ce schimbă complet ceea ce știa…" at bounding box center [739, 114] width 741 height 45
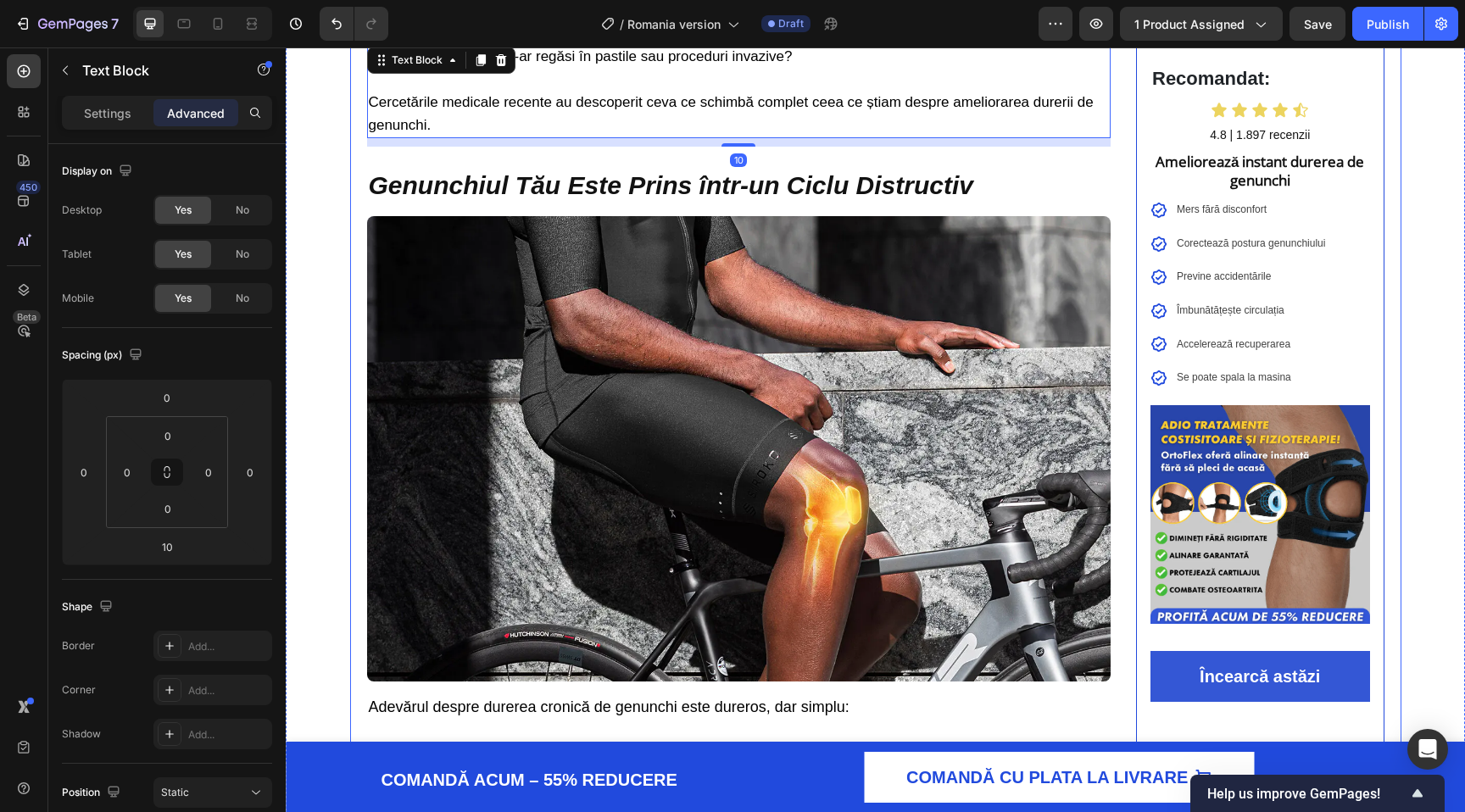
click at [574, 160] on div "Află Cum Mii de Români Au Scăpat de Durerea Cronică de Genunchi în Doar 2 Săptă…" at bounding box center [739, 323] width 745 height 2442
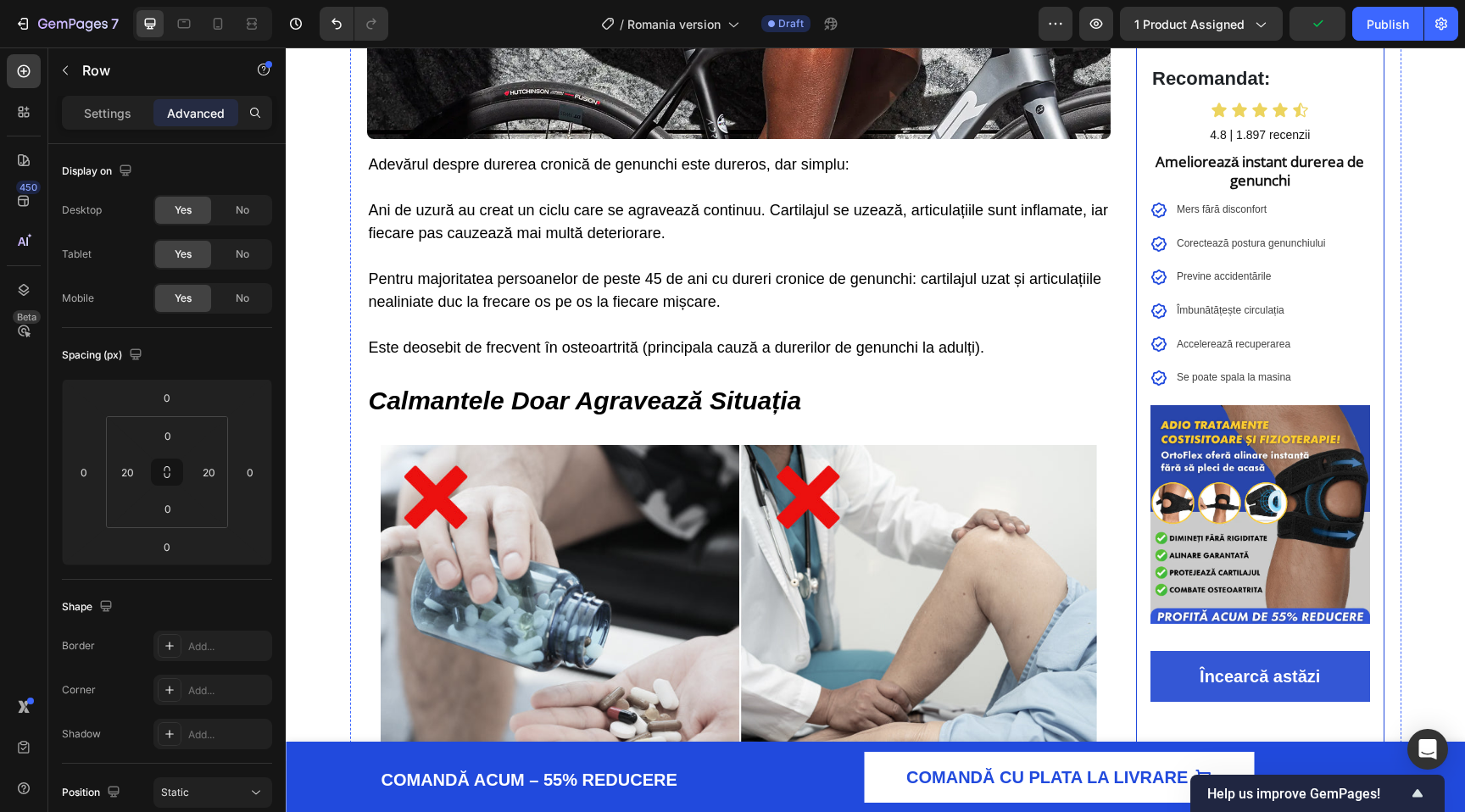
scroll to position [1525, 0]
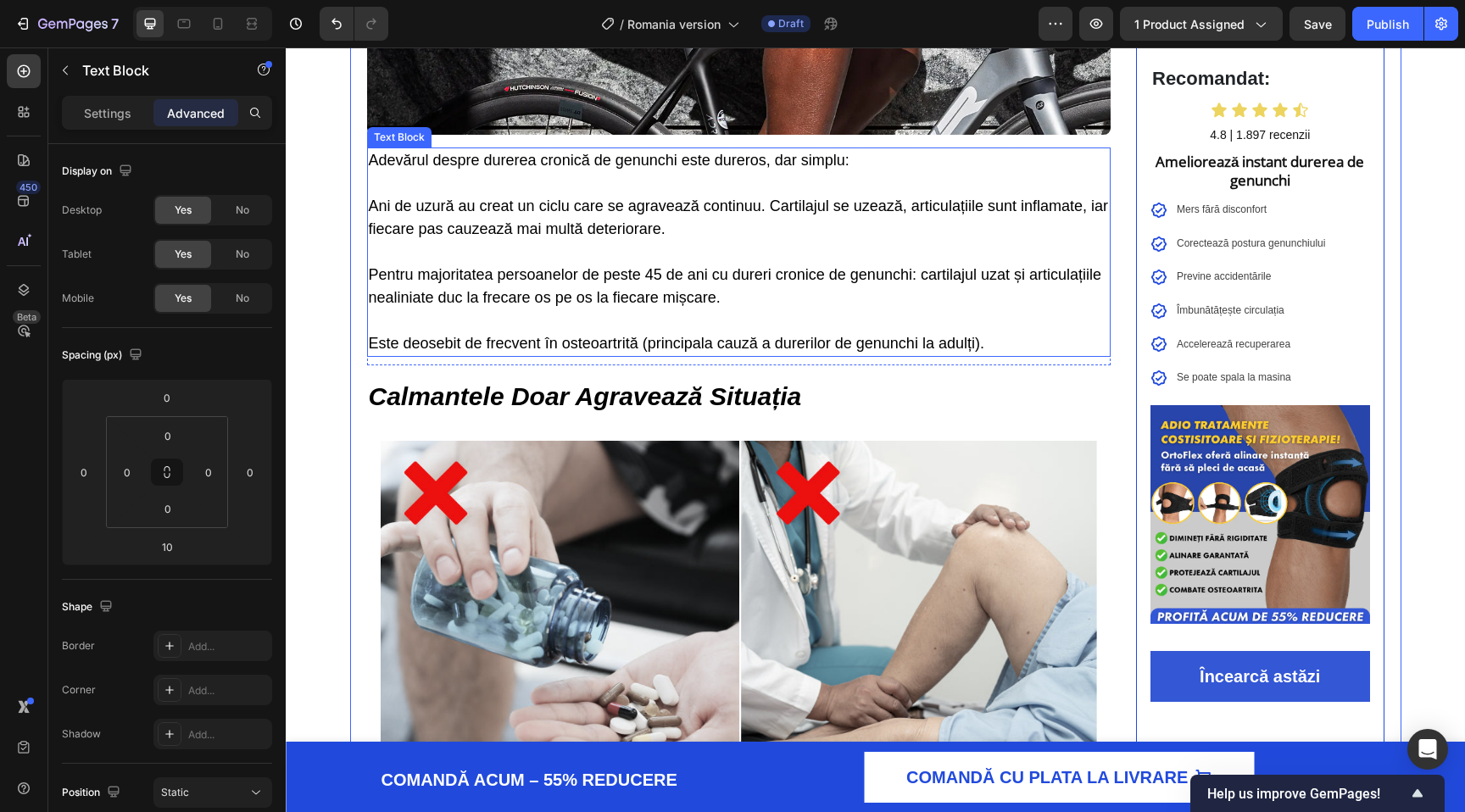
click at [381, 280] on span "Pentru majoritatea persoanelor de peste 45 de ani cu dureri cronice de genunchi…" at bounding box center [735, 286] width 733 height 40
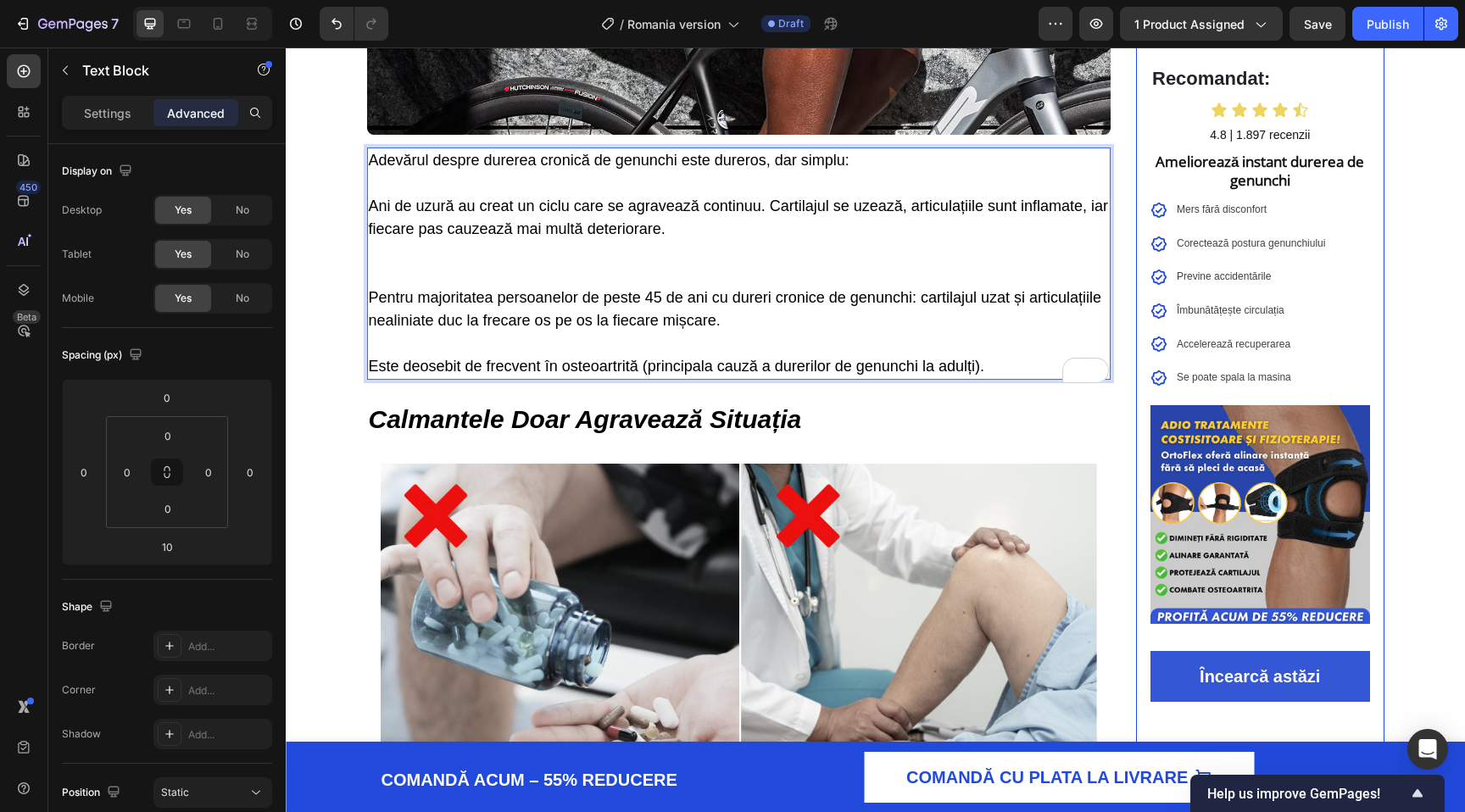
click at [388, 299] on span "Pentru majoritatea persoanelor de peste 45 de ani cu dureri cronice de genunchi…" at bounding box center [735, 309] width 733 height 40
click at [388, 283] on p "Adevărul despre durerea cronică de genunchi este dureros, dar simplu: Ani de uz…" at bounding box center [739, 217] width 741 height 137
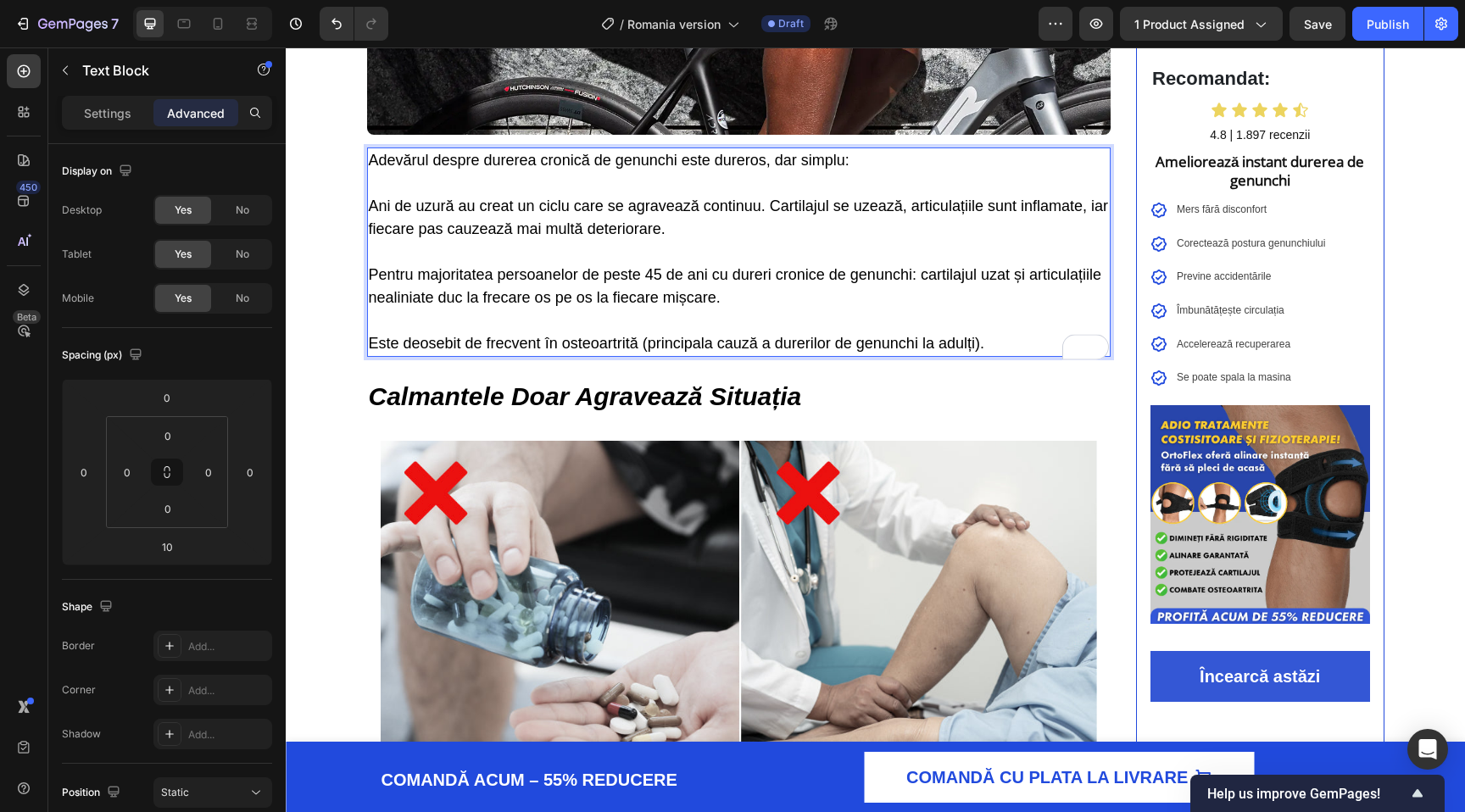
click at [377, 276] on span "Pentru majoritatea persoanelor de peste 45 de ani cu dureri cronice de genunchi…" at bounding box center [735, 286] width 733 height 40
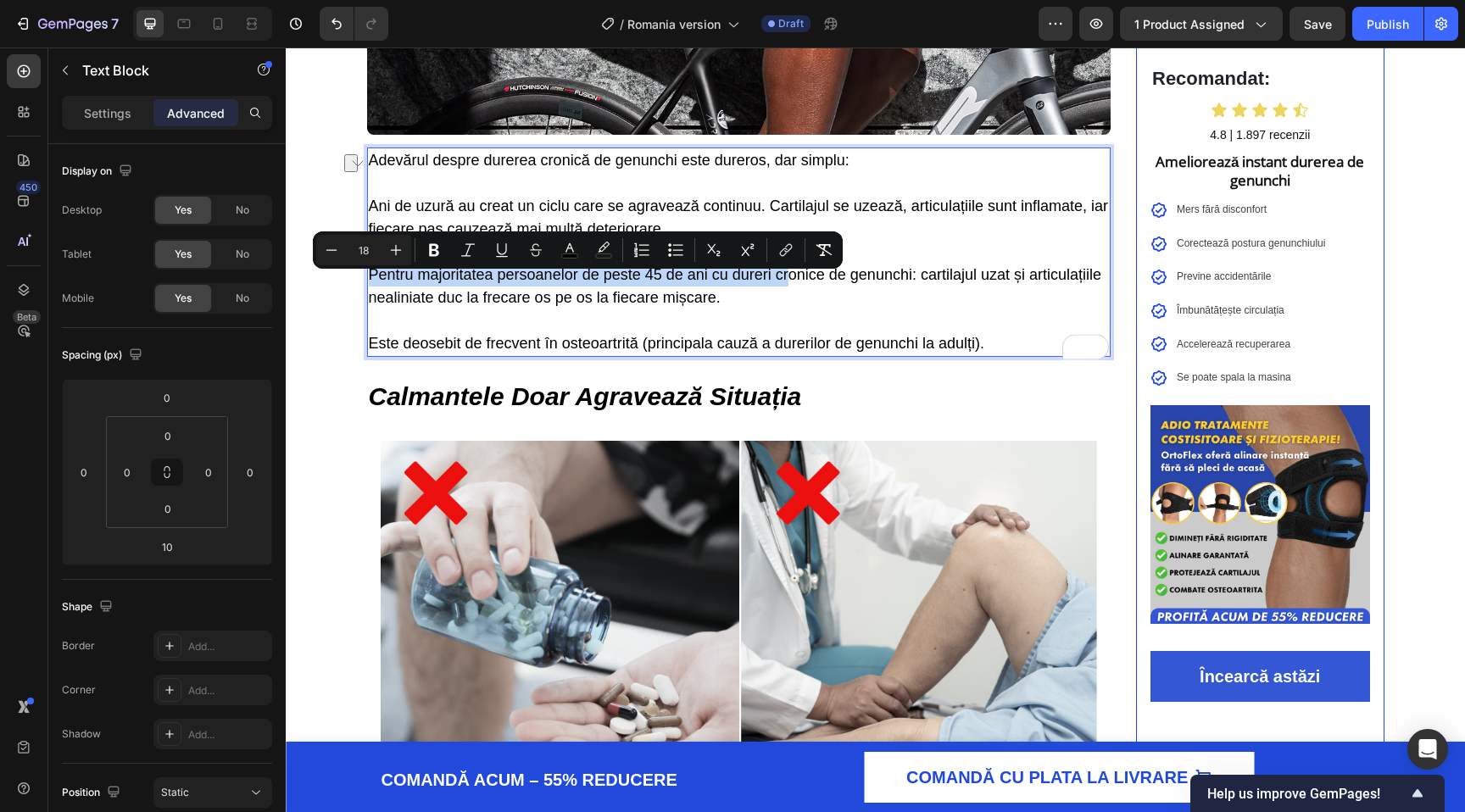
drag, startPoint x: 372, startPoint y: 284, endPoint x: 787, endPoint y: 291, distance: 415.1
click at [787, 290] on span "Pentru majoritatea persoanelor de peste 45 de ani cu dureri cronice de genunchi…" at bounding box center [735, 286] width 733 height 40
drag, startPoint x: 917, startPoint y: 286, endPoint x: 369, endPoint y: 286, distance: 548.0
click at [369, 286] on span "Pentru majoritatea persoanelor de peste 45 de ani cu dureri cronice de genunchi…" at bounding box center [735, 286] width 733 height 40
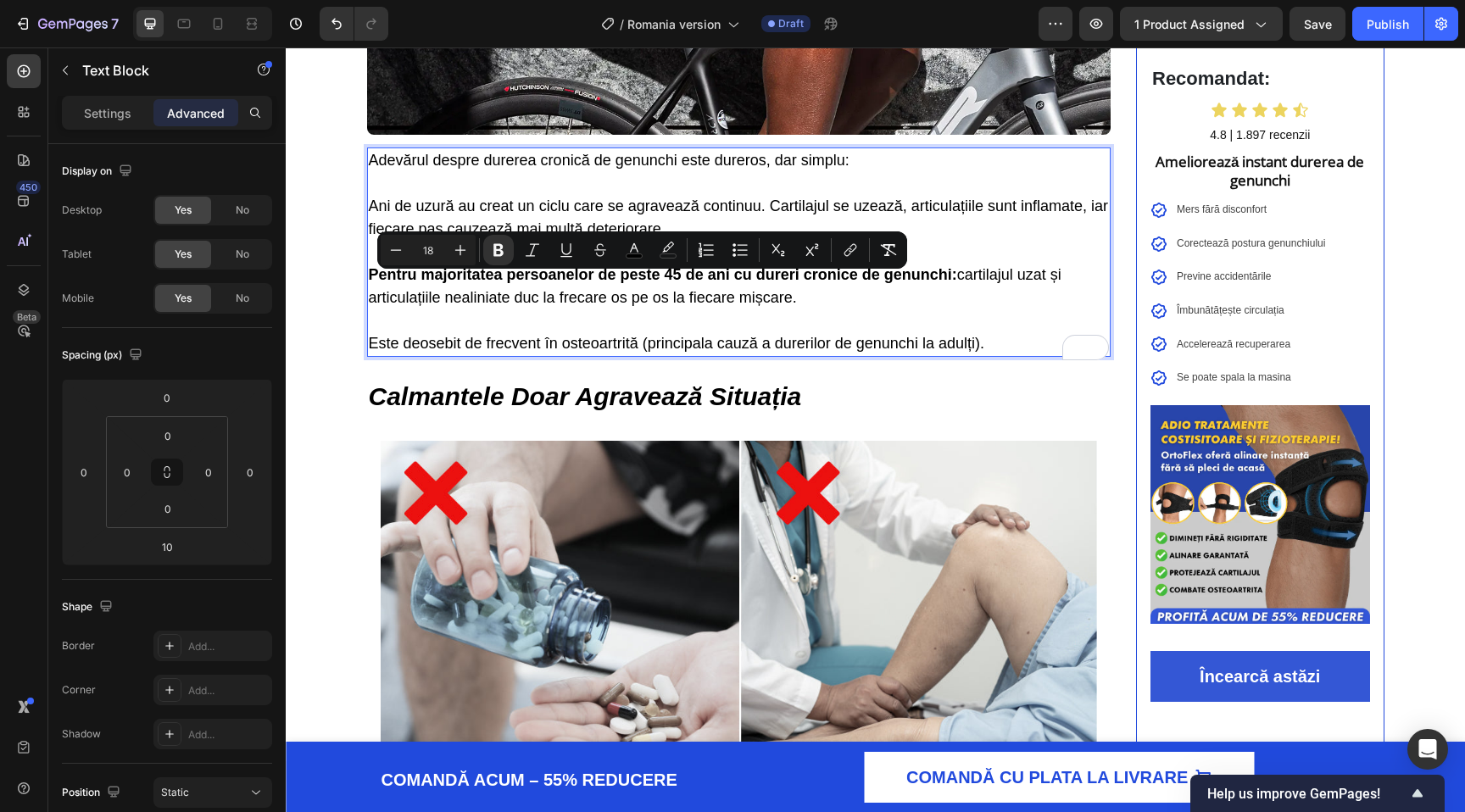
click at [750, 346] on span "Este deosebit de frecvent în osteoartrită (principala cauză a durerilor de genu…" at bounding box center [677, 343] width 616 height 17
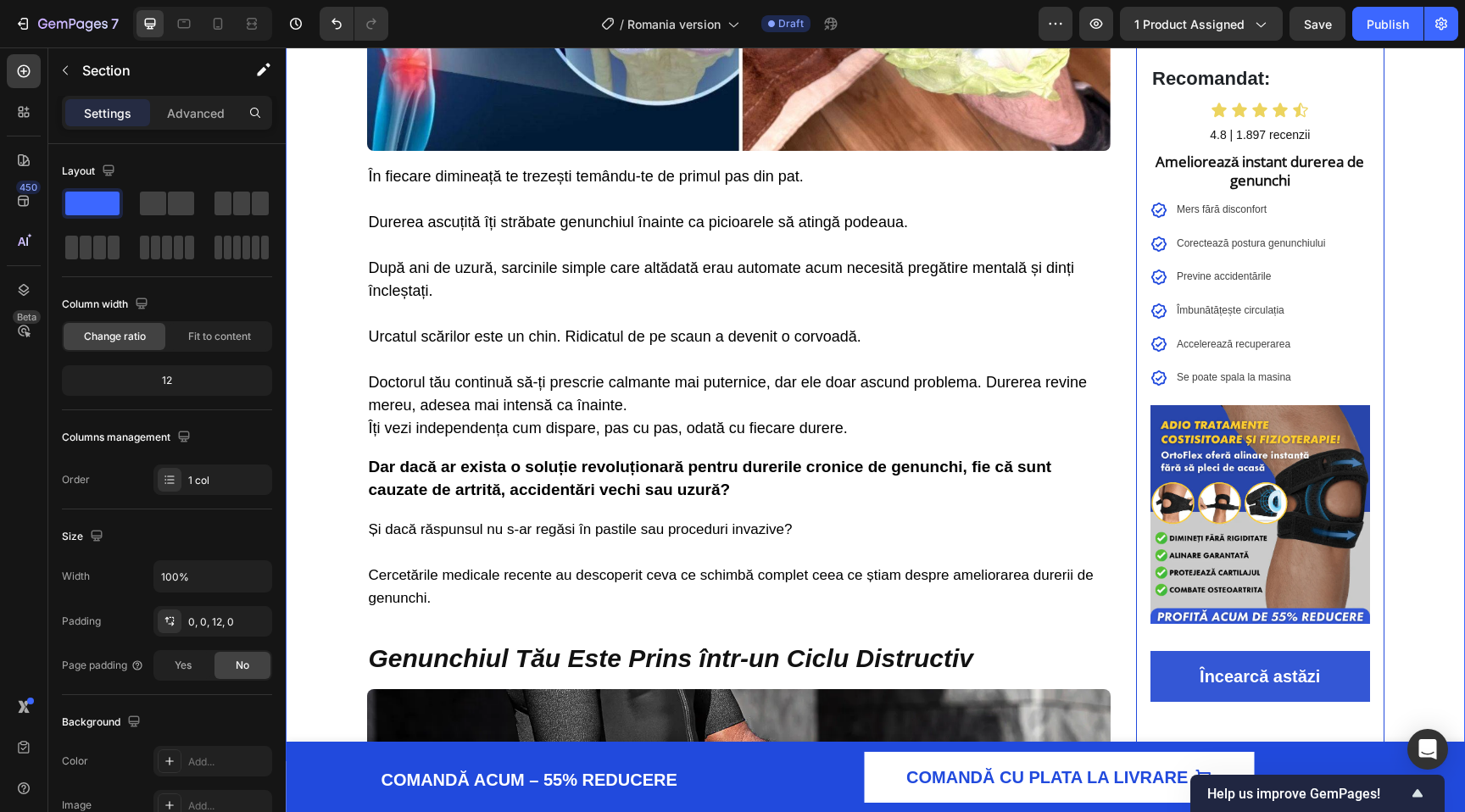
scroll to position [0, 0]
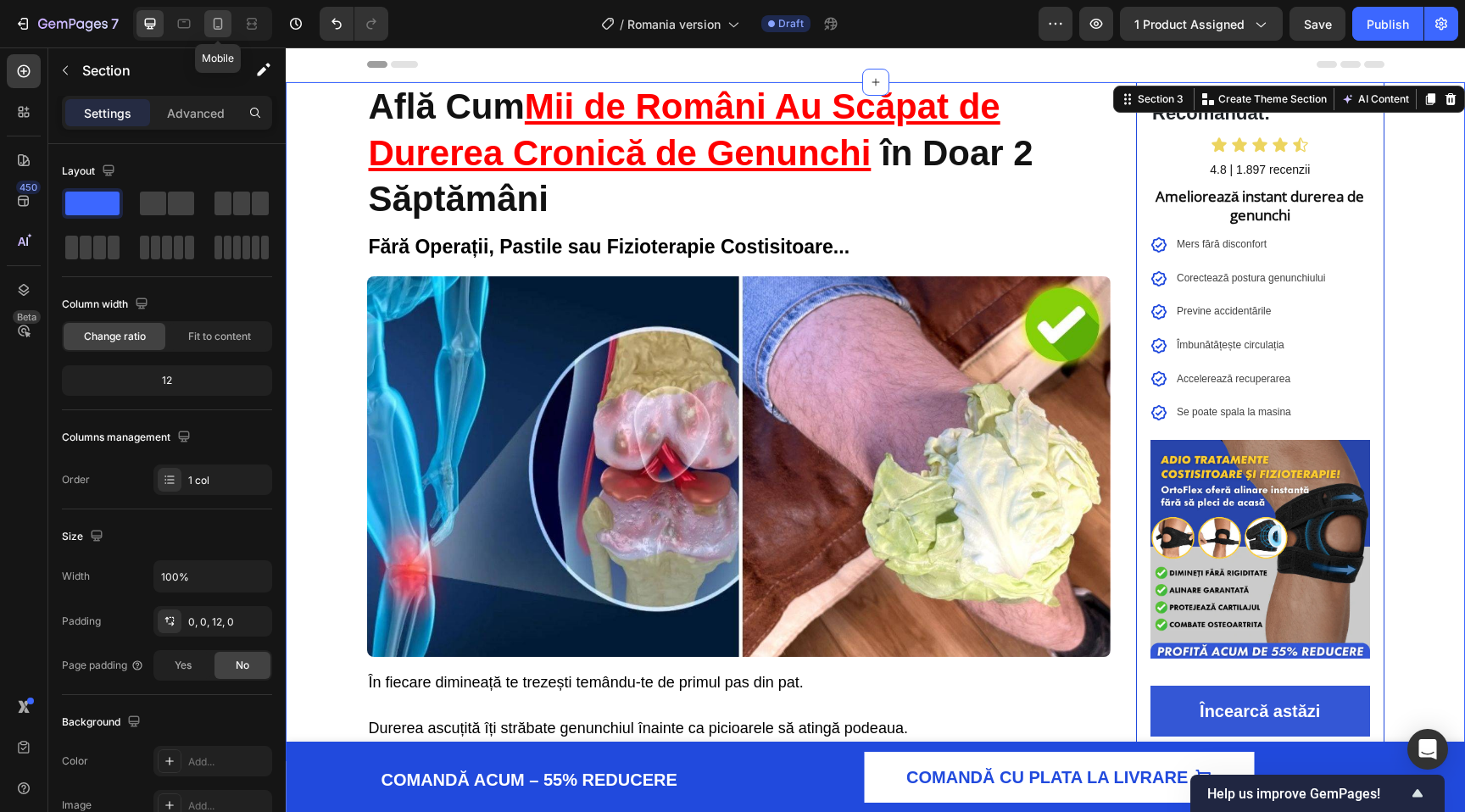
click at [221, 23] on icon at bounding box center [218, 24] width 17 height 17
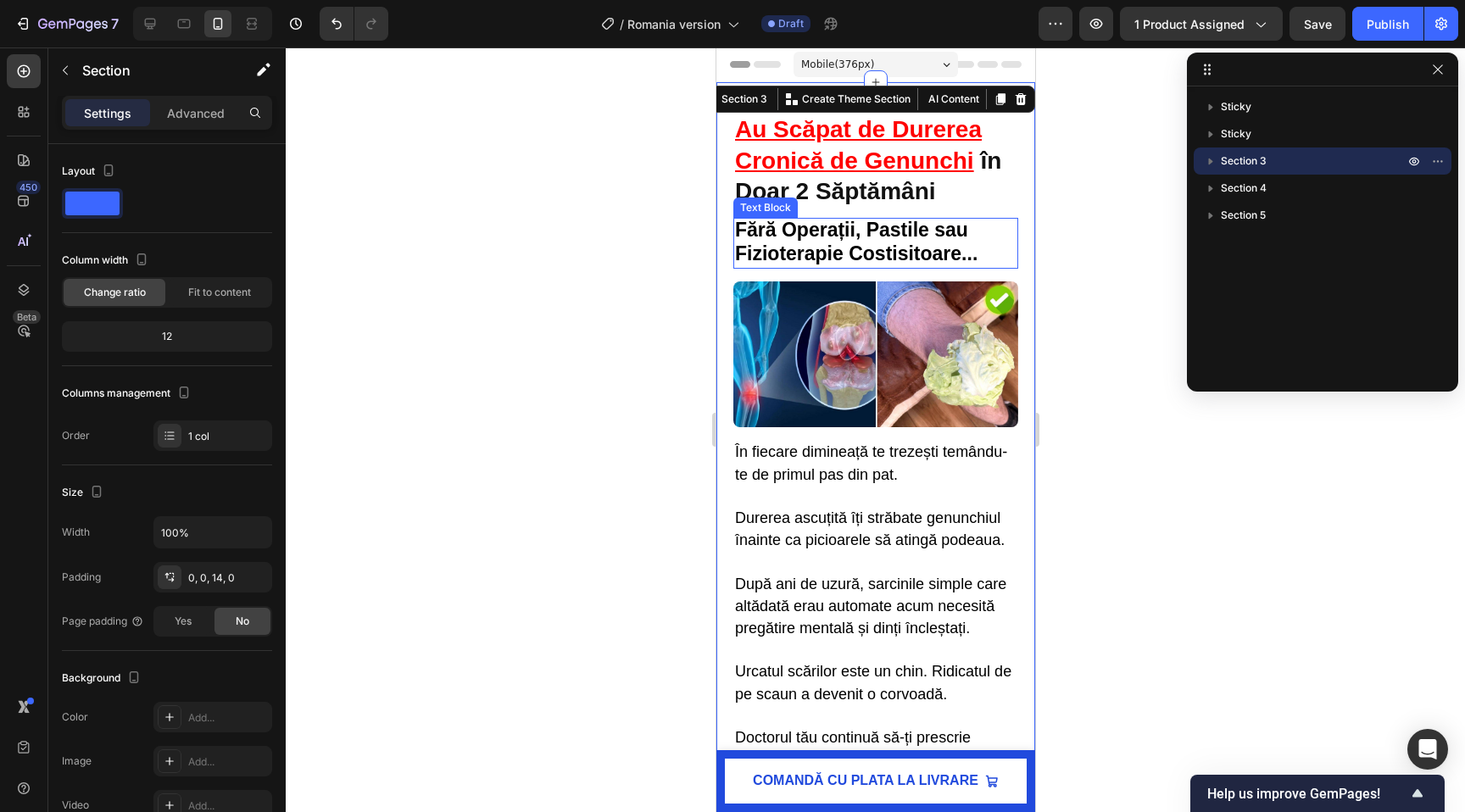
click at [814, 162] on u "Mii de Români Au Scăpat de Durerea Cronică de Genunchi" at bounding box center [867, 129] width 265 height 88
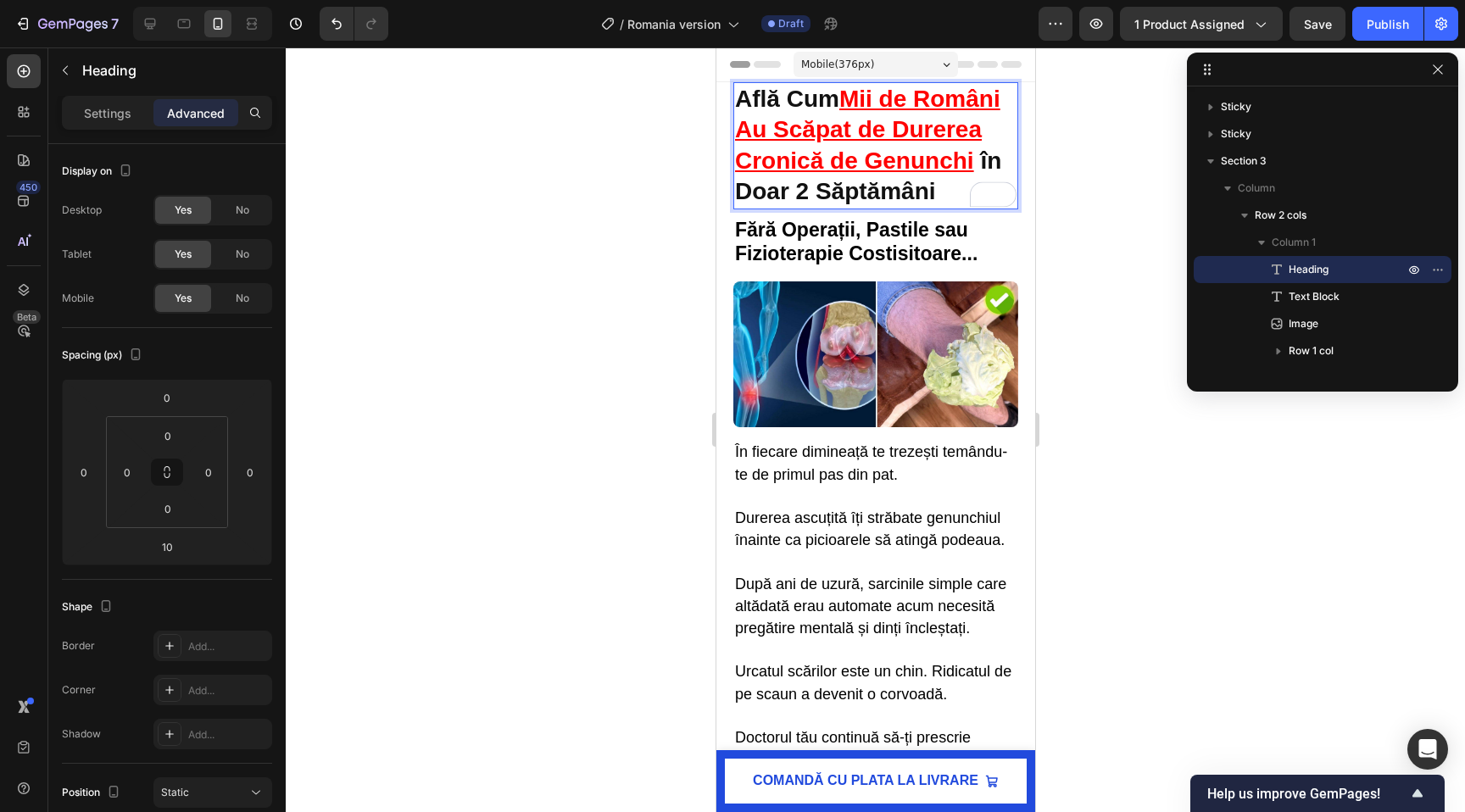
click at [578, 141] on div at bounding box center [876, 429] width 1180 height 765
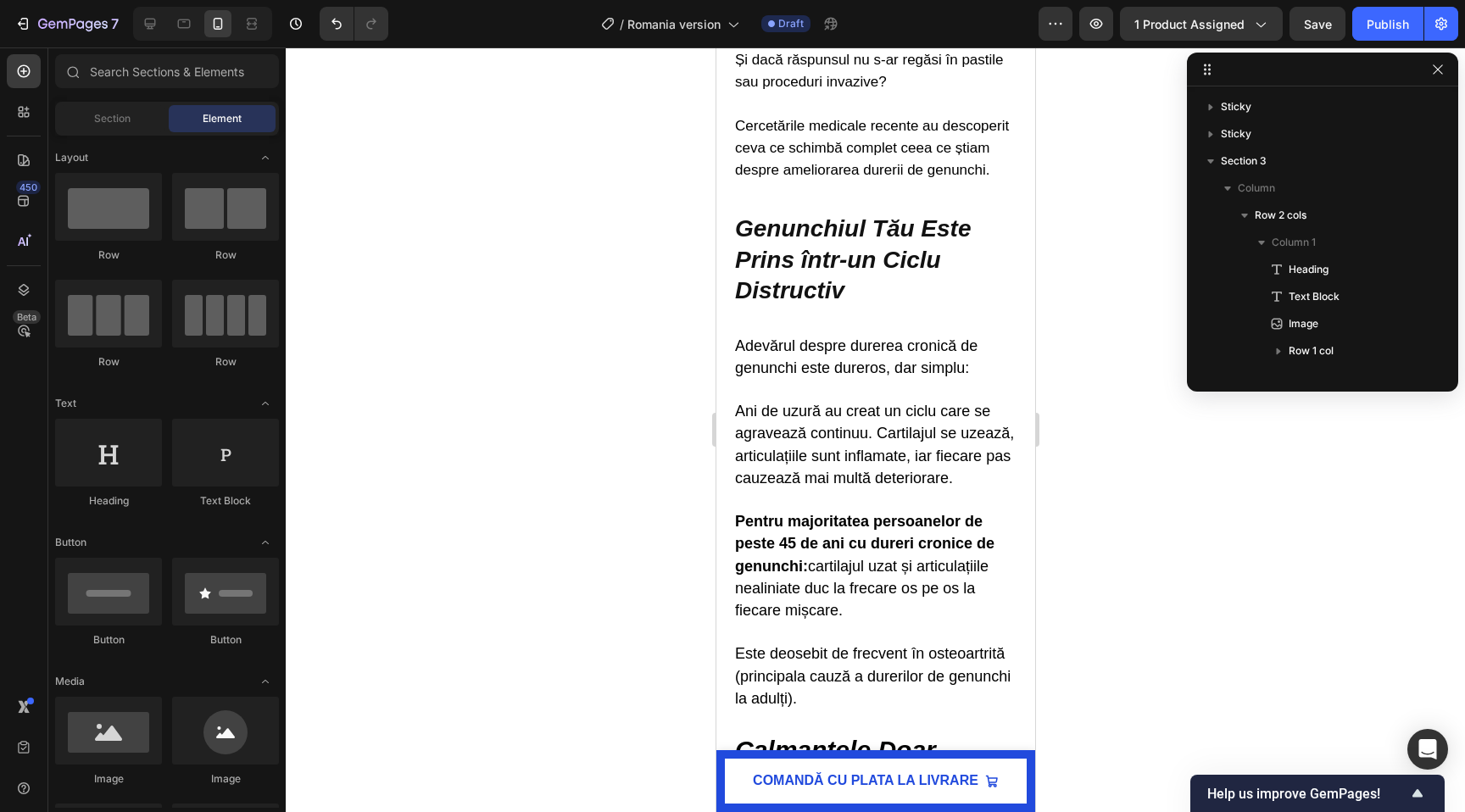
scroll to position [939, 0]
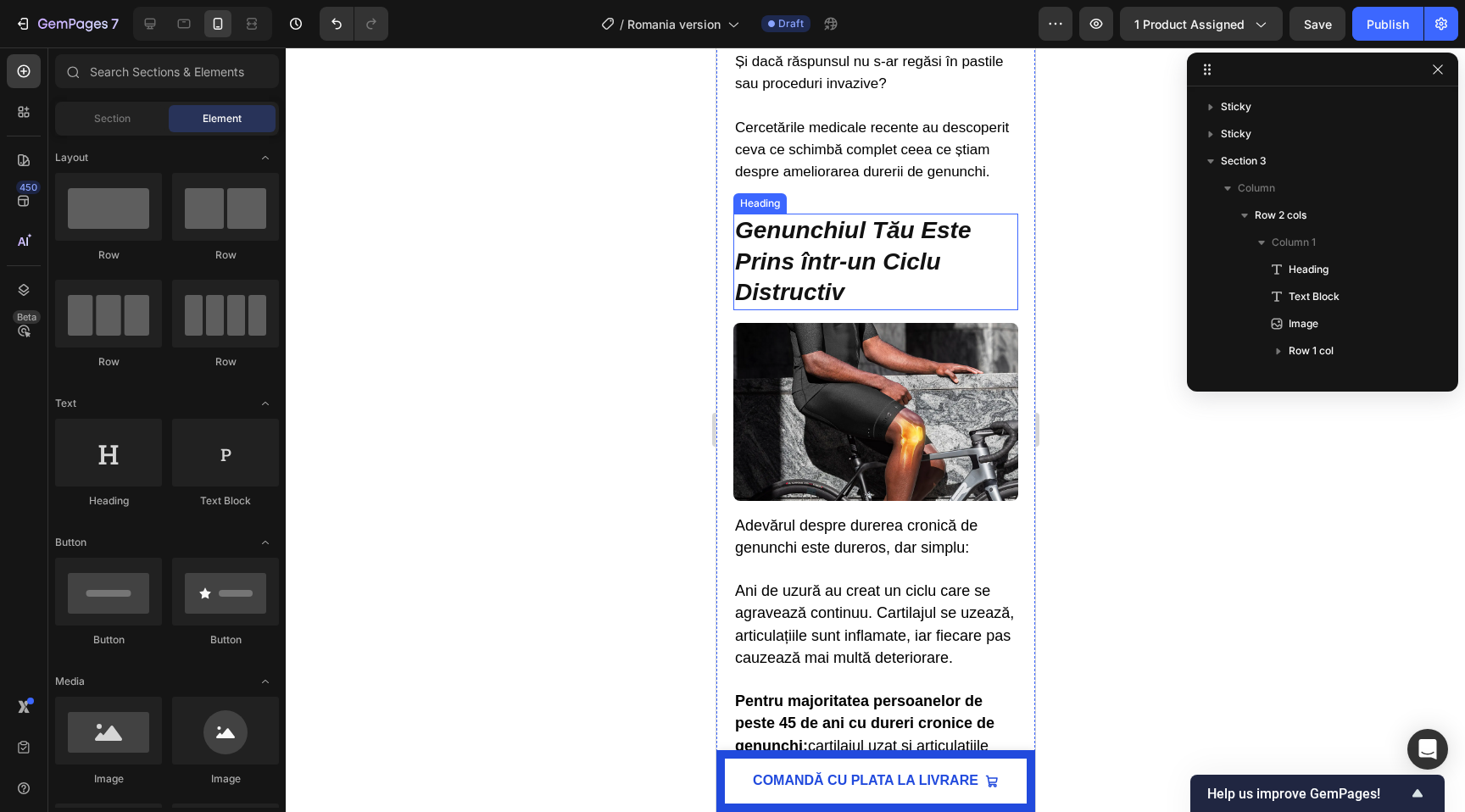
click at [850, 262] on p "Genunchiul Tău Este Prins într-un Ciclu Distructiv" at bounding box center [875, 262] width 281 height 93
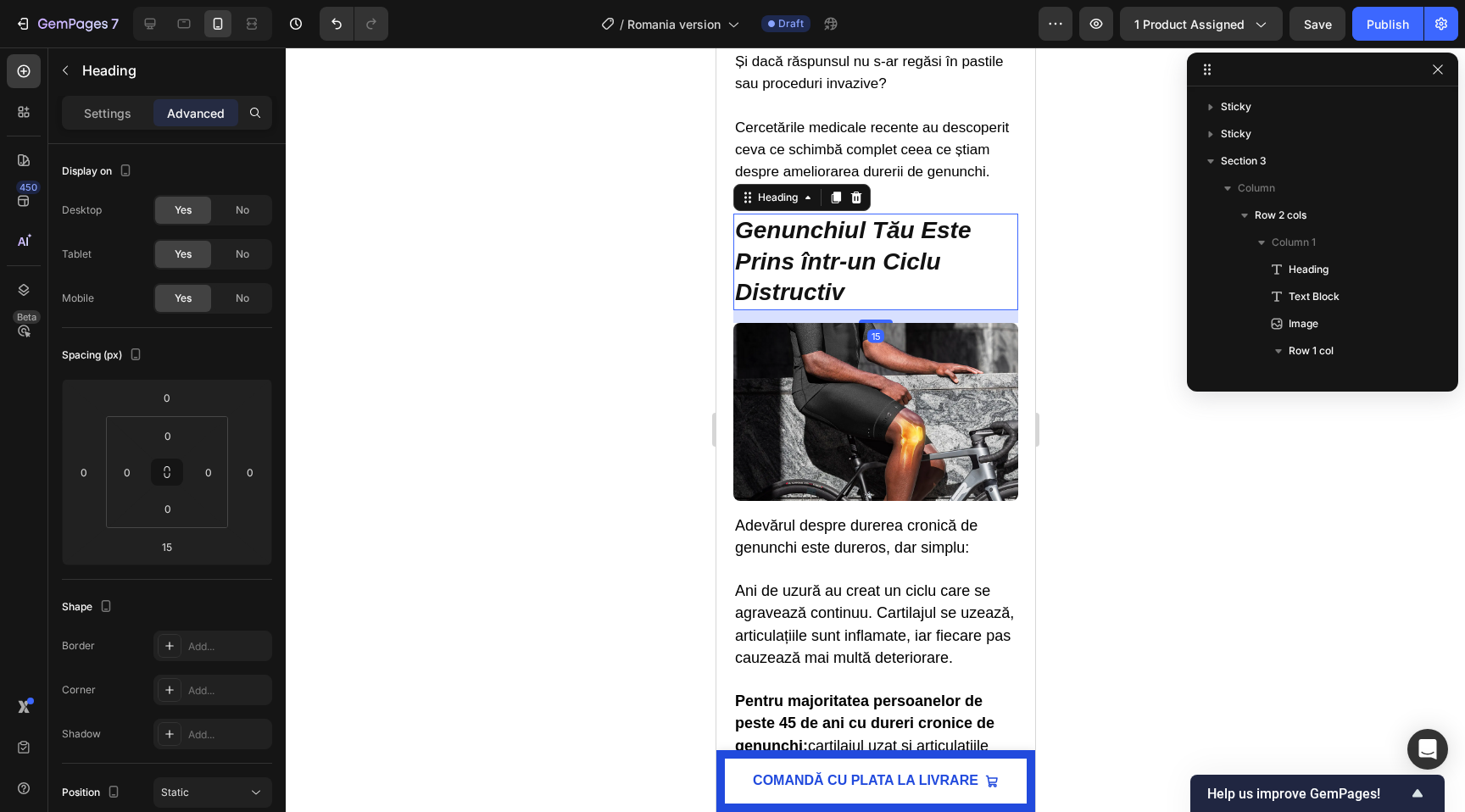
scroll to position [320, 0]
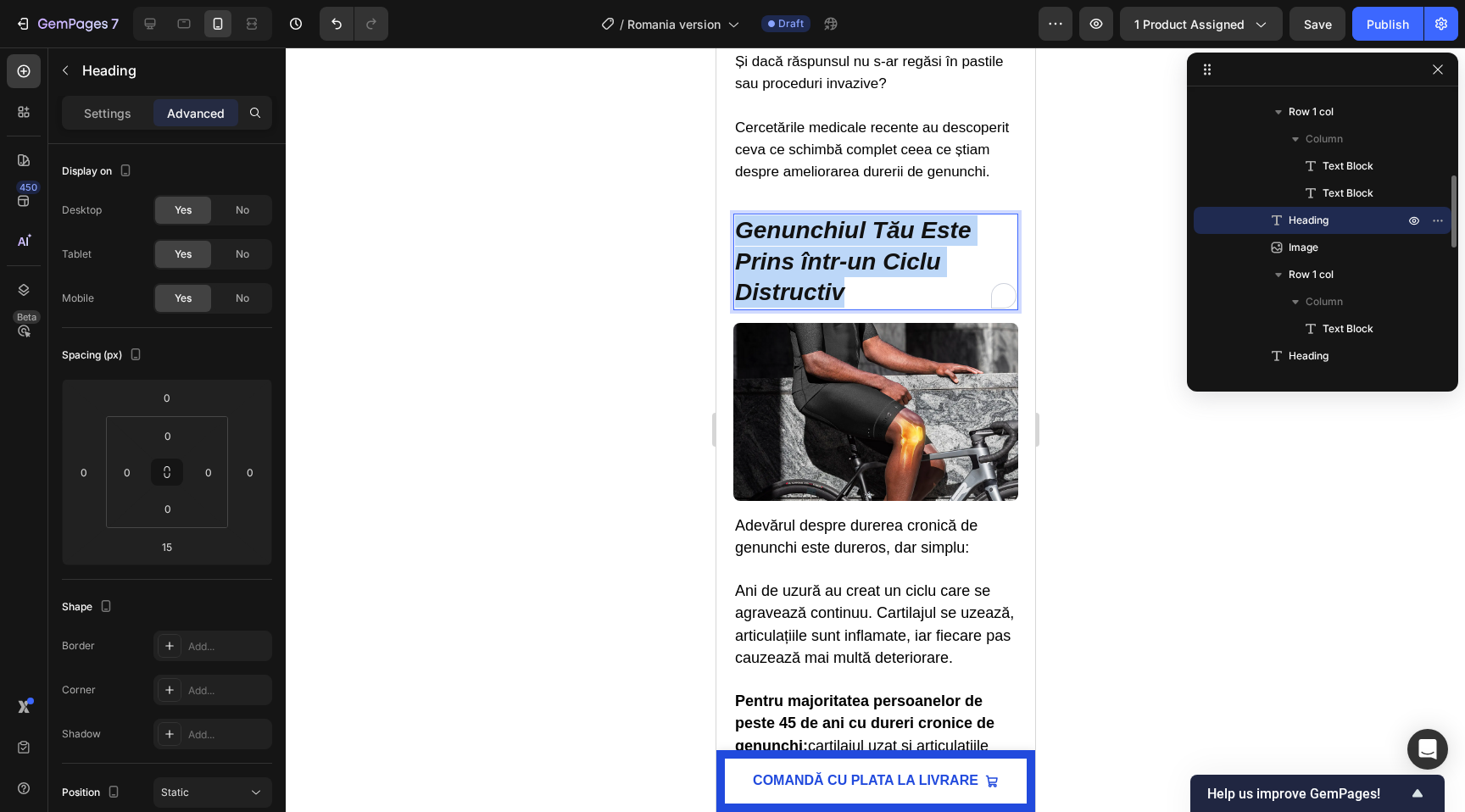
click at [850, 262] on p "Genunchiul Tău Este Prins într-un Ciclu Distructiv" at bounding box center [875, 262] width 281 height 93
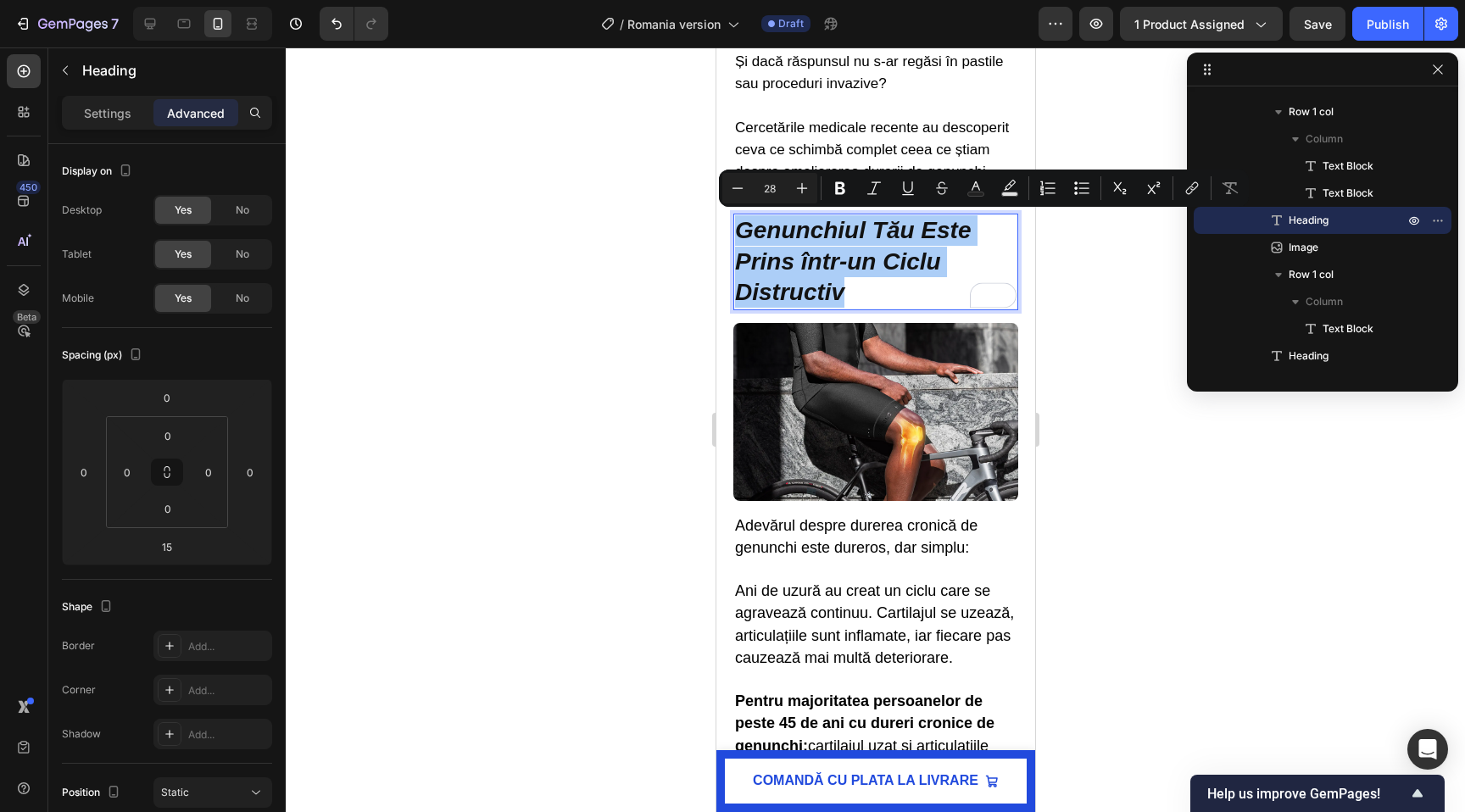
click at [612, 201] on div at bounding box center [876, 429] width 1180 height 765
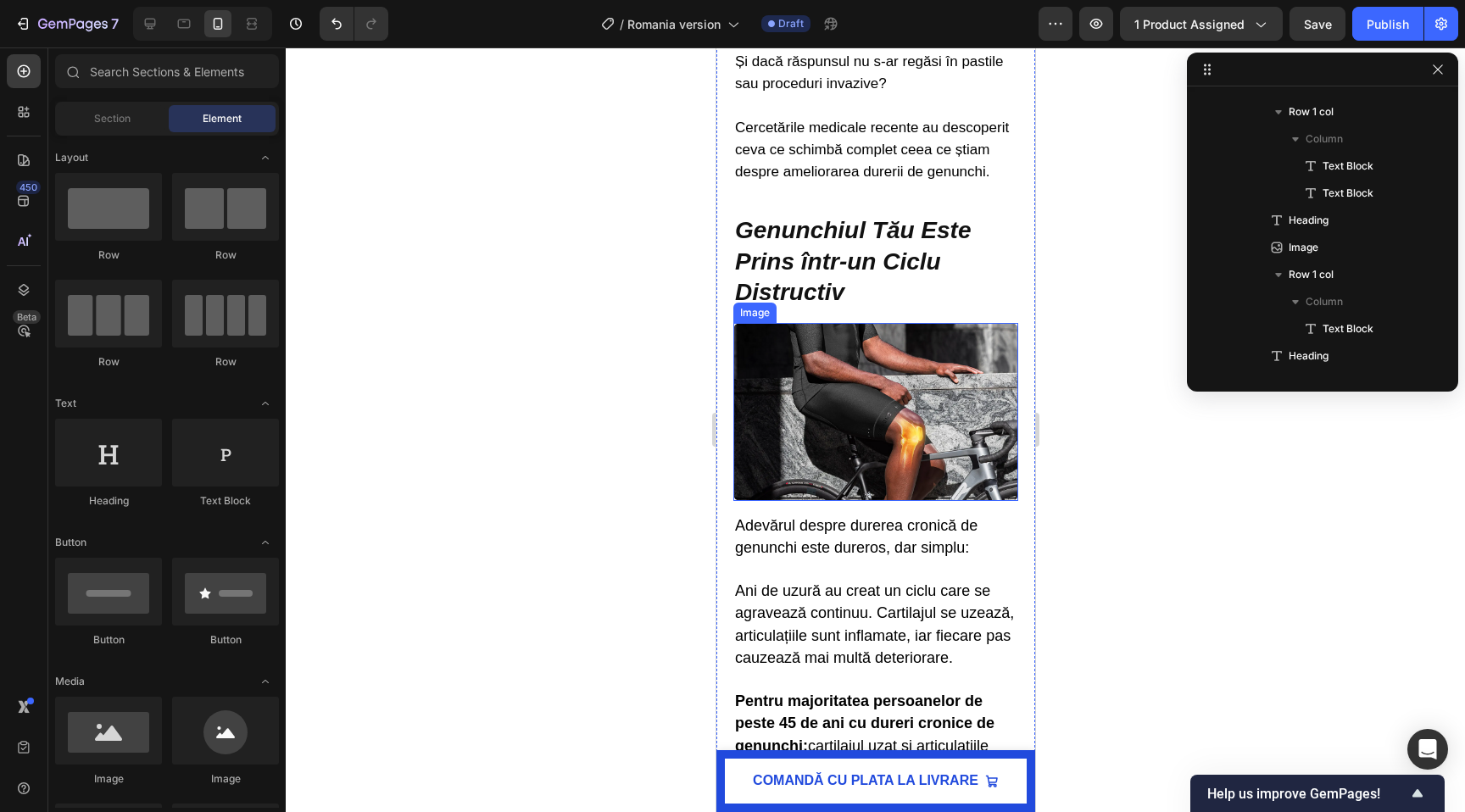
scroll to position [0, 0]
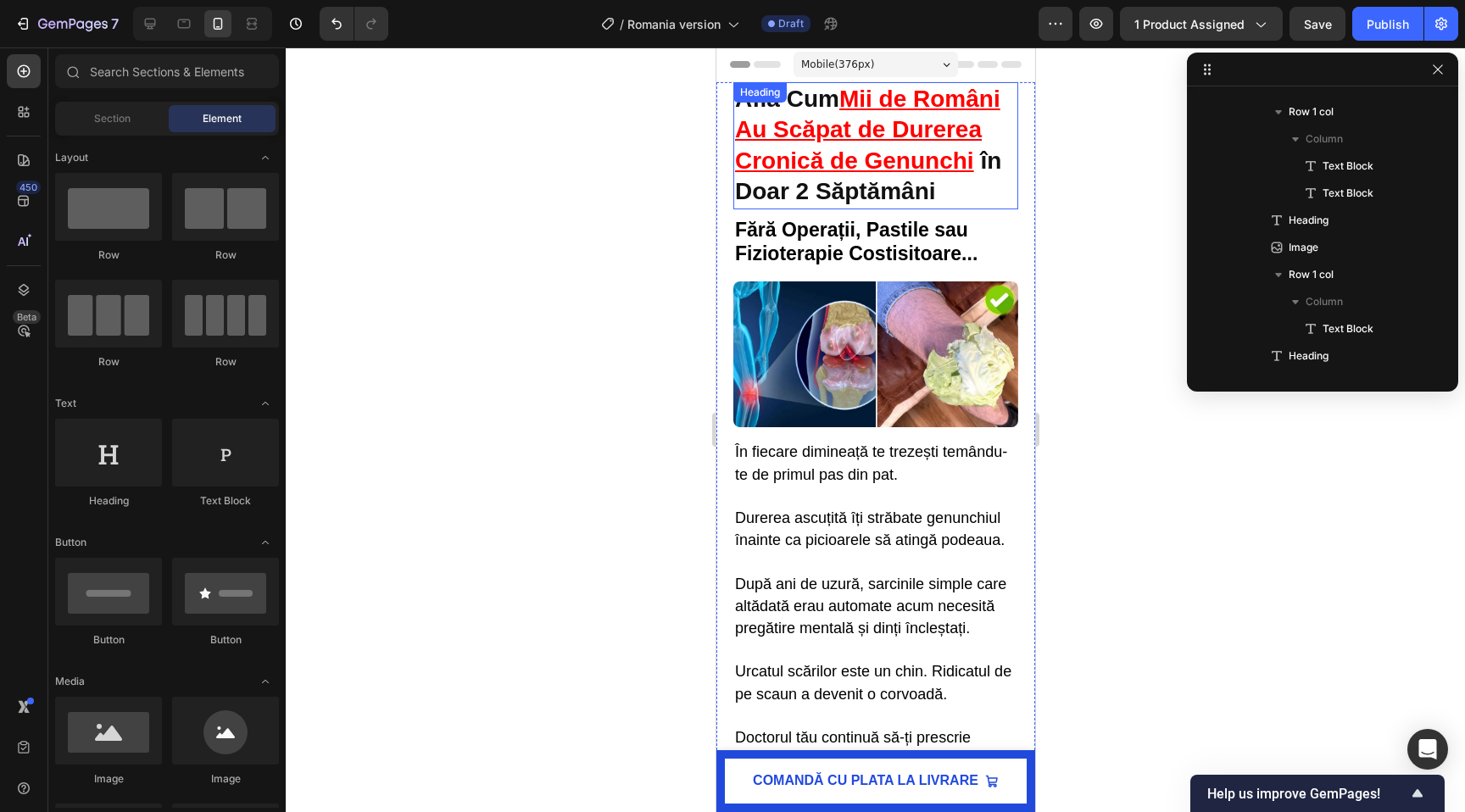
click at [811, 147] on u "Mii de Români Au Scăpat de Durerea Cronică de Genunchi" at bounding box center [867, 129] width 265 height 88
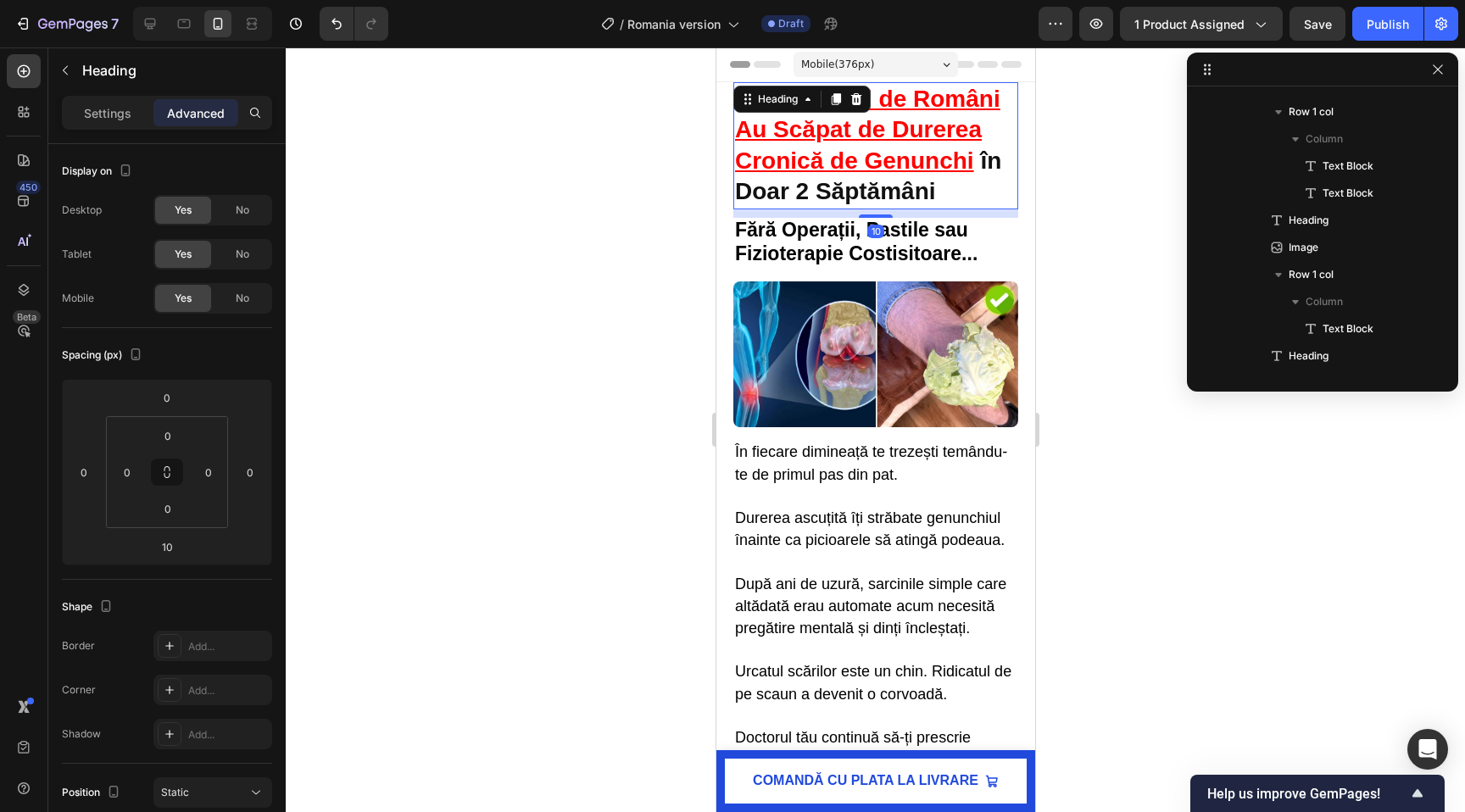
scroll to position [49, 0]
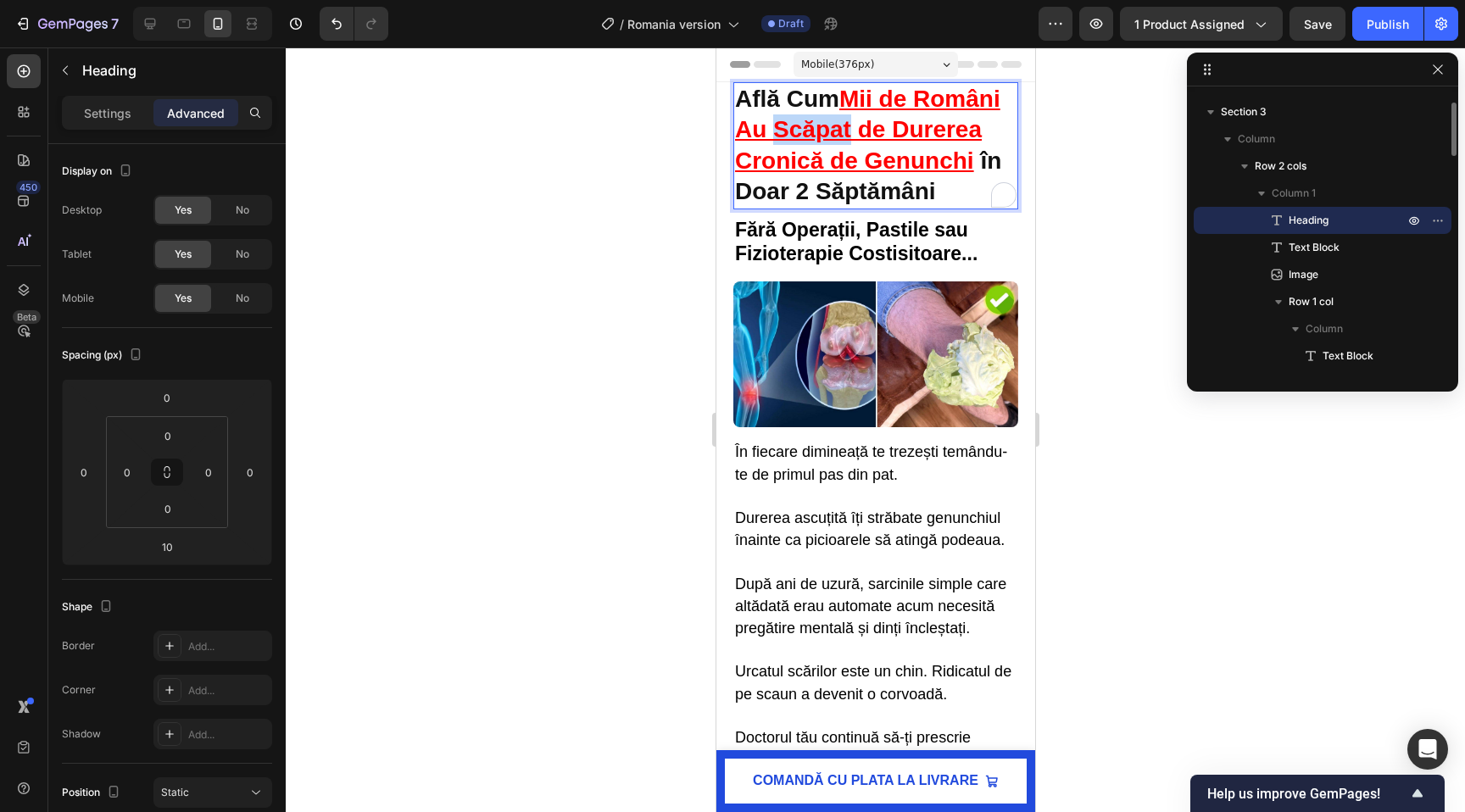
click at [799, 142] on u "Mii de Români Au Scăpat de Durerea Cronică de Genunchi" at bounding box center [867, 129] width 265 height 88
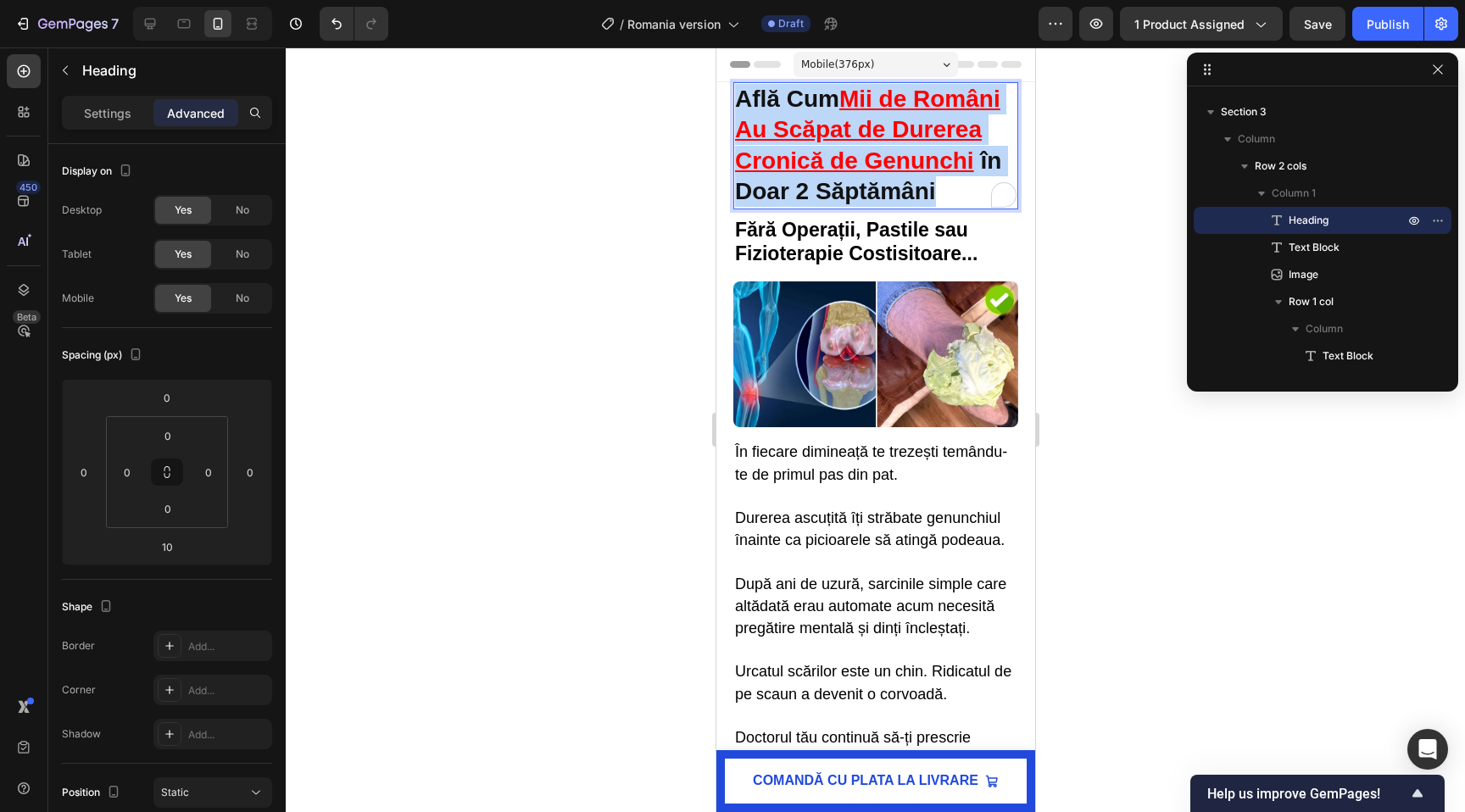
click at [799, 142] on u "Mii de Români Au Scăpat de Durerea Cronică de Genunchi" at bounding box center [867, 129] width 265 height 88
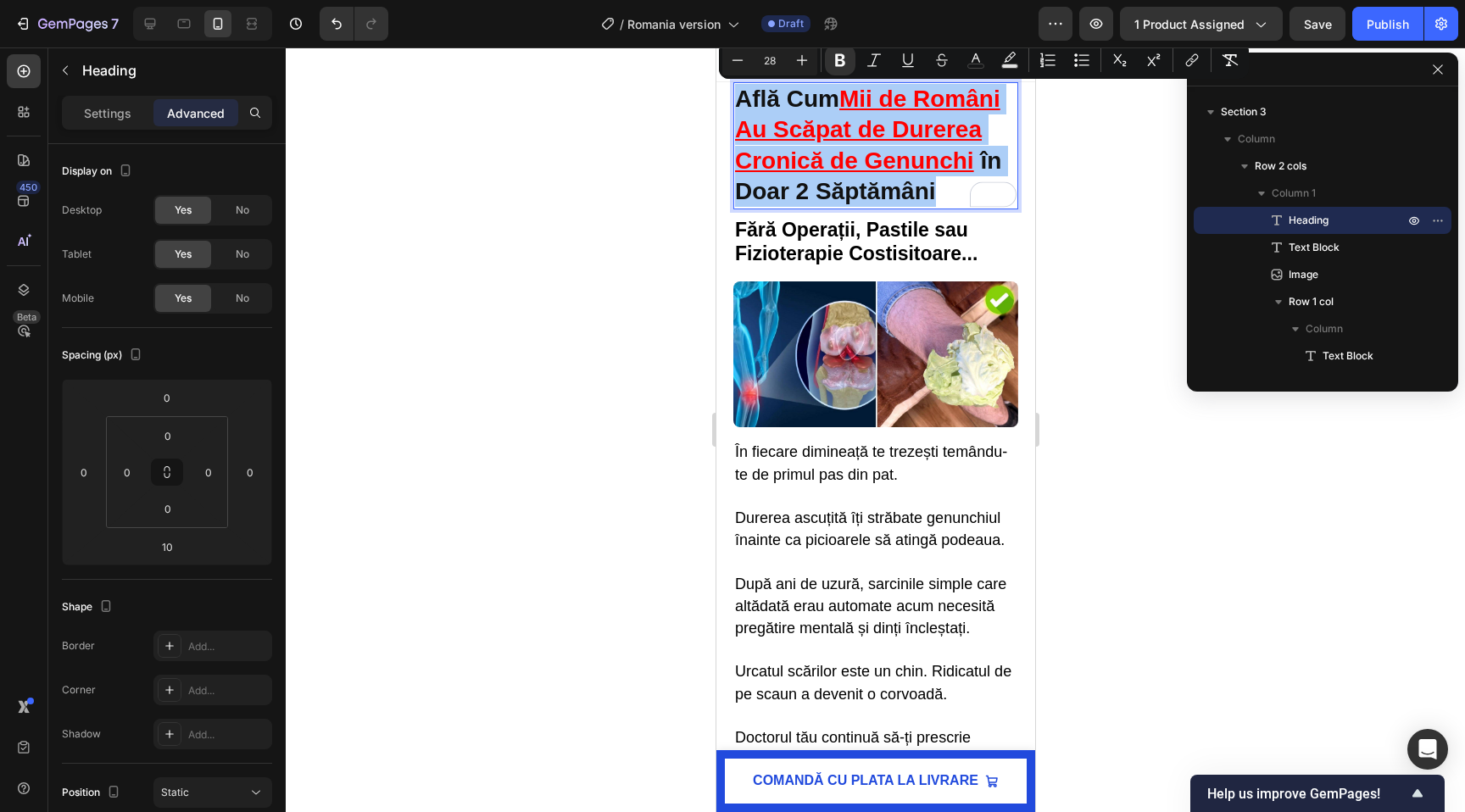
click at [653, 335] on div at bounding box center [876, 429] width 1180 height 765
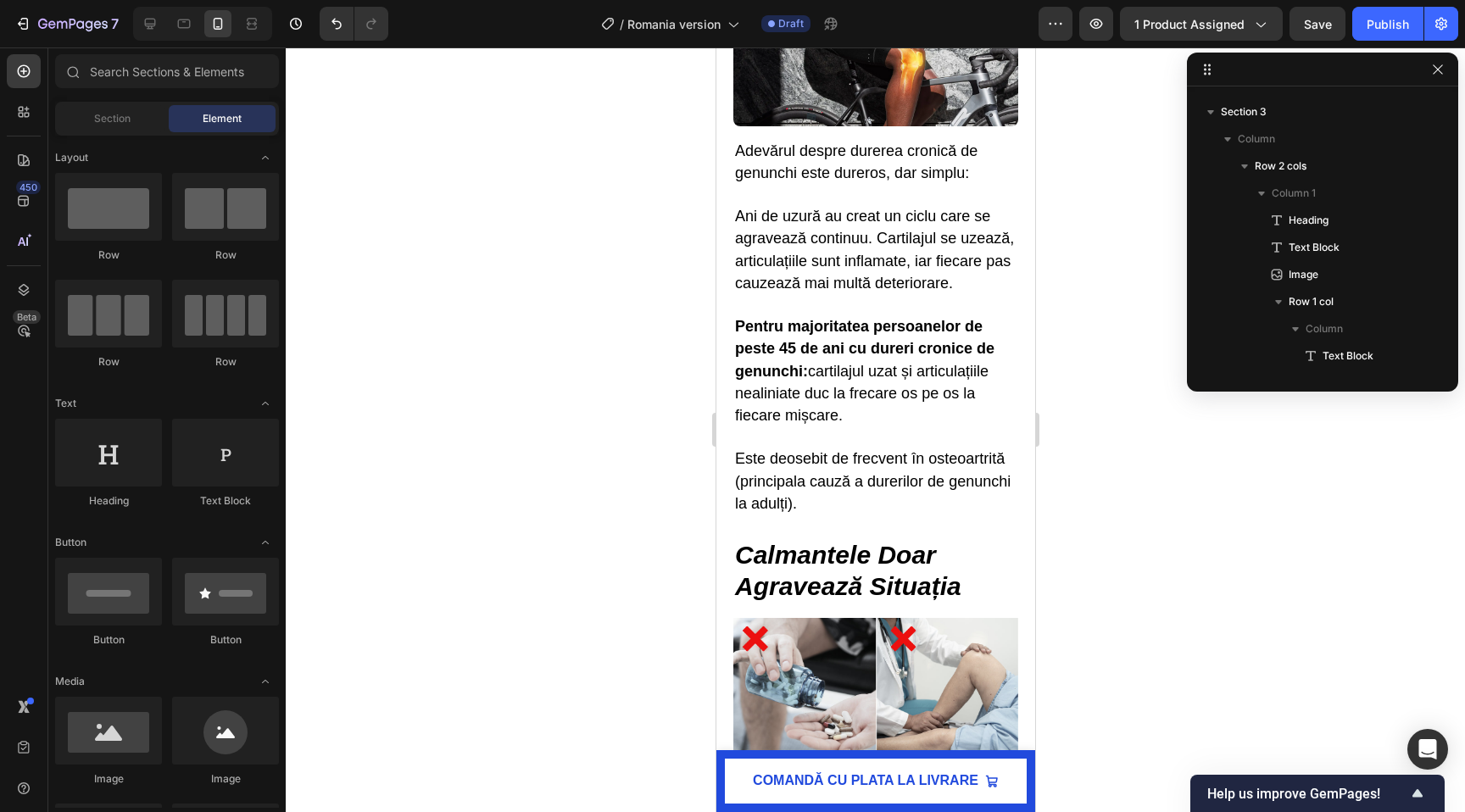
scroll to position [1316, 0]
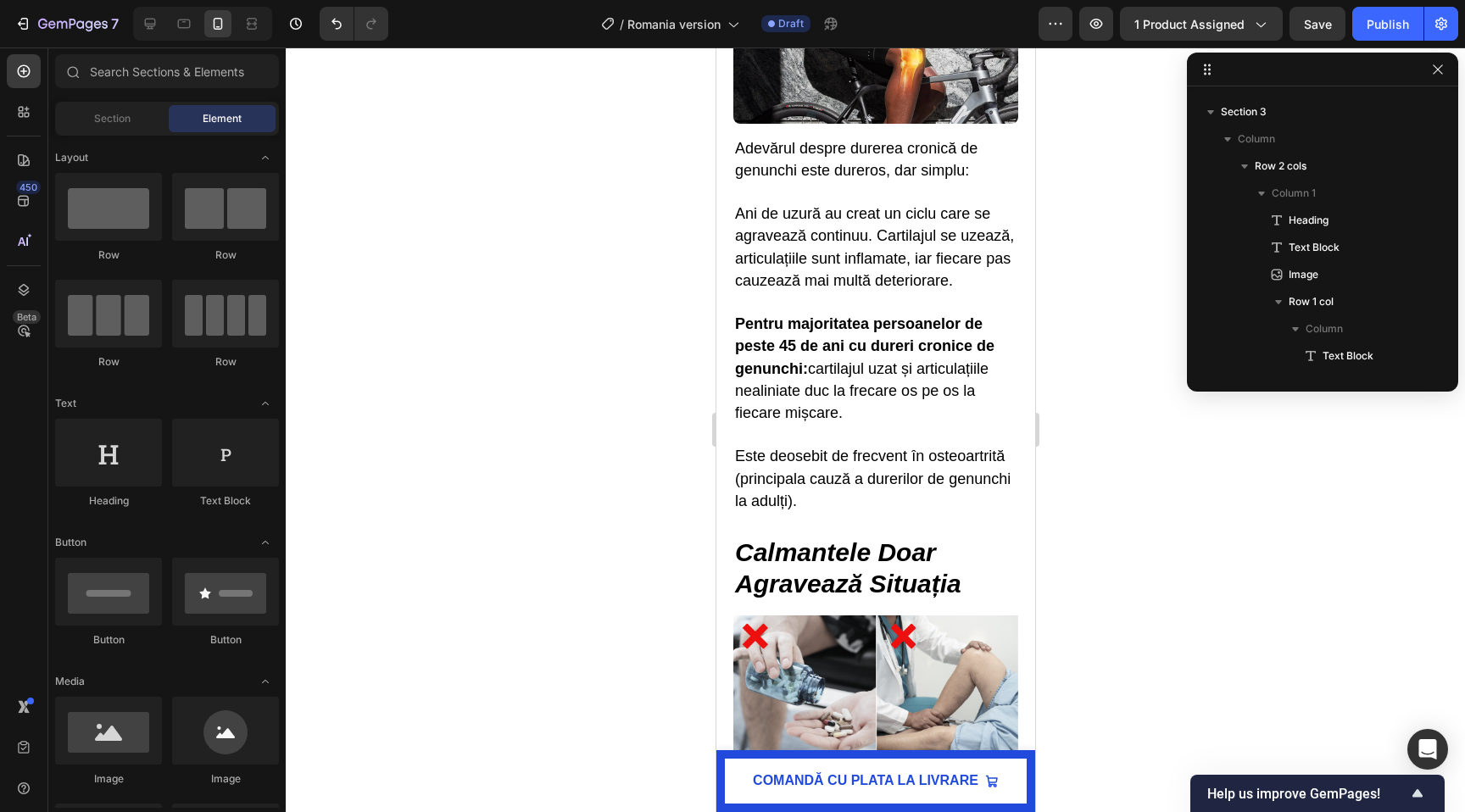
click at [811, 294] on p "Adevărul despre durerea cronică de genunchi este dureros, dar simplu: Ani de uz…" at bounding box center [875, 226] width 281 height 176
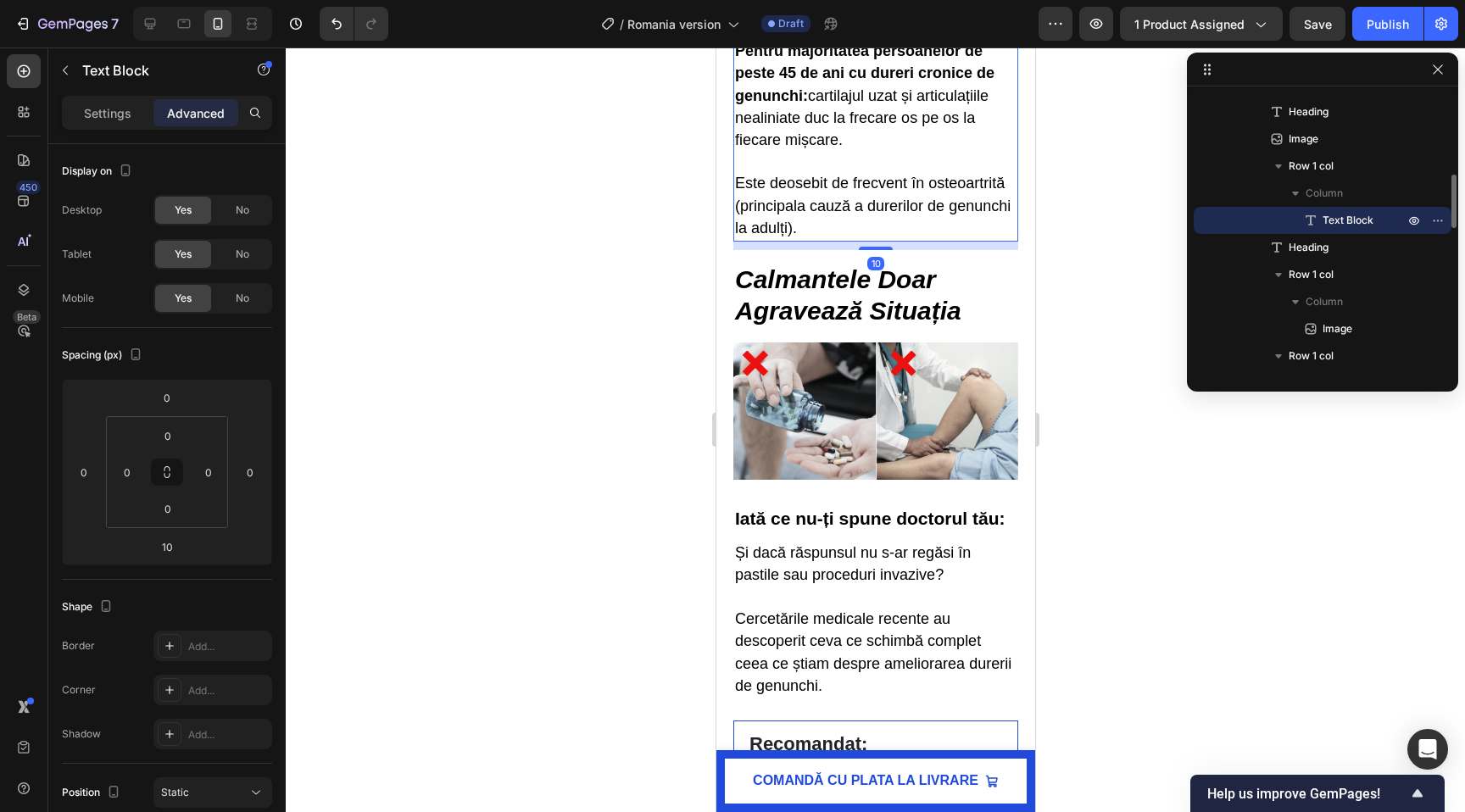
scroll to position [1592, 0]
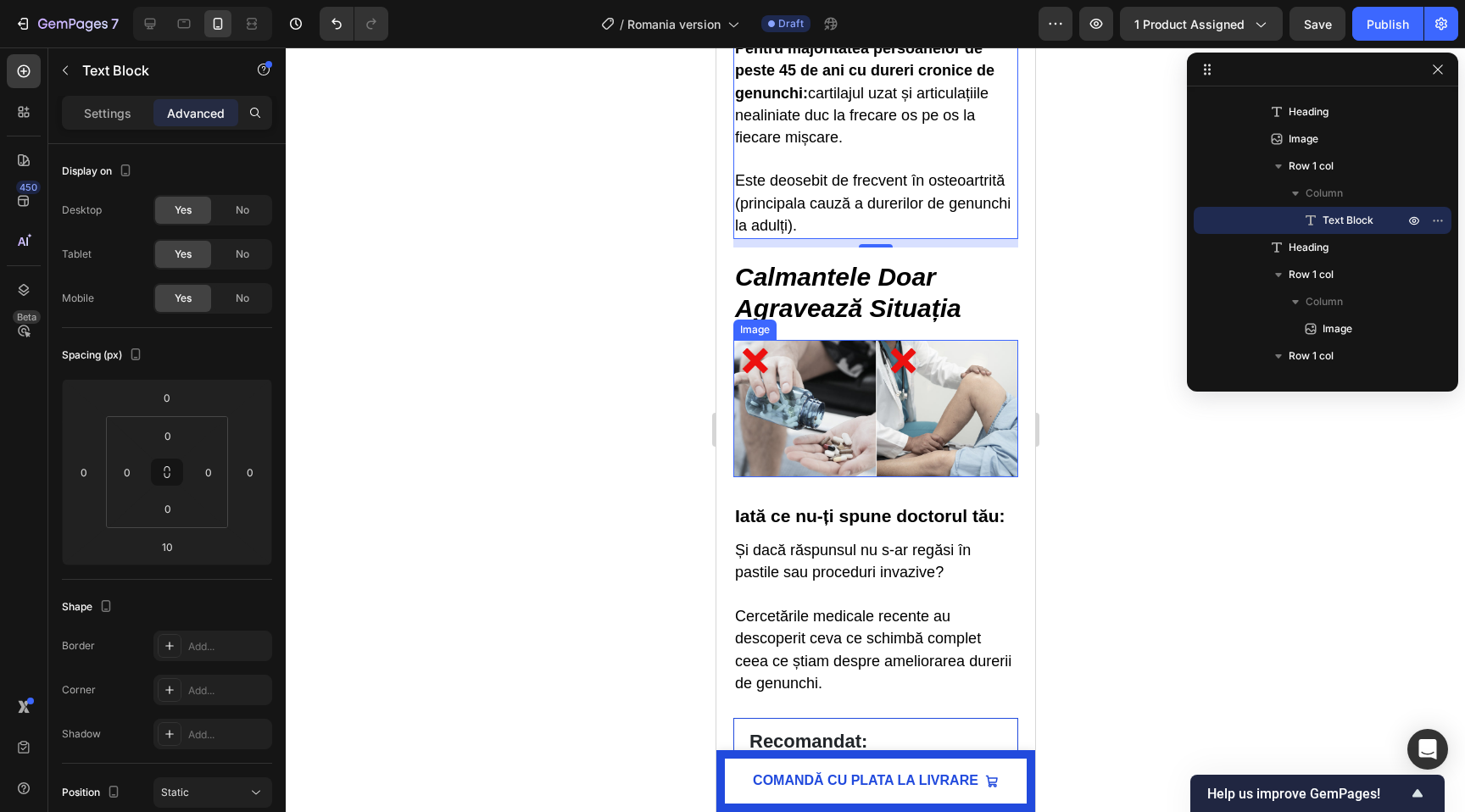
click at [813, 305] on strong "Calmantele Doar Agravează Situația" at bounding box center [847, 292] width 226 height 60
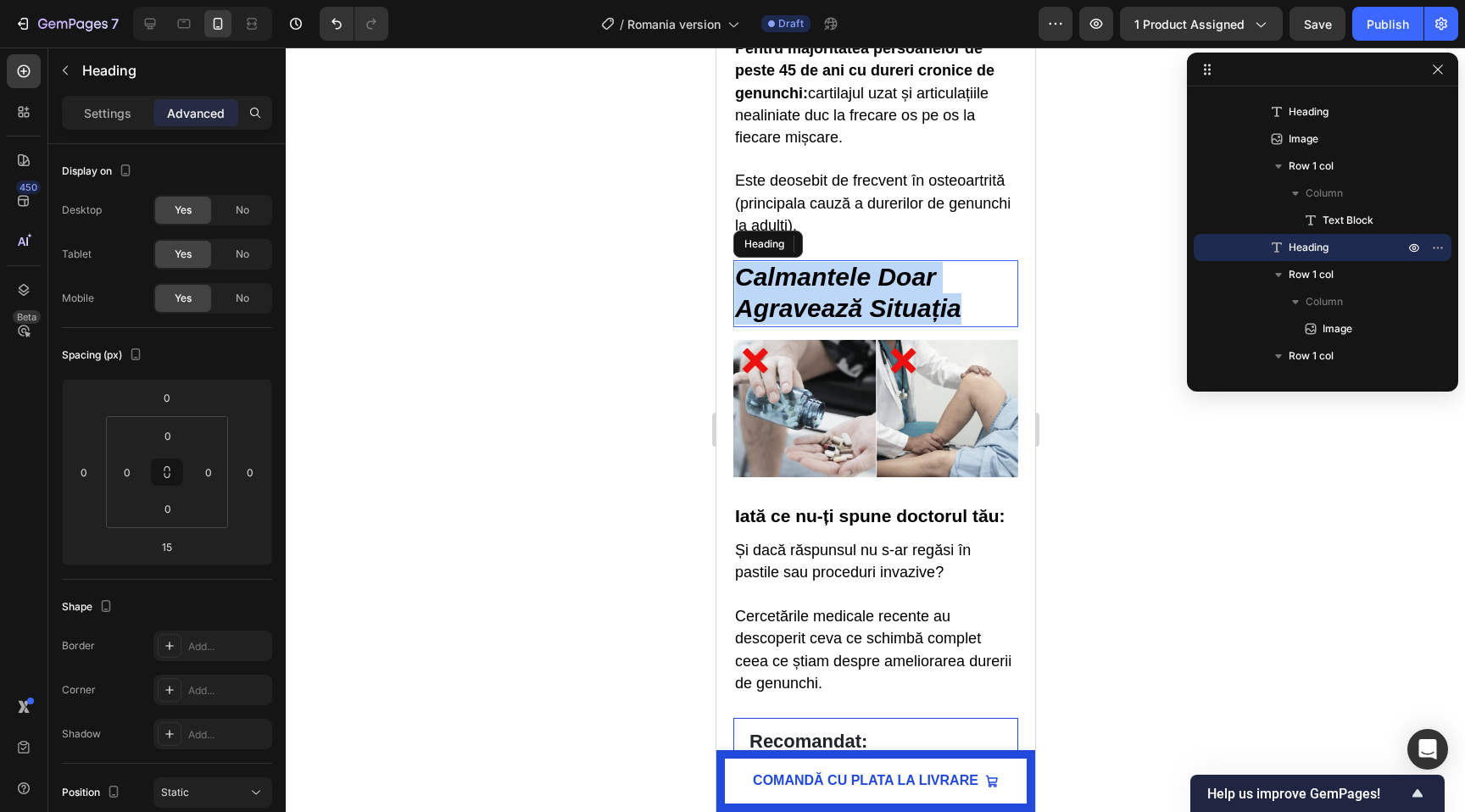
click at [813, 305] on strong "Calmantele Doar Agravează Situația" at bounding box center [847, 292] width 226 height 60
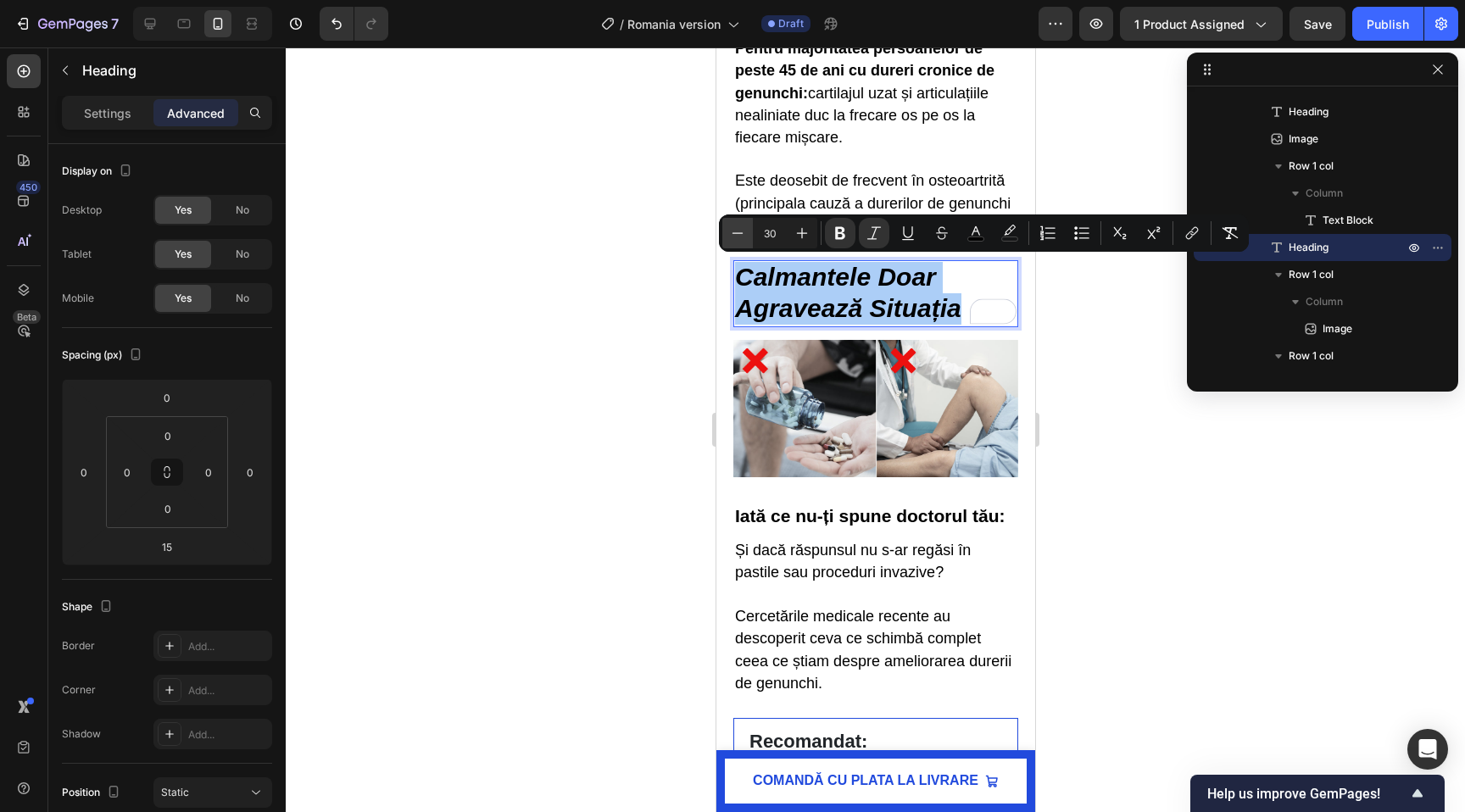
click at [740, 244] on button "Minus" at bounding box center [737, 233] width 30 height 30
type input "28"
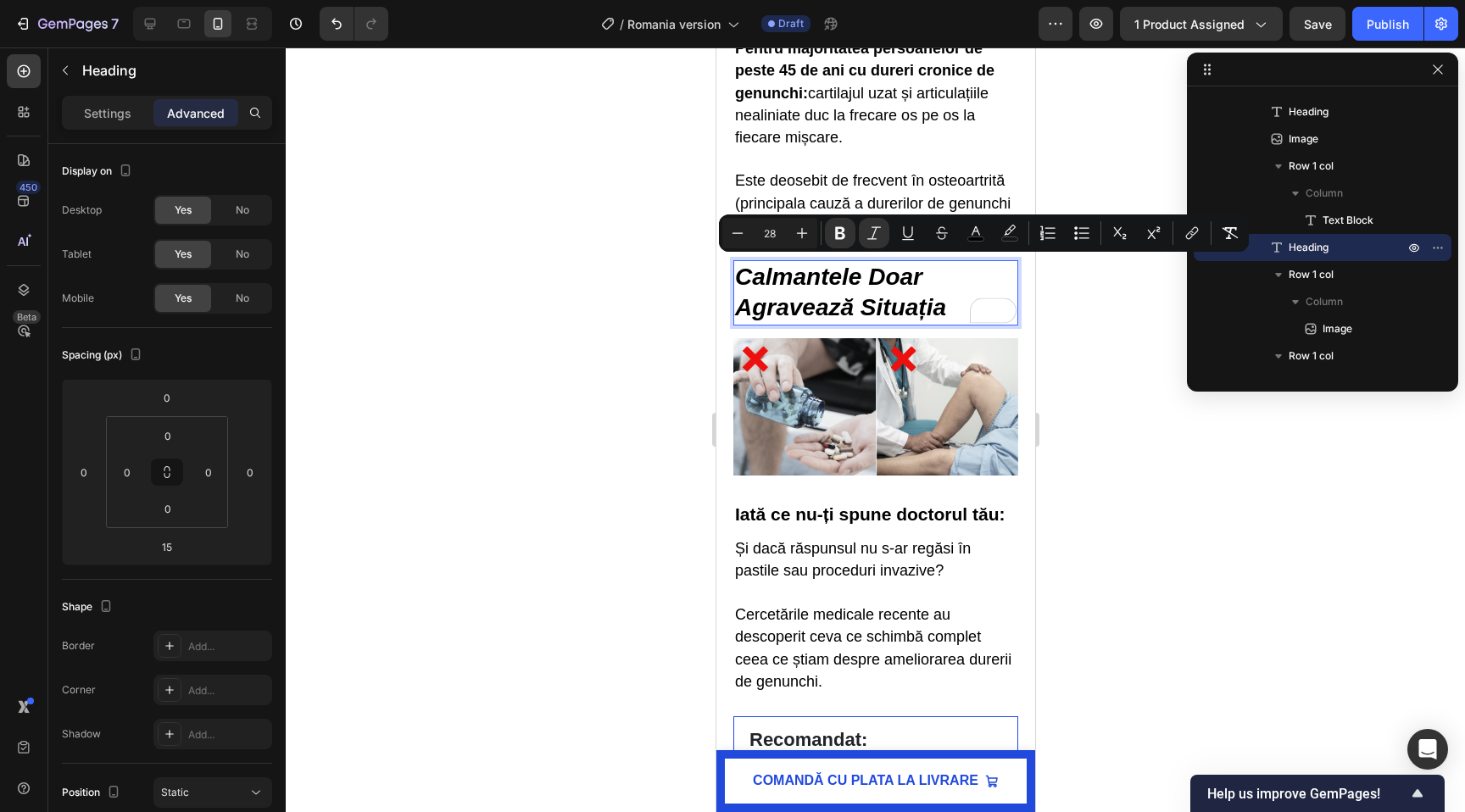
click at [595, 307] on div at bounding box center [876, 429] width 1180 height 765
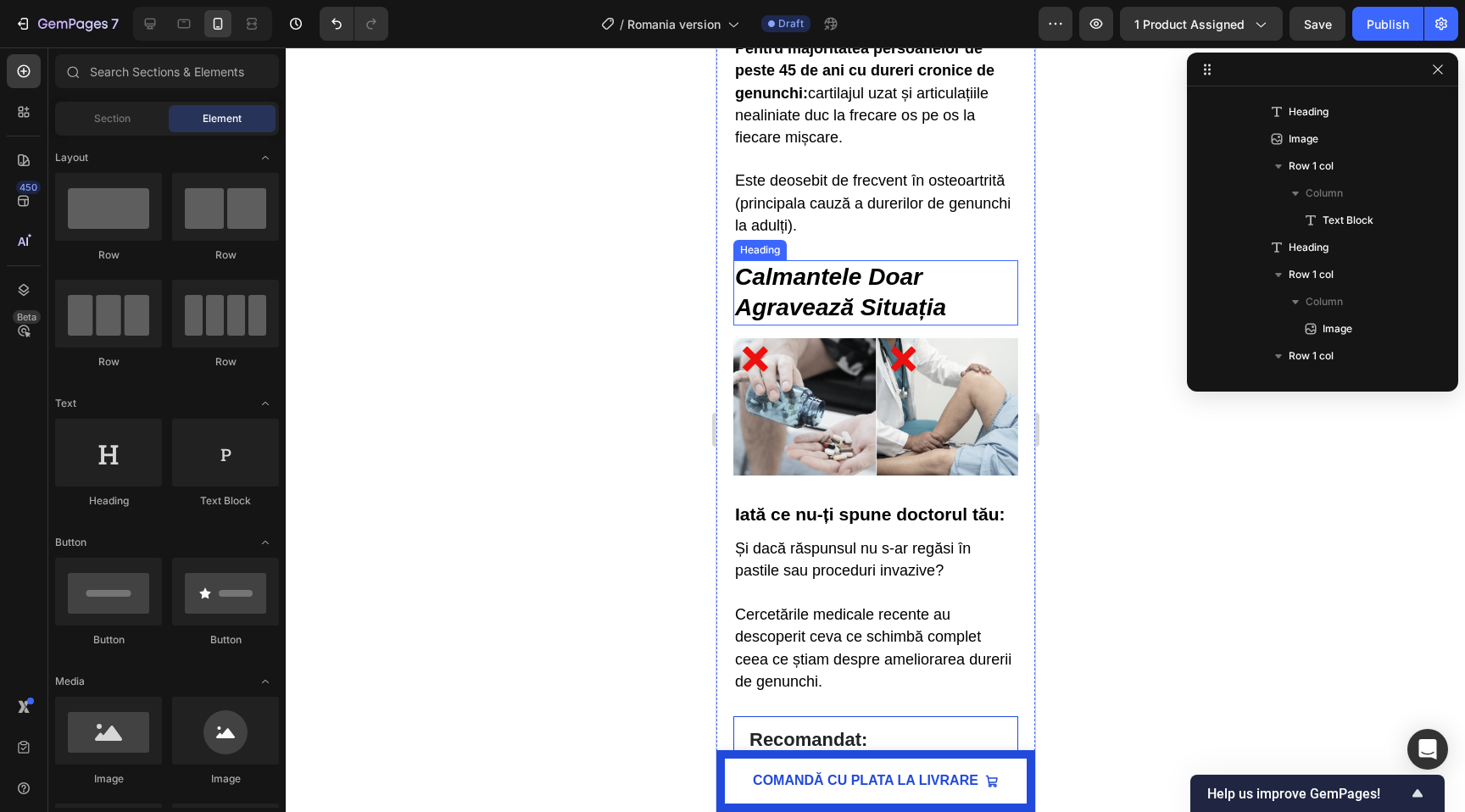
click at [937, 298] on strong "Calmantele Doar Agravează Situația" at bounding box center [840, 292] width 211 height 57
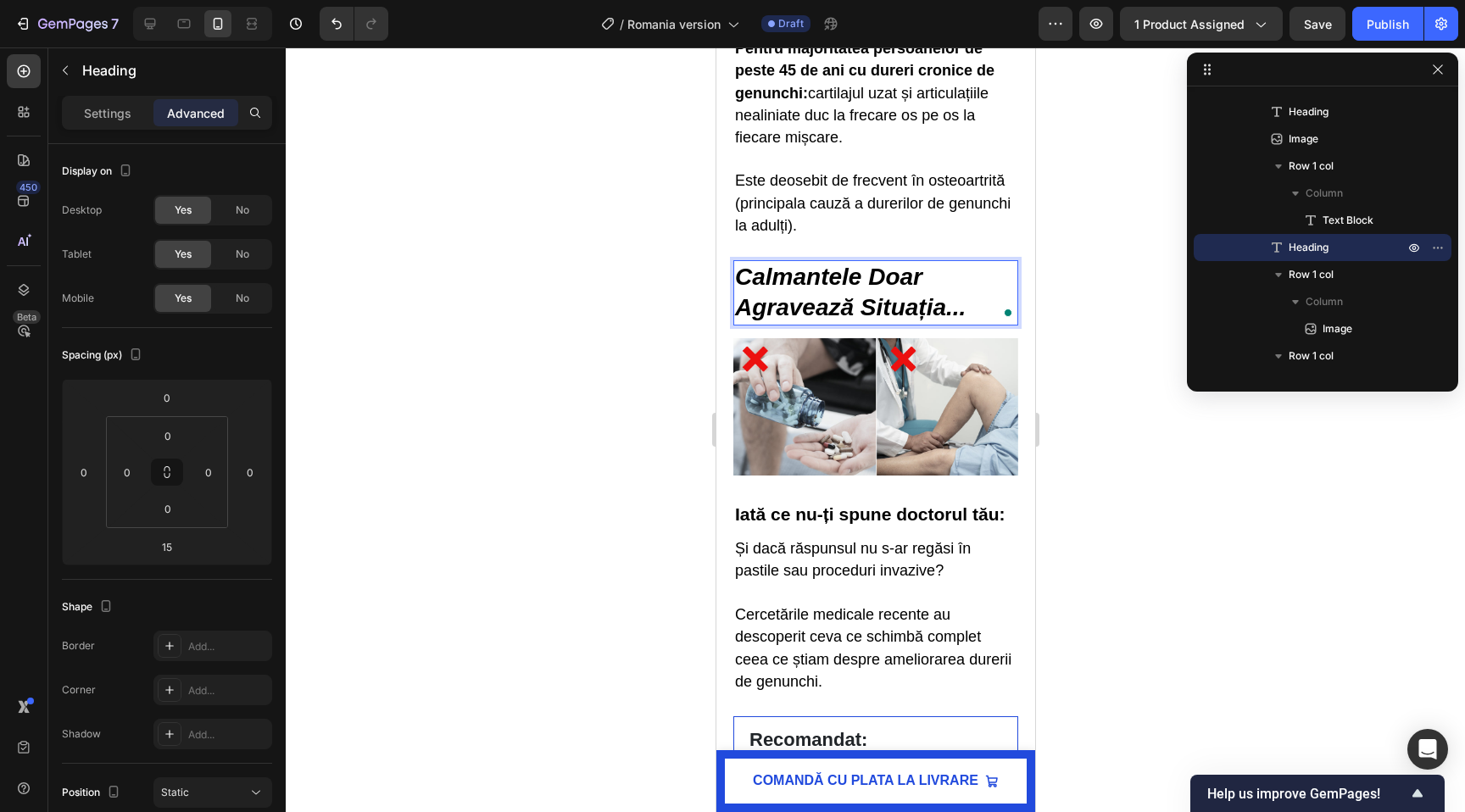
click at [287, 289] on div at bounding box center [876, 429] width 1180 height 765
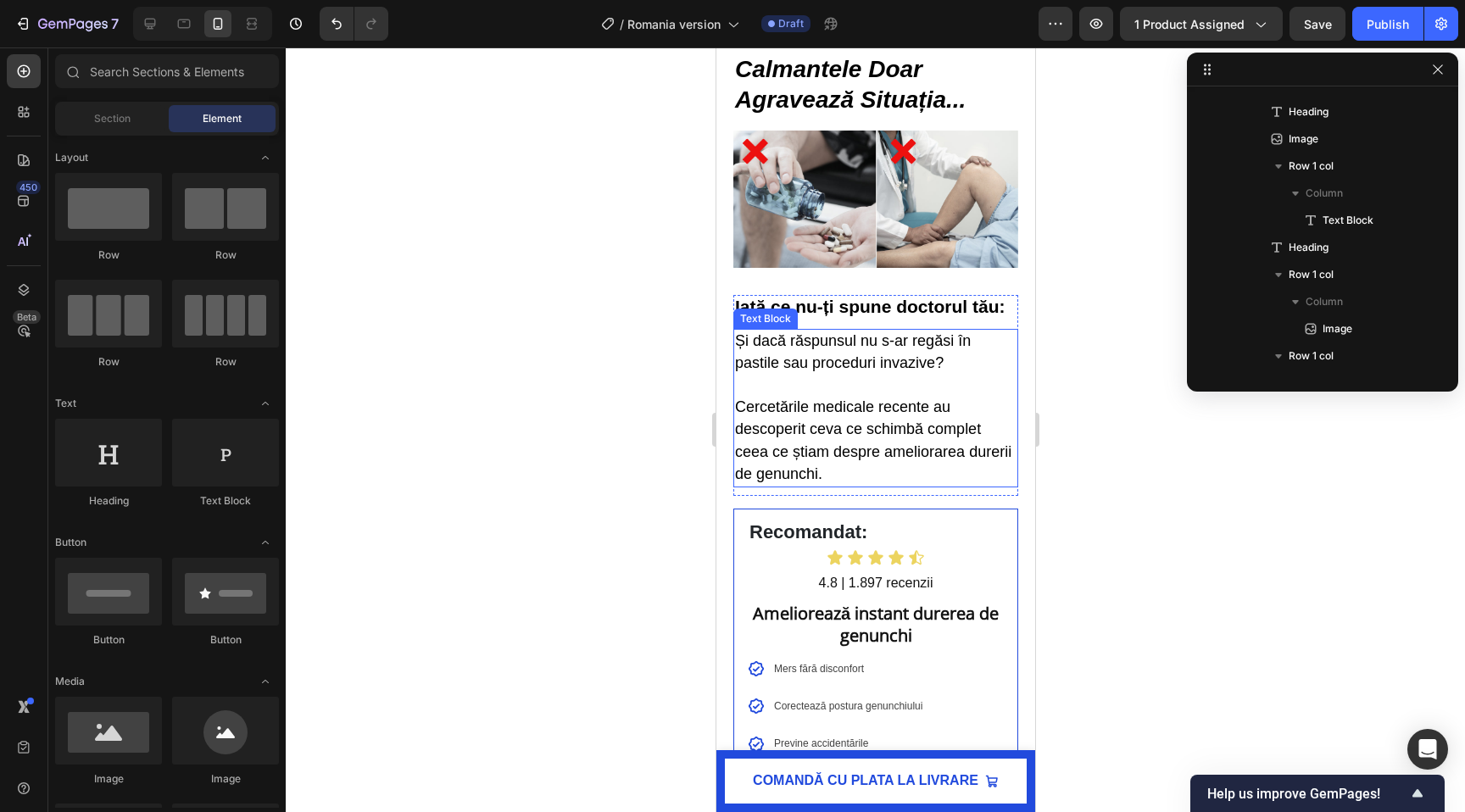
scroll to position [1822, 0]
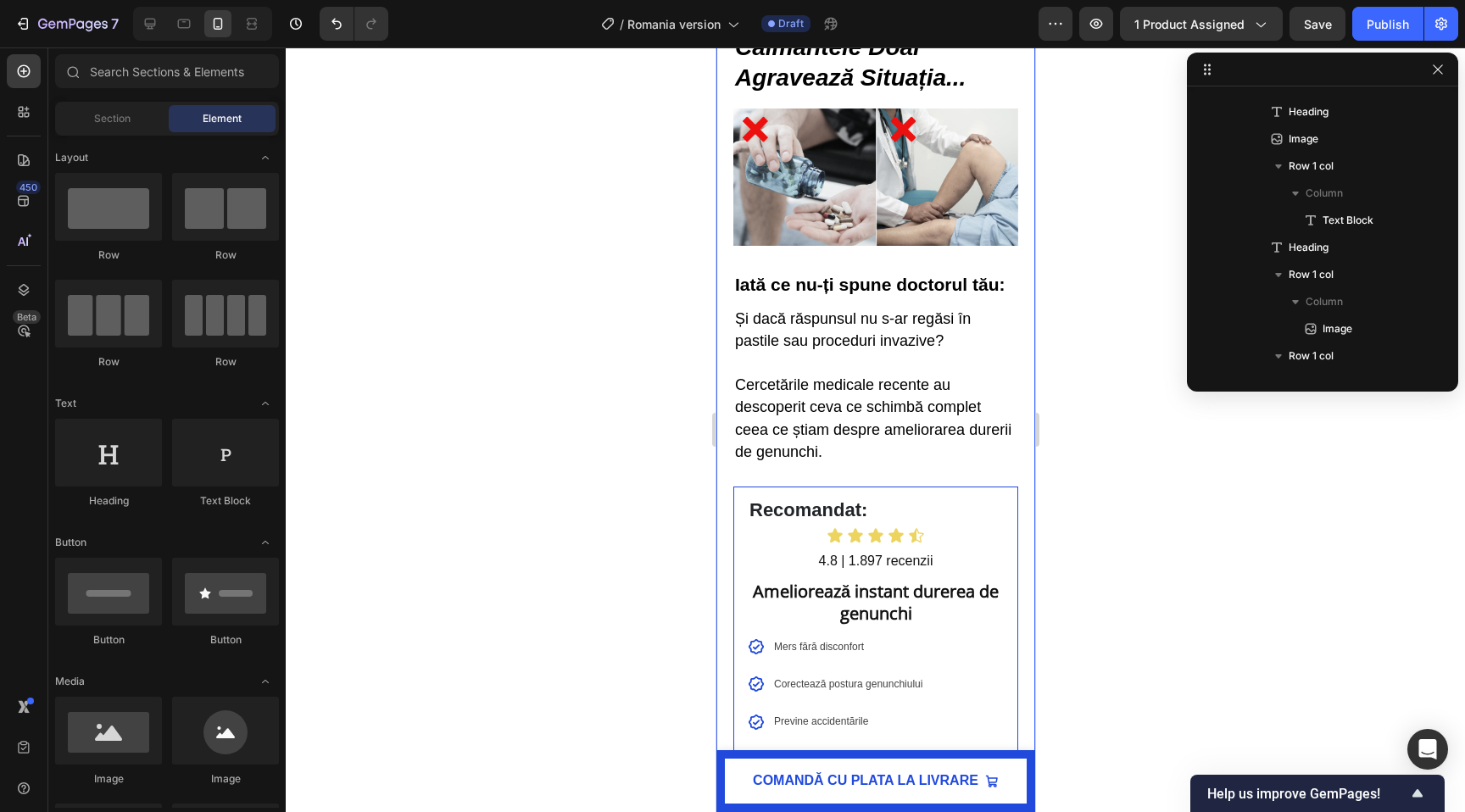
click at [814, 290] on strong "Iată ce nu-ți spune doctorul tău:" at bounding box center [869, 284] width 270 height 20
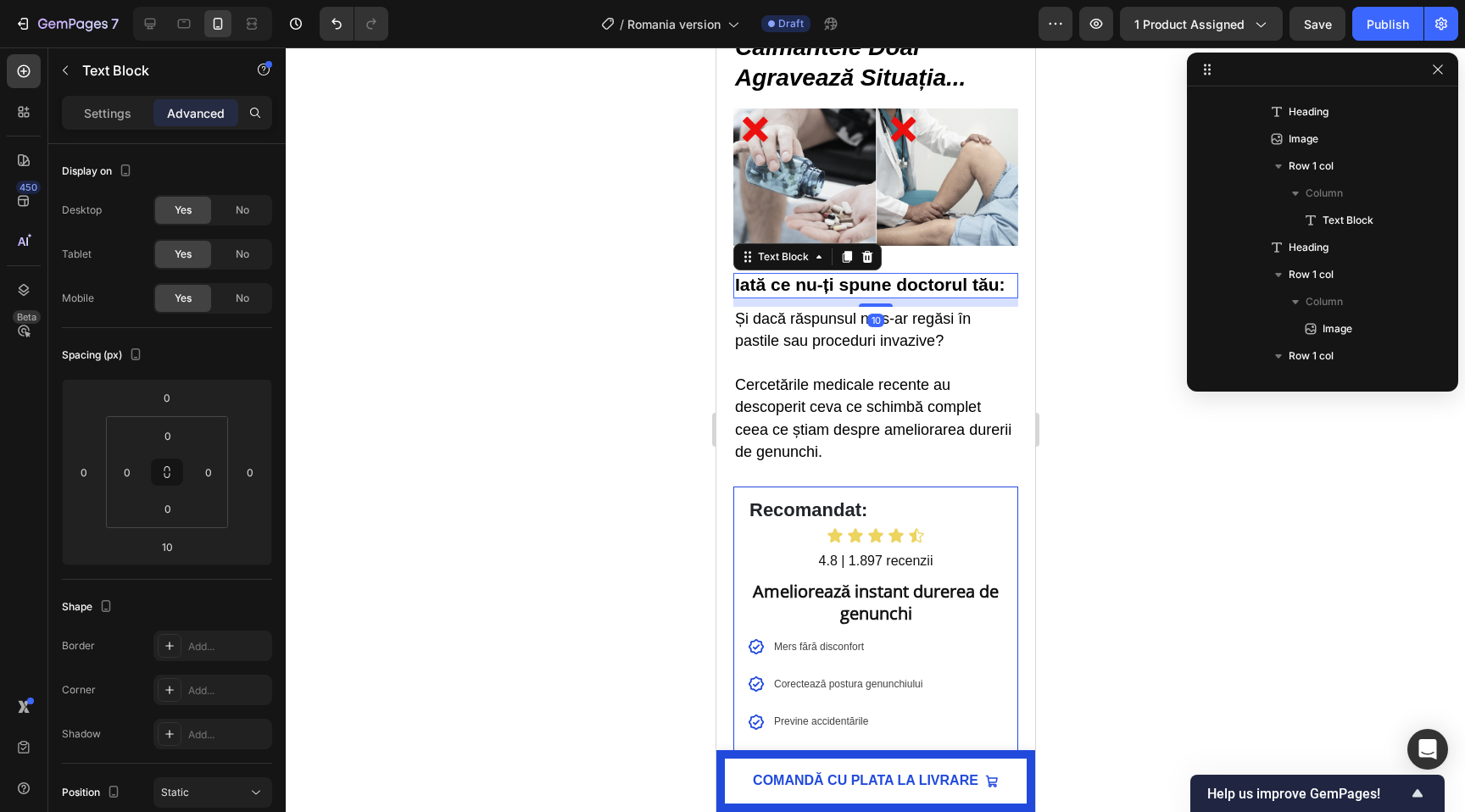
scroll to position [619, 0]
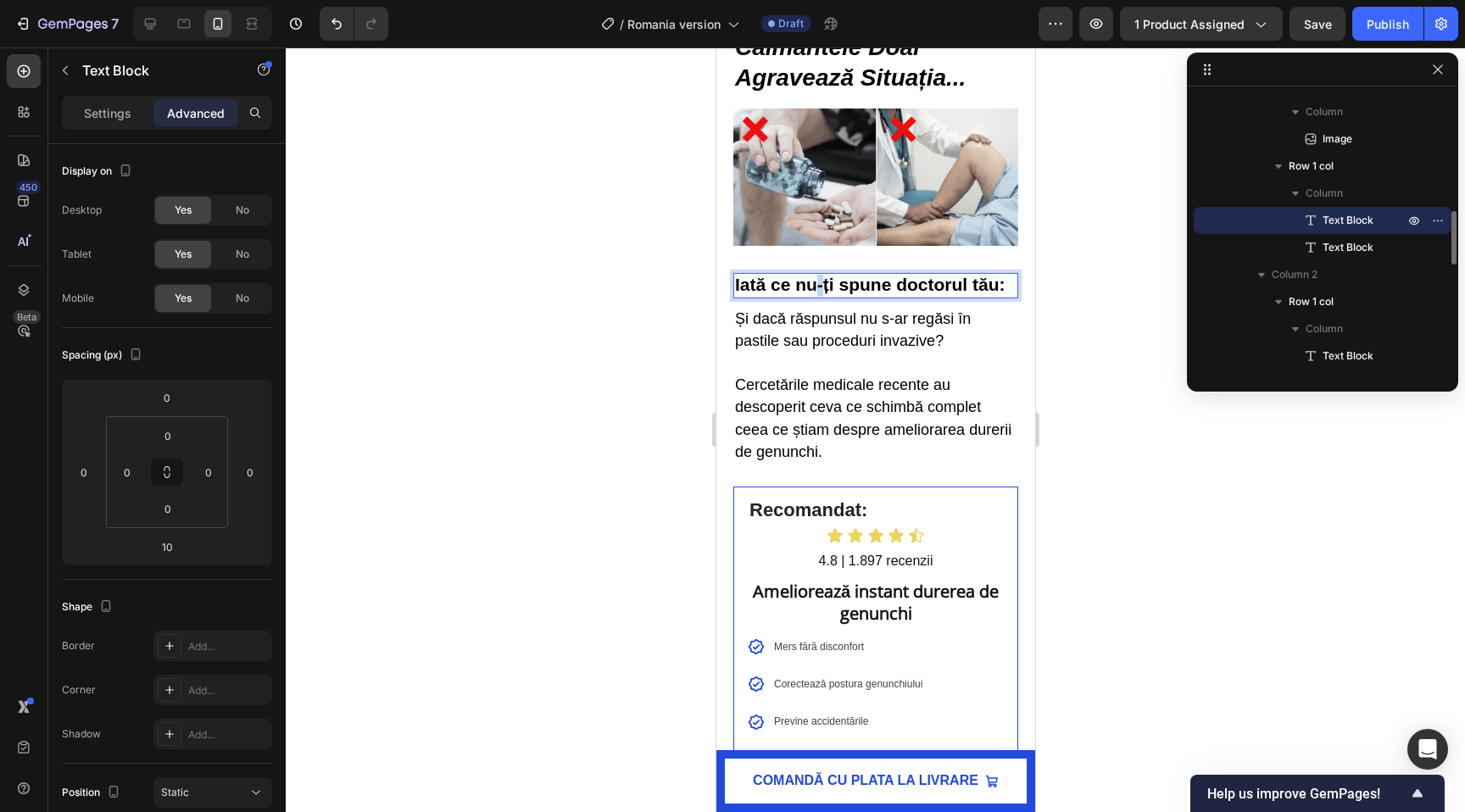
click at [814, 286] on strong "Iată ce nu-ți spune doctorul tău:" at bounding box center [869, 284] width 270 height 20
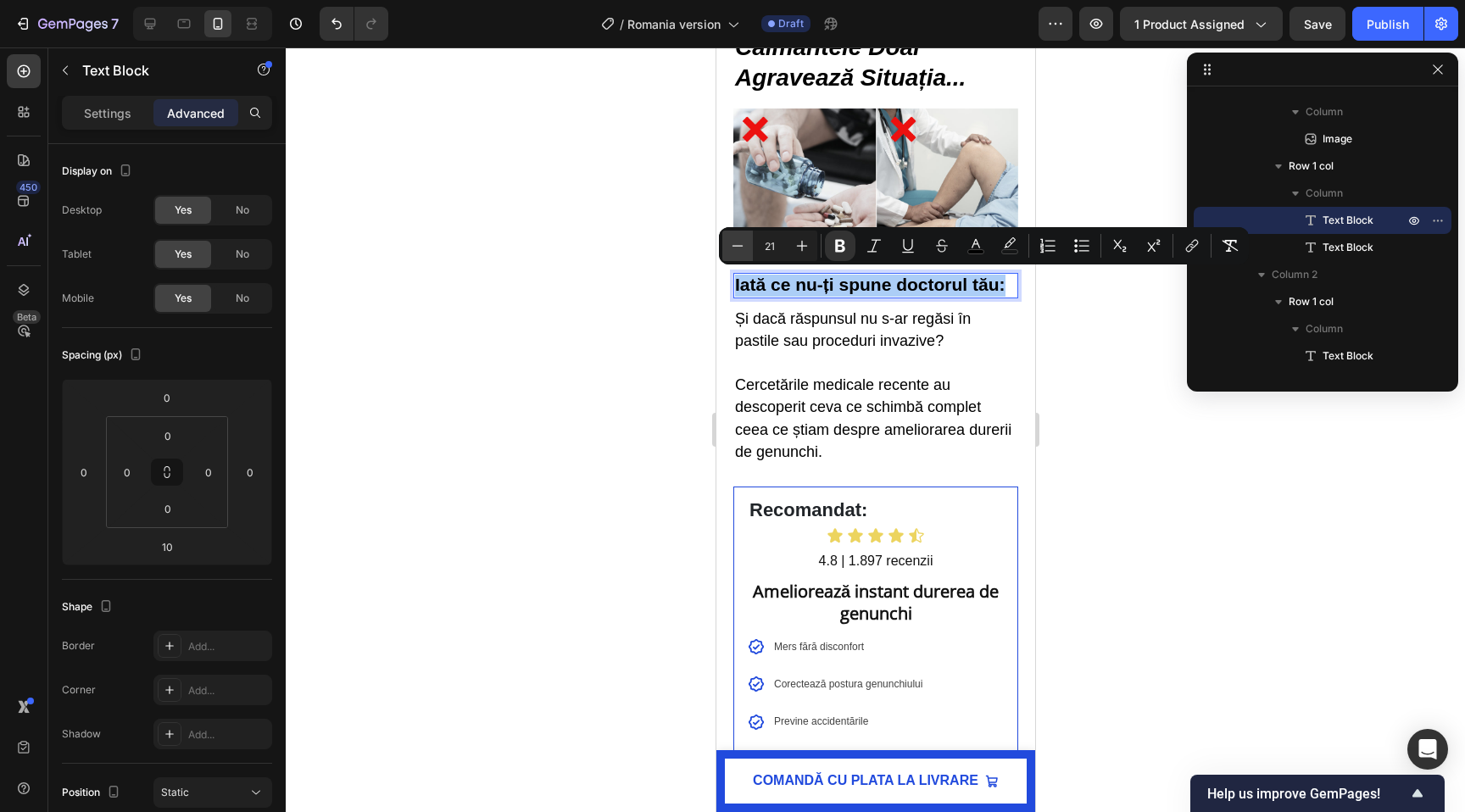
click at [736, 238] on icon "Editor contextual toolbar" at bounding box center [737, 246] width 17 height 17
type input "20"
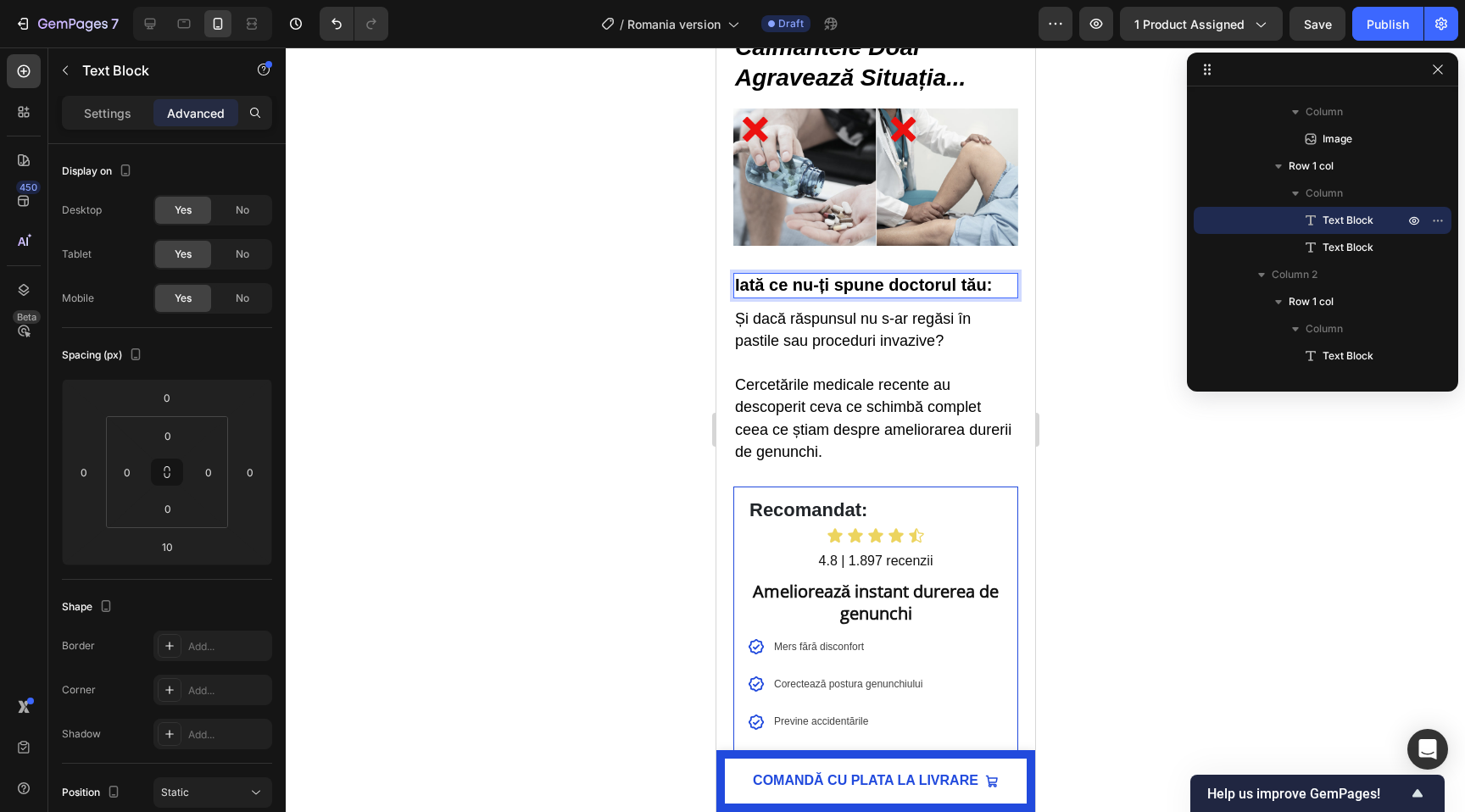
click at [601, 321] on div at bounding box center [876, 429] width 1180 height 765
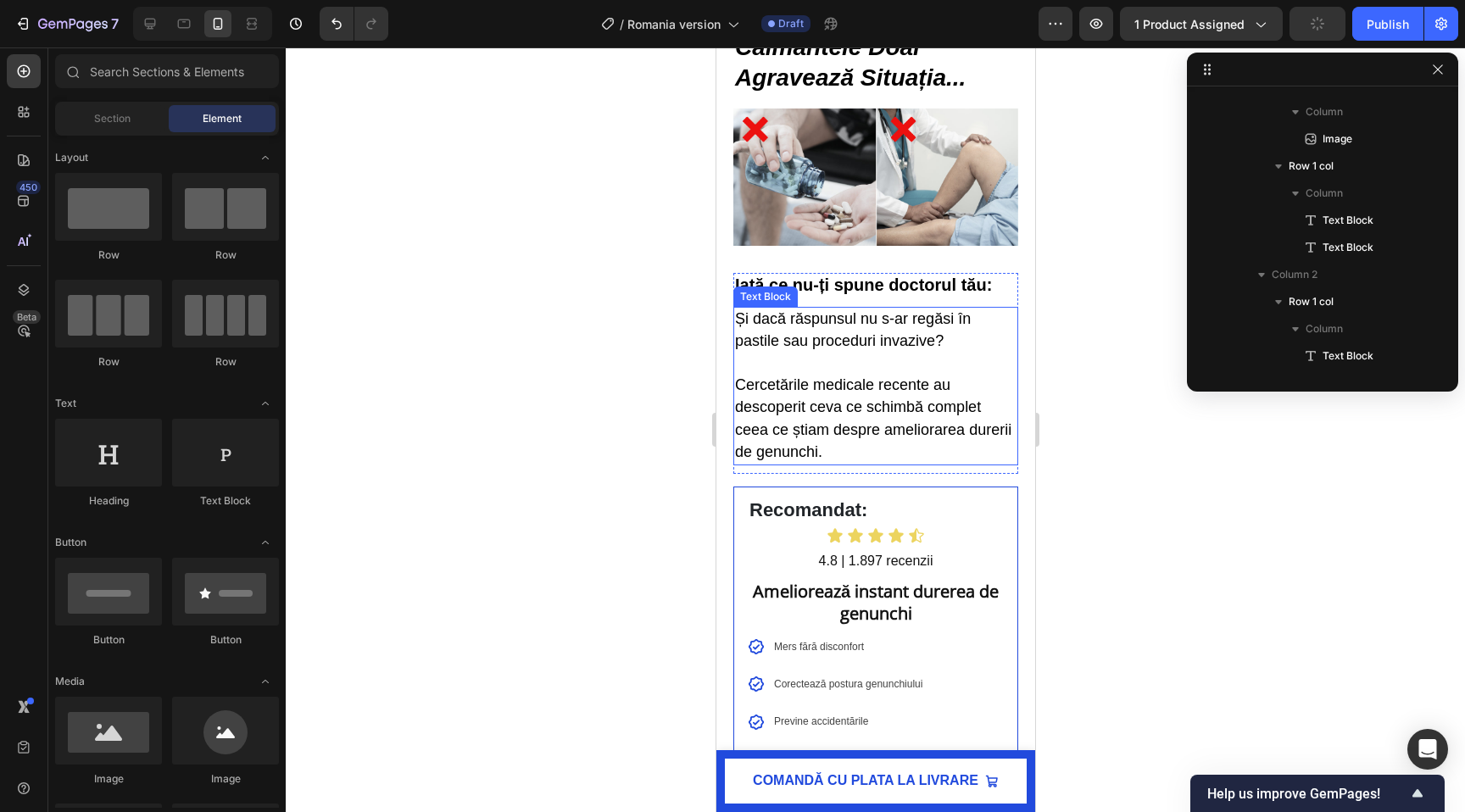
click at [822, 334] on span "Și dacă răspunsul nu s-ar regăsi în pastile sau proceduri invazive?" at bounding box center [852, 329] width 236 height 39
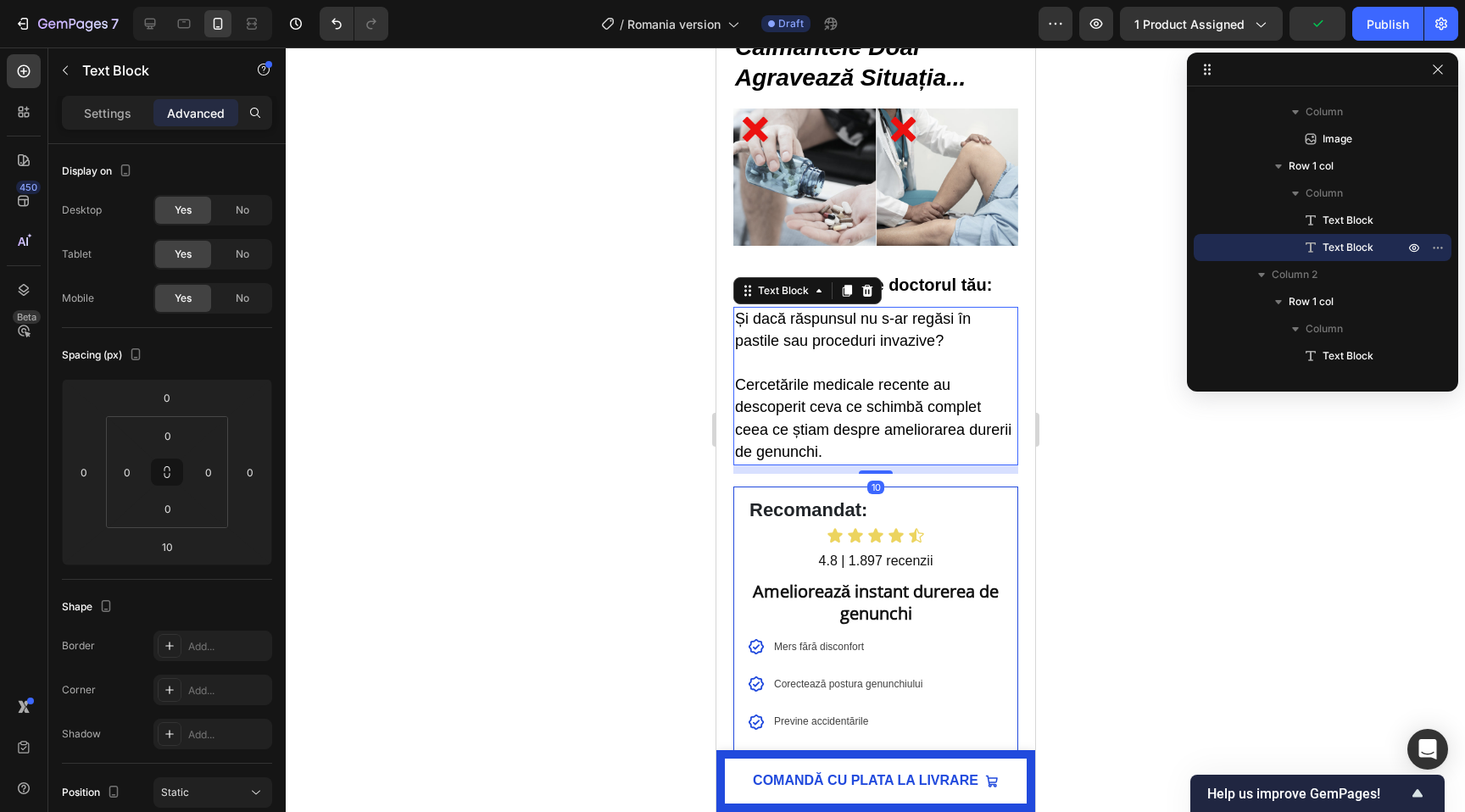
click at [822, 334] on span "Și dacă răspunsul nu s-ar regăsi în pastile sau proceduri invazive?" at bounding box center [852, 329] width 236 height 39
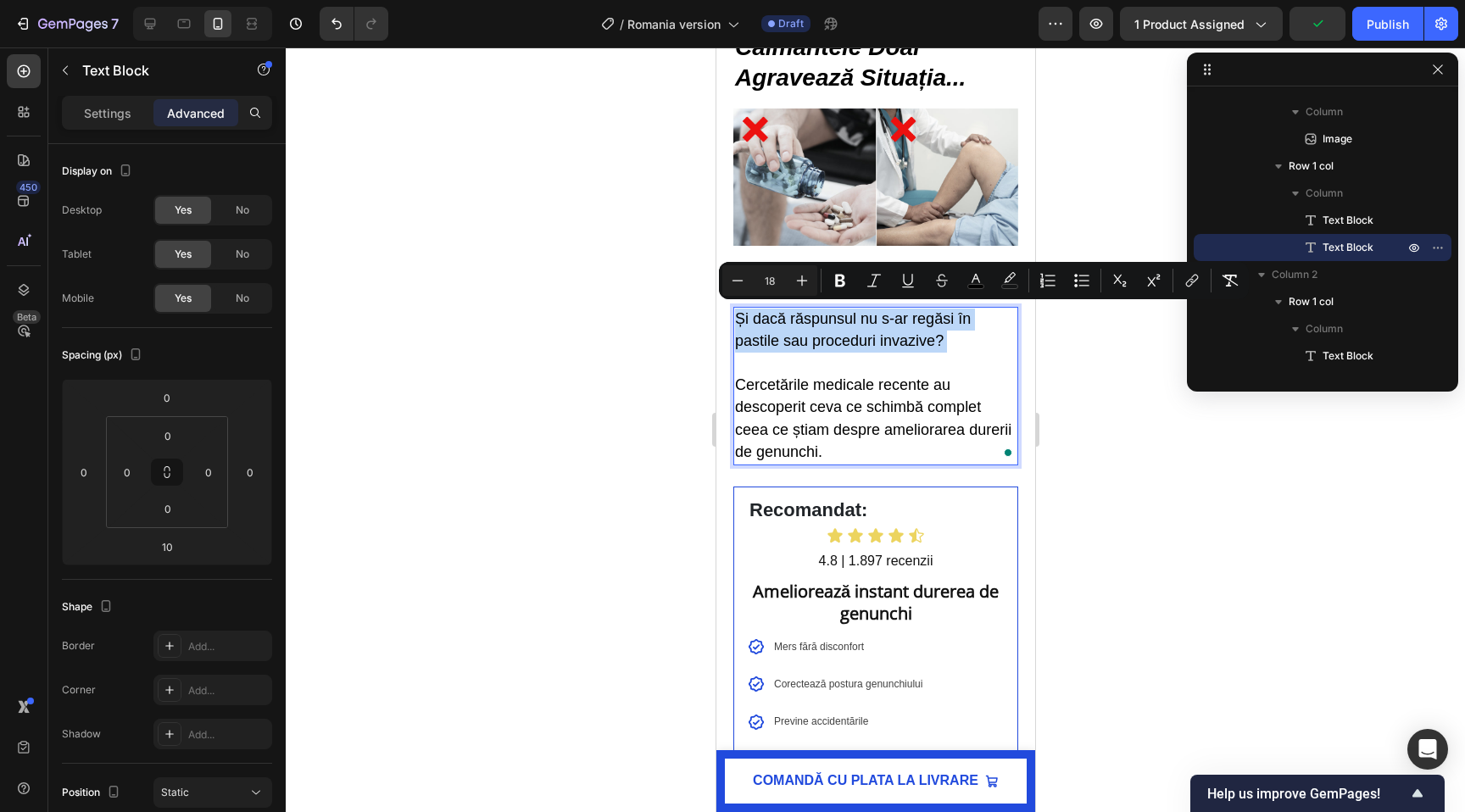
click at [822, 334] on span "Și dacă răspunsul nu s-ar regăsi în pastile sau proceduri invazive?" at bounding box center [852, 329] width 236 height 39
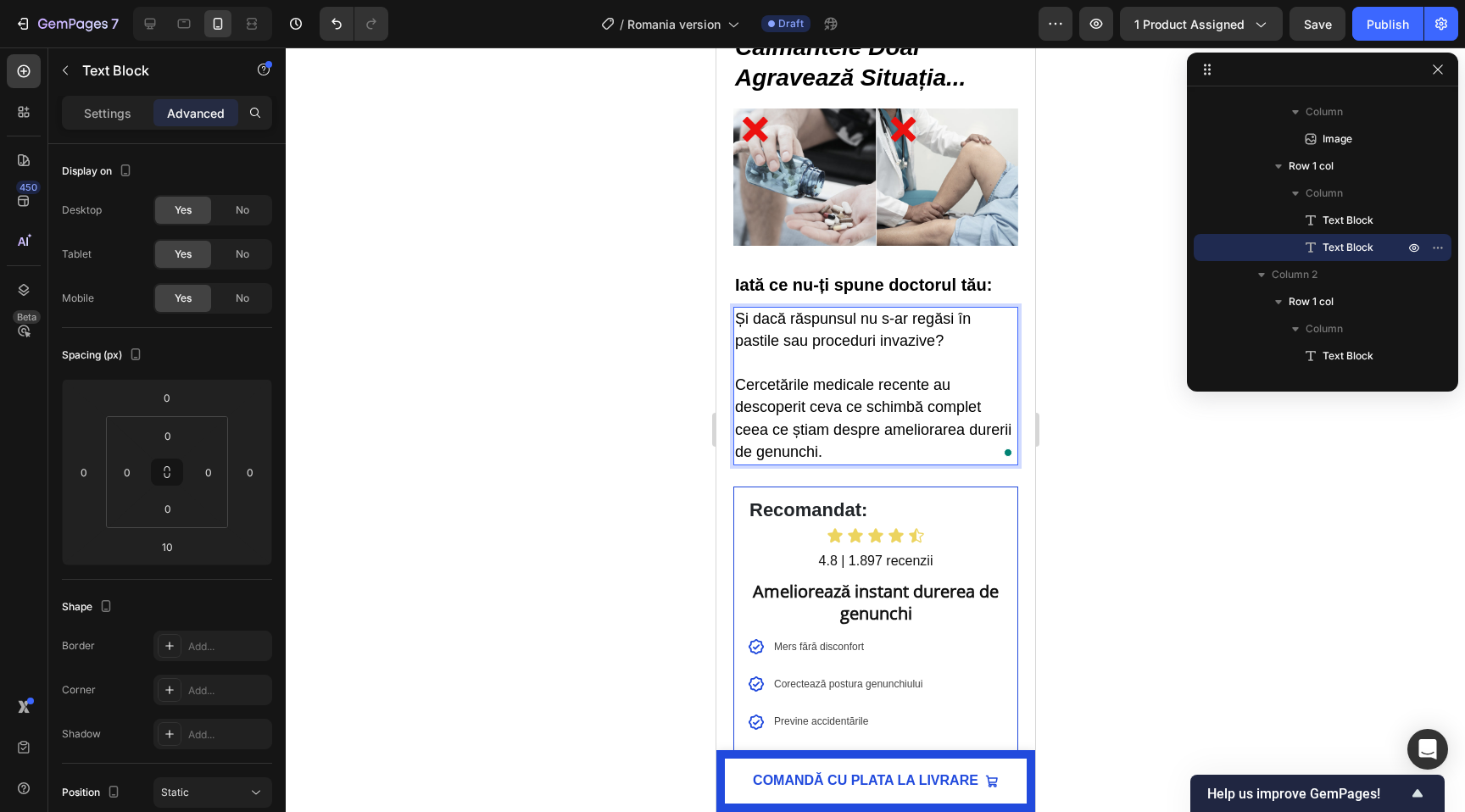
click at [877, 440] on p "Cercetările medicale recente au descoperit ceva ce schimbă complet ceea ce știa…" at bounding box center [875, 419] width 281 height 89
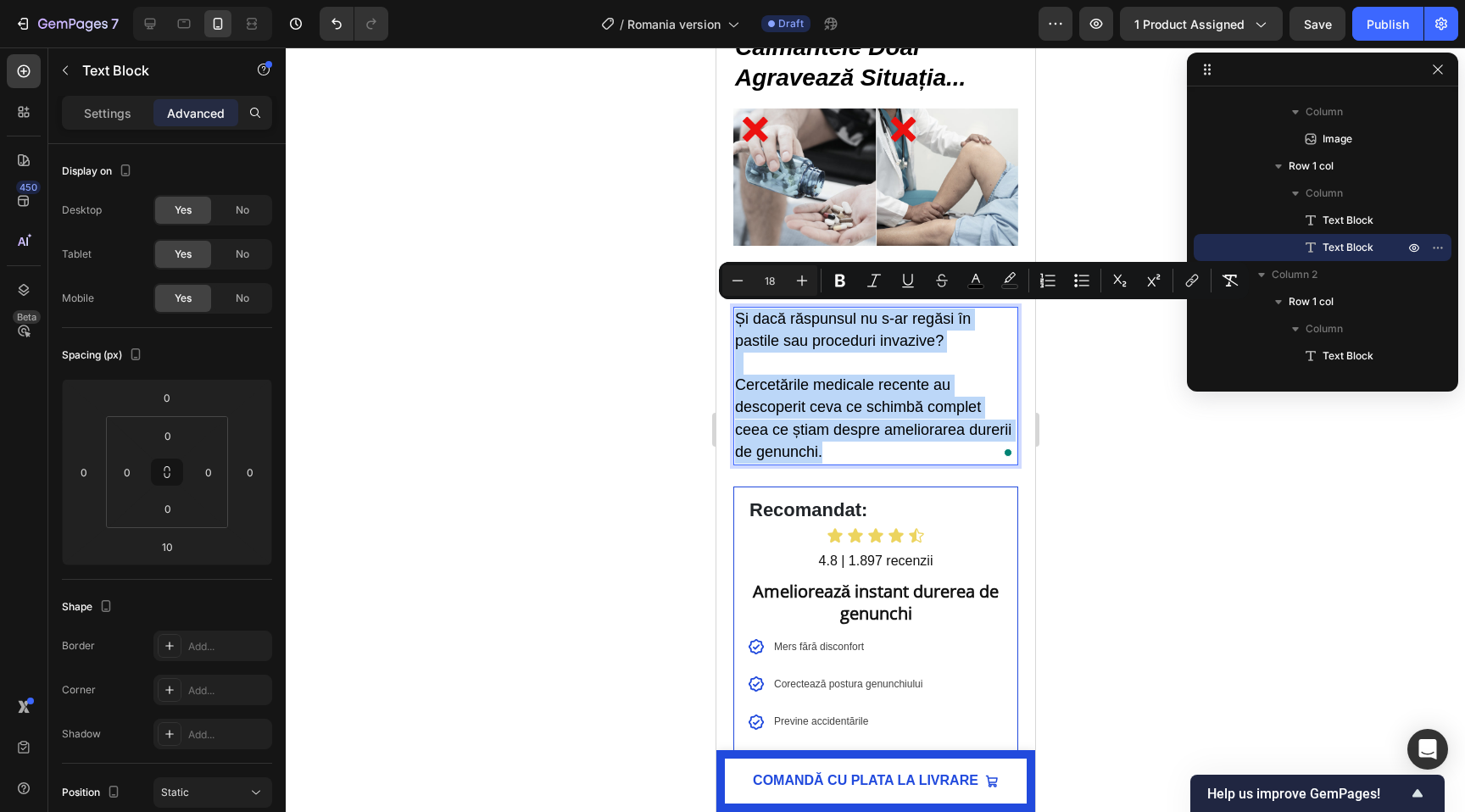
drag, startPoint x: 823, startPoint y: 442, endPoint x: 735, endPoint y: 316, distance: 153.7
click at [735, 316] on div "Și dacă răspunsul nu s-ar regăsi în pastile sau proceduri invazive? Cercetările…" at bounding box center [875, 386] width 285 height 158
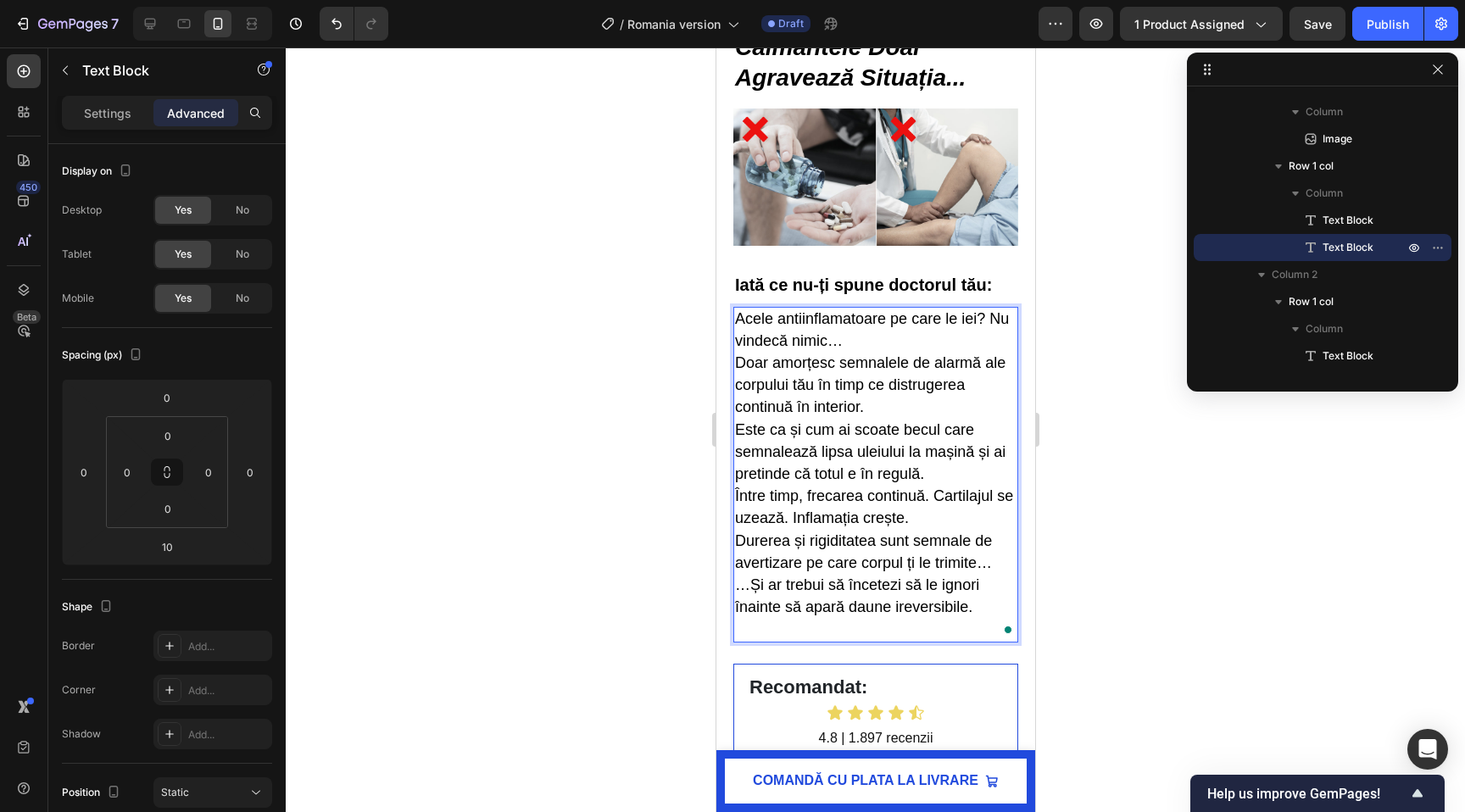
click at [862, 347] on p "Acele antiinflamatoare pe care le iei? Nu vindecă nimic…" at bounding box center [875, 331] width 281 height 45
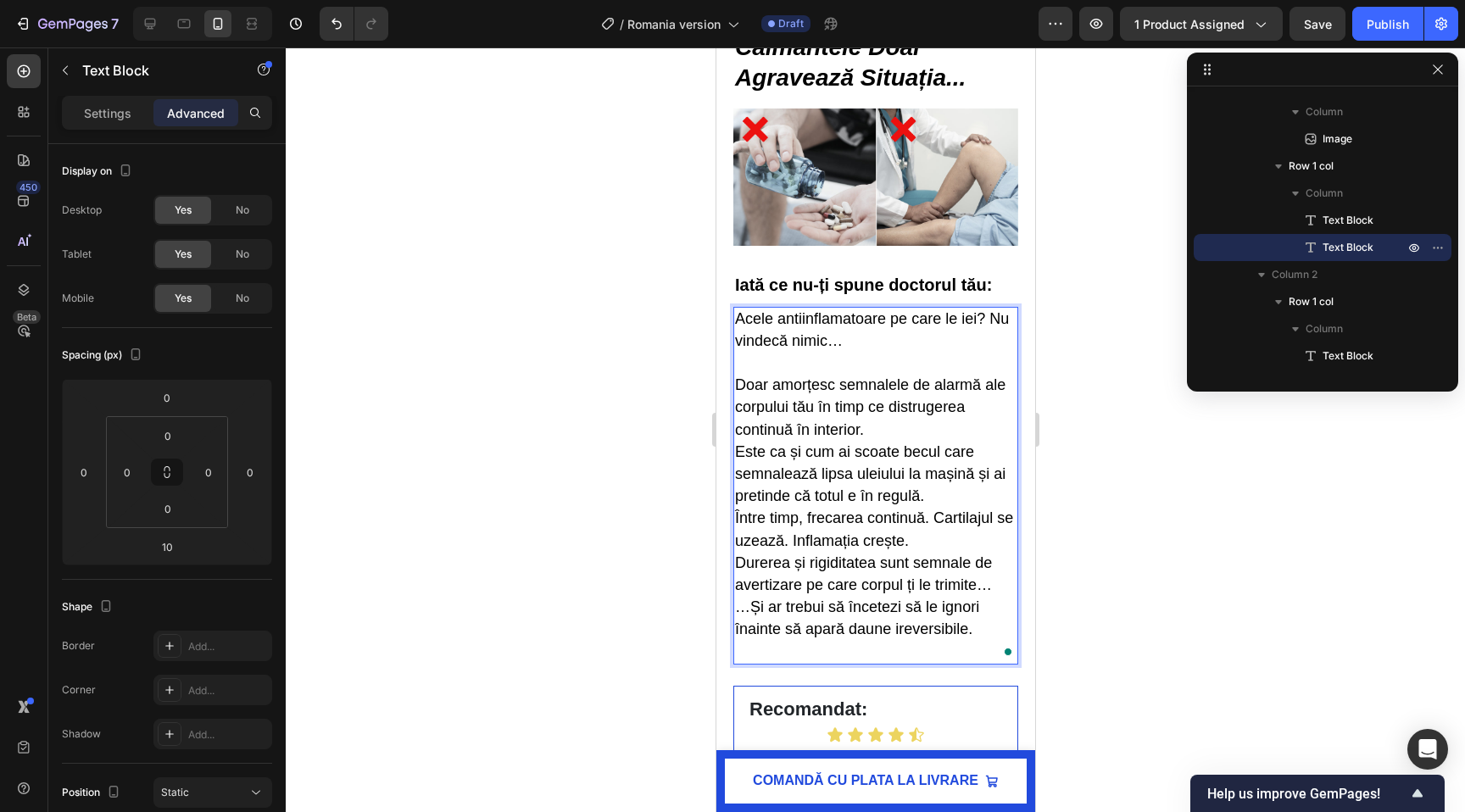
click at [910, 422] on p "Doar amorțesc semnalele de alarmă ale corpului tău în timp ce distrugerea conti…" at bounding box center [875, 518] width 281 height 288
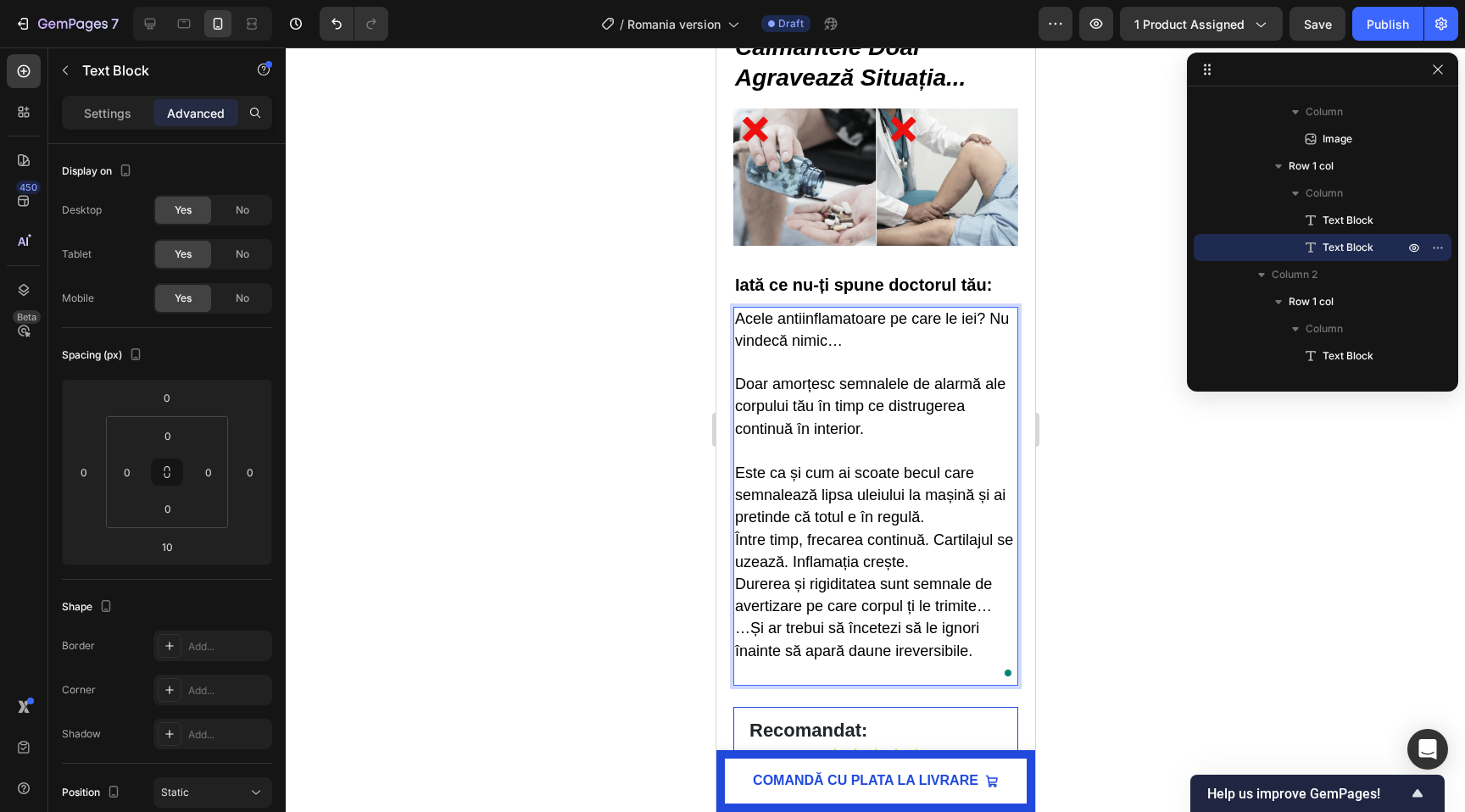
click at [937, 513] on p "Doar amorțesc semnalele de alarmă ale corpului tău în timp ce distrugerea conti…" at bounding box center [875, 529] width 281 height 310
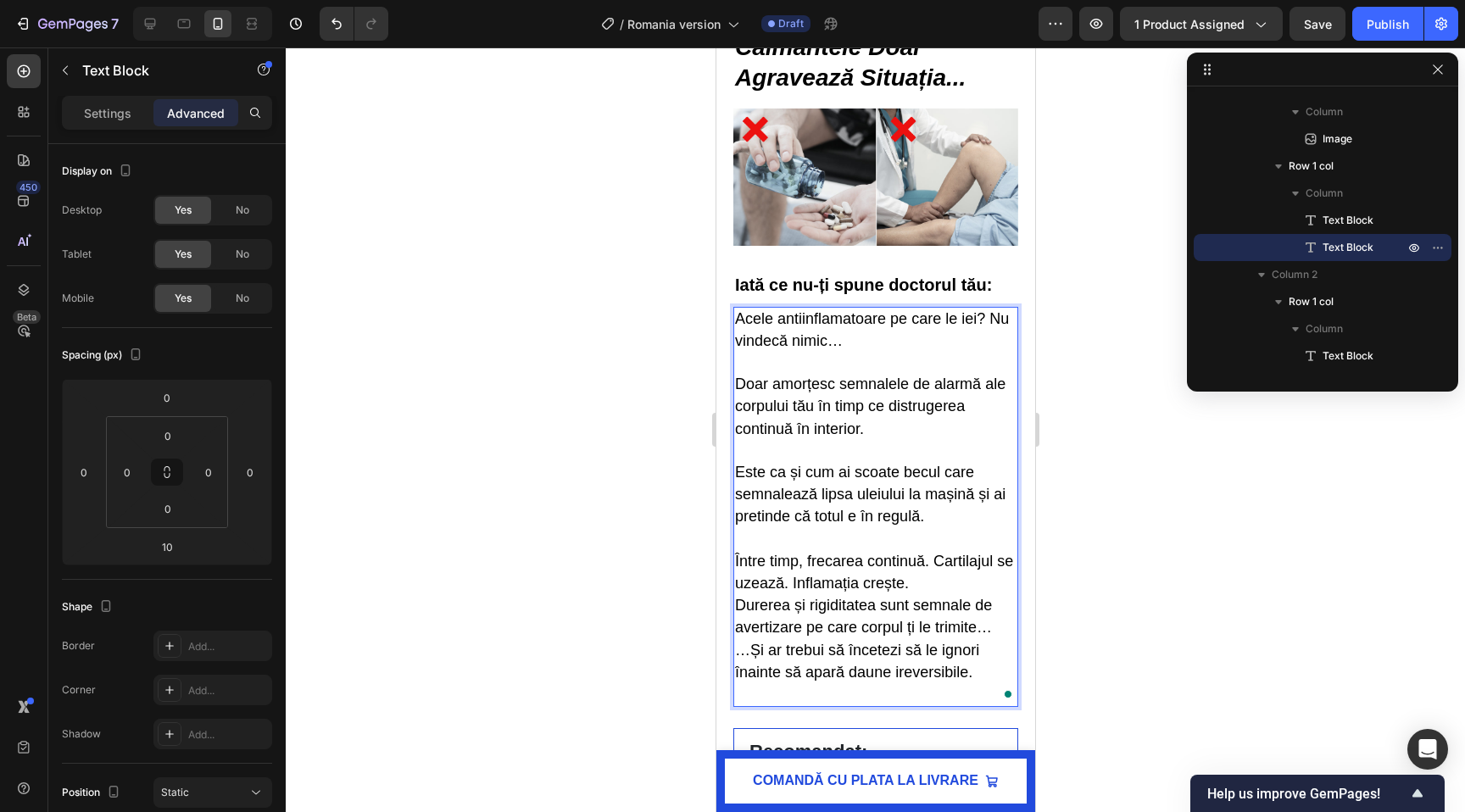
click at [916, 572] on p "Doar amorțesc semnalele de alarmă ale corpului tău în timp ce distrugerea conti…" at bounding box center [875, 540] width 281 height 332
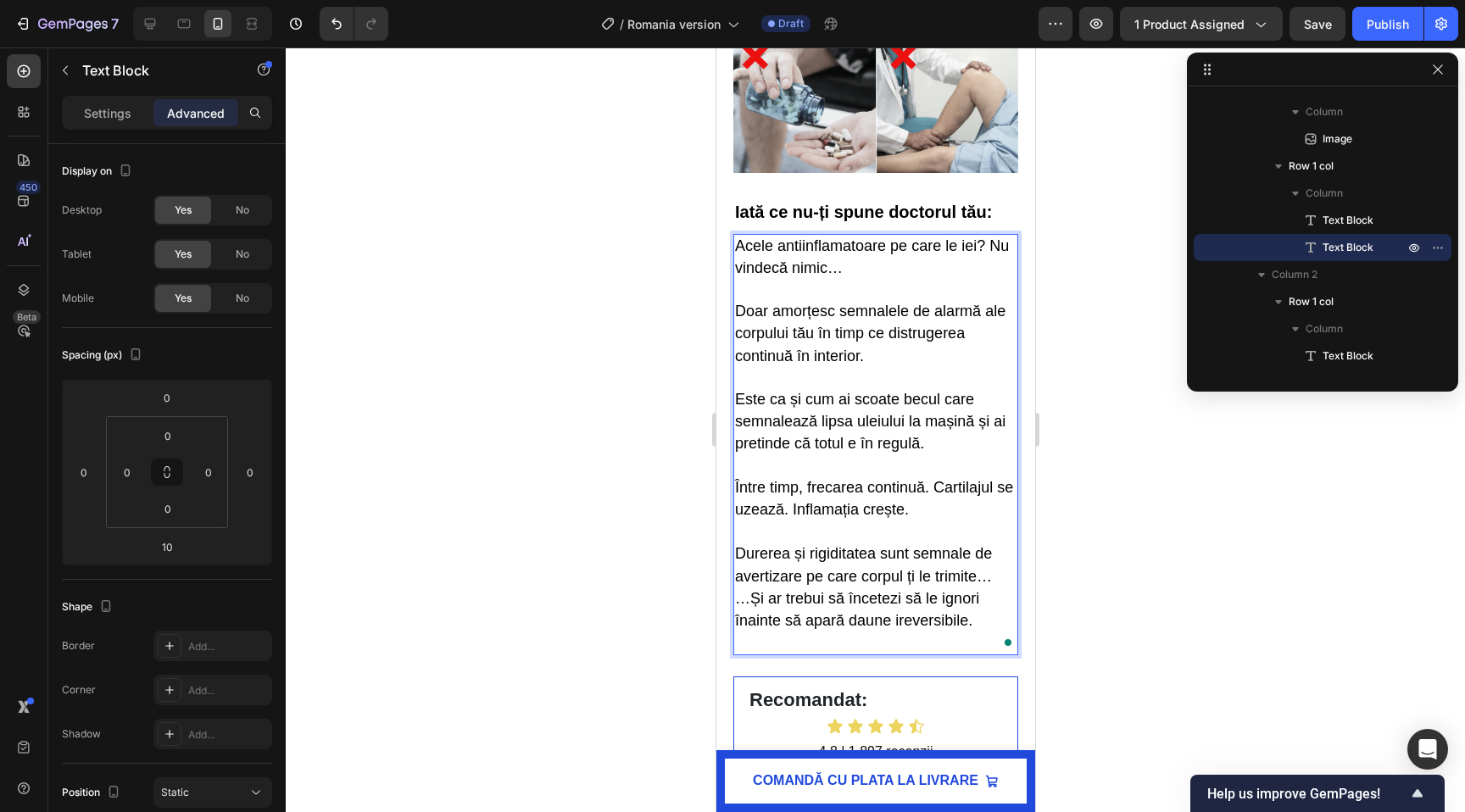
scroll to position [1896, 0]
click at [996, 576] on p "Doar amorțesc semnalele de alarmă ale corpului tău în timp ce distrugerea conti…" at bounding box center [875, 477] width 281 height 352
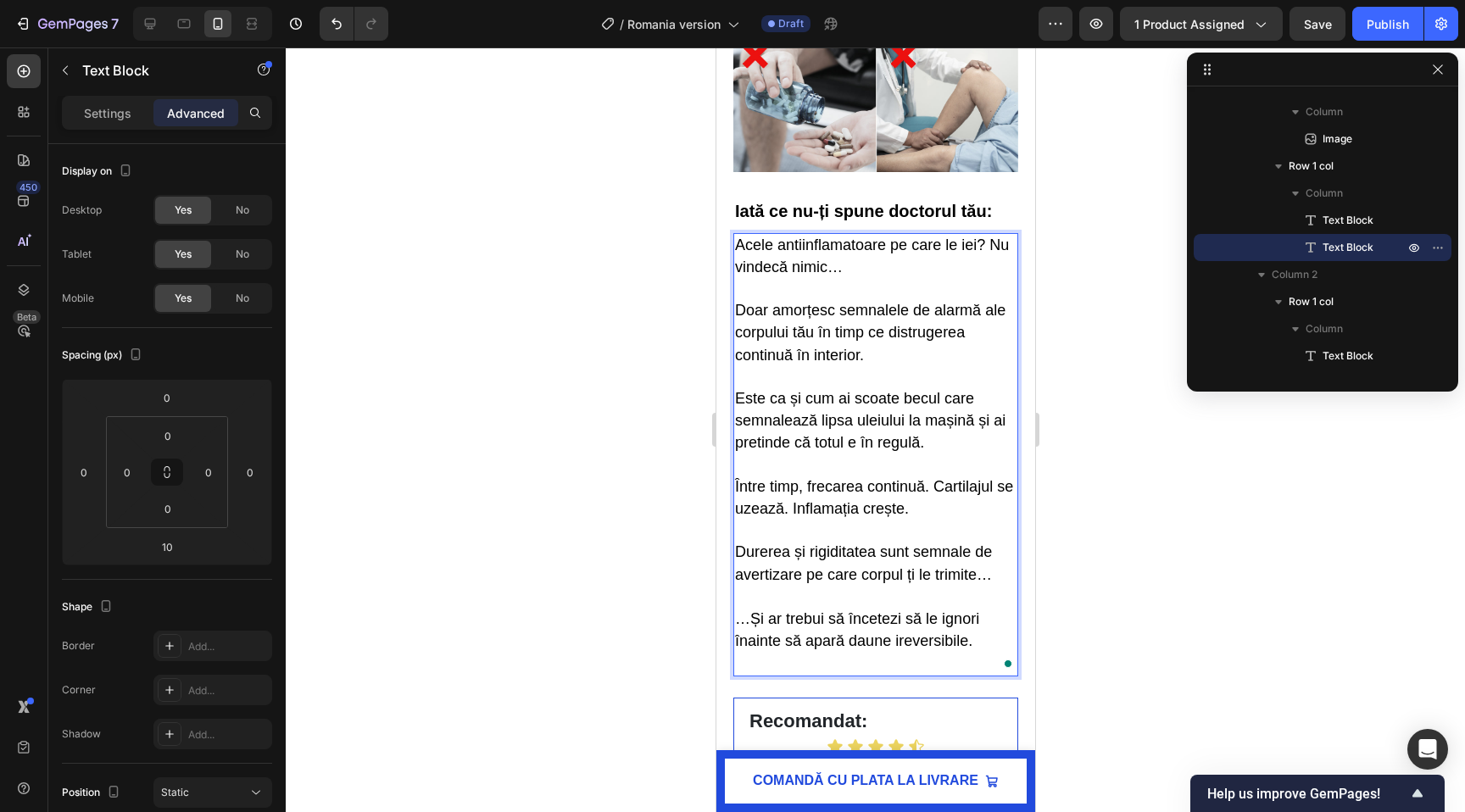
click at [603, 499] on div at bounding box center [876, 429] width 1180 height 765
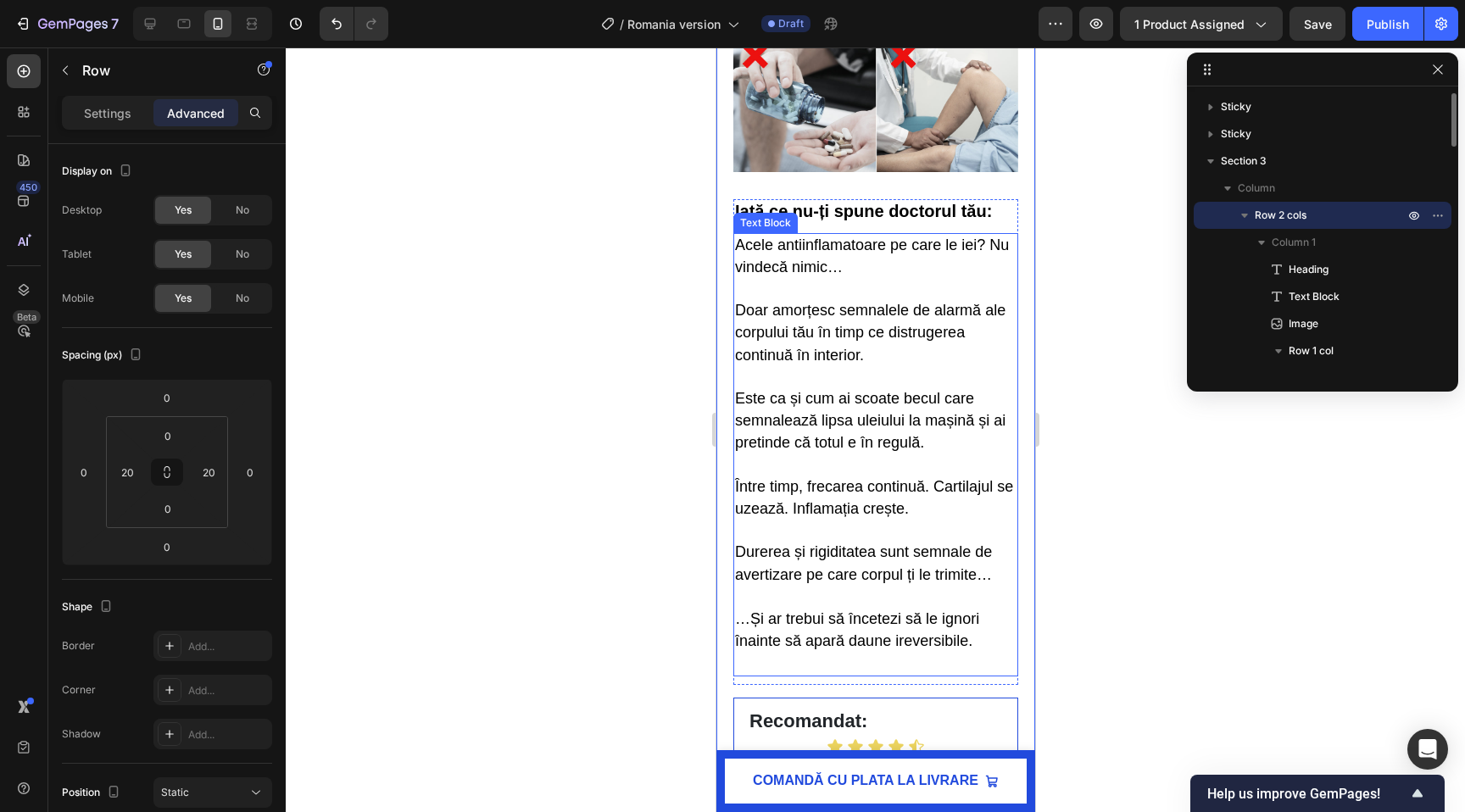
click at [809, 656] on p "Doar amorțesc semnalele de alarmă ale corpului tău în timp ce distrugerea conti…" at bounding box center [875, 487] width 281 height 374
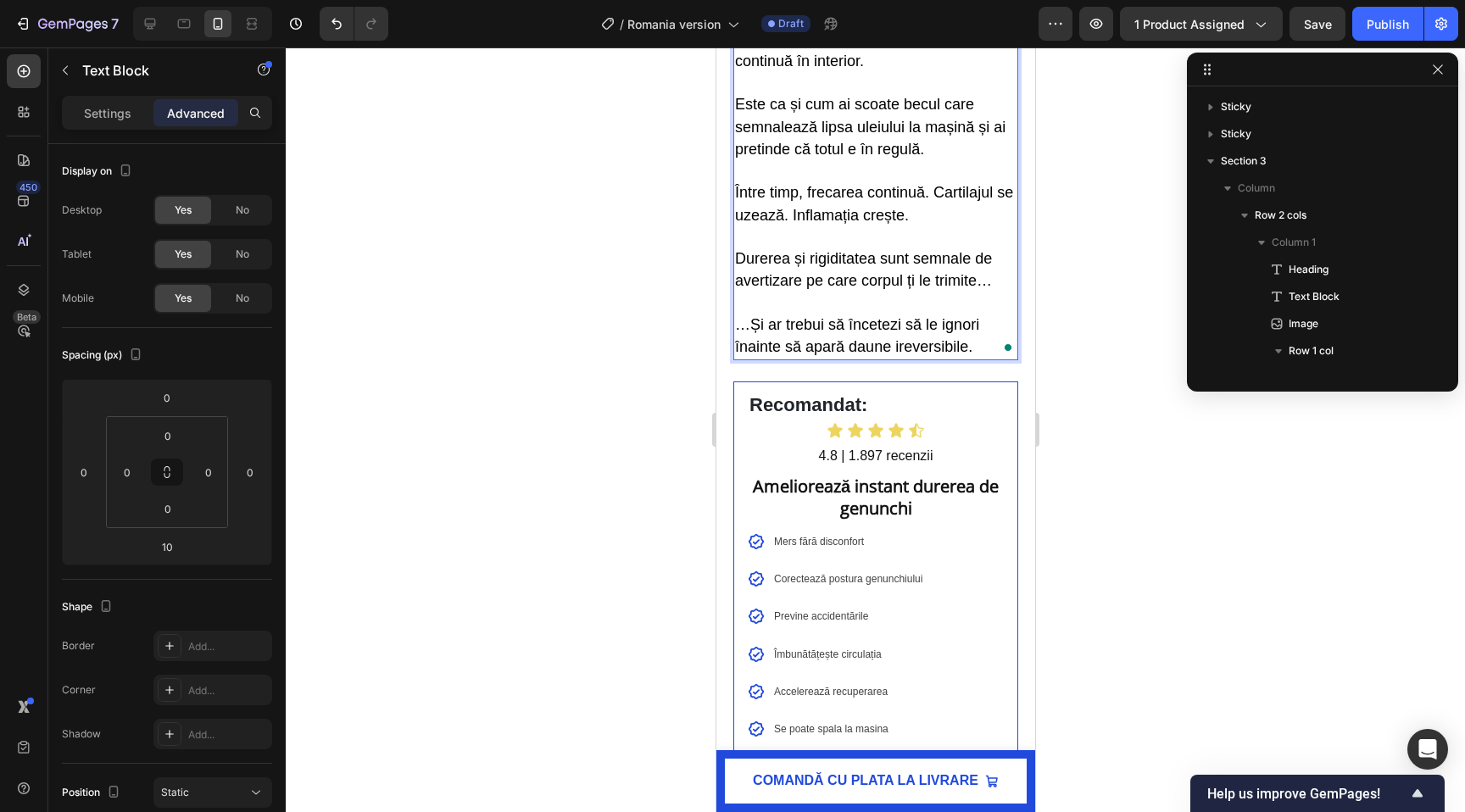
scroll to position [646, 0]
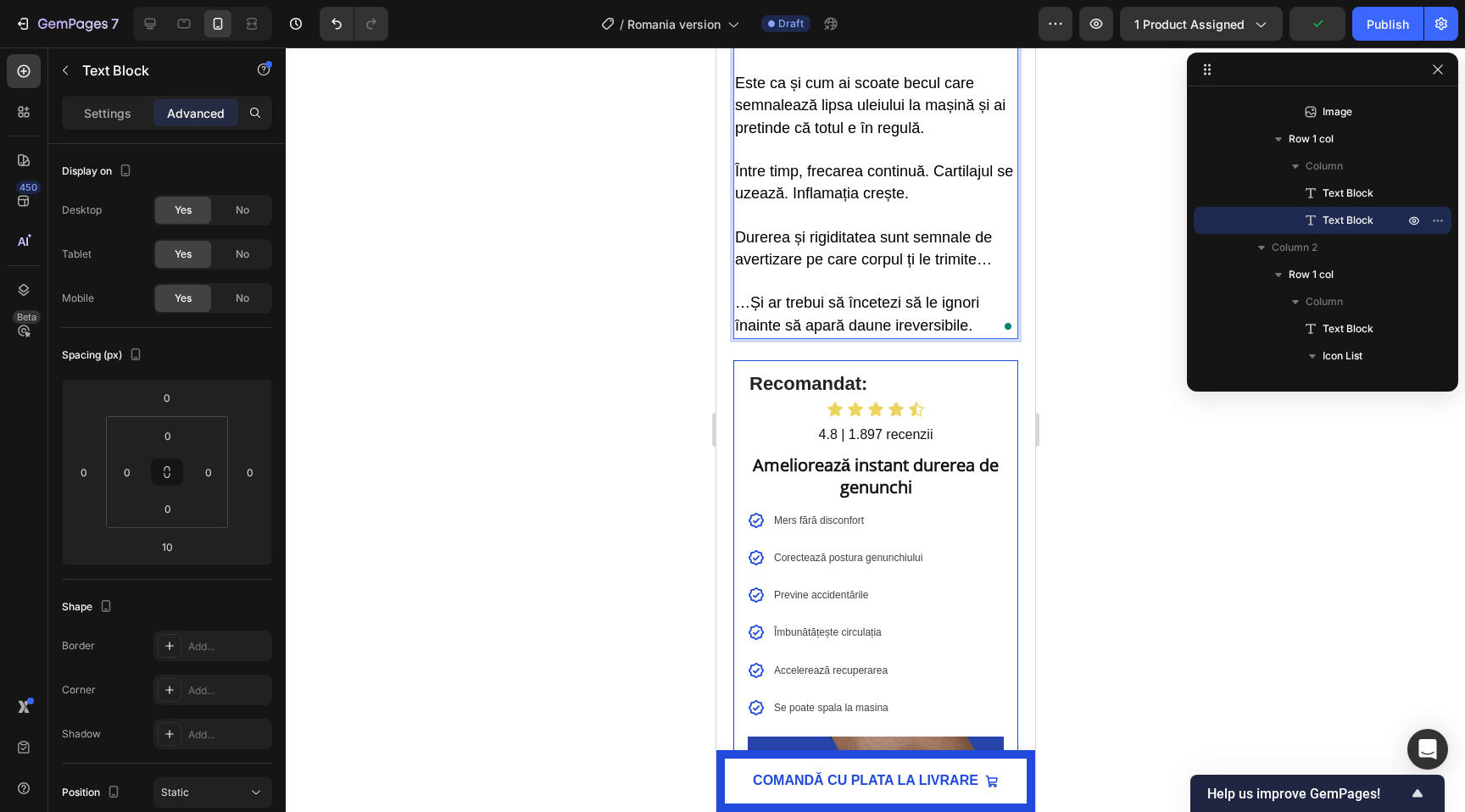
click at [114, 107] on p "Settings" at bounding box center [108, 113] width 47 height 18
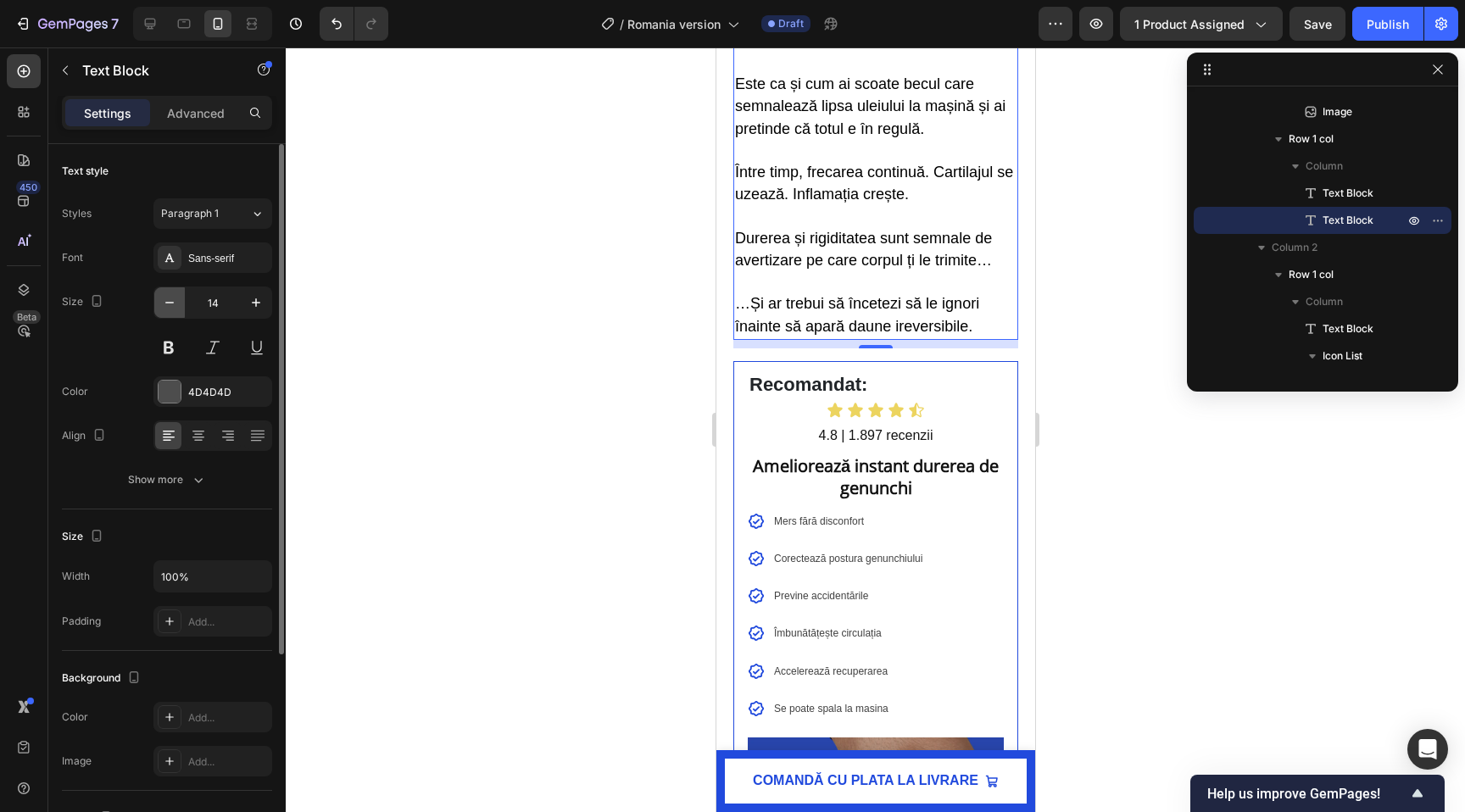
click at [167, 305] on icon "button" at bounding box center [170, 302] width 17 height 17
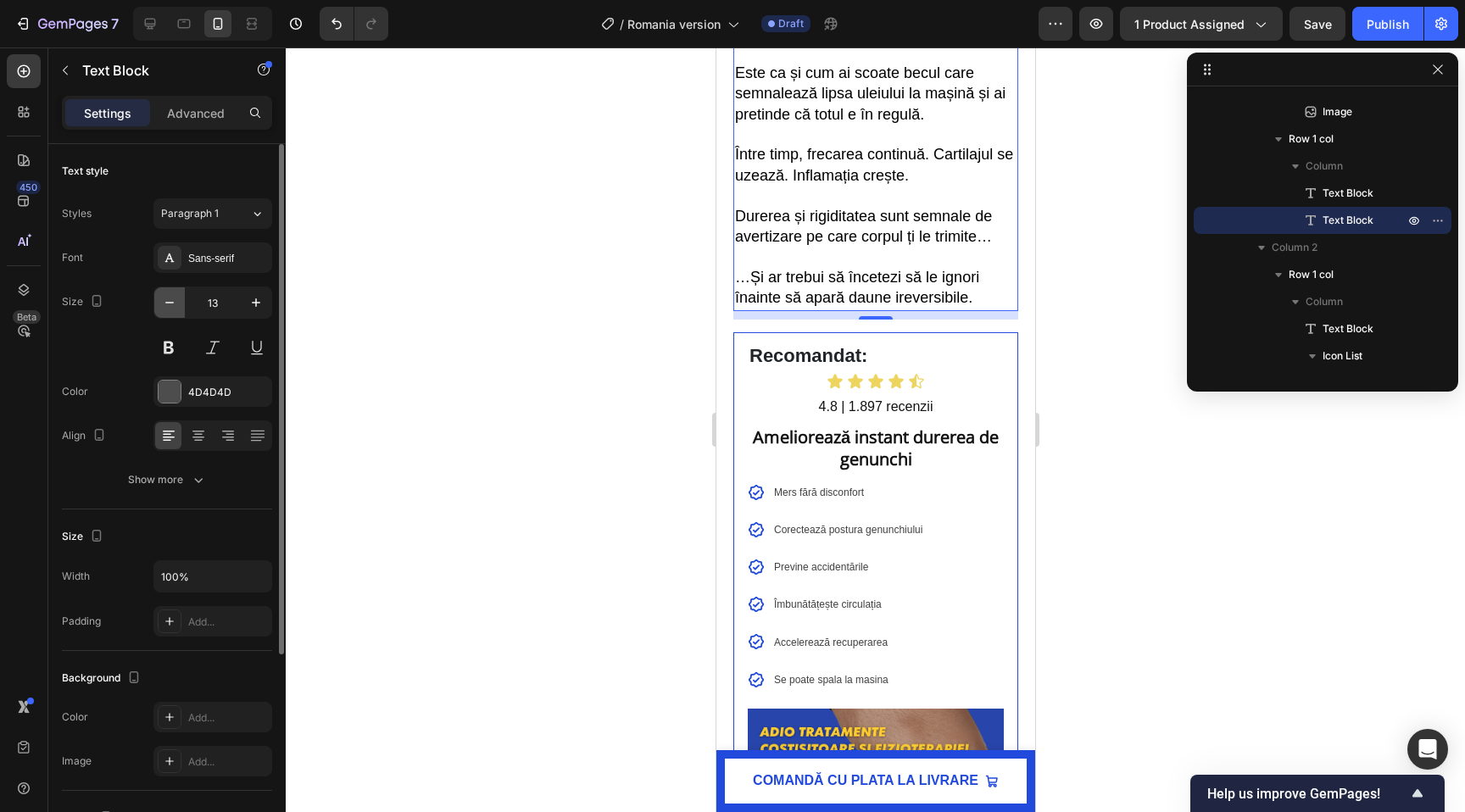
click at [167, 305] on icon "button" at bounding box center [170, 302] width 17 height 17
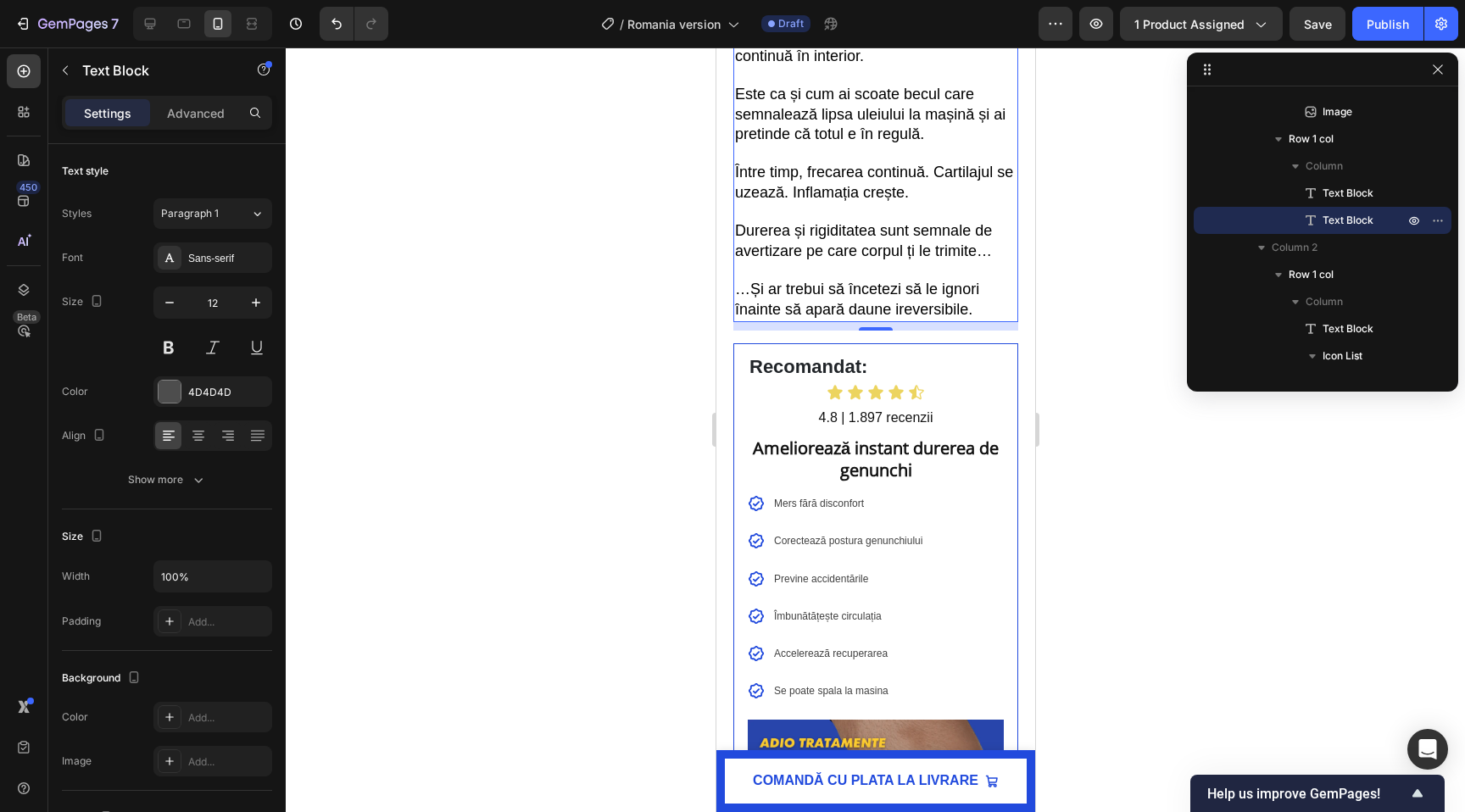
scroll to position [1868, 0]
click at [181, 302] on button "button" at bounding box center [170, 302] width 30 height 30
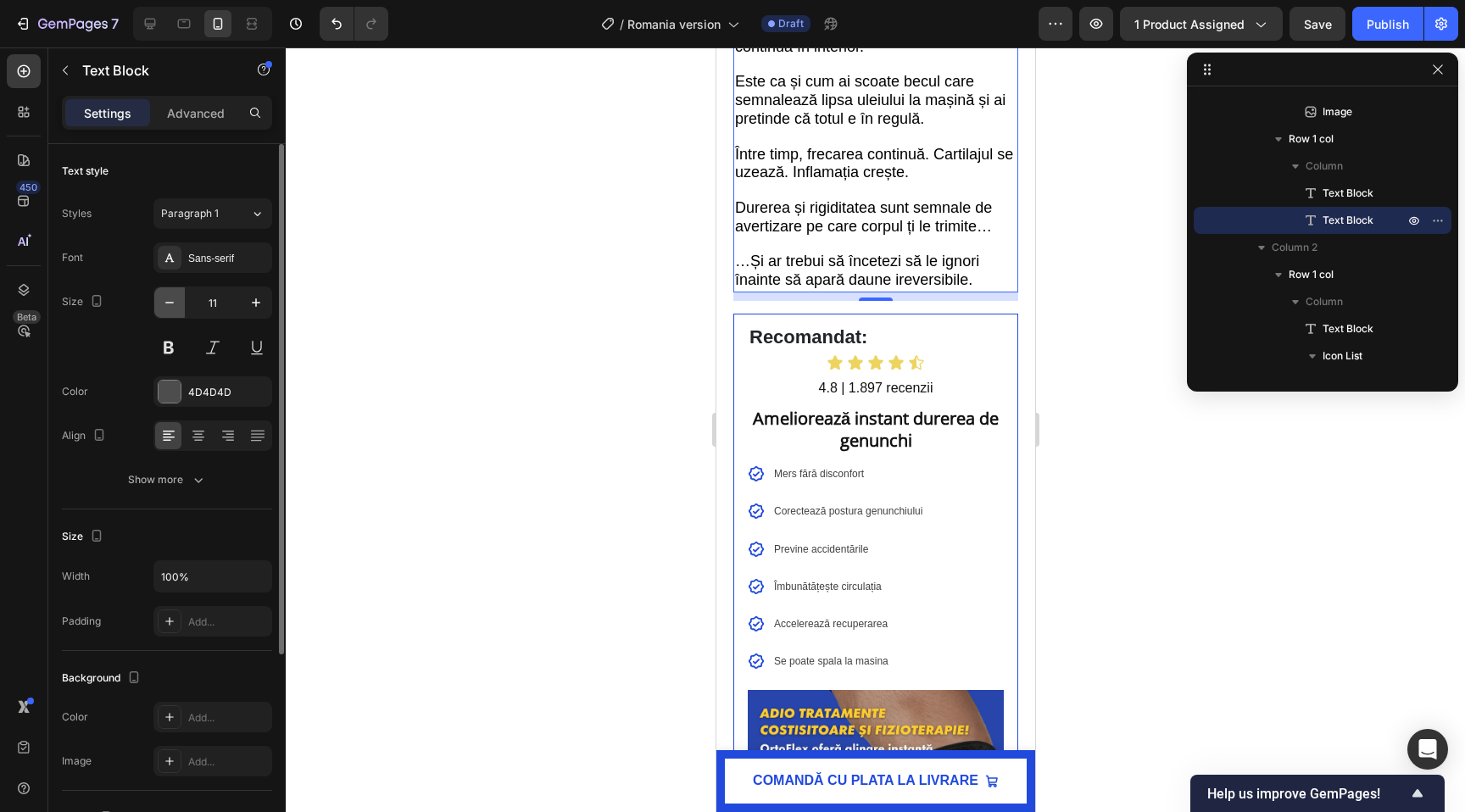
type input "10"
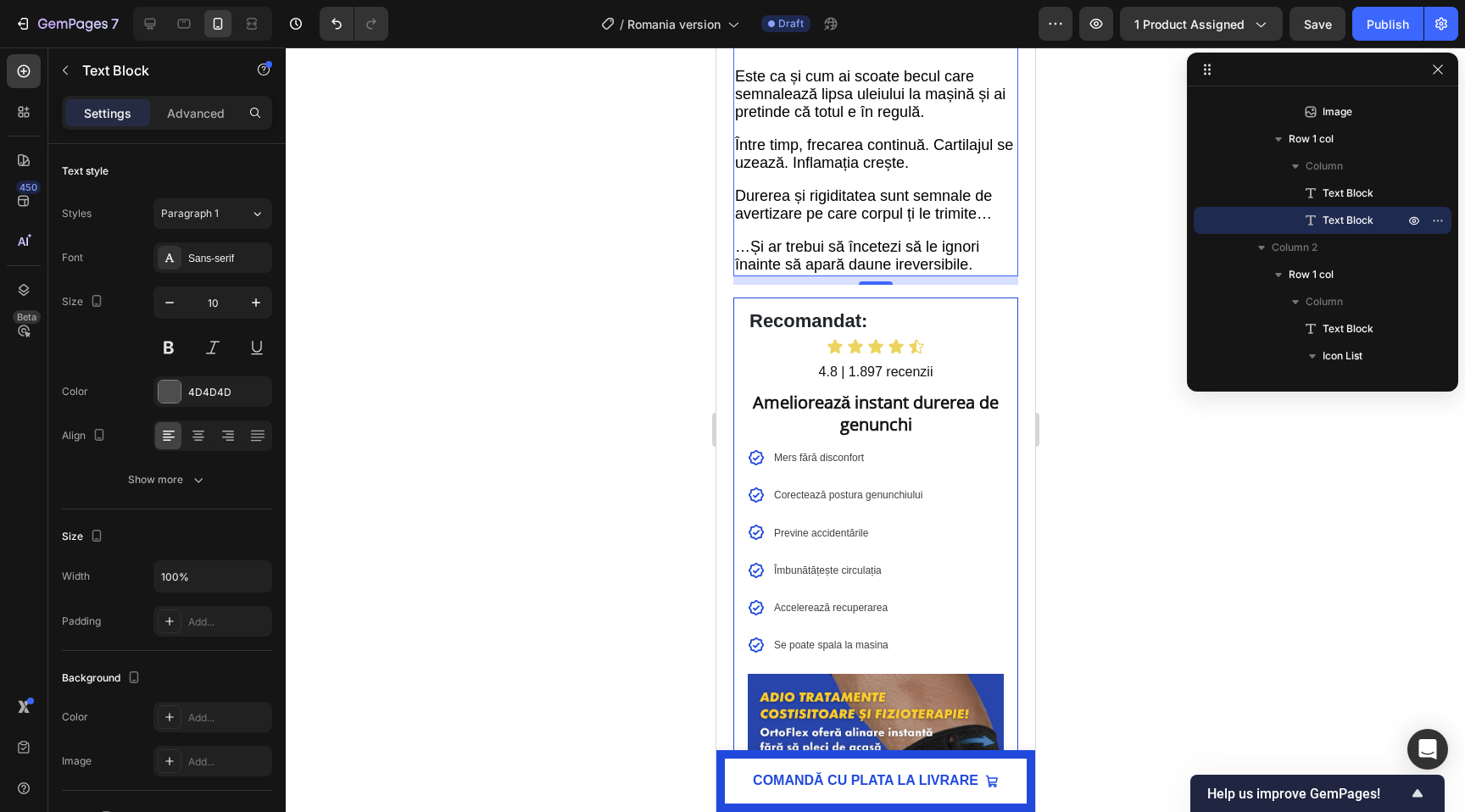
click at [675, 356] on div at bounding box center [876, 429] width 1180 height 765
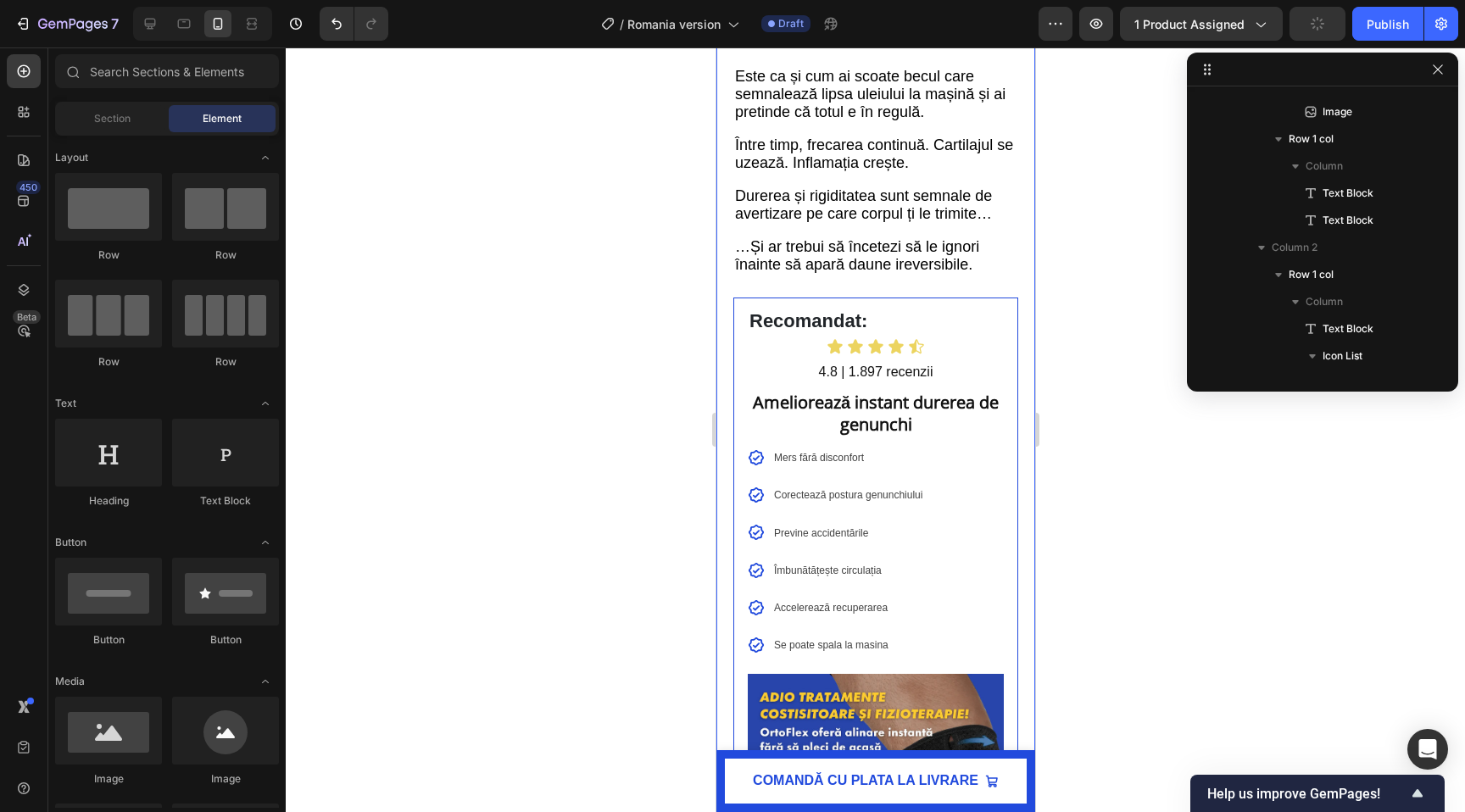
click at [823, 275] on p "Doar amorțesc semnalele de alarmă ale corpului tău în timp ce distrugerea conti…" at bounding box center [875, 137] width 281 height 275
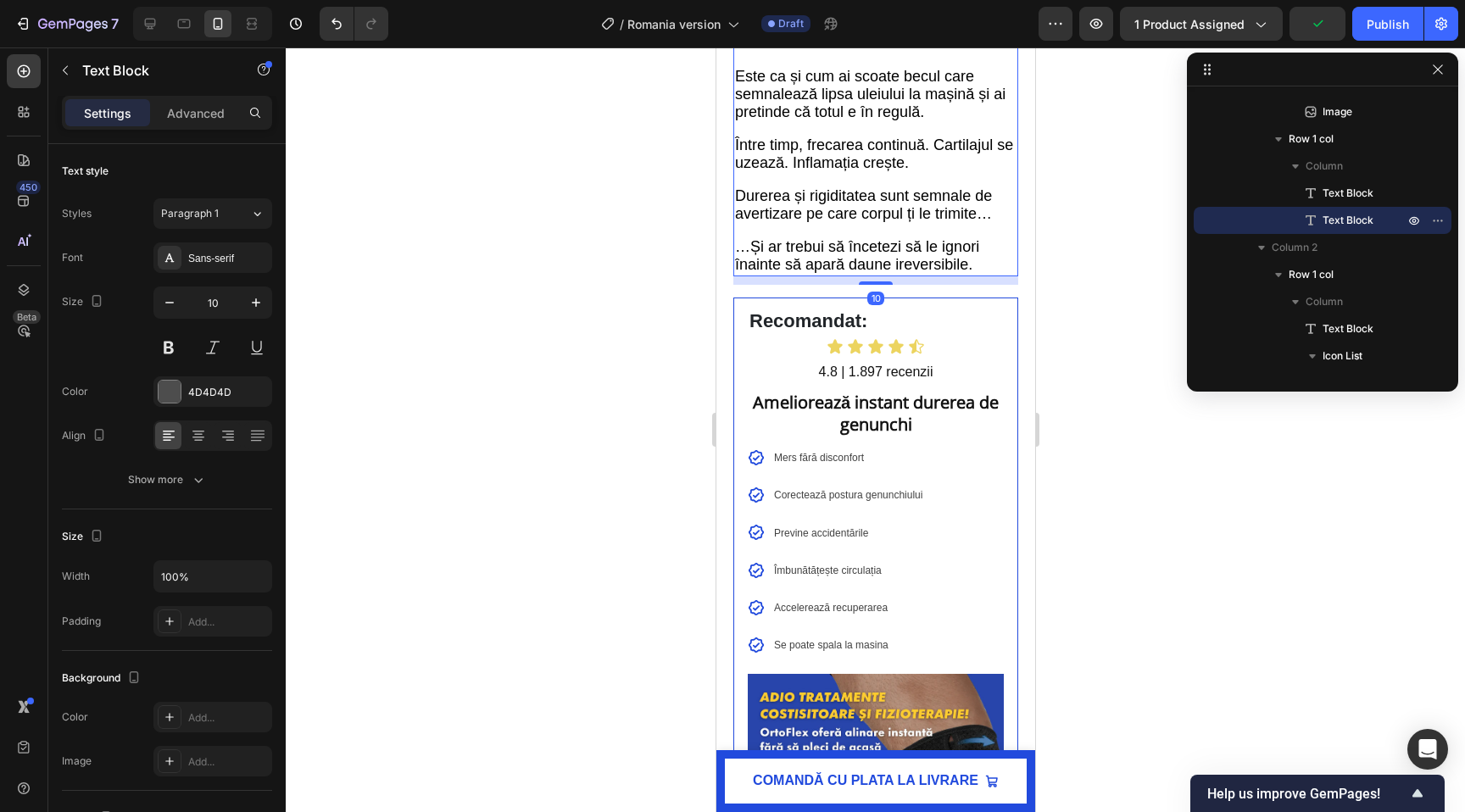
click at [570, 343] on div at bounding box center [876, 429] width 1180 height 765
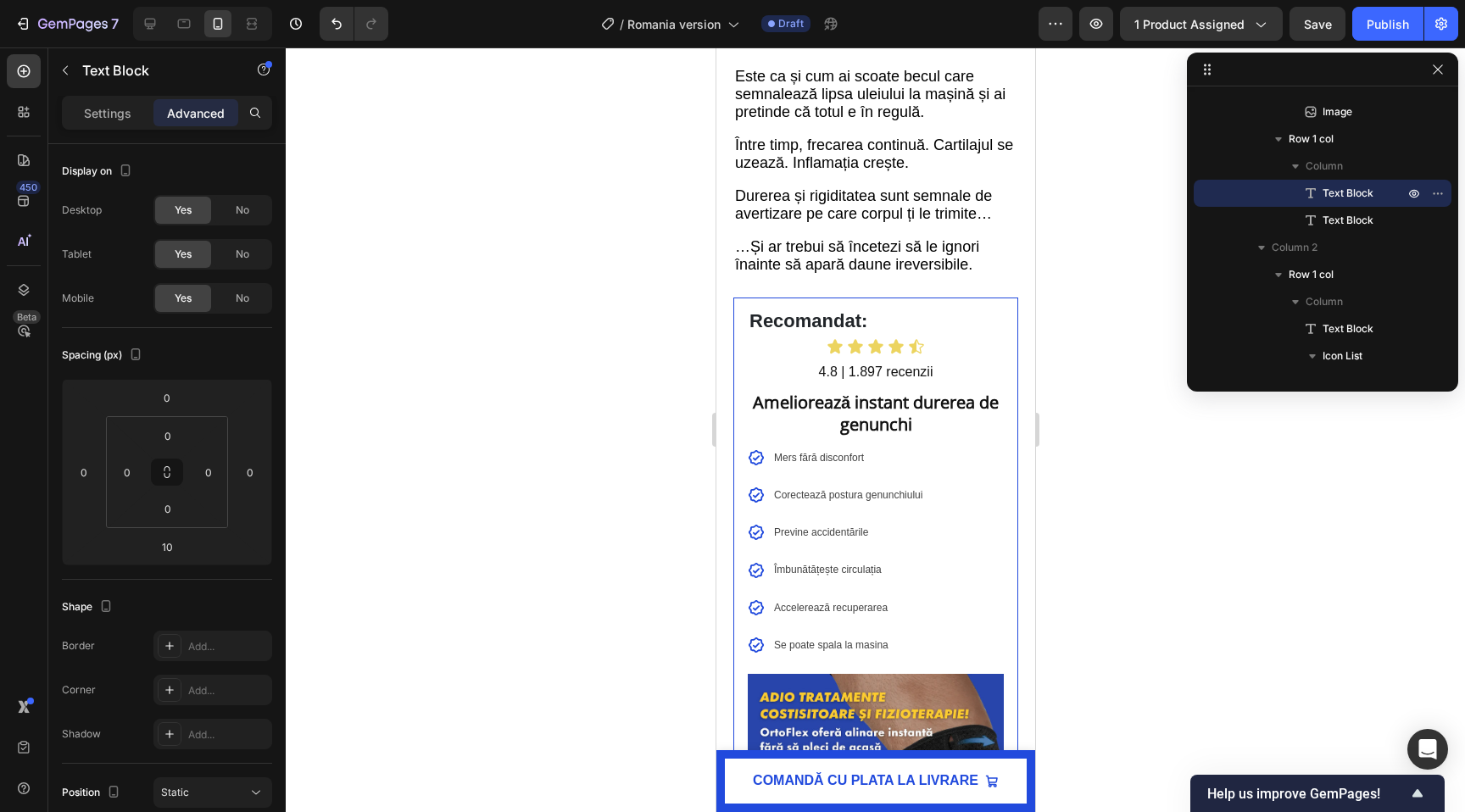
click at [611, 275] on div at bounding box center [876, 429] width 1180 height 765
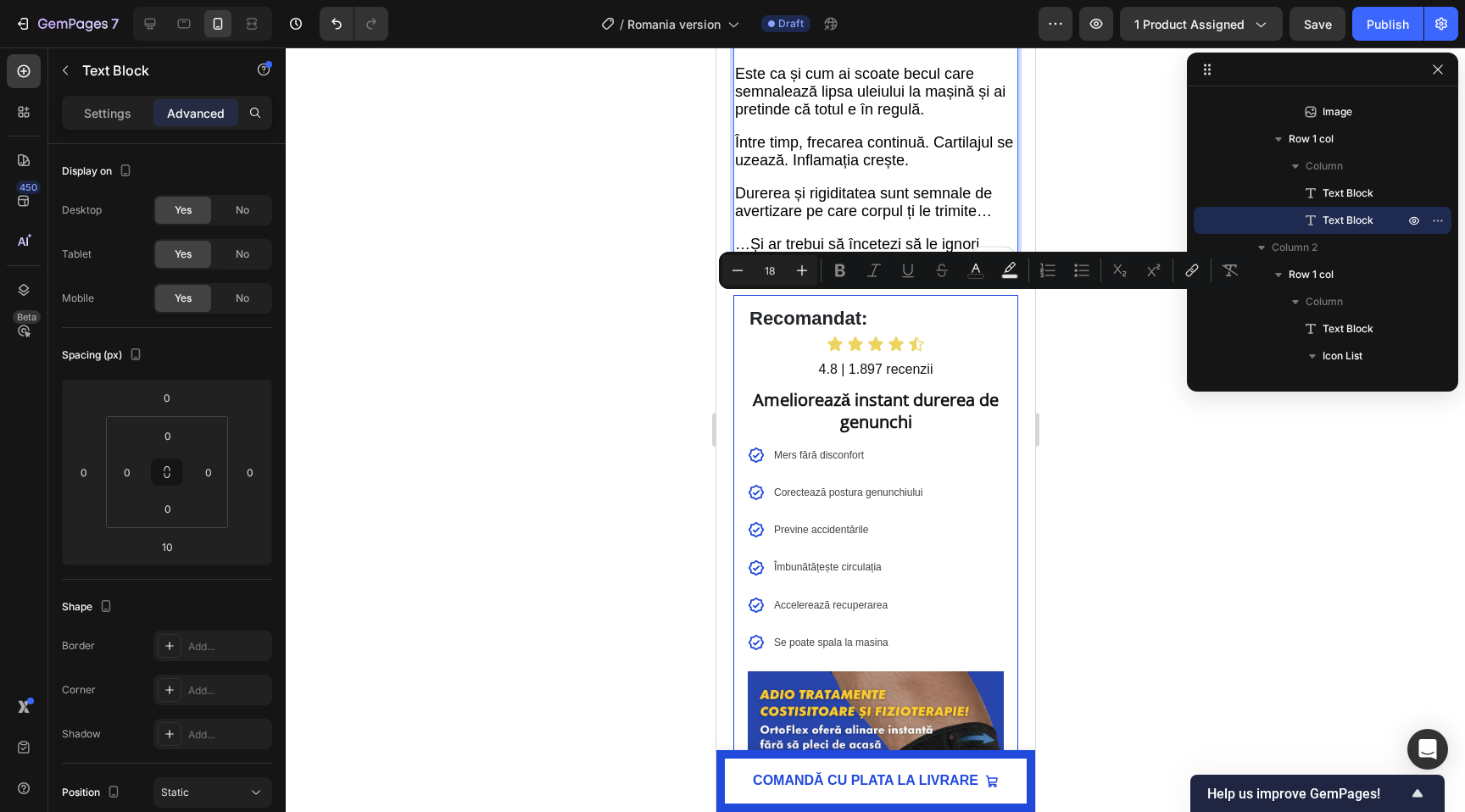
click at [881, 117] on span "Este ca și cum ai scoate becul care semnalează lipsa uleiului la mașină și ai p…" at bounding box center [869, 91] width 270 height 52
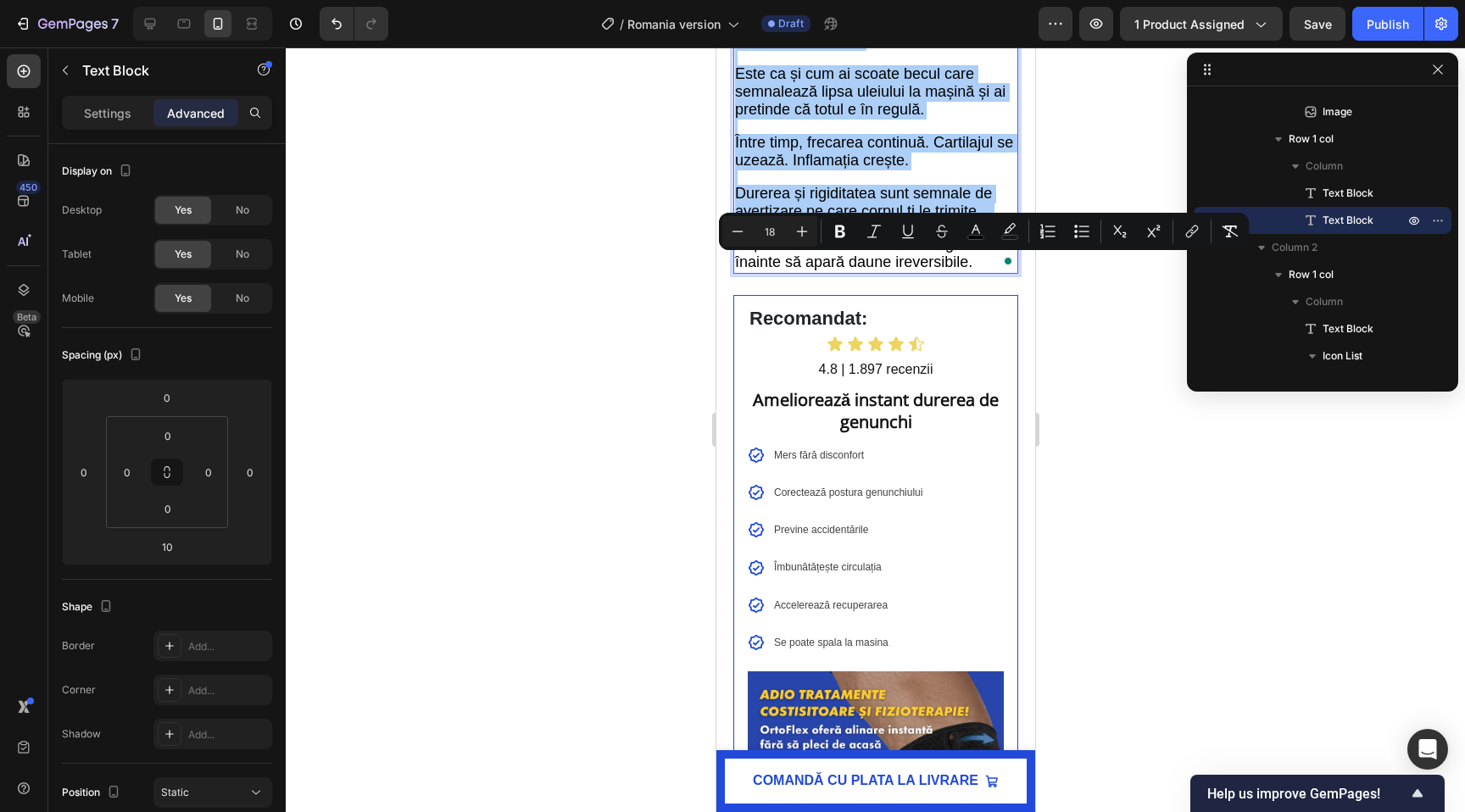
click at [699, 447] on div at bounding box center [876, 429] width 1180 height 765
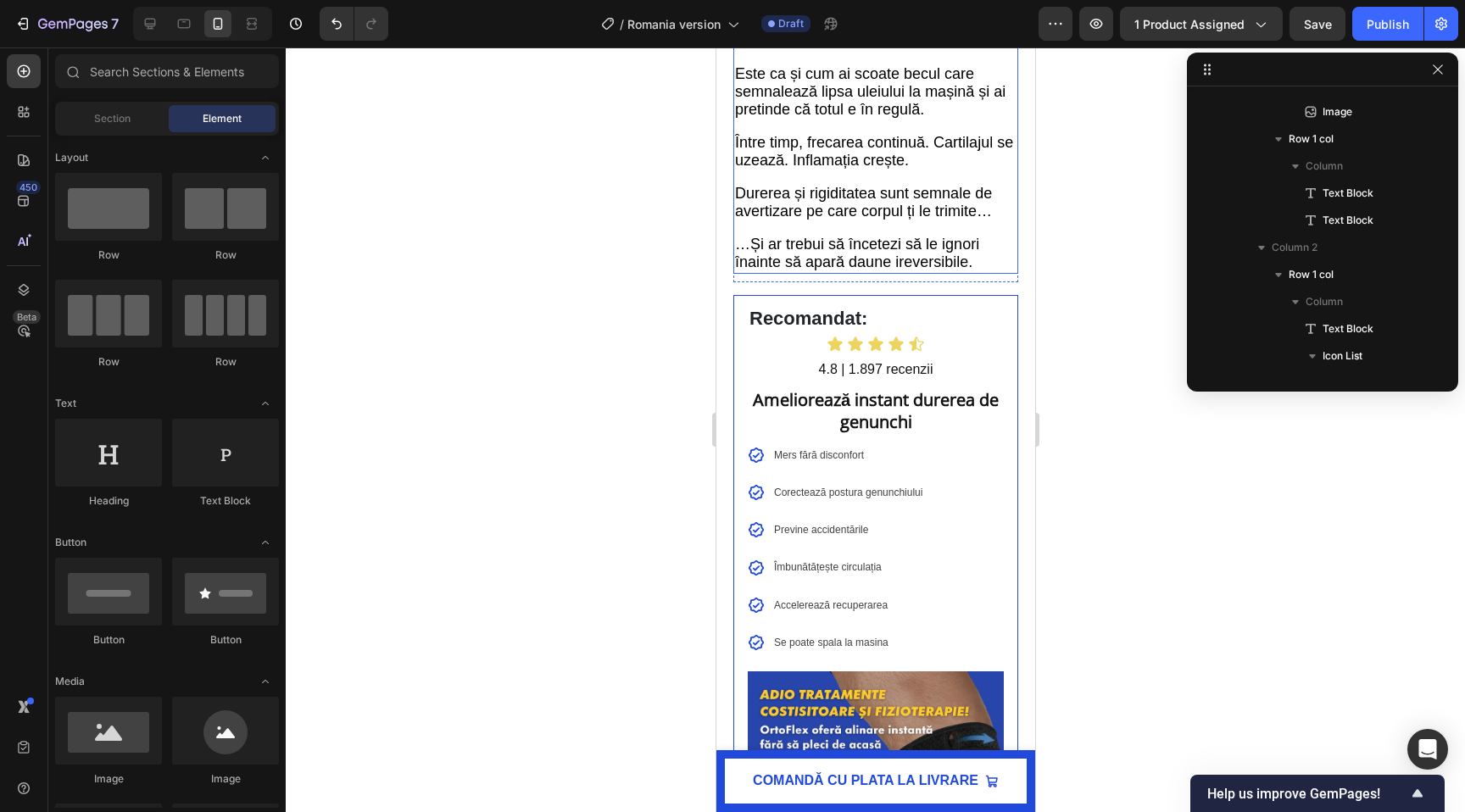
click at [805, 117] on span "Este ca și cum ai scoate becul care semnalează lipsa uleiului la mașină și ai p…" at bounding box center [869, 91] width 270 height 52
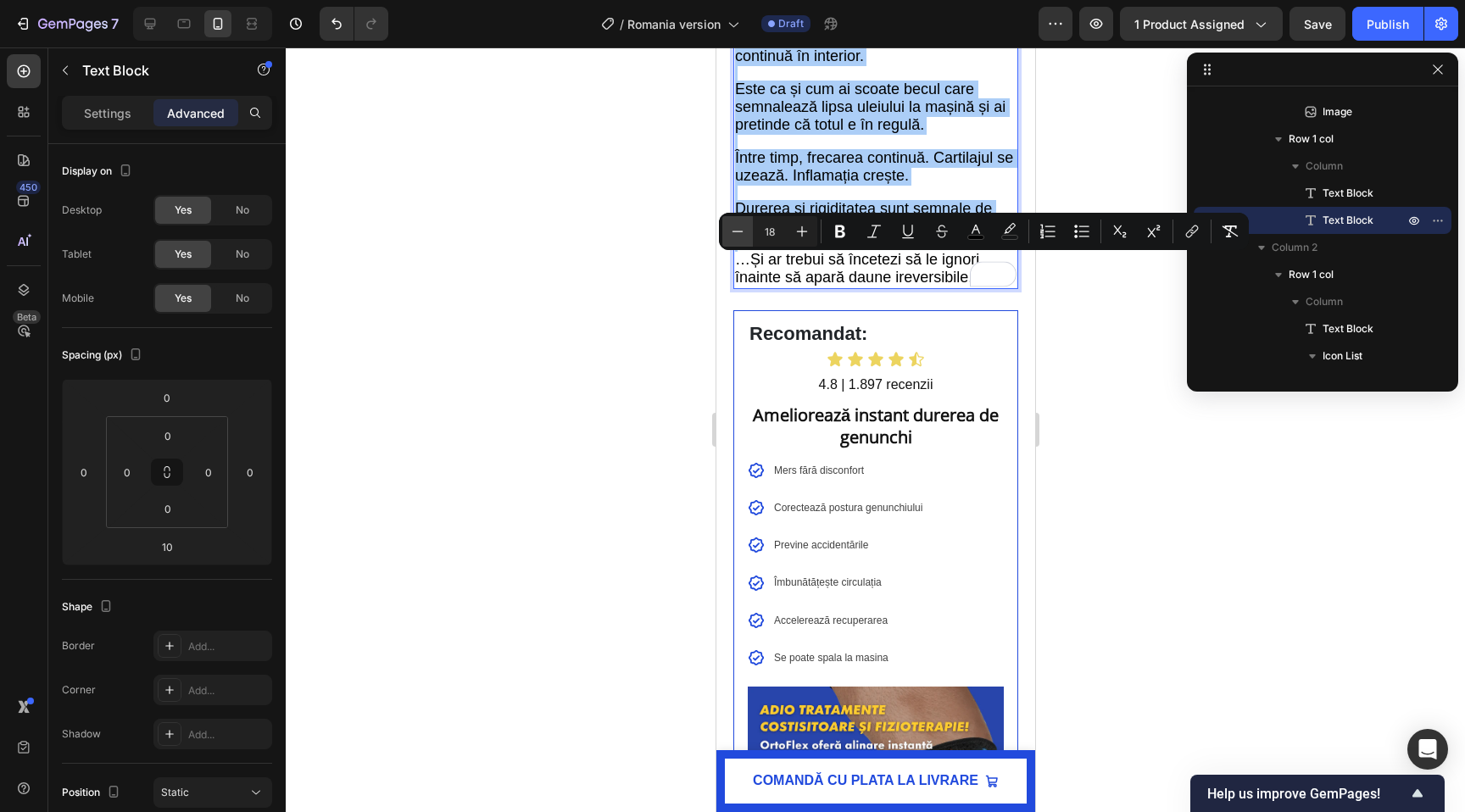
click at [745, 240] on button "Minus" at bounding box center [737, 231] width 30 height 30
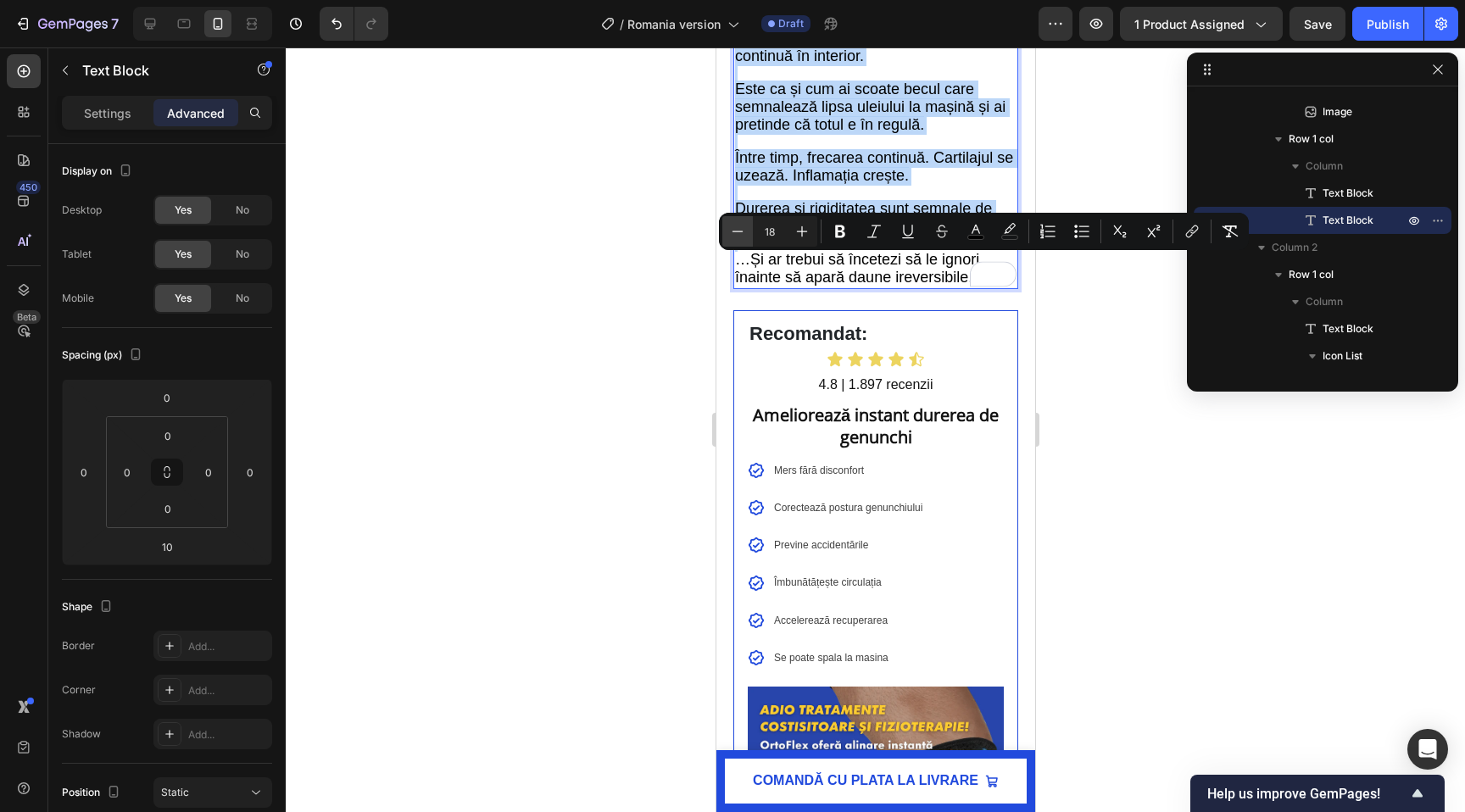
type input "17"
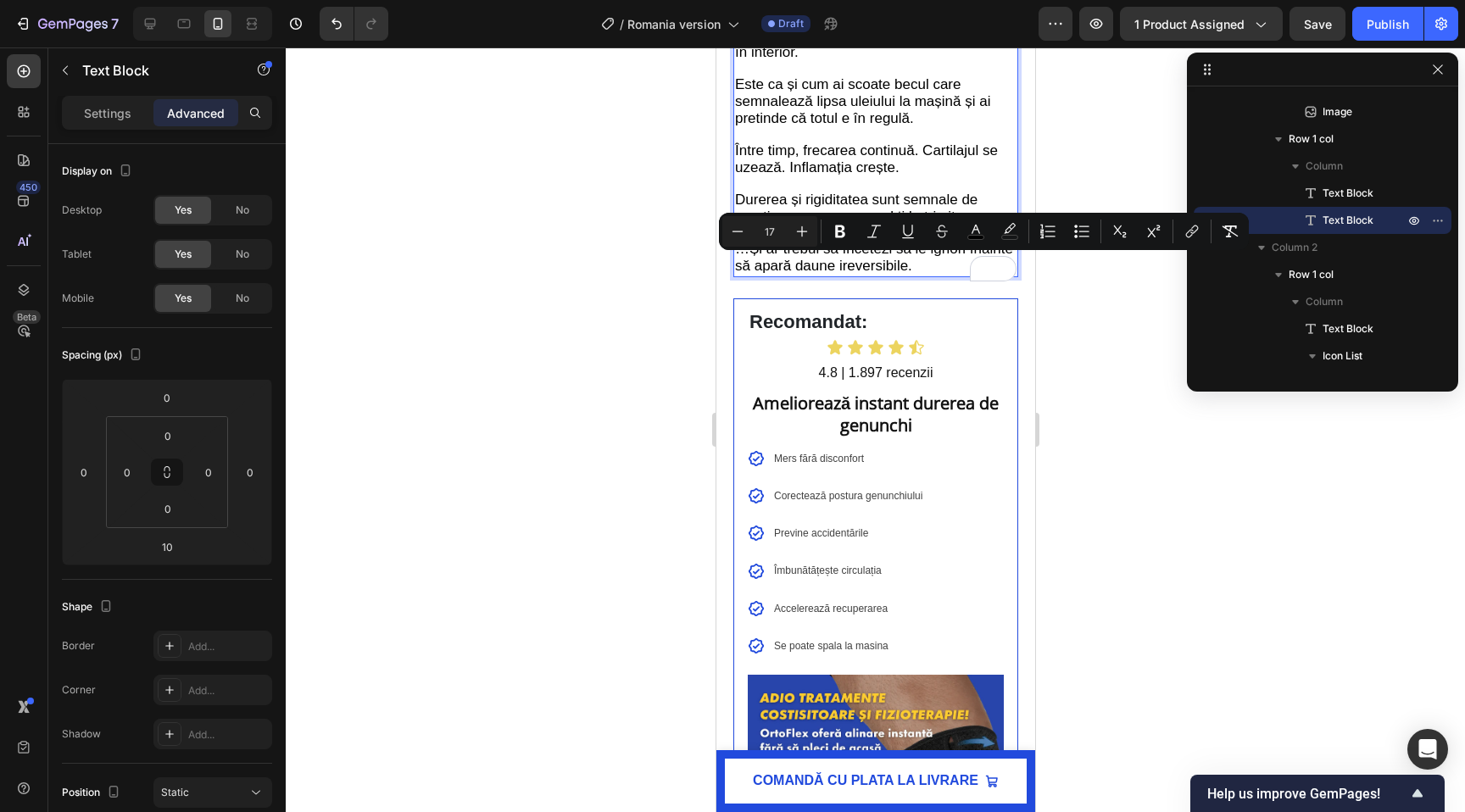
click at [611, 292] on div at bounding box center [876, 429] width 1180 height 765
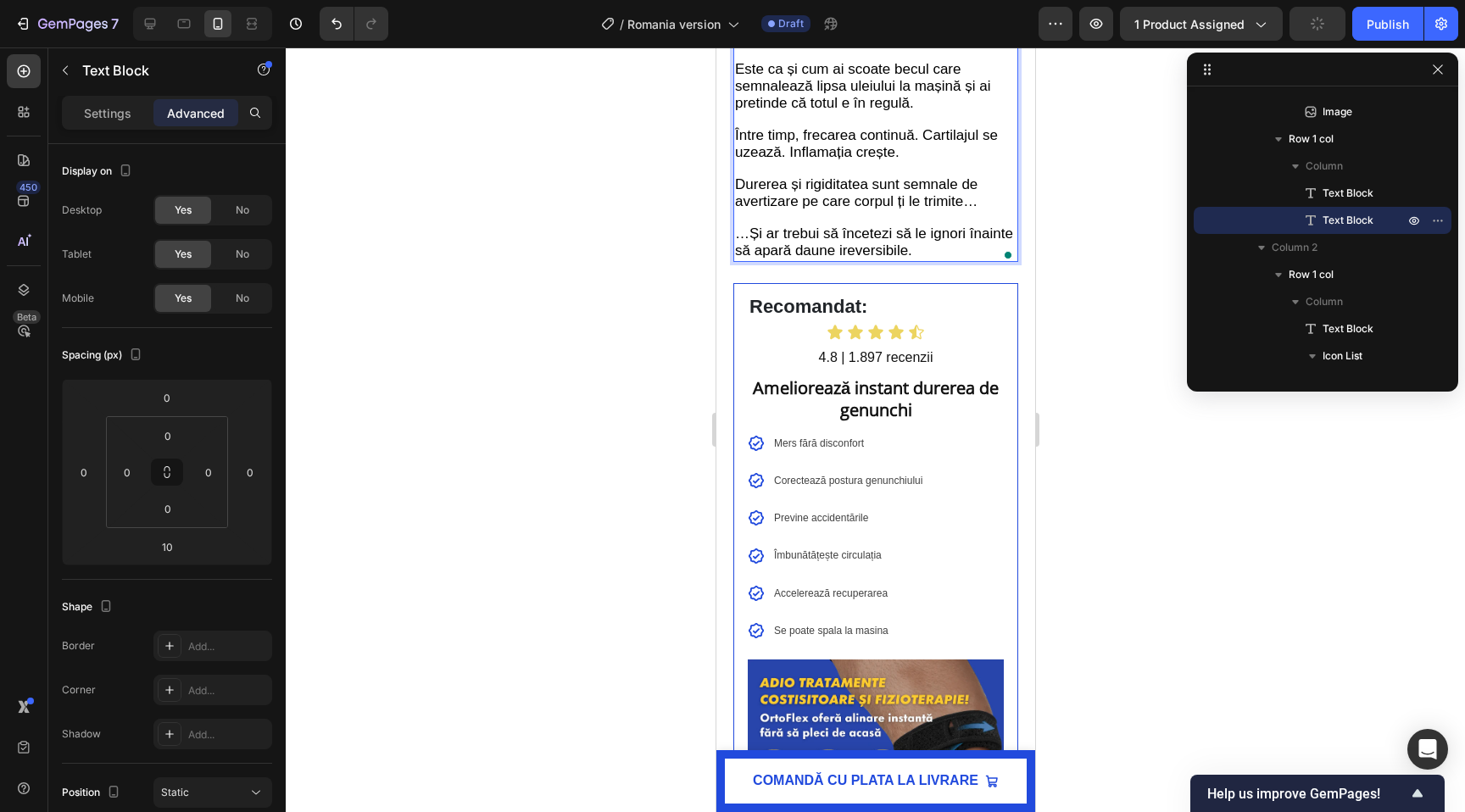
click at [670, 283] on div at bounding box center [876, 429] width 1180 height 765
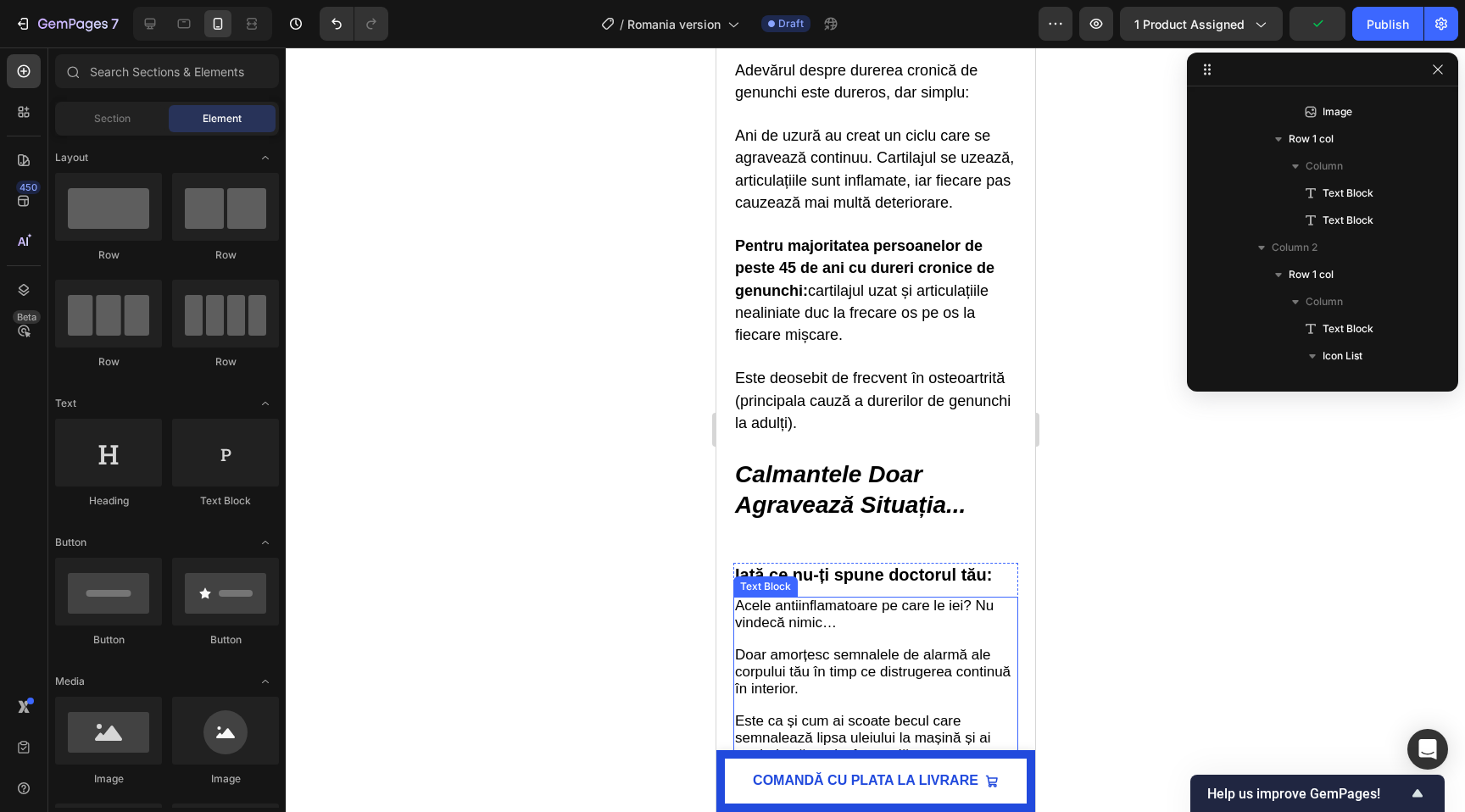
scroll to position [1216, 0]
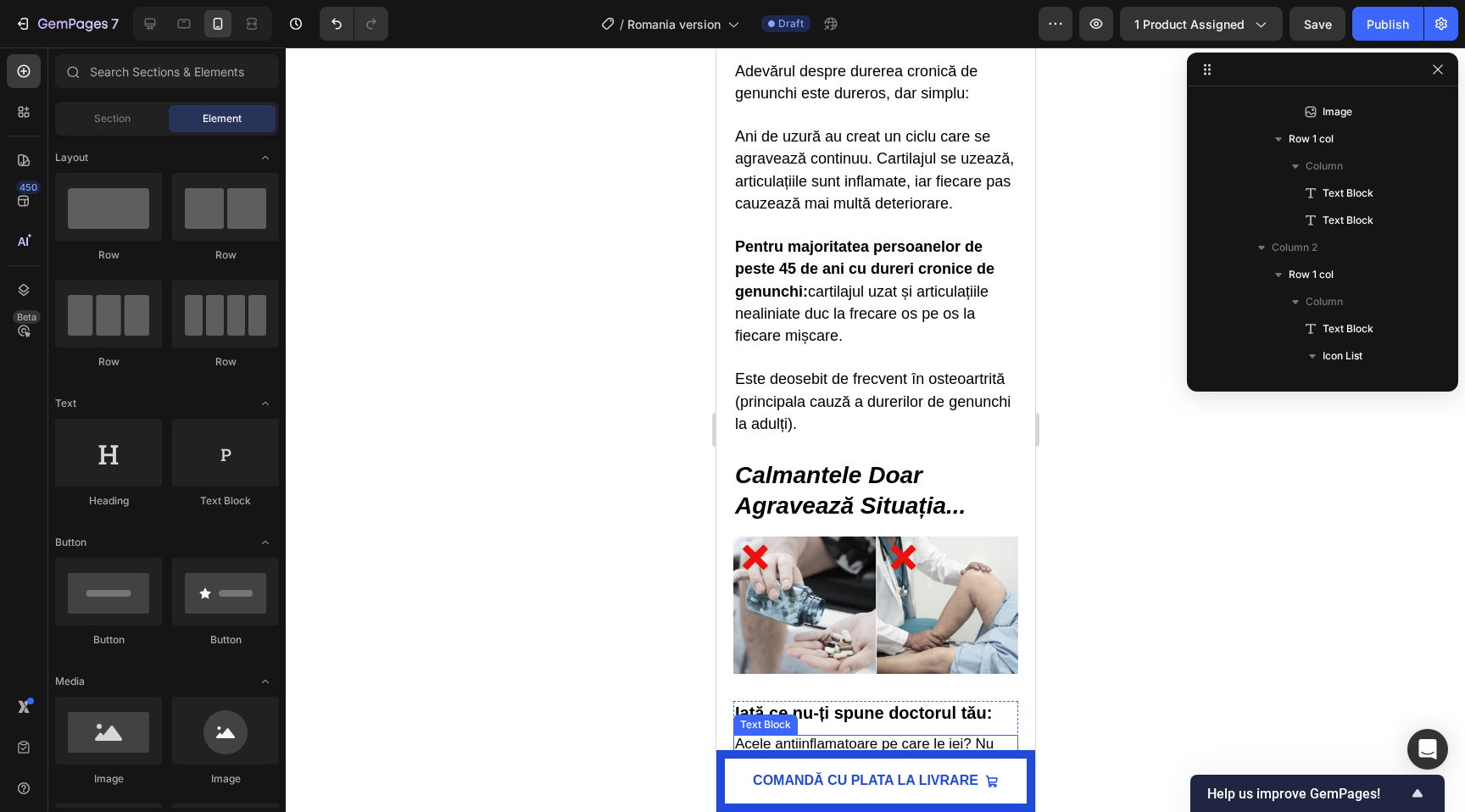
click at [810, 212] on span "Ani de uzură au creat un ciclu care se agravează continuu. Cartilajul se uzează…" at bounding box center [874, 170] width 279 height 84
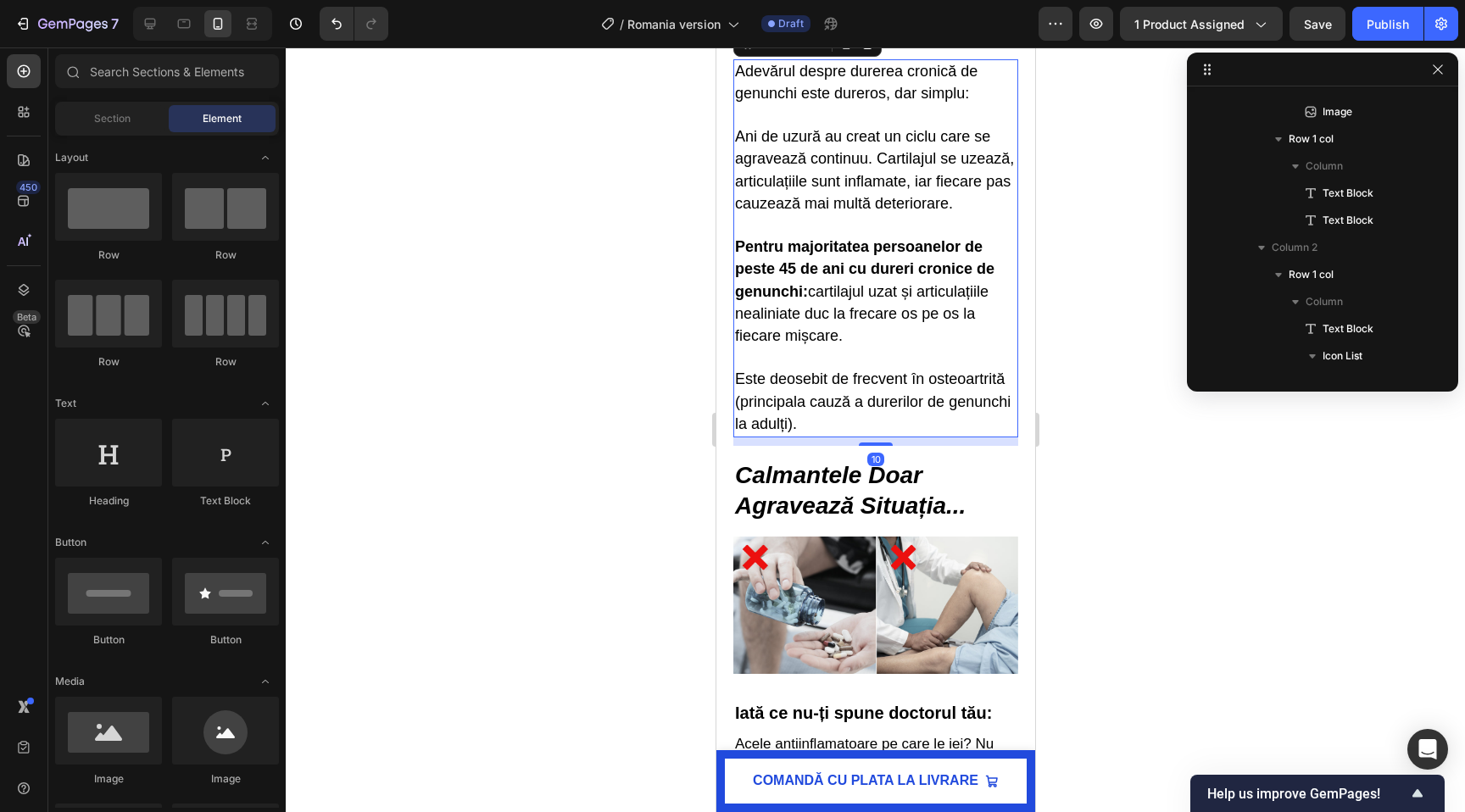
scroll to position [429, 0]
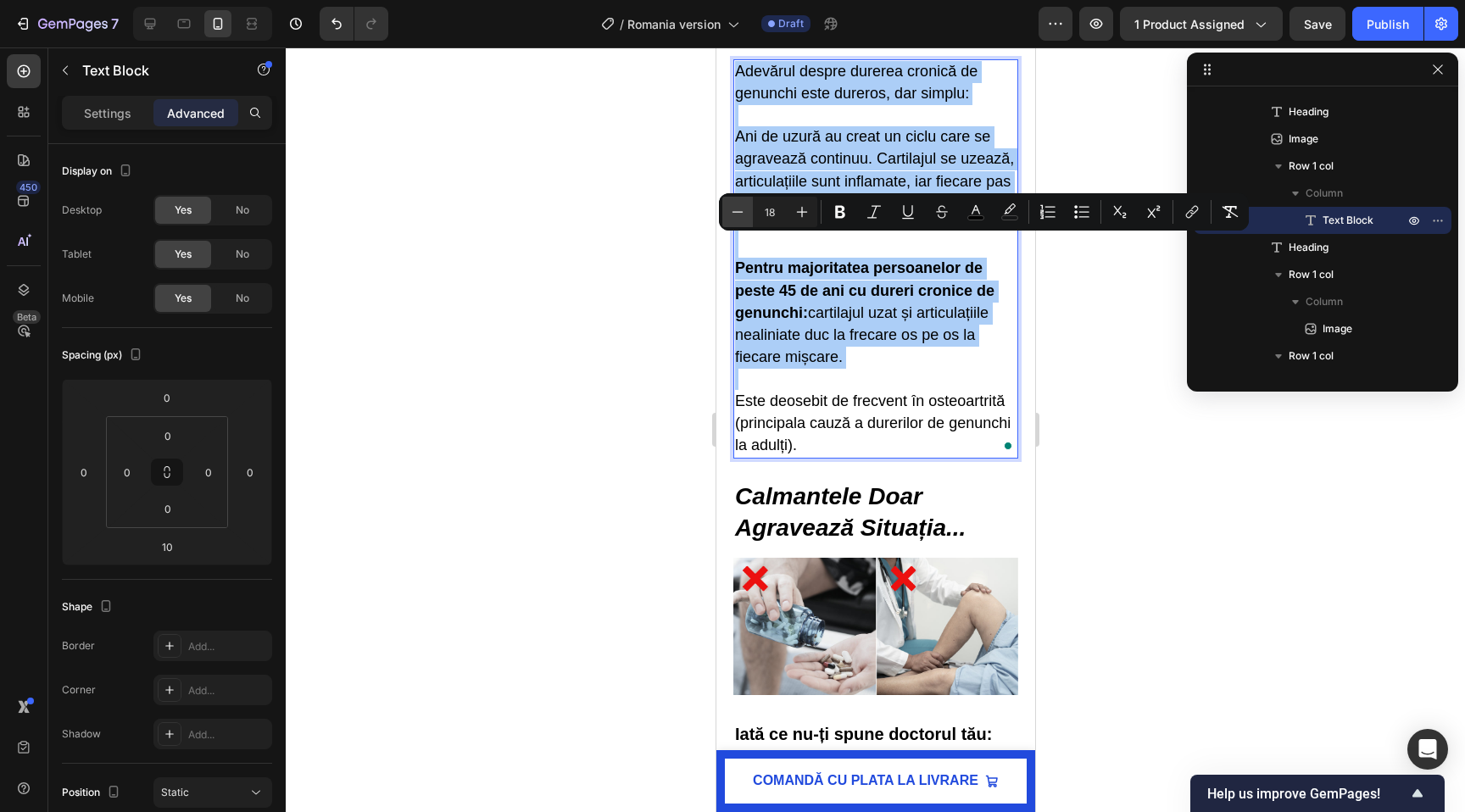
click at [729, 208] on icon "Editor contextual toolbar" at bounding box center [737, 212] width 17 height 17
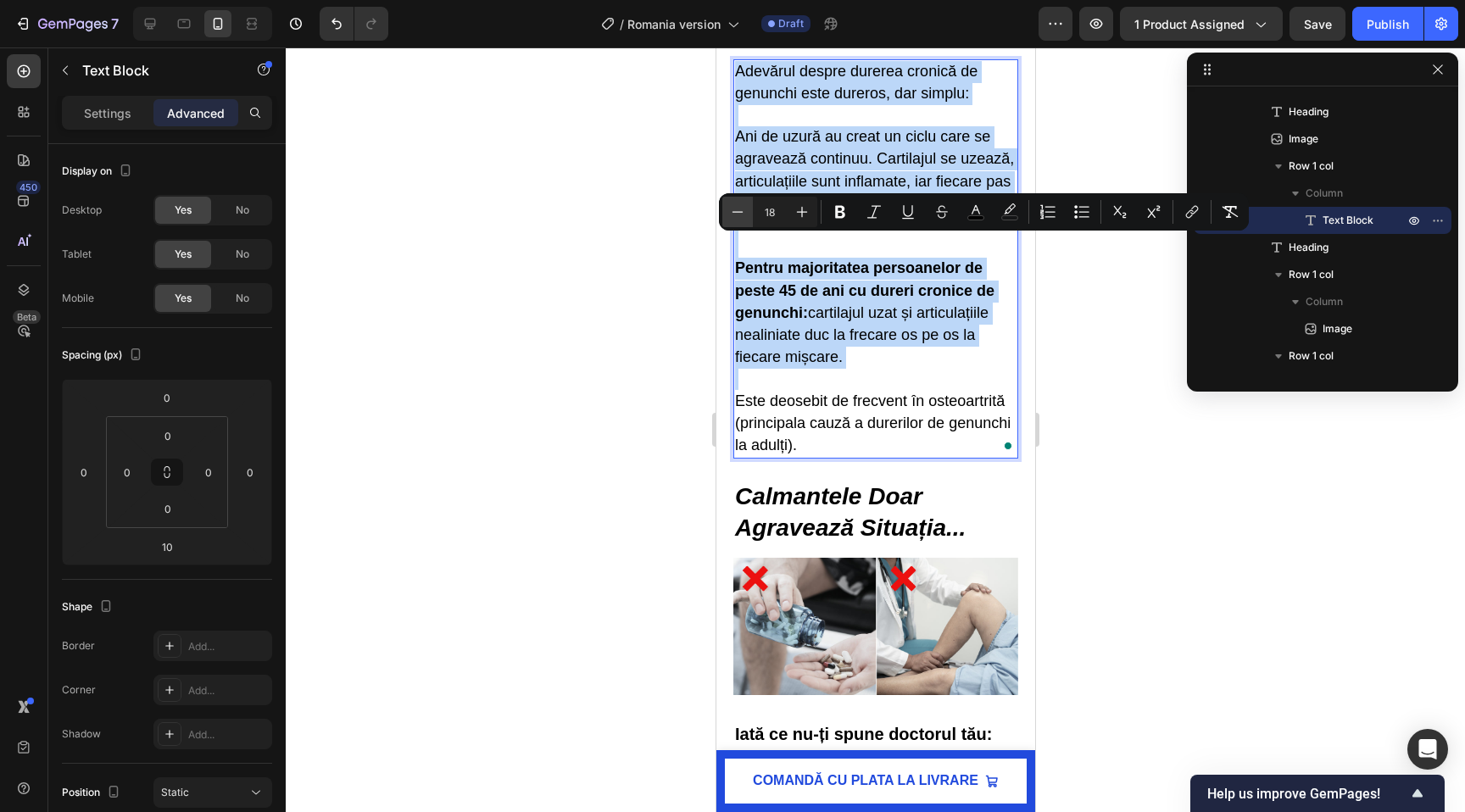
type input "17"
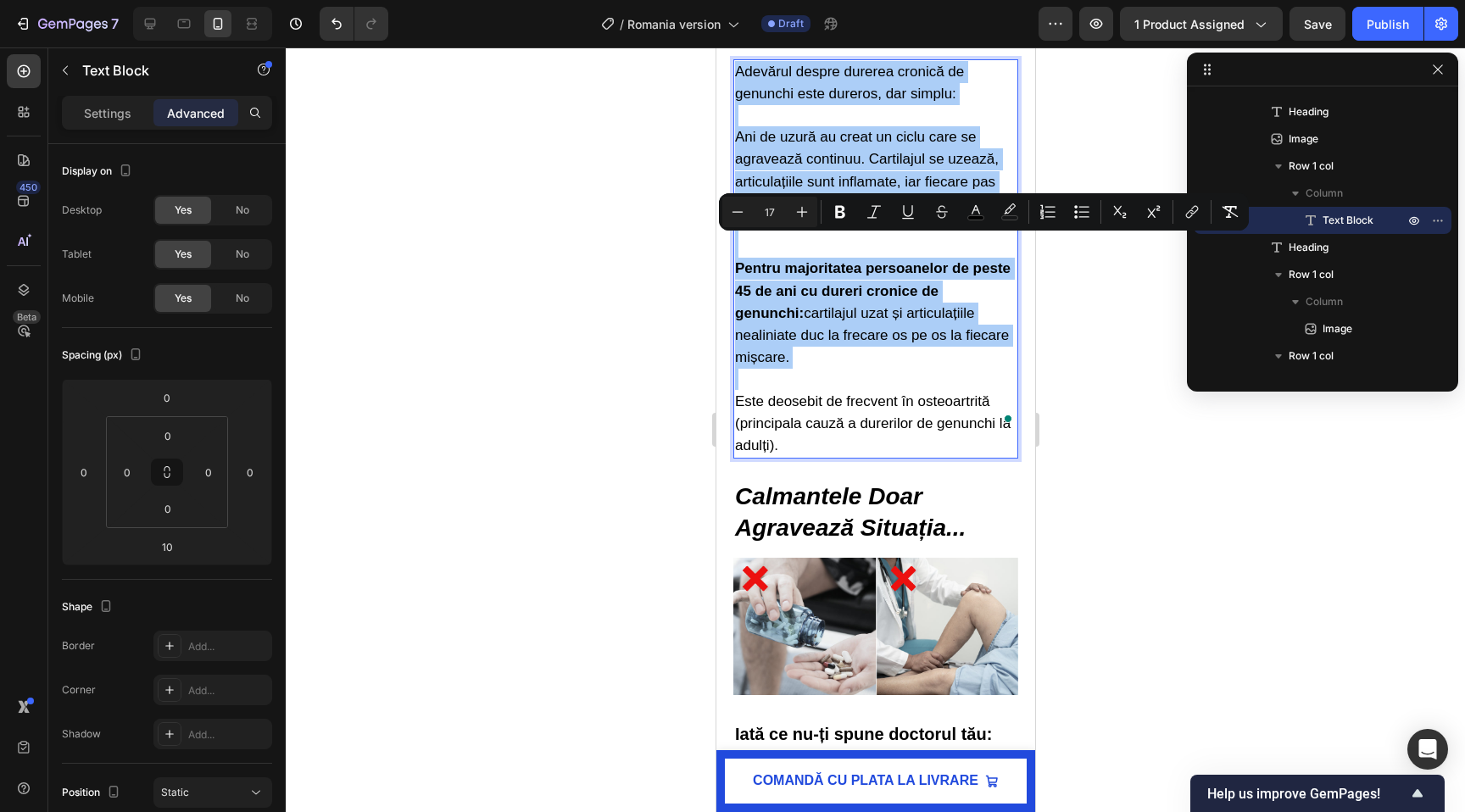
click at [623, 265] on div at bounding box center [876, 429] width 1180 height 765
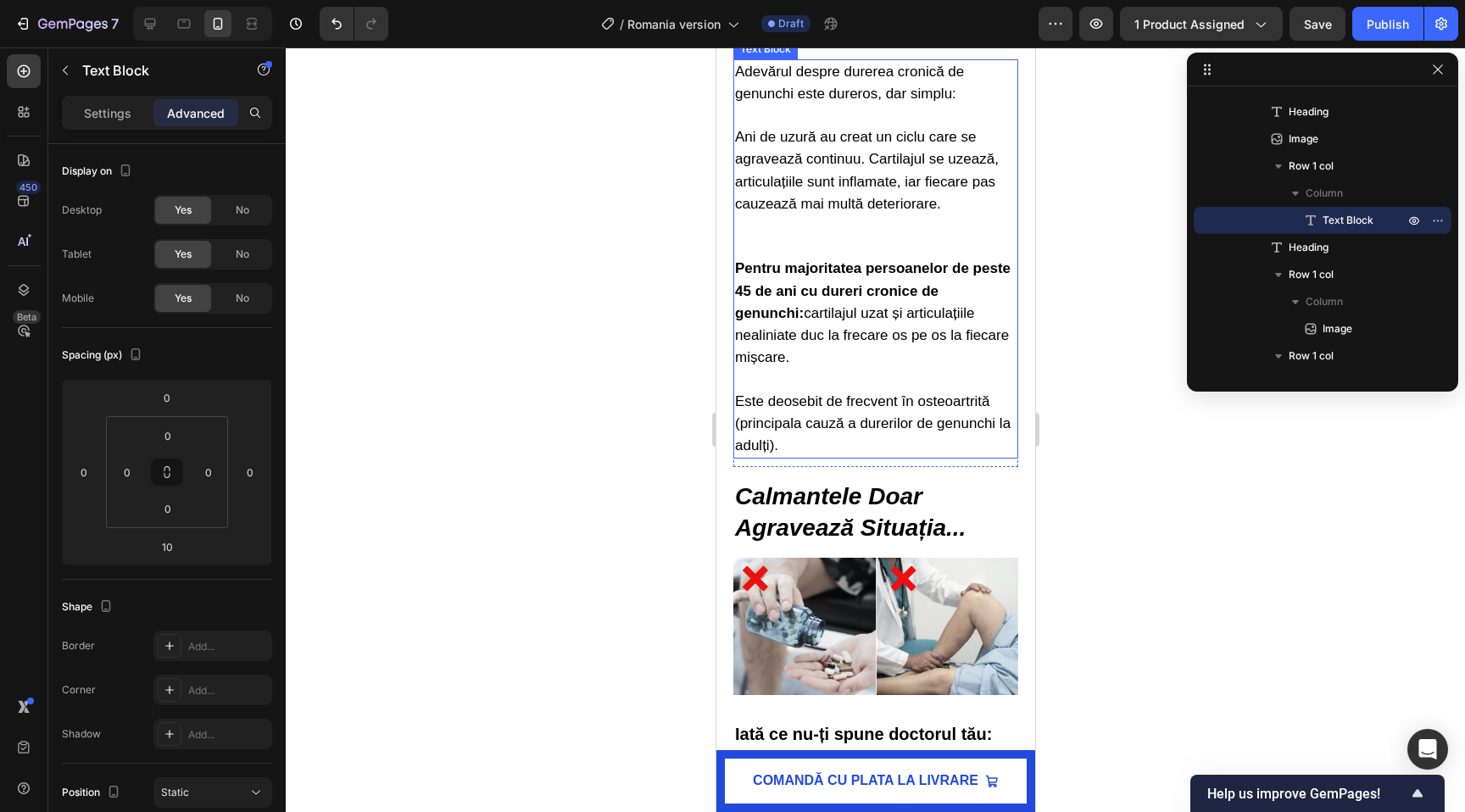
click at [781, 259] on p "Adevărul despre durerea cronică de genunchi este dureros, dar simplu: Ani de uz…" at bounding box center [875, 159] width 281 height 197
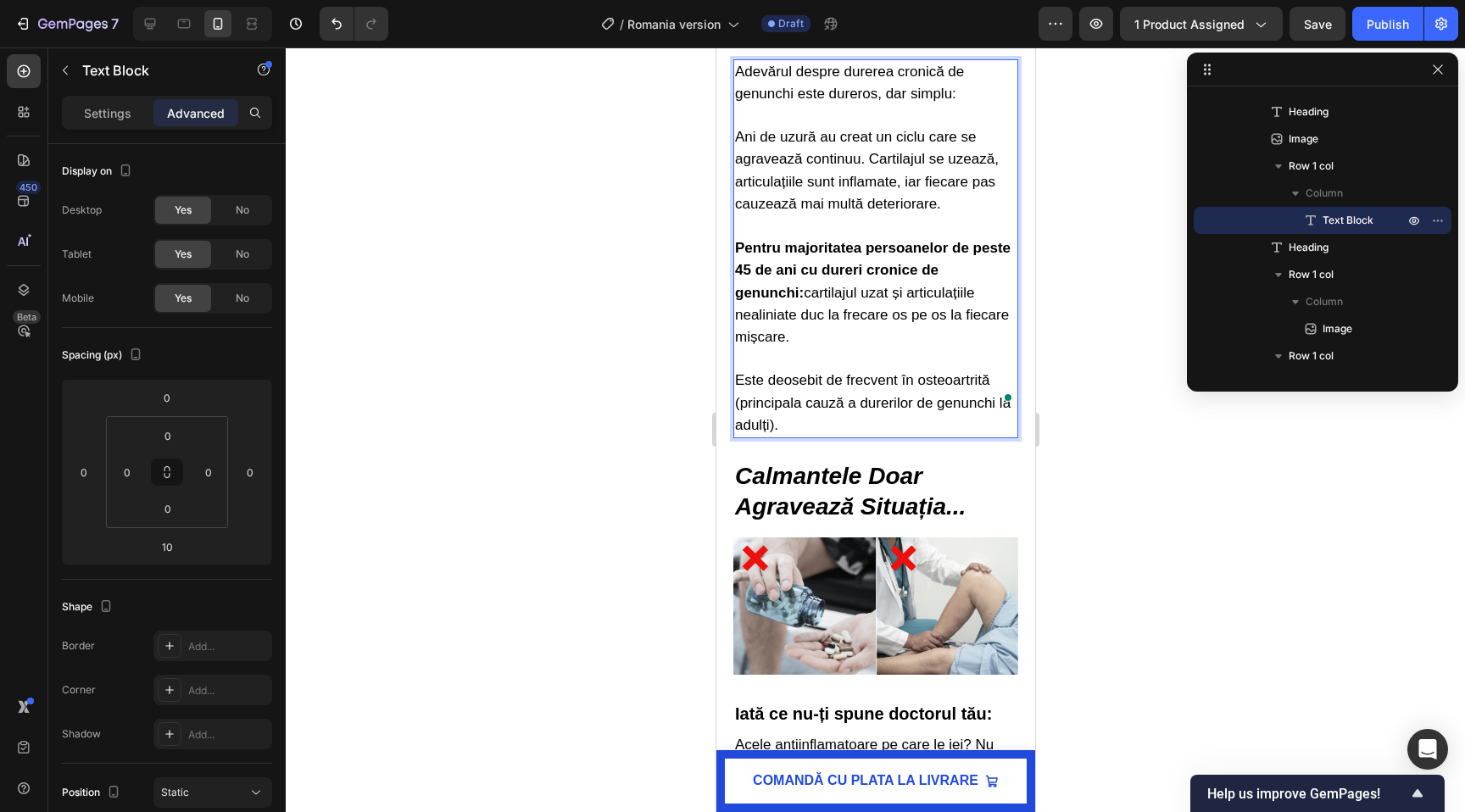
click at [792, 437] on p "Pentru majoritatea persoanelor de peste 45 de ani cu dureri cronice de genunchi…" at bounding box center [875, 337] width 281 height 199
click at [616, 429] on div at bounding box center [876, 429] width 1180 height 765
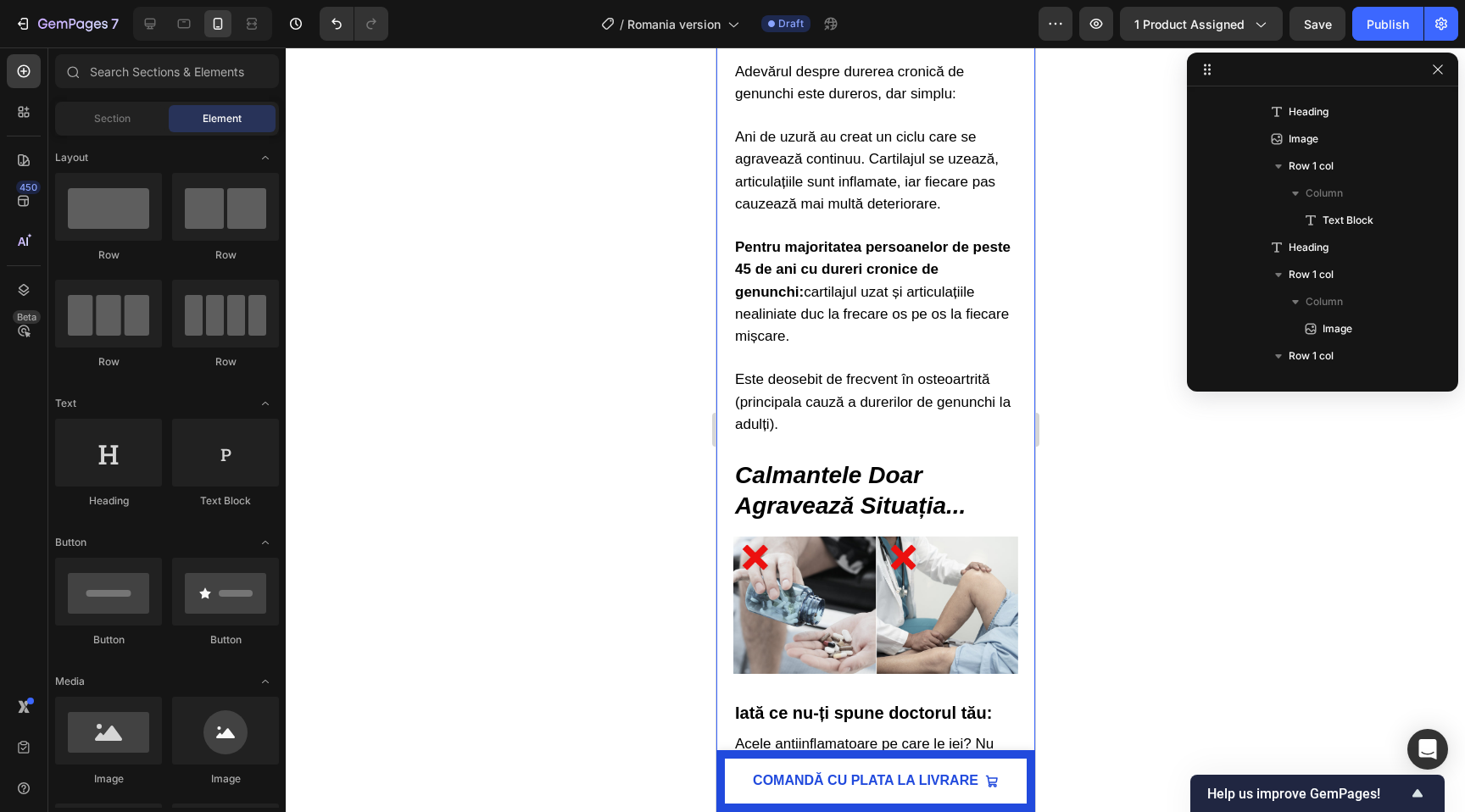
click at [654, 377] on div at bounding box center [876, 429] width 1180 height 765
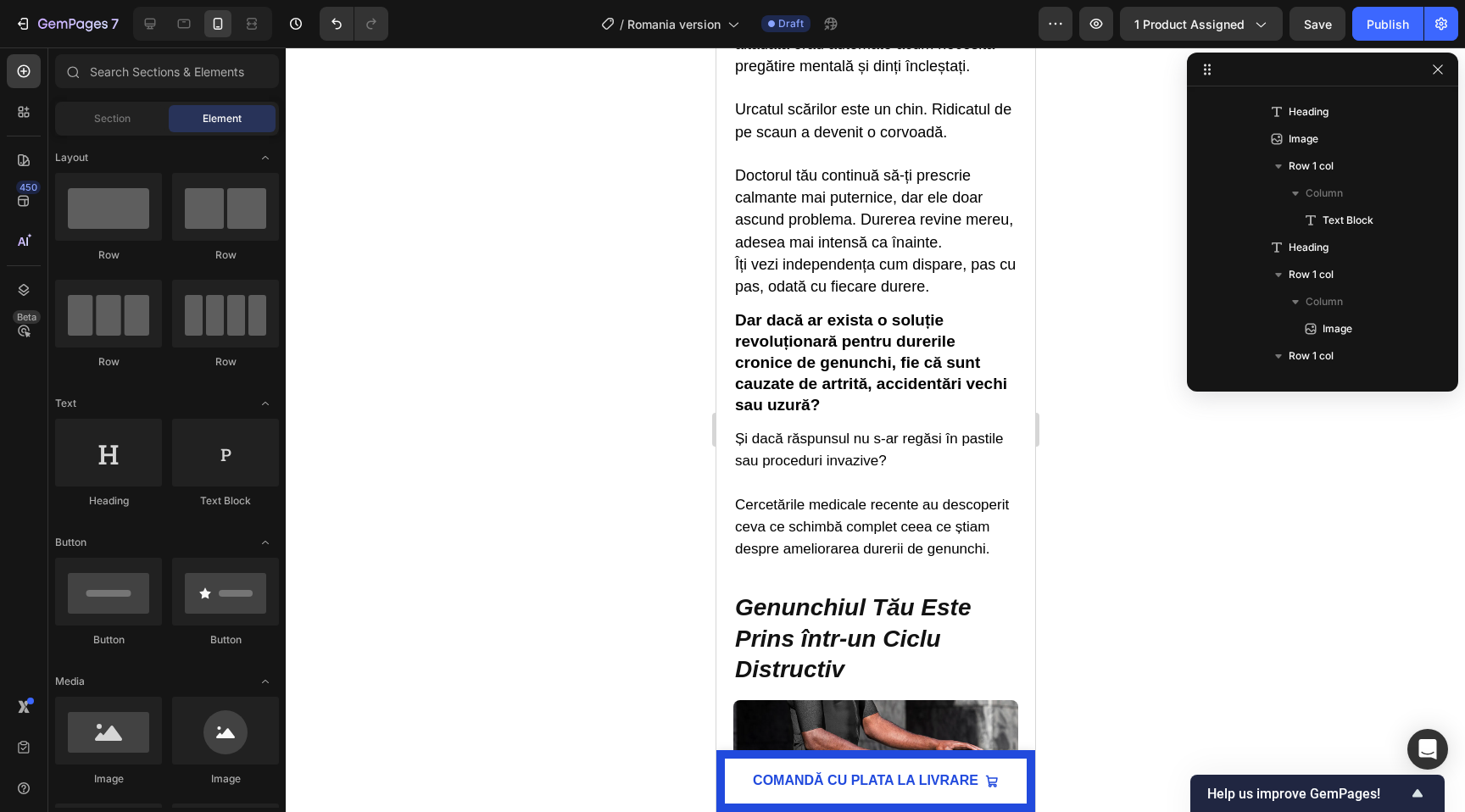
scroll to position [564, 0]
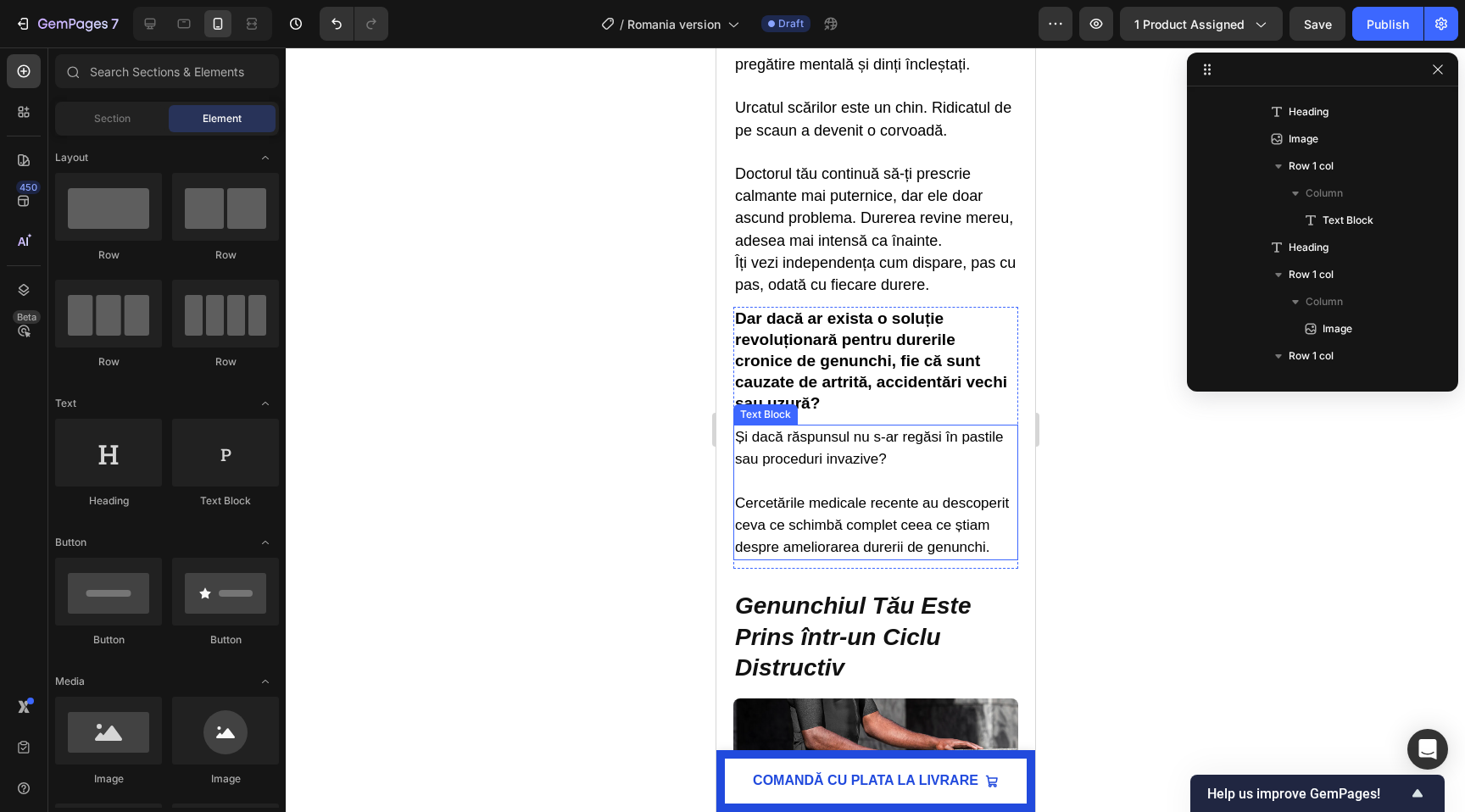
click at [752, 481] on p "Și dacă răspunsul nu s-ar regăsi în pastile sau proceduri invazive?" at bounding box center [875, 460] width 281 height 66
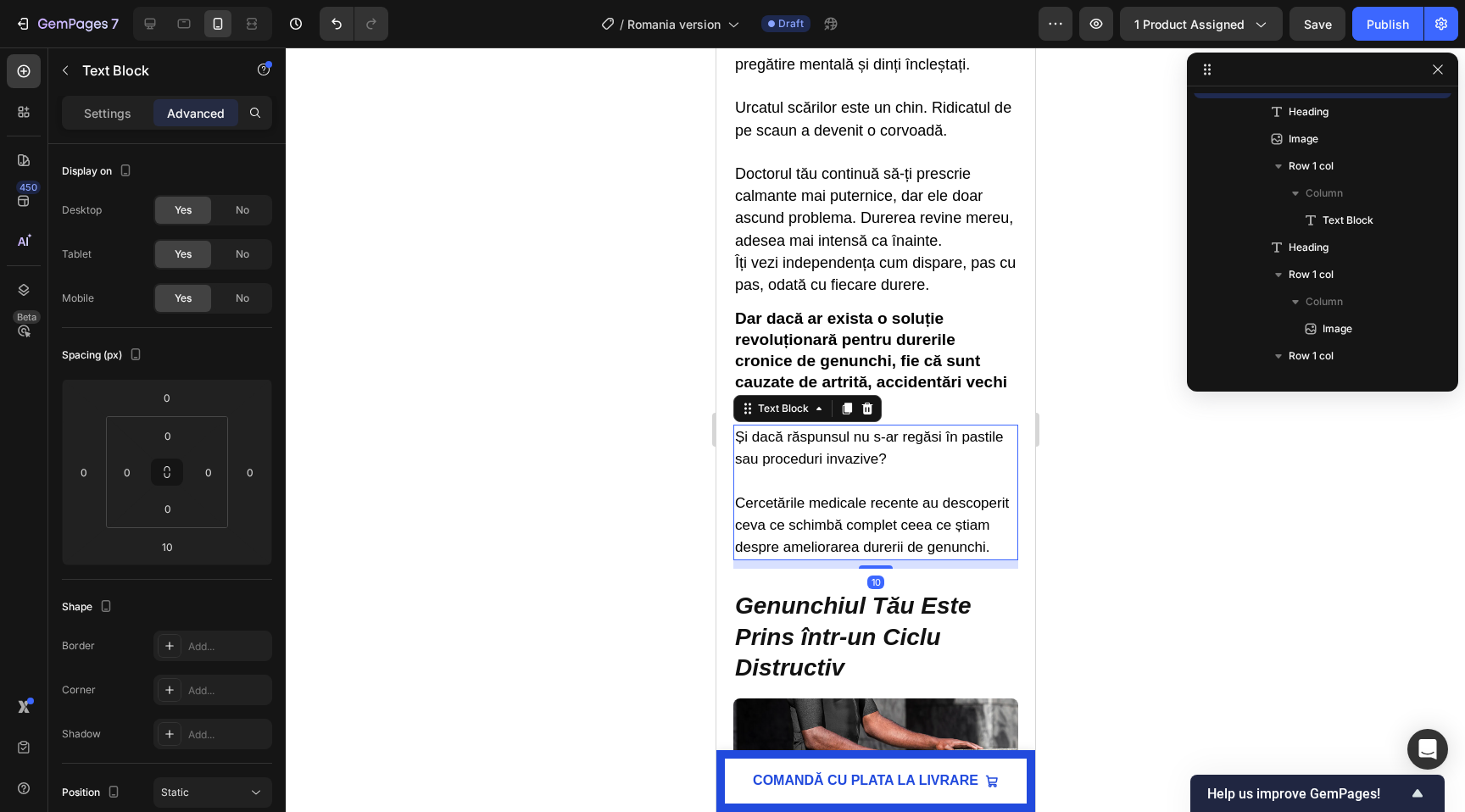
scroll to position [294, 0]
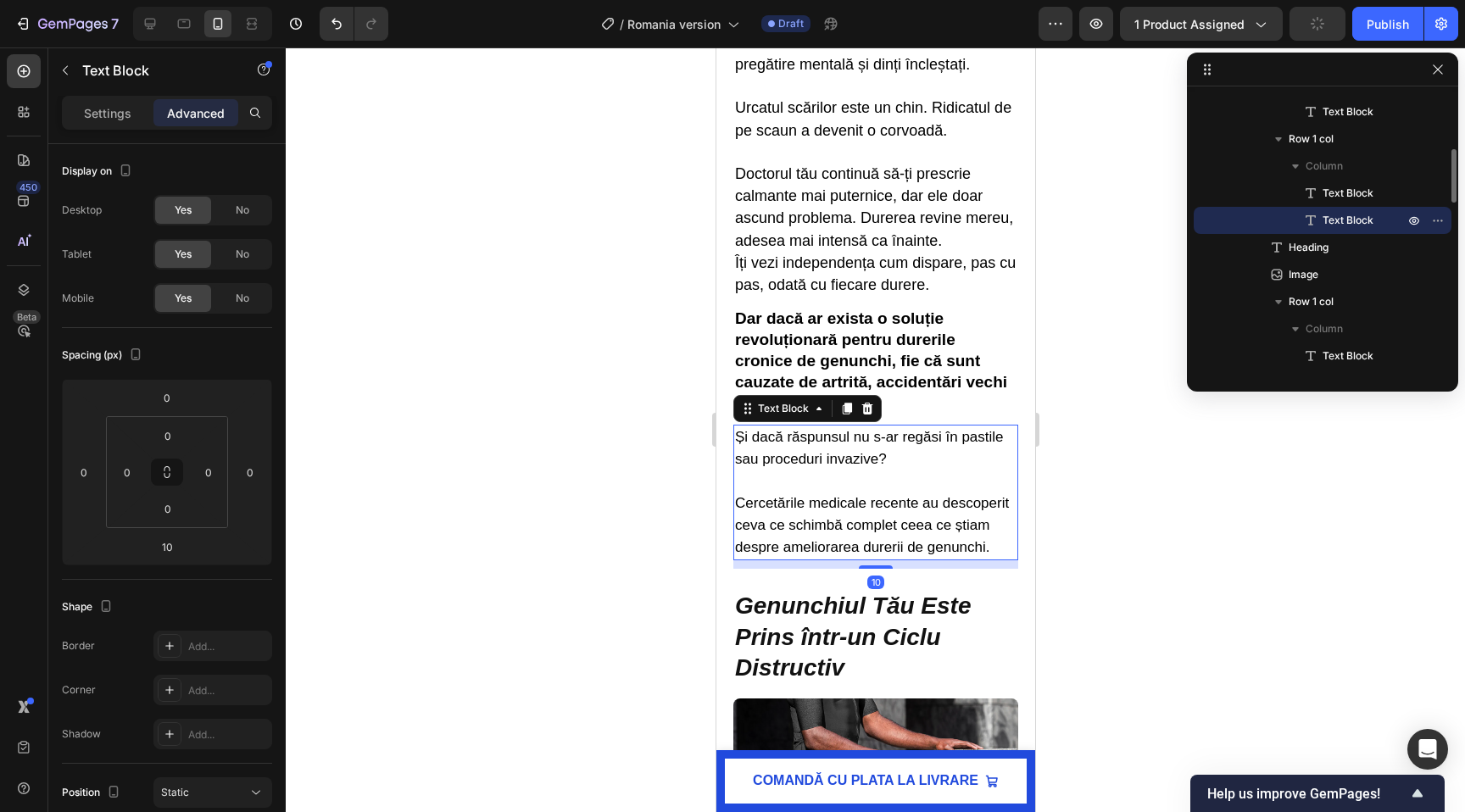
click at [858, 471] on p "Și dacă răspunsul nu s-ar regăsi în pastile sau proceduri invazive?" at bounding box center [875, 460] width 281 height 66
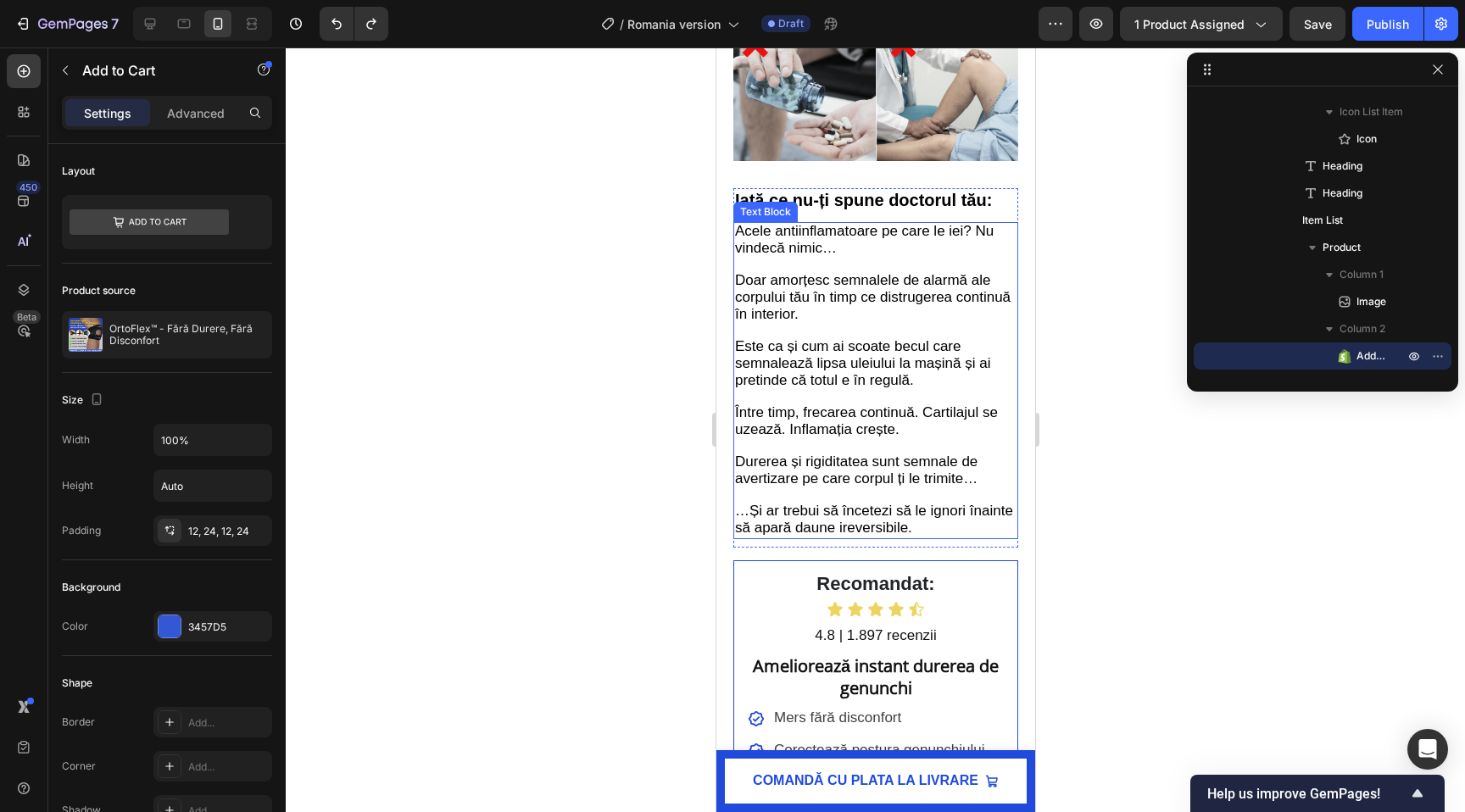
scroll to position [1822, 0]
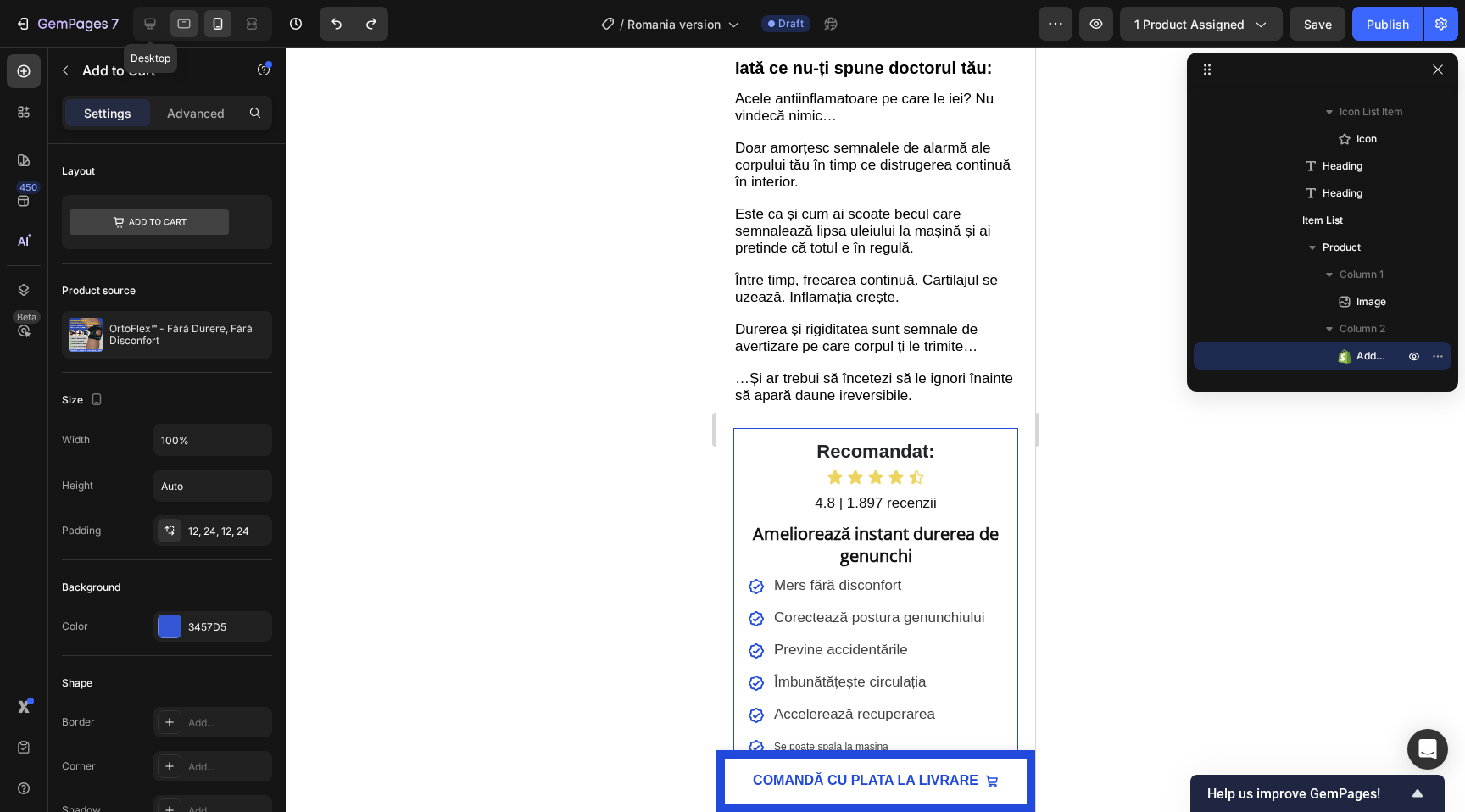
click at [141, 17] on icon at bounding box center [150, 24] width 17 height 17
type input "20"
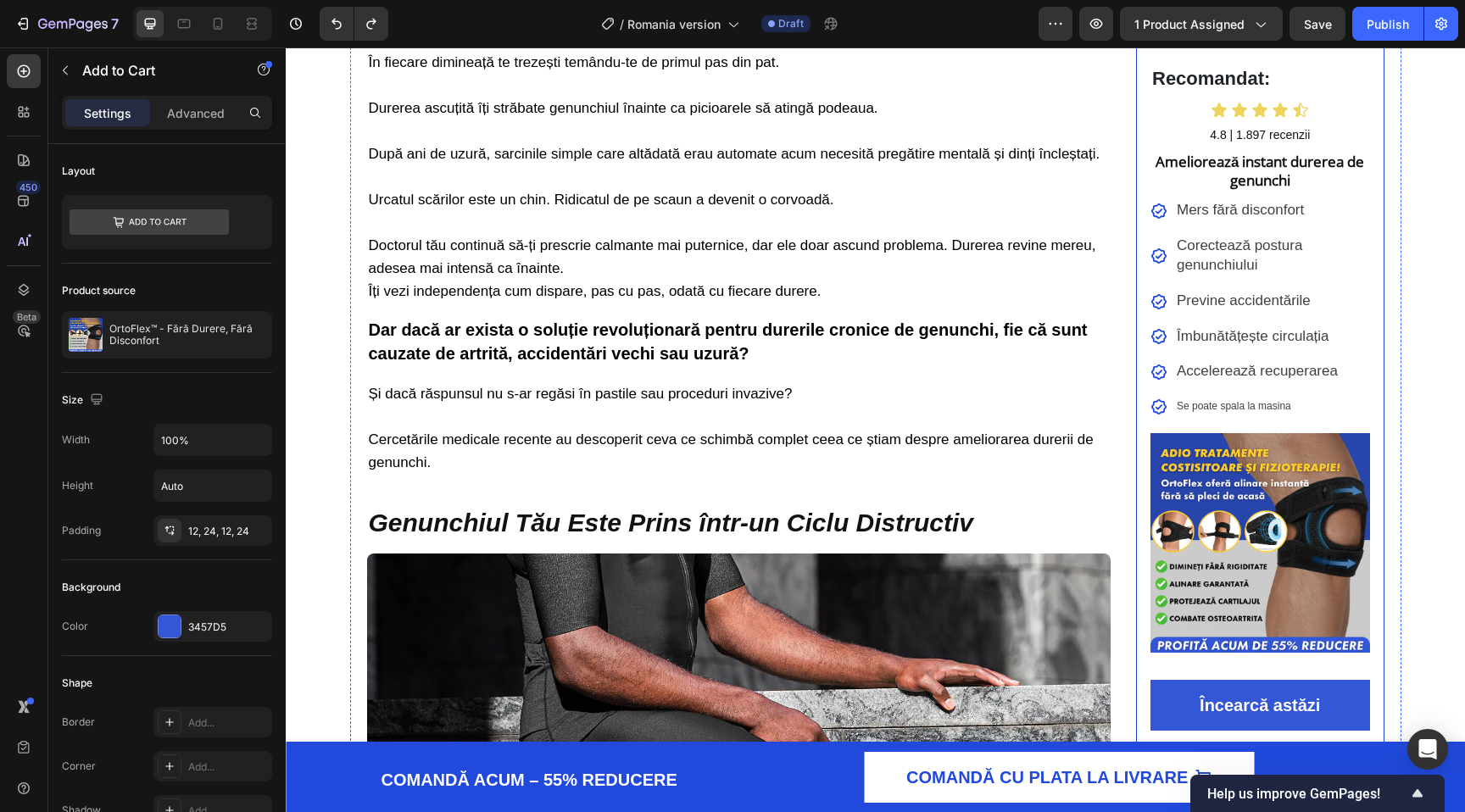
scroll to position [650, 0]
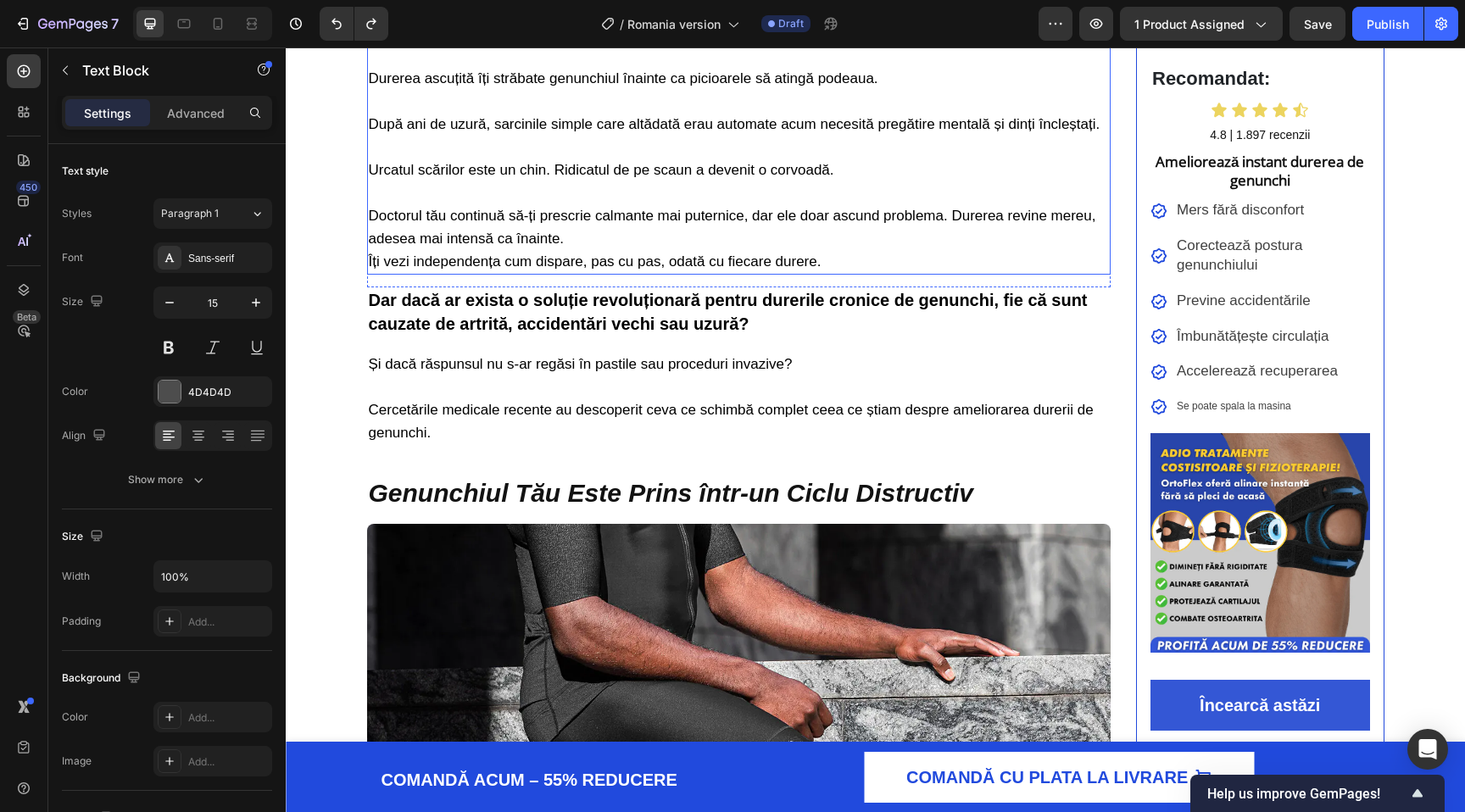
click at [535, 220] on span "Doctorul tău continuă să-ți prescrie calmante mai puternice, dar ele doar ascun…" at bounding box center [732, 226] width 728 height 39
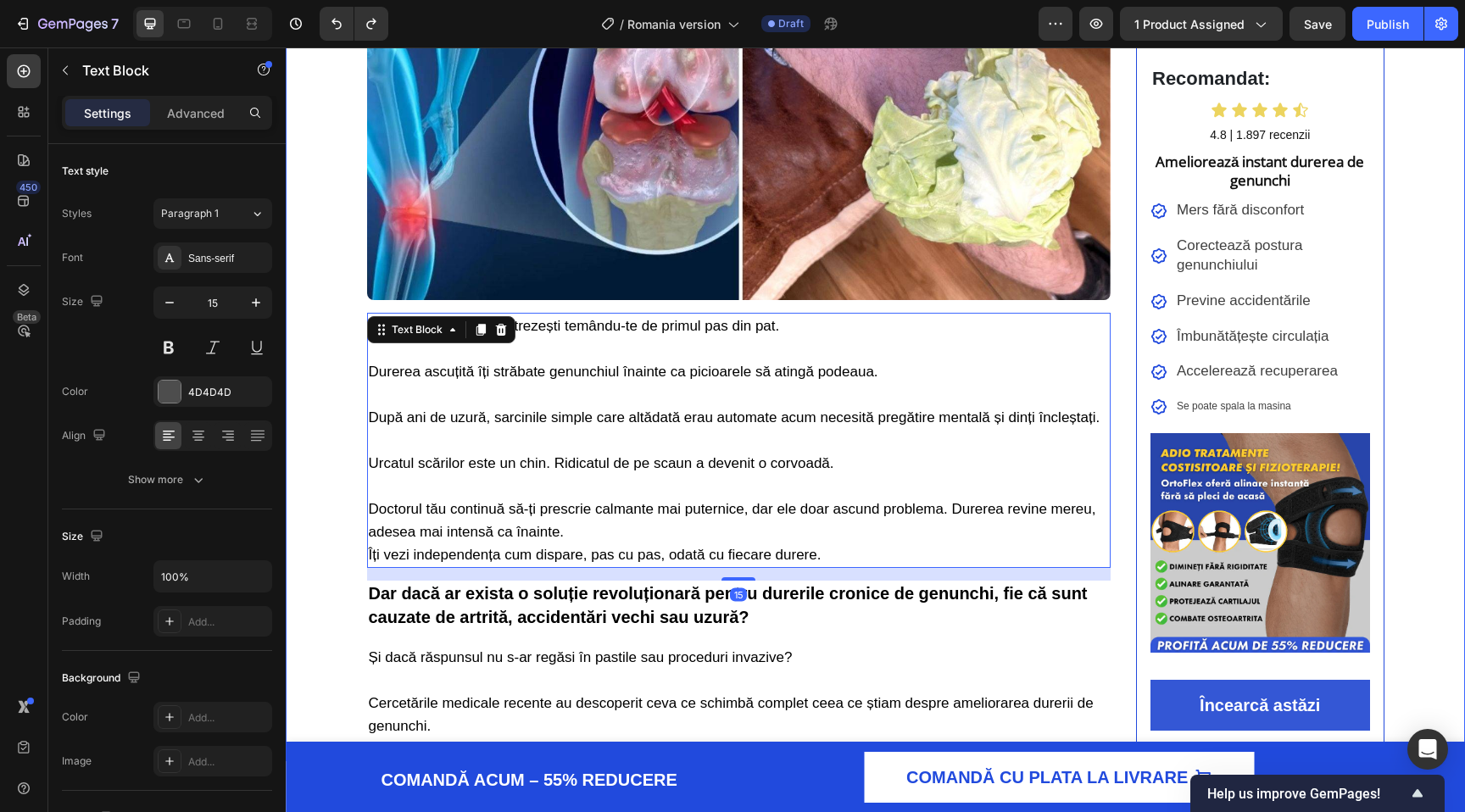
scroll to position [356, 0]
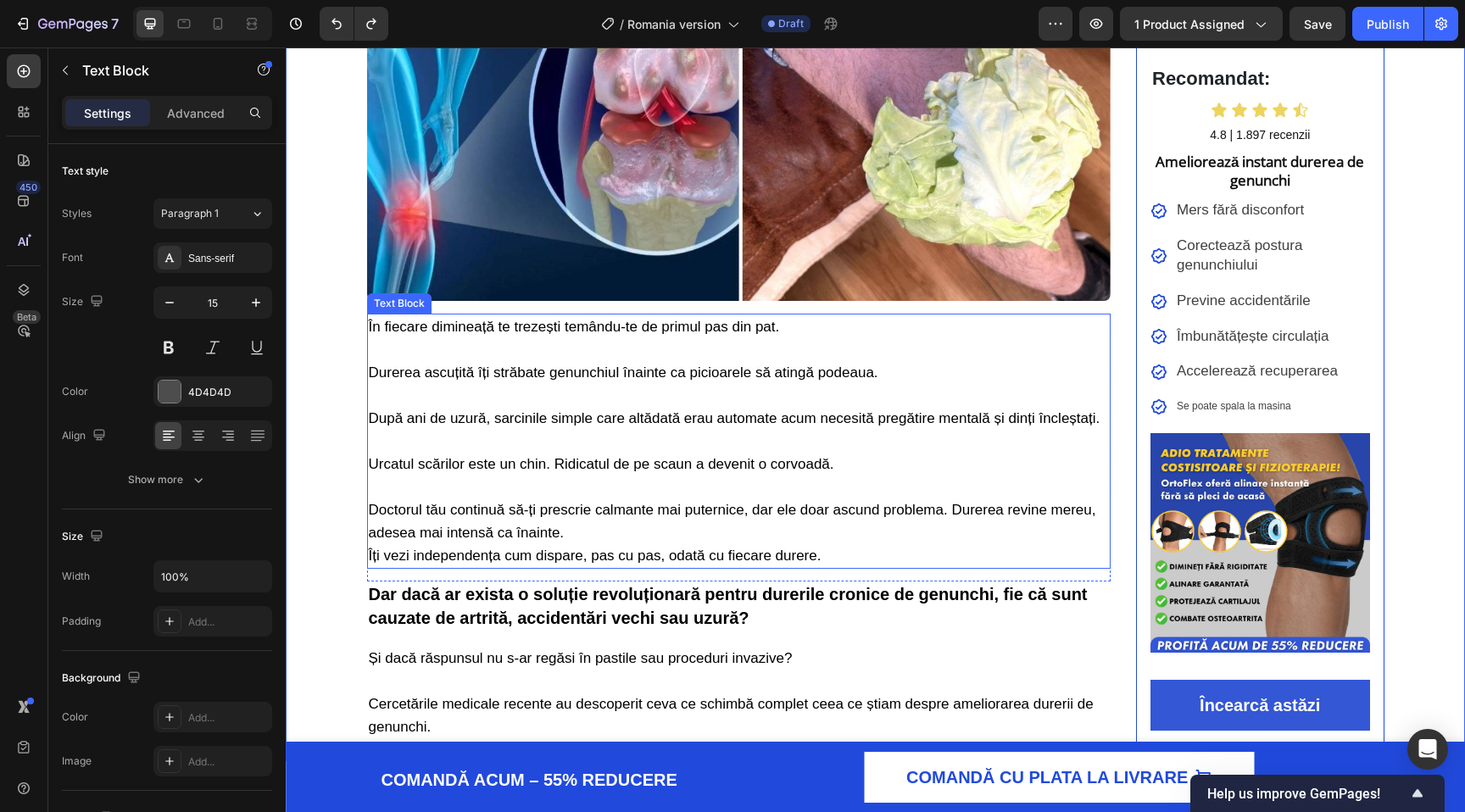
click at [492, 381] on p "Durerea ascuțită îți străbate genunchiul înainte ca picioarele să atingă podeau…" at bounding box center [739, 384] width 741 height 45
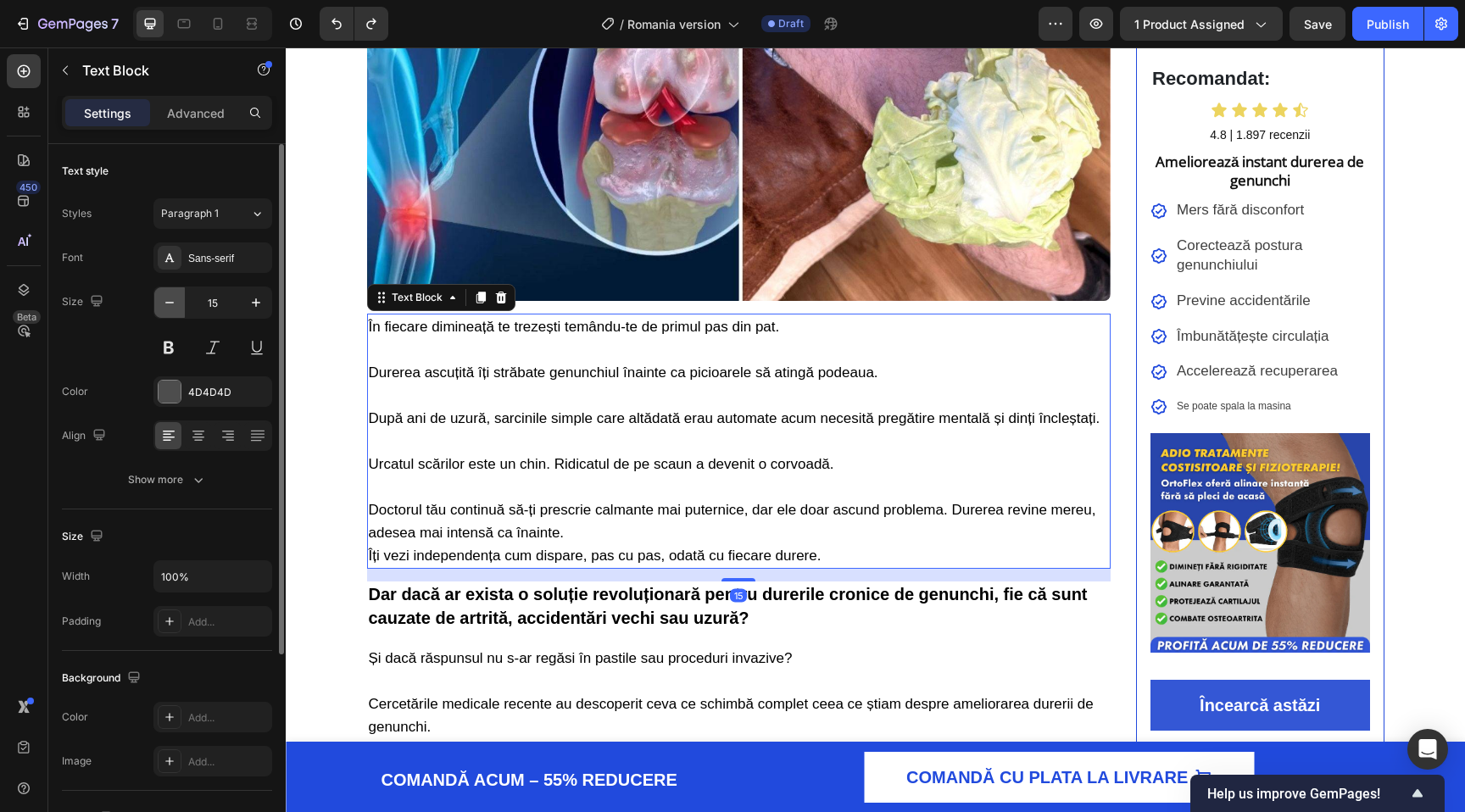
click at [173, 302] on icon "button" at bounding box center [170, 302] width 17 height 17
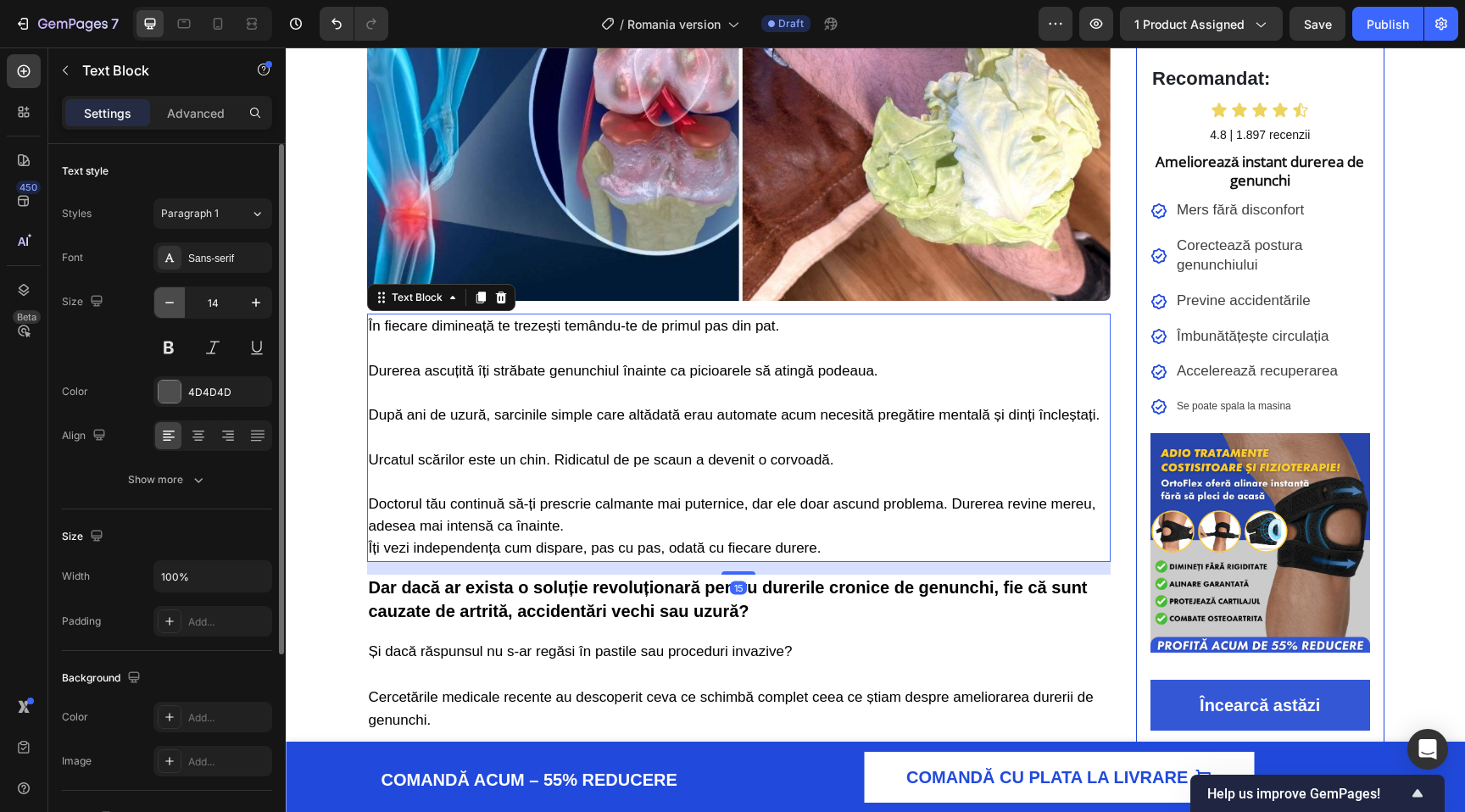
click at [173, 302] on icon "button" at bounding box center [170, 302] width 17 height 17
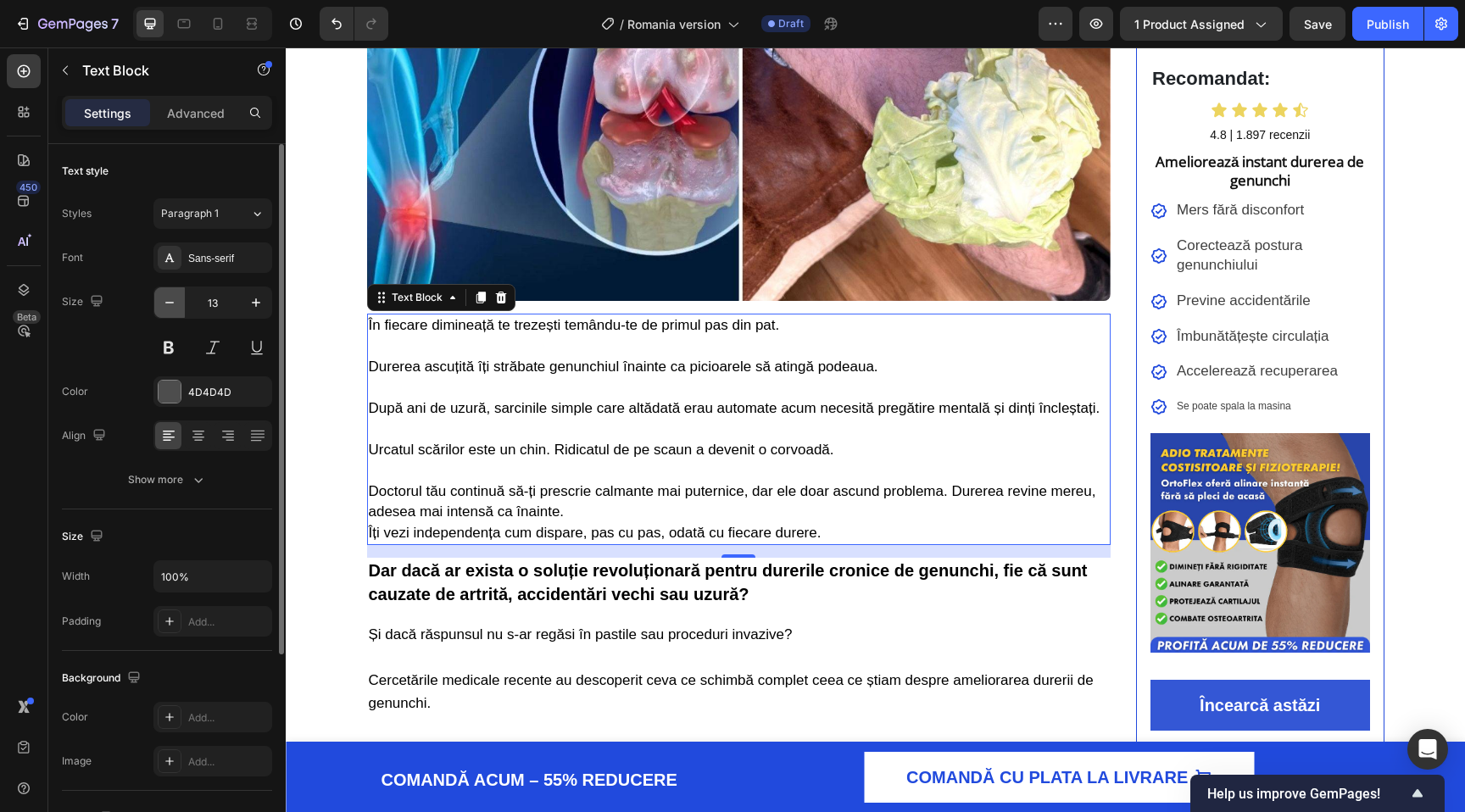
click at [173, 302] on icon "button" at bounding box center [170, 302] width 17 height 17
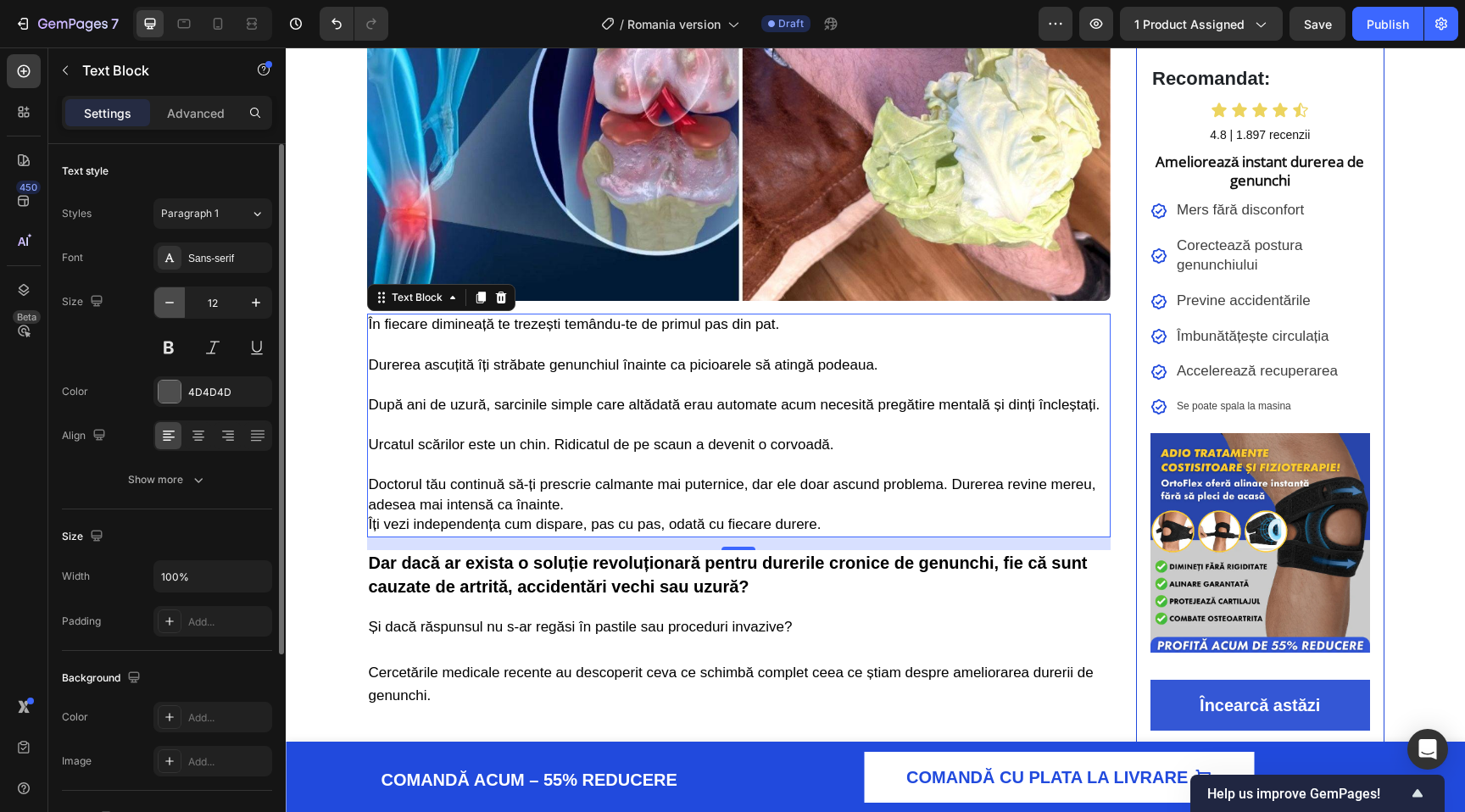
click at [173, 302] on icon "button" at bounding box center [170, 302] width 17 height 17
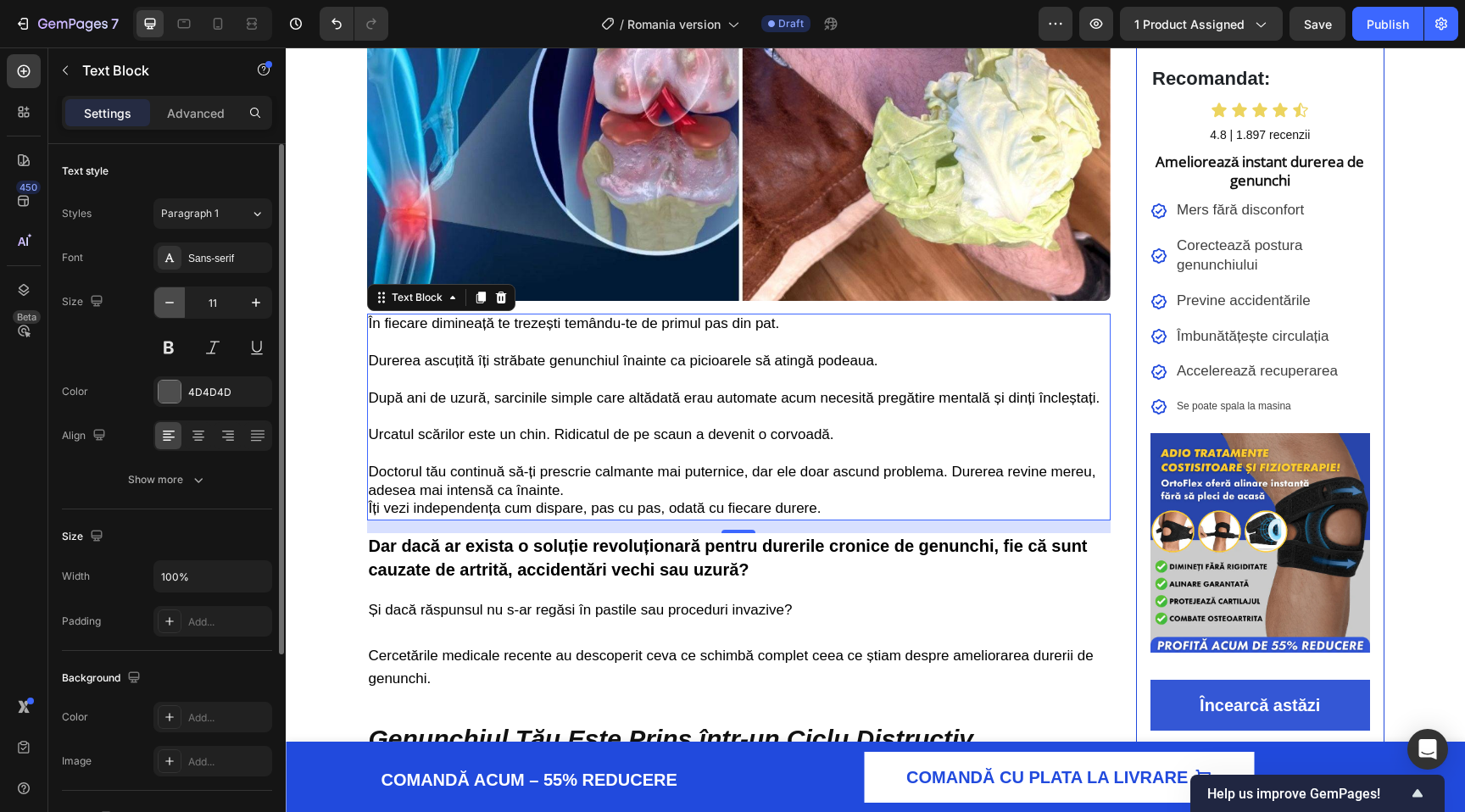
click at [173, 302] on icon "button" at bounding box center [170, 302] width 17 height 17
type input "10"
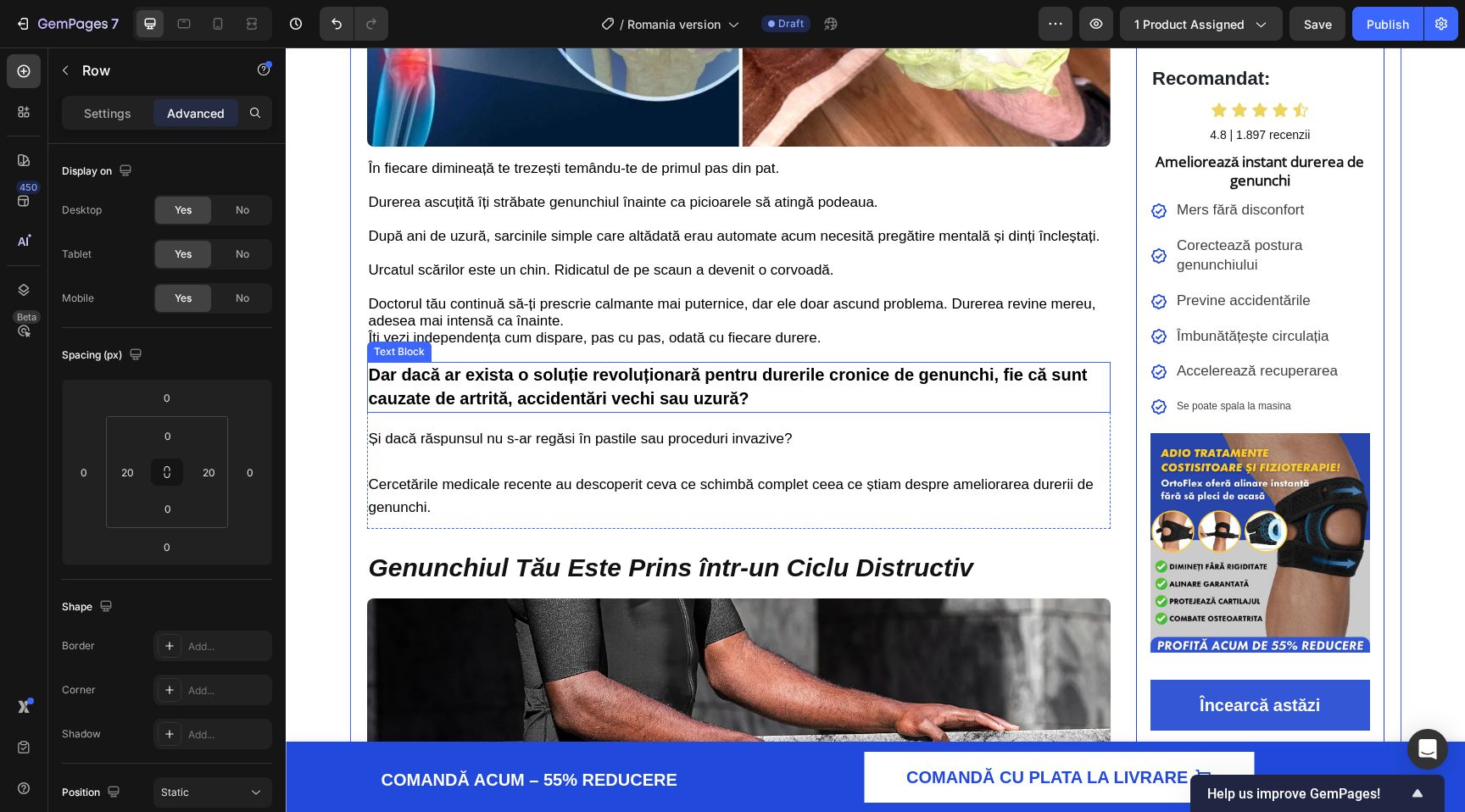
scroll to position [514, 0]
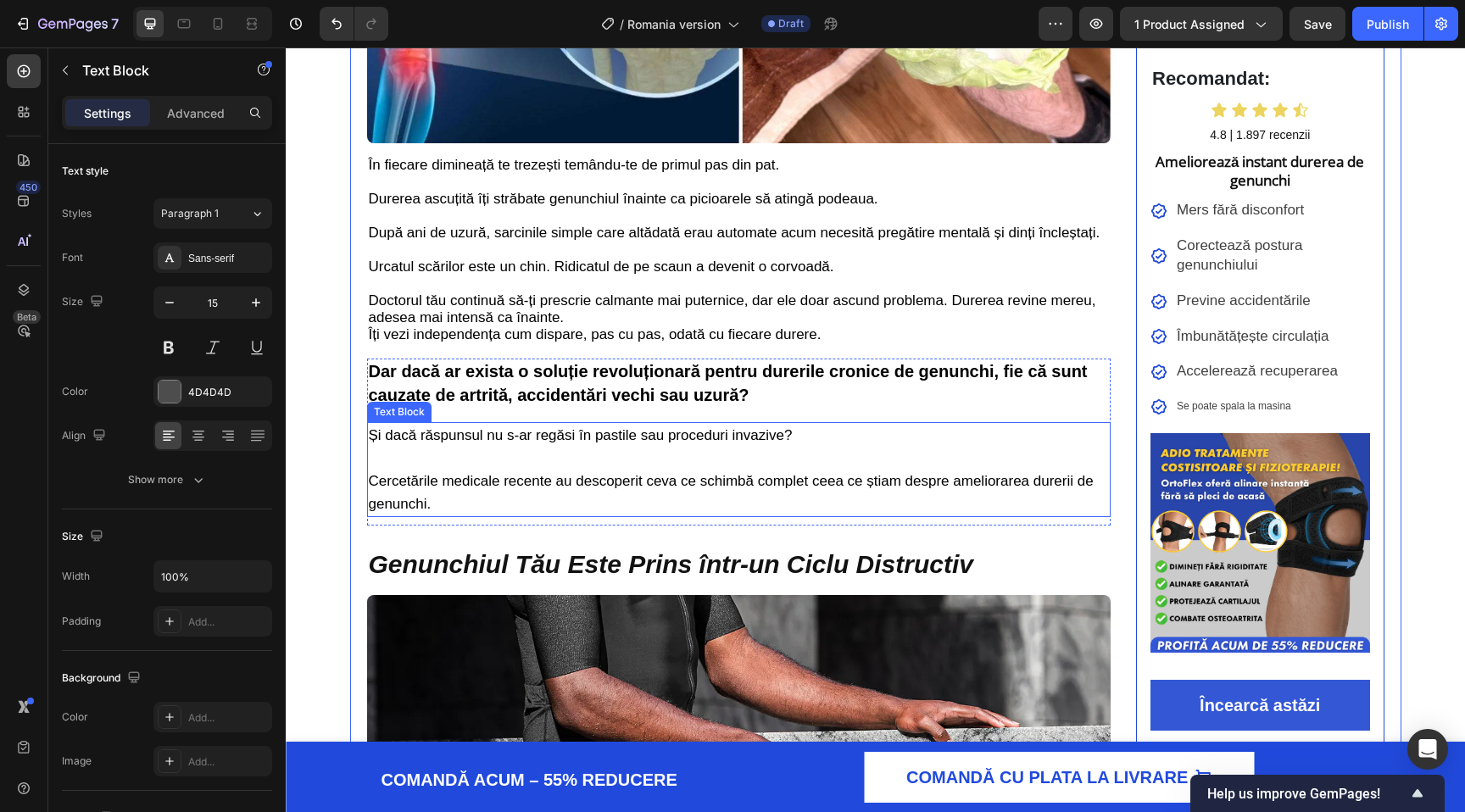
click at [446, 496] on p "Cercetările medicale recente au descoperit ceva ce schimbă complet ceea ce știa…" at bounding box center [739, 493] width 741 height 45
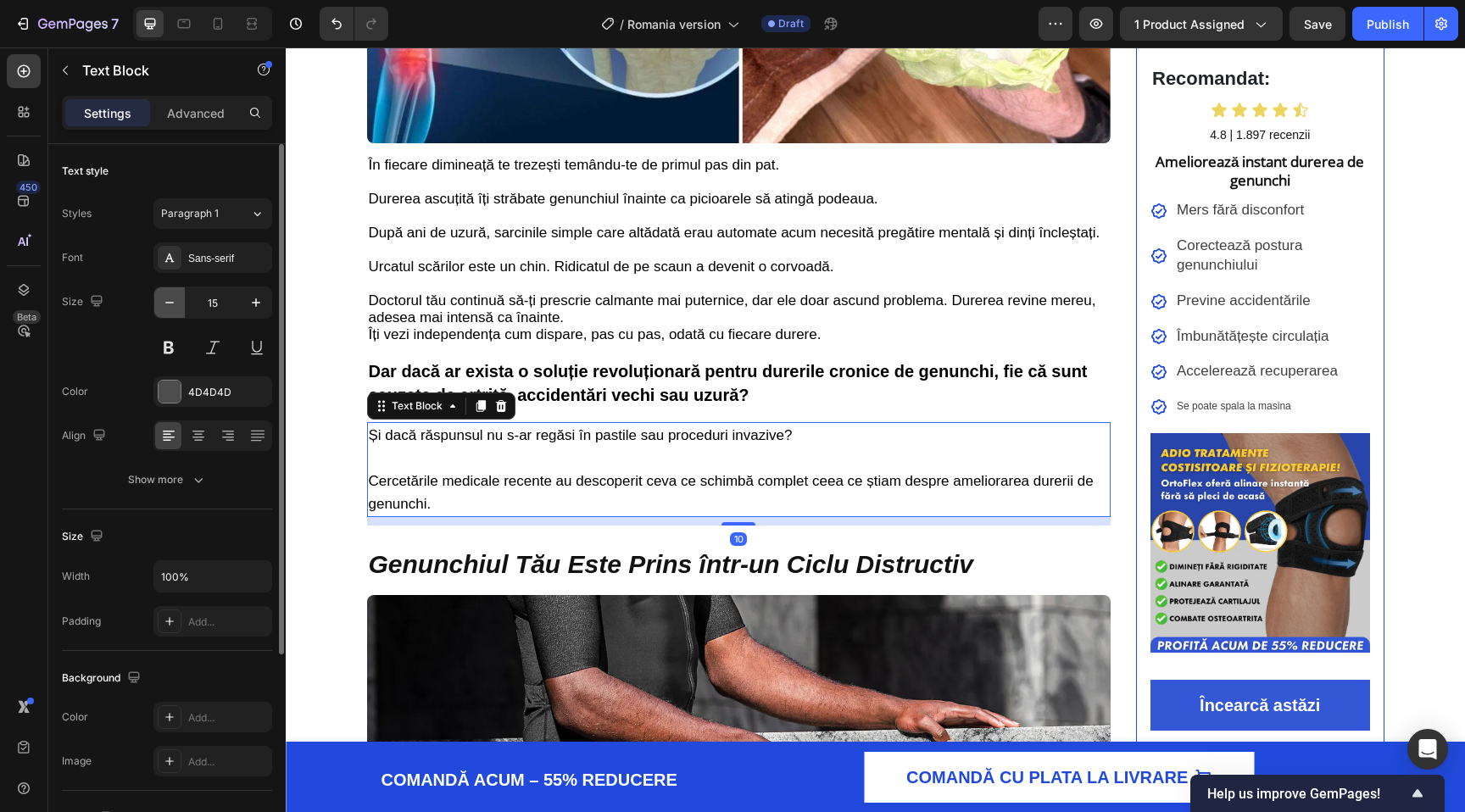
click at [161, 301] on icon "button" at bounding box center [170, 302] width 17 height 17
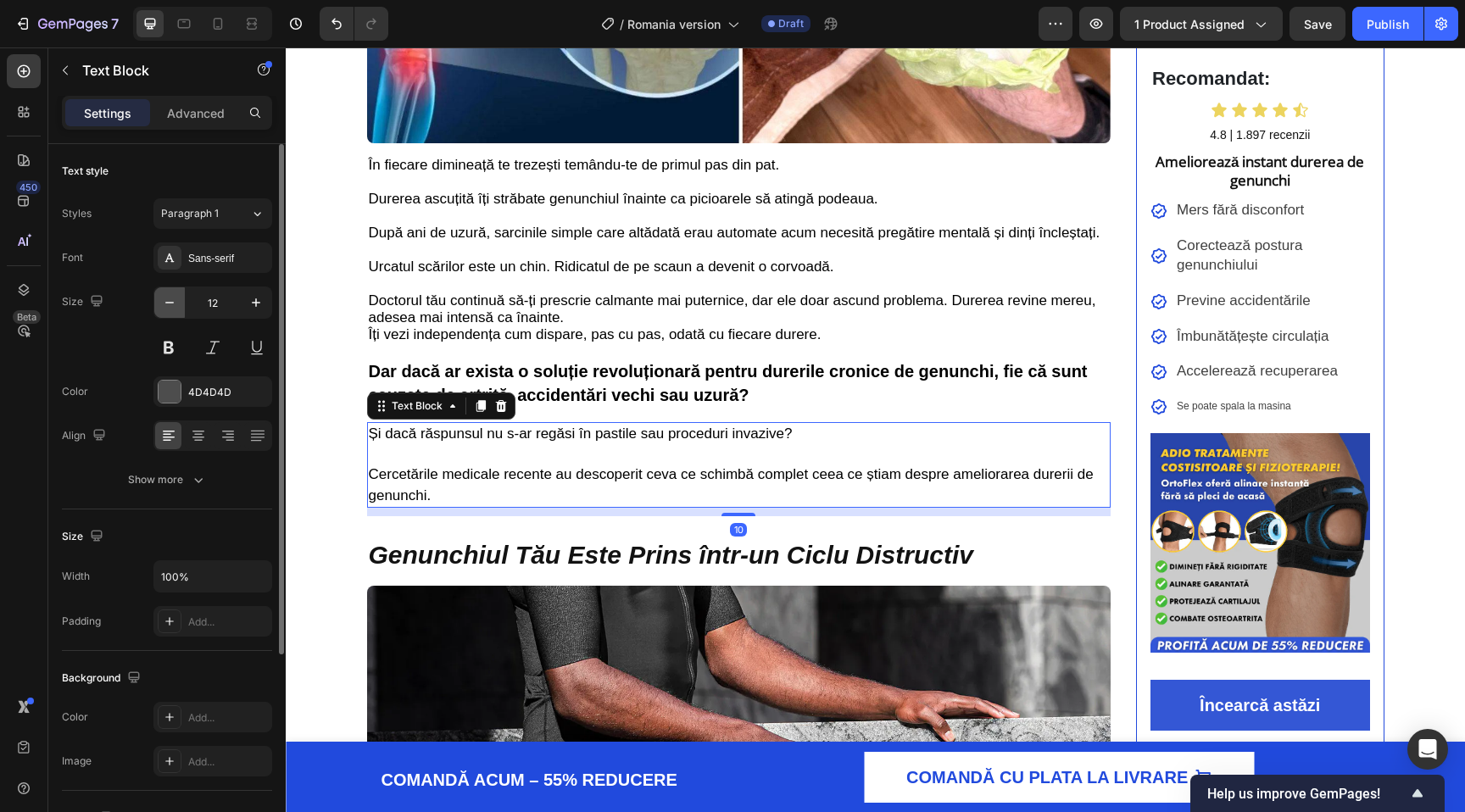
click at [161, 301] on icon "button" at bounding box center [170, 302] width 17 height 17
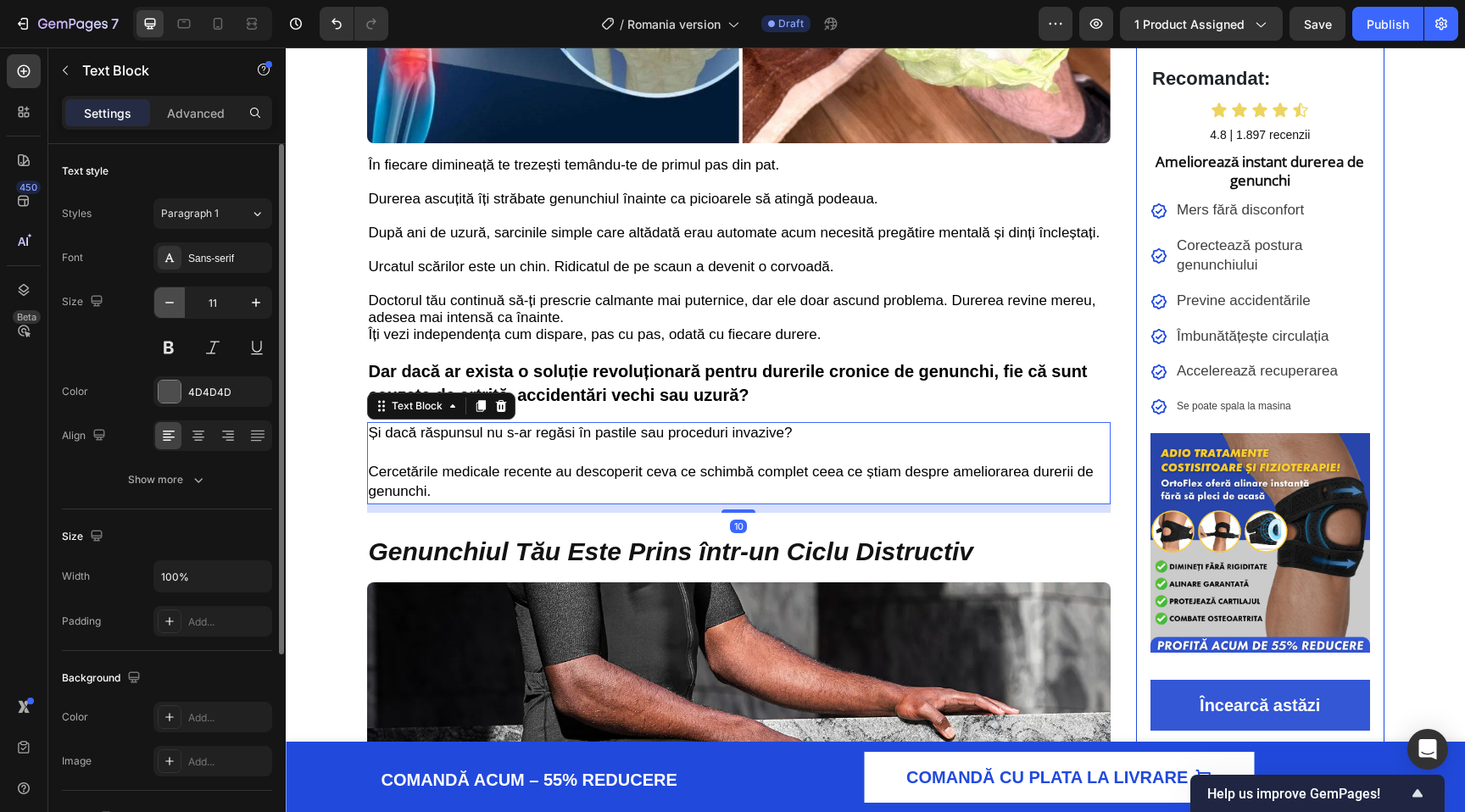
click at [161, 301] on icon "button" at bounding box center [170, 302] width 17 height 17
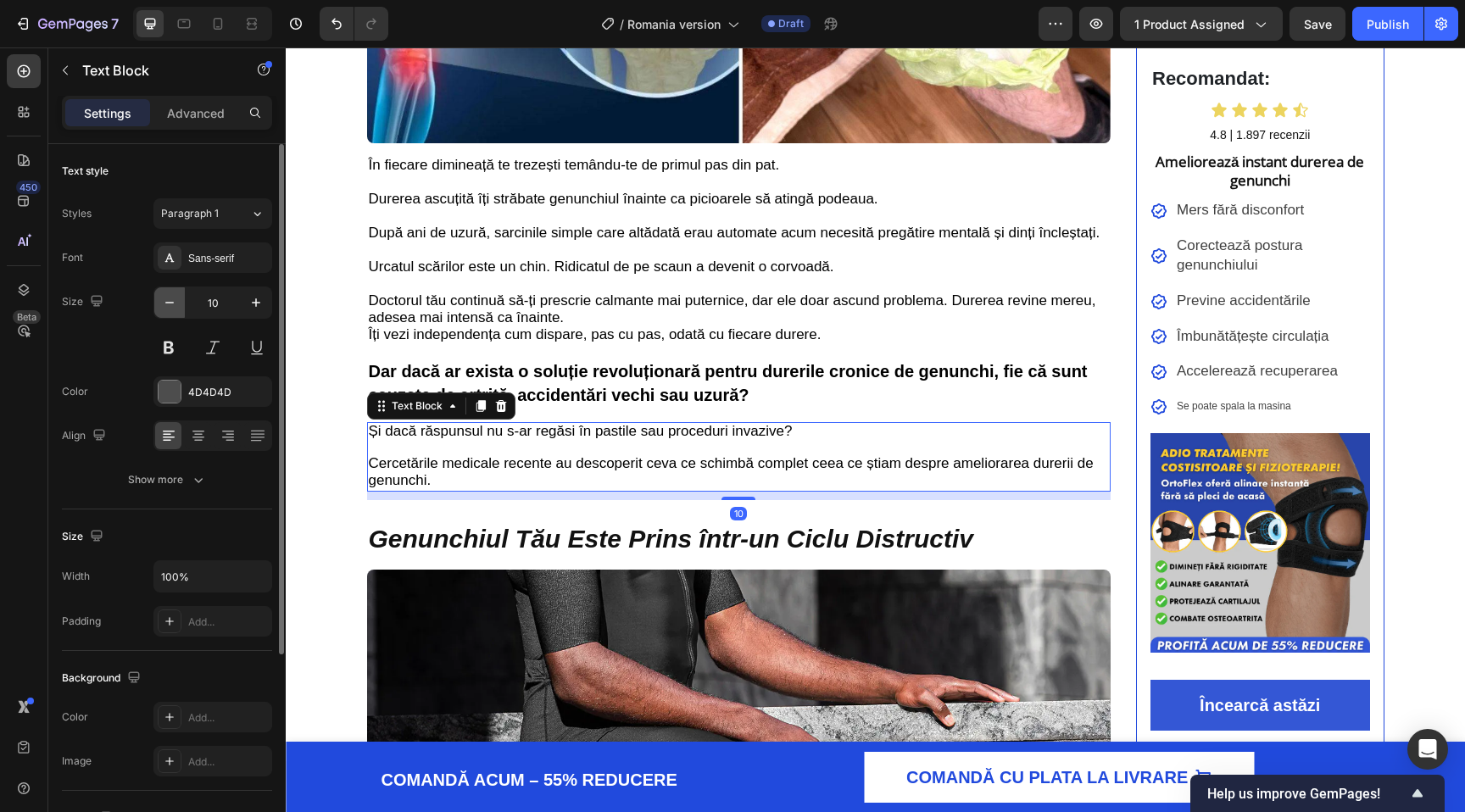
click at [161, 301] on icon "button" at bounding box center [170, 302] width 17 height 17
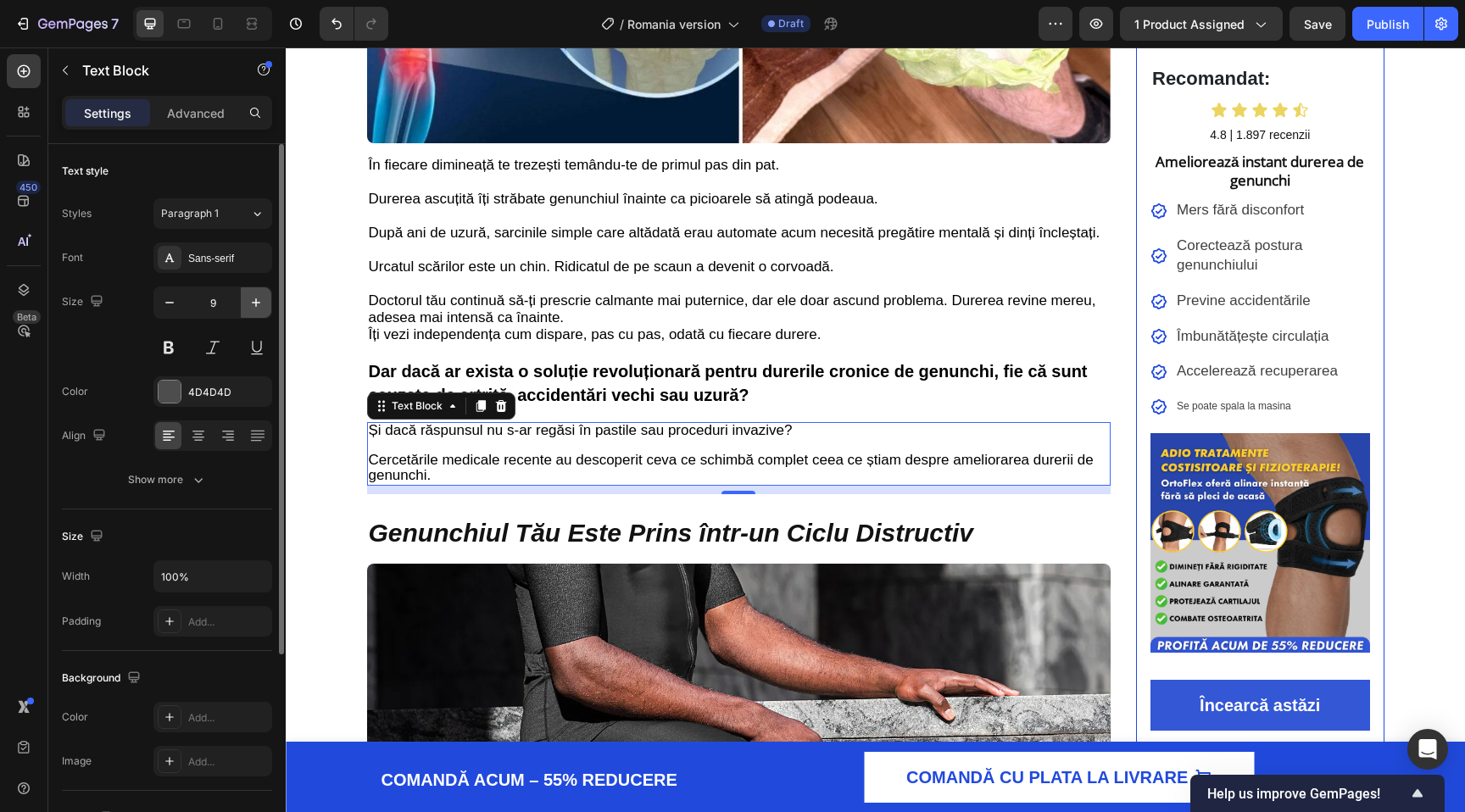
click at [260, 309] on icon "button" at bounding box center [256, 302] width 17 height 17
type input "10"
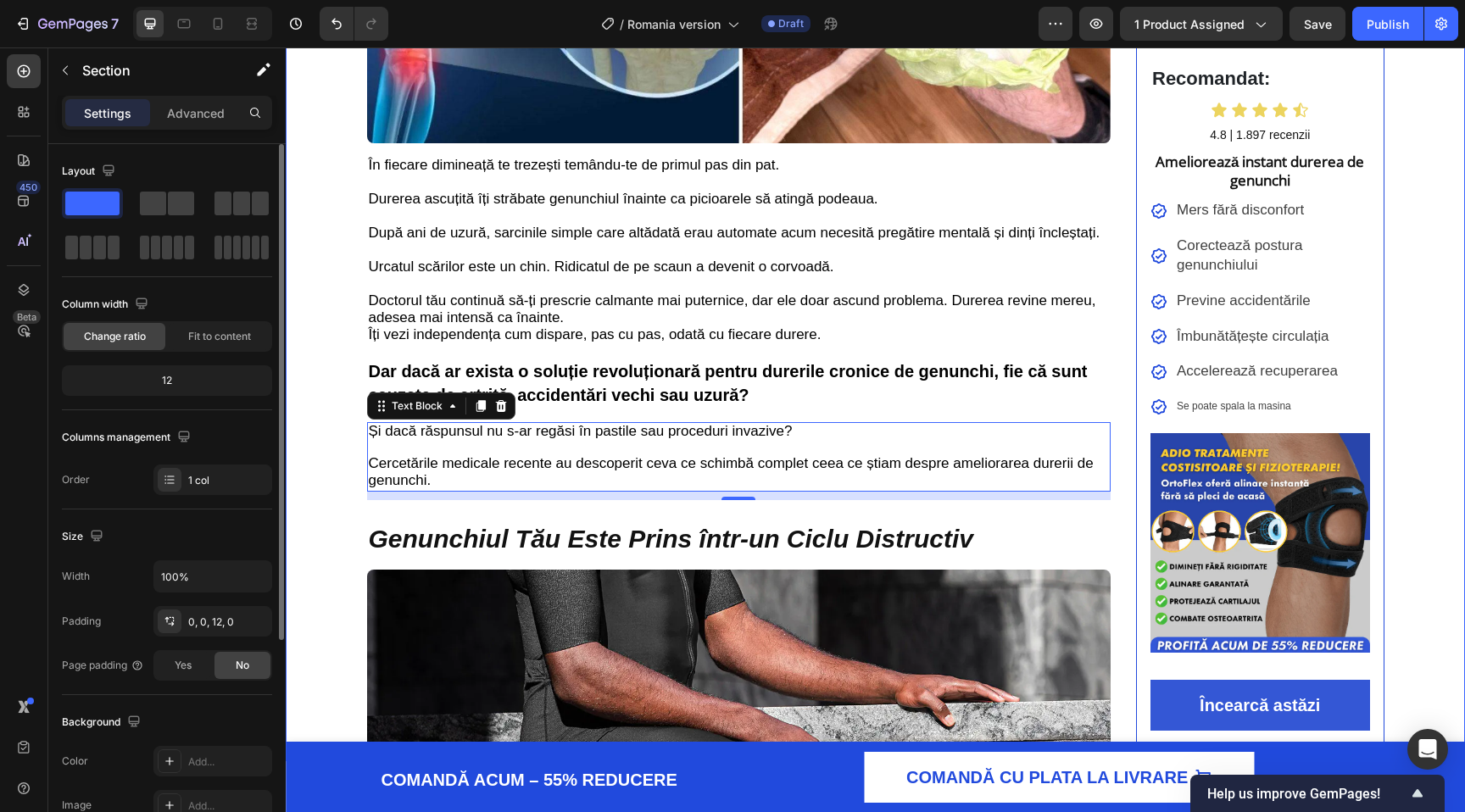
click at [321, 353] on div "Află Cum Mii de Români Au Scăpat de Durerea Cronică de Genunchi în Doar 2 Săptă…" at bounding box center [876, 814] width 1180 height 2491
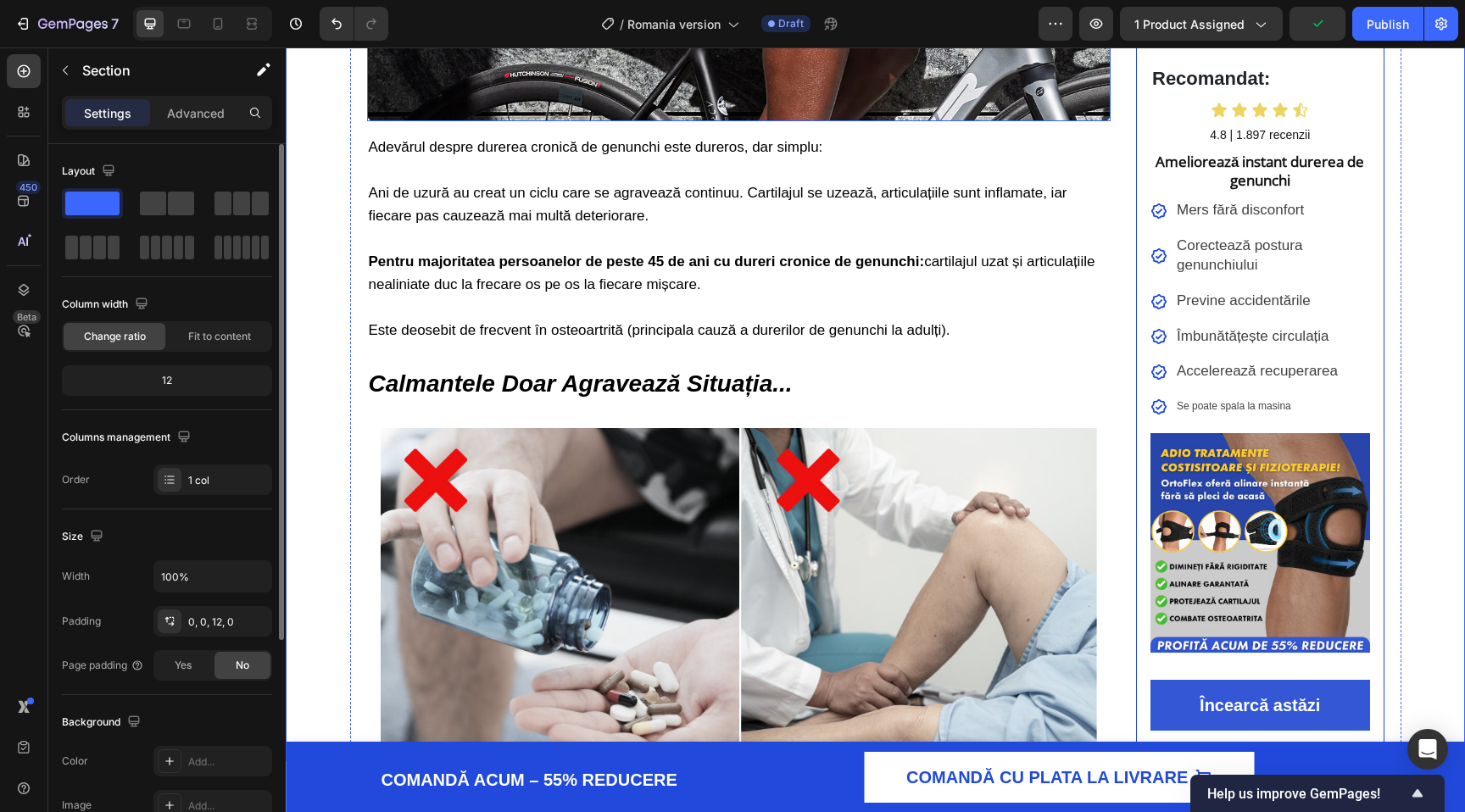
scroll to position [1453, 0]
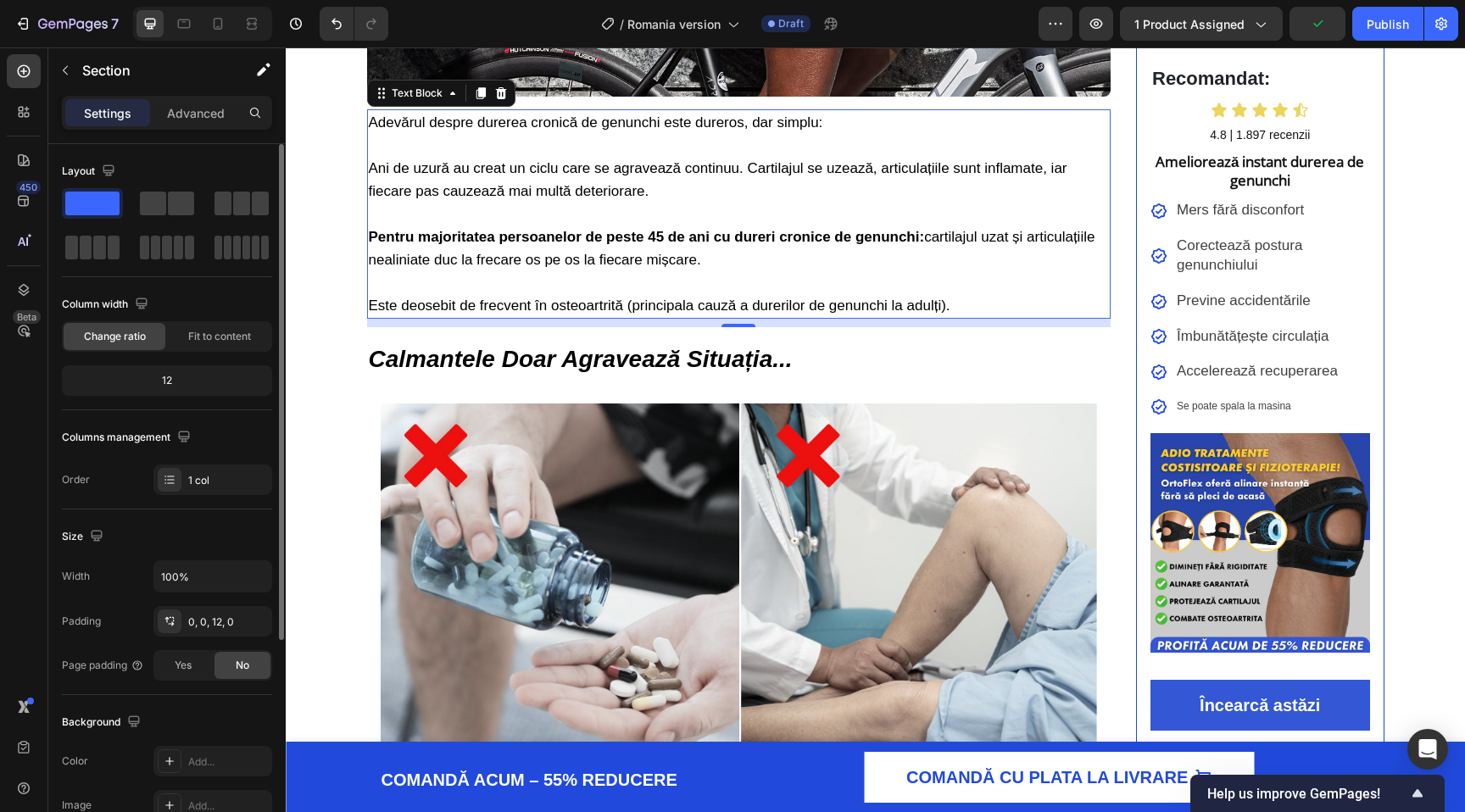
click at [500, 213] on p at bounding box center [739, 214] width 741 height 23
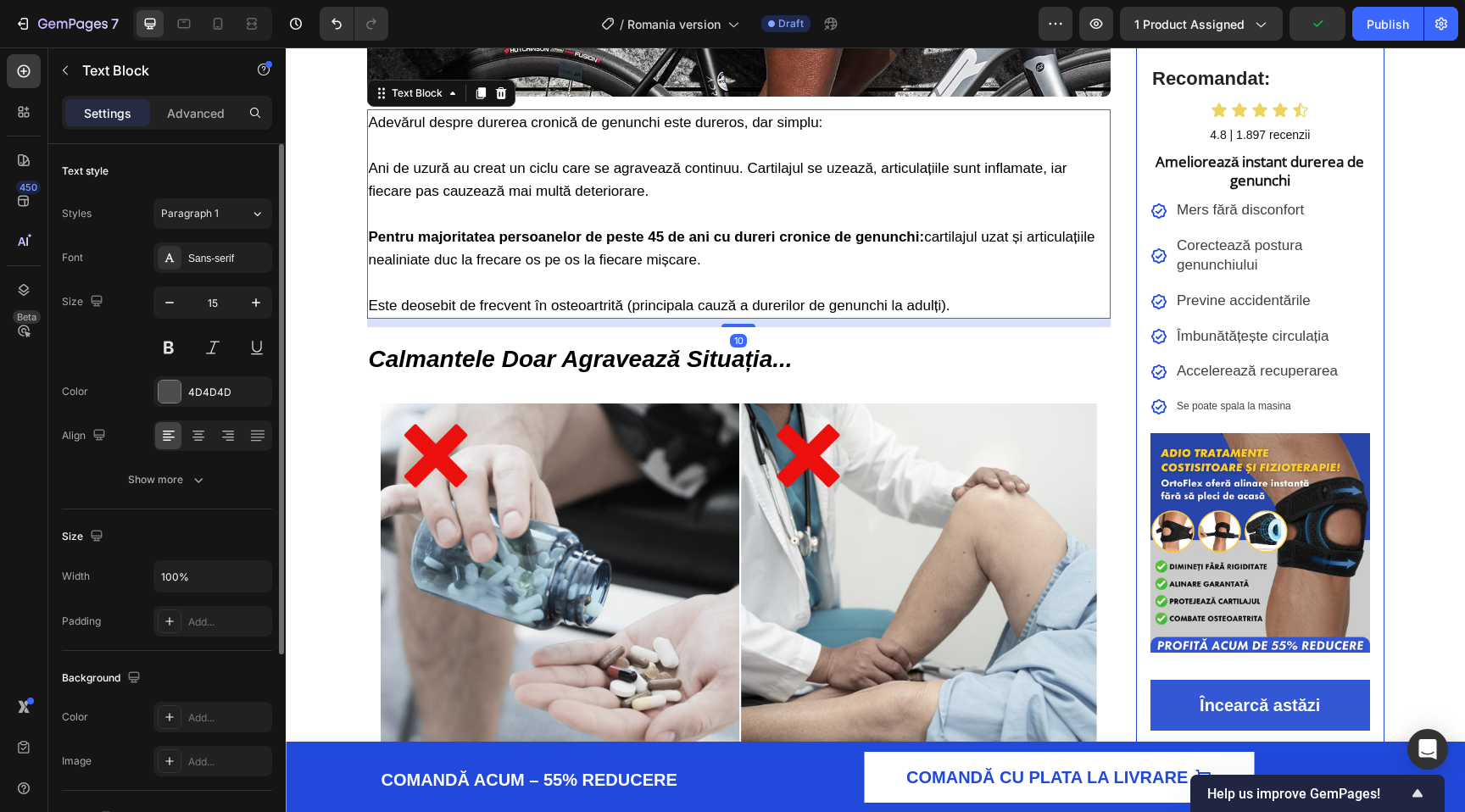
click at [497, 184] on p "Adevărul despre durerea cronică de genunchi este dureros, dar simplu: Ani de uz…" at bounding box center [739, 156] width 741 height 92
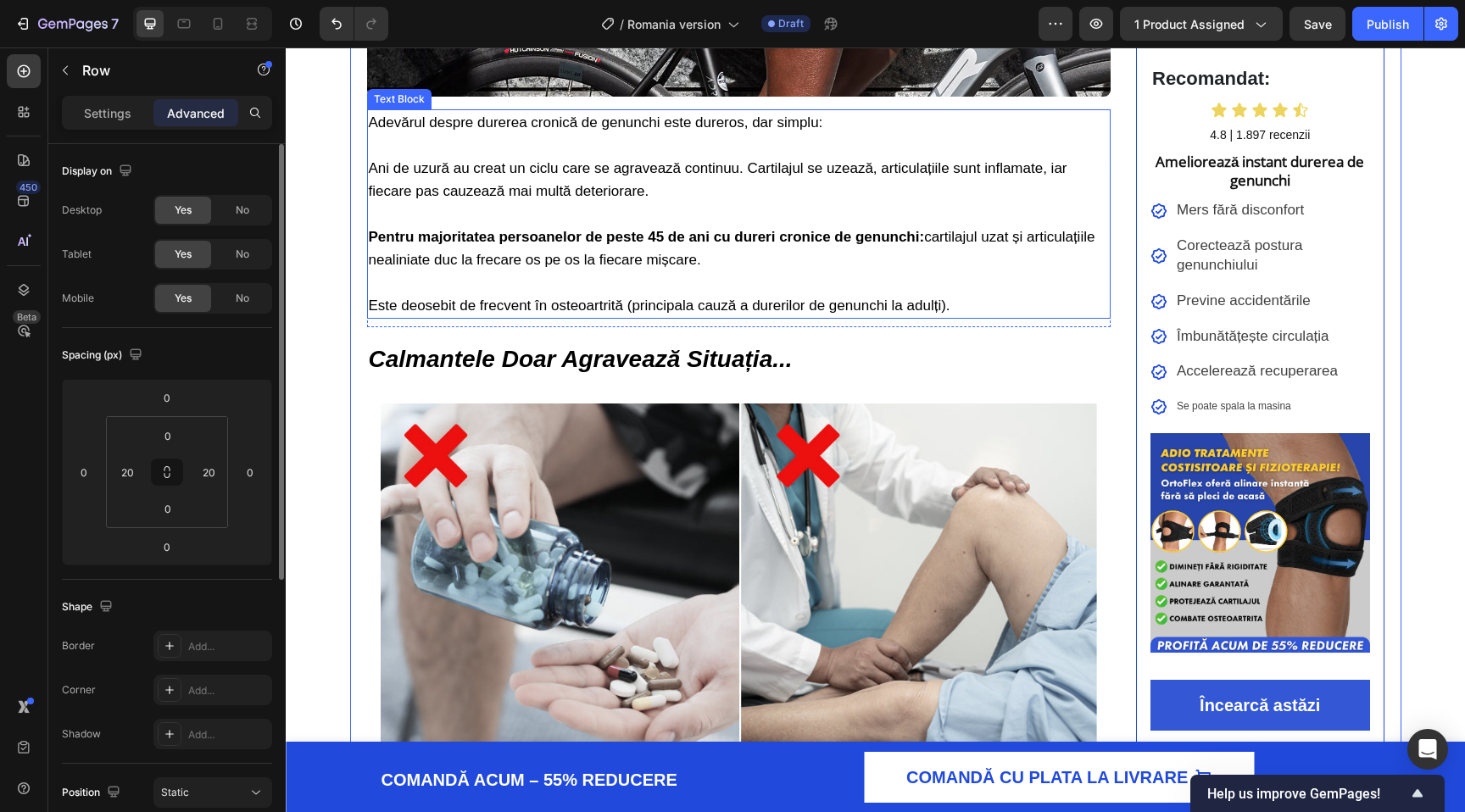
click at [479, 284] on p "Pentru majoritatea persoanelor de peste 45 de ani cu dureri cronice de genunchi…" at bounding box center [739, 271] width 741 height 92
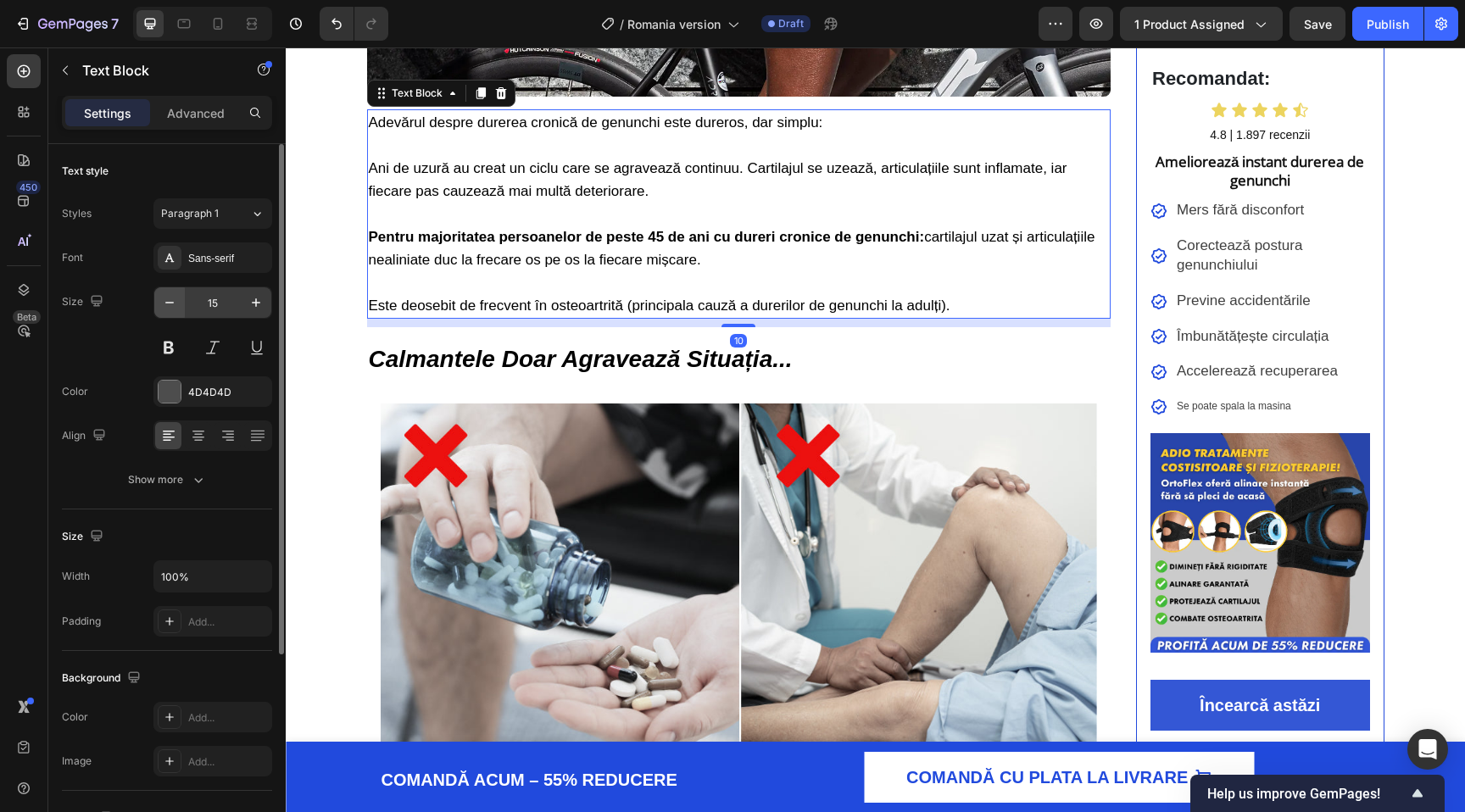
click at [182, 305] on button "button" at bounding box center [170, 302] width 30 height 30
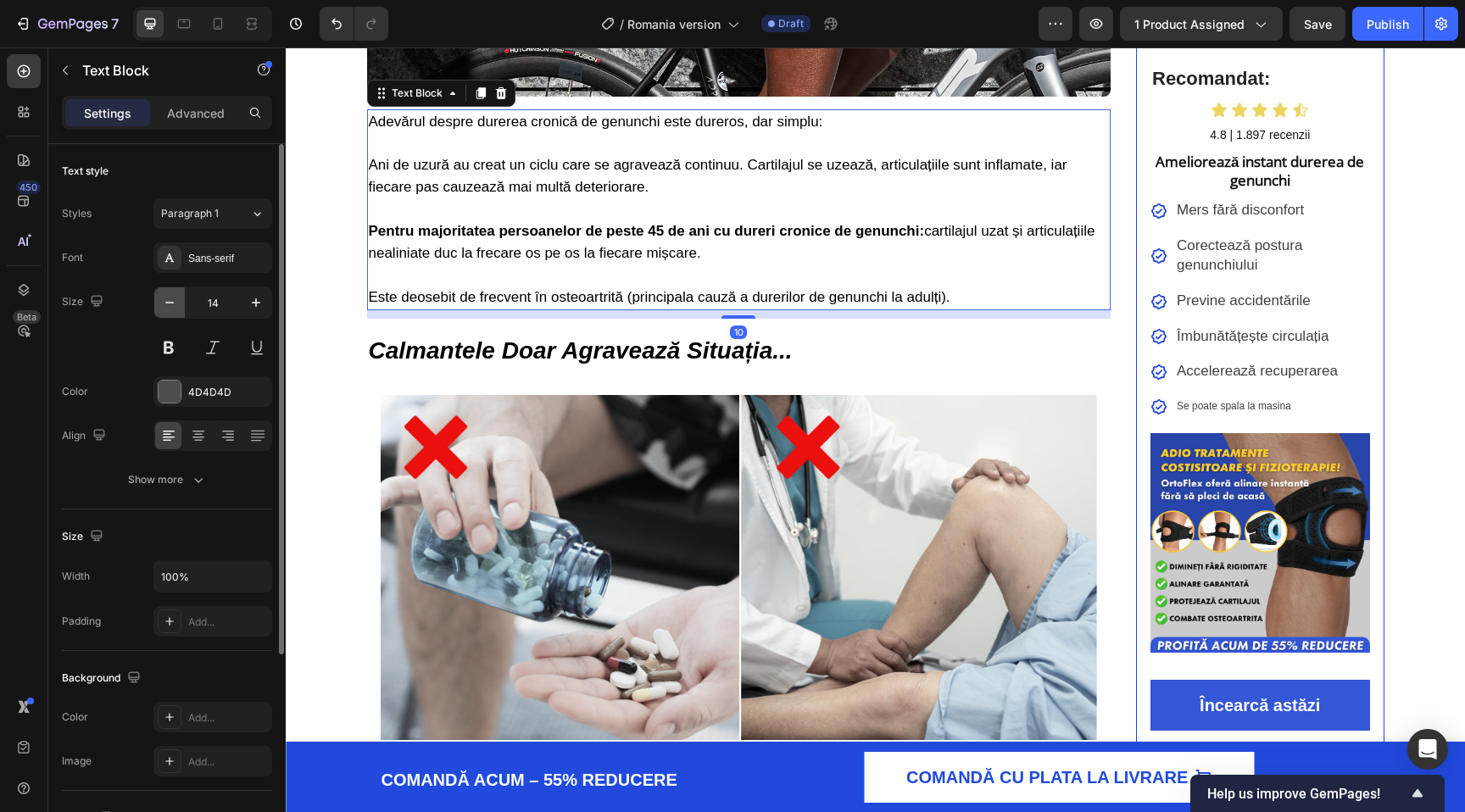
click at [182, 305] on button "button" at bounding box center [170, 302] width 30 height 30
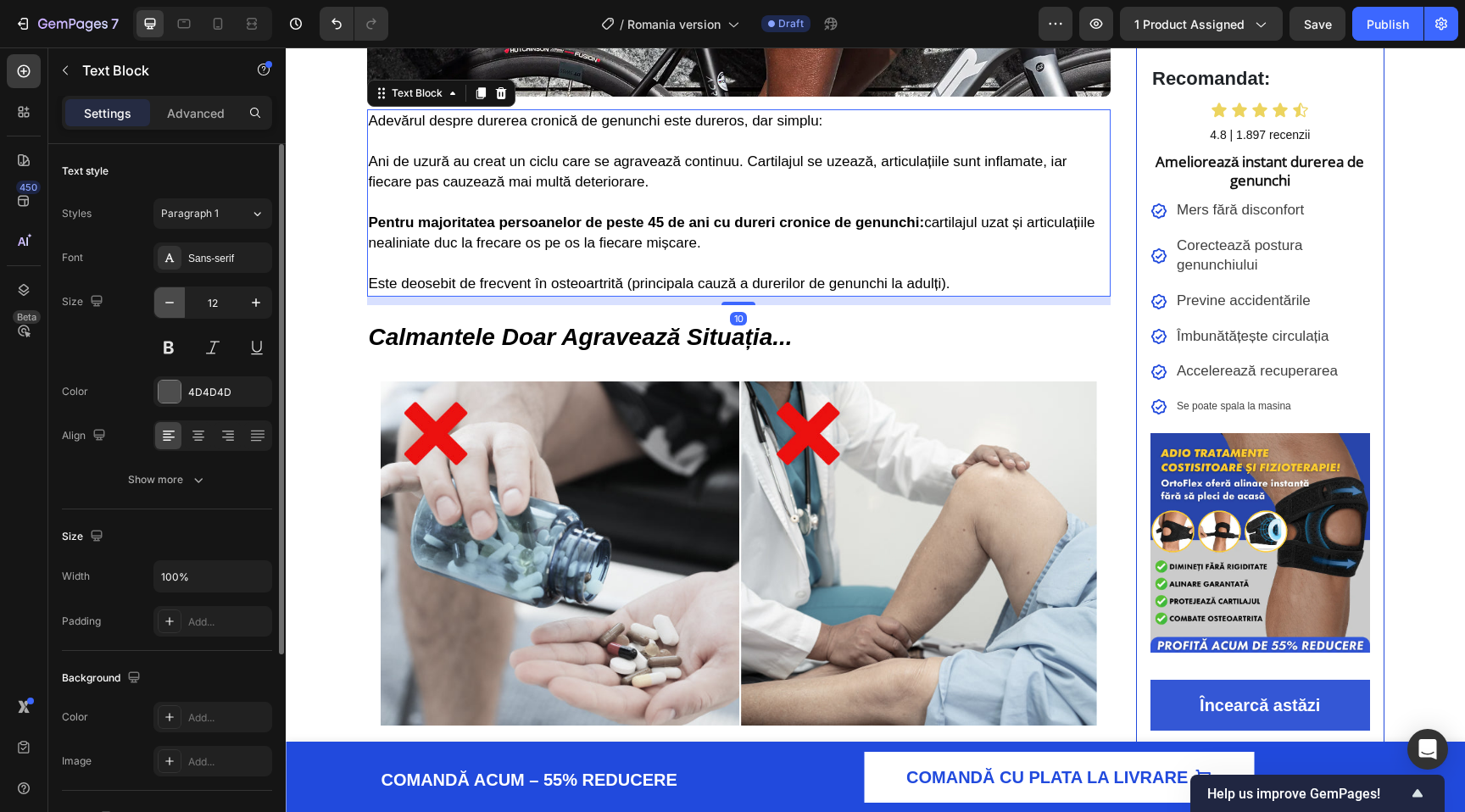
click at [182, 305] on button "button" at bounding box center [170, 302] width 30 height 30
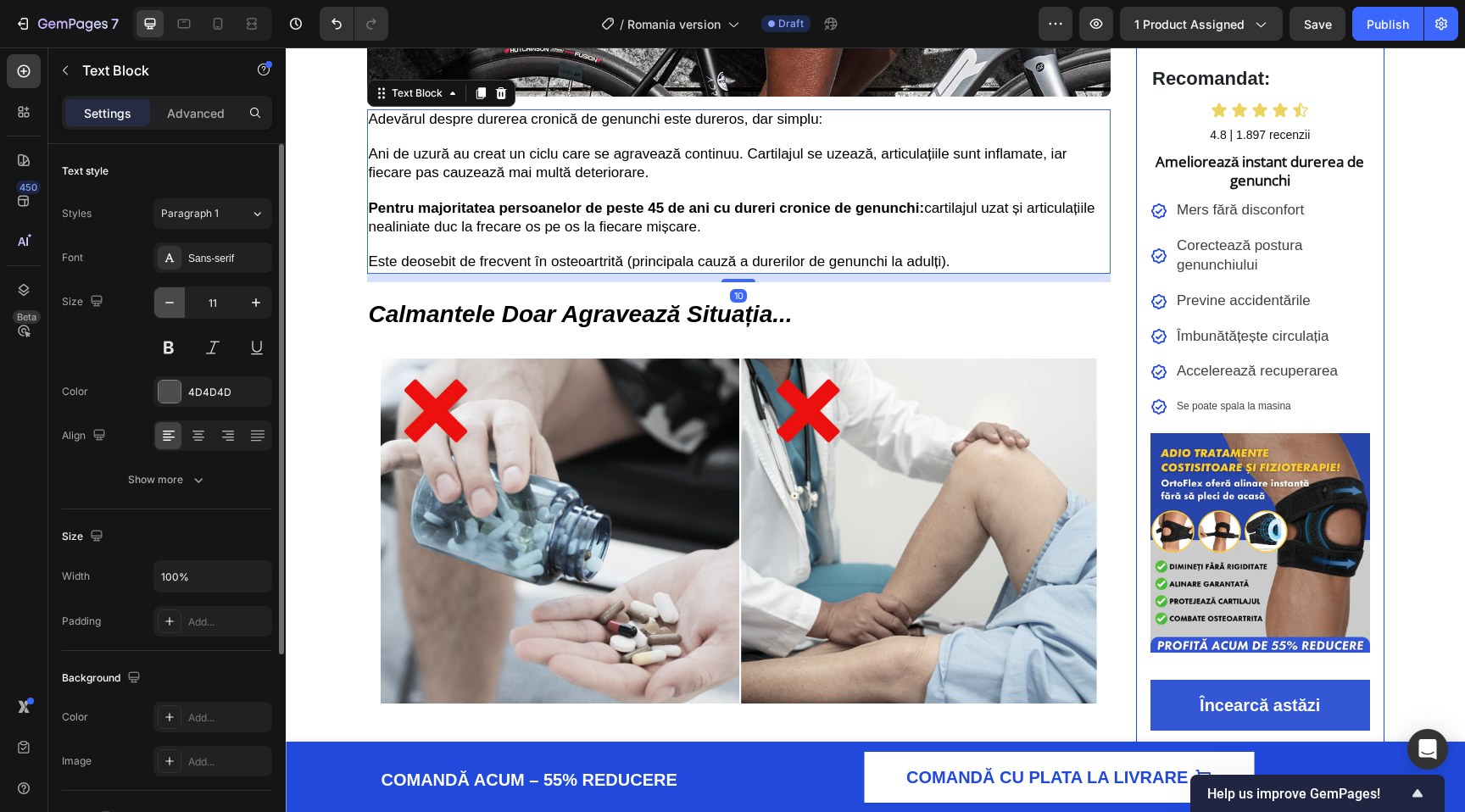
type input "10"
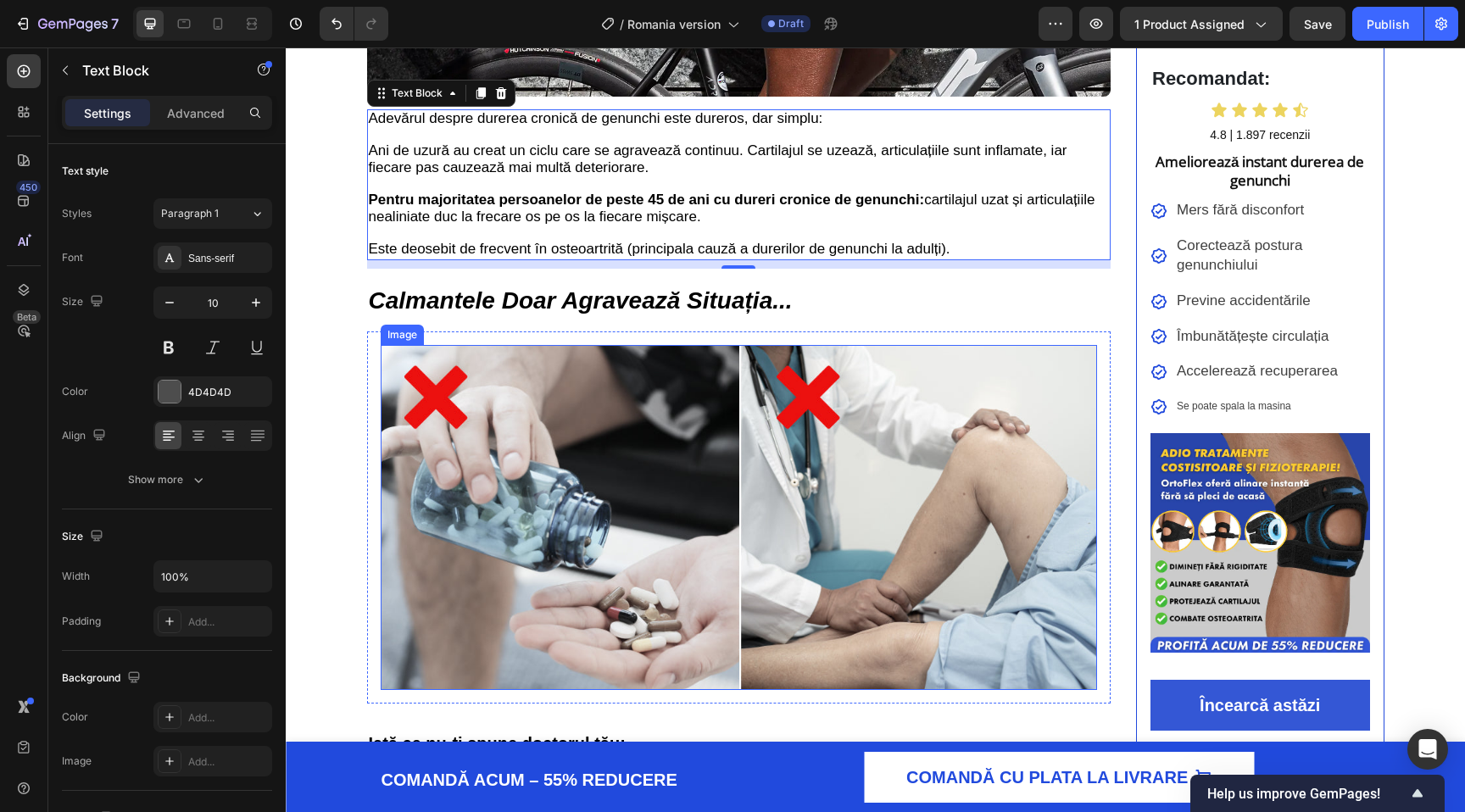
click at [427, 305] on strong "Calmantele Doar Agravează Situația..." at bounding box center [580, 300] width 424 height 27
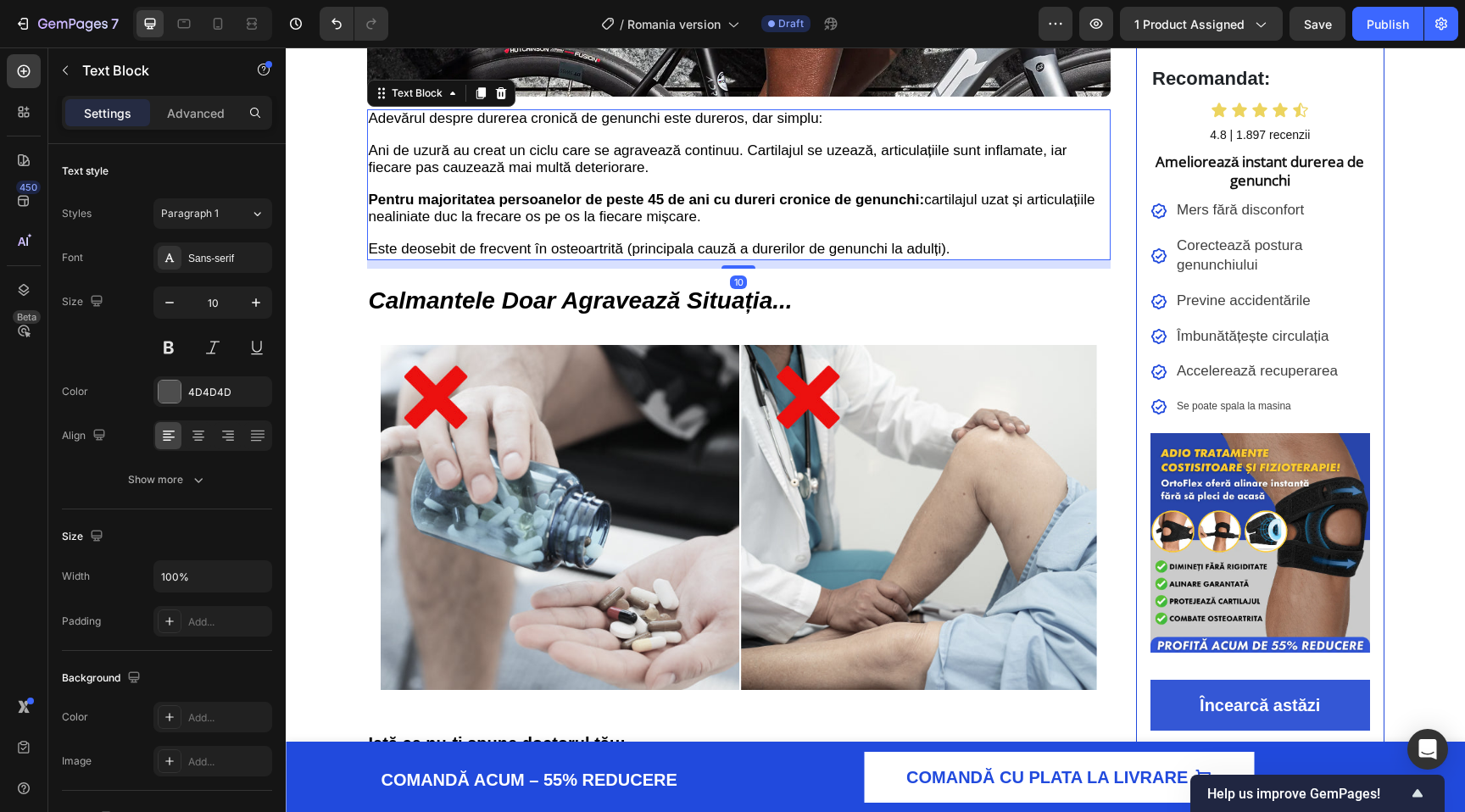
click at [457, 255] on span "Este deosebit de frecvent în osteoartrită (principala cauză a durerilor de genu…" at bounding box center [660, 248] width 582 height 16
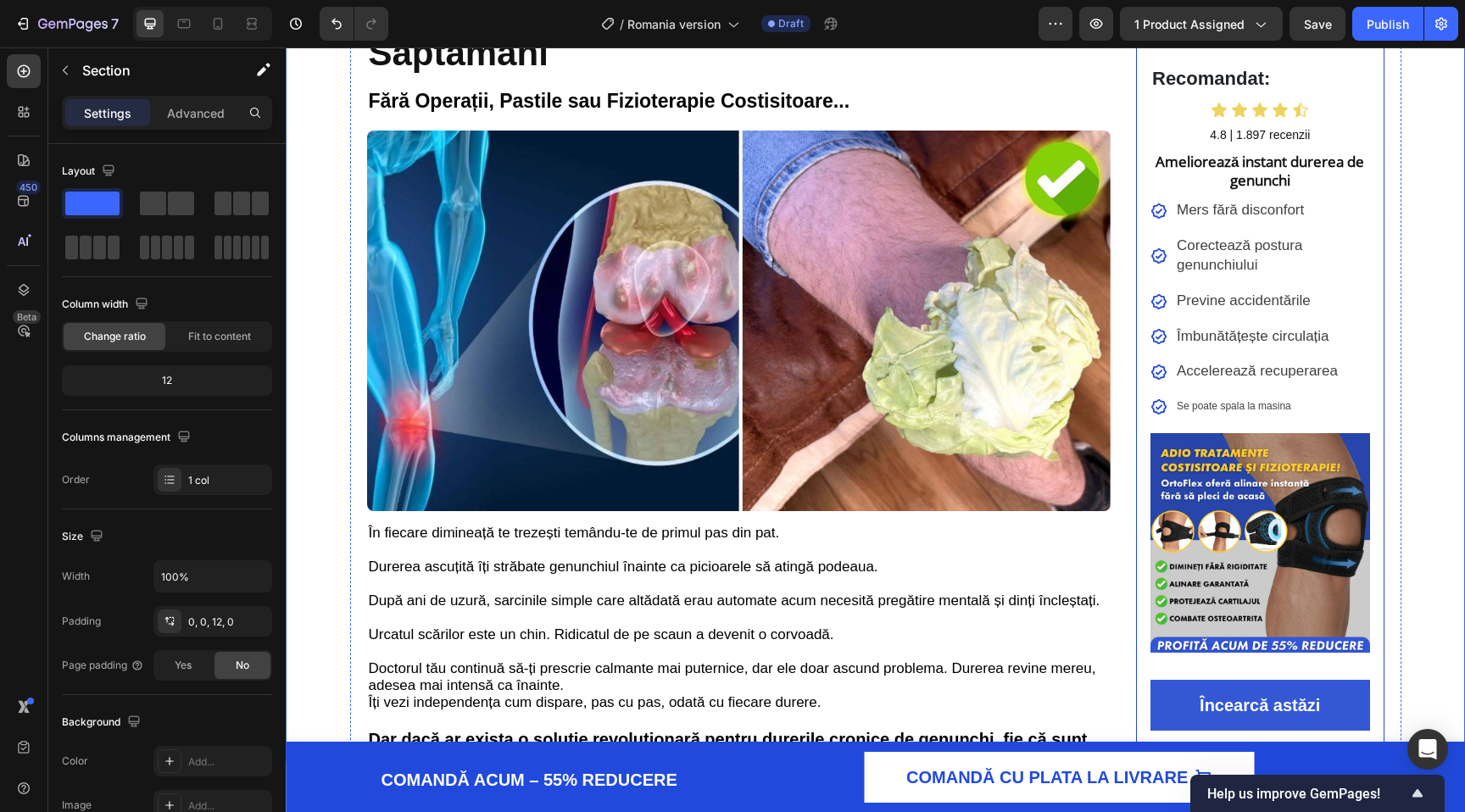
scroll to position [0, 0]
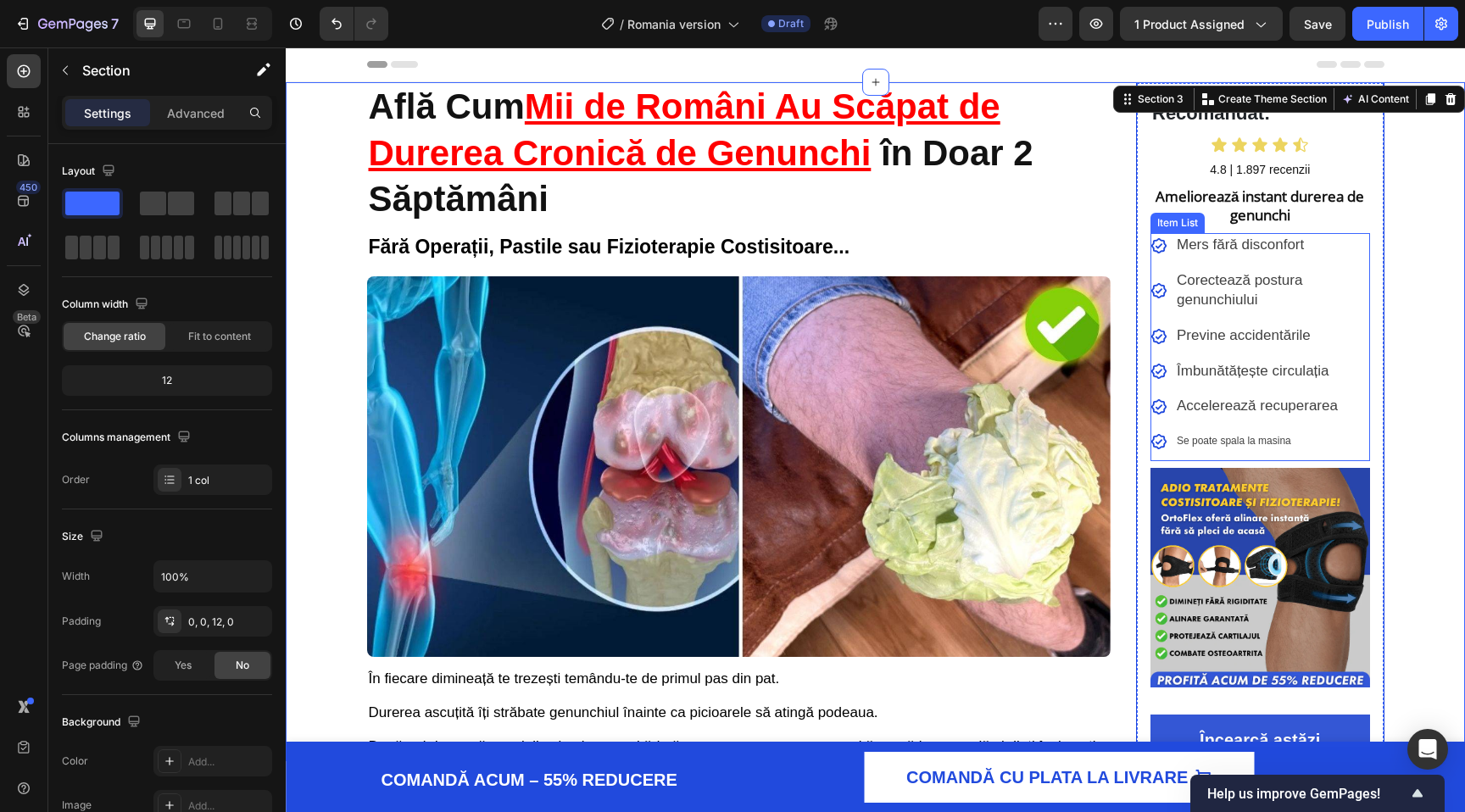
click at [1203, 435] on span "Se poate spala la masina" at bounding box center [1234, 441] width 115 height 12
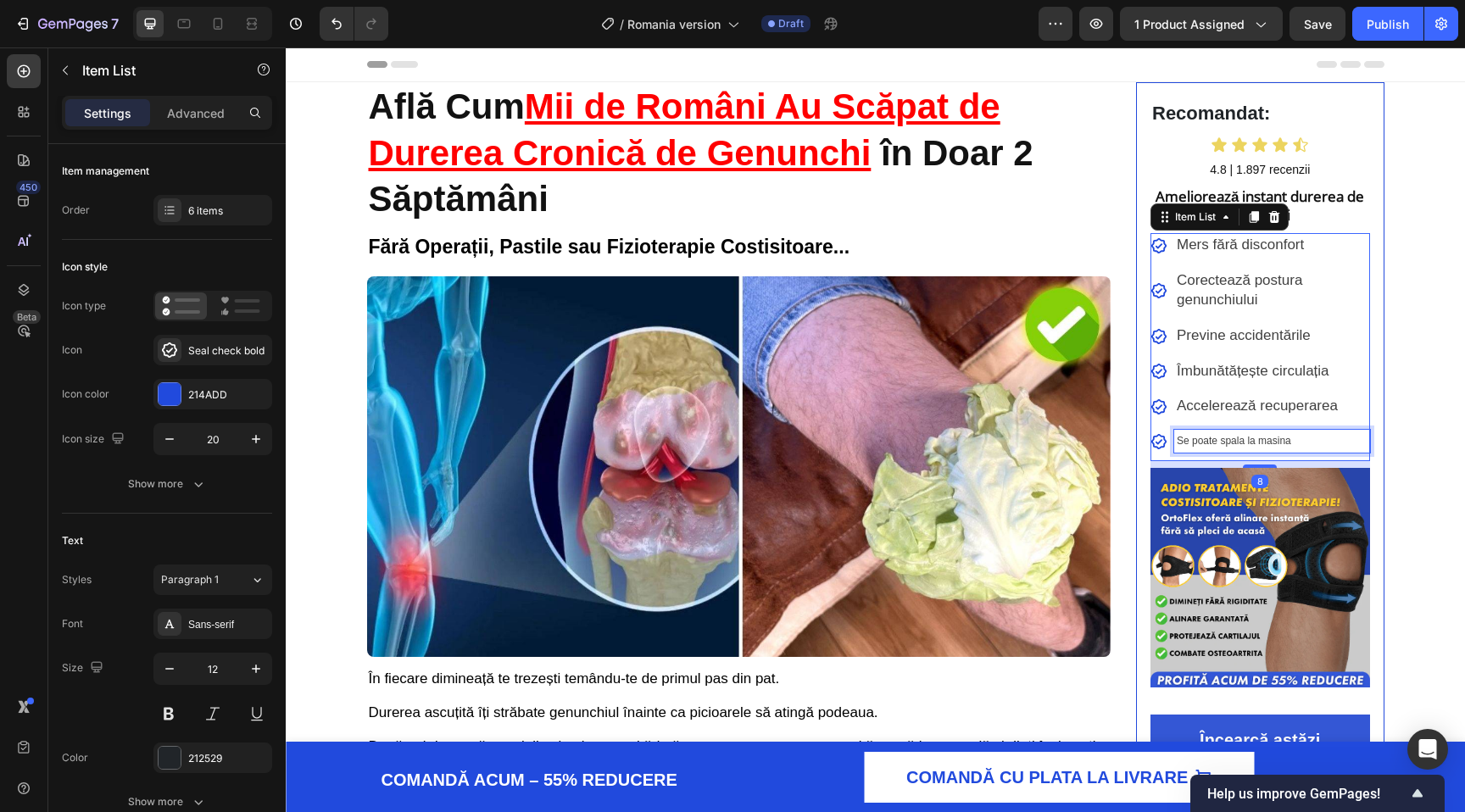
click at [1186, 438] on span "Se poate spala la masina" at bounding box center [1234, 441] width 115 height 12
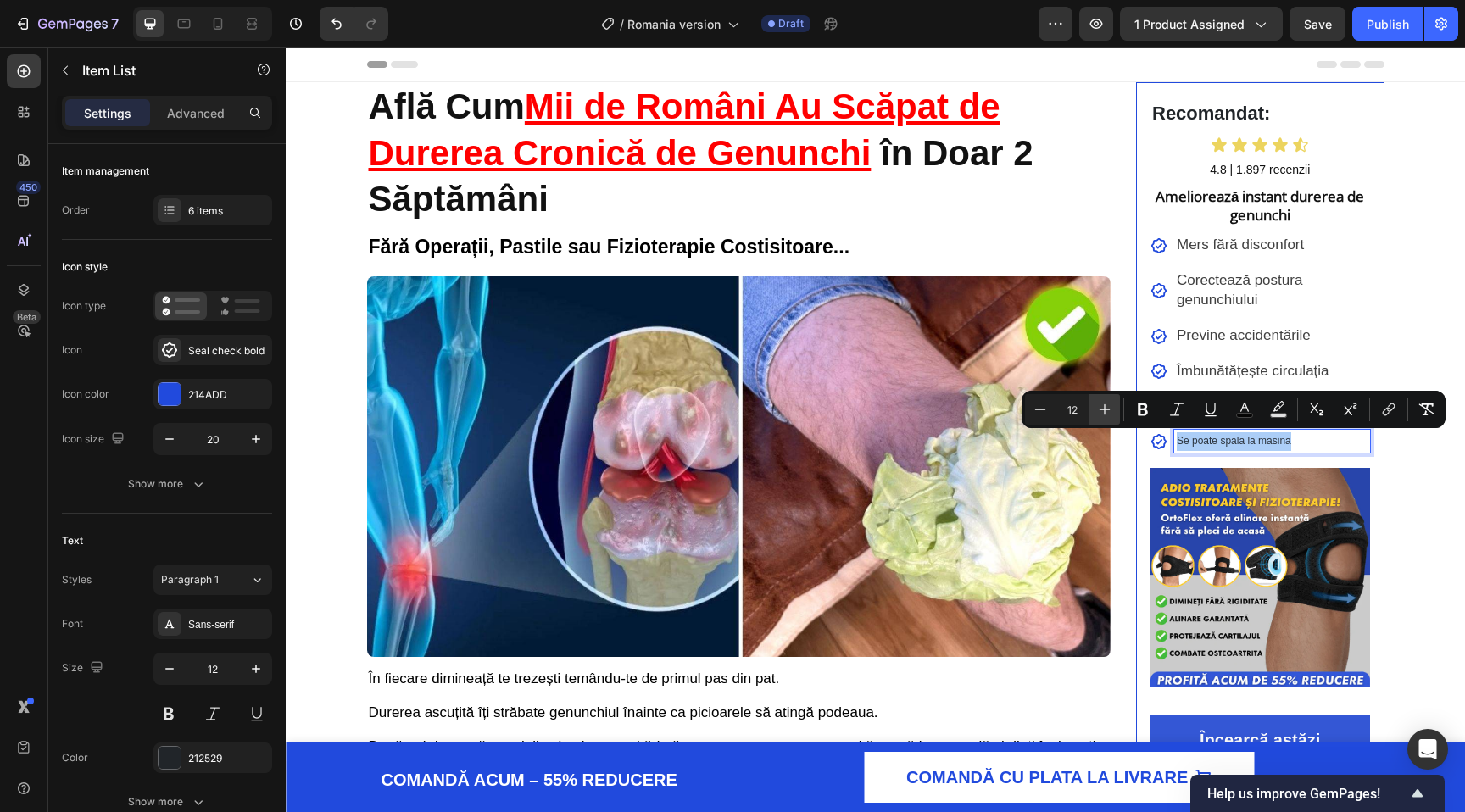
click at [1100, 404] on icon "Editor contextual toolbar" at bounding box center [1105, 409] width 17 height 17
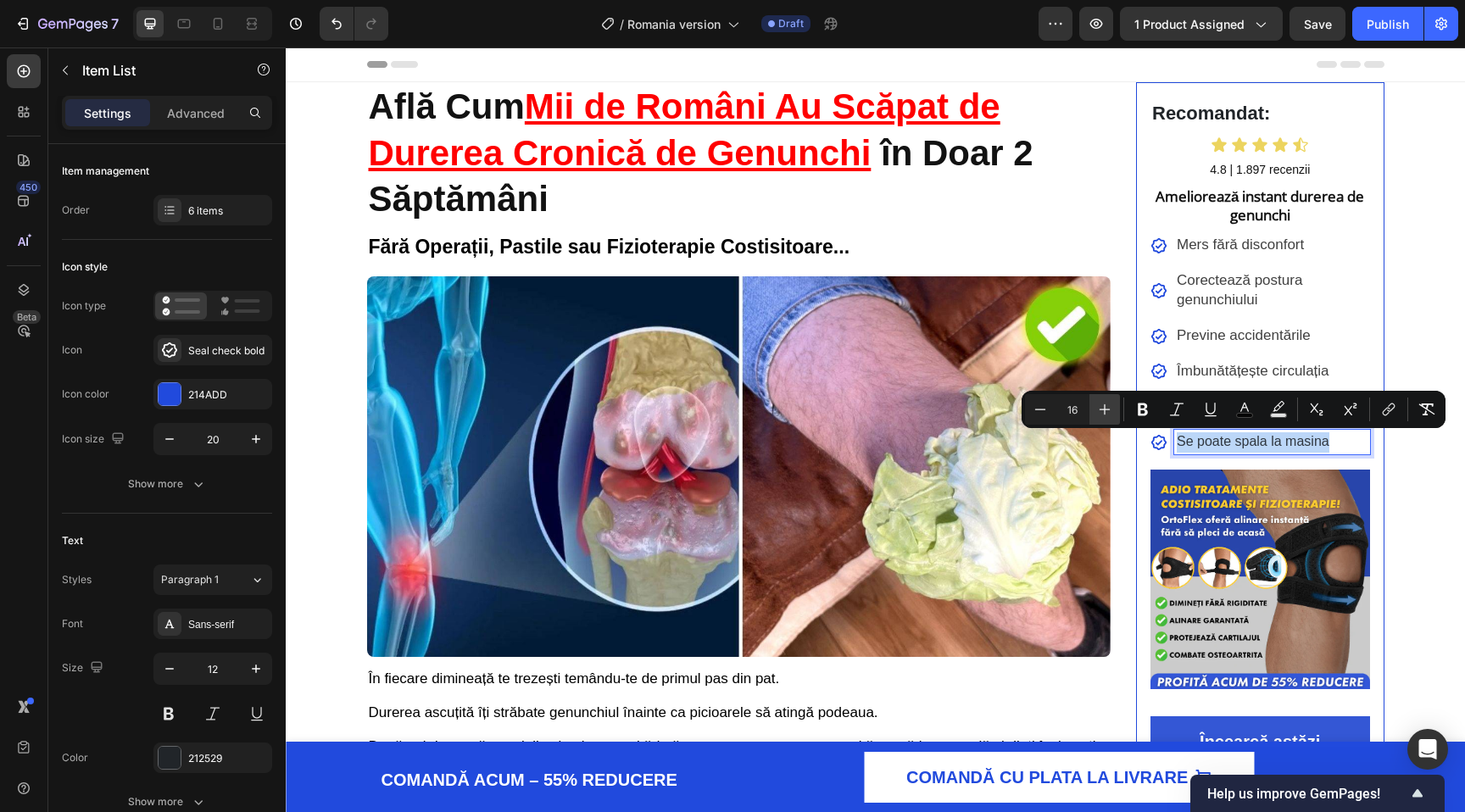
type input "17"
click at [1316, 322] on div "Mers fără disconfort Corectează postura genunchiului Previne accidentările Îmbu…" at bounding box center [1260, 344] width 220 height 222
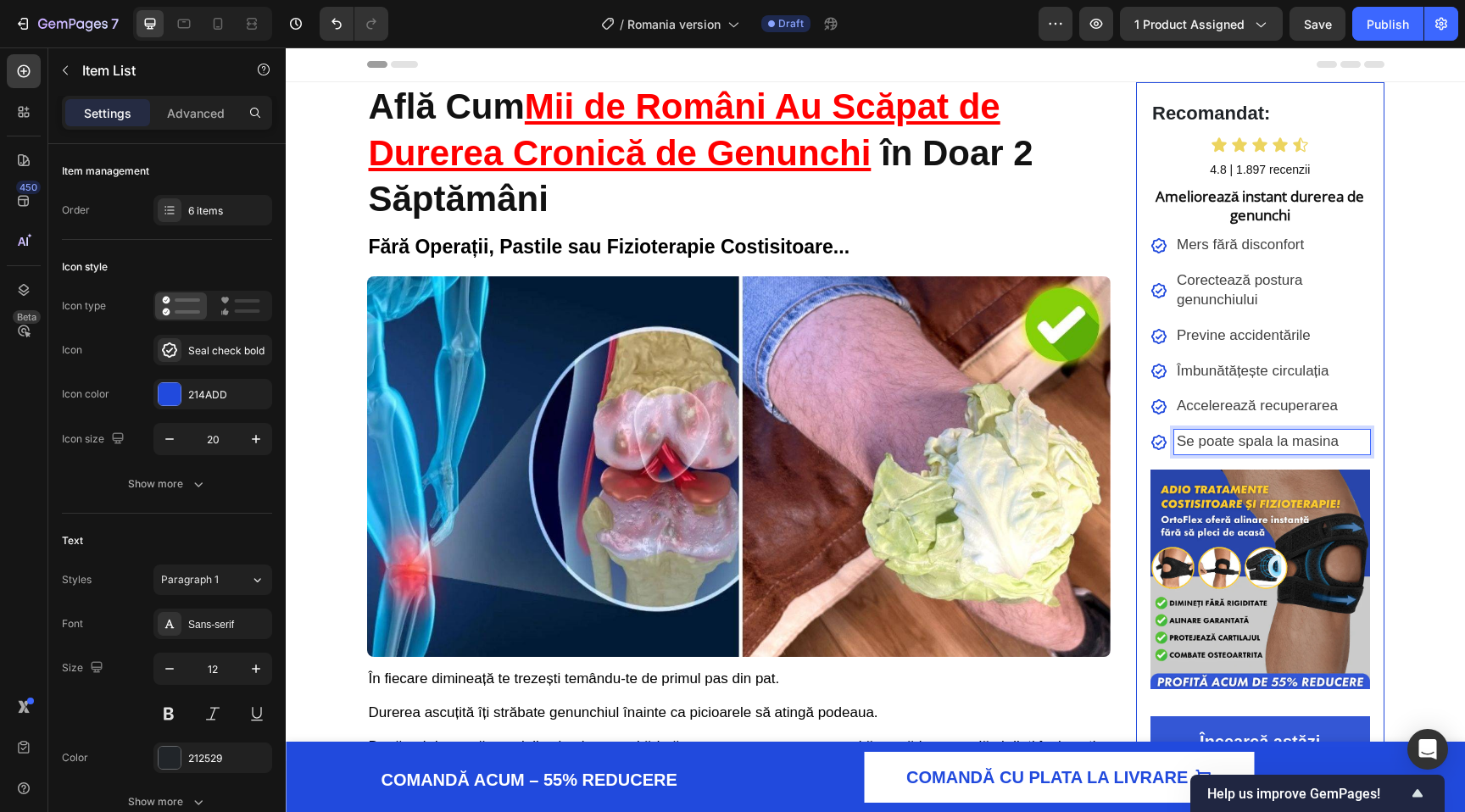
click at [1352, 432] on p "Se poate spala la masina" at bounding box center [1272, 442] width 190 height 20
click at [1222, 404] on span "Accelerează recuperarea" at bounding box center [1257, 406] width 161 height 16
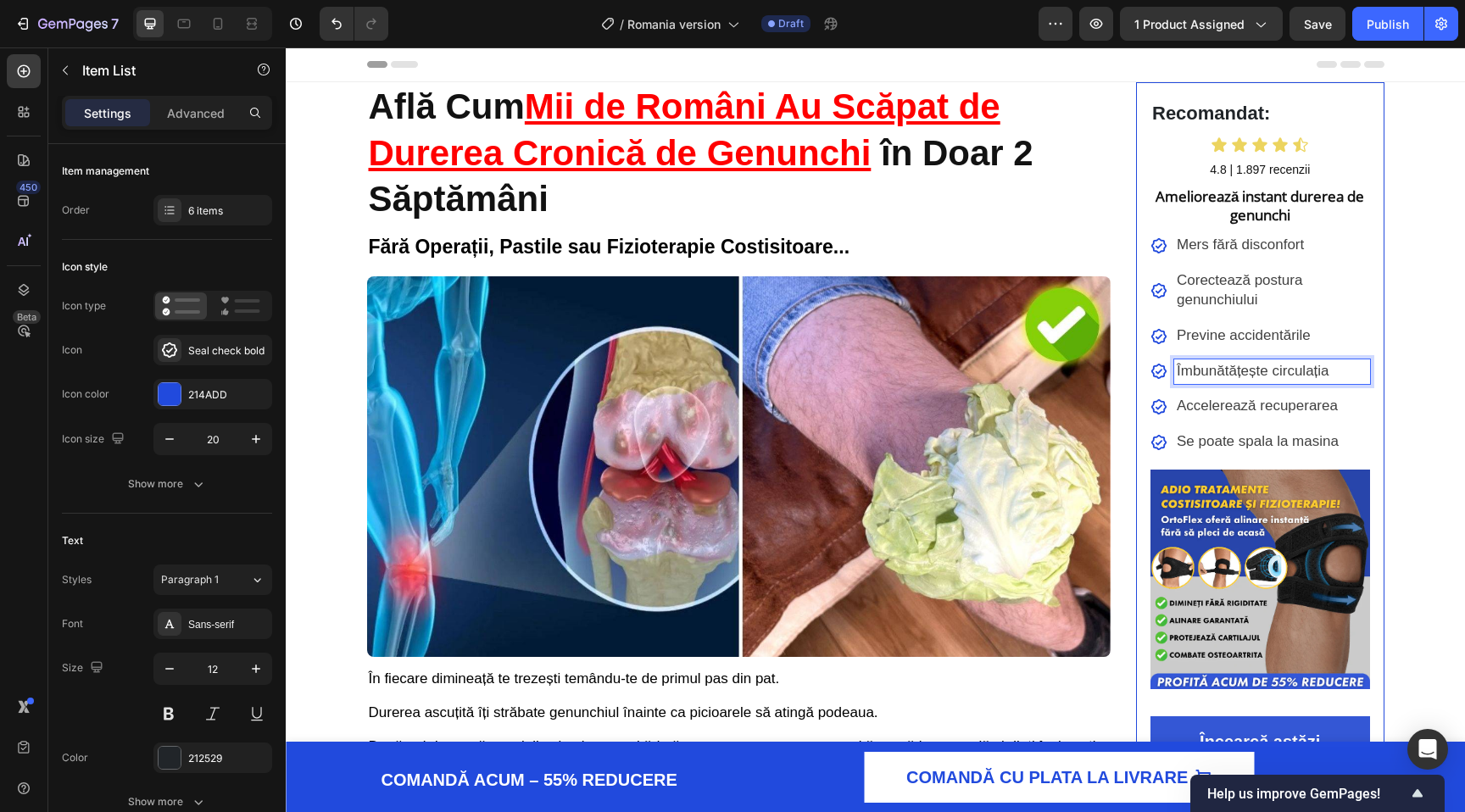
click at [1222, 383] on div "Îmbunătățește circulația" at bounding box center [1272, 371] width 196 height 26
click at [1230, 320] on div "Mers fără disconfort Corectează postura genunchiului Previne accidentările Îmbu…" at bounding box center [1260, 344] width 220 height 222
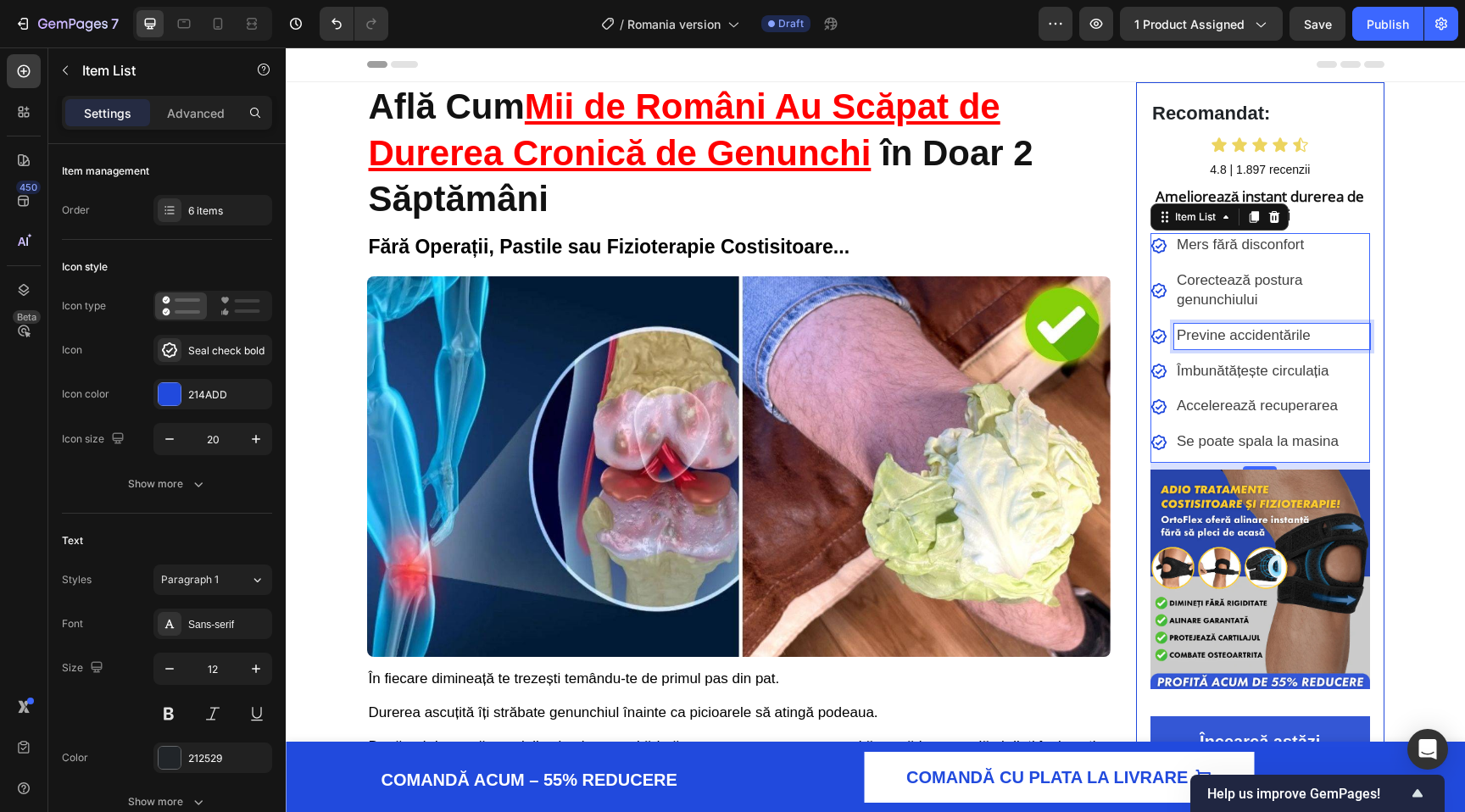
click at [1230, 325] on div "Previne accidentările" at bounding box center [1272, 336] width 196 height 26
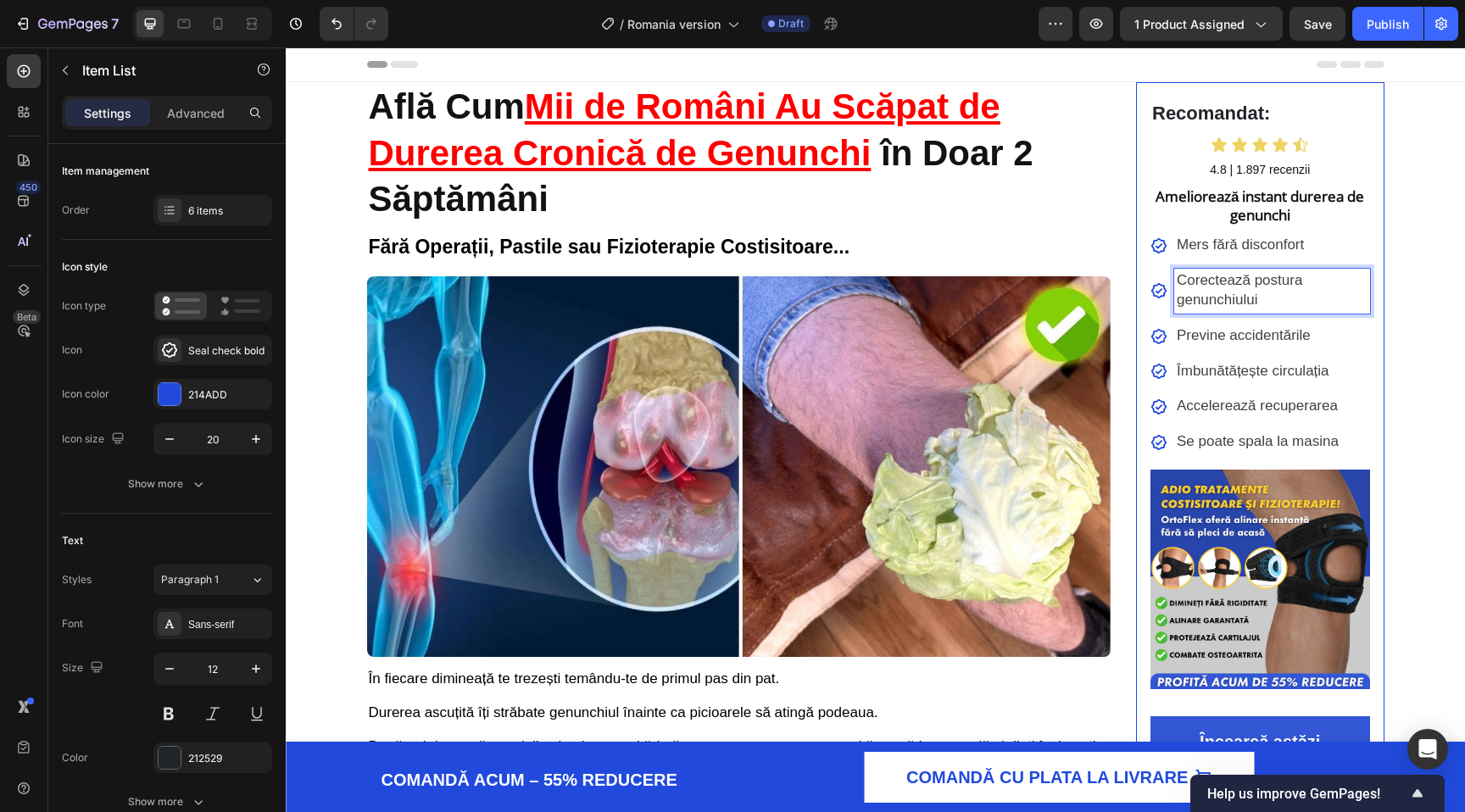
click at [1230, 308] on span "Corectează postura genunchiului" at bounding box center [1239, 290] width 125 height 36
click at [1261, 283] on span "Corectează postura genunchiului" at bounding box center [1239, 290] width 125 height 36
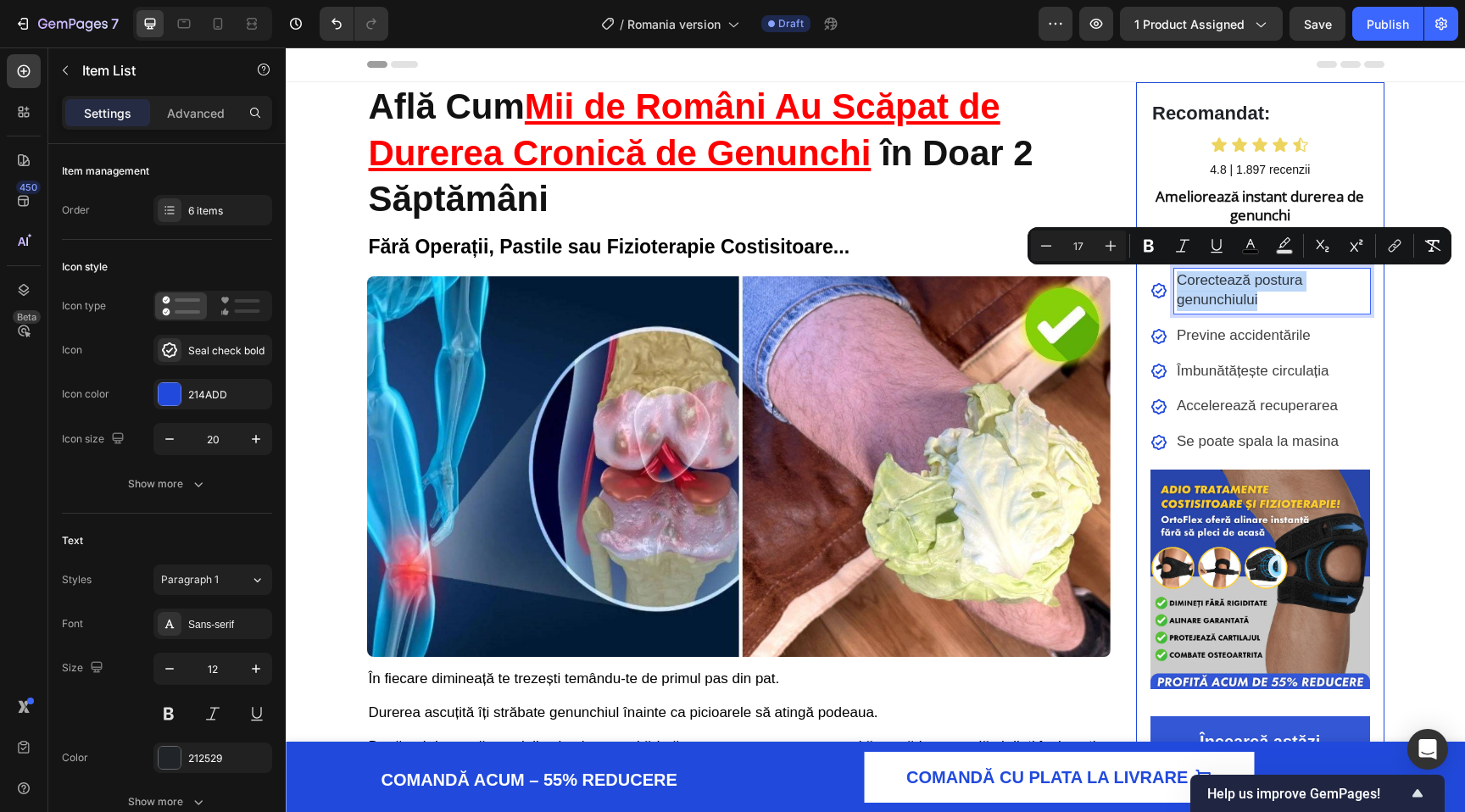
click at [1325, 345] on p "Previne accidentările" at bounding box center [1272, 335] width 190 height 20
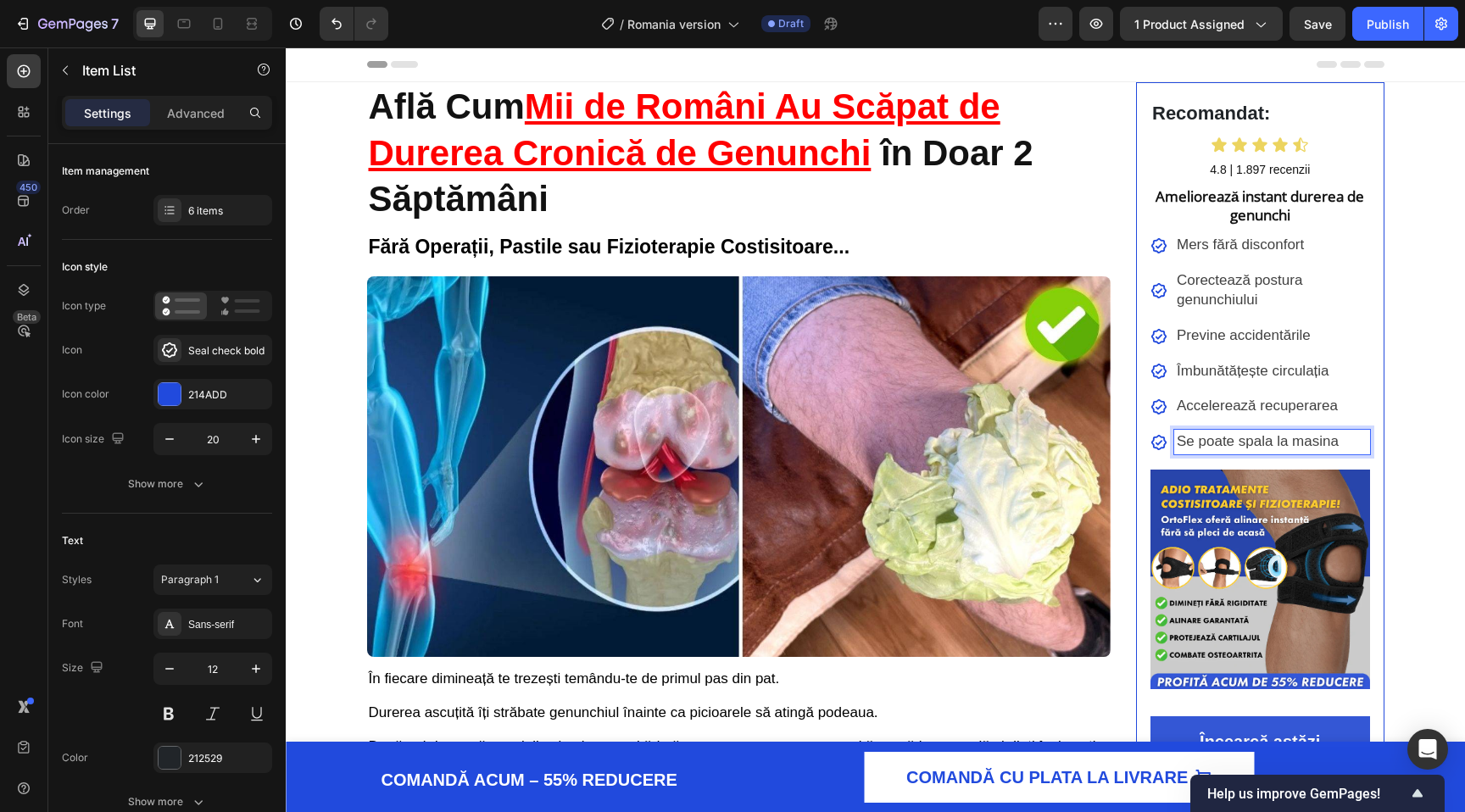
click at [1300, 433] on span "Se poate spala la masina" at bounding box center [1257, 441] width 162 height 16
click at [1355, 440] on p "Se poate spala la masina" at bounding box center [1272, 442] width 190 height 20
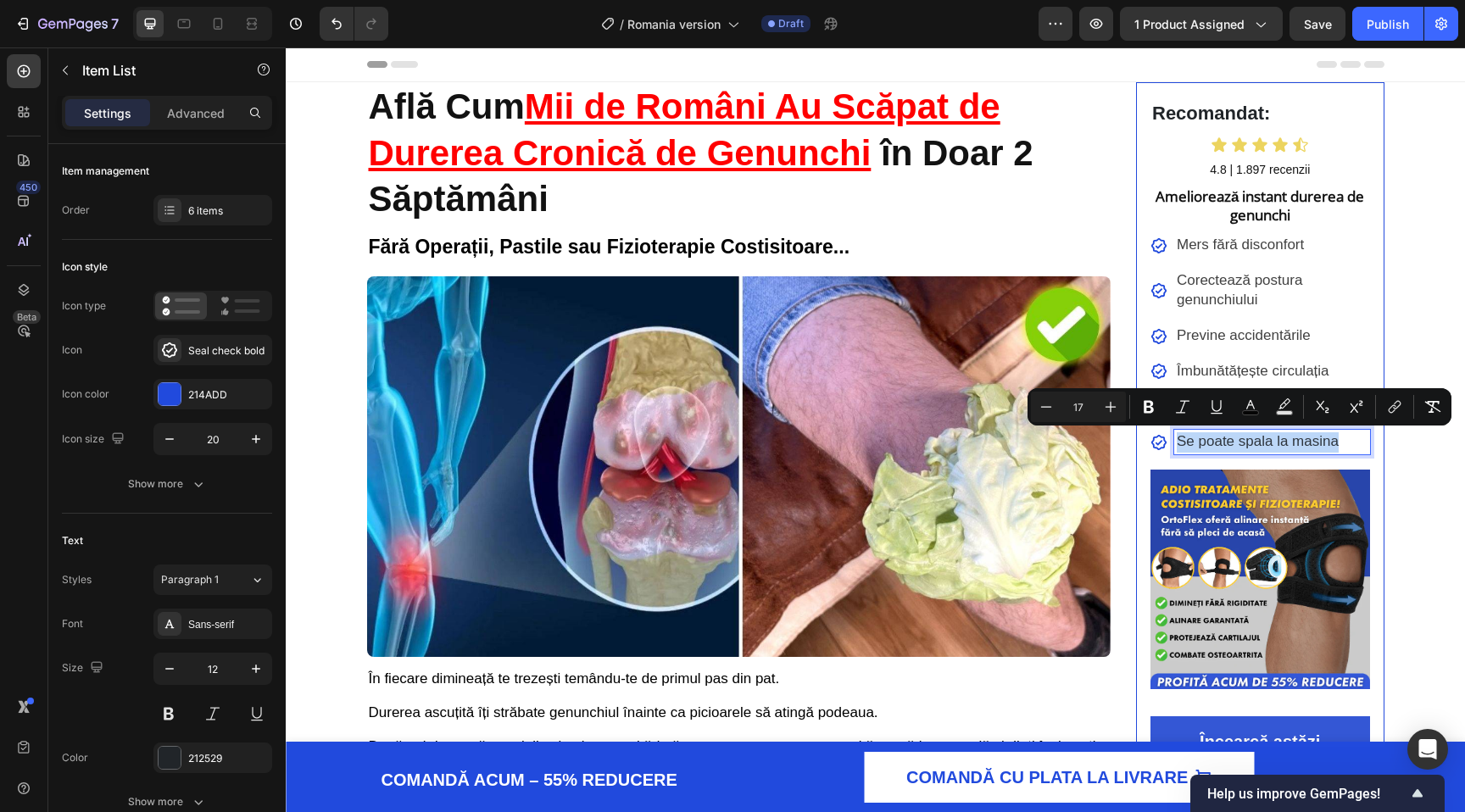
click at [1319, 265] on div "Mers fără disconfort Corectează postura genunchiului Previne accidentările Îmbu…" at bounding box center [1260, 344] width 220 height 222
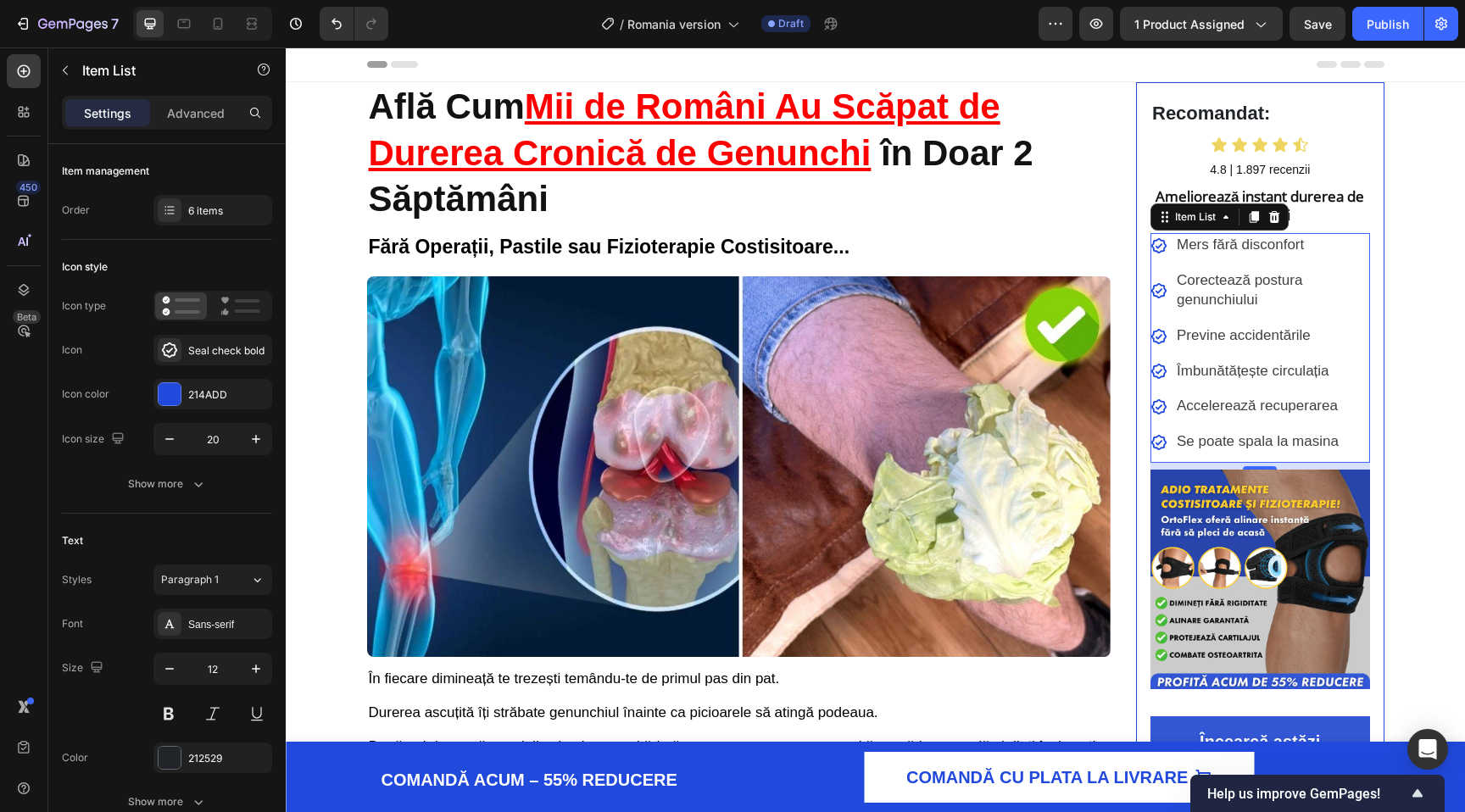
click at [1272, 248] on span "Mers fără disconfort" at bounding box center [1240, 244] width 127 height 16
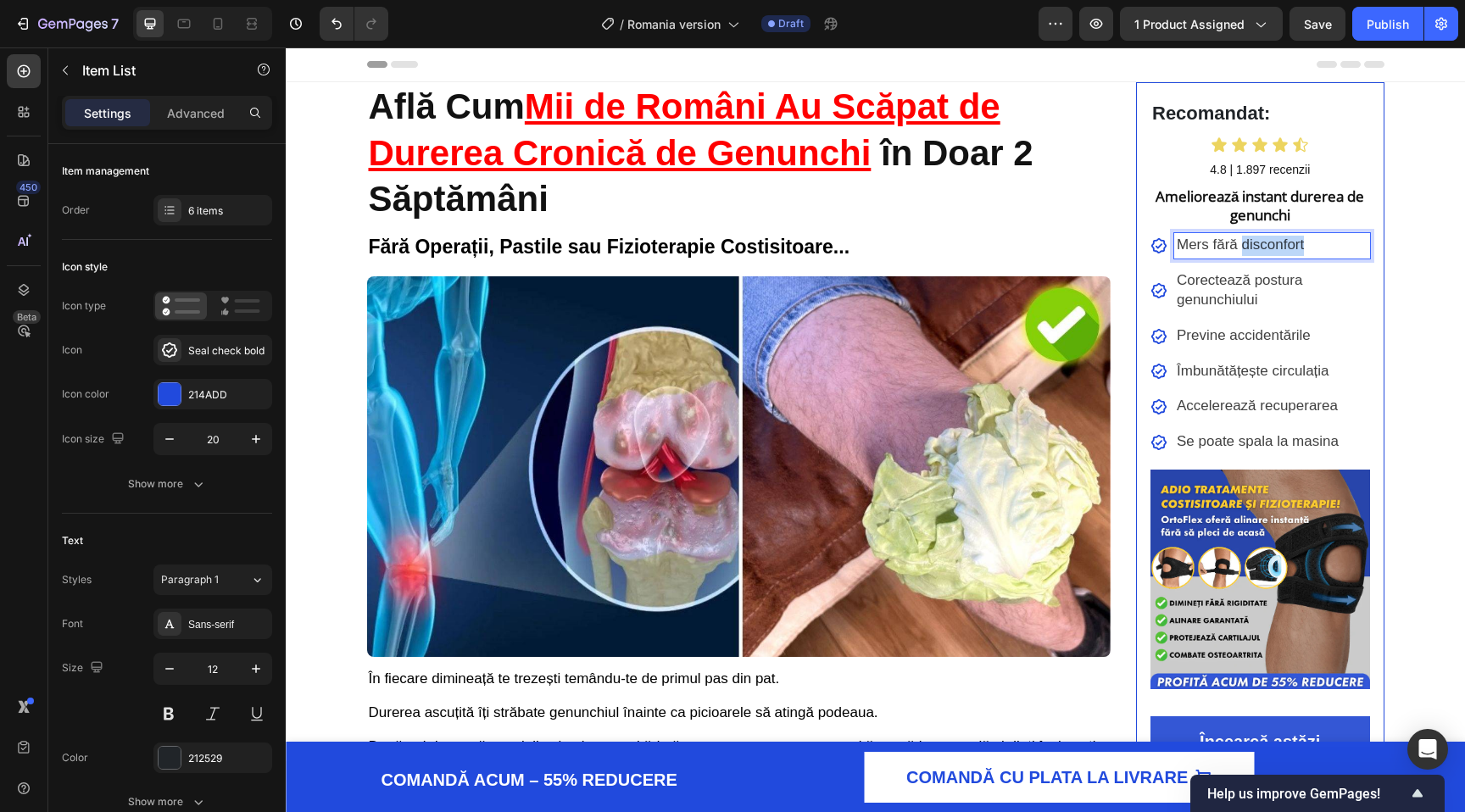
click at [1272, 248] on span "Mers fără disconfort" at bounding box center [1240, 244] width 127 height 16
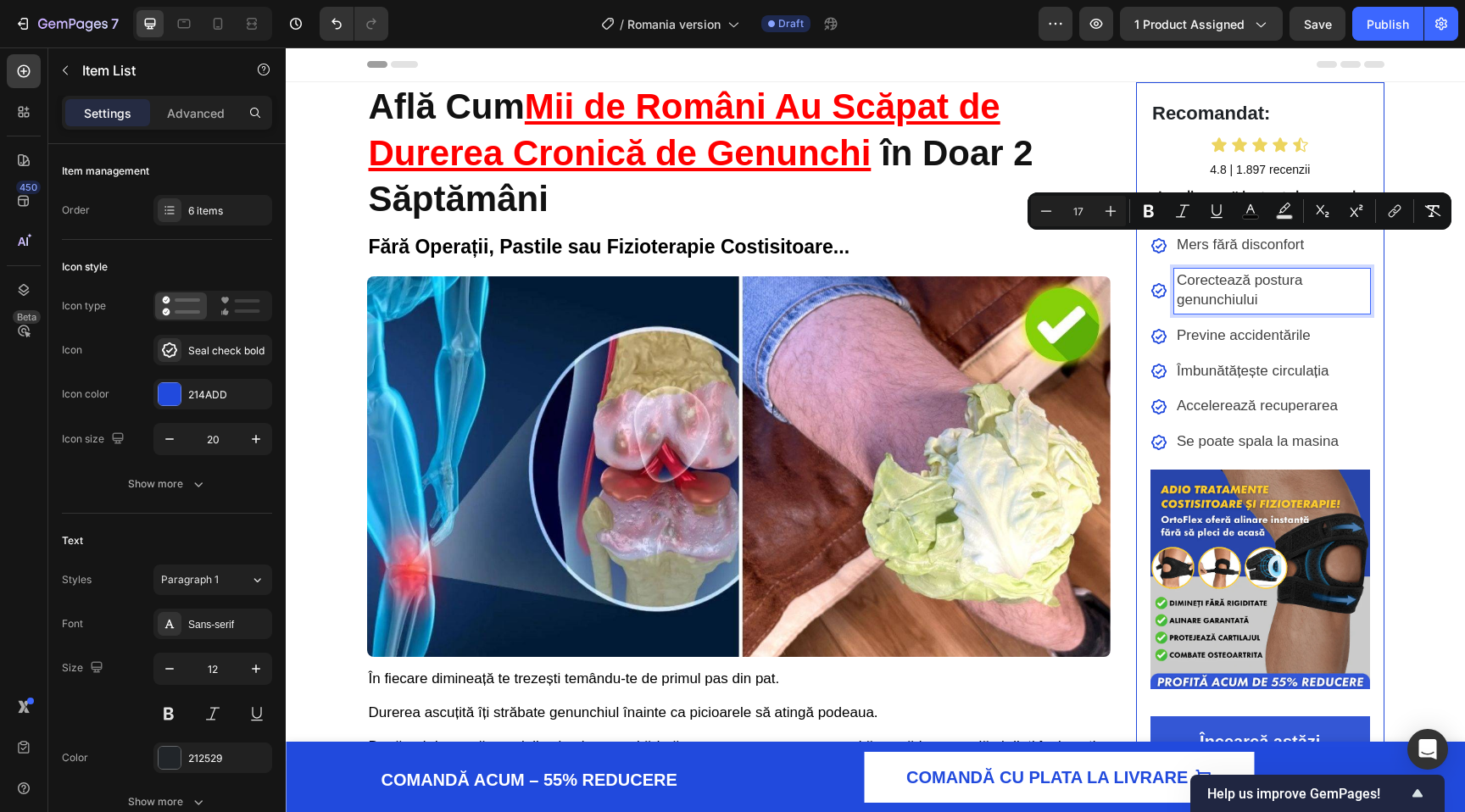
click at [1272, 291] on p "Corectează postura genunchiului" at bounding box center [1272, 291] width 190 height 40
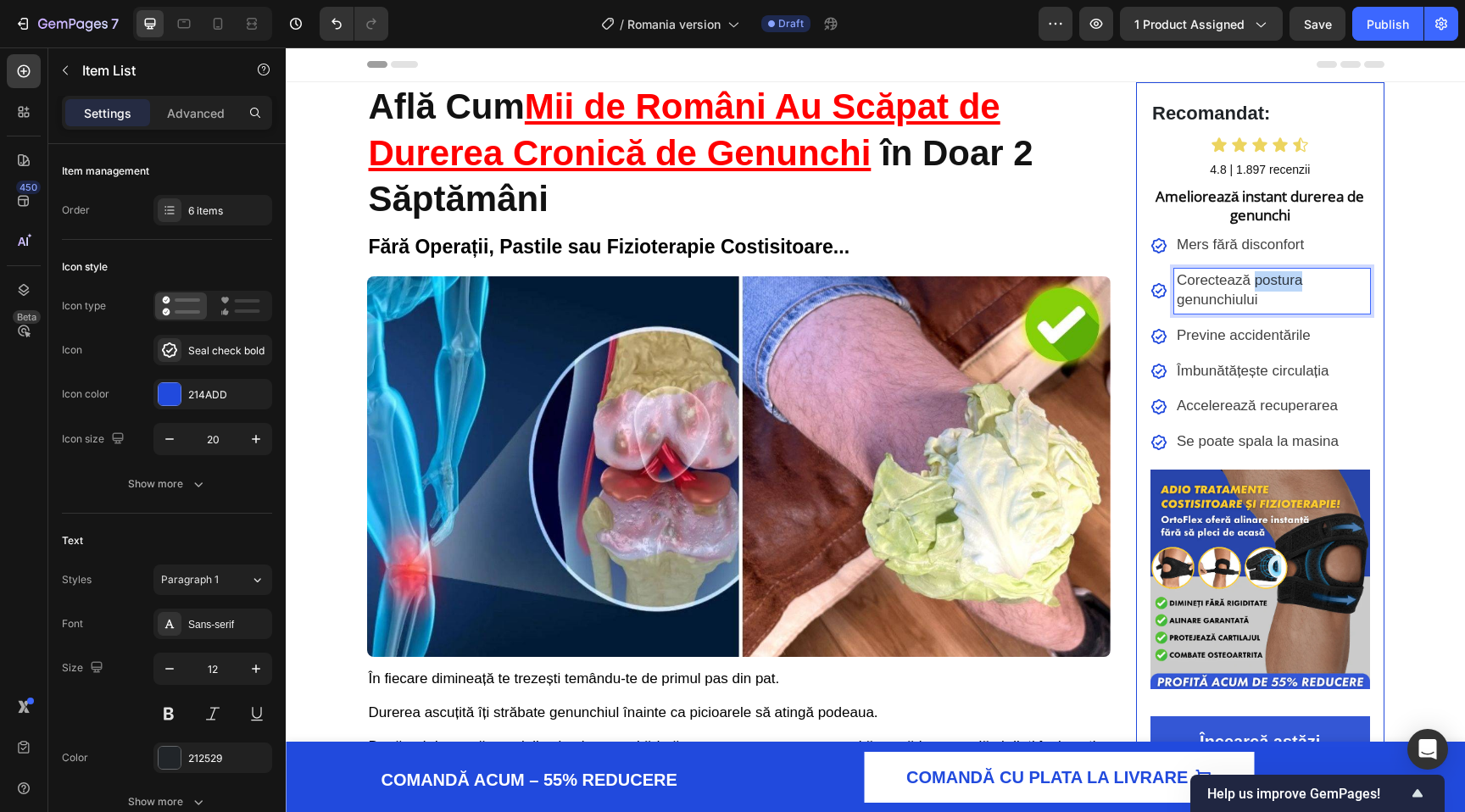
click at [1272, 291] on p "Corectează postura genunchiului" at bounding box center [1272, 291] width 190 height 40
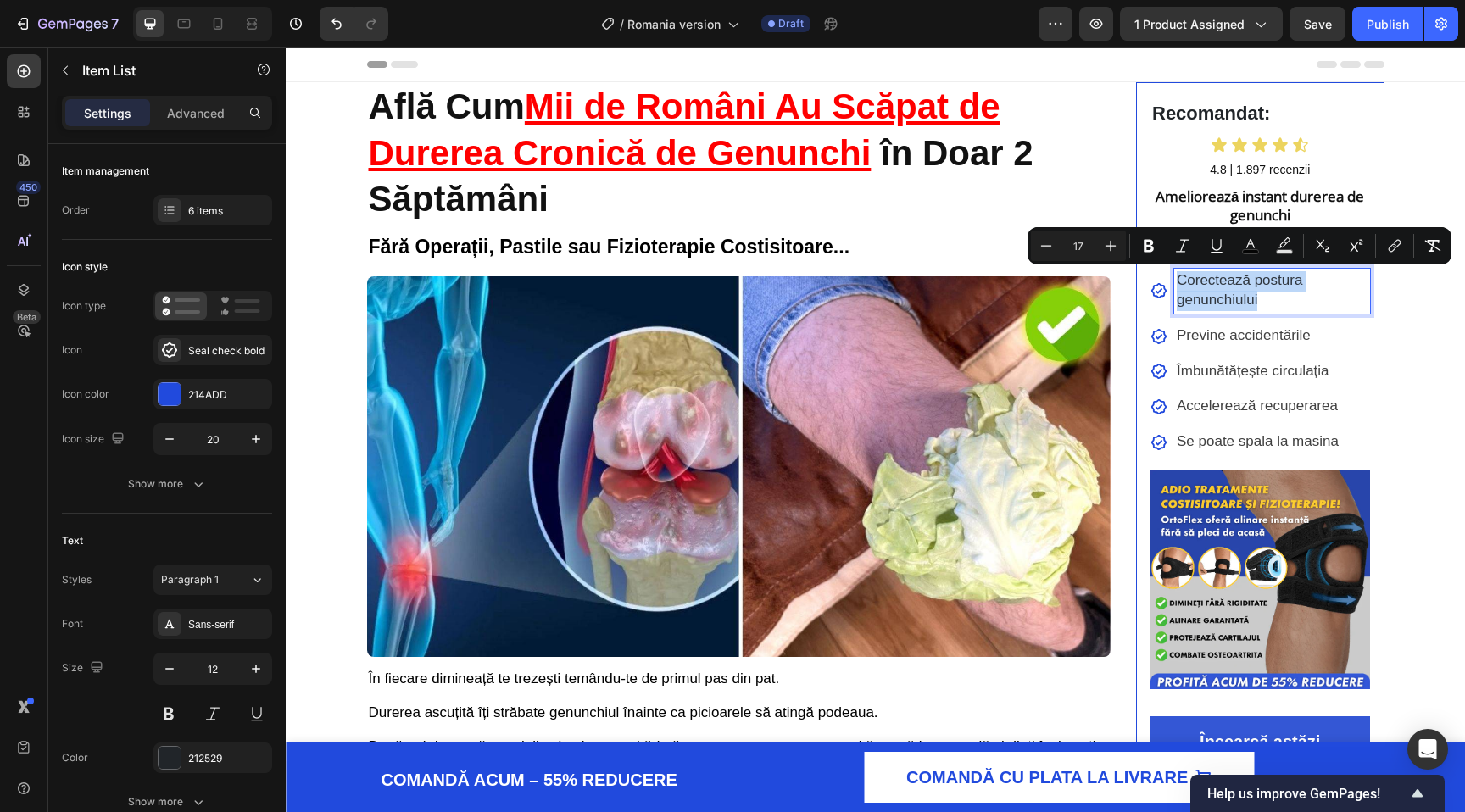
click at [1272, 291] on p "Corectează postura genunchiului" at bounding box center [1272, 291] width 190 height 40
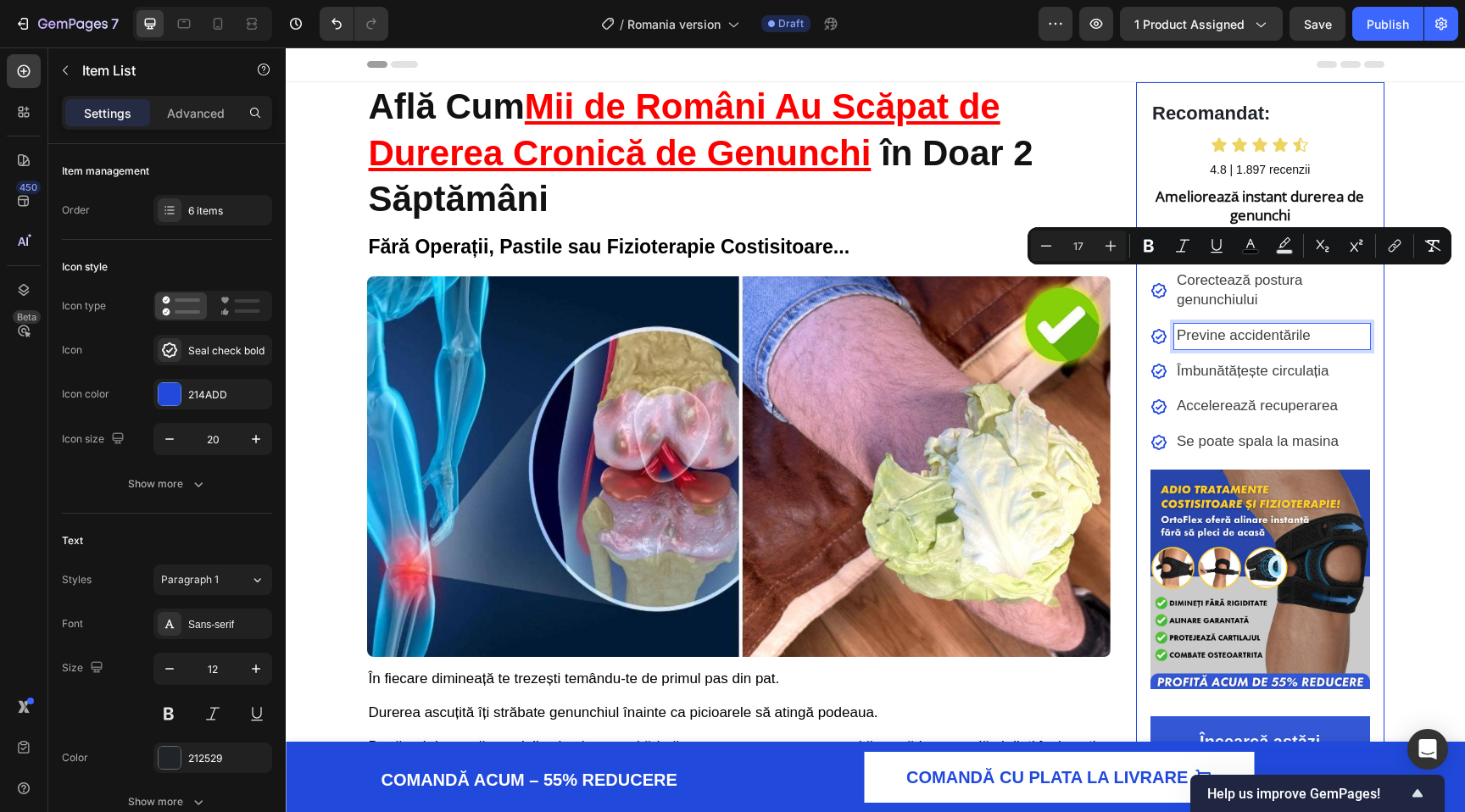
click at [1291, 347] on div "Previne accidentările" at bounding box center [1272, 336] width 196 height 26
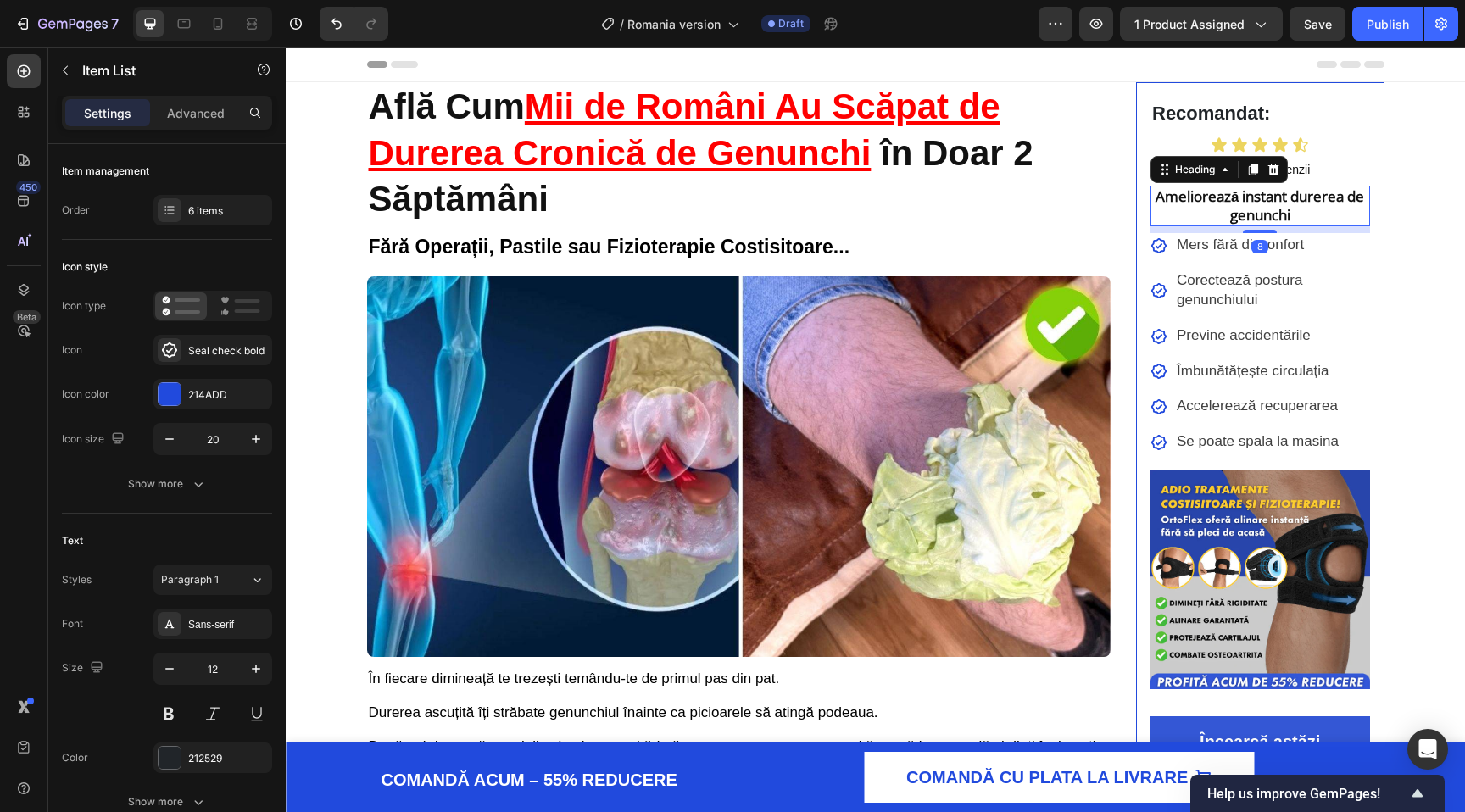
click at [1269, 213] on h2 "Ameliorează instant durerea de genunchi" at bounding box center [1260, 206] width 220 height 41
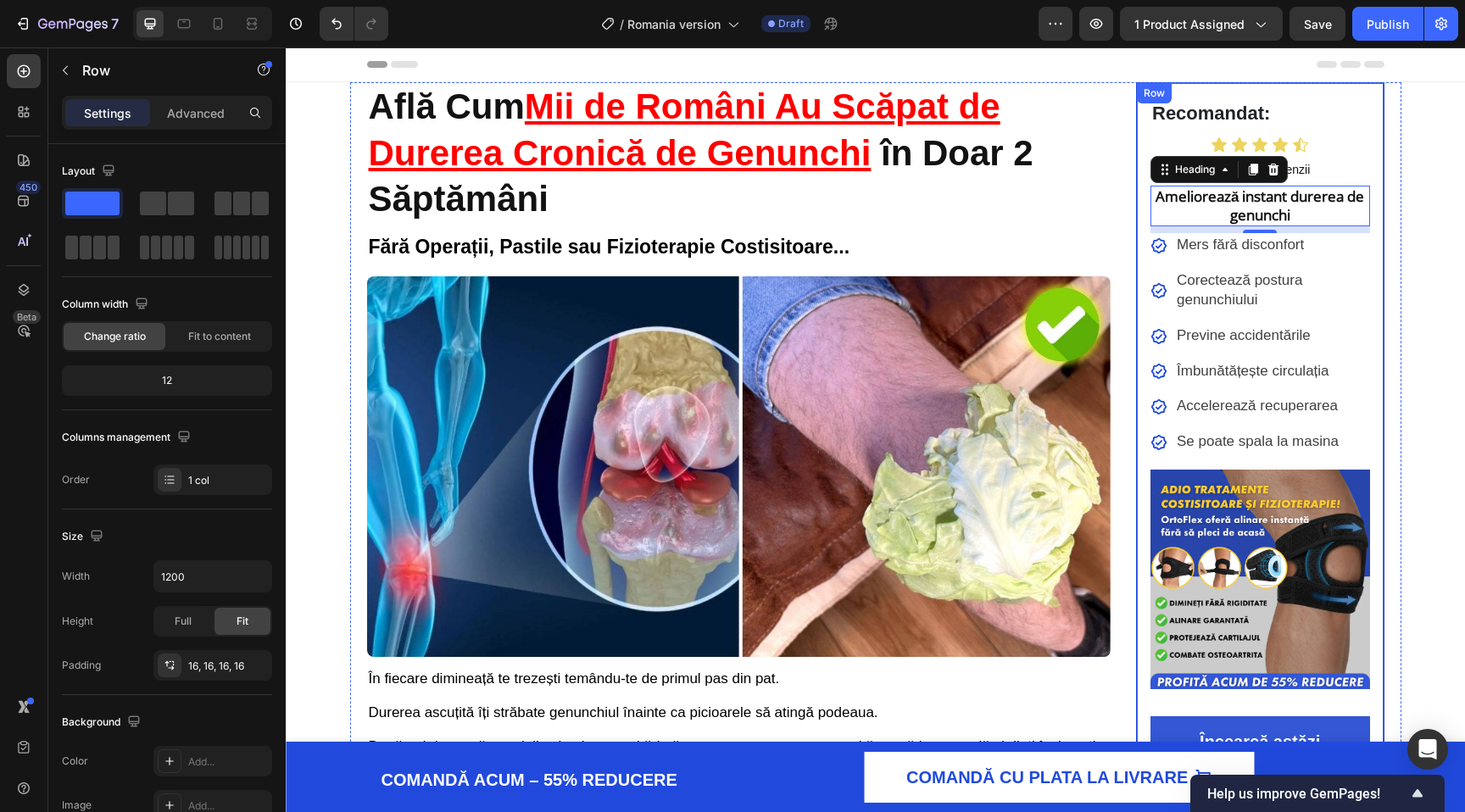
click at [1348, 182] on div "Recomandat: Text Block Icon Icon Icon Icon Icon Icon List 4.8 | 1.897 recenzii …" at bounding box center [1260, 445] width 220 height 697
click at [1346, 199] on h2 "Ameliorează instant durerea de genunchi" at bounding box center [1260, 206] width 220 height 41
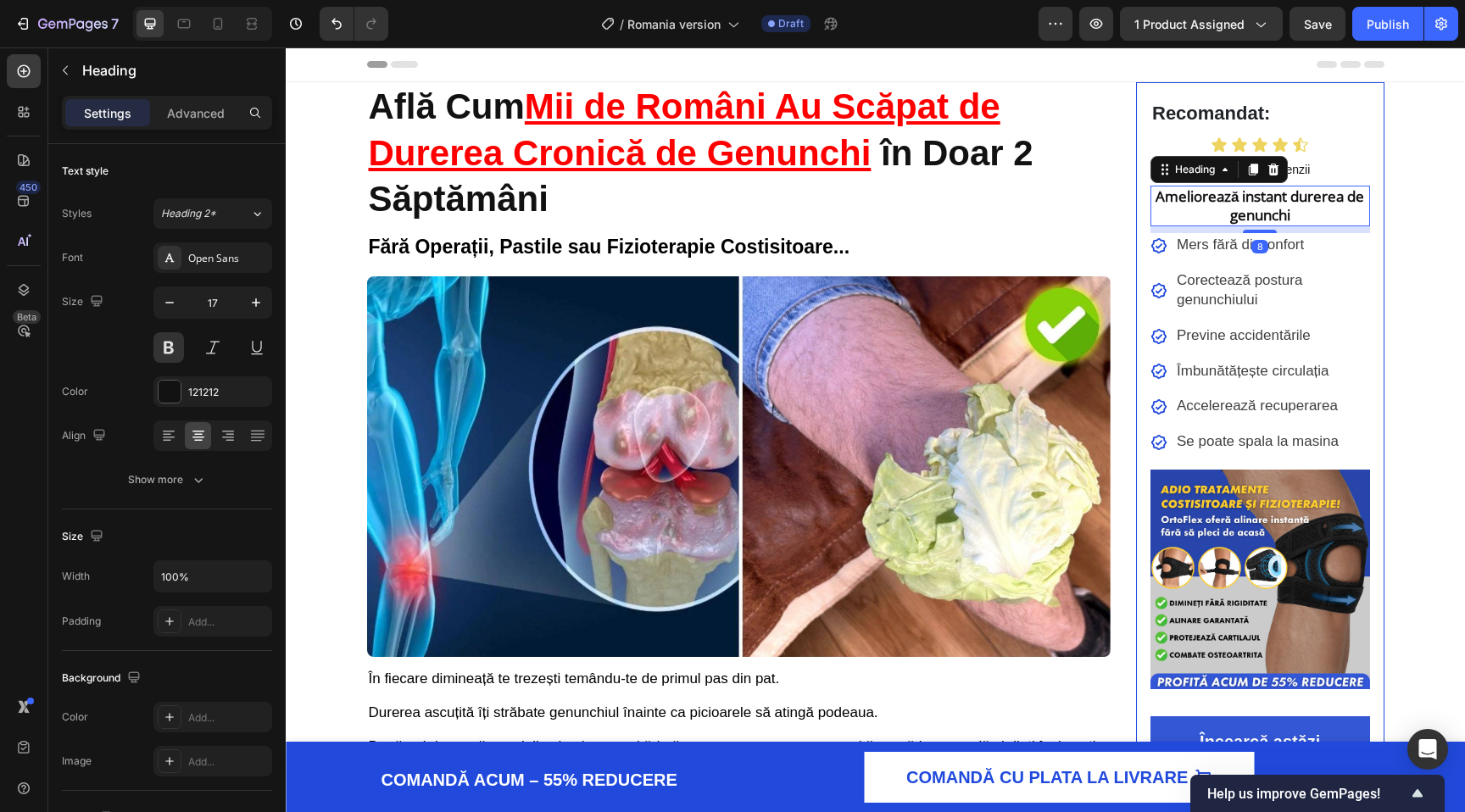
click at [1344, 199] on h2 "Ameliorează instant durerea de genunchi" at bounding box center [1260, 206] width 220 height 41
click at [1296, 198] on p "Ameliorează instant durerea de genunchi" at bounding box center [1260, 206] width 216 height 37
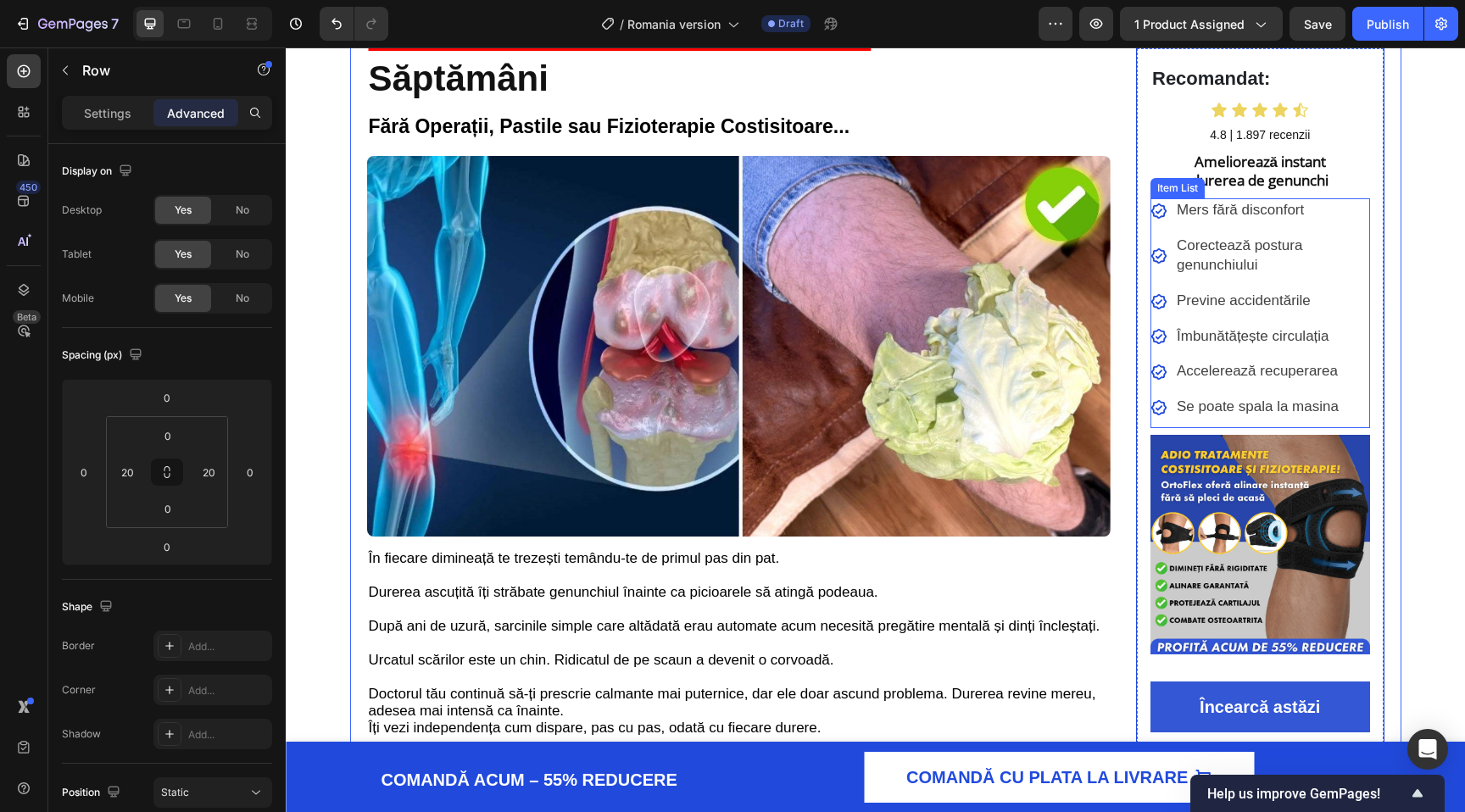
scroll to position [122, 0]
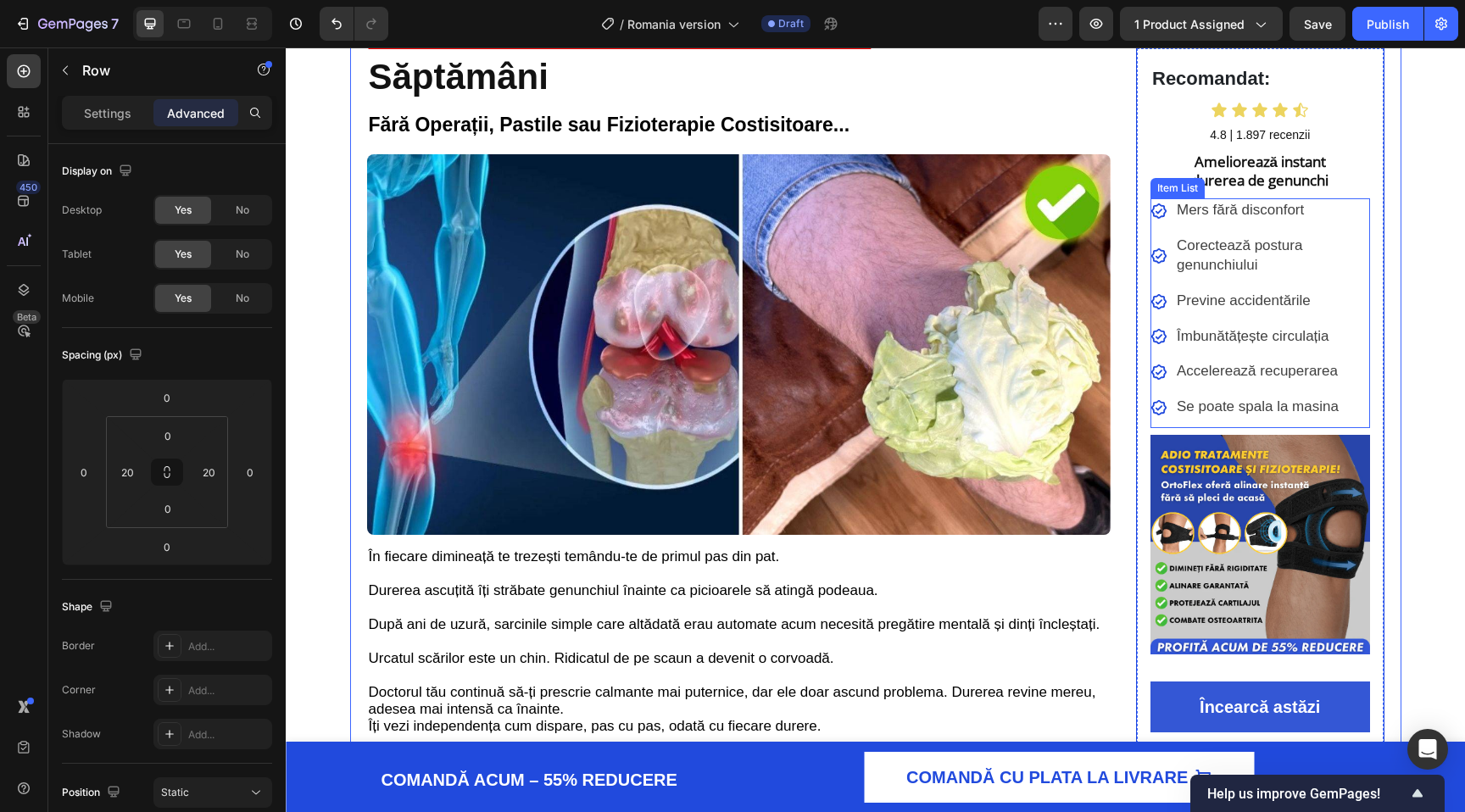
click at [1238, 409] on span "Se poate spala la masina" at bounding box center [1257, 406] width 162 height 16
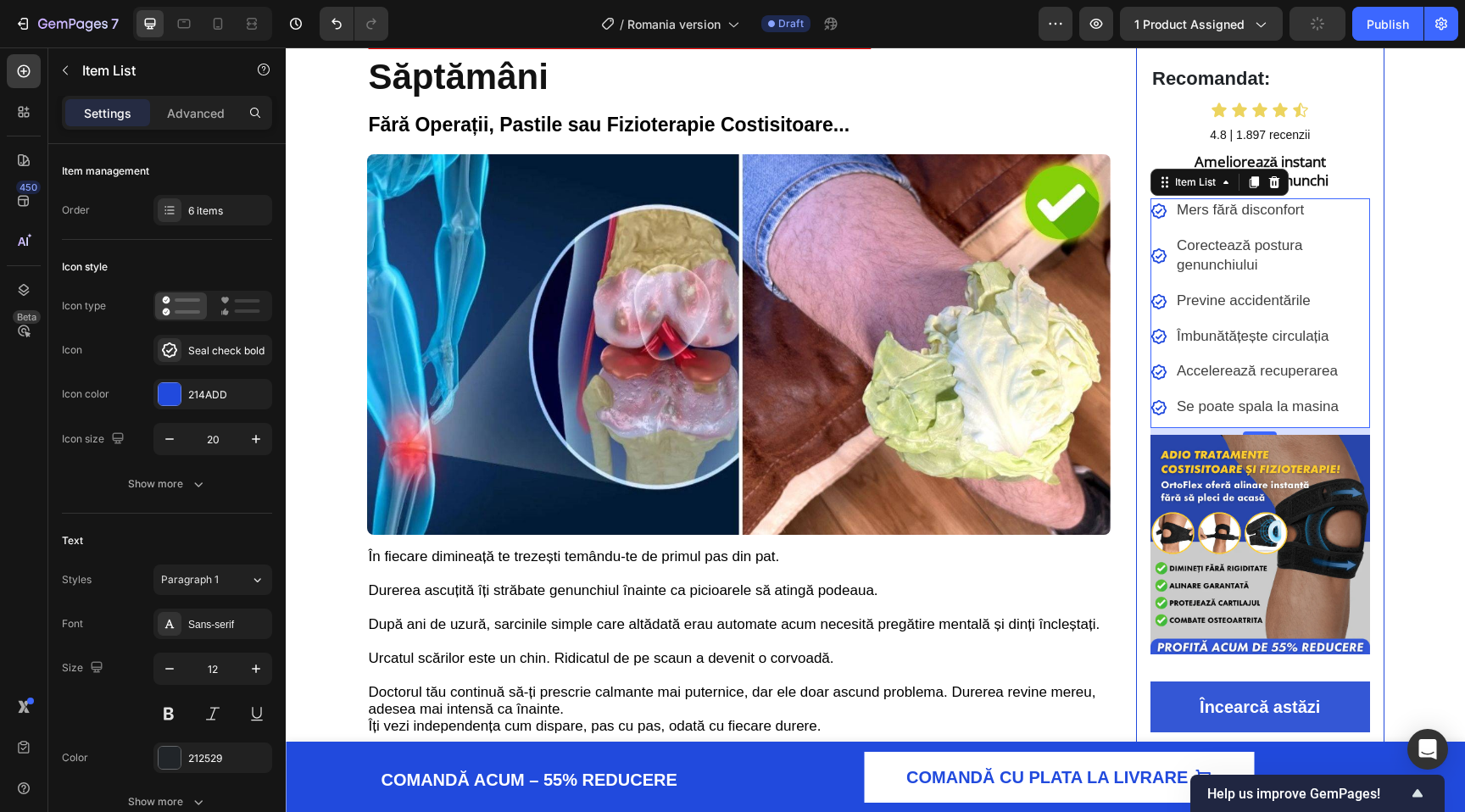
click at [1311, 418] on div "Se poate spala la masina" at bounding box center [1272, 407] width 196 height 26
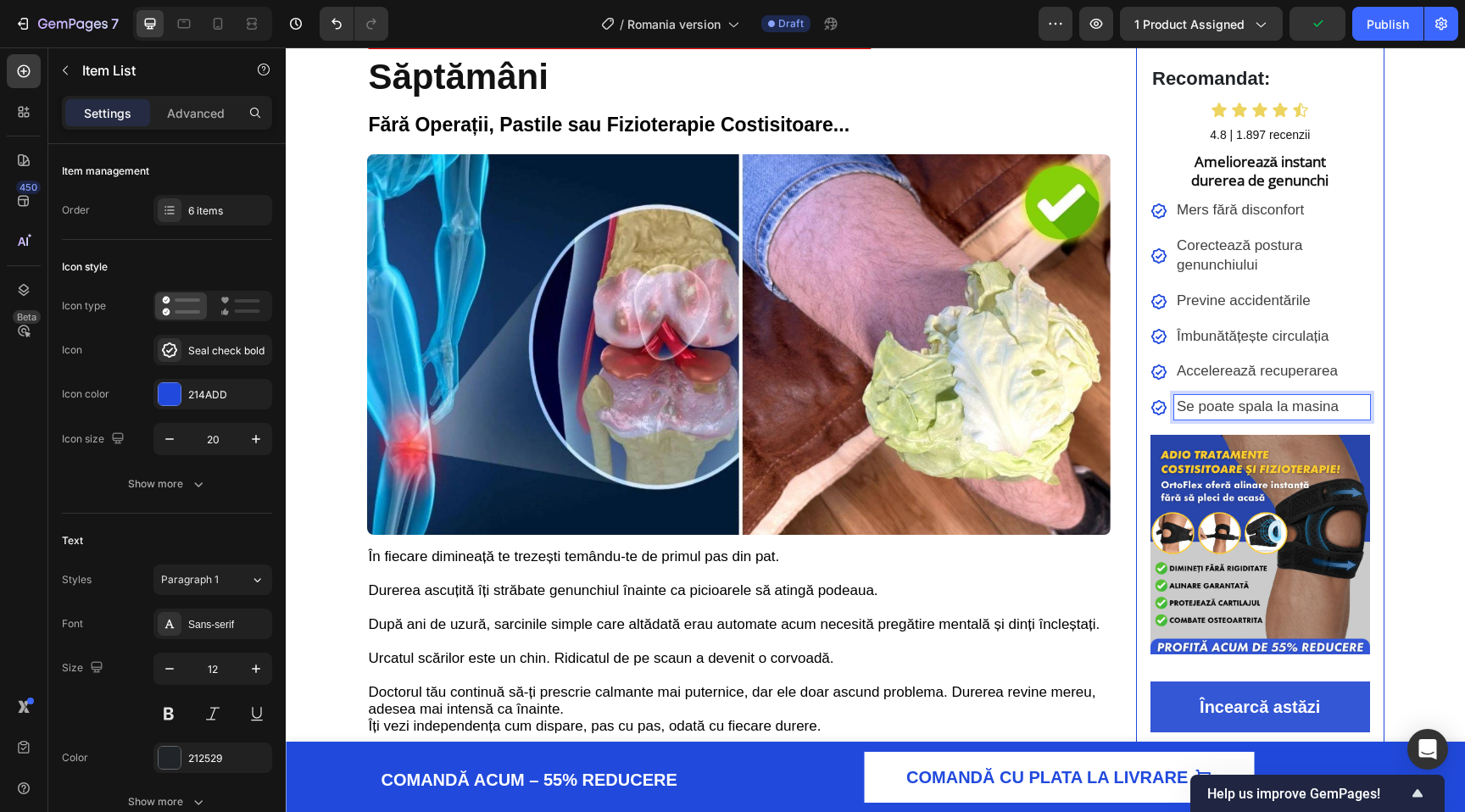
click at [1311, 415] on p "Se poate spala la masina" at bounding box center [1272, 407] width 190 height 20
click at [161, 762] on div at bounding box center [169, 757] width 22 height 22
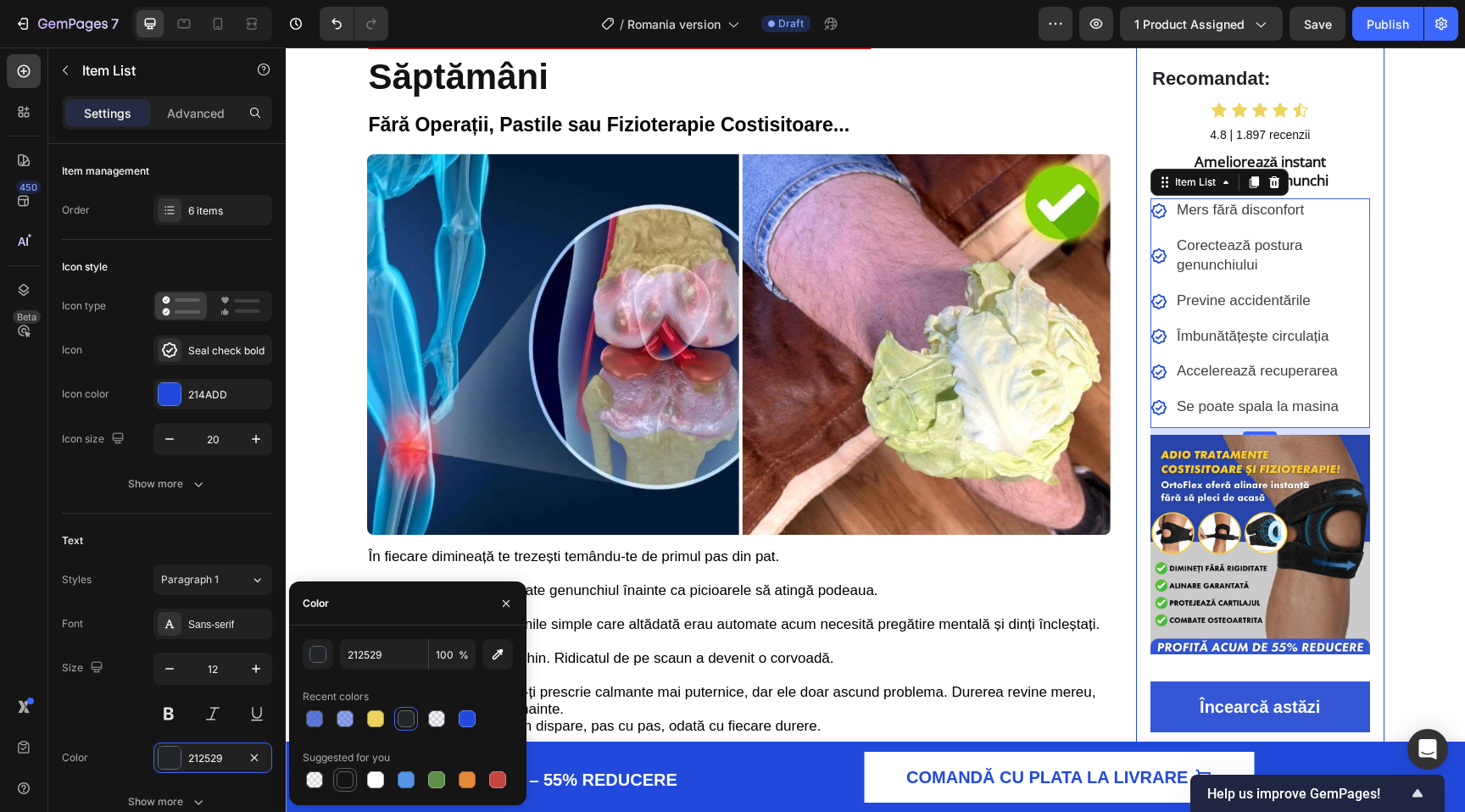
click at [342, 784] on div at bounding box center [345, 780] width 17 height 17
type input "151515"
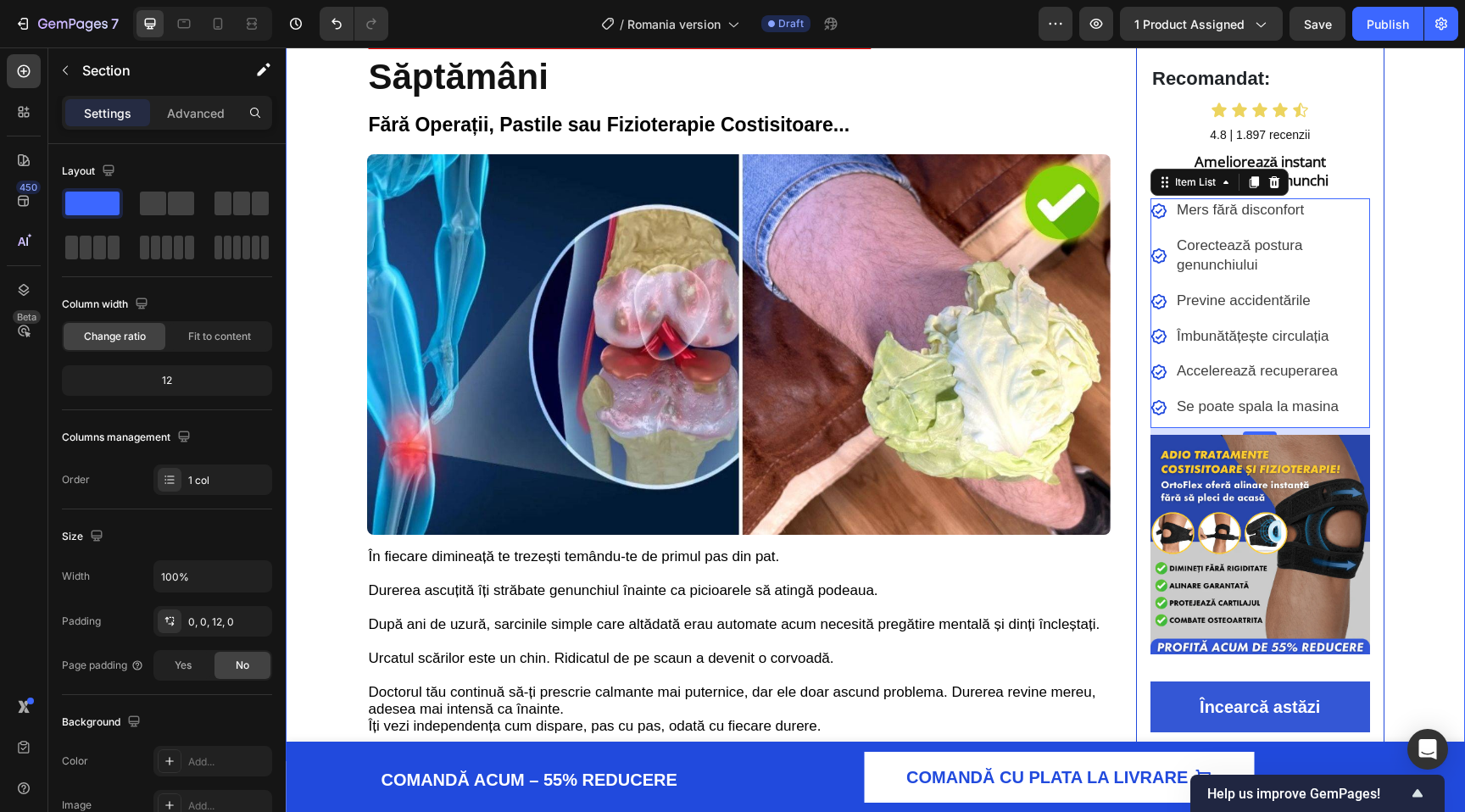
click at [1237, 352] on div "Mers fără disconfort Corectează postura genunchiului Previne accidentările Îmbu…" at bounding box center [1260, 309] width 220 height 222
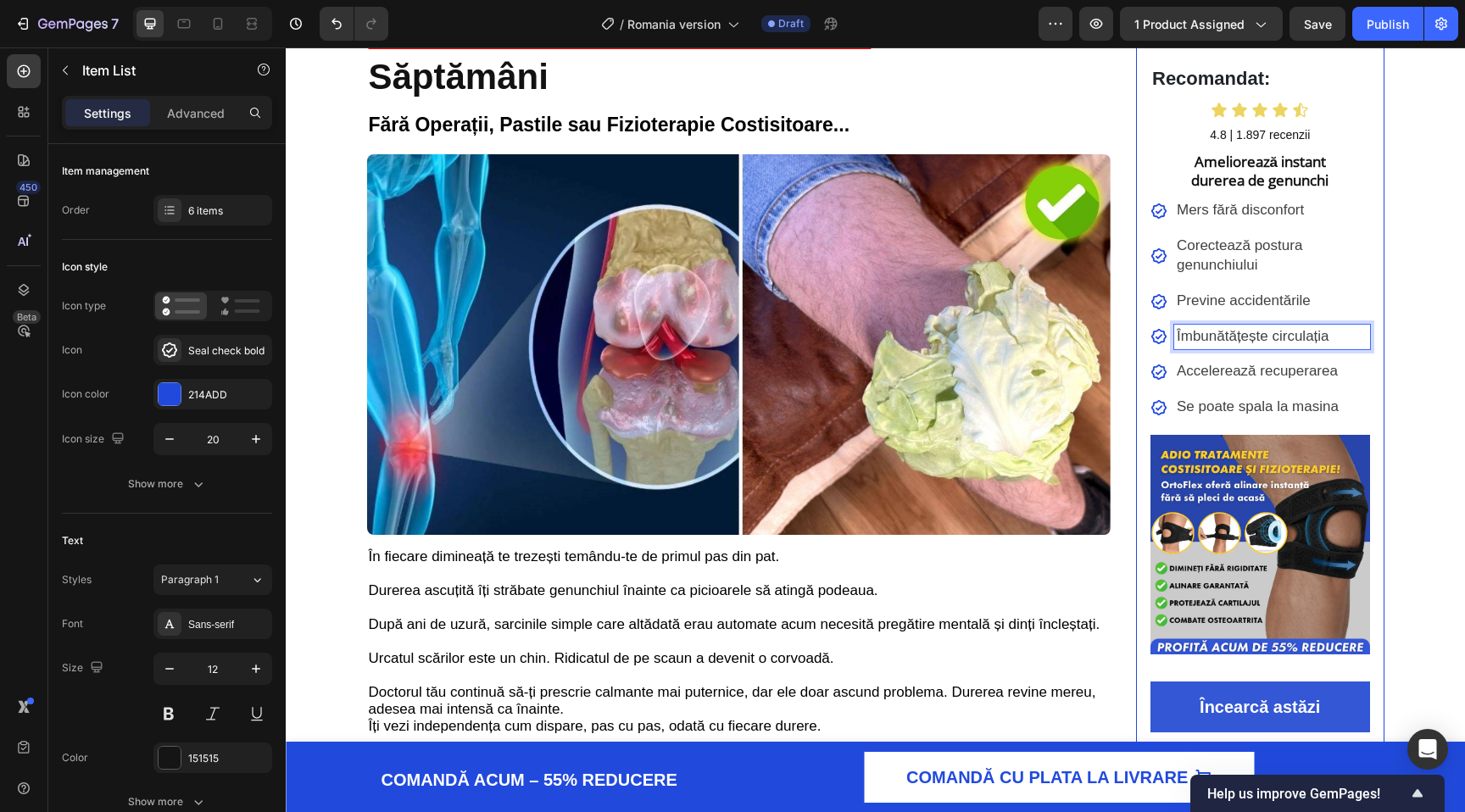
click at [1266, 346] on p "Îmbunătățește circulația" at bounding box center [1272, 336] width 190 height 20
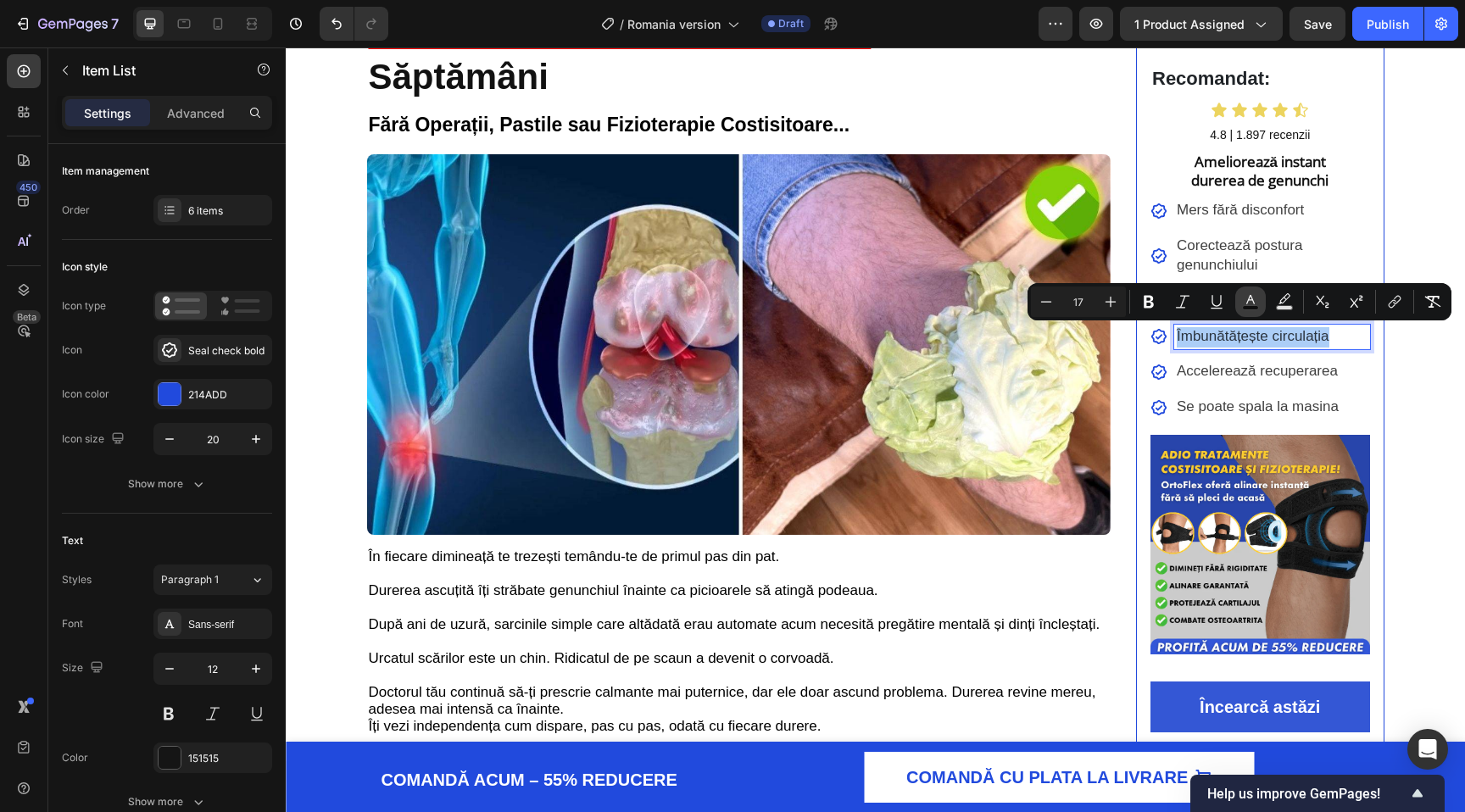
click at [1238, 303] on button "color" at bounding box center [1251, 301] width 30 height 30
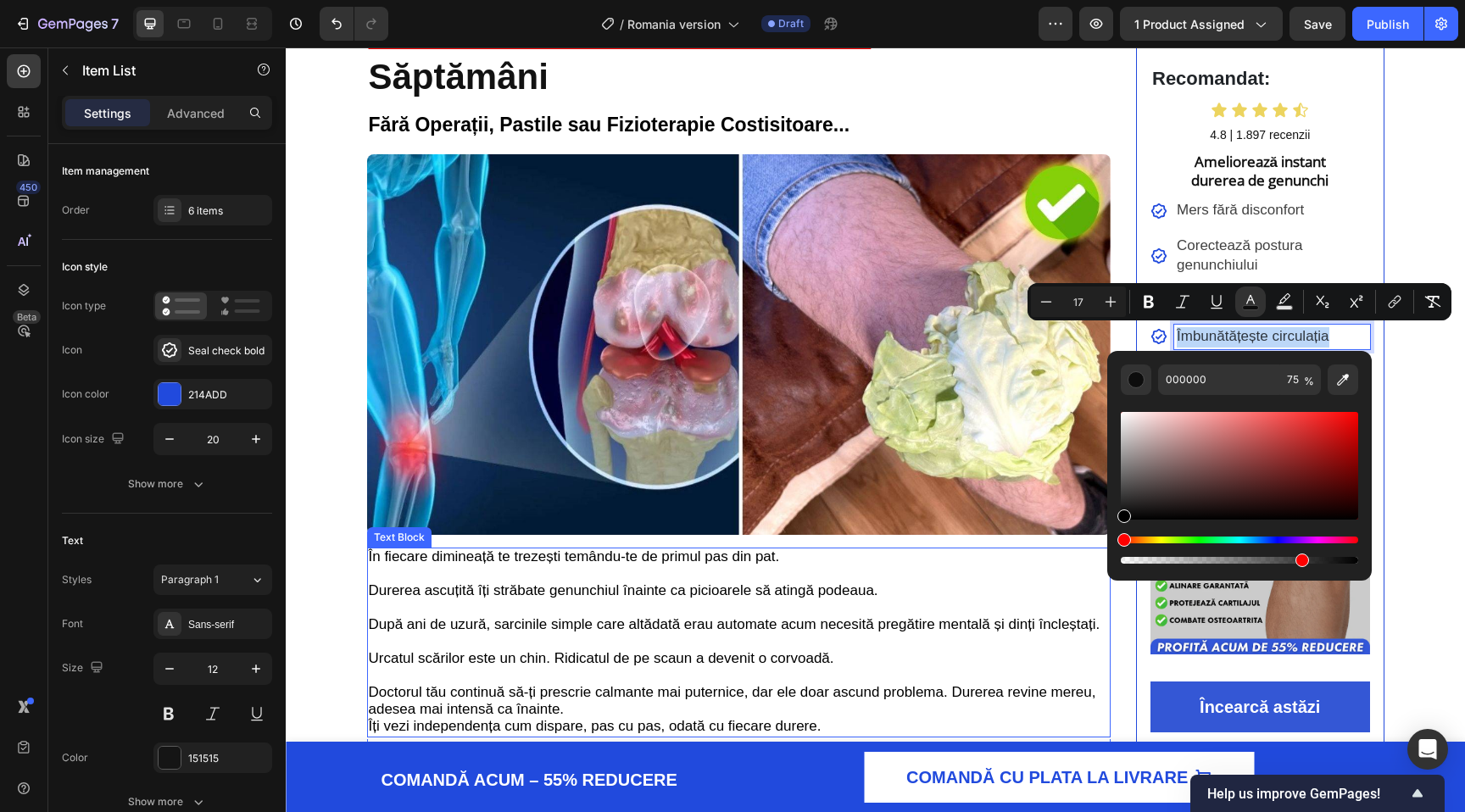
drag, startPoint x: 1438, startPoint y: 516, endPoint x: 1044, endPoint y: 588, distance: 400.5
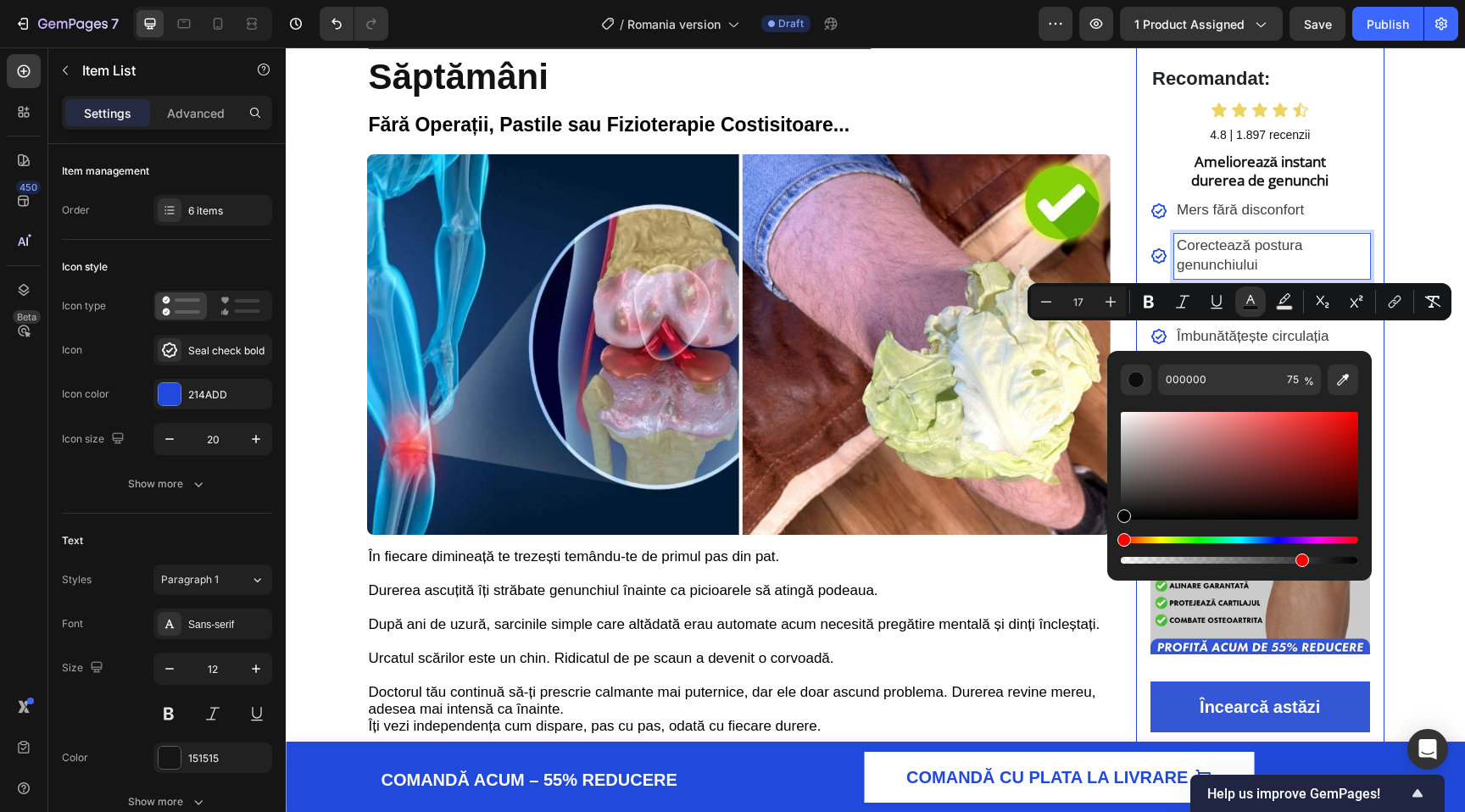
click at [1222, 254] on p "Corectează postura genunchiului" at bounding box center [1272, 257] width 190 height 40
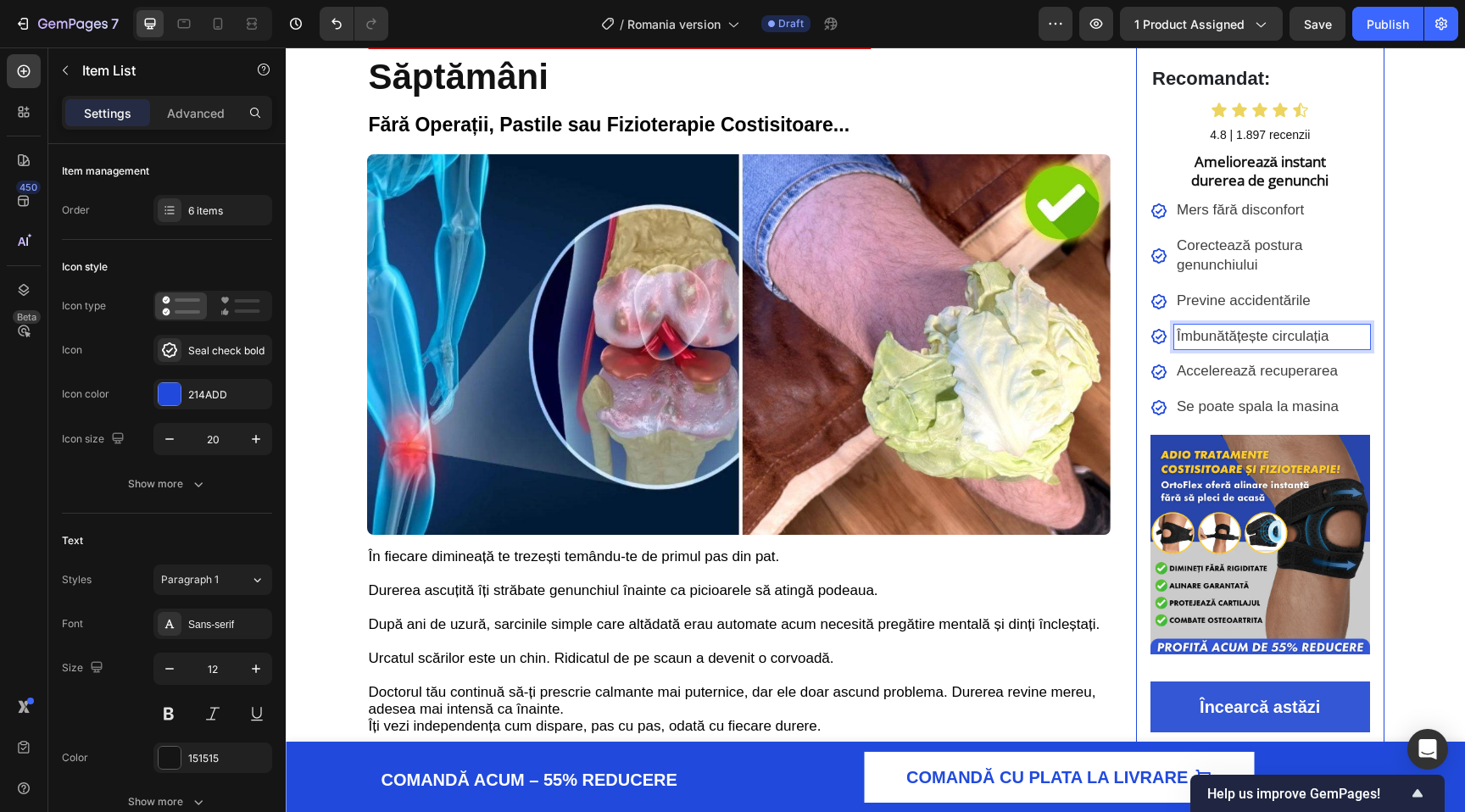
click at [1226, 335] on span "Îmbunătățește circulația" at bounding box center [1253, 335] width 153 height 16
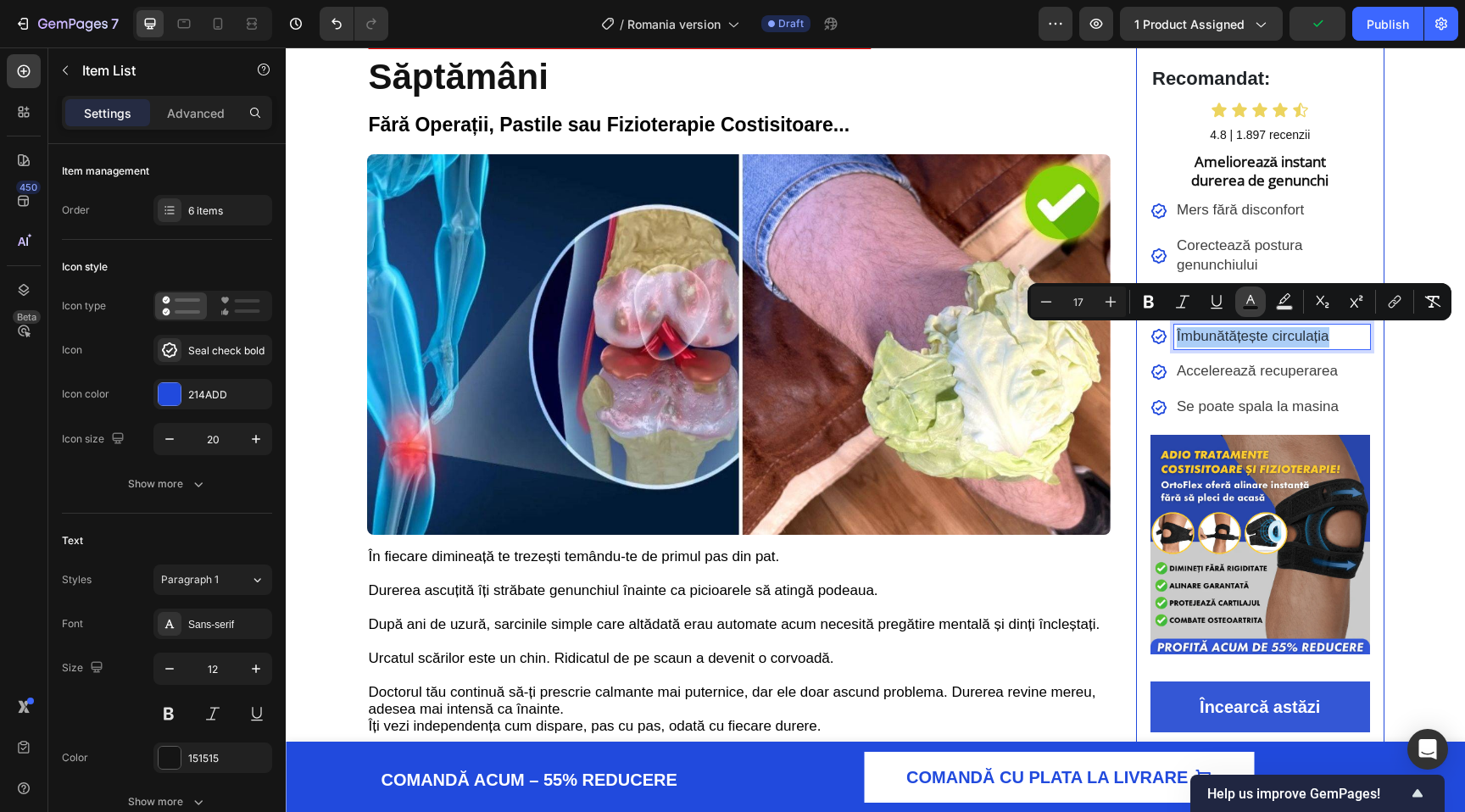
click at [1260, 298] on button "color" at bounding box center [1251, 301] width 30 height 30
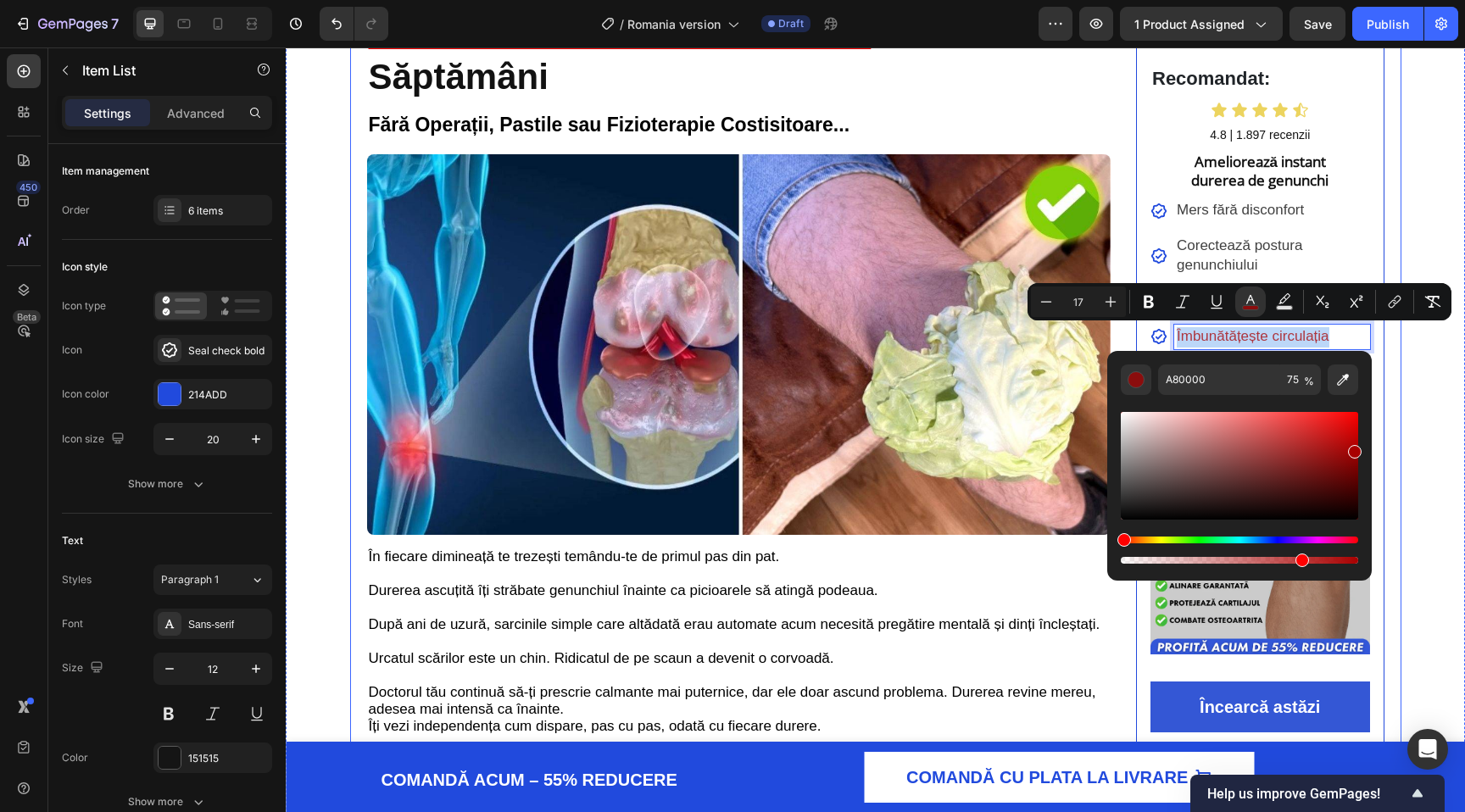
drag, startPoint x: 1485, startPoint y: 507, endPoint x: 1383, endPoint y: 413, distance: 138.7
type input "000000"
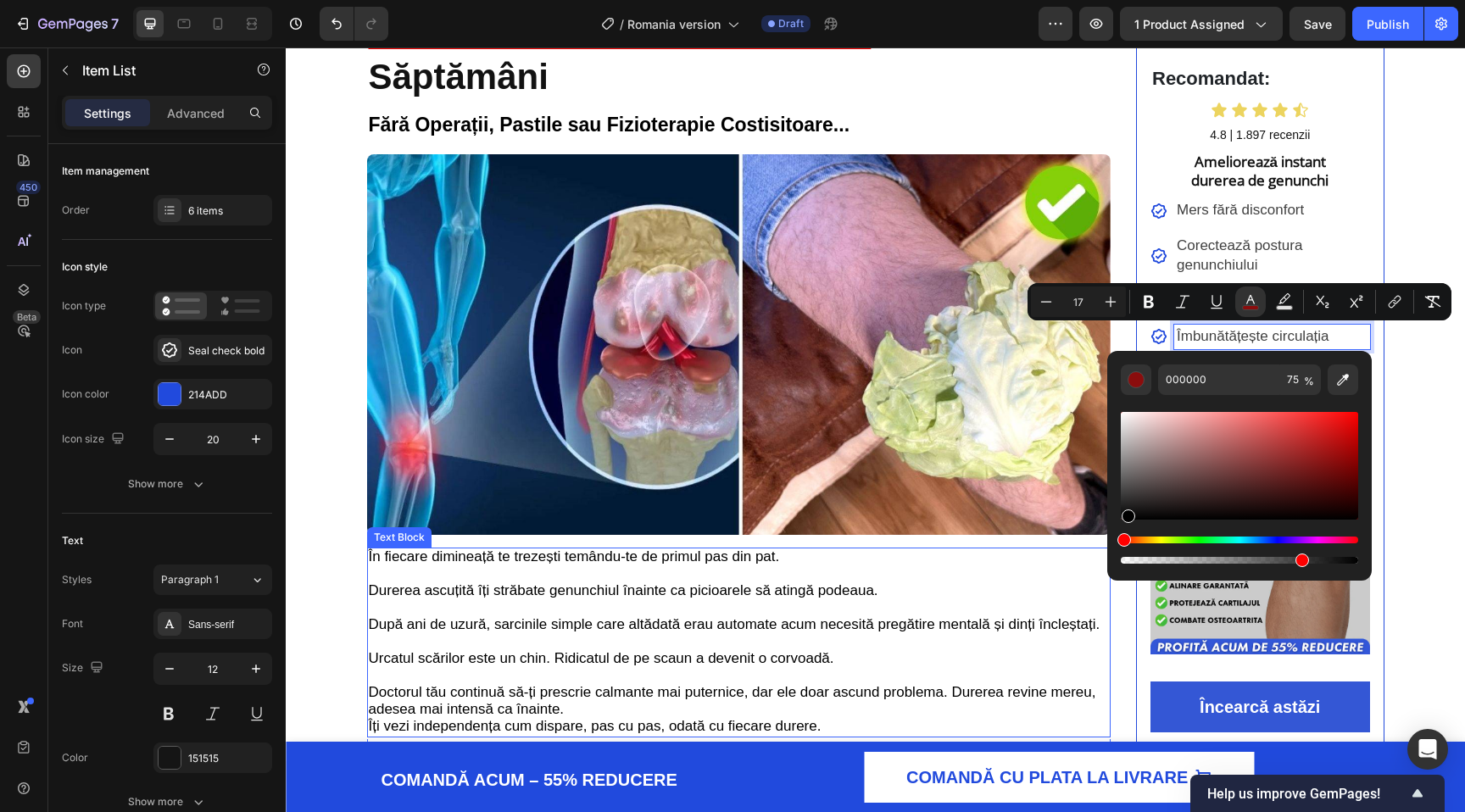
drag, startPoint x: 1619, startPoint y: 487, endPoint x: 1030, endPoint y: 565, distance: 594.1
click at [1234, 223] on div "Mers fără disconfort" at bounding box center [1272, 210] width 196 height 26
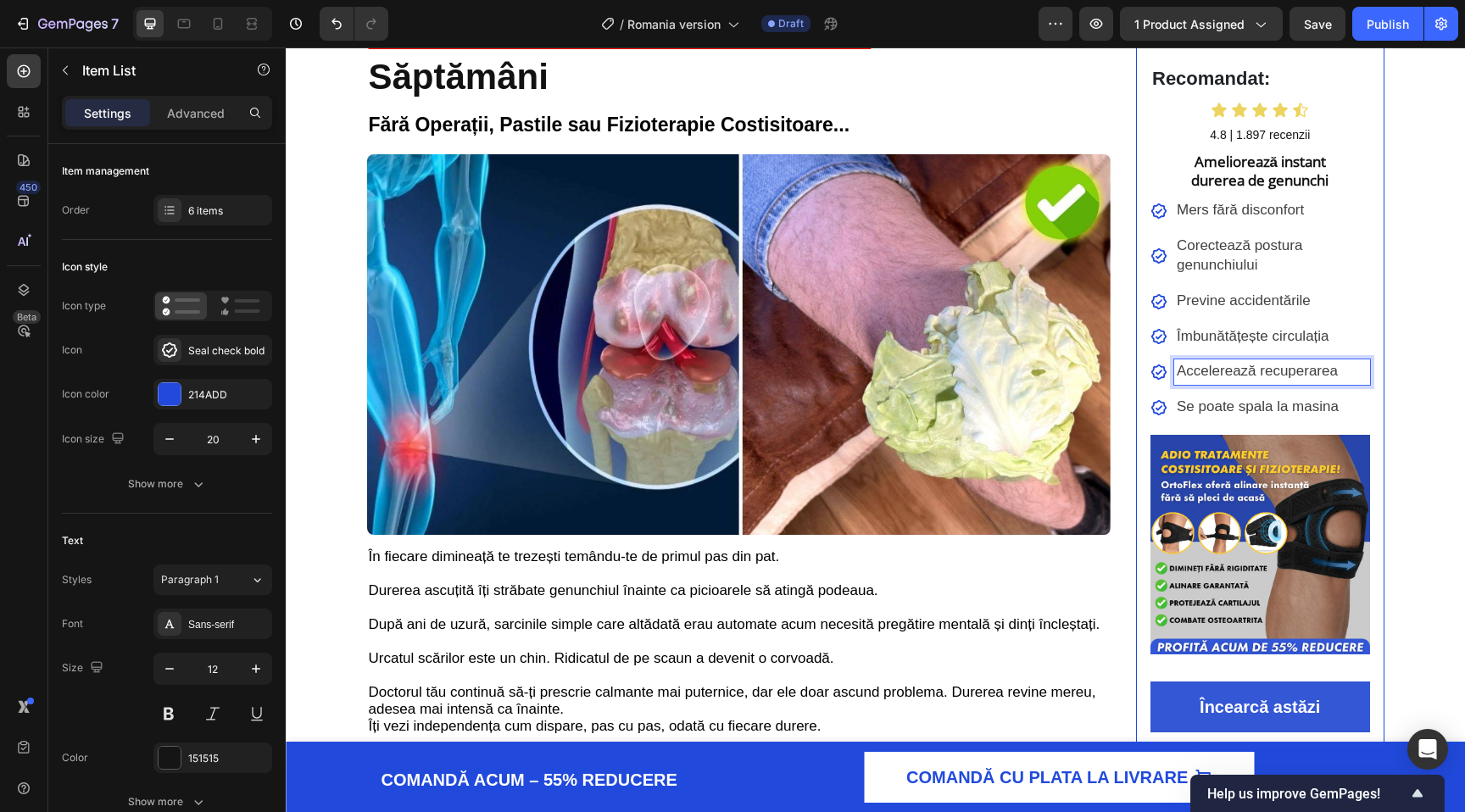
click at [1365, 359] on div "Accelerează recuperarea" at bounding box center [1272, 371] width 196 height 26
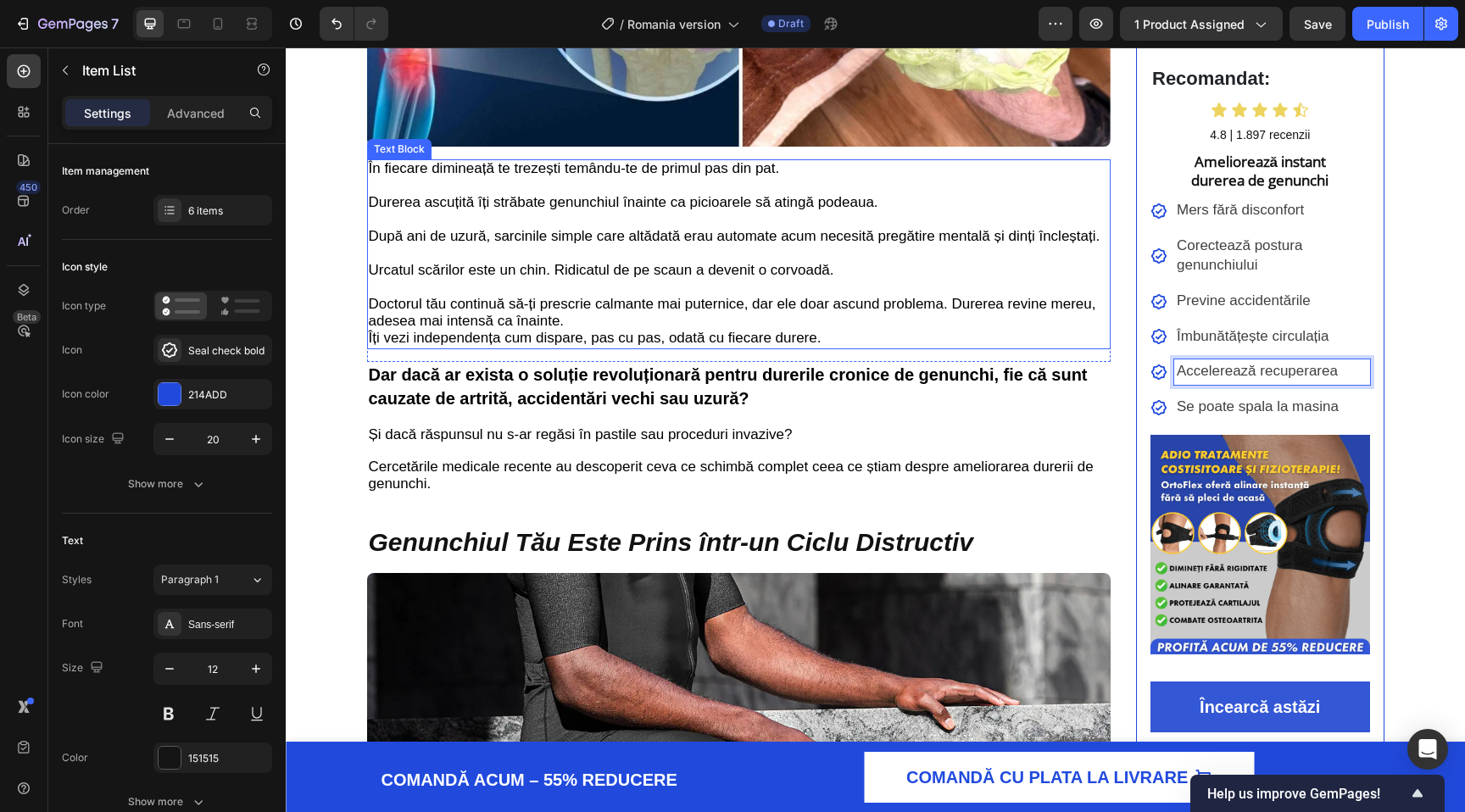
scroll to position [521, 0]
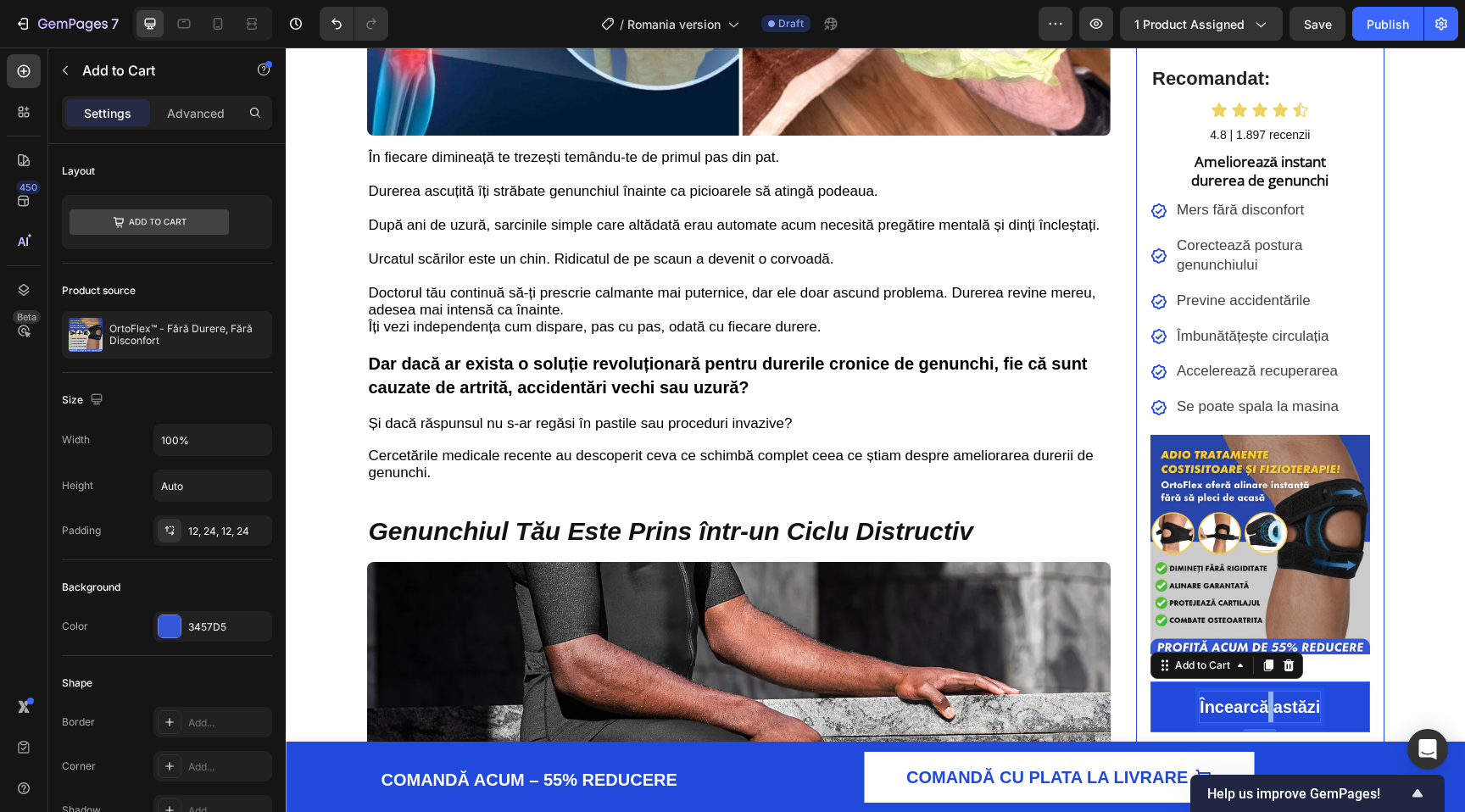
click at [1268, 709] on div "Încearcă astăzi" at bounding box center [1259, 707] width 120 height 30
click at [1268, 709] on p "Încearcă astăzi" at bounding box center [1259, 707] width 120 height 30
copy p "Încearcă astăzi"
click at [1243, 702] on p "Încearcă astăzi" at bounding box center [1259, 707] width 120 height 30
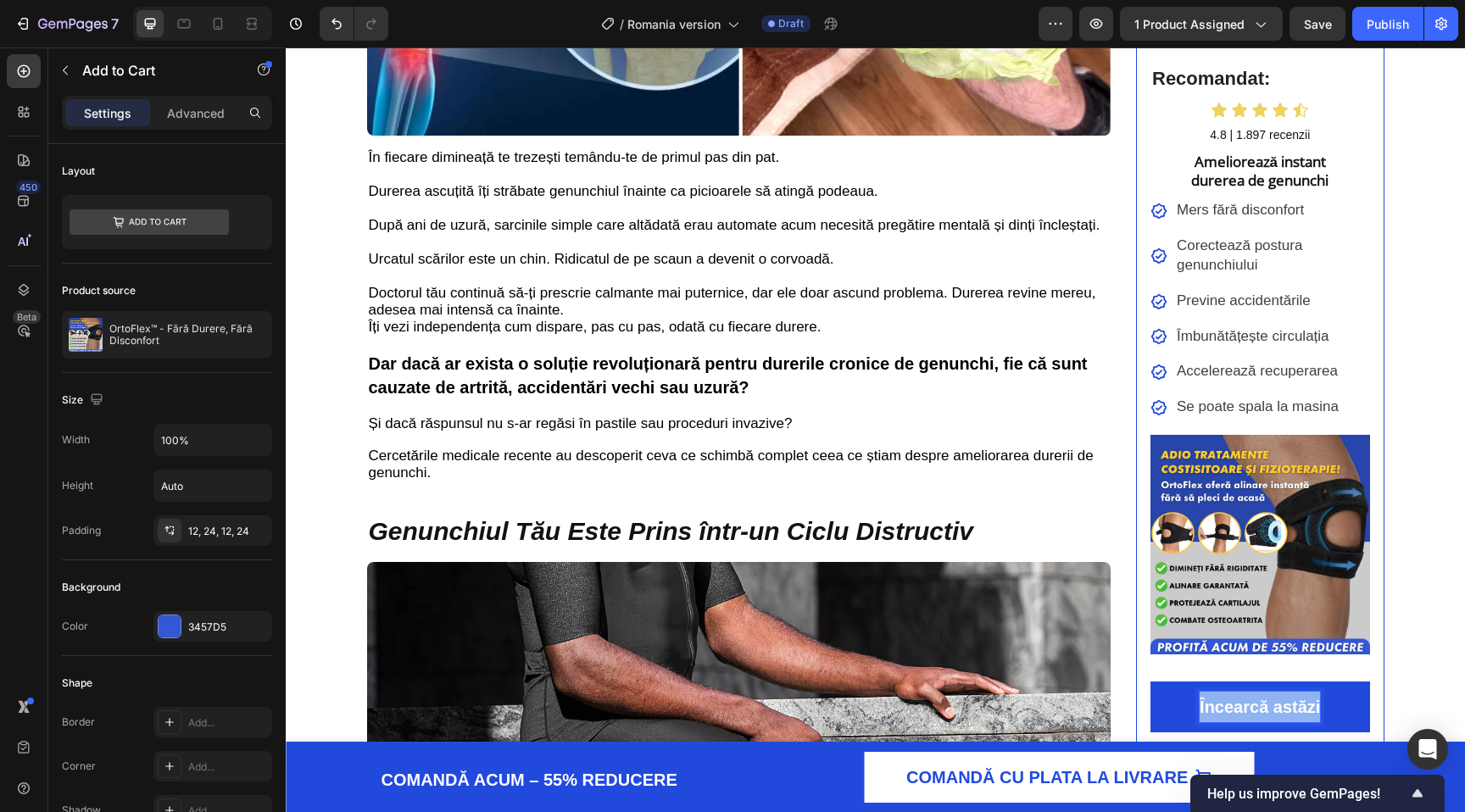
click at [1243, 702] on p "Încearcă astăzi" at bounding box center [1259, 707] width 120 height 30
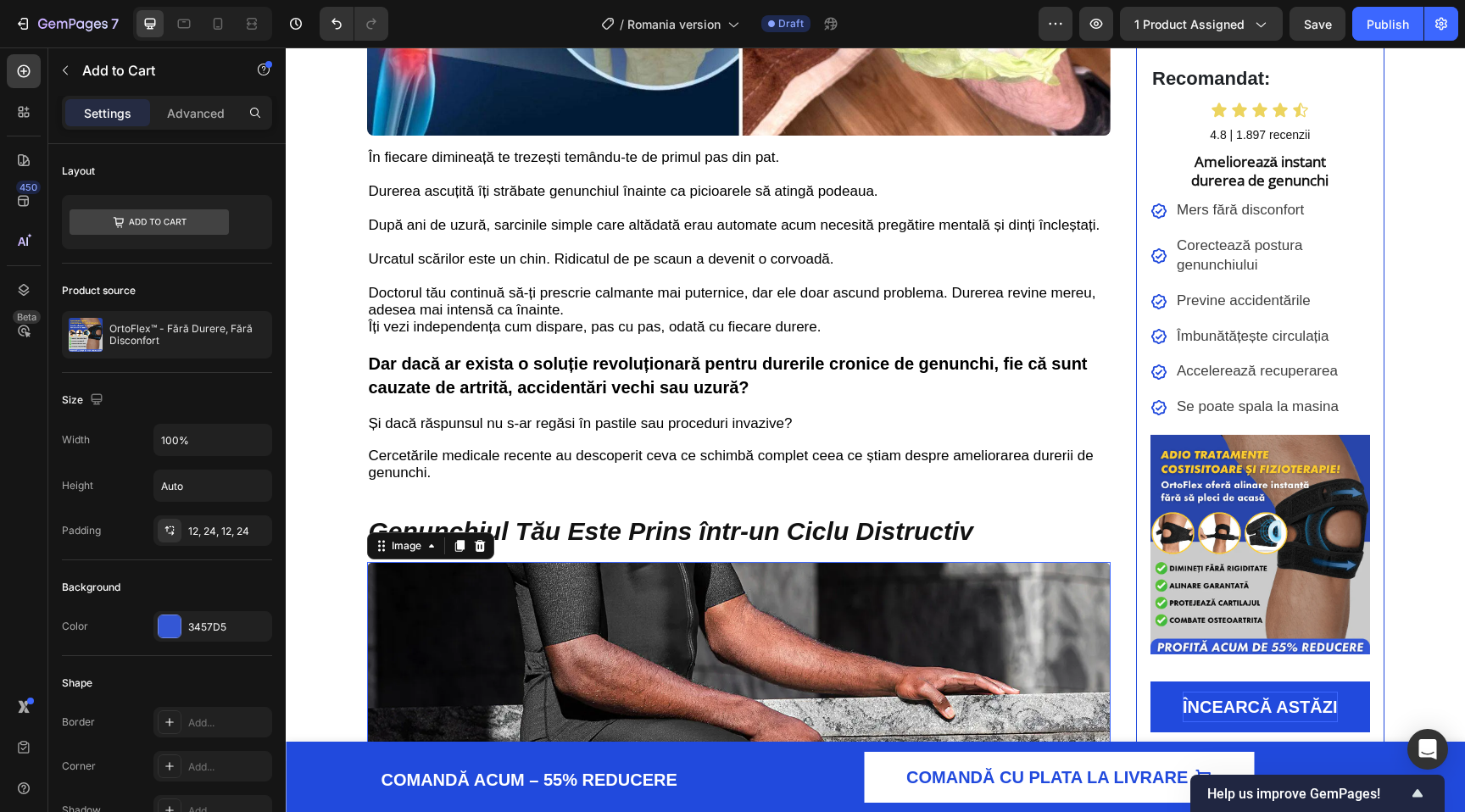
click at [1085, 678] on img at bounding box center [739, 794] width 745 height 464
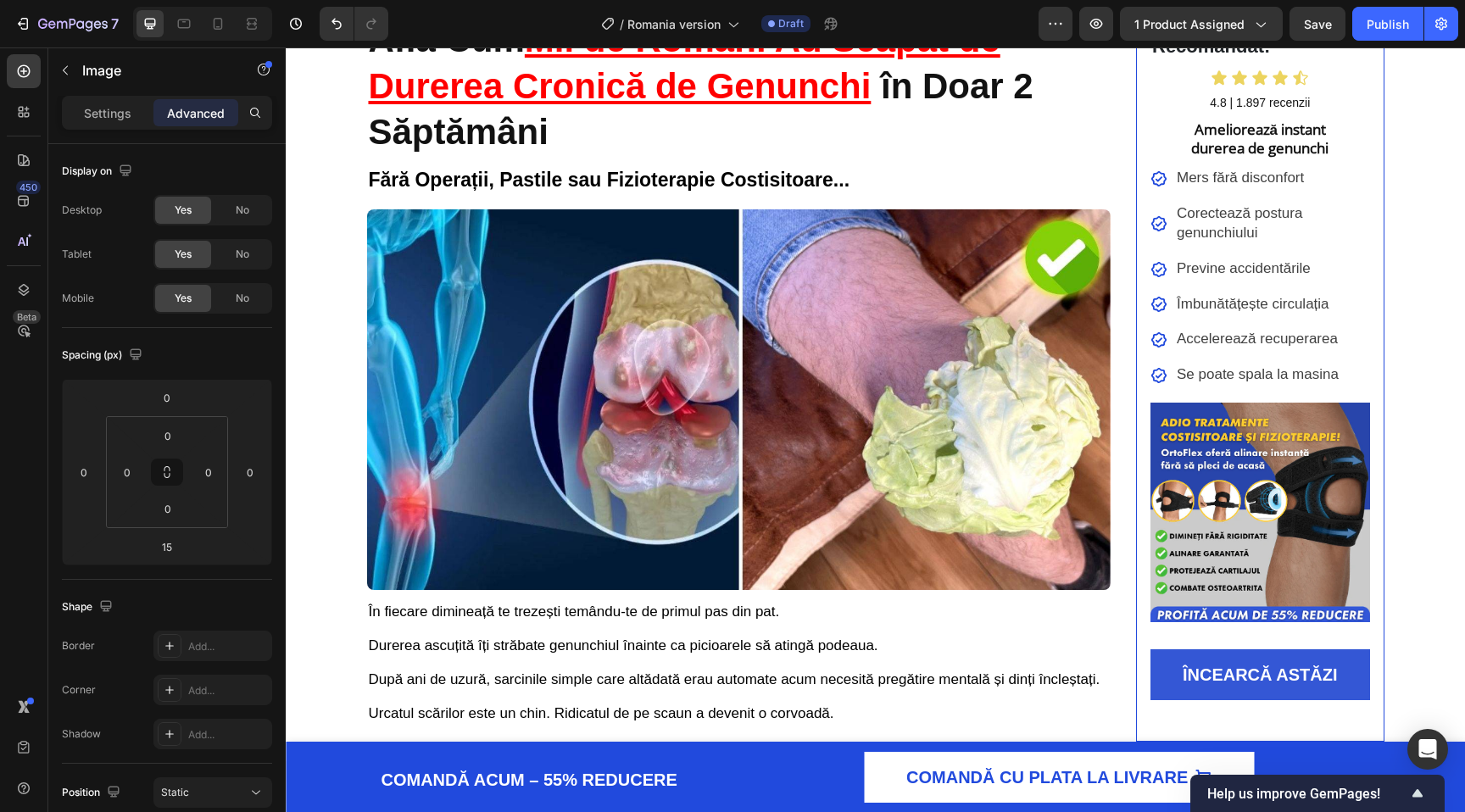
scroll to position [0, 0]
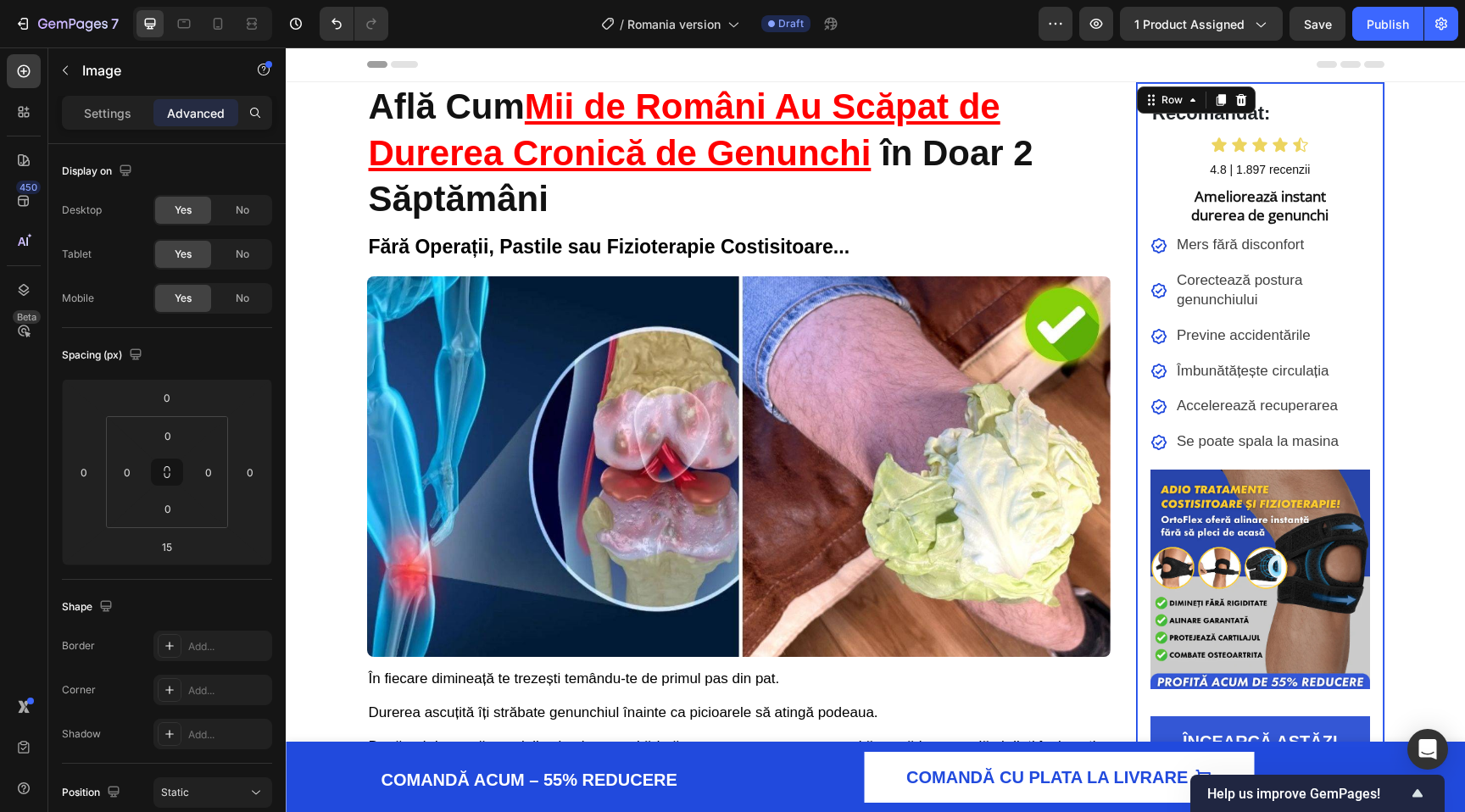
click at [1343, 86] on div "Recomandat: Text Block Icon Icon Icon Icon Icon Icon List 4.8 | 1.897 recenzii …" at bounding box center [1260, 445] width 248 height 727
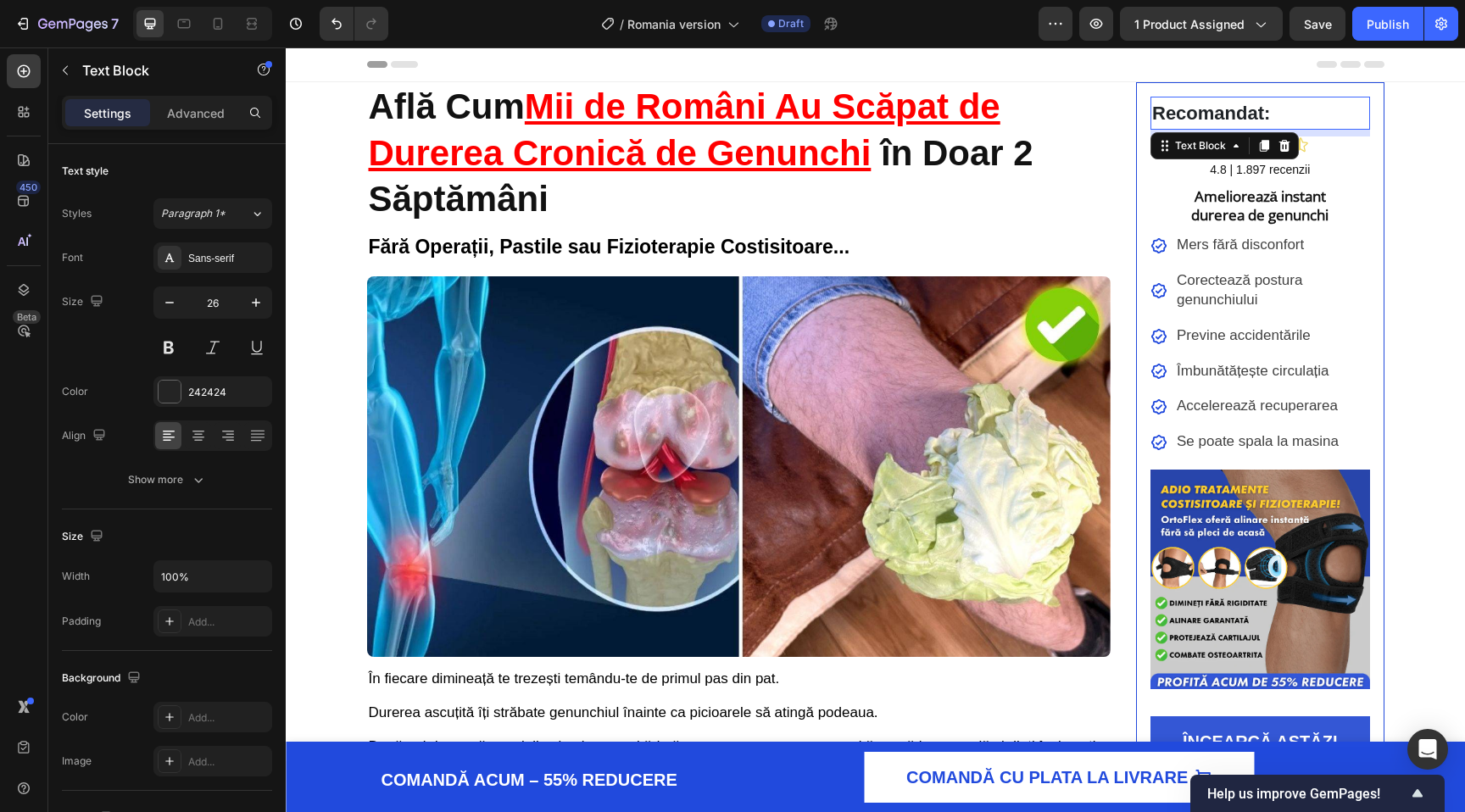
click at [1283, 115] on p "Recomandat:" at bounding box center [1260, 113] width 216 height 29
click at [206, 439] on icon at bounding box center [198, 436] width 17 height 17
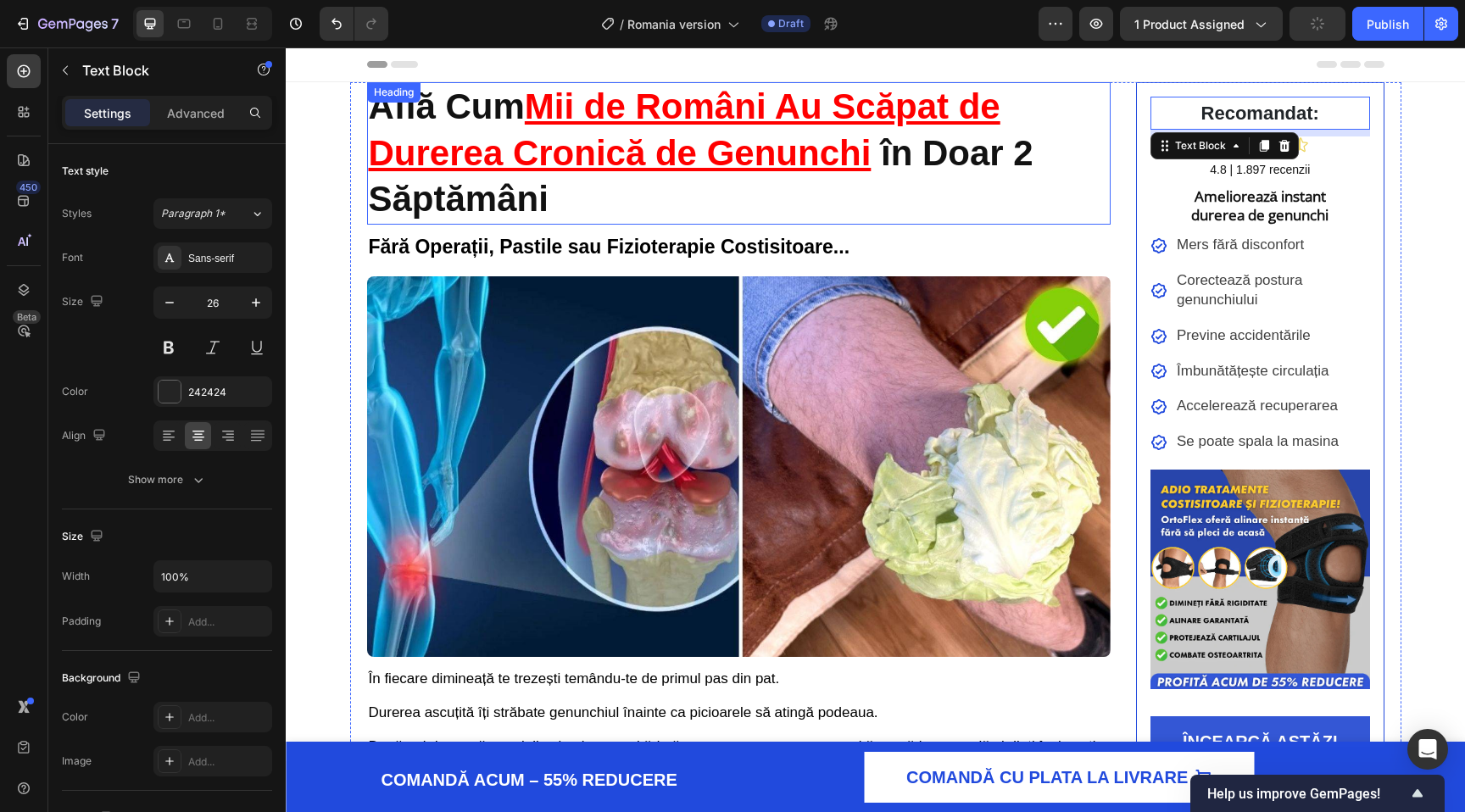
click at [876, 179] on h2 "Află Cum Mii de Români Au Scăpat de Durerea Cronică de Genunchi în Doar 2 Săptă…" at bounding box center [739, 153] width 745 height 142
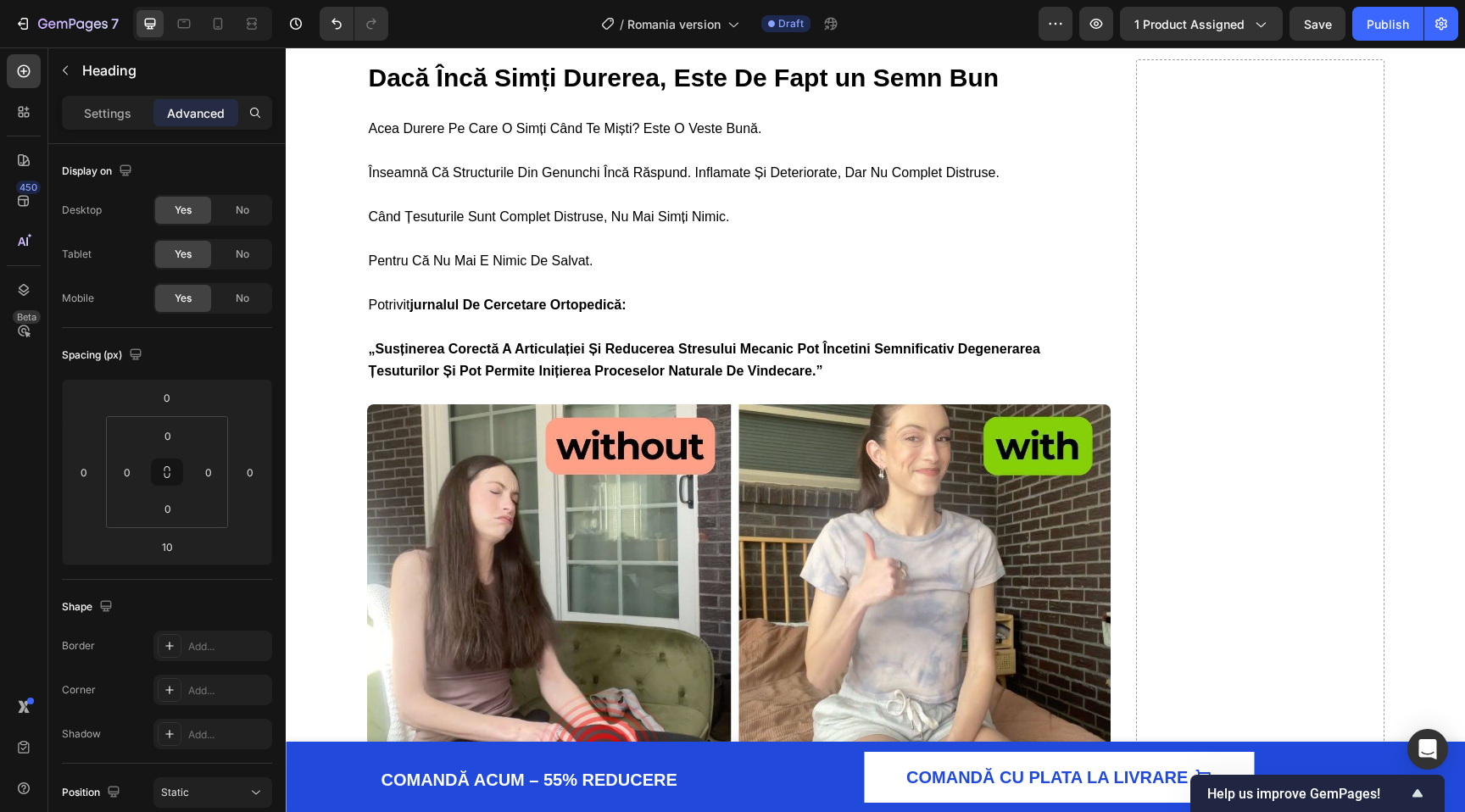
scroll to position [2580, 0]
